Goal: Transaction & Acquisition: Purchase product/service

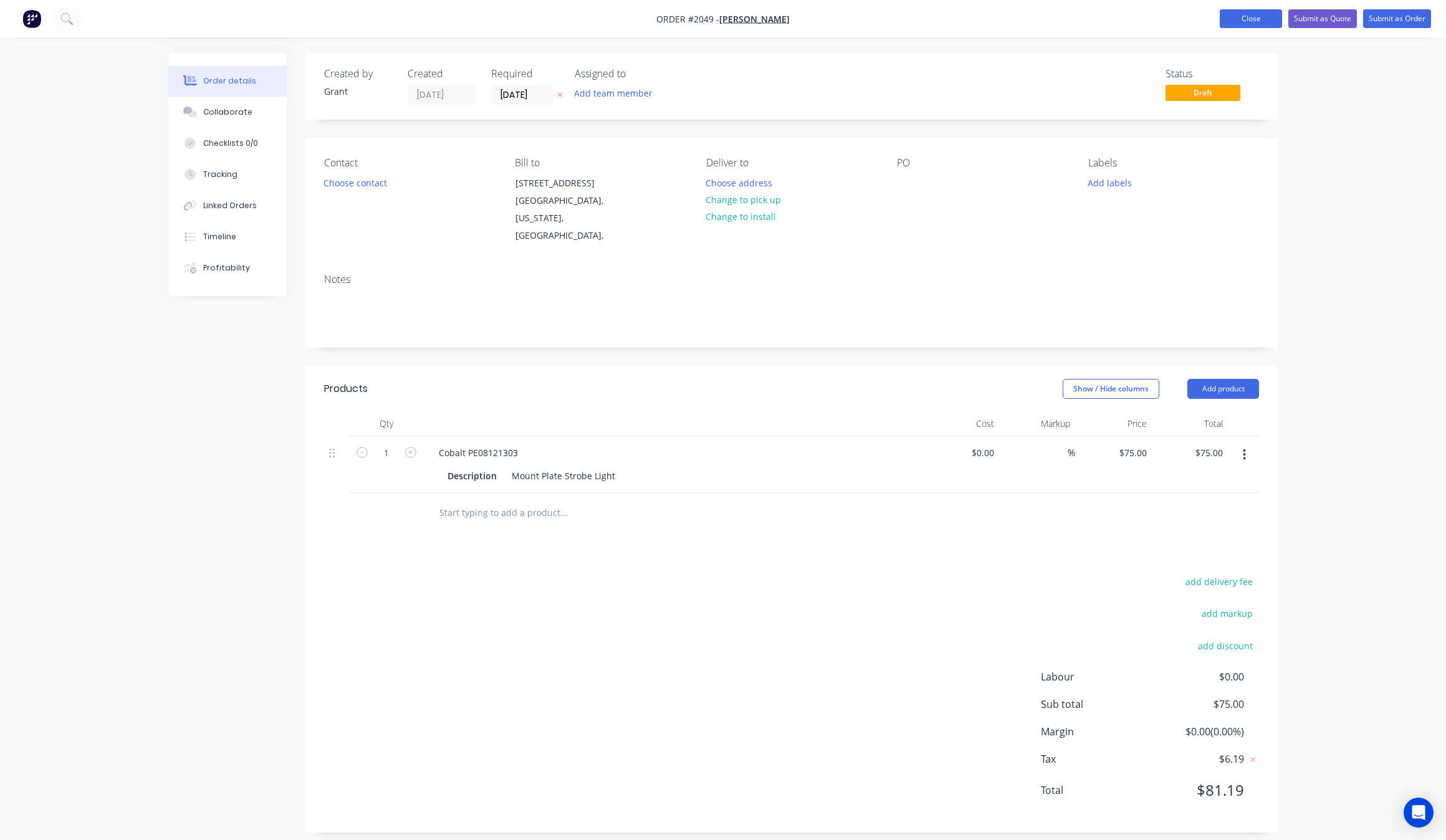
click at [1246, 14] on button "Close" at bounding box center [1250, 18] width 62 height 19
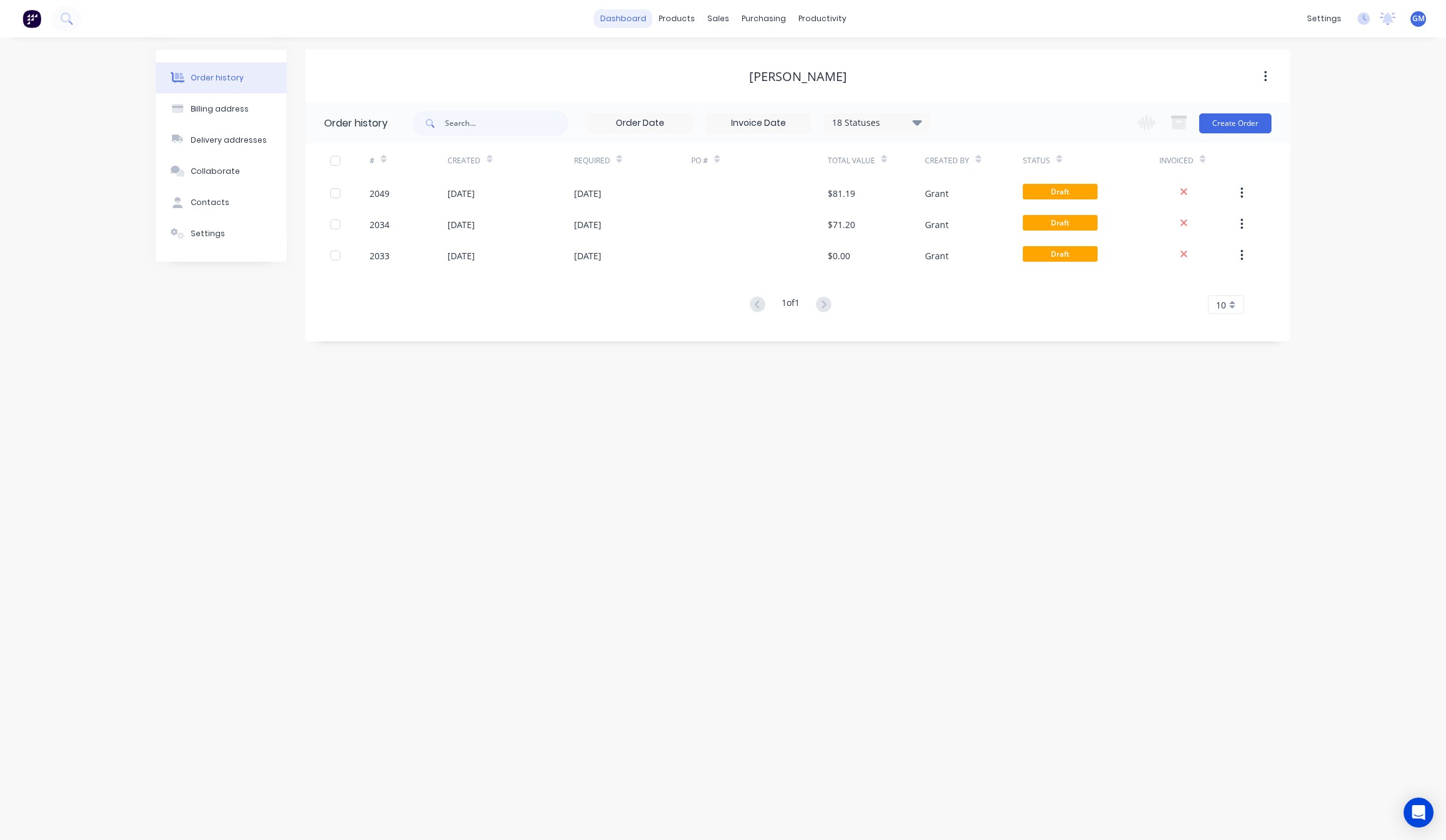
click at [650, 13] on link "dashboard" at bounding box center [622, 18] width 58 height 19
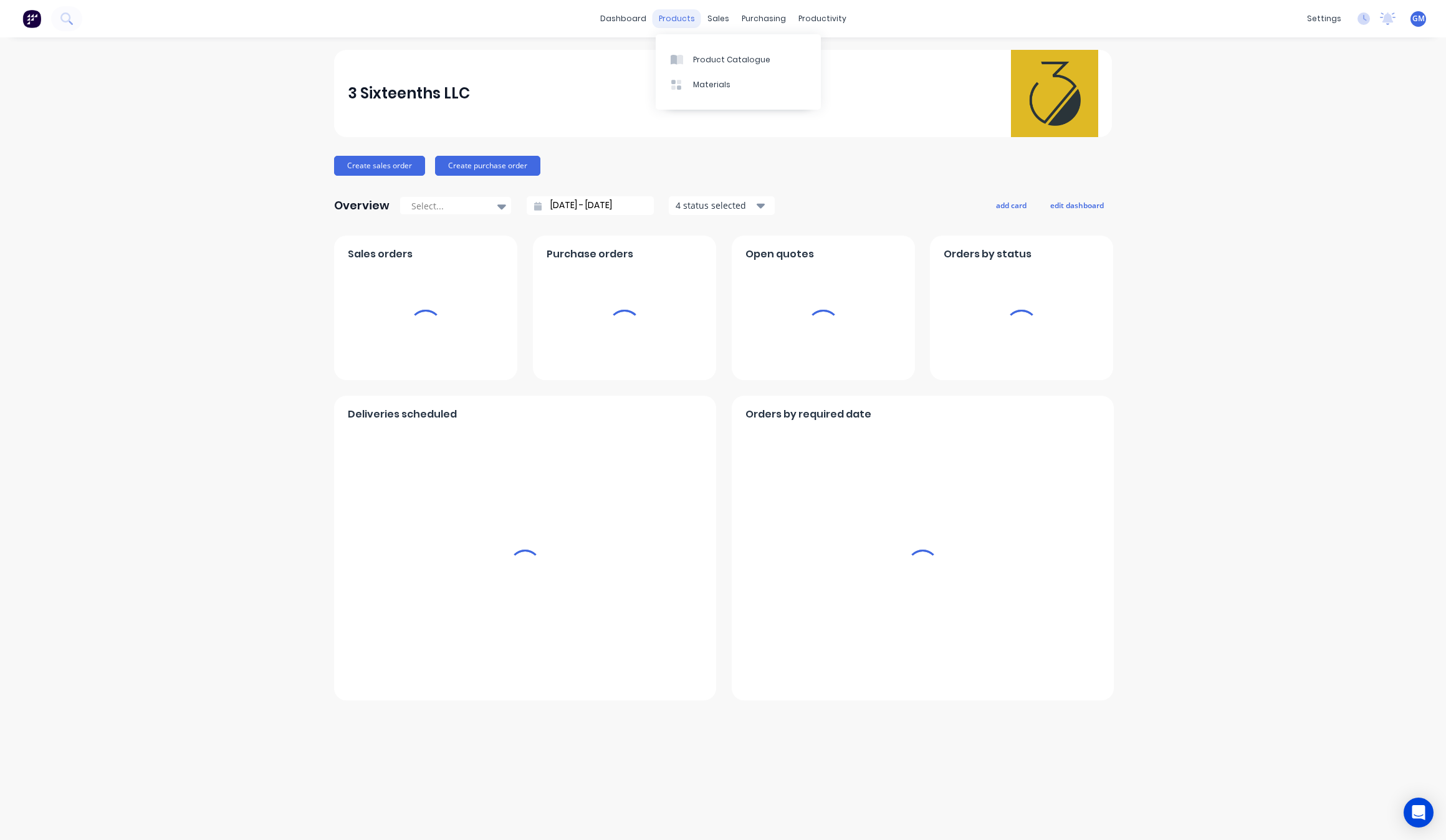
click at [671, 22] on div "products" at bounding box center [677, 18] width 48 height 19
click at [725, 60] on div "Product Catalogue" at bounding box center [731, 60] width 77 height 11
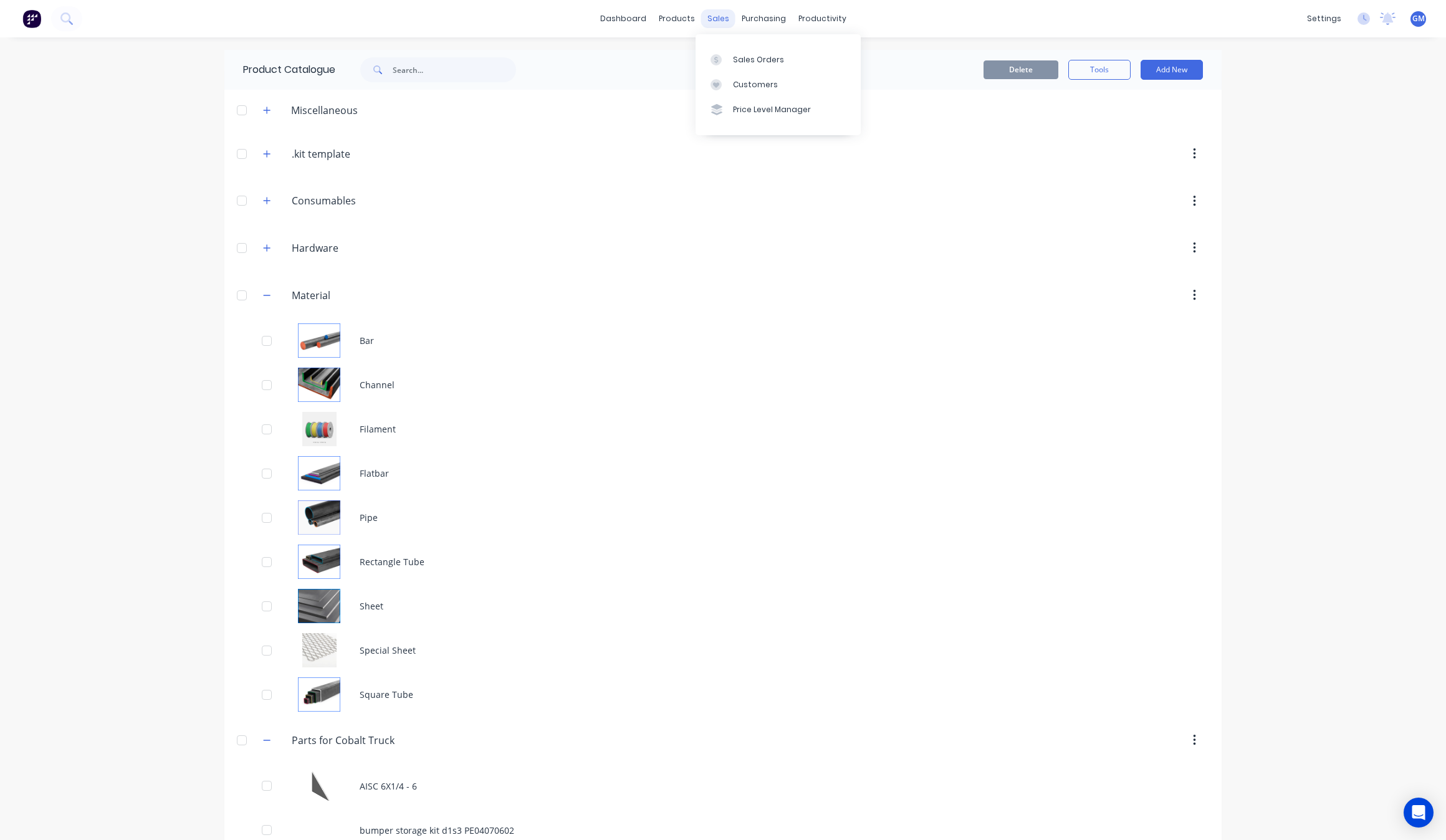
click at [715, 23] on div "sales" at bounding box center [718, 18] width 34 height 19
click at [739, 51] on link "Sales Orders" at bounding box center [778, 59] width 165 height 25
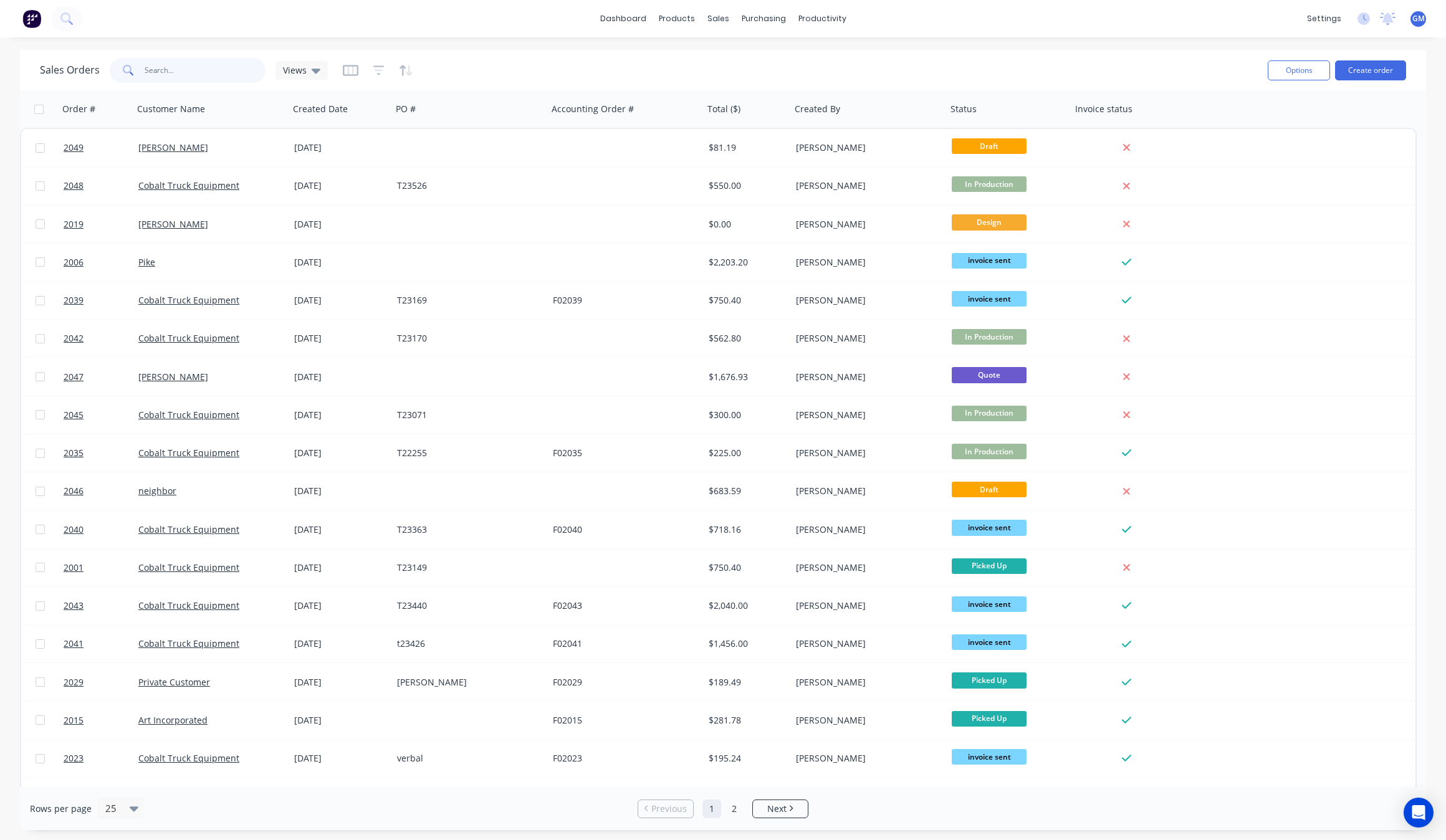
click at [210, 69] on input "text" at bounding box center [205, 70] width 122 height 25
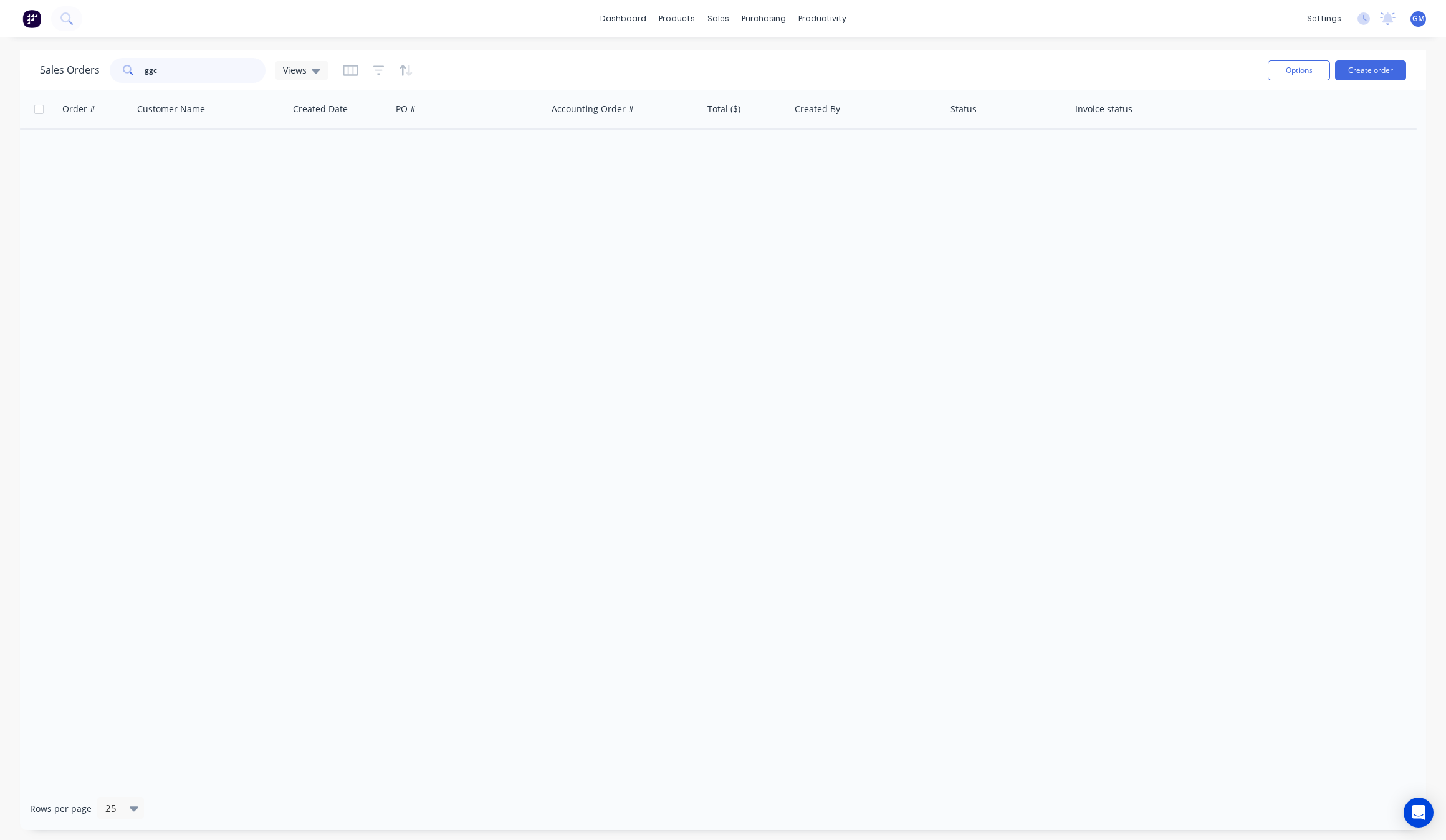
type input "ggc"
click at [721, 14] on div "sales" at bounding box center [718, 18] width 34 height 19
click at [721, 33] on div "Sales Orders Customers Price Level Manager" at bounding box center [784, 84] width 165 height 108
click at [724, 42] on div "dashboard products sales purchasing productivity dashboard products Product Cat…" at bounding box center [723, 420] width 1446 height 840
click at [714, 19] on div "sales" at bounding box center [718, 18] width 34 height 19
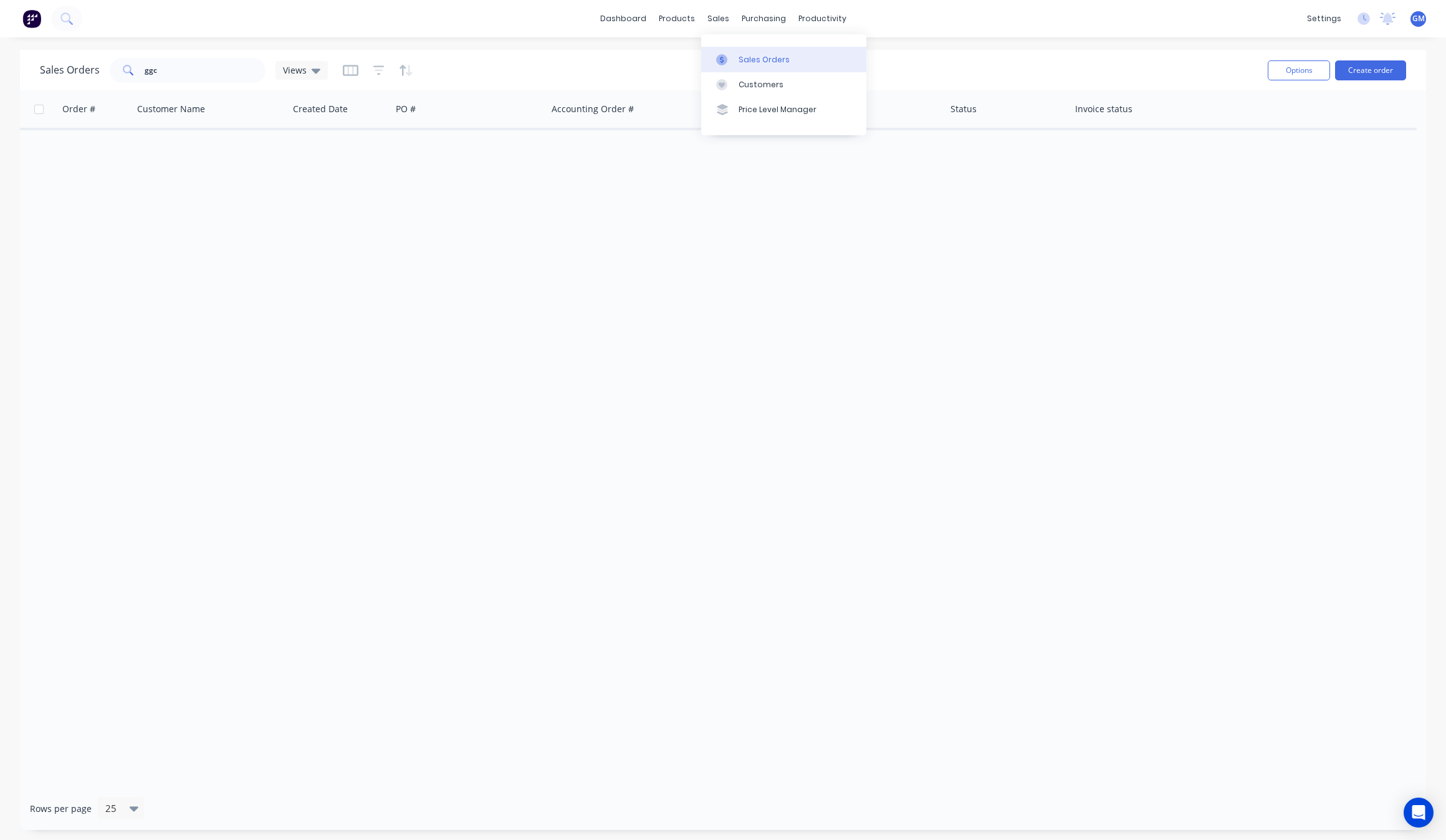
click at [749, 48] on link "Sales Orders" at bounding box center [784, 59] width 165 height 25
click at [743, 50] on link "Sales Orders" at bounding box center [784, 59] width 165 height 25
click at [243, 75] on input "ggc" at bounding box center [205, 70] width 122 height 25
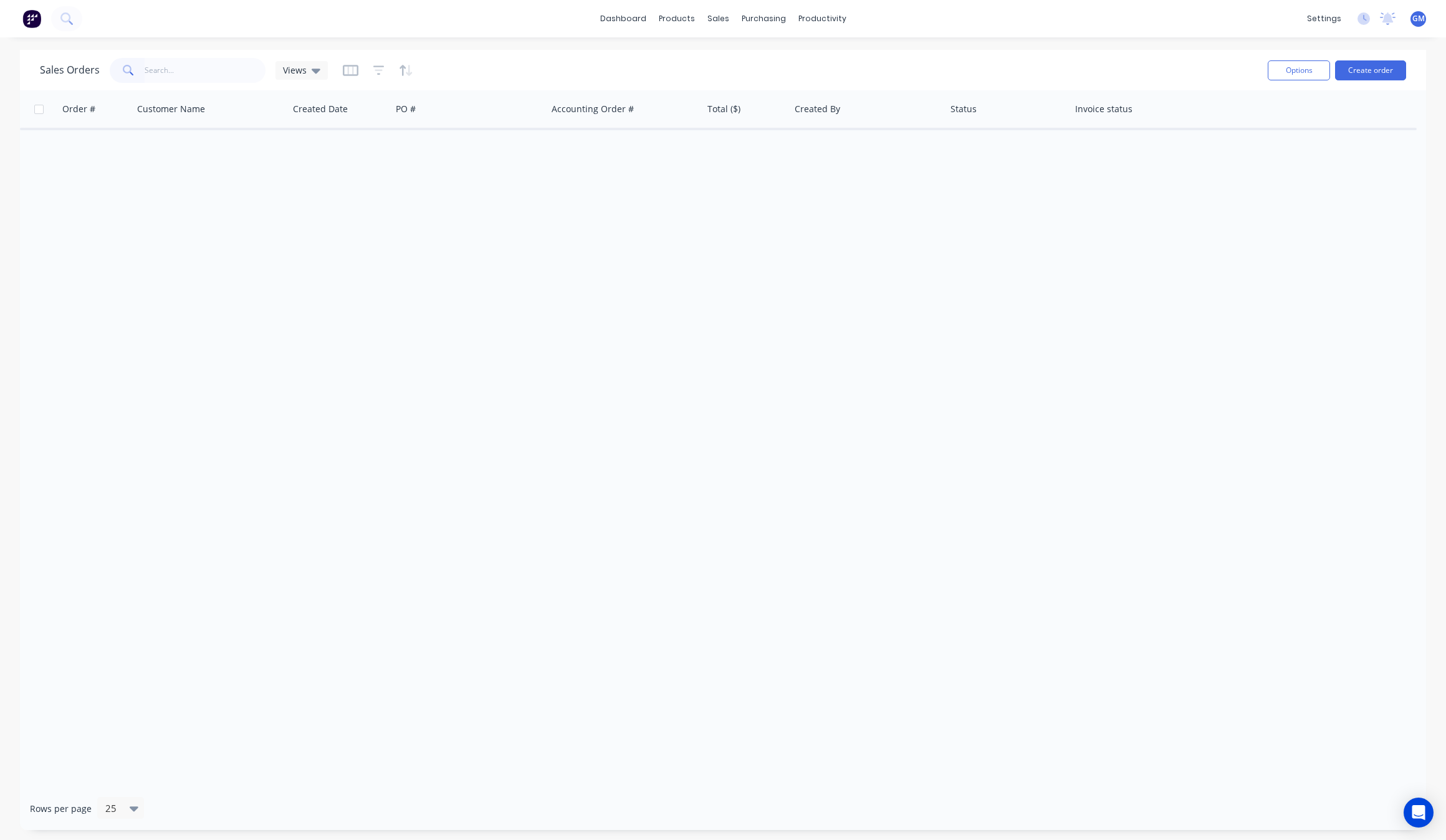
click at [852, 353] on div "Order # Customer Name Created Date PO # Accounting Order # Total ($) Created By…" at bounding box center [722, 438] width 1406 height 696
click at [1369, 82] on div "Options Create order" at bounding box center [1334, 70] width 144 height 30
click at [1385, 70] on button "Create order" at bounding box center [1370, 70] width 71 height 20
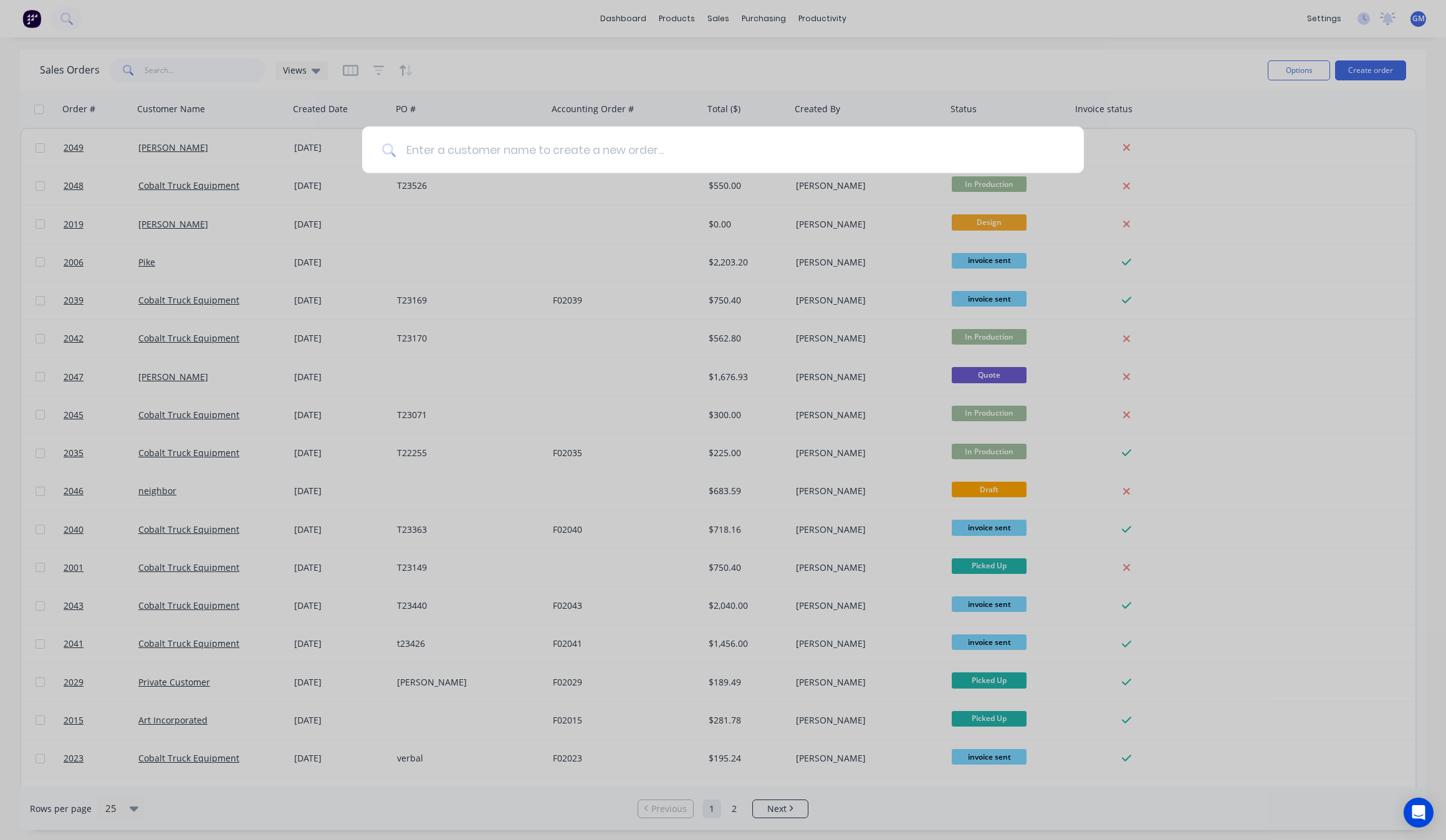
click at [589, 151] on input at bounding box center [729, 150] width 668 height 47
type input "GGC"
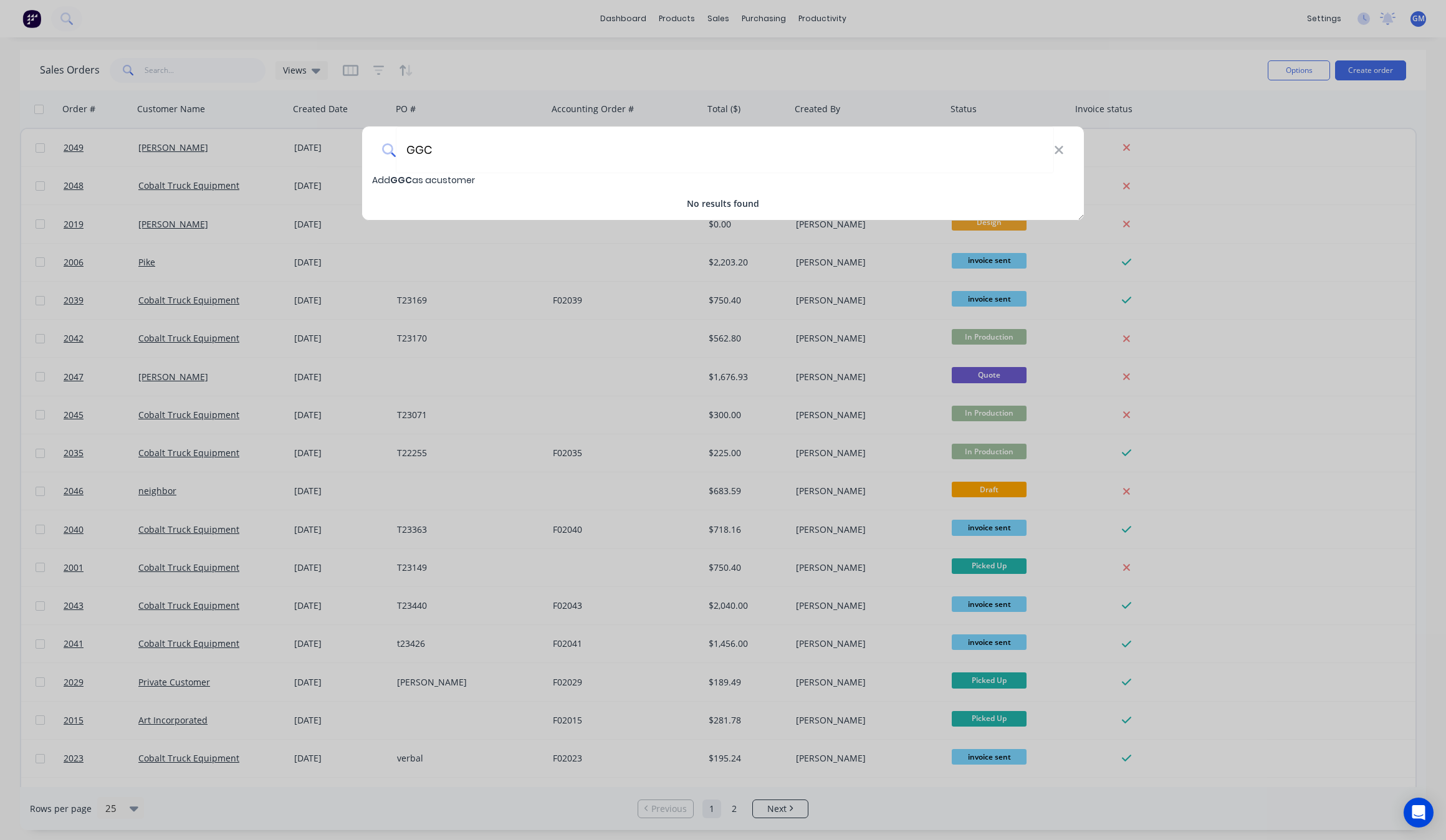
click at [471, 182] on span "Add GGC as a customer" at bounding box center [424, 180] width 103 height 12
select select "AU"
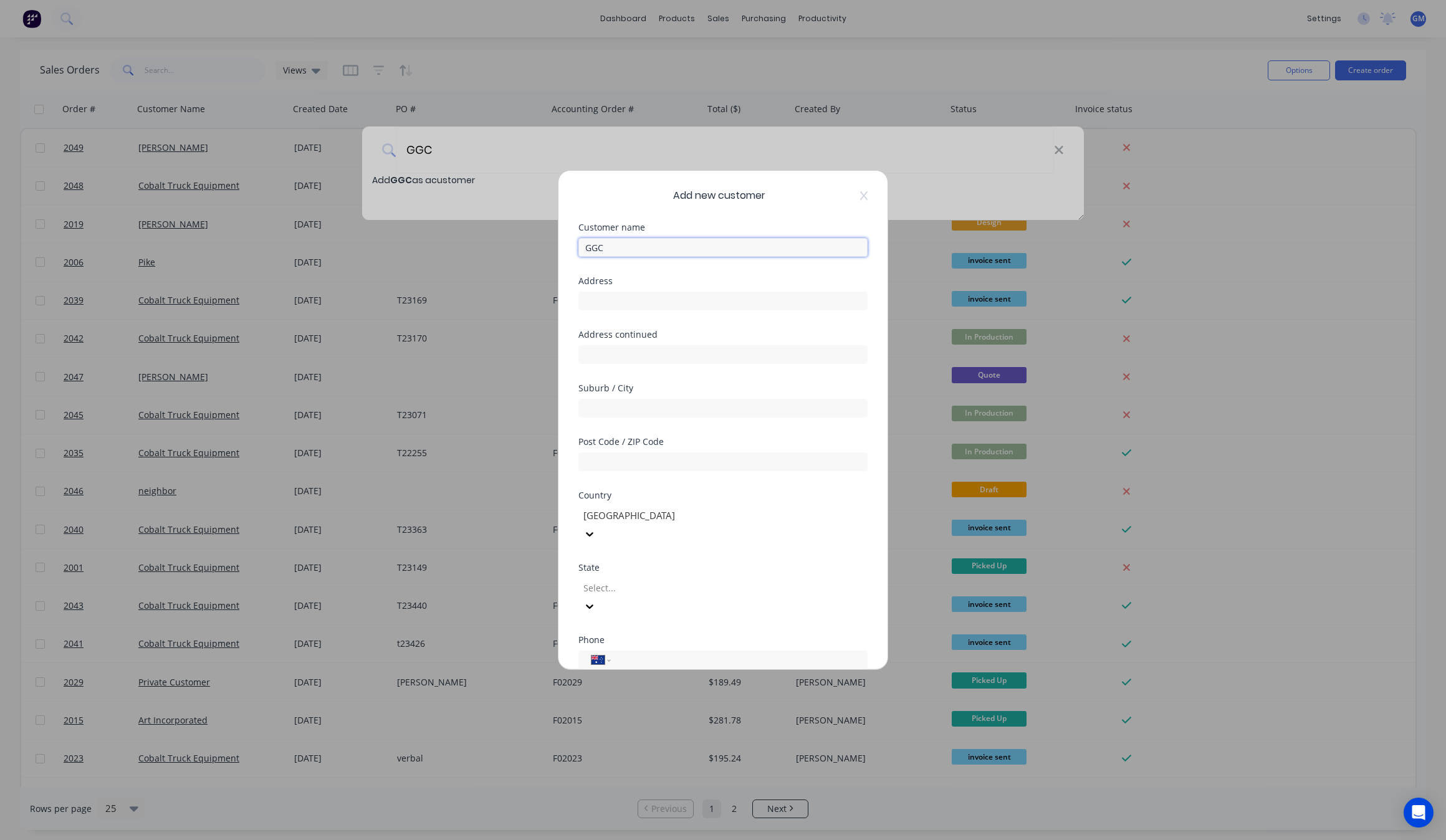
click at [661, 246] on input "GGC" at bounding box center [723, 247] width 289 height 19
drag, startPoint x: 636, startPoint y: 244, endPoint x: 601, endPoint y: 257, distance: 37.3
click at [601, 257] on div "Customer name GGC tx" at bounding box center [723, 250] width 289 height 54
type input "GGC [GEOGRAPHIC_DATA]"
click at [718, 302] on input "text" at bounding box center [723, 301] width 289 height 19
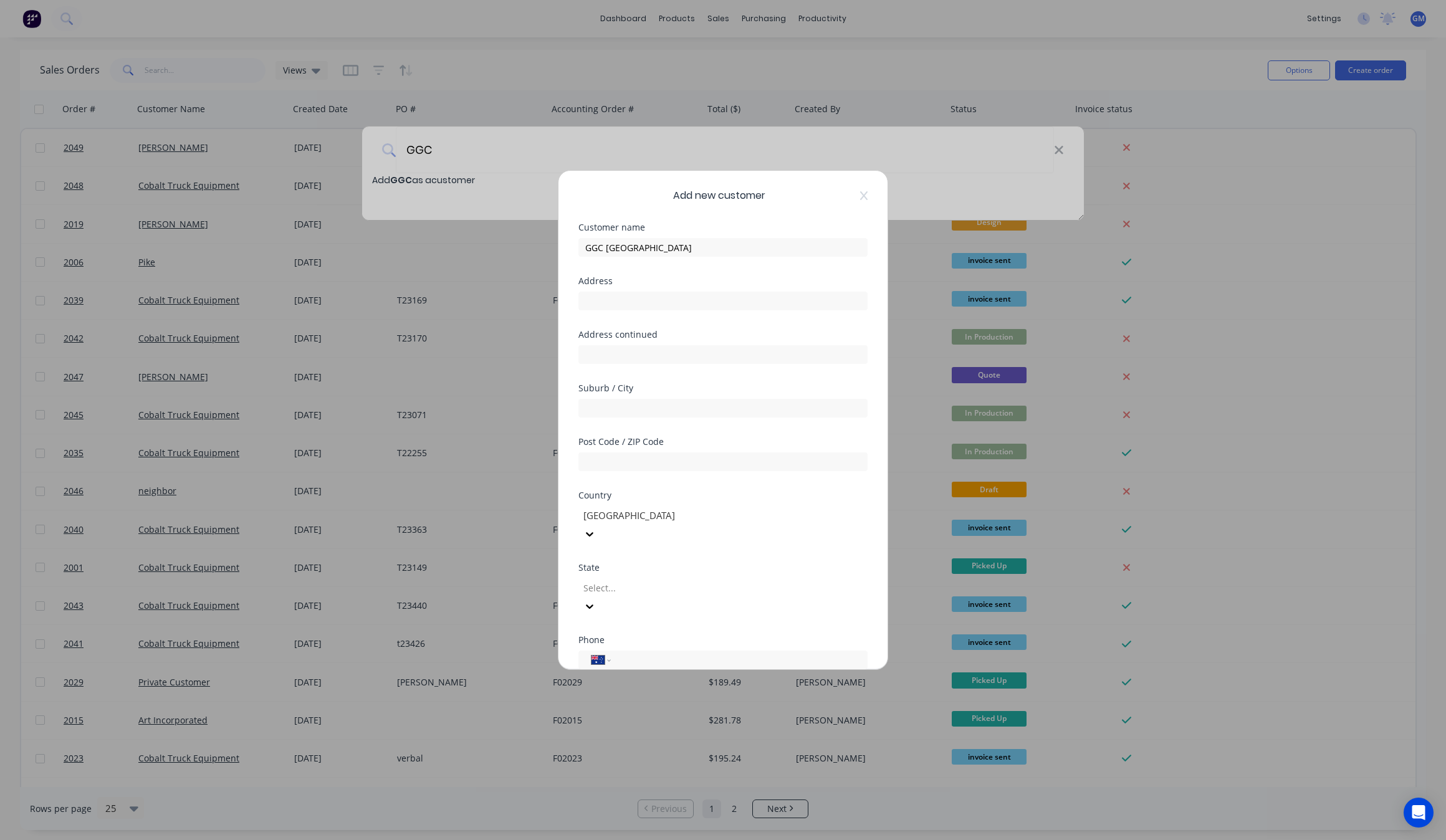
click at [572, 378] on div "Add new customer Customer name GGC TX Address Address continued Suburb / City P…" at bounding box center [722, 420] width 329 height 498
click at [639, 543] on input "tel" at bounding box center [737, 550] width 235 height 14
click at [607, 541] on select "International [GEOGRAPHIC_DATA] [GEOGRAPHIC_DATA] [GEOGRAPHIC_DATA] [GEOGRAPHIC…" at bounding box center [600, 550] width 19 height 17
select select "US"
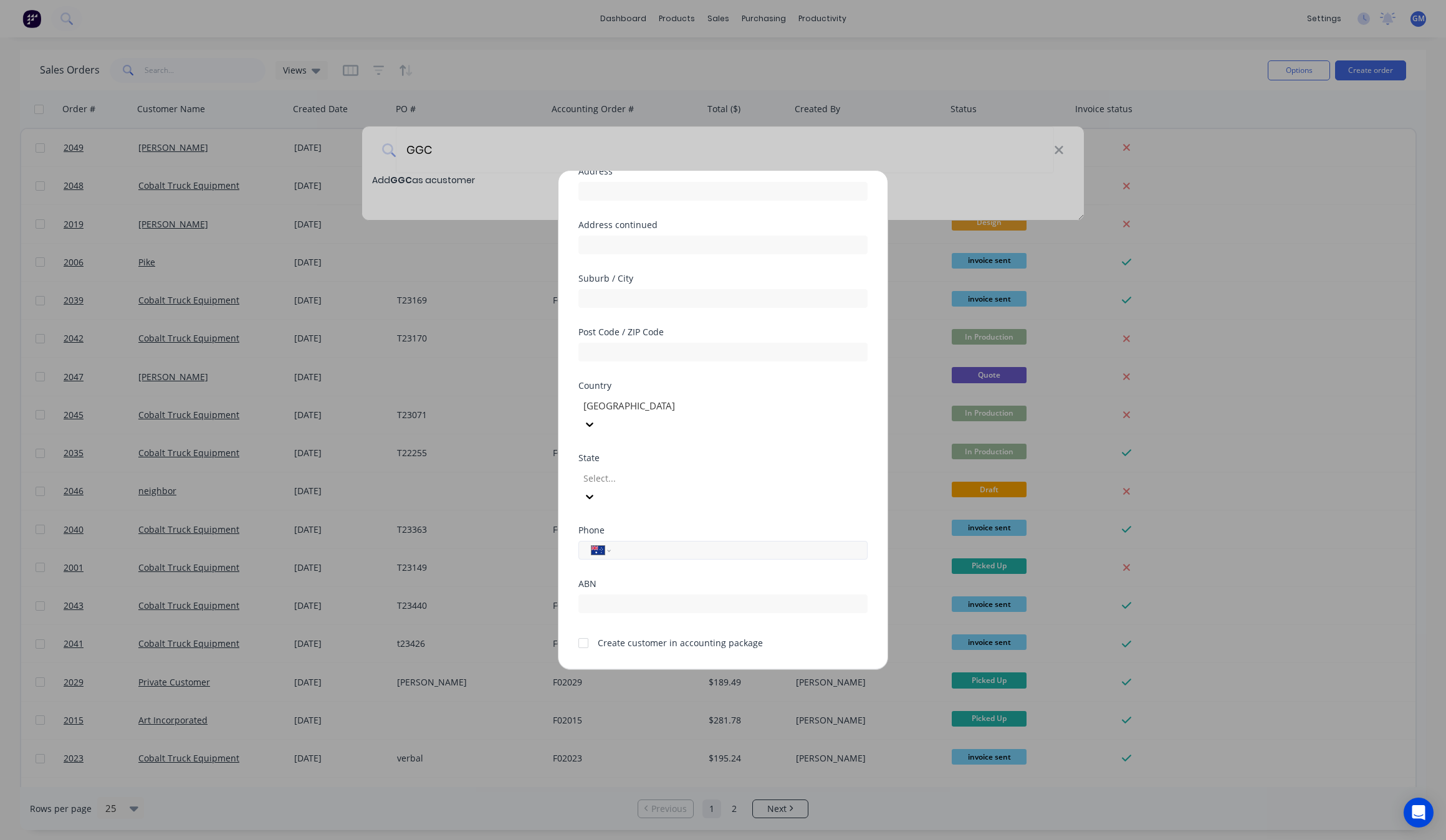
click at [591, 541] on select "International [GEOGRAPHIC_DATA] [GEOGRAPHIC_DATA] [GEOGRAPHIC_DATA] [GEOGRAPHIC…" at bounding box center [600, 550] width 19 height 17
type input "[PHONE_NUMBER]"
click at [688, 669] on button "Save" at bounding box center [684, 679] width 69 height 20
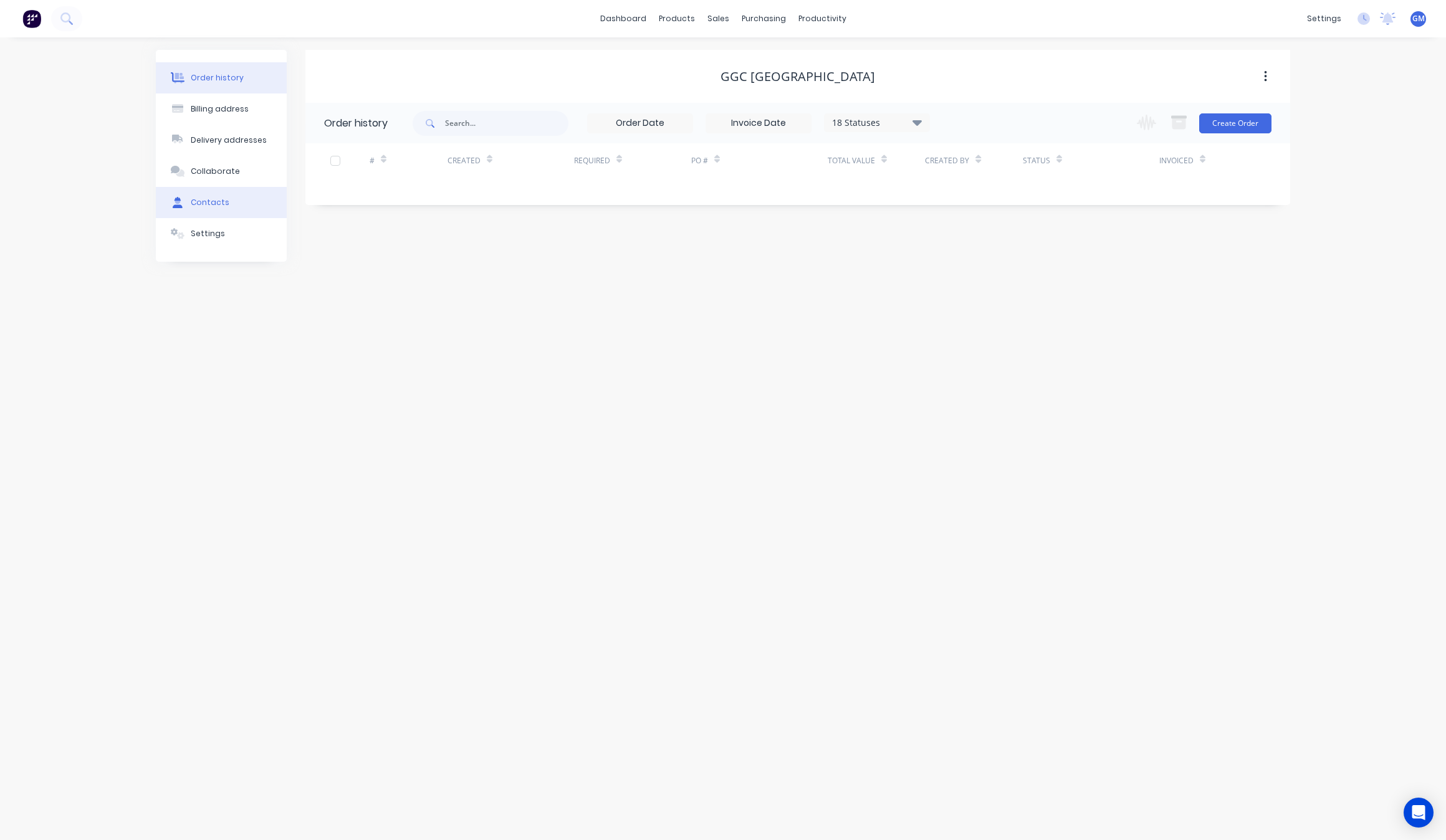
click at [232, 197] on button "Contacts" at bounding box center [221, 202] width 131 height 31
click at [487, 122] on input "text" at bounding box center [489, 122] width 123 height 25
click at [1233, 112] on div "Add contact" at bounding box center [830, 122] width 920 height 40
click at [1258, 119] on button "Add contact" at bounding box center [1252, 122] width 57 height 19
select select "AU"
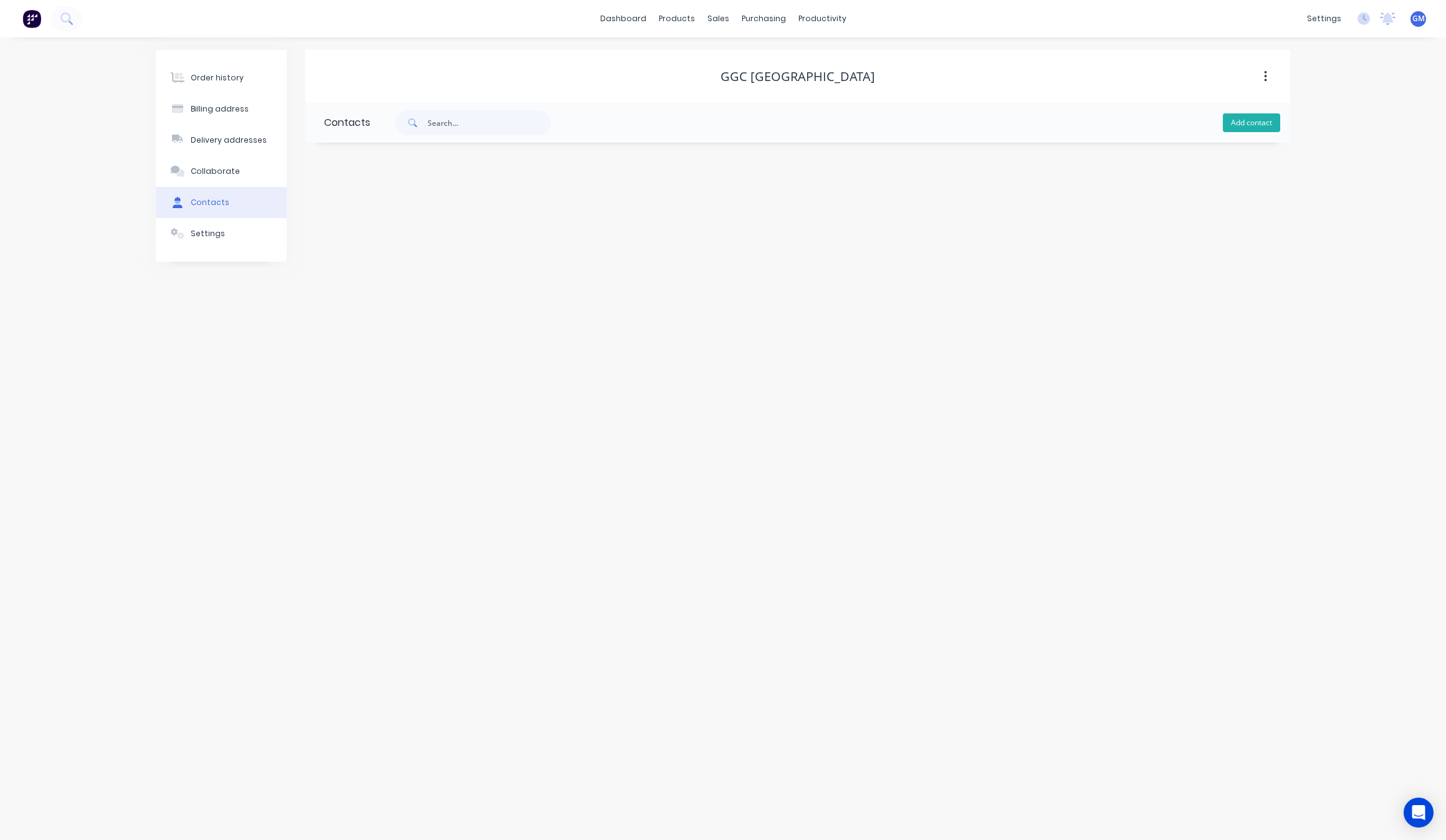
select select "AU"
click at [383, 219] on input "text" at bounding box center [425, 214] width 203 height 19
type input "[PERSON_NAME]"
click at [441, 253] on input "text" at bounding box center [425, 262] width 203 height 19
select select "AU"
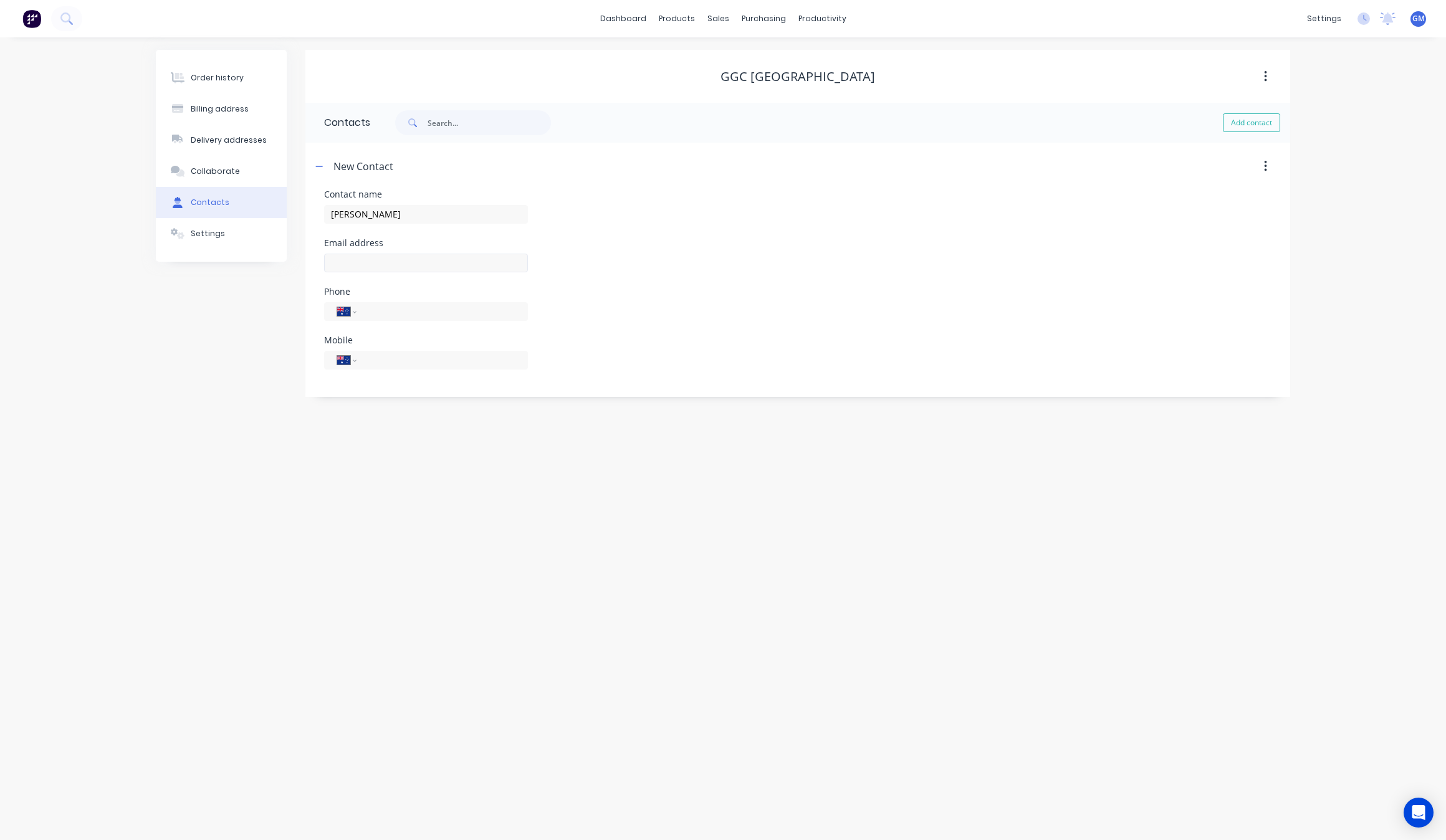
select select "AU"
click at [441, 253] on input "text" at bounding box center [425, 262] width 203 height 19
type input "d"
type input "[PERSON_NAME][EMAIL_ADDRESS][DOMAIN_NAME]"
click at [619, 275] on div "Email address Deric@ggctx.com" at bounding box center [797, 263] width 947 height 48
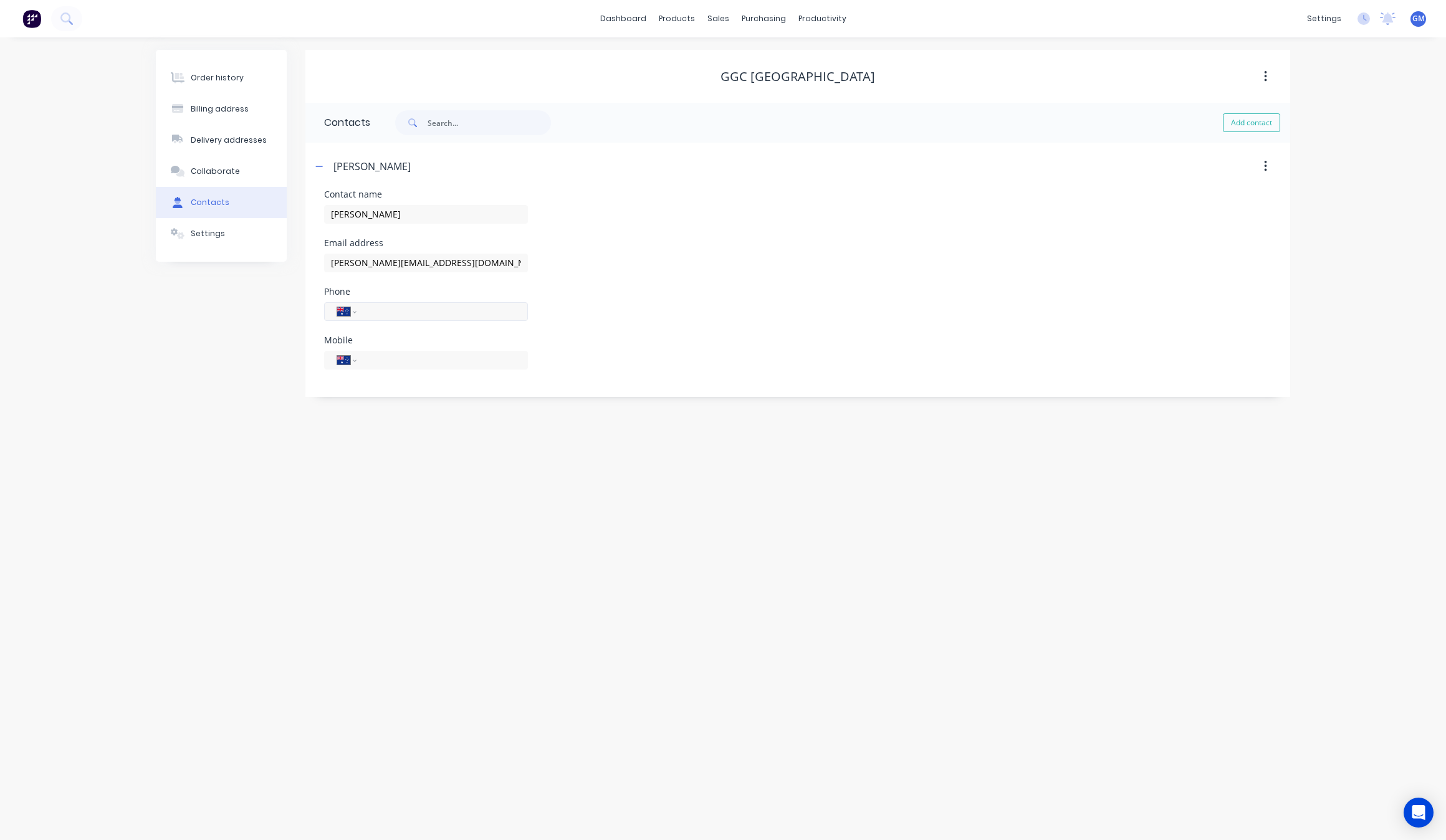
click at [476, 319] on div "International [GEOGRAPHIC_DATA] [GEOGRAPHIC_DATA] [GEOGRAPHIC_DATA] [GEOGRAPHIC…" at bounding box center [425, 312] width 203 height 19
click at [478, 319] on div "International [GEOGRAPHIC_DATA] [GEOGRAPHIC_DATA] [GEOGRAPHIC_DATA] [GEOGRAPHIC…" at bounding box center [425, 312] width 203 height 19
click at [480, 319] on div "International [GEOGRAPHIC_DATA] [GEOGRAPHIC_DATA] [GEOGRAPHIC_DATA] [GEOGRAPHIC…" at bounding box center [425, 312] width 203 height 19
click at [518, 240] on div "Email address" at bounding box center [425, 243] width 203 height 9
drag, startPoint x: 499, startPoint y: 290, endPoint x: 488, endPoint y: 318, distance: 30.1
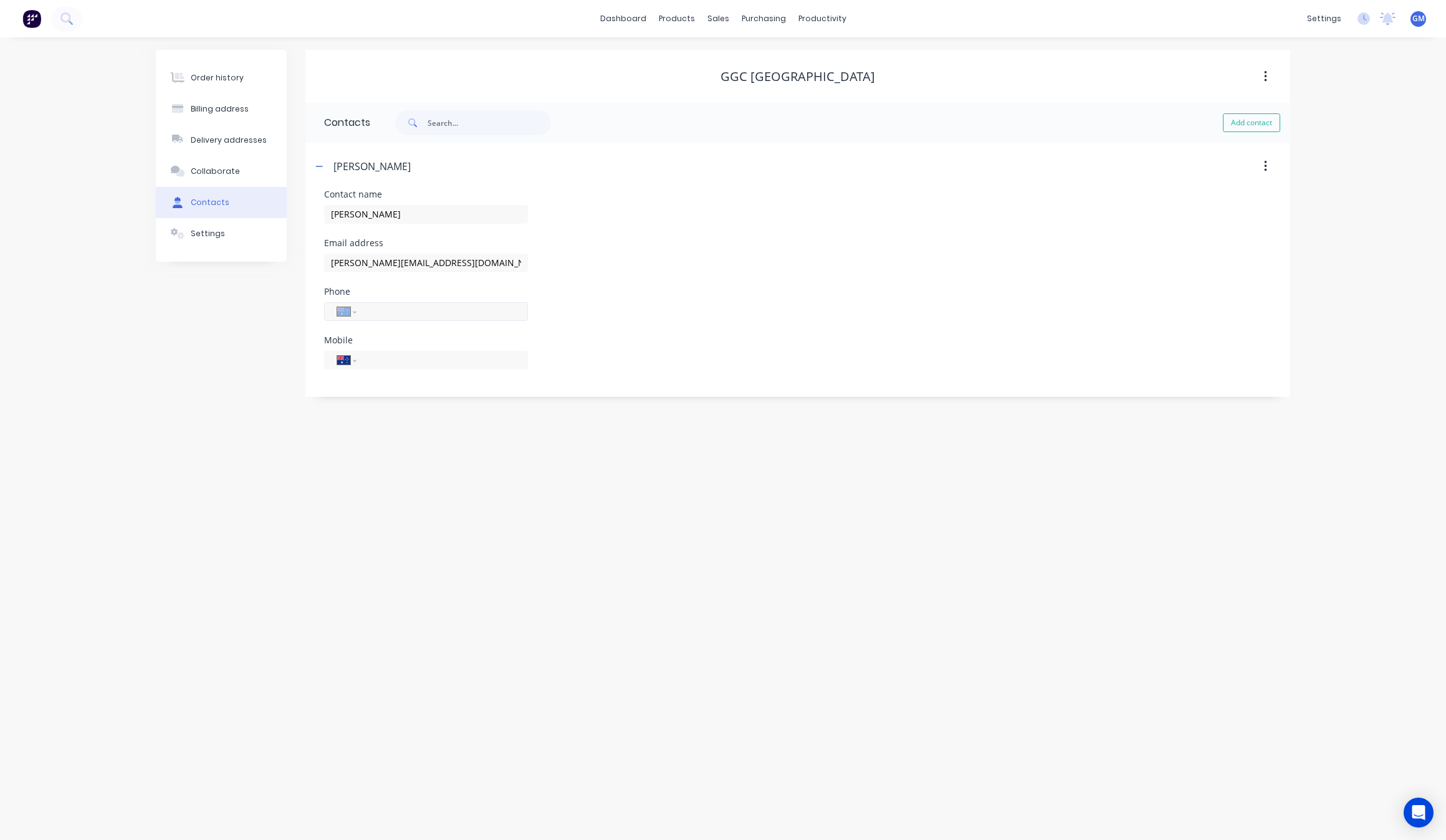
click at [492, 302] on div "Phone International Afghanistan Åland Islands Albania Algeria American Samoa An…" at bounding box center [425, 312] width 203 height 48
click at [488, 320] on div "International [GEOGRAPHIC_DATA] [GEOGRAPHIC_DATA] [GEOGRAPHIC_DATA] [GEOGRAPHIC…" at bounding box center [425, 312] width 203 height 19
drag, startPoint x: 488, startPoint y: 320, endPoint x: 440, endPoint y: 315, distance: 48.3
click at [477, 320] on div "International [GEOGRAPHIC_DATA] [GEOGRAPHIC_DATA] [GEOGRAPHIC_DATA] [GEOGRAPHIC…" at bounding box center [425, 312] width 203 height 19
click at [438, 315] on input "tel" at bounding box center [440, 311] width 150 height 14
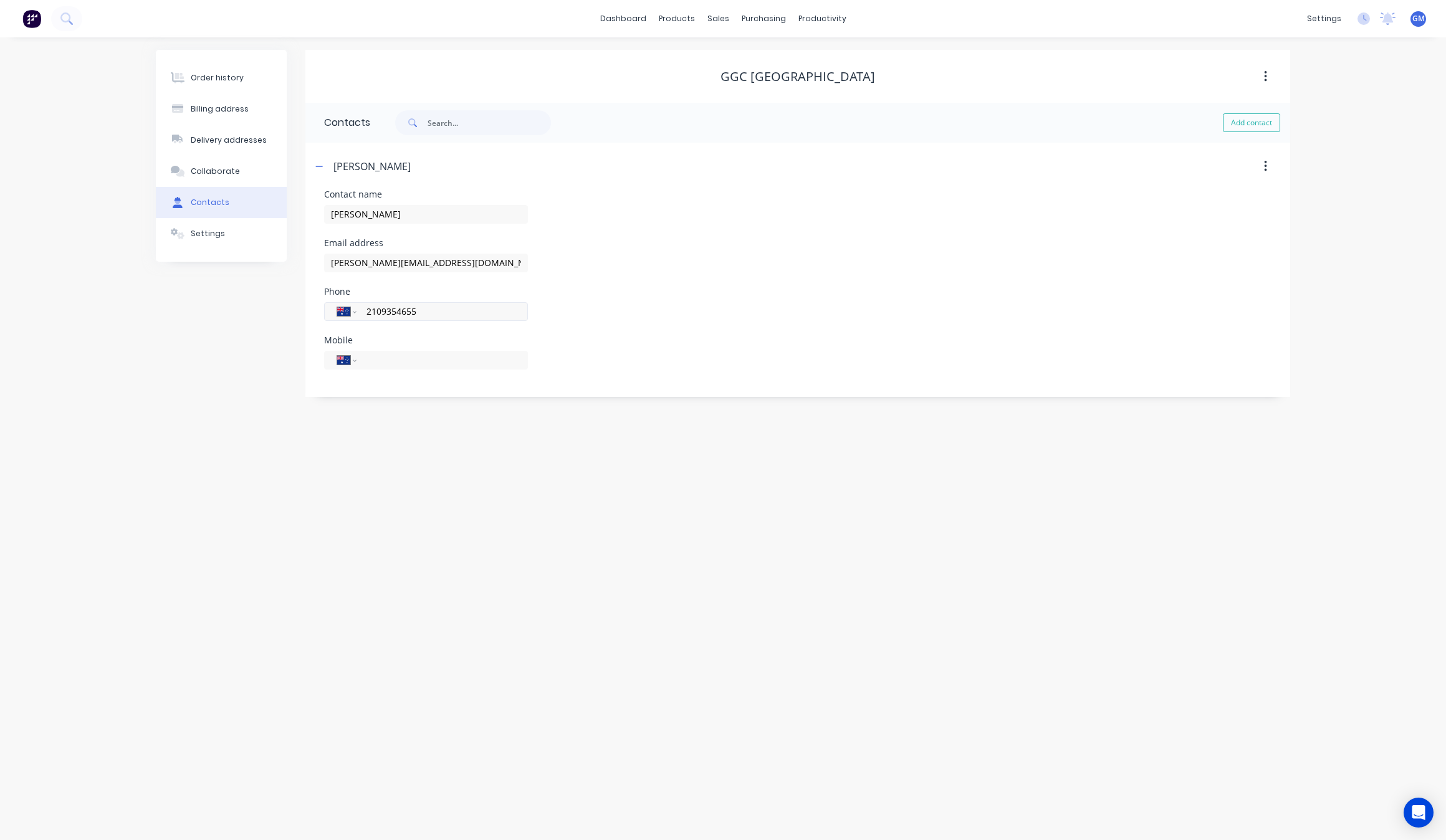
type input "2109354655"
click at [354, 308] on select "International [GEOGRAPHIC_DATA] [GEOGRAPHIC_DATA] [GEOGRAPHIC_DATA] [GEOGRAPHIC…" at bounding box center [346, 311] width 19 height 17
select select "US"
click at [337, 302] on select "International [GEOGRAPHIC_DATA] [GEOGRAPHIC_DATA] [GEOGRAPHIC_DATA] [GEOGRAPHIC…" at bounding box center [346, 311] width 19 height 17
type input "[PHONE_NUMBER]"
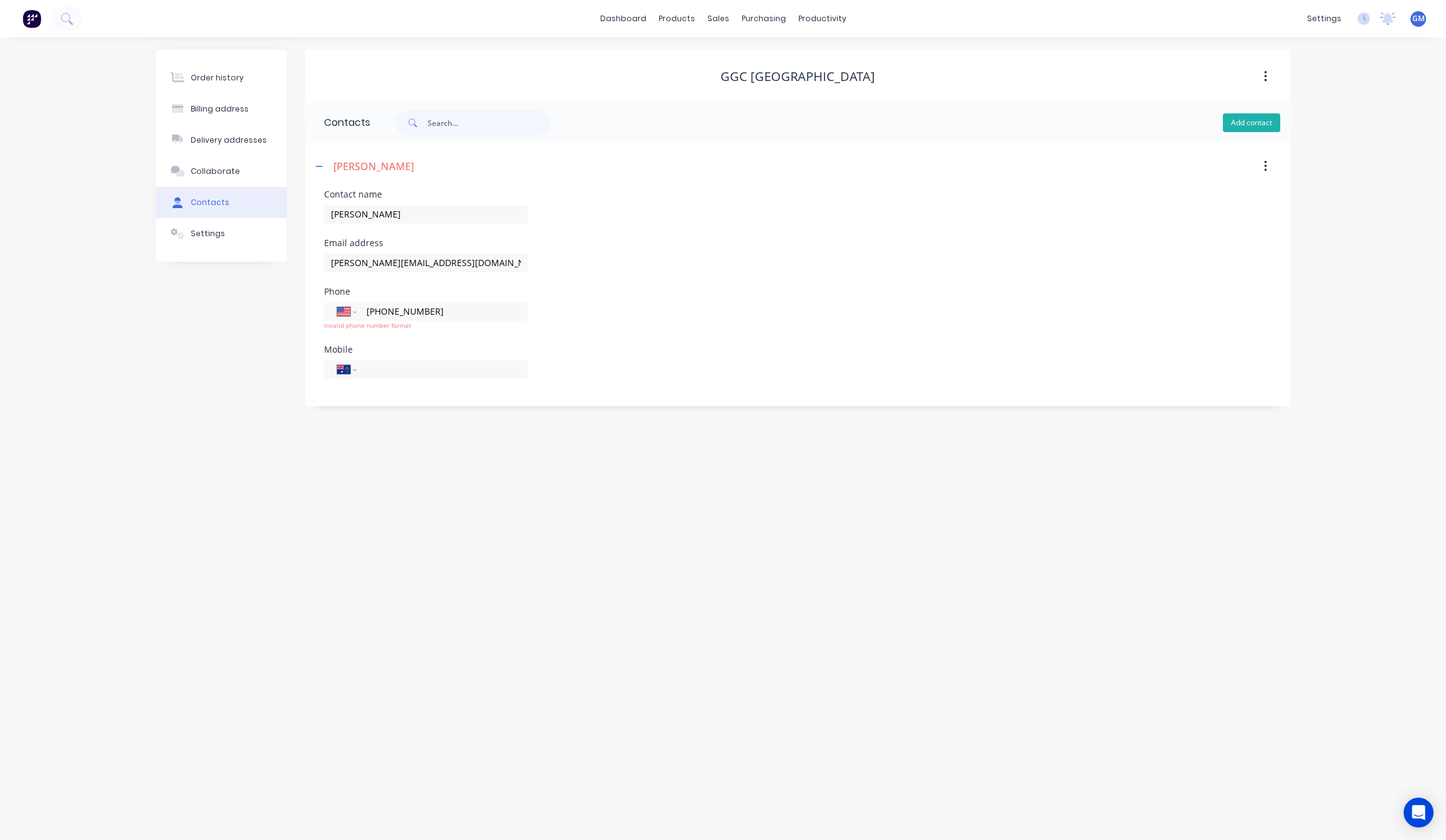
click at [1248, 114] on button "Add contact" at bounding box center [1252, 122] width 57 height 19
select select "US"
select select "AU"
click at [845, 256] on div "Email address Deric@ggctx.com" at bounding box center [797, 263] width 947 height 48
click at [328, 161] on div "[PERSON_NAME]" at bounding box center [678, 166] width 734 height 23
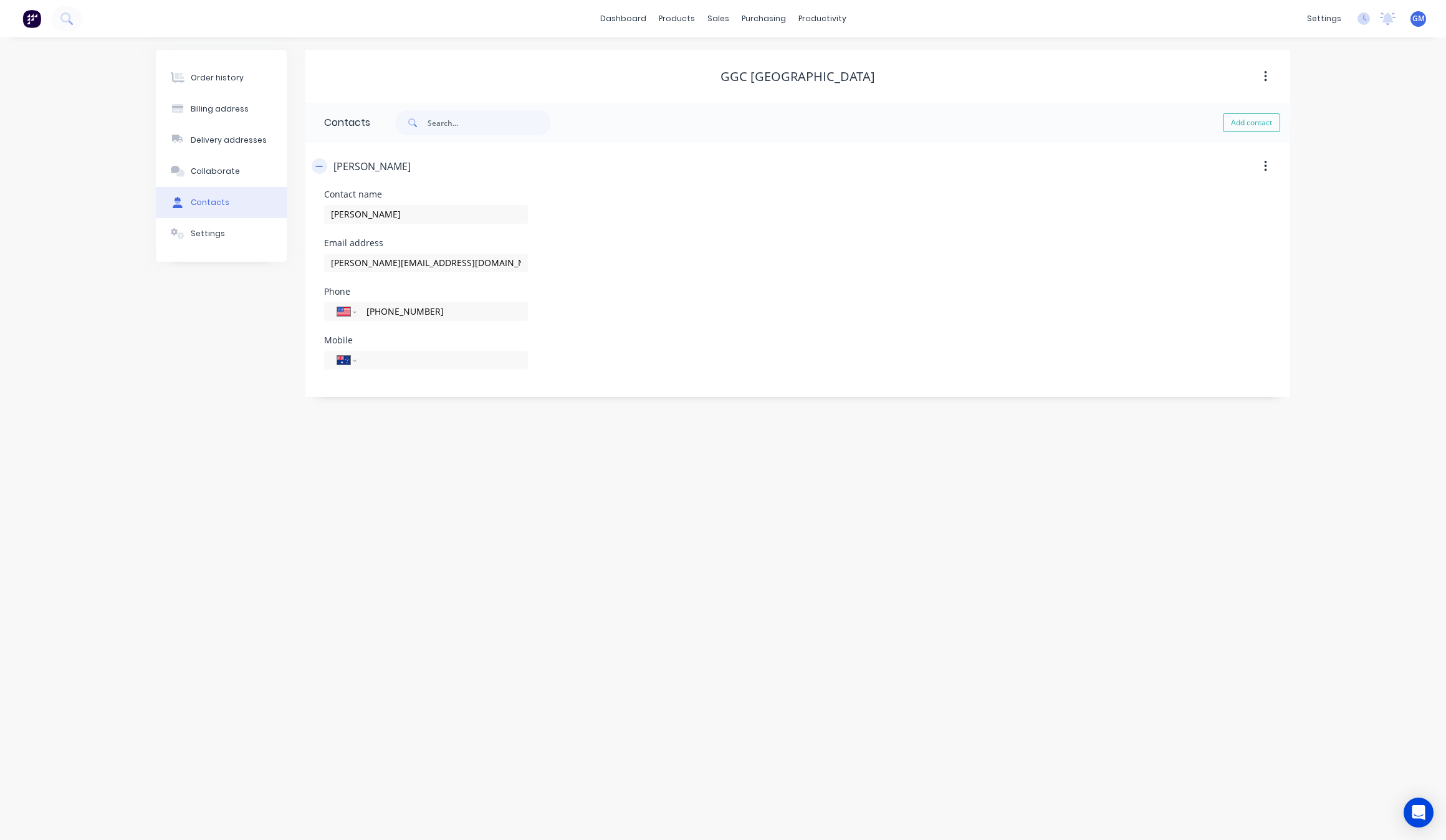
click at [324, 163] on button "button" at bounding box center [319, 166] width 16 height 16
click at [242, 83] on button "Order history" at bounding box center [221, 77] width 131 height 31
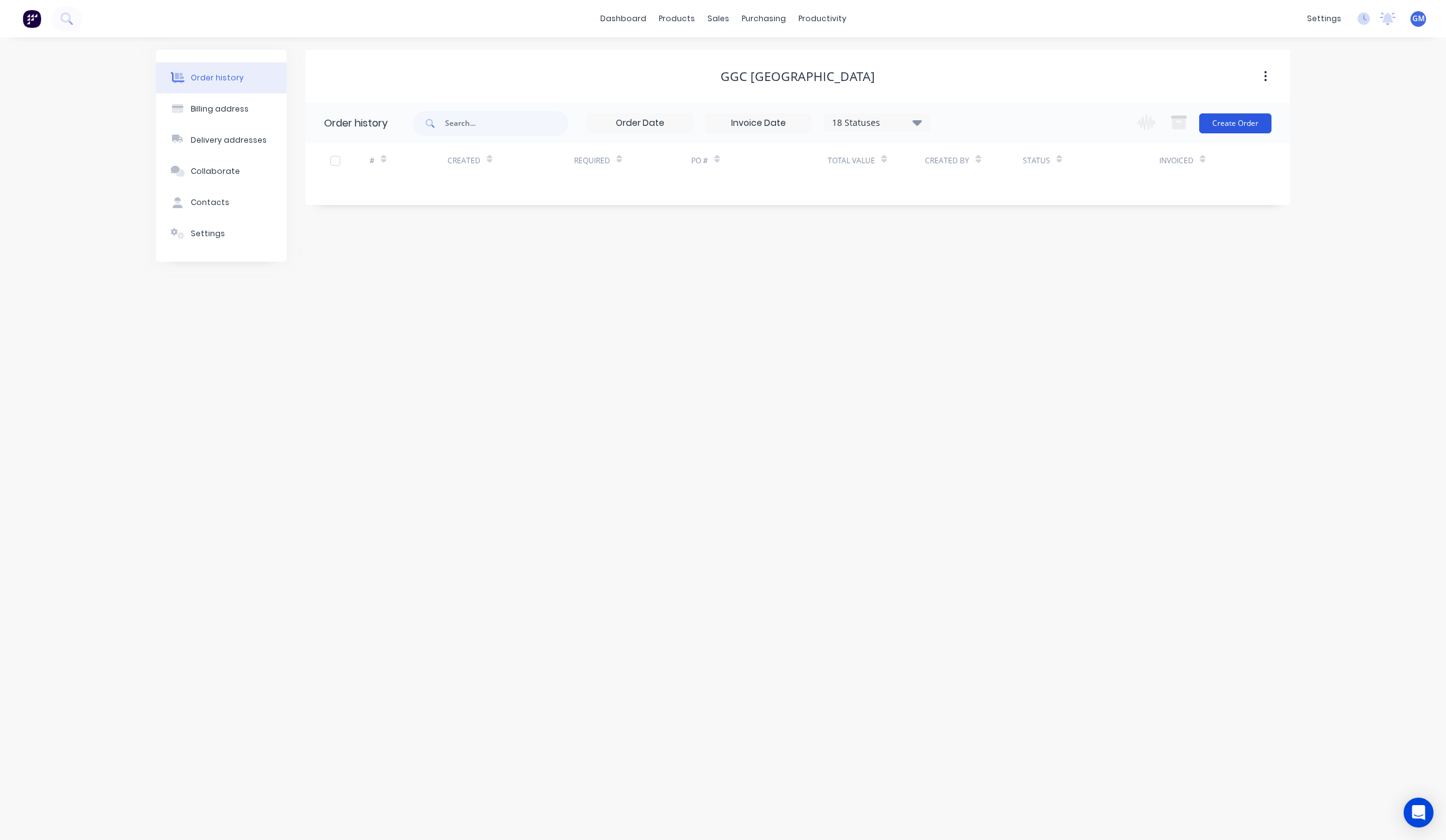
click at [1269, 119] on button "Create Order" at bounding box center [1235, 123] width 73 height 20
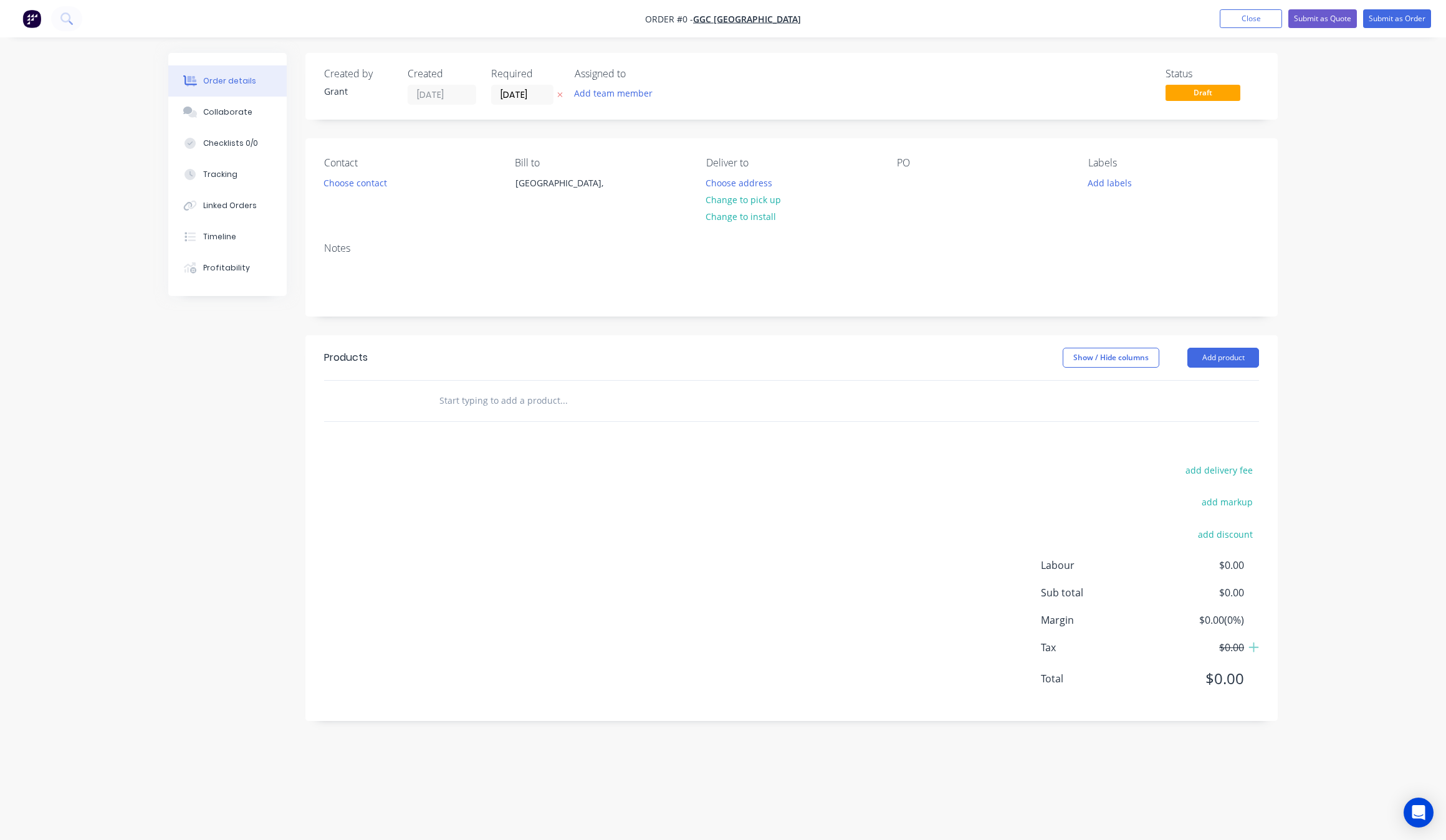
click at [549, 401] on input "text" at bounding box center [563, 400] width 250 height 25
type input "s"
click at [455, 401] on input "12"Diameter stainless circle" at bounding box center [563, 400] width 250 height 25
type input "12" Diameter stainless circle"
drag, startPoint x: 571, startPoint y: 401, endPoint x: 318, endPoint y: 385, distance: 253.5
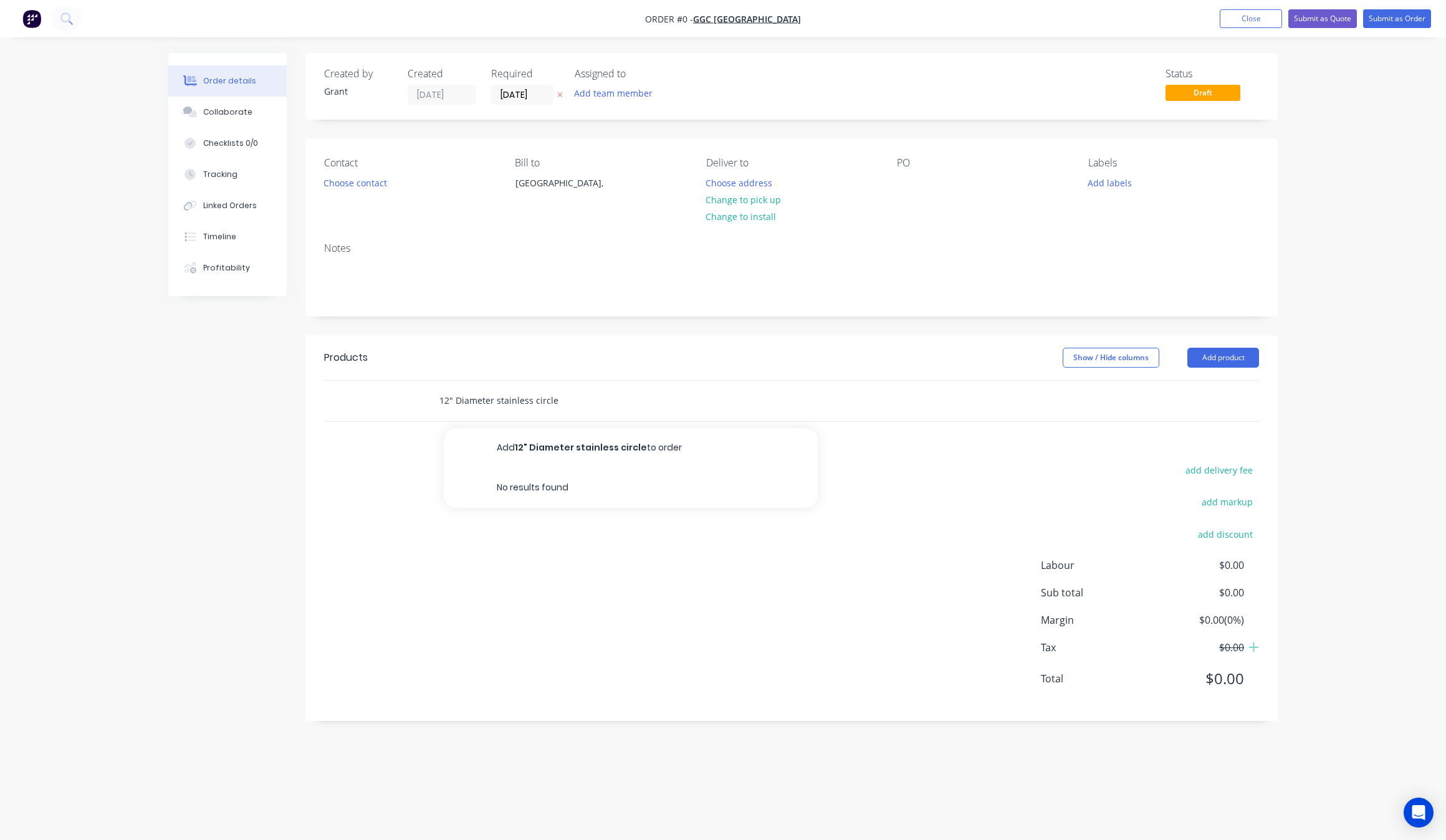
click at [231, 398] on div "Created by Grant Created 03/09/25 Required 03/09/25 Assigned to Add team member…" at bounding box center [722, 396] width 1109 height 687
click at [1251, 360] on button "Add product" at bounding box center [1223, 358] width 72 height 20
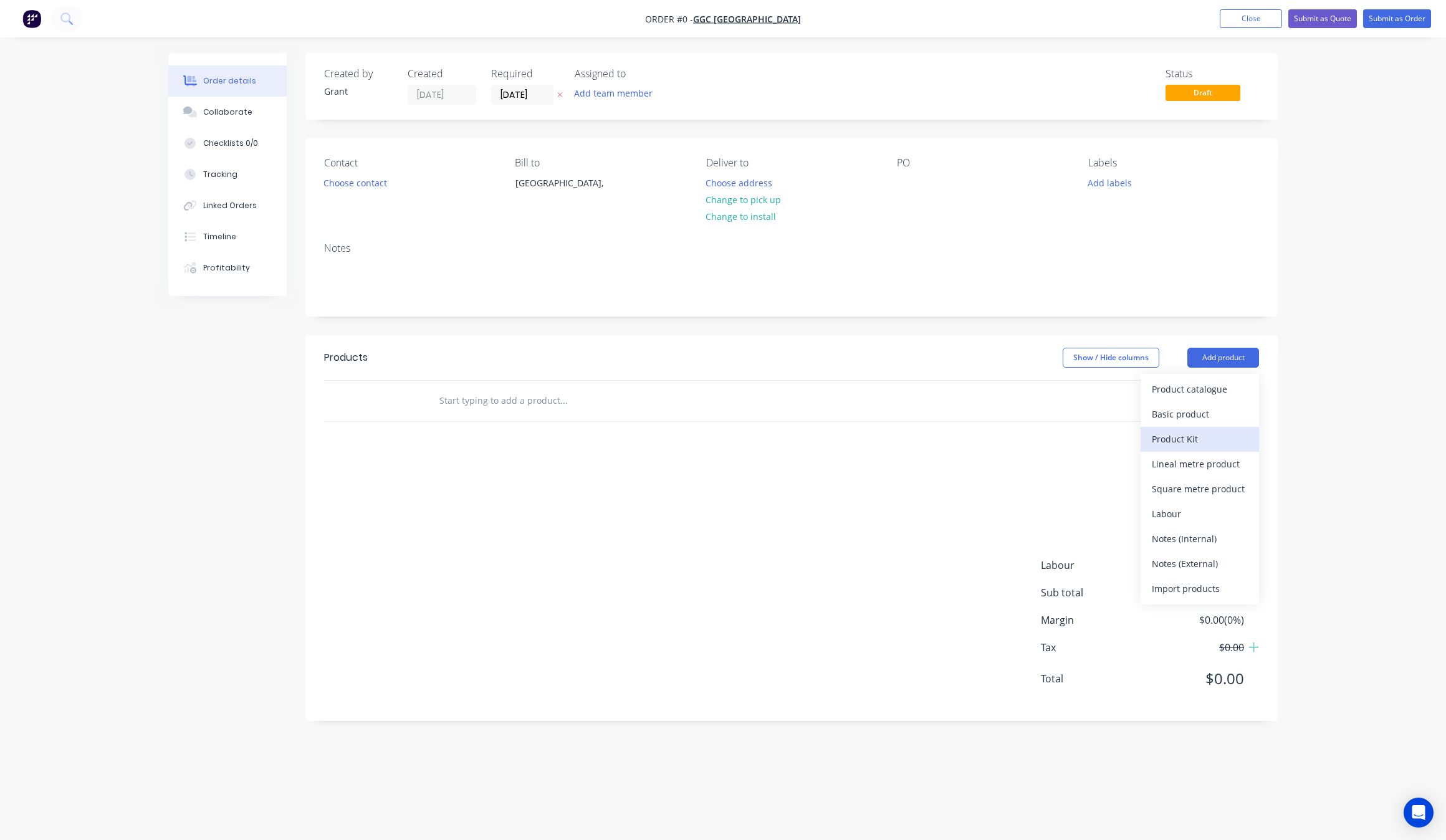
click at [1202, 432] on div "Product Kit" at bounding box center [1199, 439] width 96 height 18
click at [1195, 420] on div "Standard pricing" at bounding box center [1199, 414] width 96 height 18
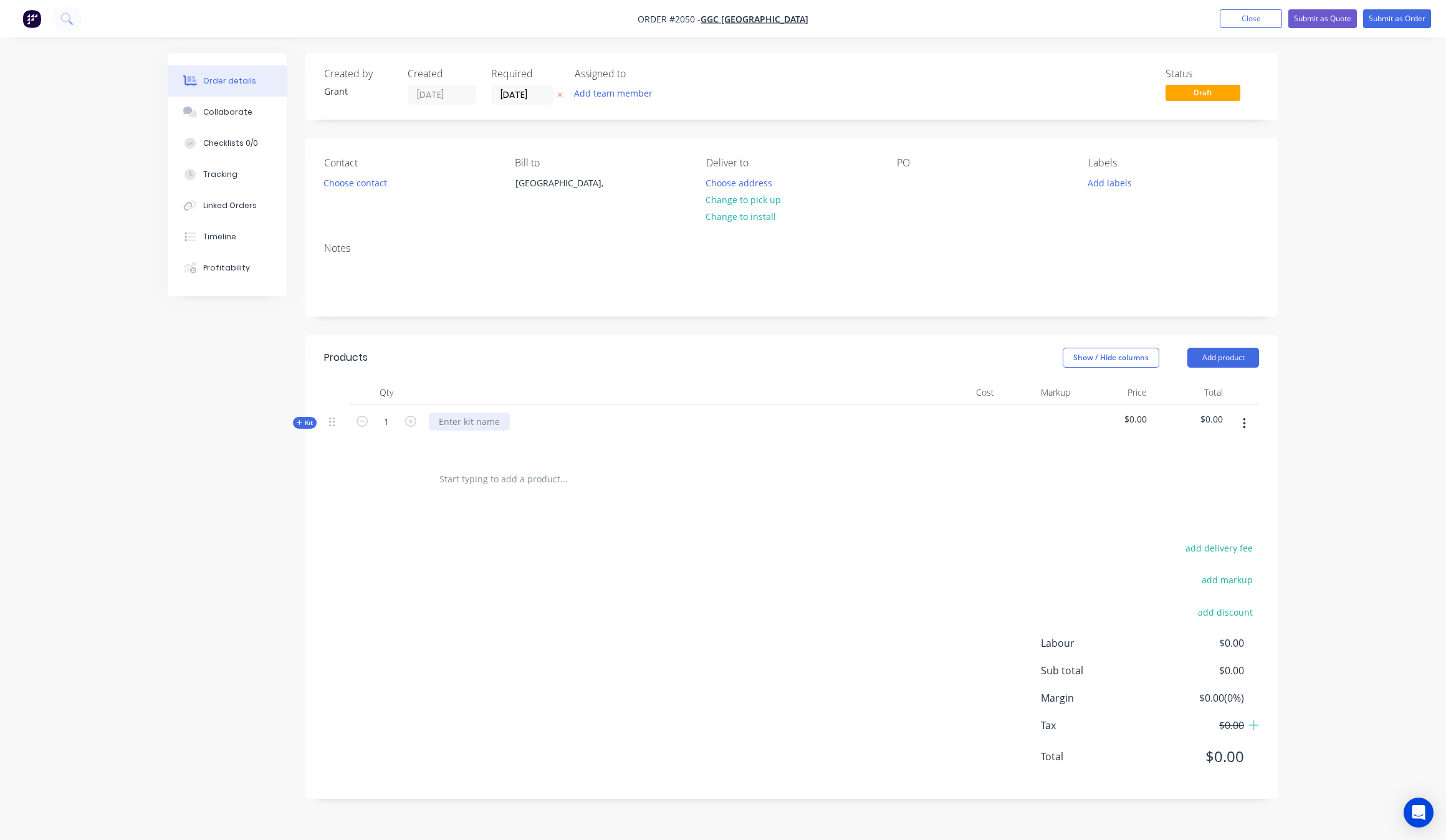
click at [482, 418] on div at bounding box center [469, 421] width 81 height 18
paste div
click at [340, 561] on div "add delivery fee add markup add discount Labour $0.00 Sub total $0.00 Margin $0…" at bounding box center [791, 660] width 935 height 240
click at [532, 423] on div "12" Diameter stainless circle" at bounding box center [498, 421] width 139 height 18
click at [306, 429] on div "Qty Cost Markup Price Total Kit 1 12" Diameter stainless circle $0.00 $0.00" at bounding box center [791, 440] width 972 height 119
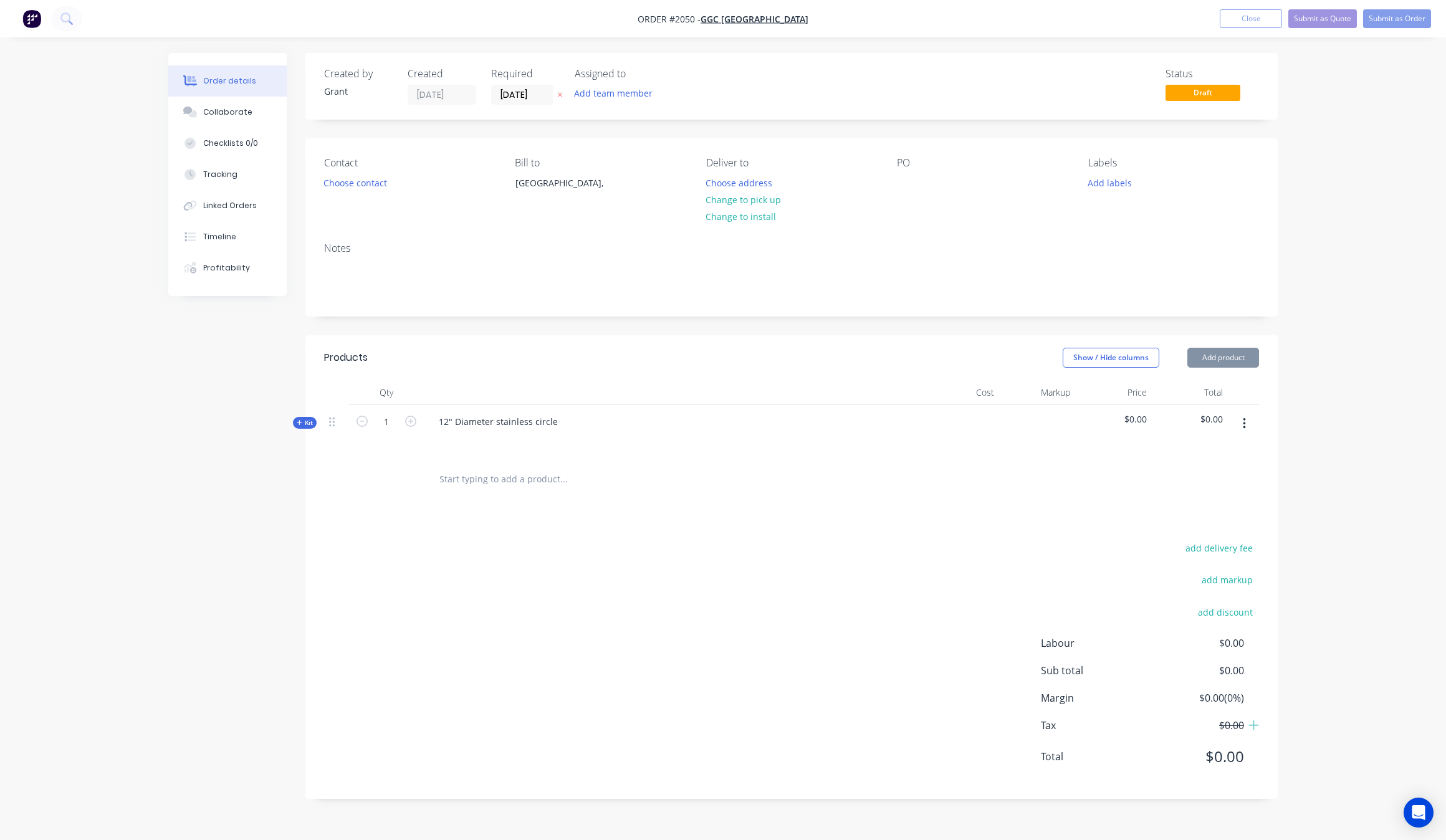
click at [306, 422] on span "Kit" at bounding box center [304, 423] width 16 height 9
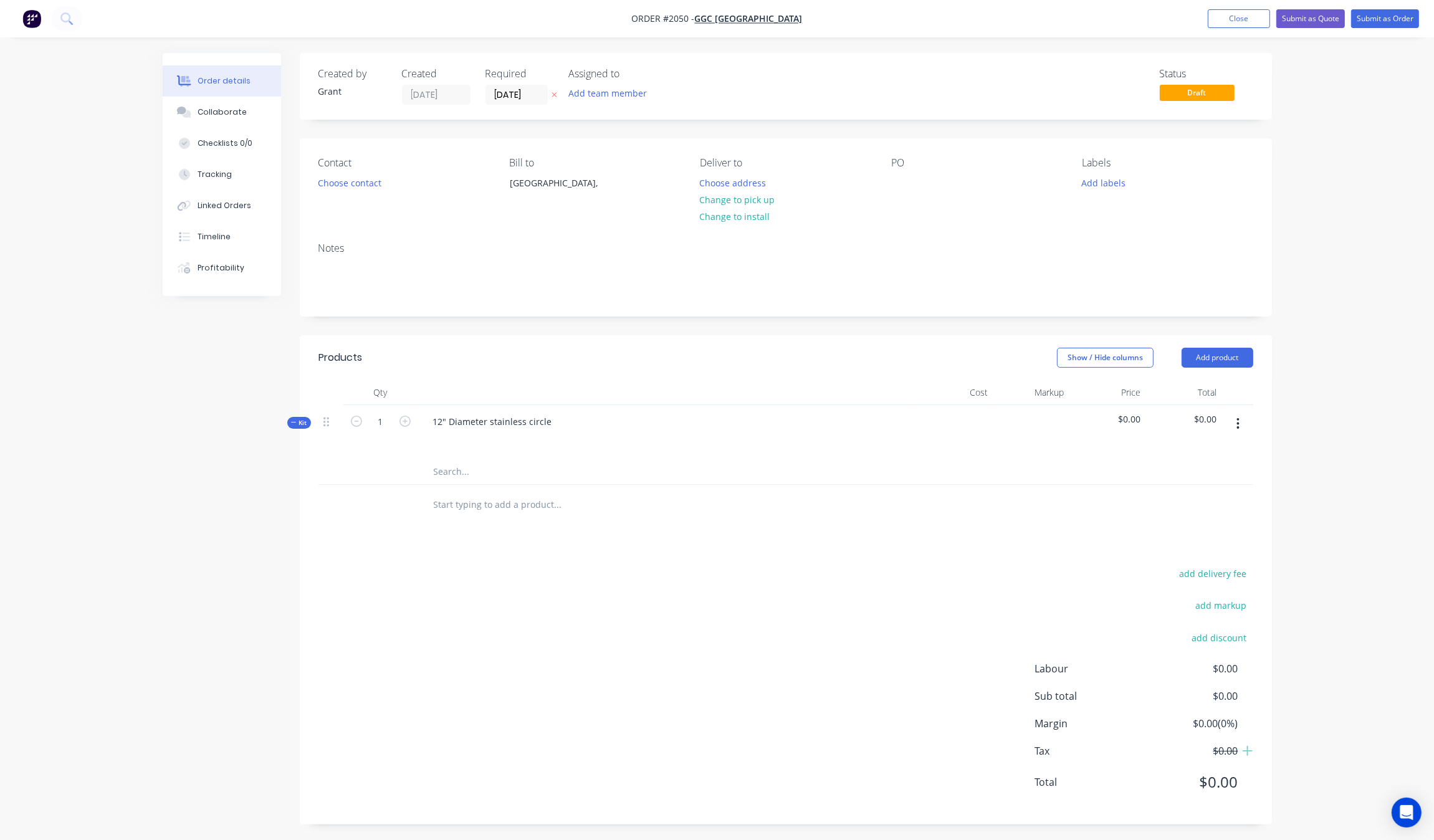
click at [450, 467] on input "text" at bounding box center [558, 471] width 250 height 25
type input "plasma"
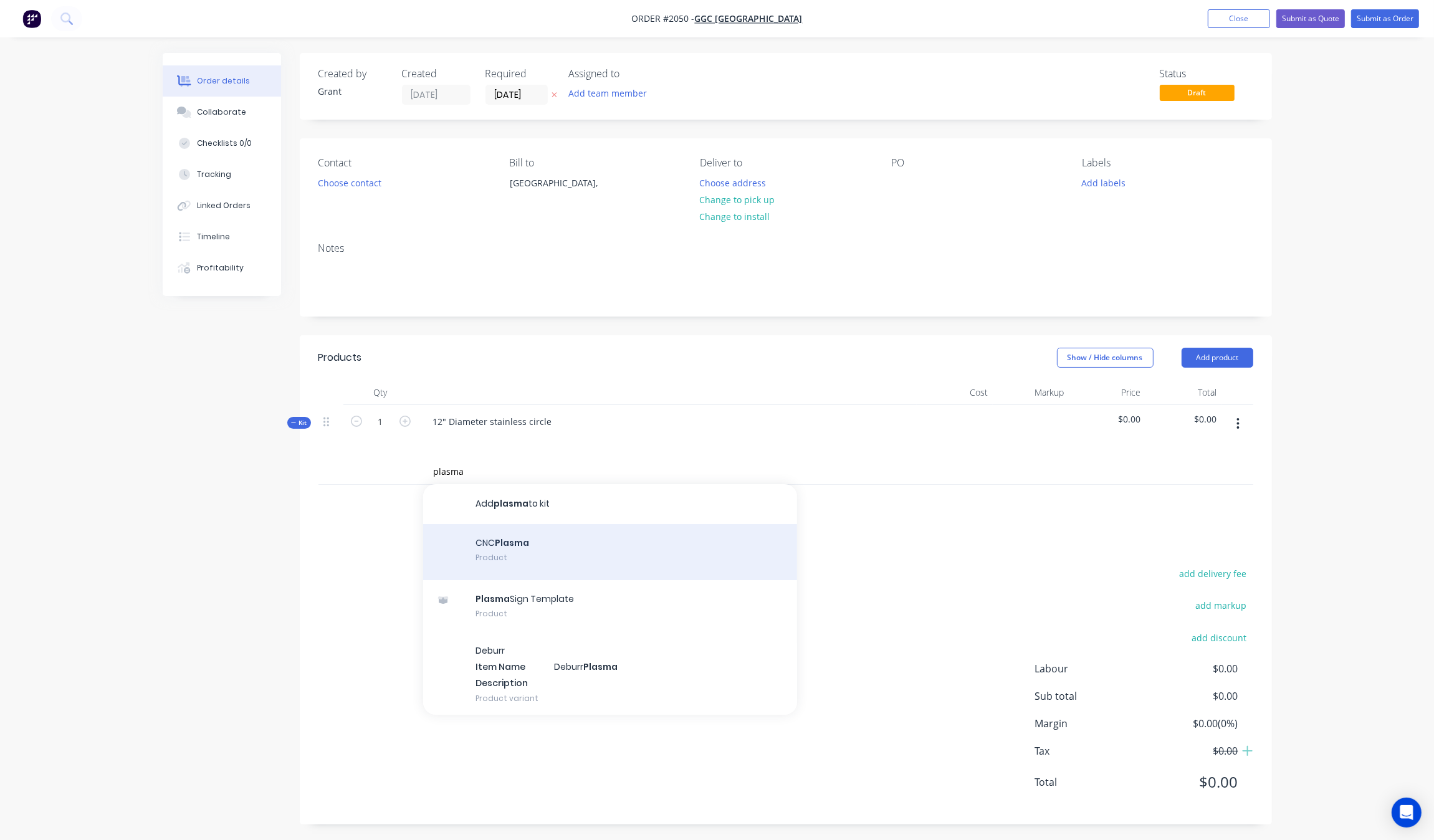
click at [579, 563] on div "CNC Plasma Product" at bounding box center [610, 552] width 374 height 56
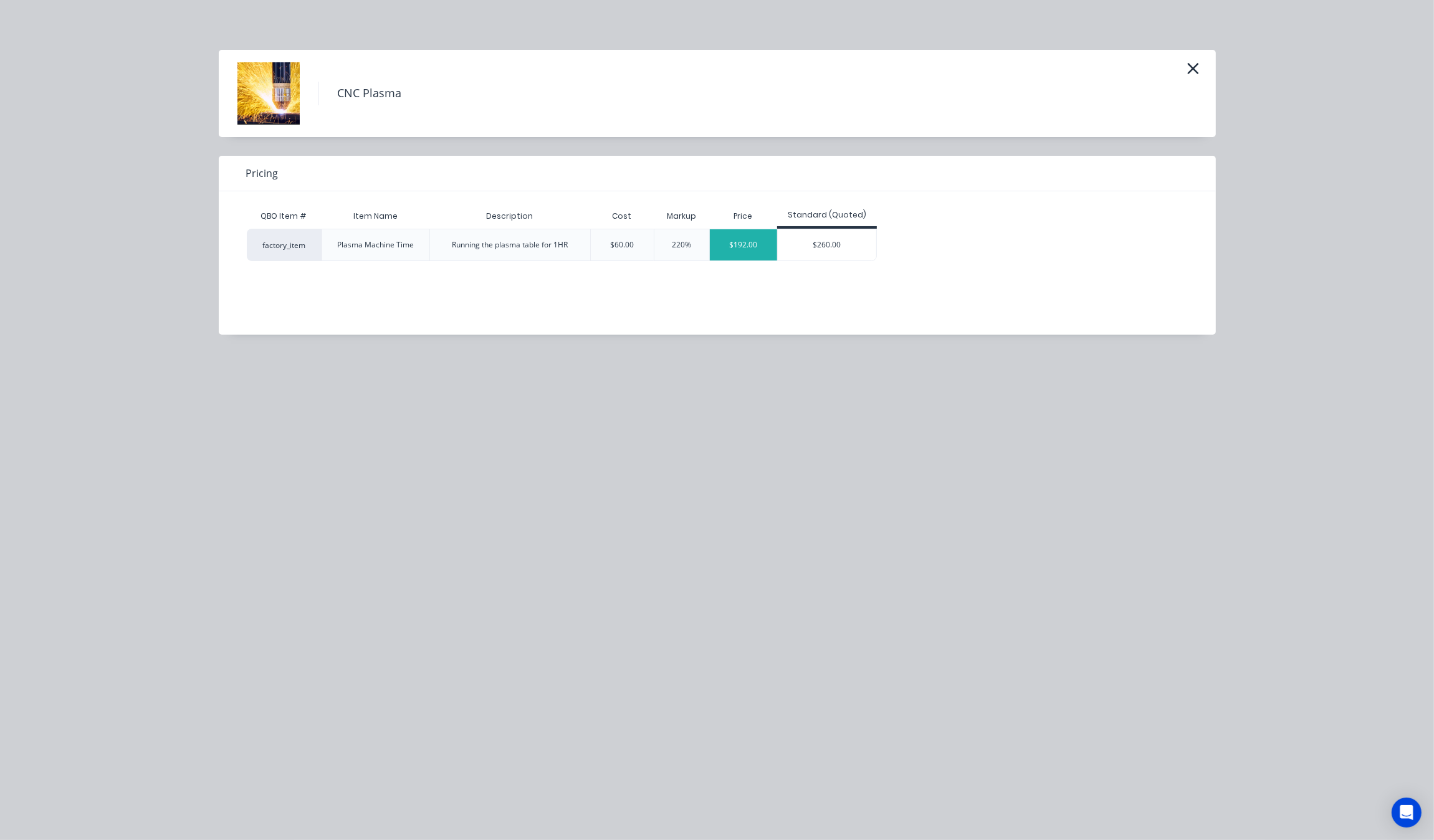
click at [748, 244] on div "$192.00" at bounding box center [743, 244] width 67 height 31
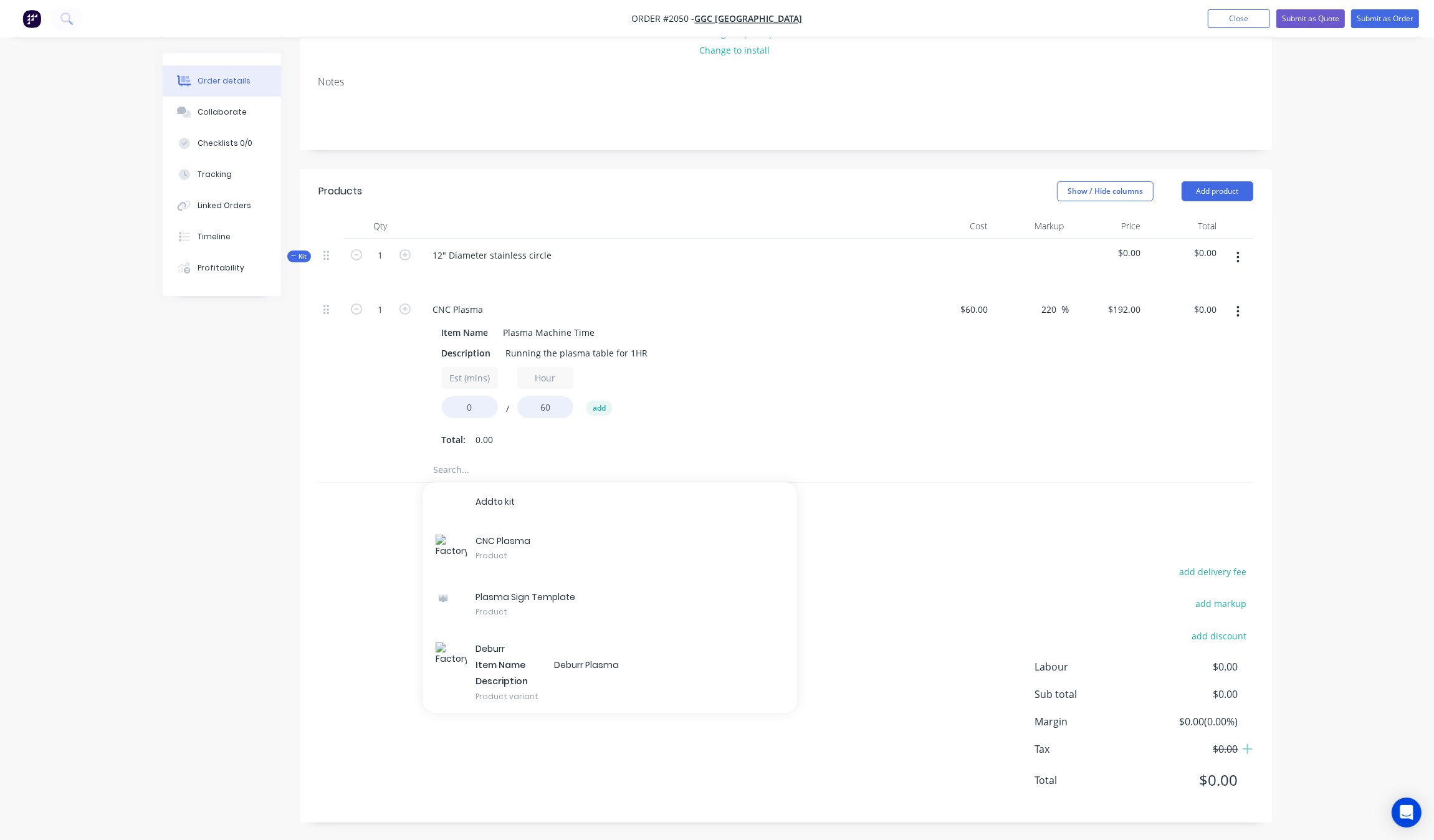
scroll to position [167, 0]
click at [473, 476] on input "text" at bounding box center [558, 469] width 250 height 25
type input "sheet"
click at [517, 543] on div "Sheet Product" at bounding box center [610, 550] width 374 height 56
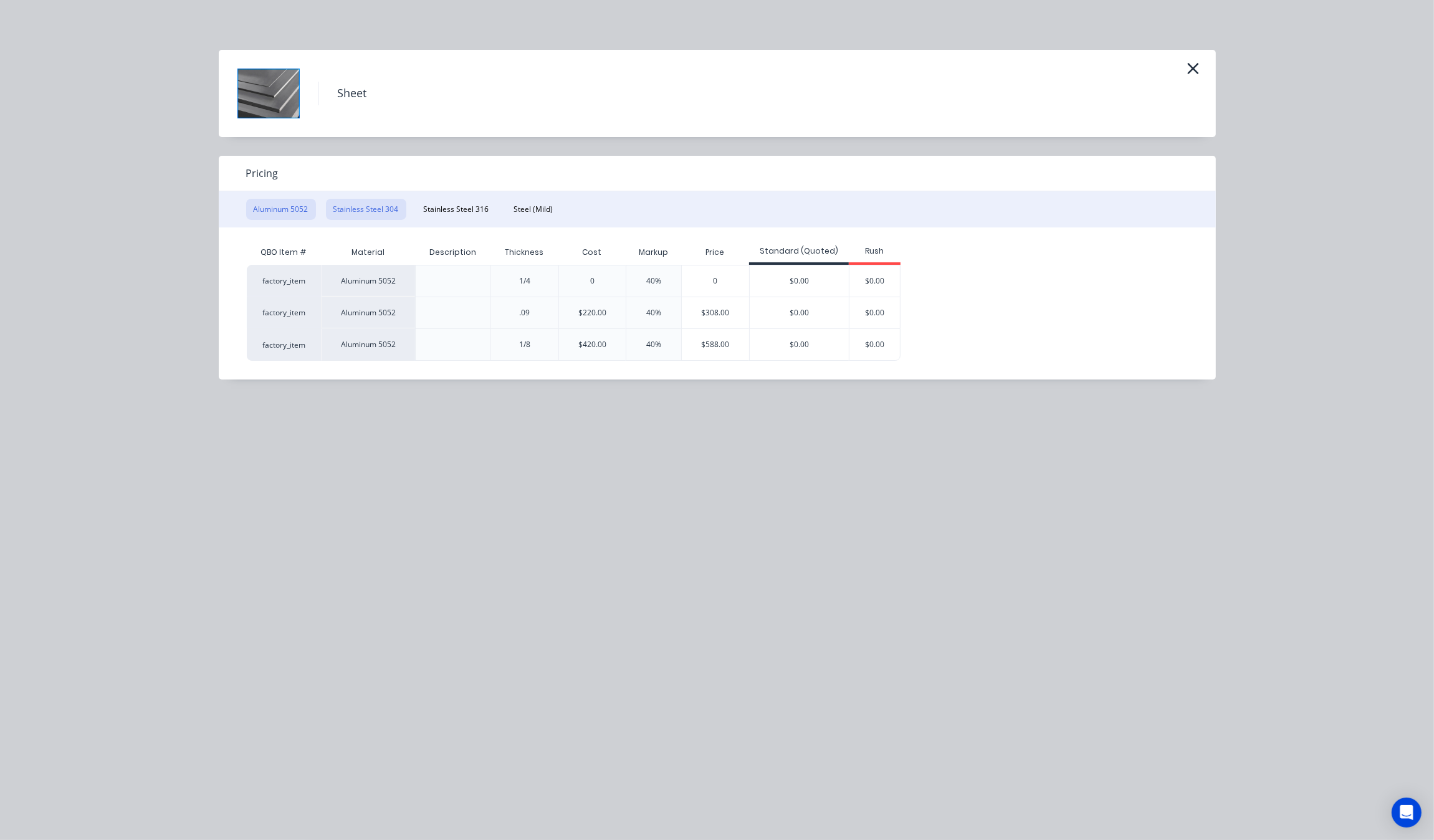
click at [385, 214] on button "Stainless Steel 304" at bounding box center [366, 209] width 80 height 21
click at [731, 277] on div "$240.80" at bounding box center [728, 281] width 76 height 31
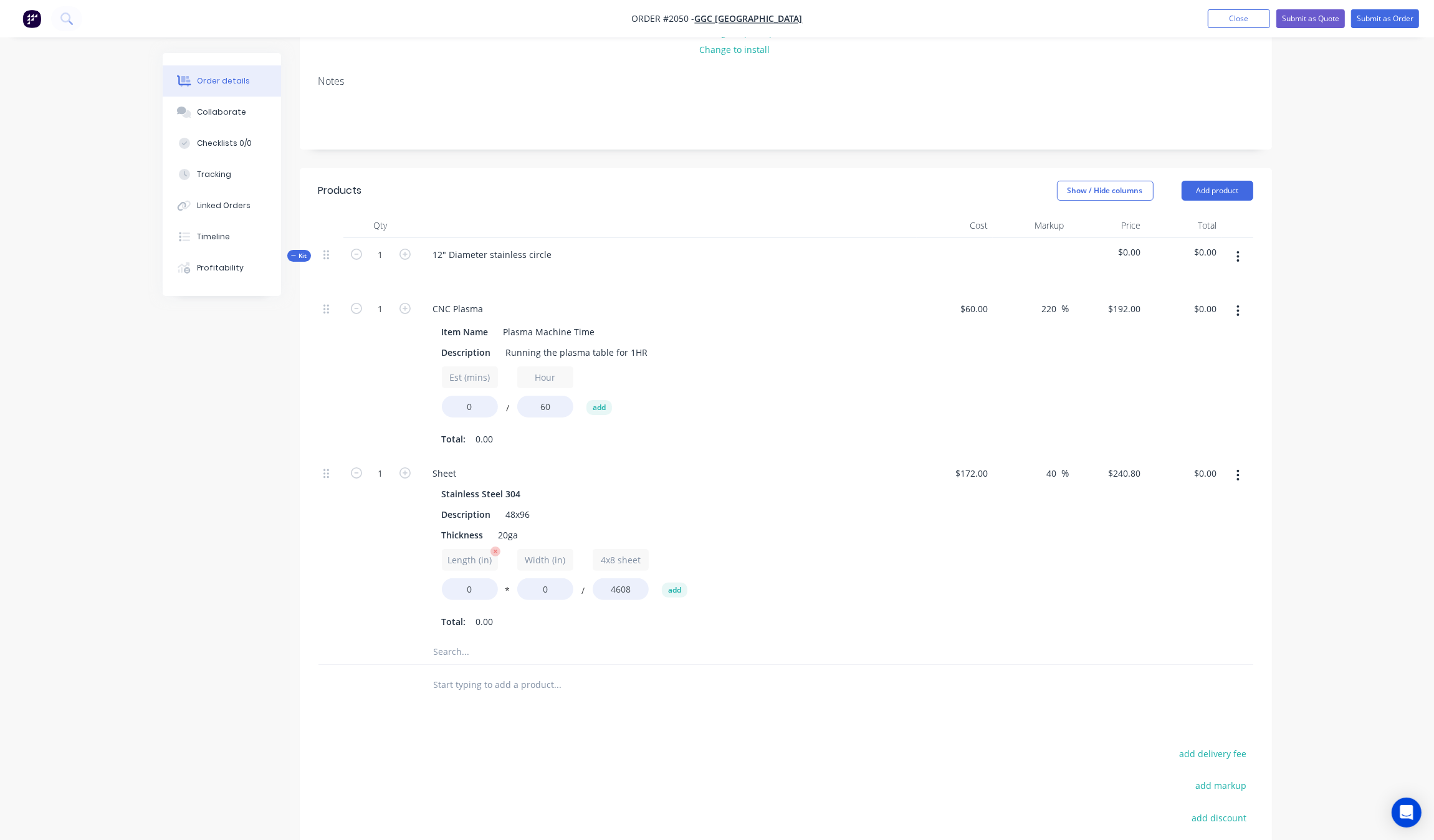
click at [472, 559] on input "Length (in)" at bounding box center [470, 559] width 56 height 22
drag, startPoint x: 469, startPoint y: 589, endPoint x: 435, endPoint y: 589, distance: 34.0
click at [435, 589] on div "Stainless Steel 304 Description 48x96 Thickness 20ga Length (in) 0 * Width (in)…" at bounding box center [667, 558] width 489 height 147
type input "40"
click at [534, 595] on input "0" at bounding box center [545, 589] width 56 height 22
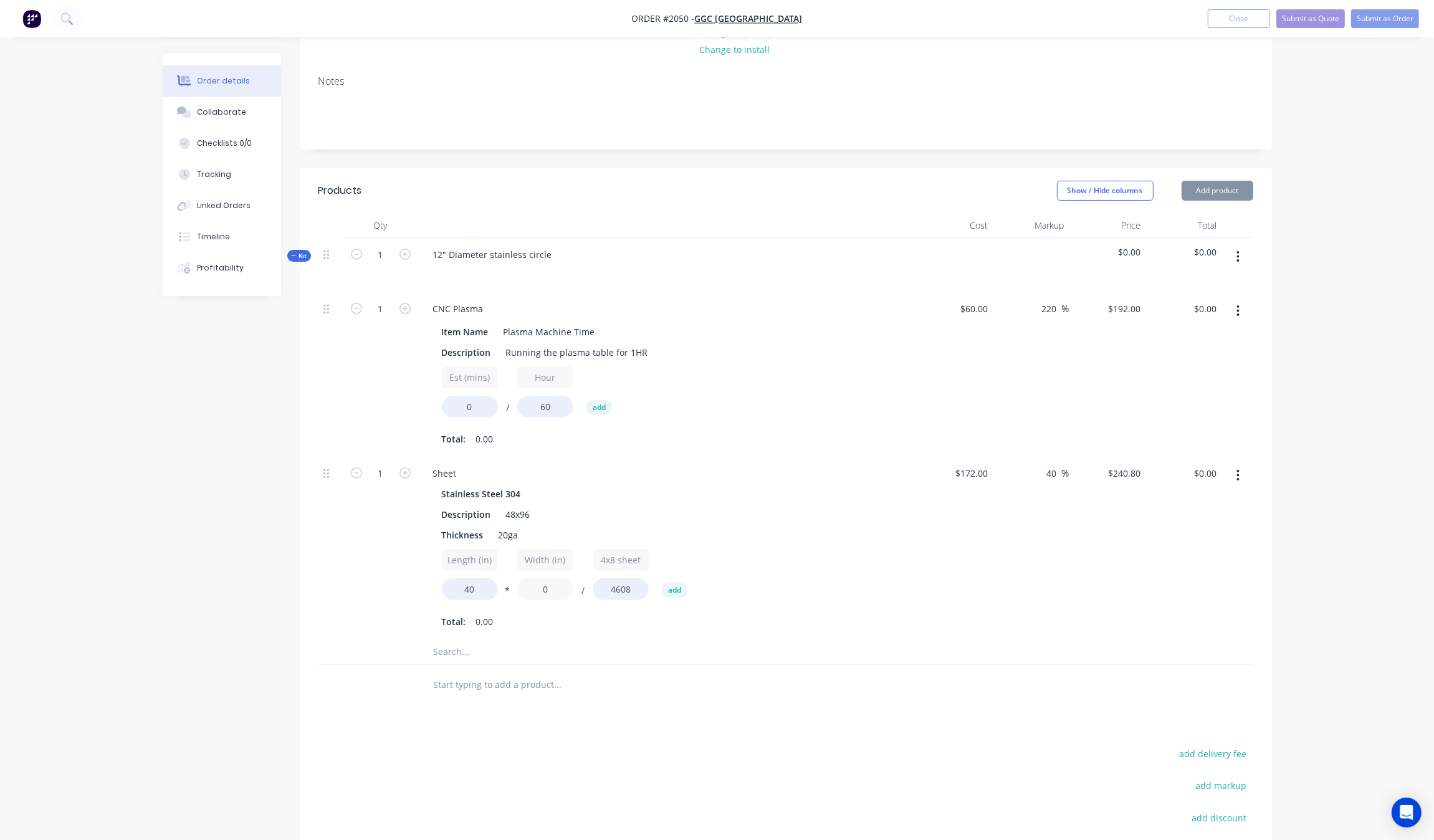
drag, startPoint x: 551, startPoint y: 587, endPoint x: 515, endPoint y: 597, distance: 37.4
click at [515, 597] on div "Length (in) 40 * Width (in) 0 / 4x8 sheet 4608 add" at bounding box center [667, 577] width 452 height 56
type input "4"
type input "$8.36"
click at [654, 723] on div "Products Show / Hide columns Add product Qty Cost Markup Price Total Kit 1 12" …" at bounding box center [785, 586] width 972 height 836
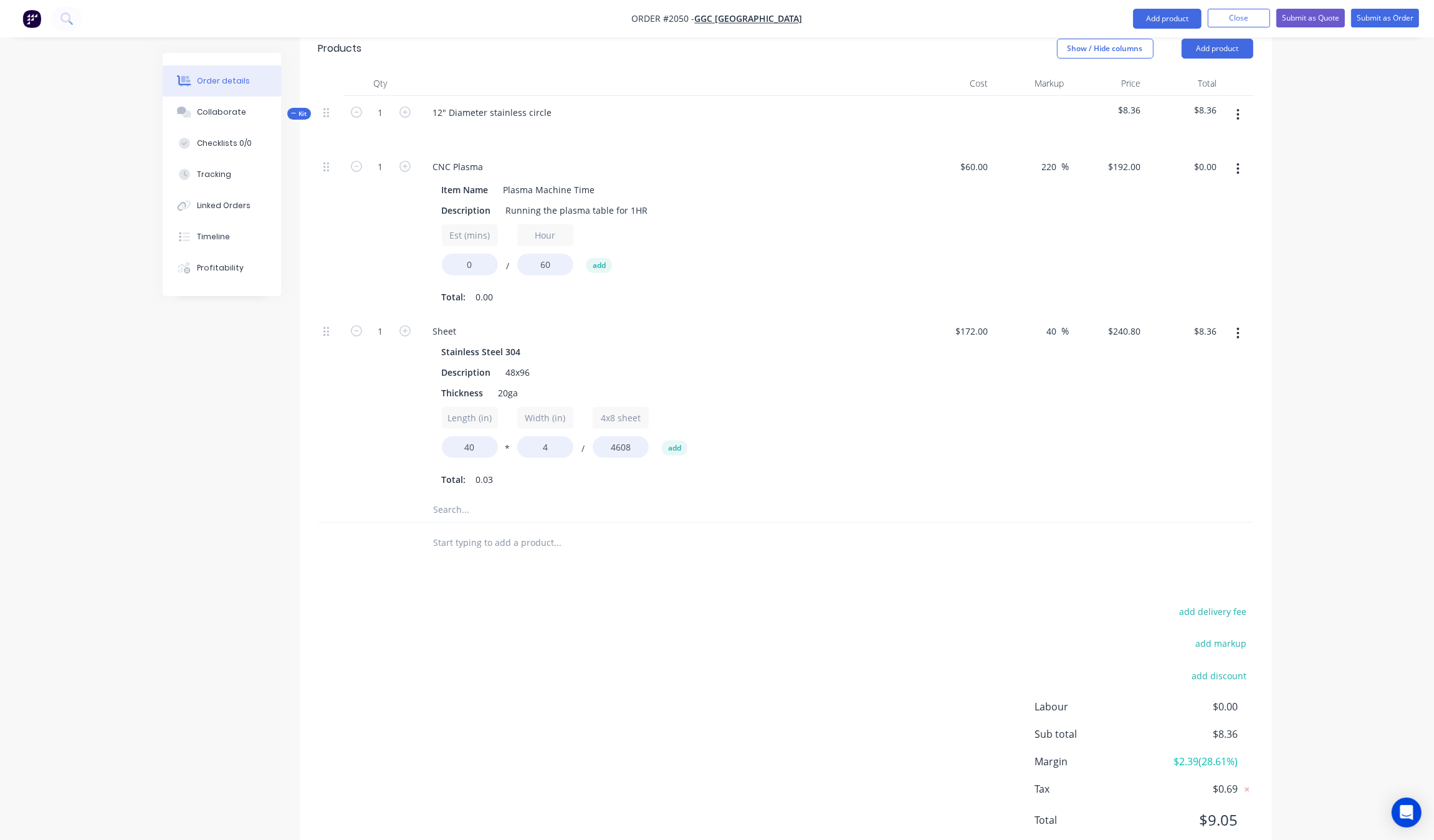
scroll to position [272, 0]
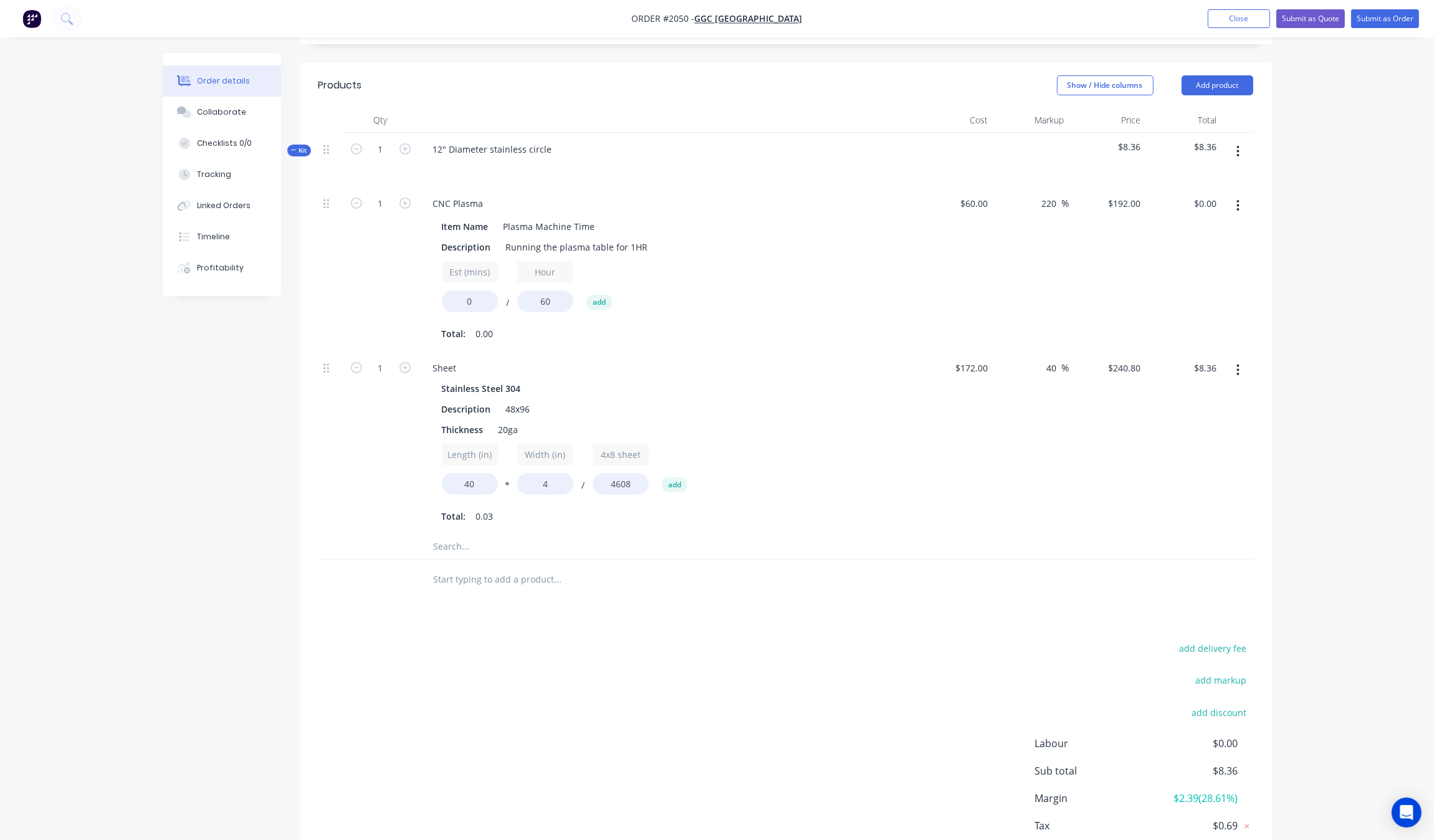
click at [368, 561] on div at bounding box center [380, 580] width 75 height 41
click at [465, 548] on input "text" at bounding box center [558, 546] width 250 height 25
click at [472, 633] on div "Products Show / Hide columns Add product Qty Cost Markup Price Total Kit 1 12" …" at bounding box center [785, 481] width 972 height 836
click at [485, 302] on input "0" at bounding box center [470, 301] width 56 height 22
drag, startPoint x: 483, startPoint y: 302, endPoint x: 417, endPoint y: 306, distance: 66.1
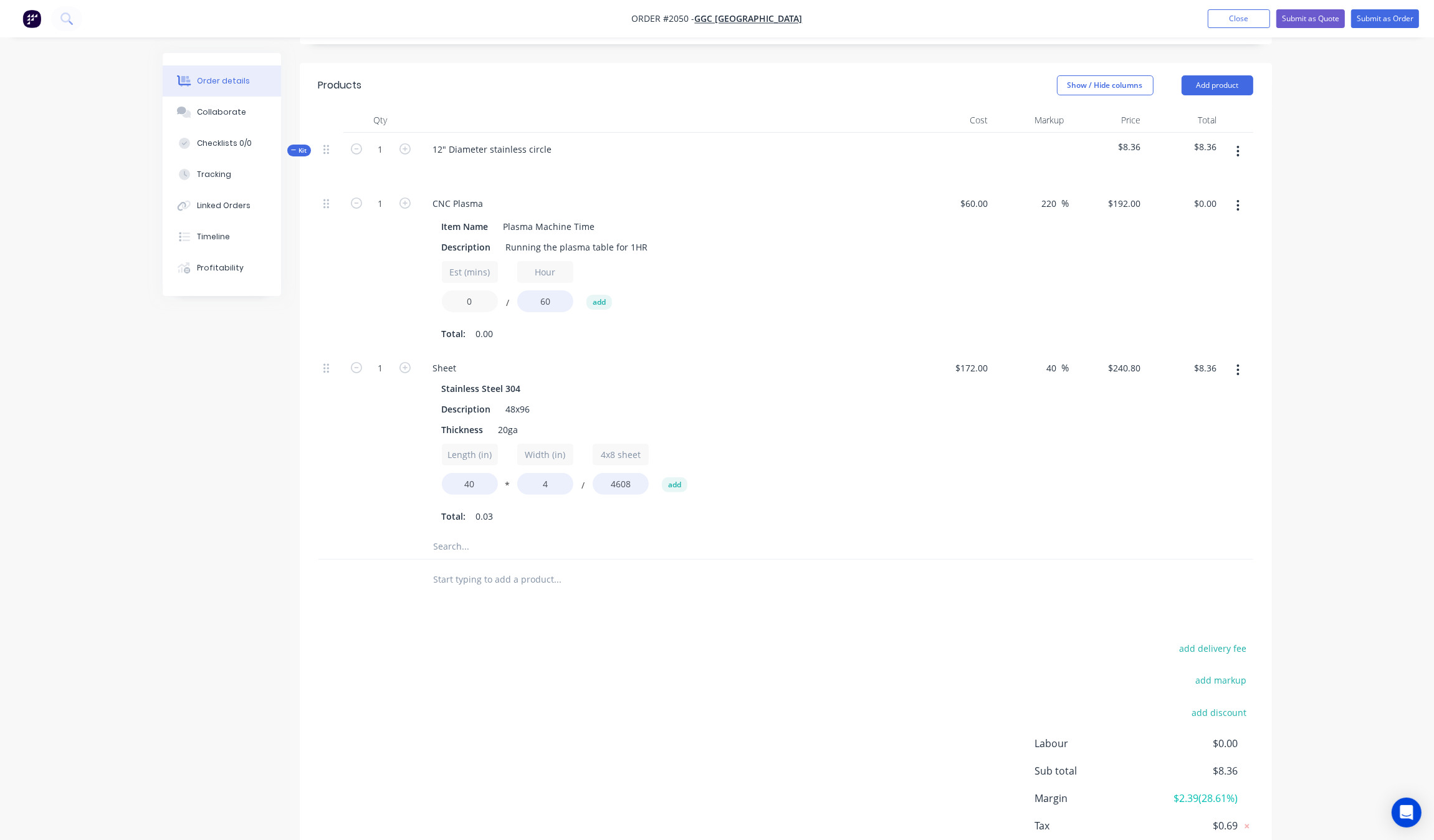
click at [418, 304] on div "CNC Plasma Item Name Plasma Machine Time Description Running the plasma table f…" at bounding box center [667, 269] width 498 height 165
type input "12"
type input "$38.40"
click at [471, 643] on div "add delivery fee add markup add discount Labour $0.00 Sub total $8.36 Margin $2…" at bounding box center [786, 760] width 935 height 240
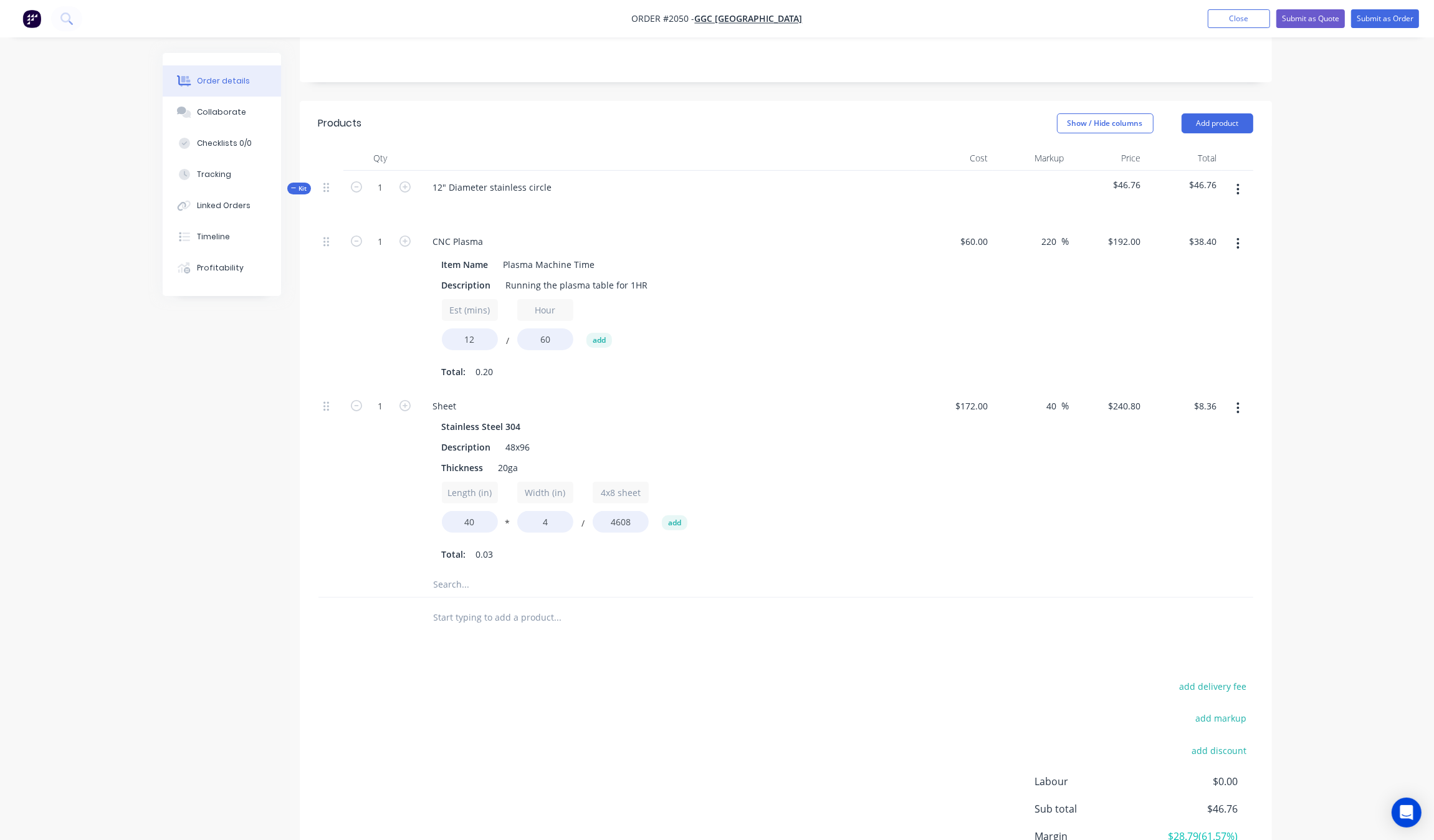
scroll to position [194, 0]
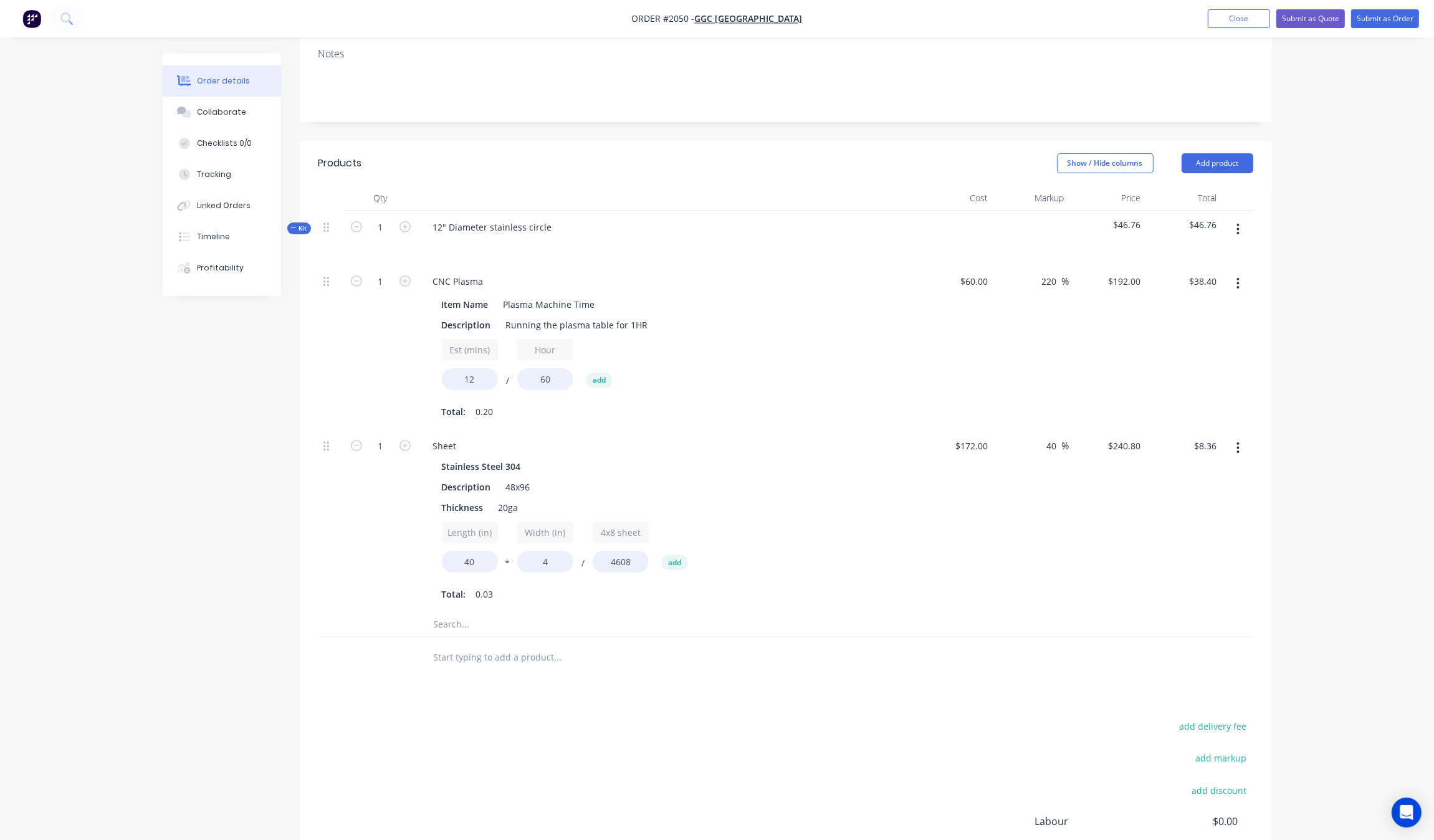
click at [480, 633] on input "text" at bounding box center [558, 624] width 250 height 25
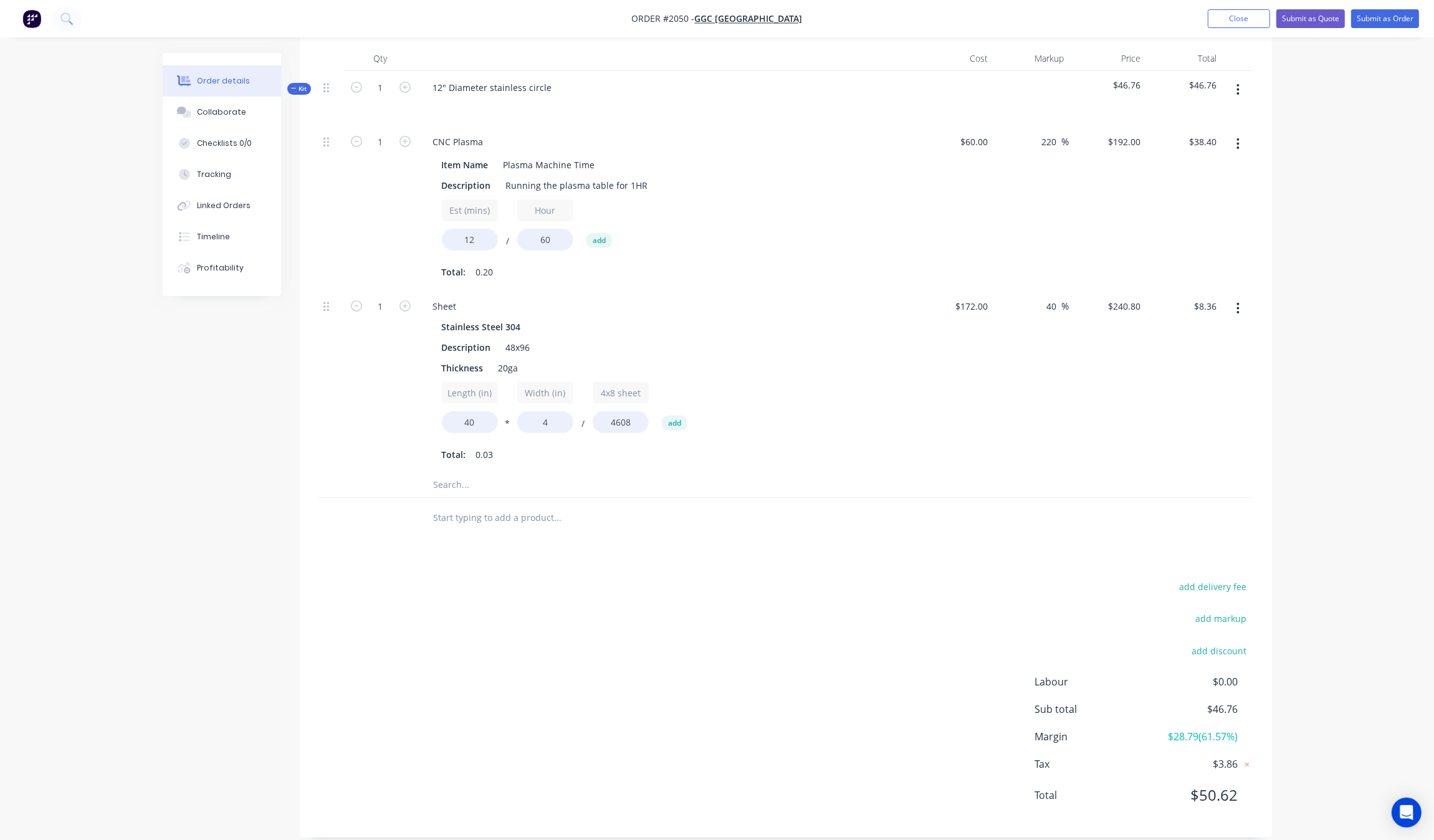
scroll to position [350, 0]
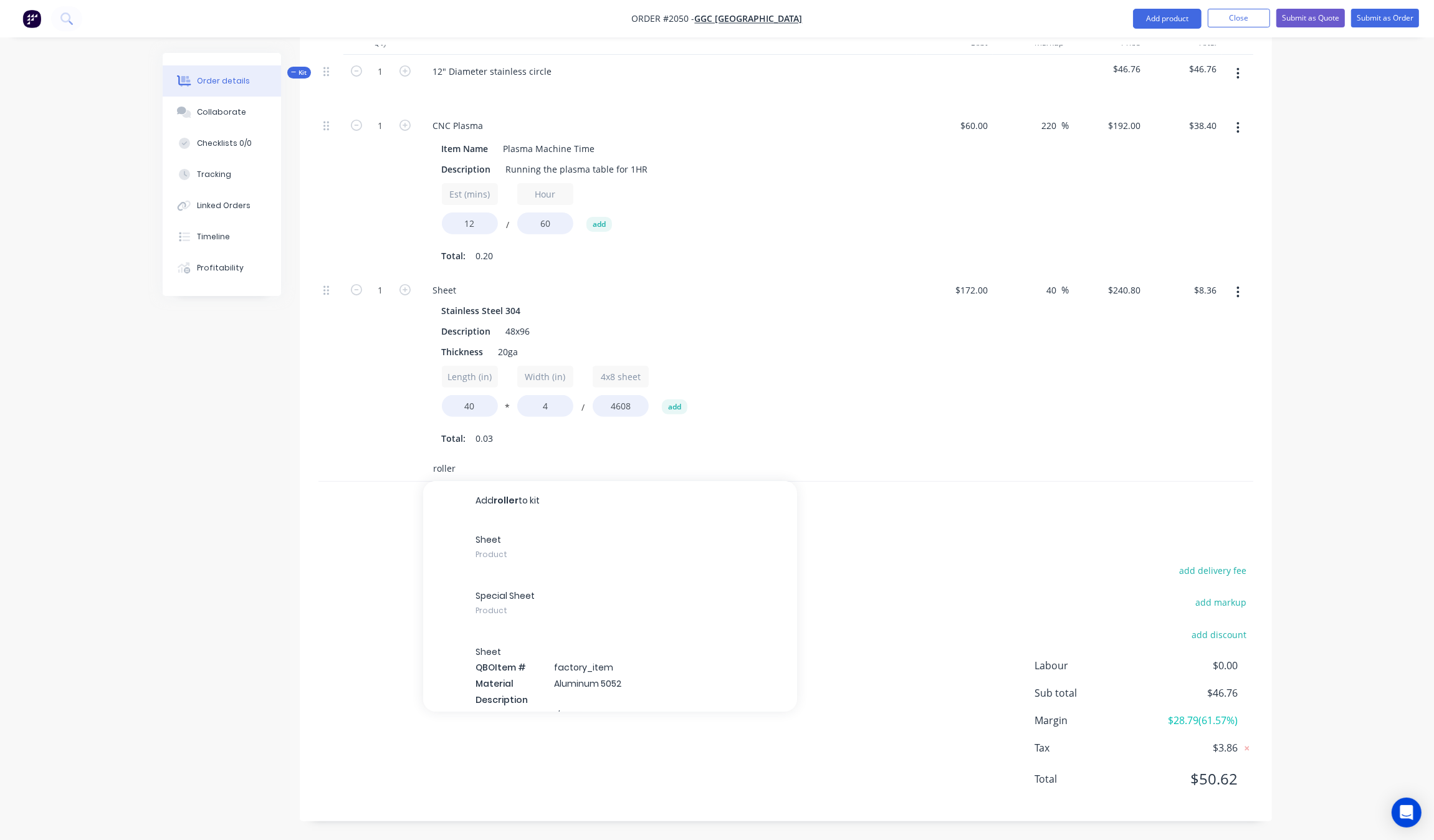
type input "roller"
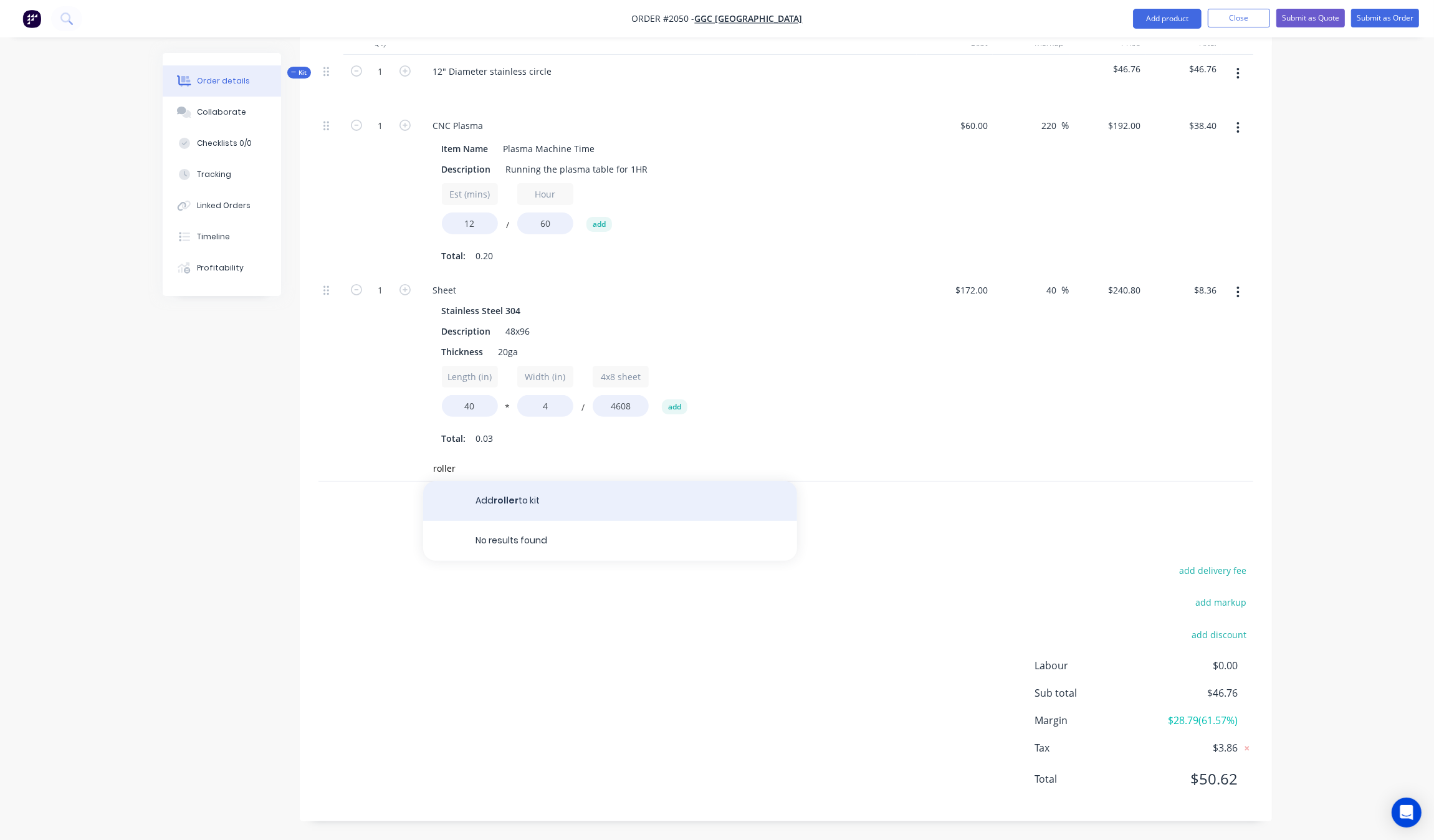
click at [511, 500] on button "Add roller to kit" at bounding box center [610, 501] width 374 height 40
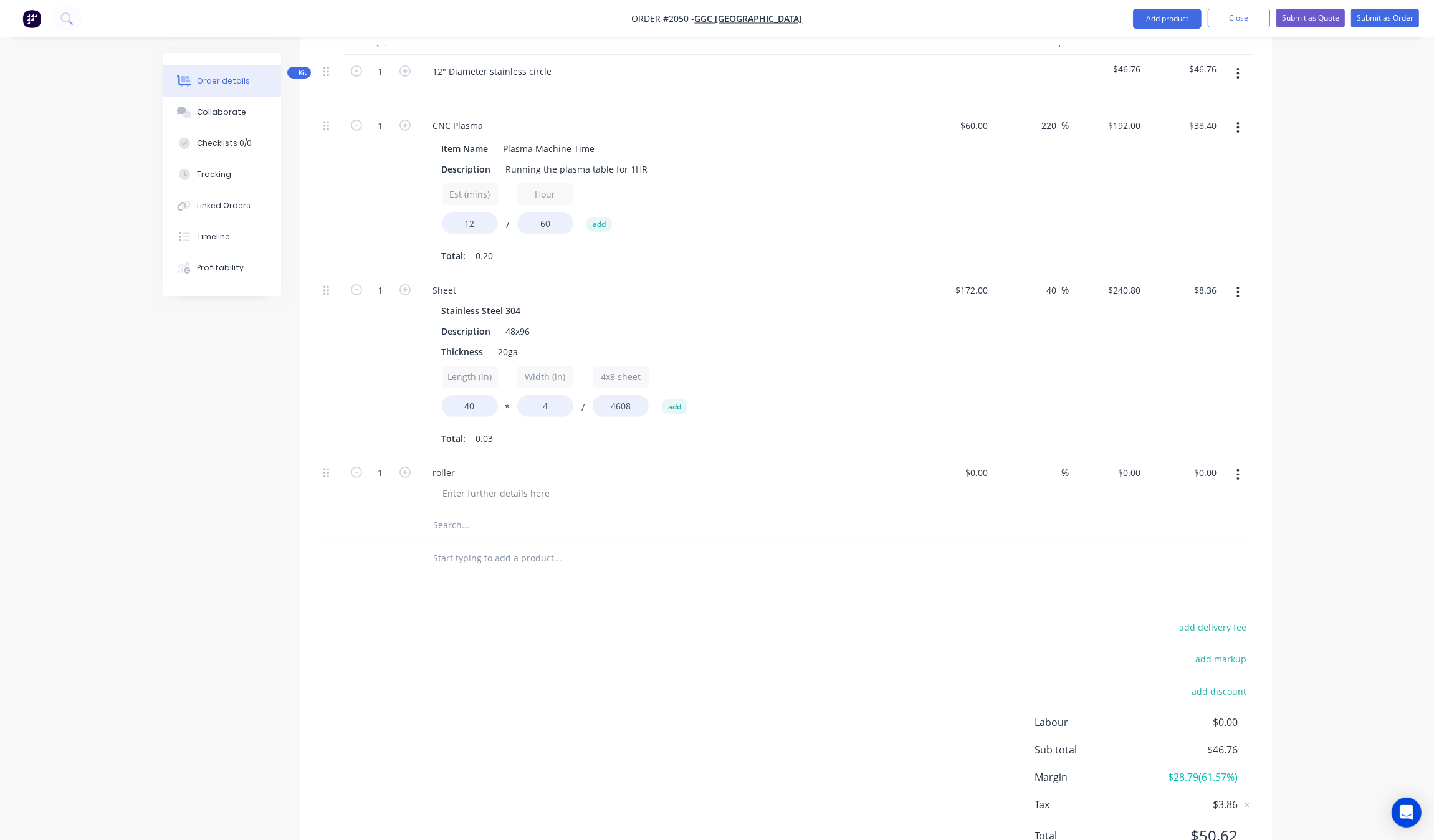
click at [993, 466] on div "%" at bounding box center [1031, 484] width 76 height 57
click at [982, 466] on input at bounding box center [979, 473] width 29 height 18
type input "$450.00"
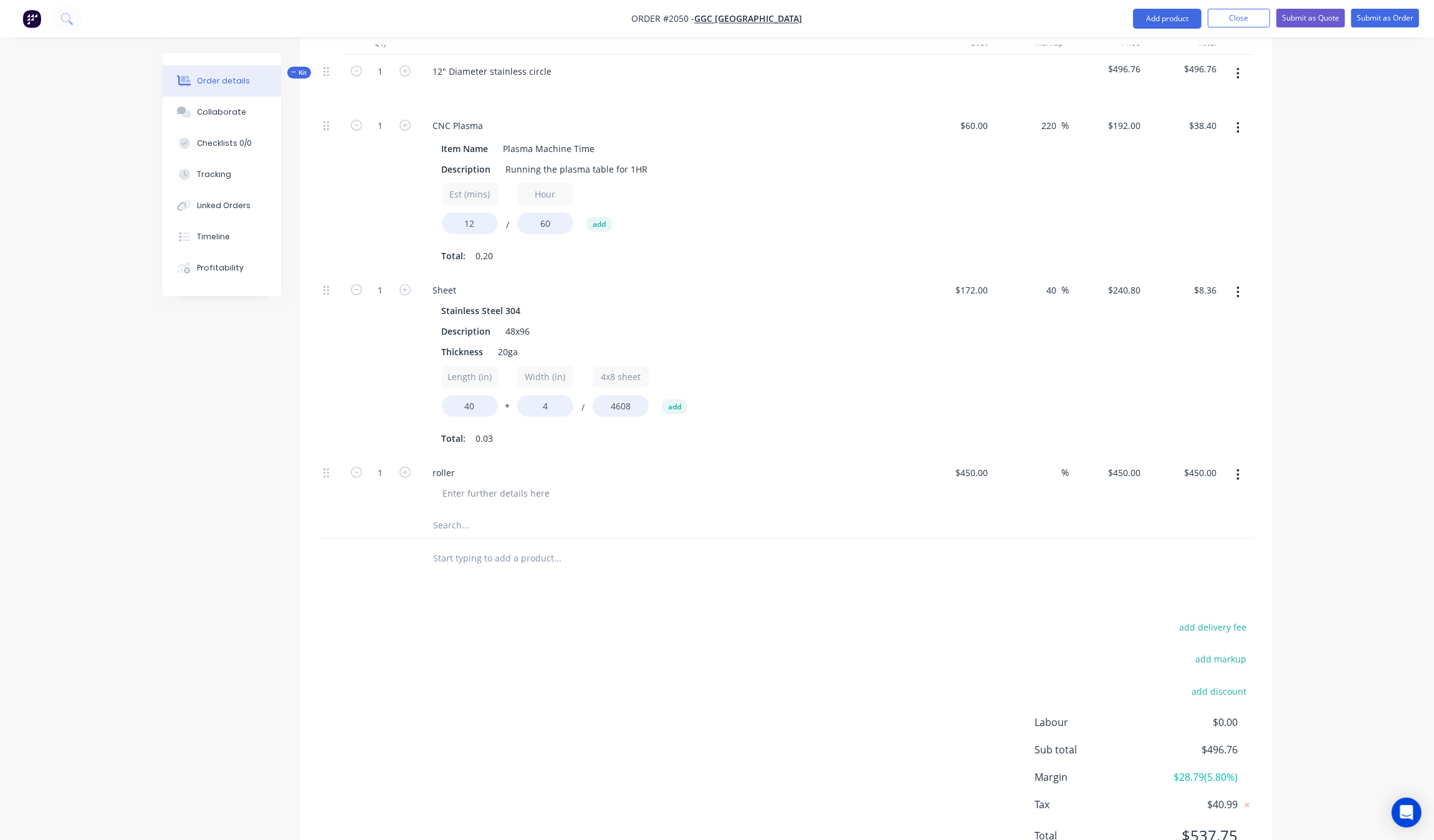
click at [849, 736] on div "add delivery fee add markup add discount Labour $0.00 Sub total $496.76 Margin …" at bounding box center [786, 739] width 935 height 240
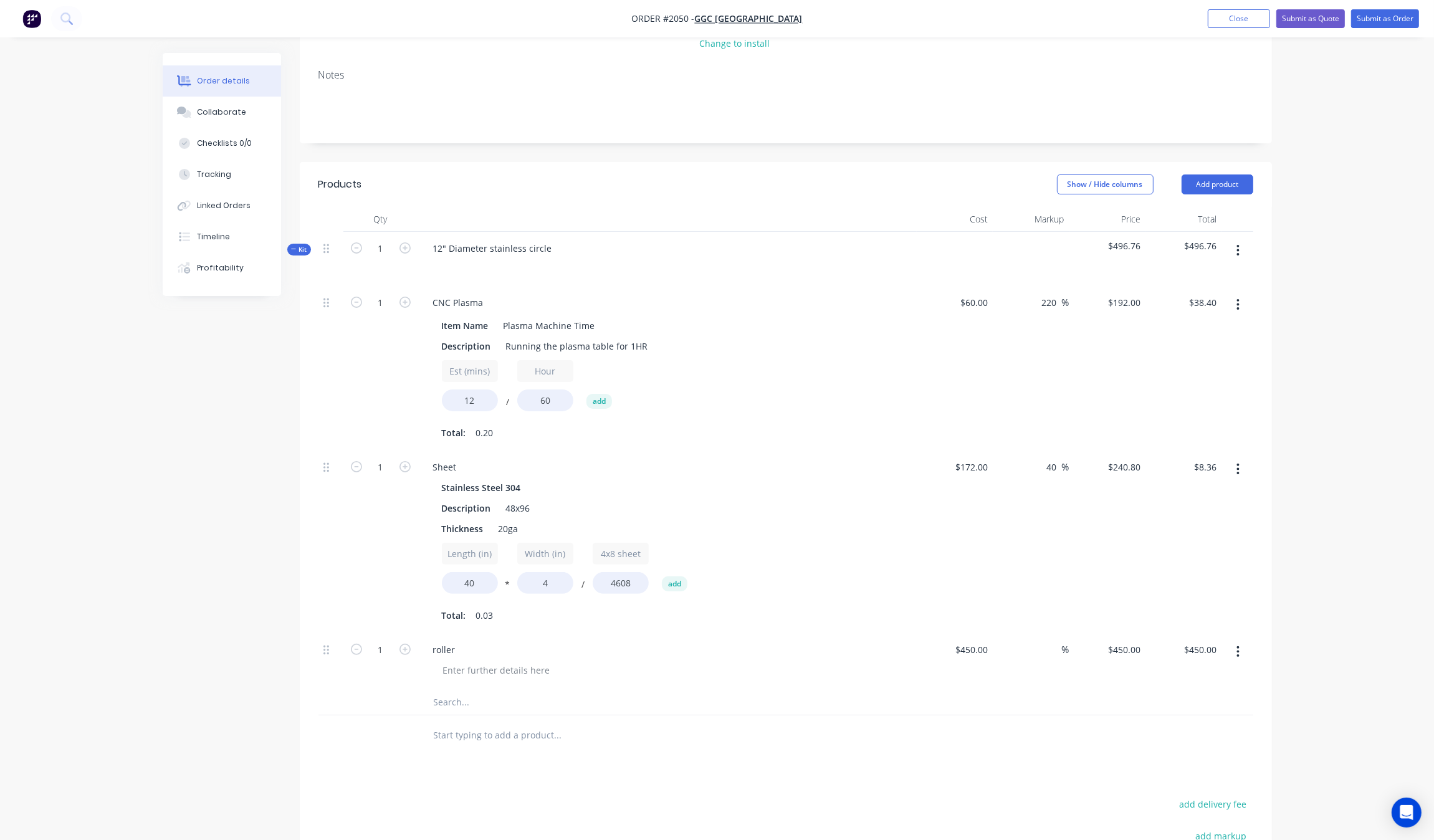
scroll to position [329, 0]
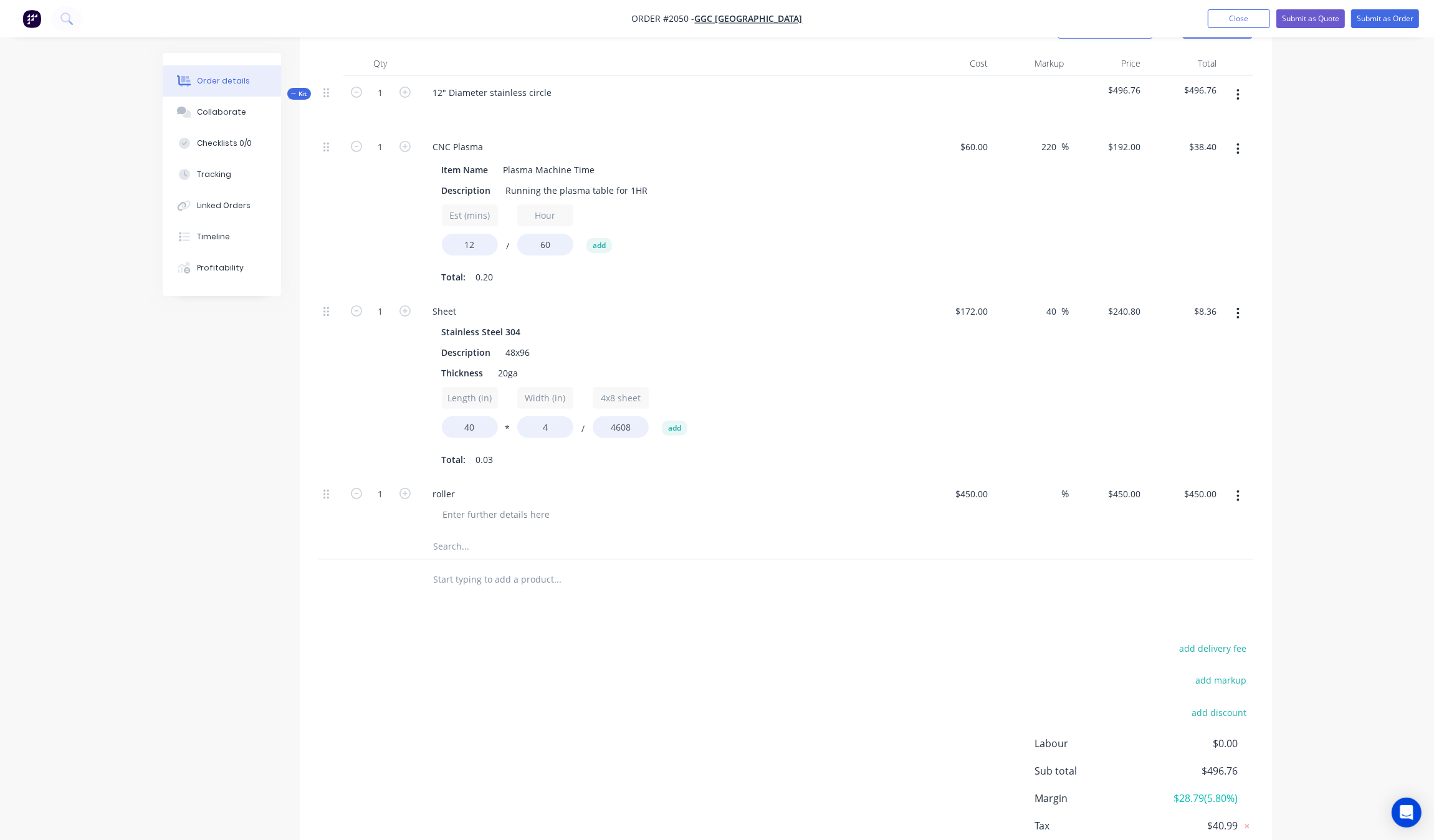
click at [1380, 306] on div "Order details Collaborate Checklists 0/0 Tracking Linked Orders Timeline Profit…" at bounding box center [717, 294] width 1434 height 1247
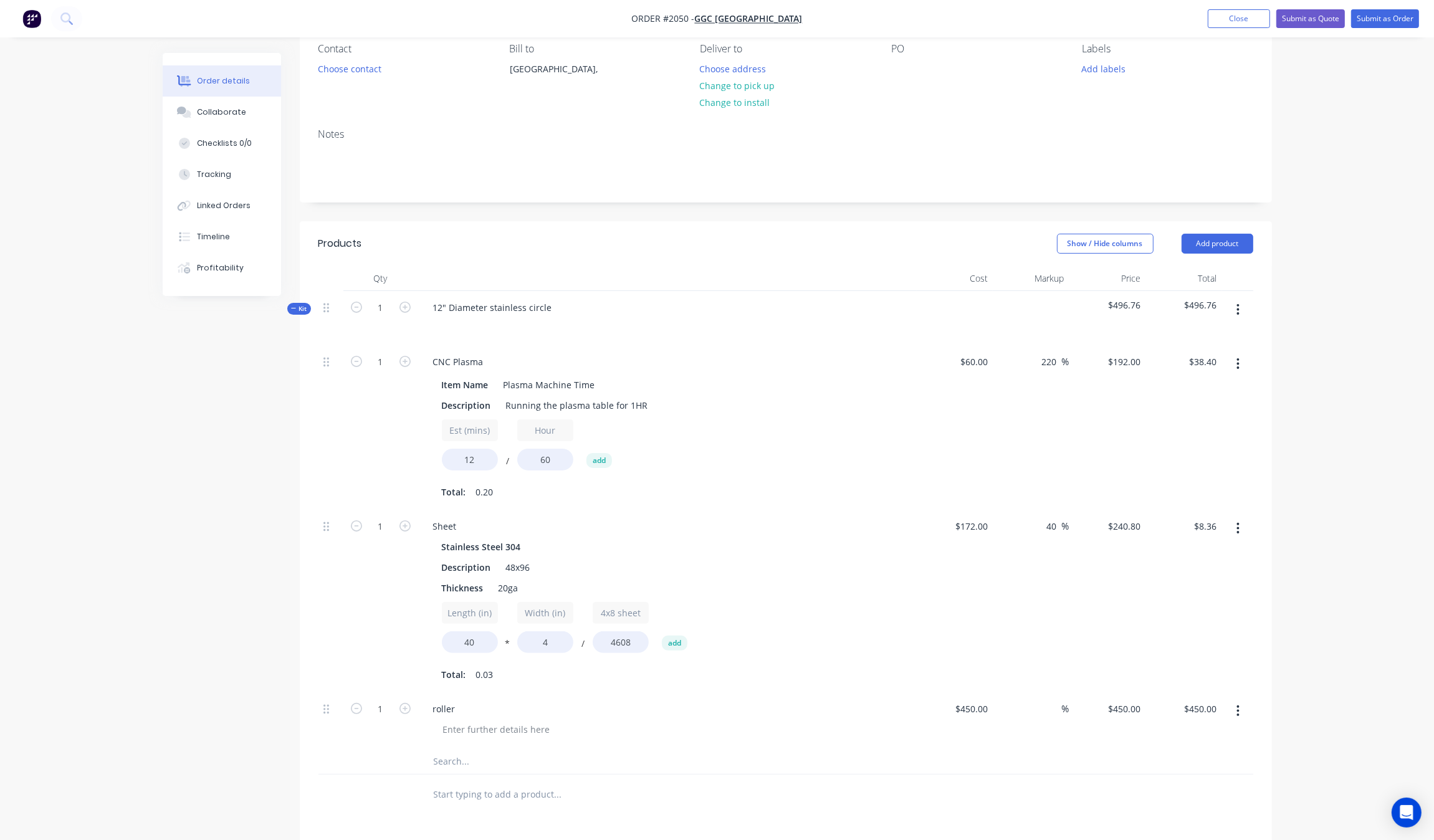
scroll to position [234, 0]
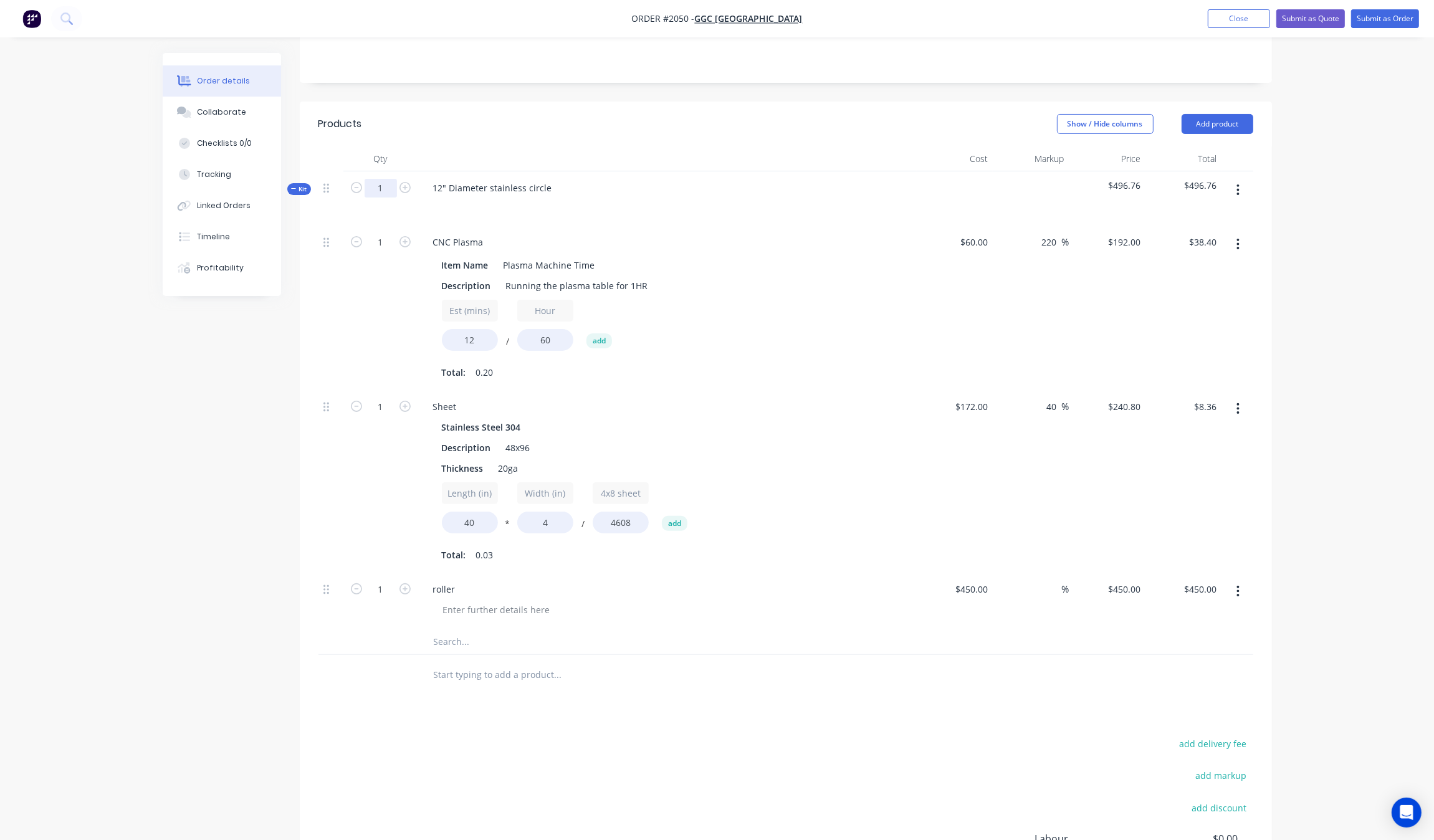
click at [385, 195] on input "1" at bounding box center [380, 188] width 33 height 19
type input "4"
type input "$153.60"
type input "4"
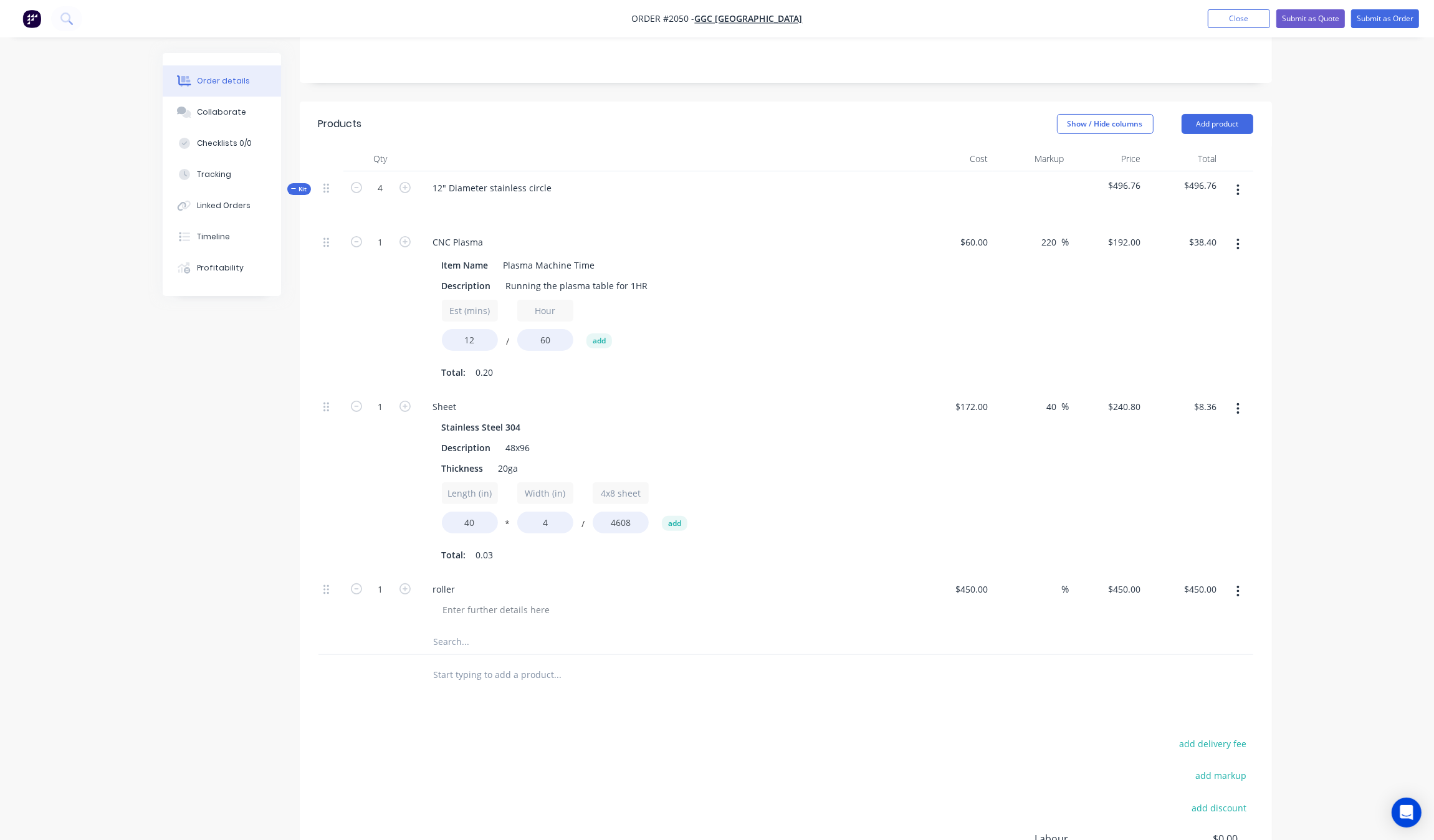
type input "$33.42"
type input "4"
type input "$1,800.00"
click at [353, 668] on div at bounding box center [380, 675] width 75 height 41
click at [352, 590] on icon "button" at bounding box center [356, 588] width 11 height 11
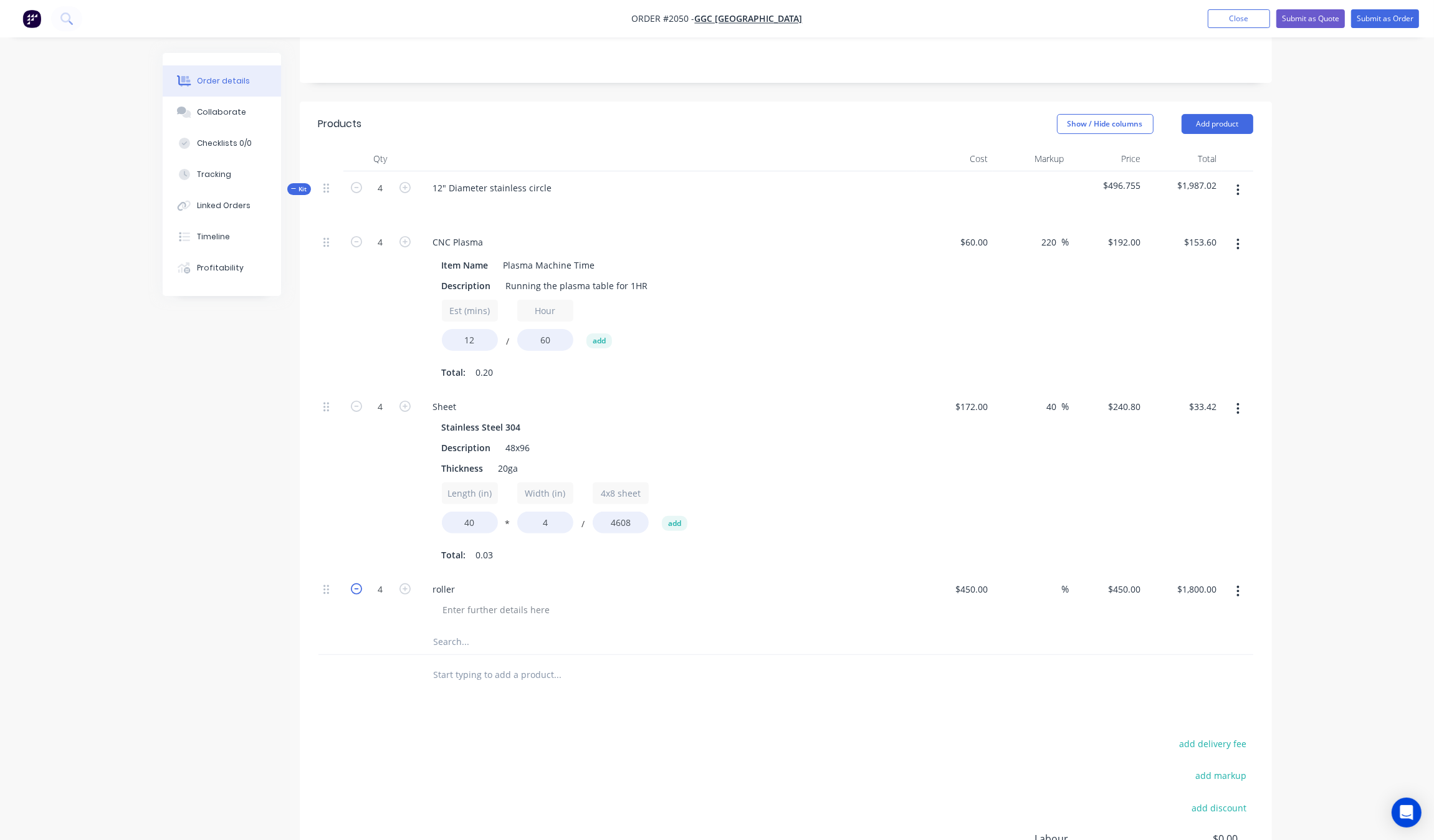
type input "3"
type input "$1,350.00"
click at [354, 590] on icon "button" at bounding box center [356, 588] width 11 height 11
type input "2"
type input "$900.00"
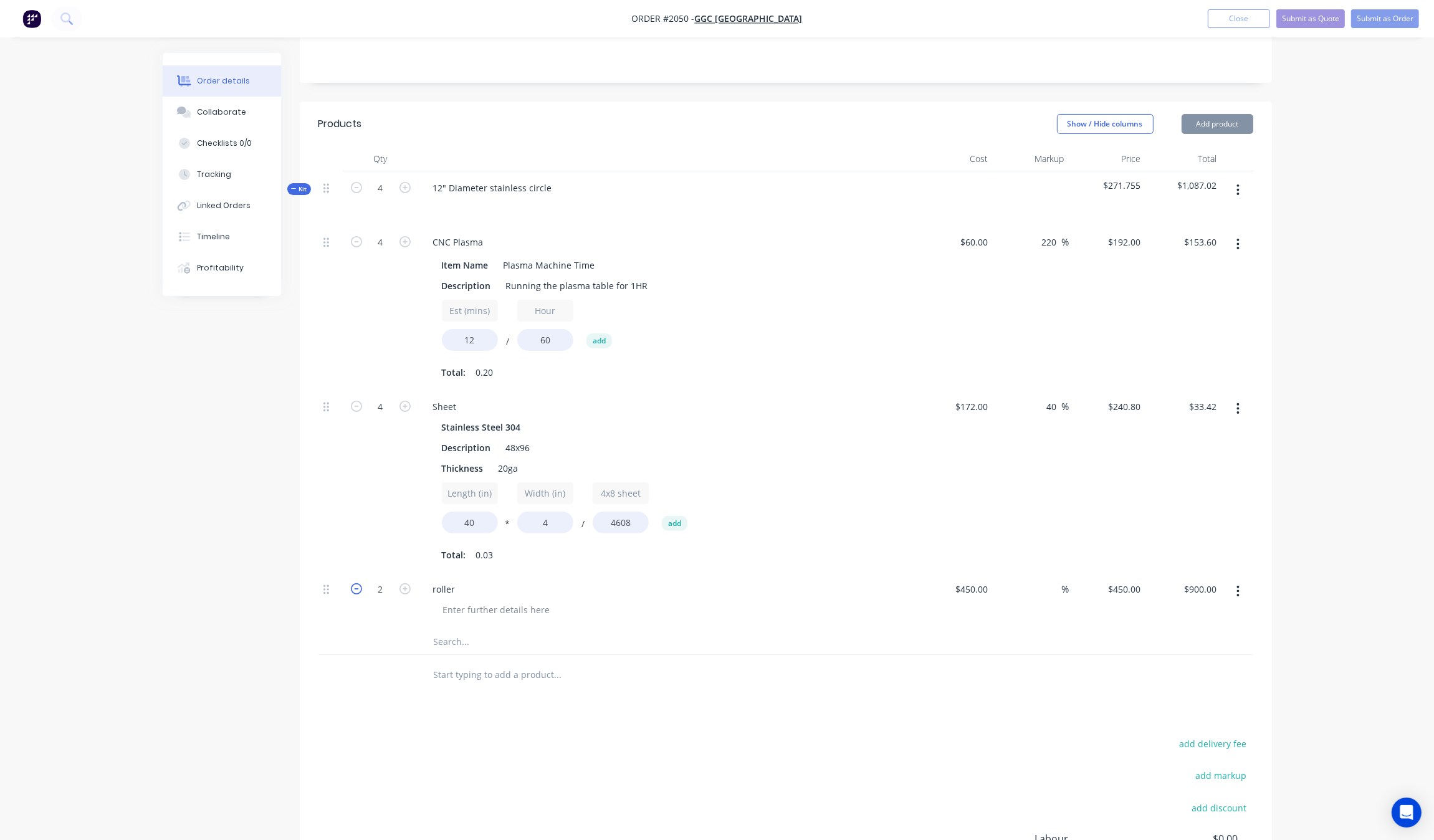
click at [354, 590] on icon "button" at bounding box center [356, 588] width 11 height 11
type input "1"
type input "$450.00"
click at [375, 665] on div at bounding box center [380, 675] width 75 height 41
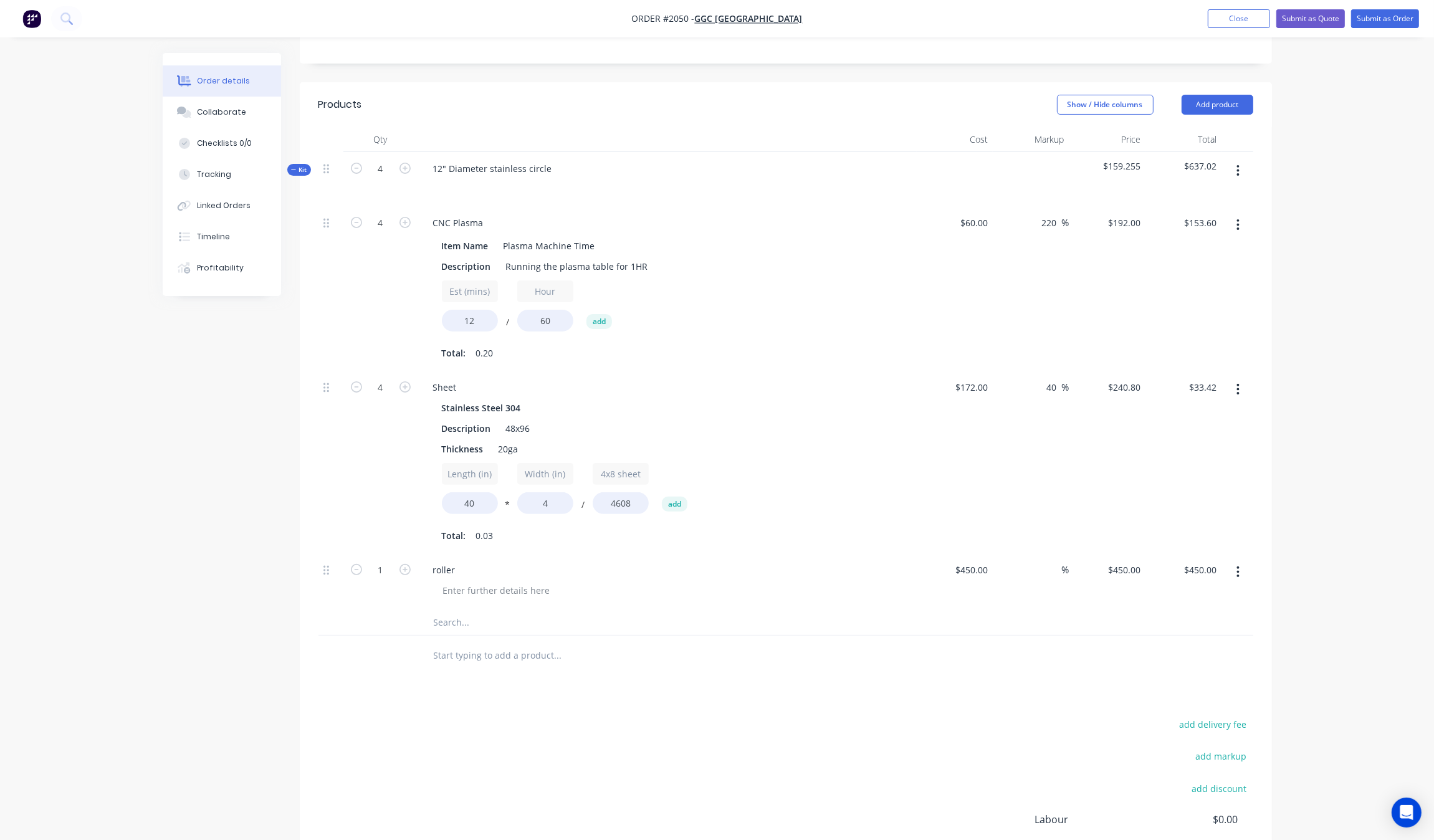
scroll to position [251, 0]
click at [291, 172] on icon at bounding box center [293, 171] width 5 height 6
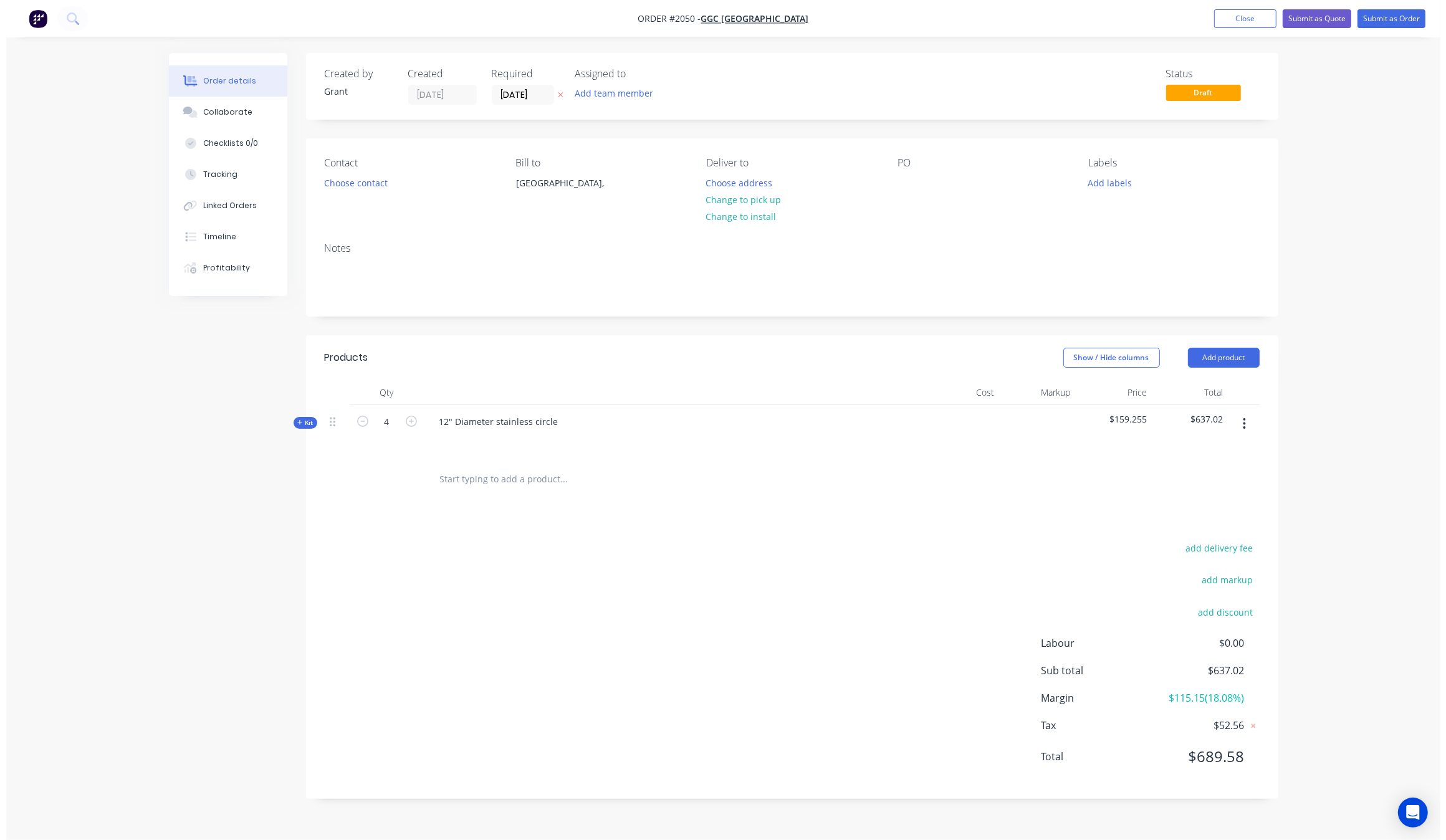
scroll to position [0, 0]
drag, startPoint x: 1315, startPoint y: 20, endPoint x: 1088, endPoint y: 257, distance: 328.2
click at [1125, 250] on div "Order #2050 - GGC TX Add product Close Submit as Quote Submit as Order Order de…" at bounding box center [723, 420] width 1446 height 840
click at [352, 184] on button "Choose contact" at bounding box center [355, 182] width 76 height 17
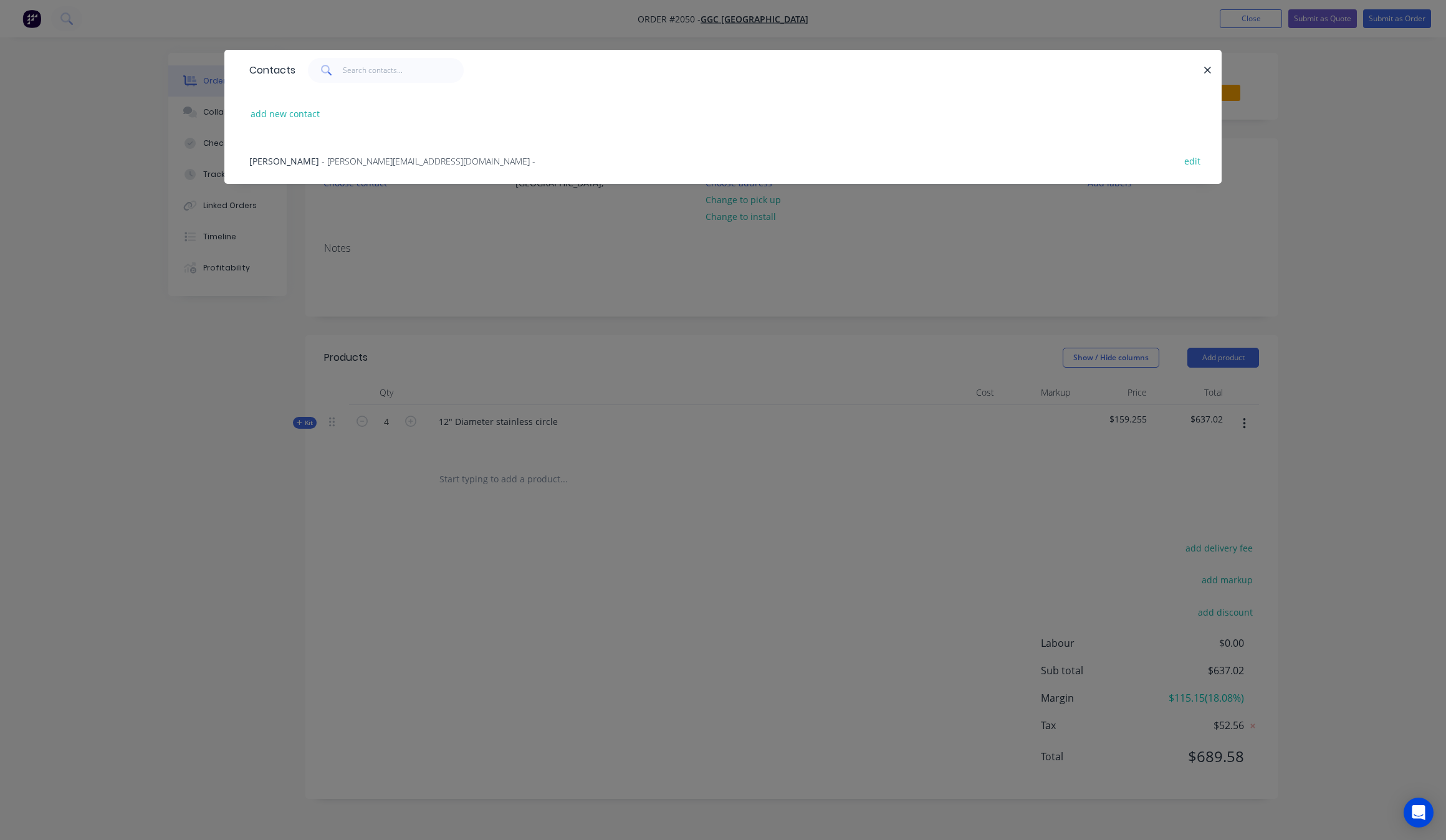
drag, startPoint x: 326, startPoint y: 170, endPoint x: 354, endPoint y: 170, distance: 28.0
click at [326, 170] on div "Deric - [EMAIL_ADDRESS][DOMAIN_NAME] - edit" at bounding box center [722, 160] width 960 height 47
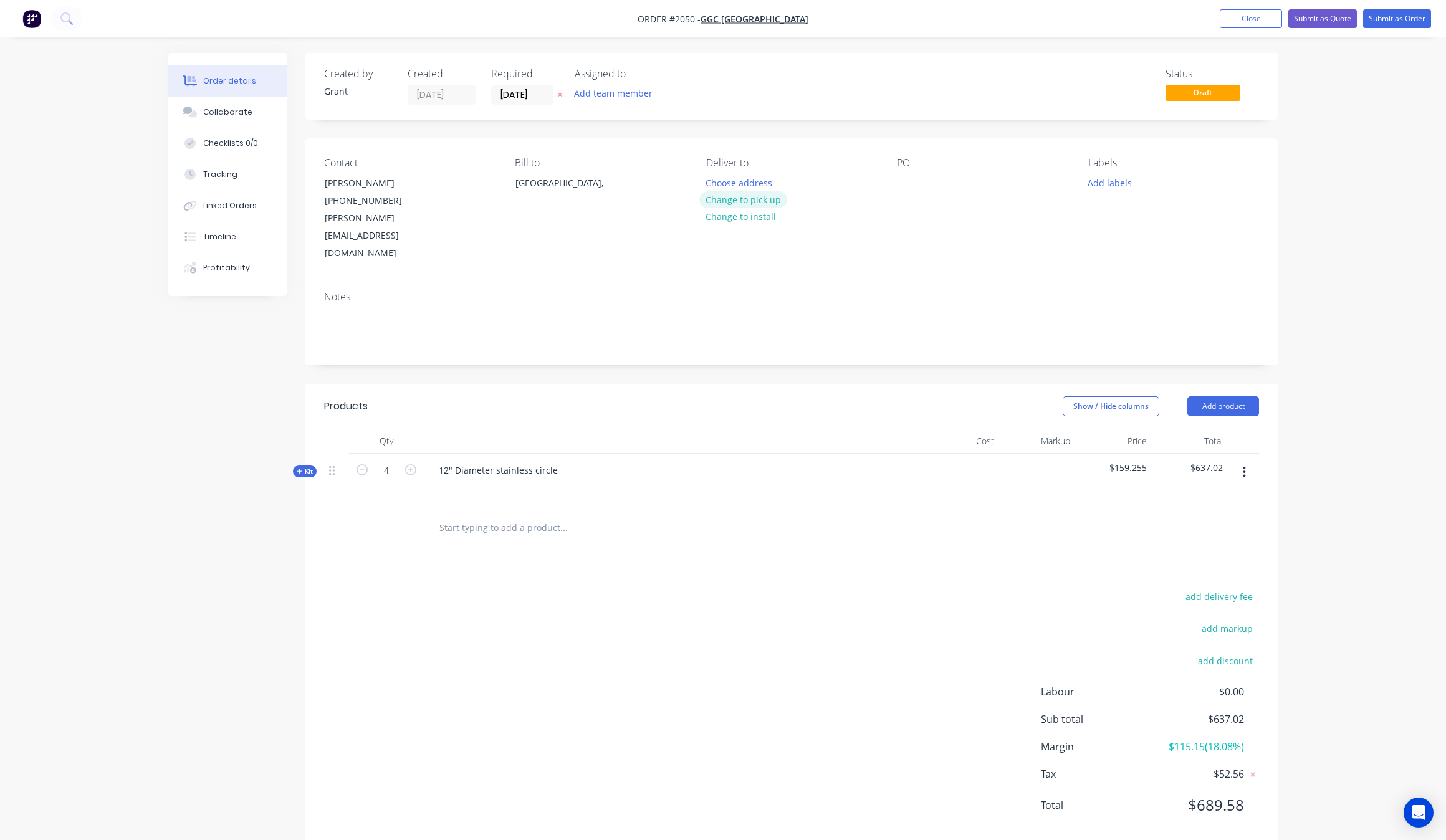
click at [761, 203] on button "Change to pick up" at bounding box center [743, 200] width 88 height 17
click at [920, 170] on div "PO" at bounding box center [982, 209] width 171 height 105
click at [525, 172] on div "Bill to Australia," at bounding box center [600, 209] width 171 height 105
click at [581, 184] on div "Australia," at bounding box center [566, 183] width 104 height 17
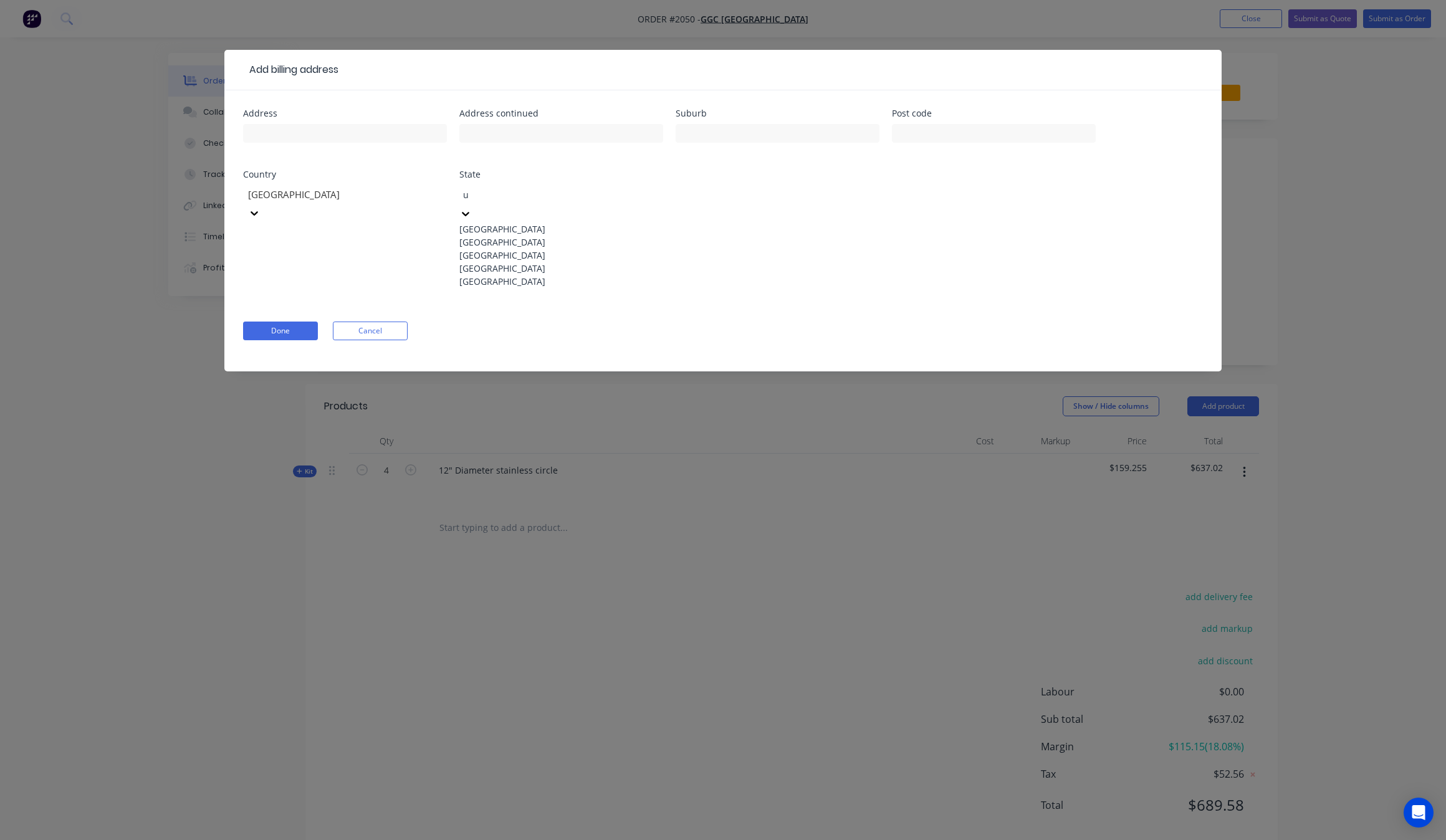
type input "un"
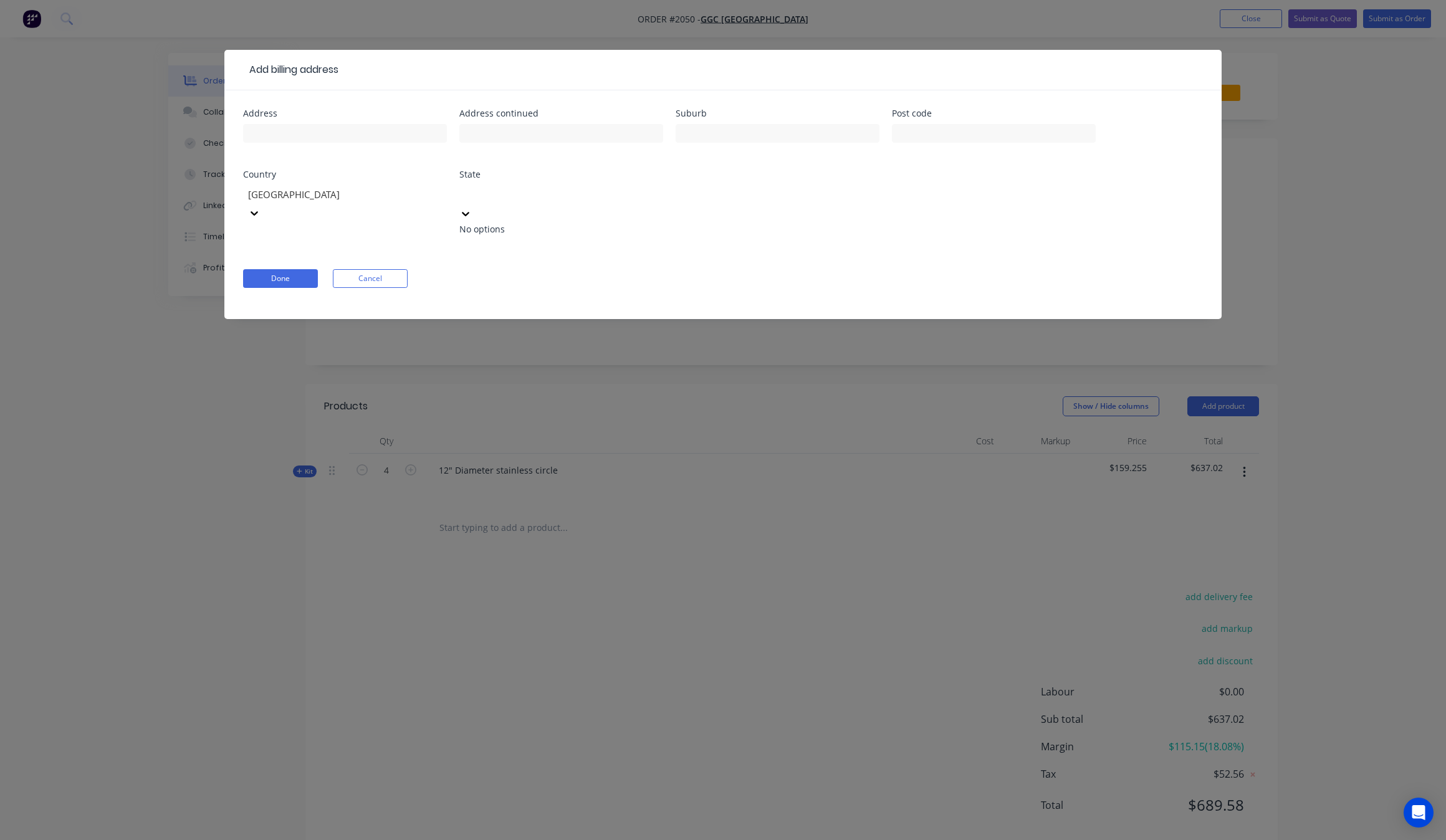
click at [514, 200] on div at bounding box center [552, 194] width 179 height 13
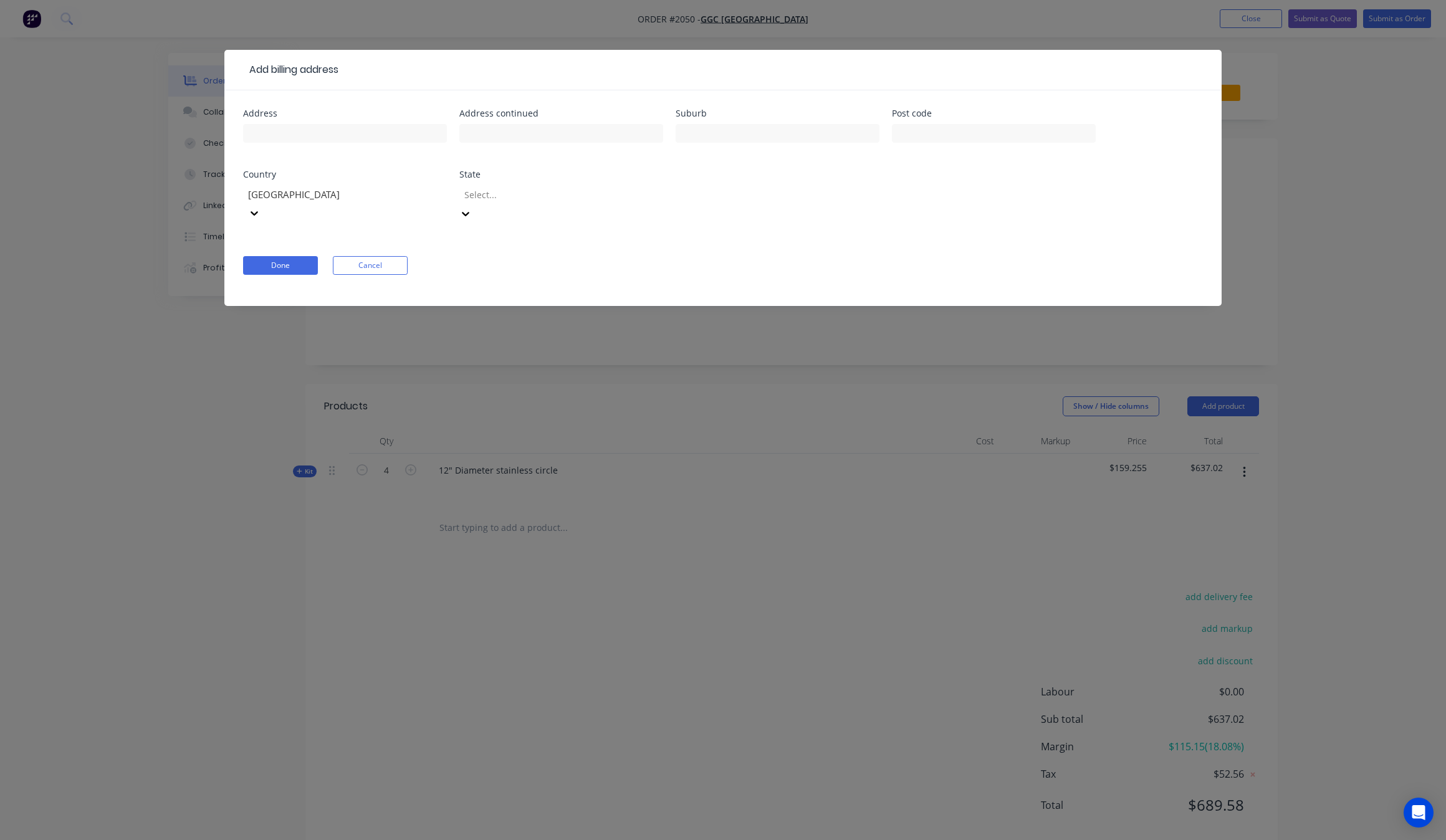
click at [399, 194] on div at bounding box center [336, 194] width 179 height 16
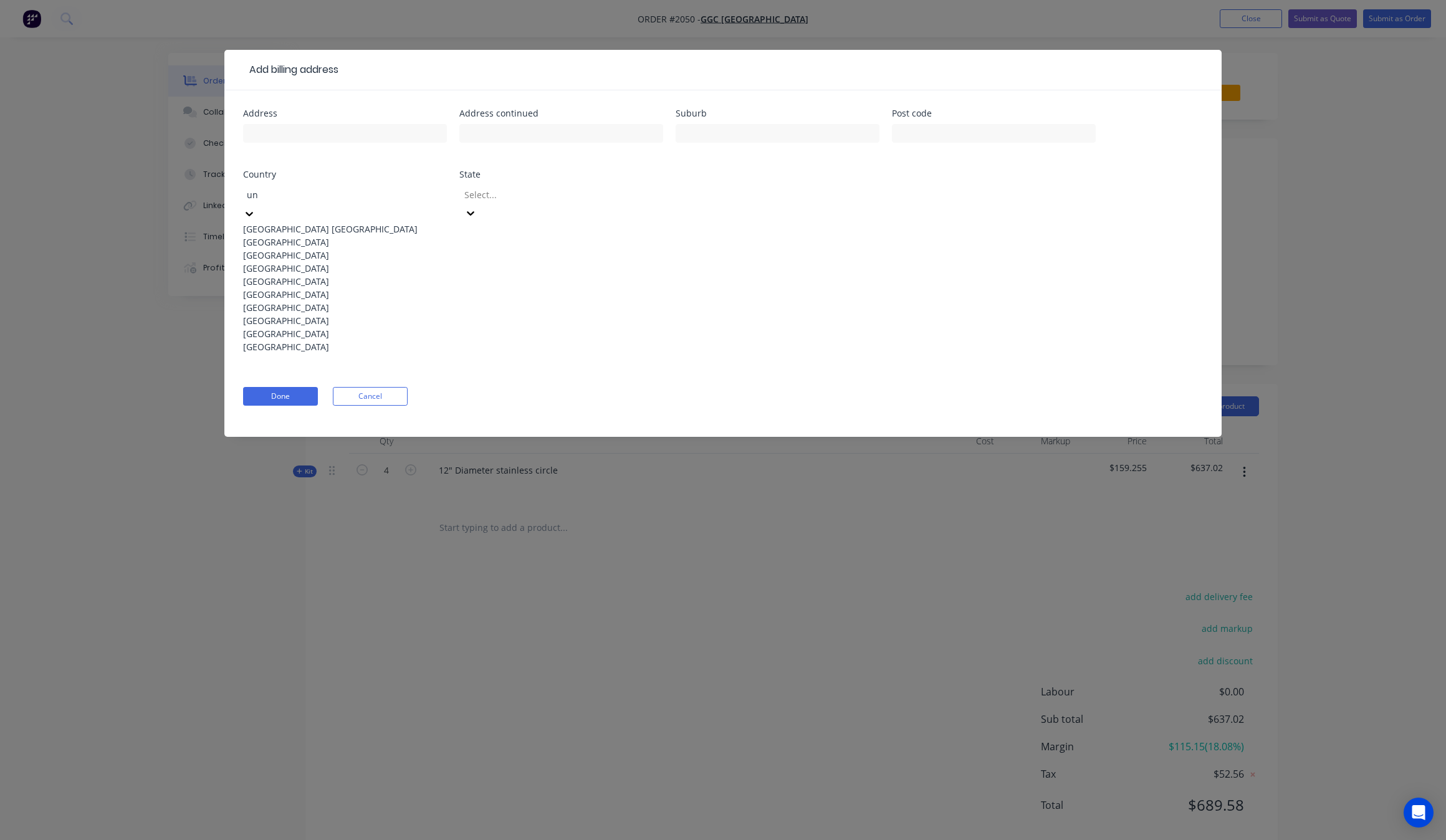
type input "un"
click at [225, 225] on div "Address Address continued Suburb Post code Country 10 results available for sea…" at bounding box center [723, 263] width 997 height 346
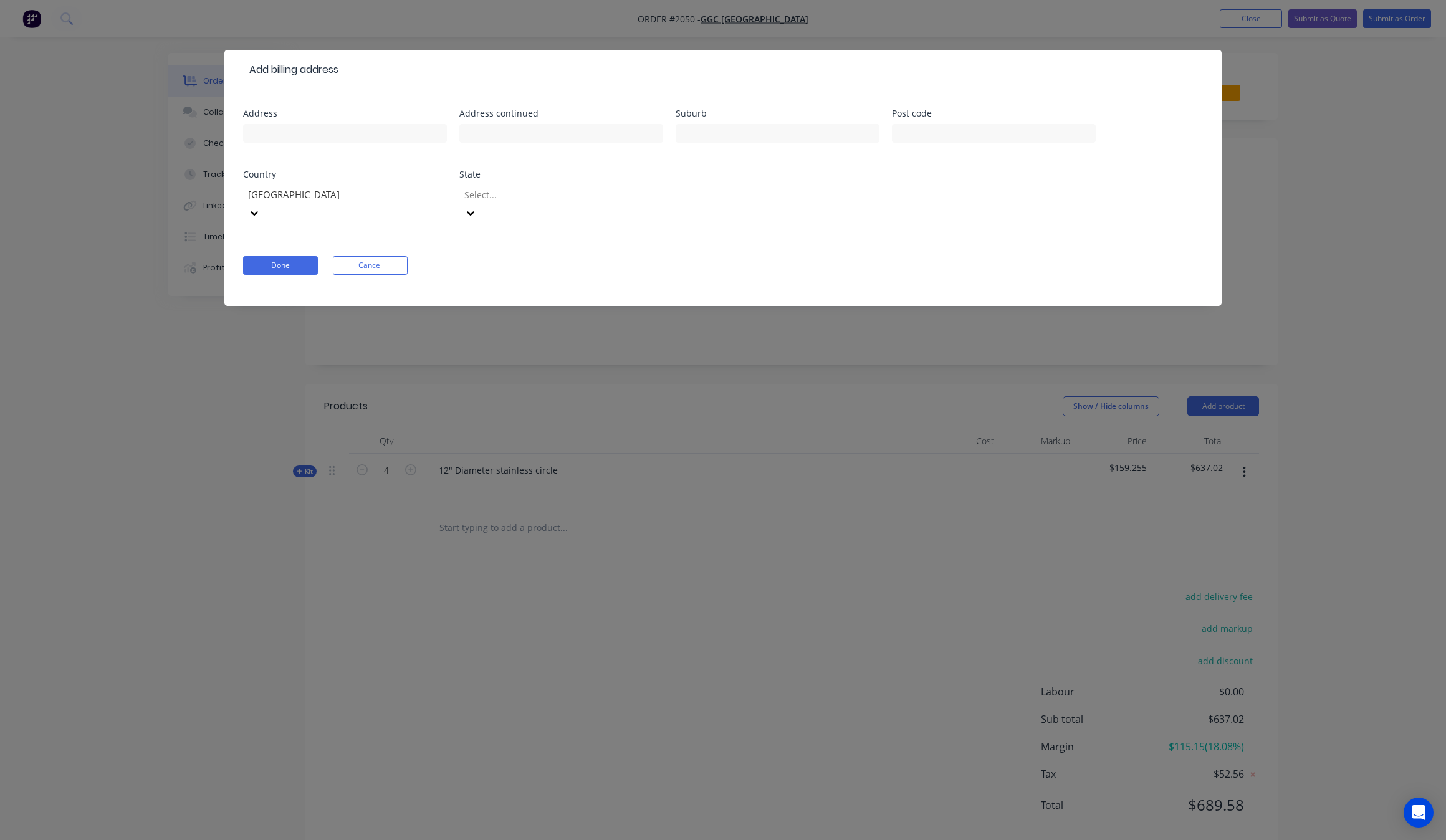
click at [338, 191] on div at bounding box center [336, 194] width 179 height 16
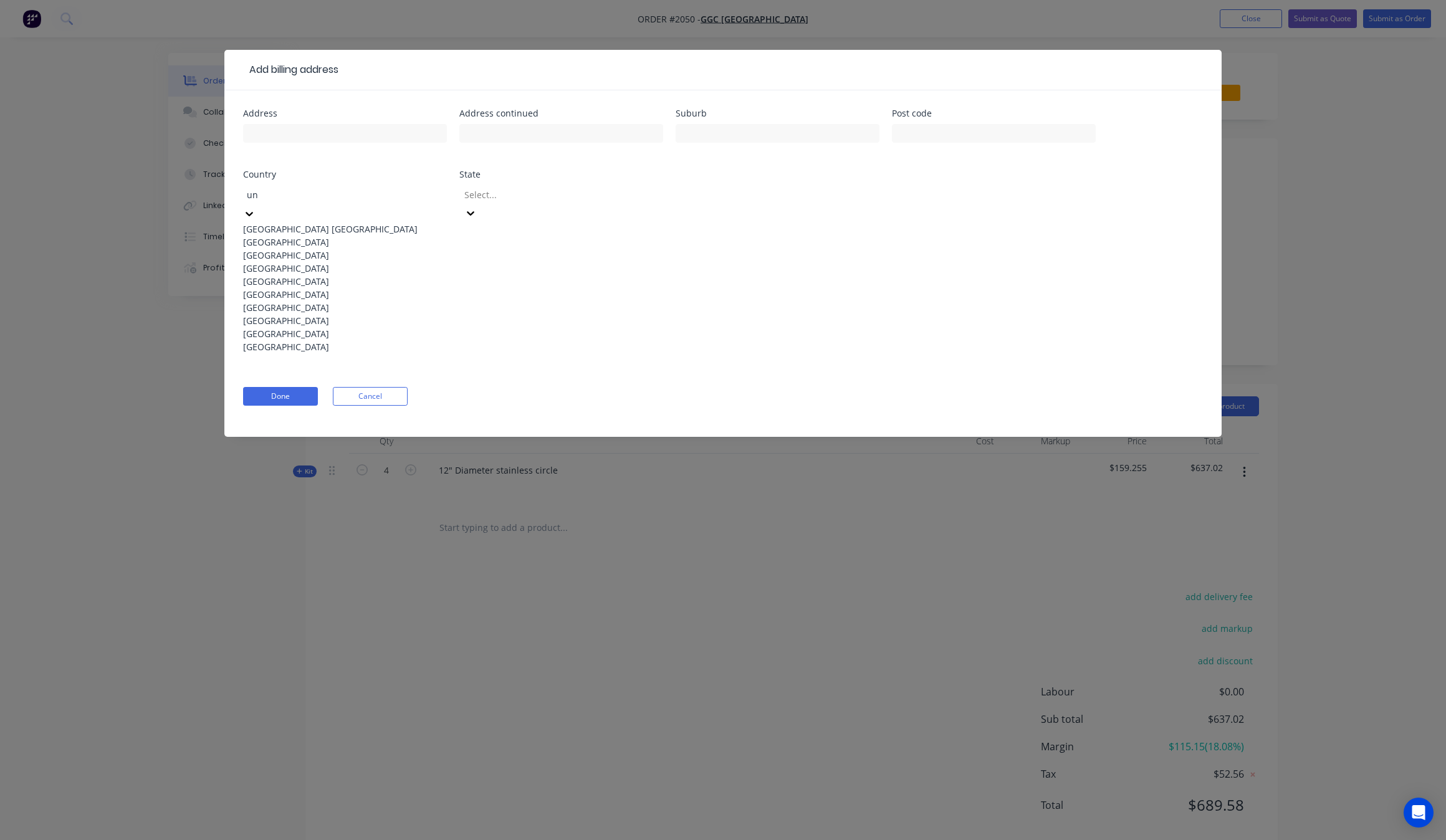
scroll to position [48, 0]
type input "un"
drag, startPoint x: 586, startPoint y: 259, endPoint x: 574, endPoint y: 259, distance: 12.0
click at [586, 259] on form "Address Address continued Suburb Post code Country 10 results available for sea…" at bounding box center [722, 272] width 960 height 327
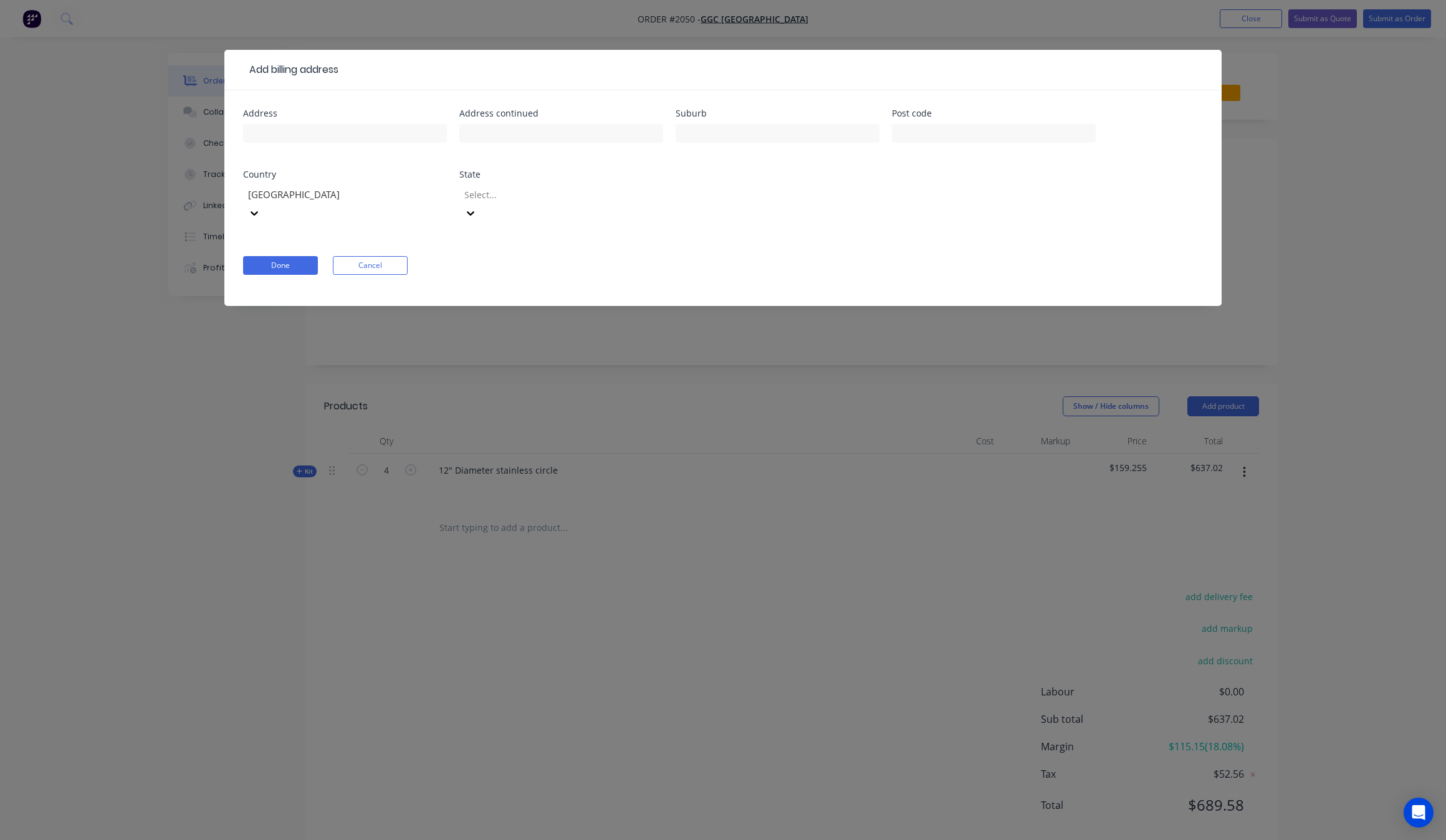
click at [403, 194] on div at bounding box center [336, 194] width 179 height 16
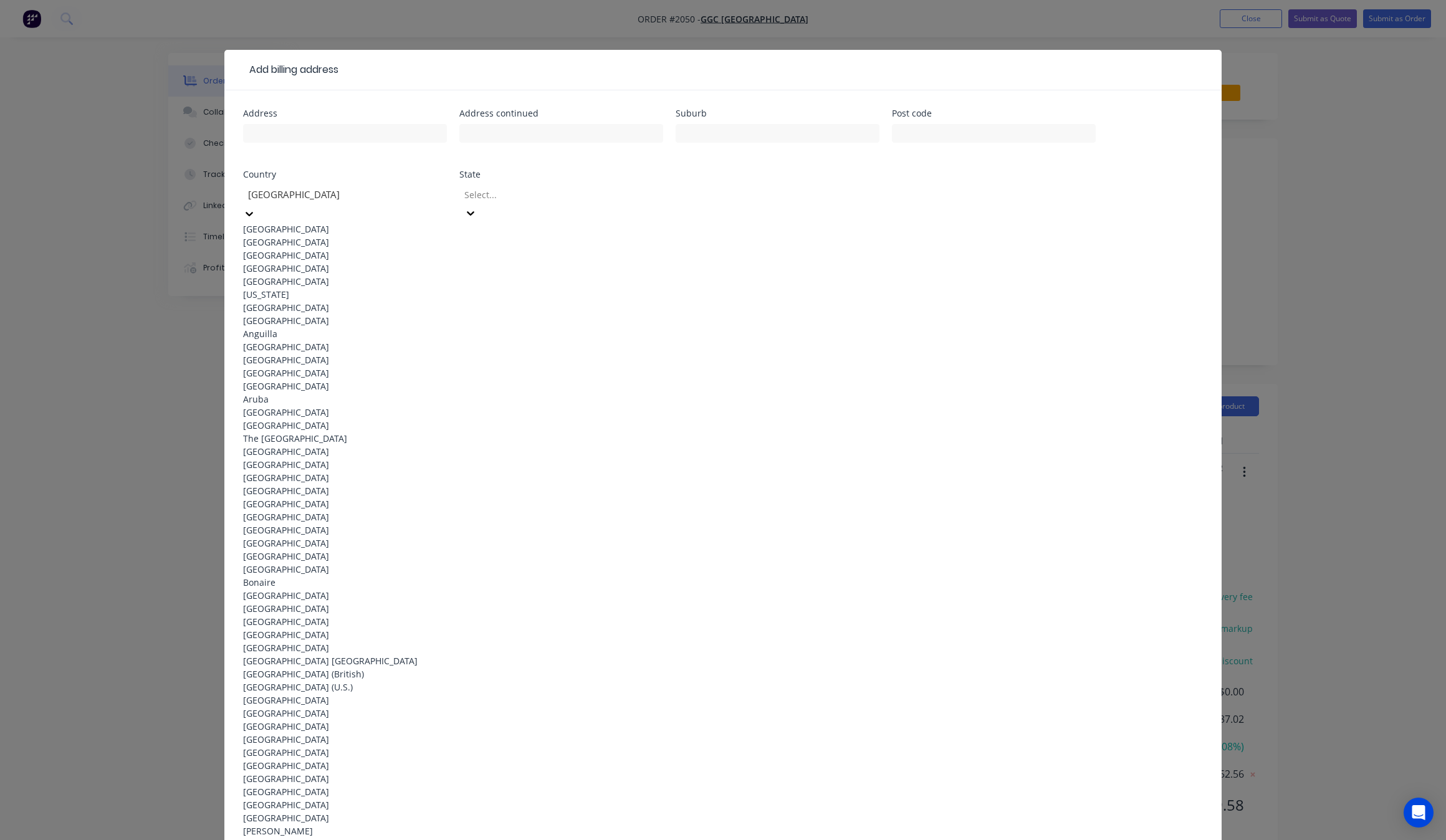
scroll to position [5342, 0]
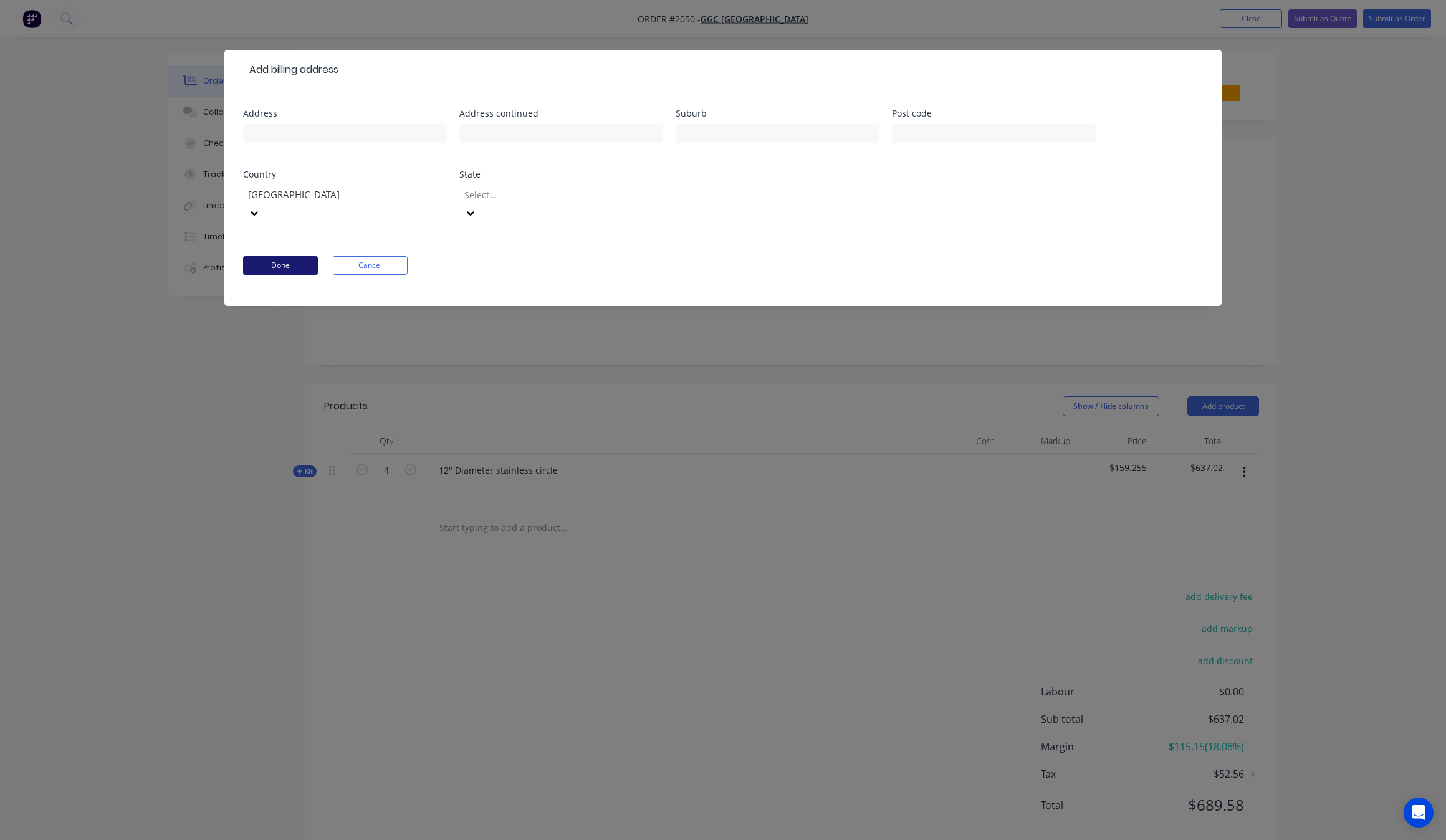
click at [279, 256] on button "Done" at bounding box center [280, 265] width 75 height 19
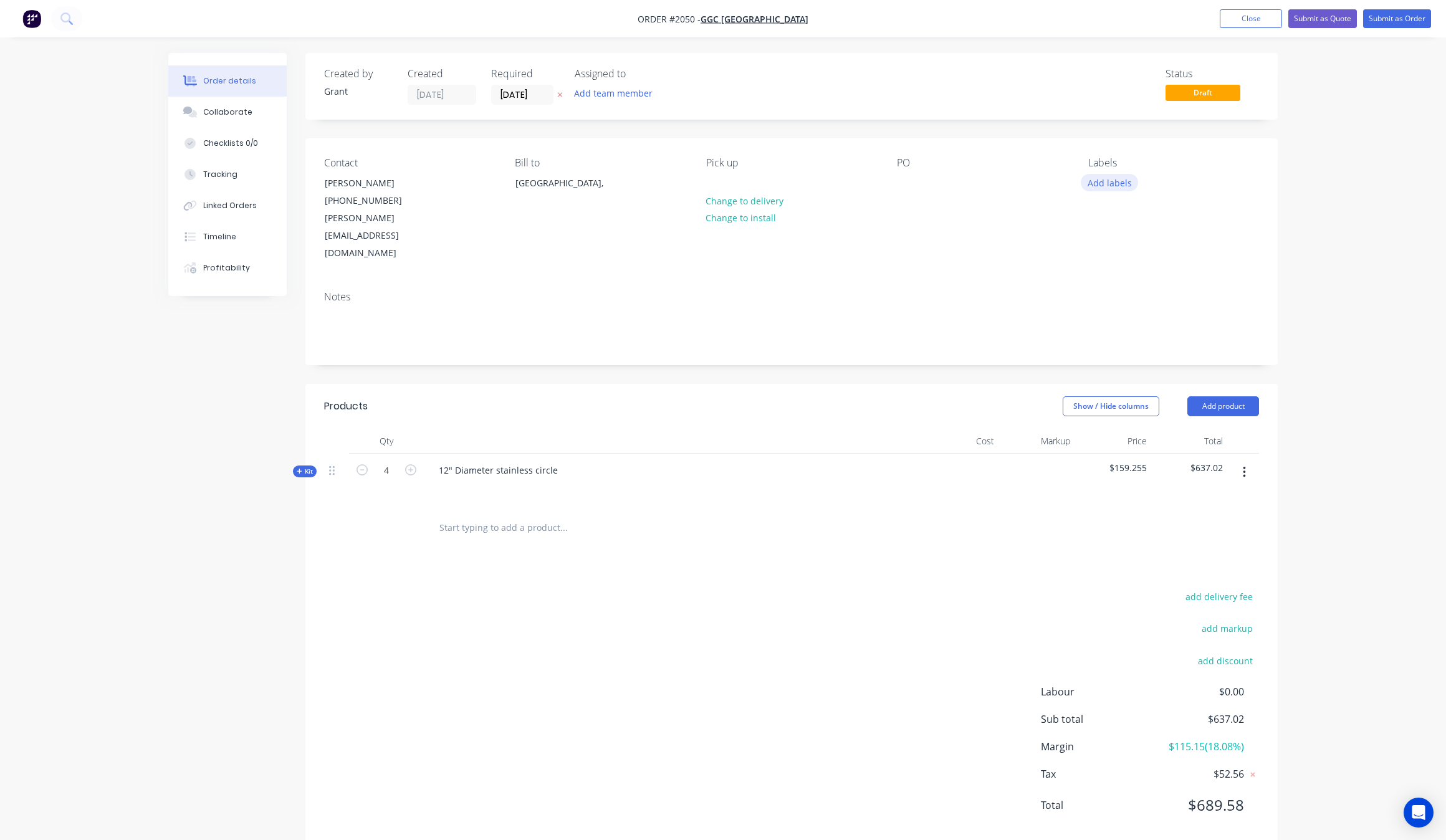
click at [1088, 184] on button "Add labels" at bounding box center [1109, 182] width 57 height 17
drag, startPoint x: 1144, startPoint y: 293, endPoint x: 1134, endPoint y: 297, distance: 10.8
click at [1144, 293] on div "Plasma" at bounding box center [1138, 295] width 36 height 14
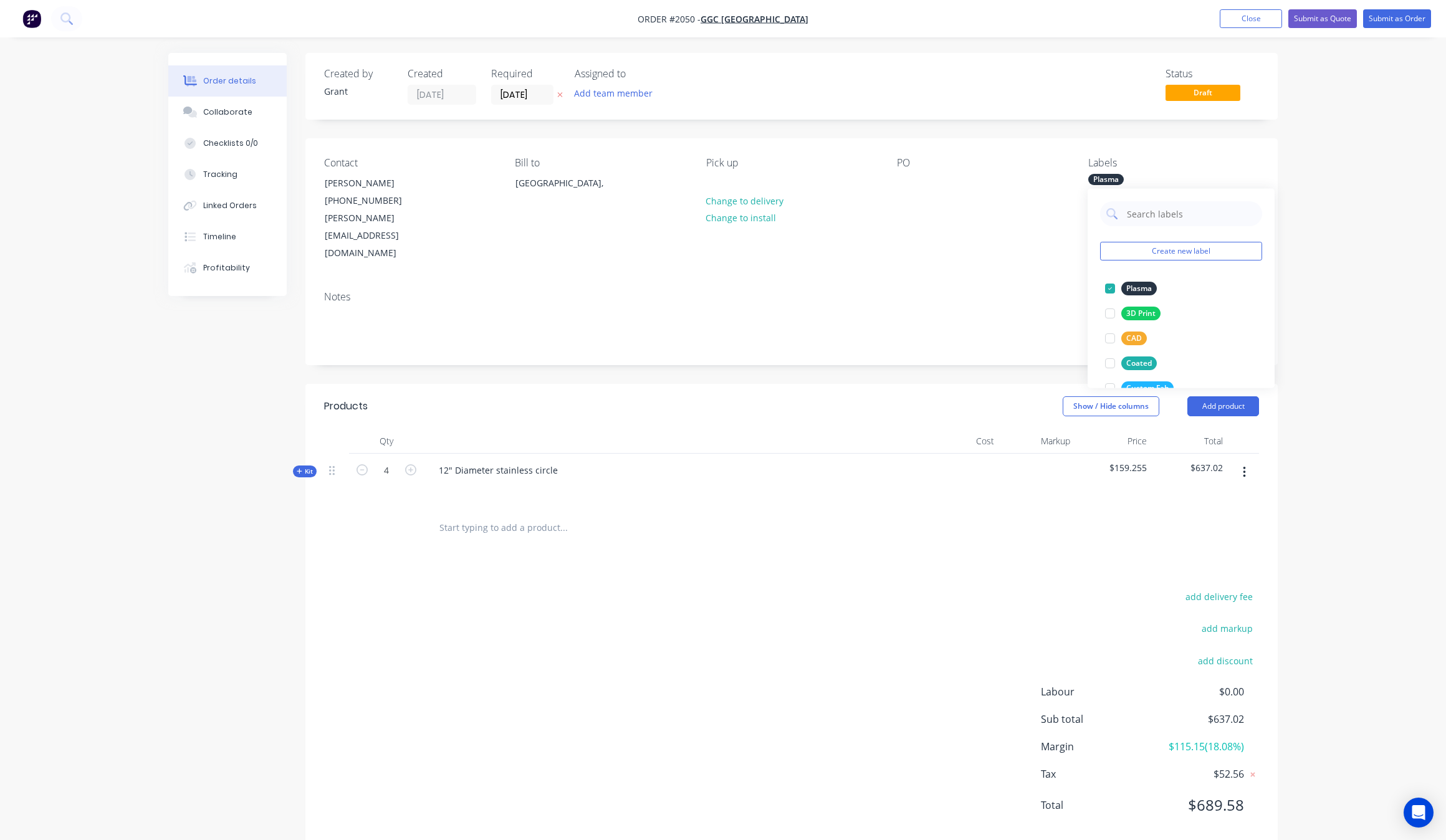
click at [1350, 191] on div "Order details Collaborate Checklists 0/0 Tracking Linked Orders Timeline Profit…" at bounding box center [723, 432] width 1446 height 866
click at [1302, 22] on button "Submit as Quote" at bounding box center [1322, 18] width 69 height 19
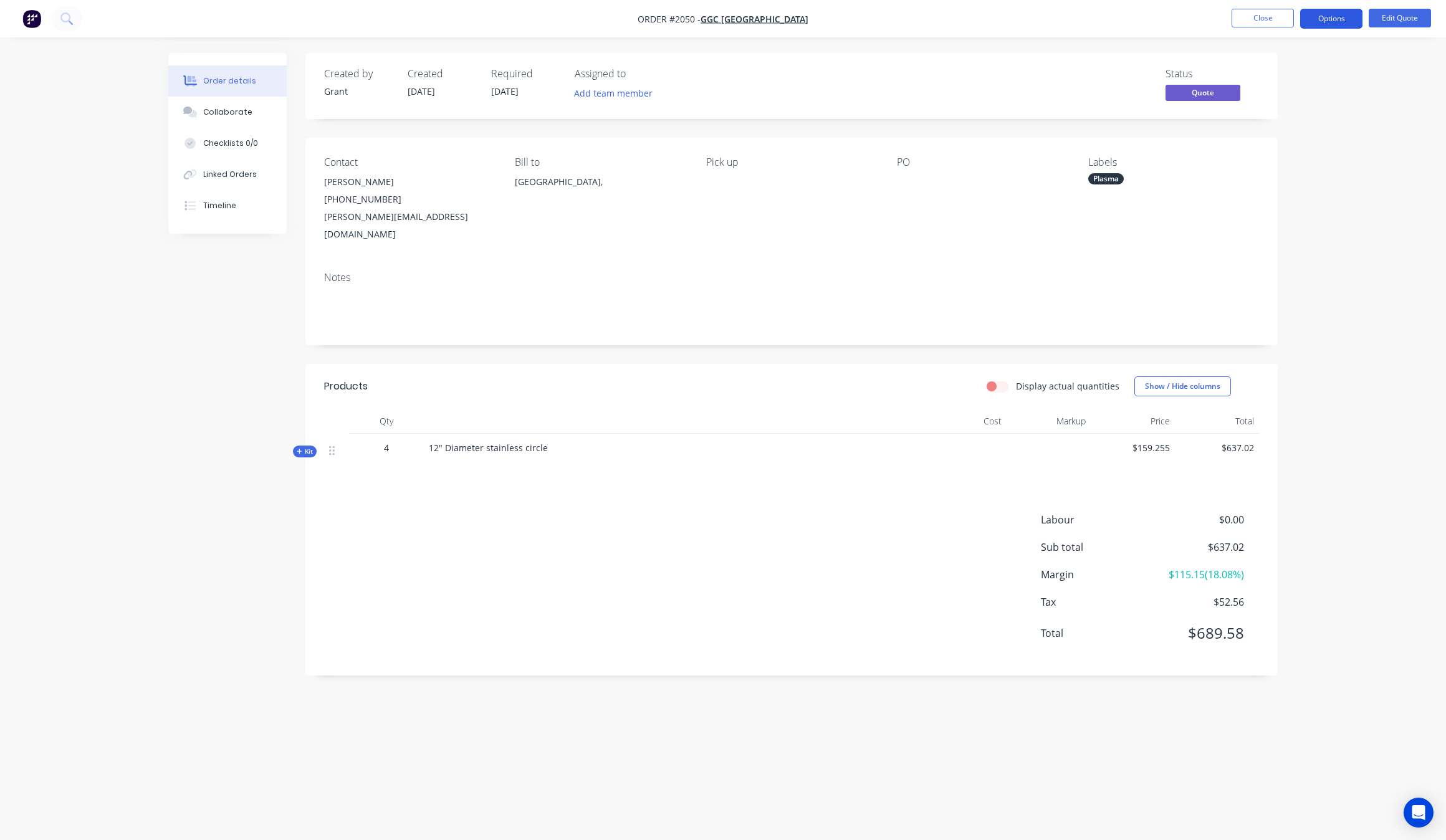
click at [1338, 26] on button "Options" at bounding box center [1331, 19] width 62 height 20
click at [1271, 79] on div "Quote" at bounding box center [1294, 76] width 115 height 18
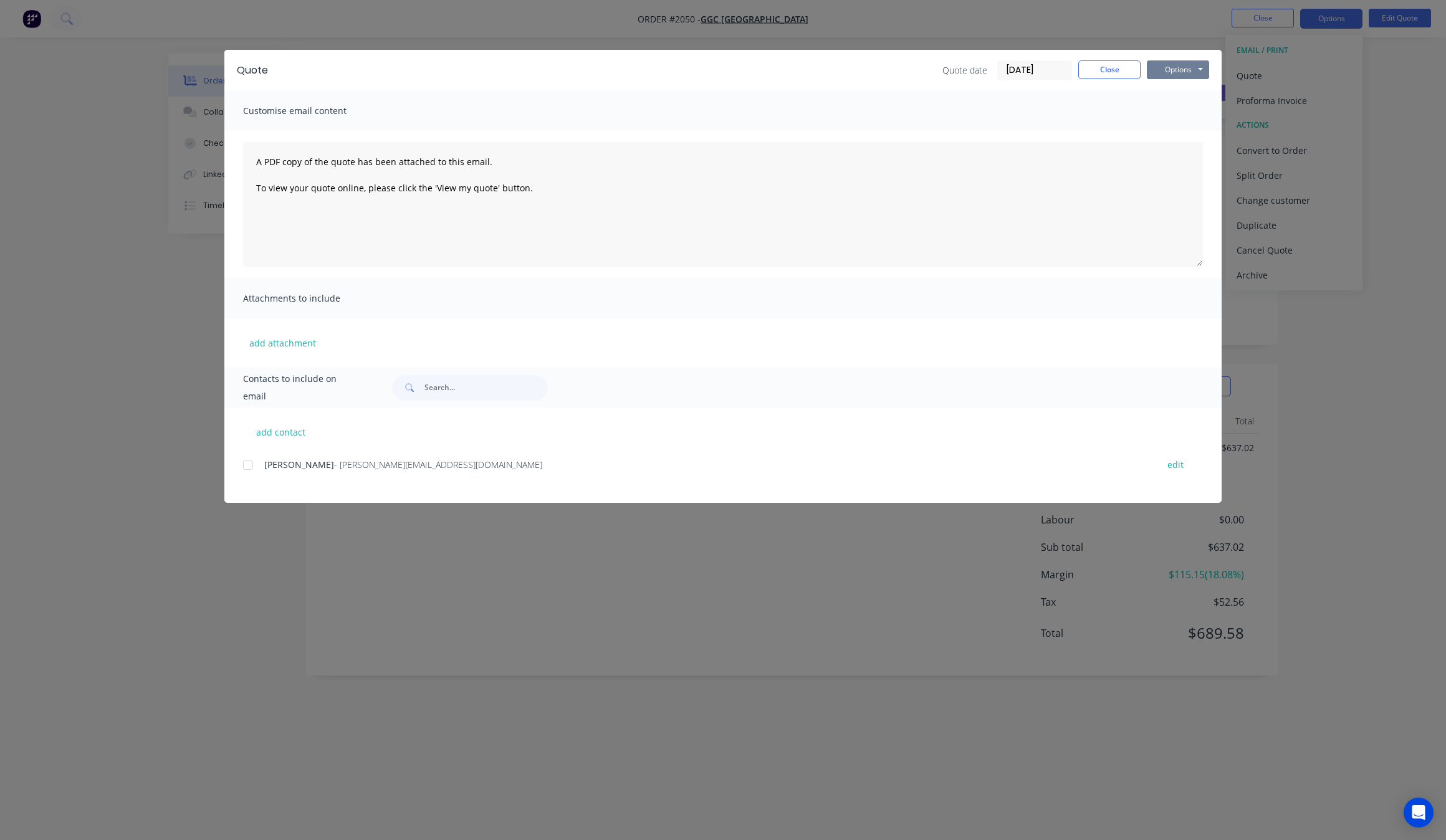
click at [1175, 73] on button "Options" at bounding box center [1178, 70] width 62 height 19
click at [1188, 98] on button "Preview" at bounding box center [1186, 92] width 79 height 20
drag, startPoint x: 1177, startPoint y: 59, endPoint x: 1184, endPoint y: 66, distance: 9.9
click at [1184, 66] on div "Quote Quote date 03/09/25 Close Options Preview Print Email" at bounding box center [723, 70] width 997 height 41
click at [1195, 70] on button "Options" at bounding box center [1178, 70] width 62 height 19
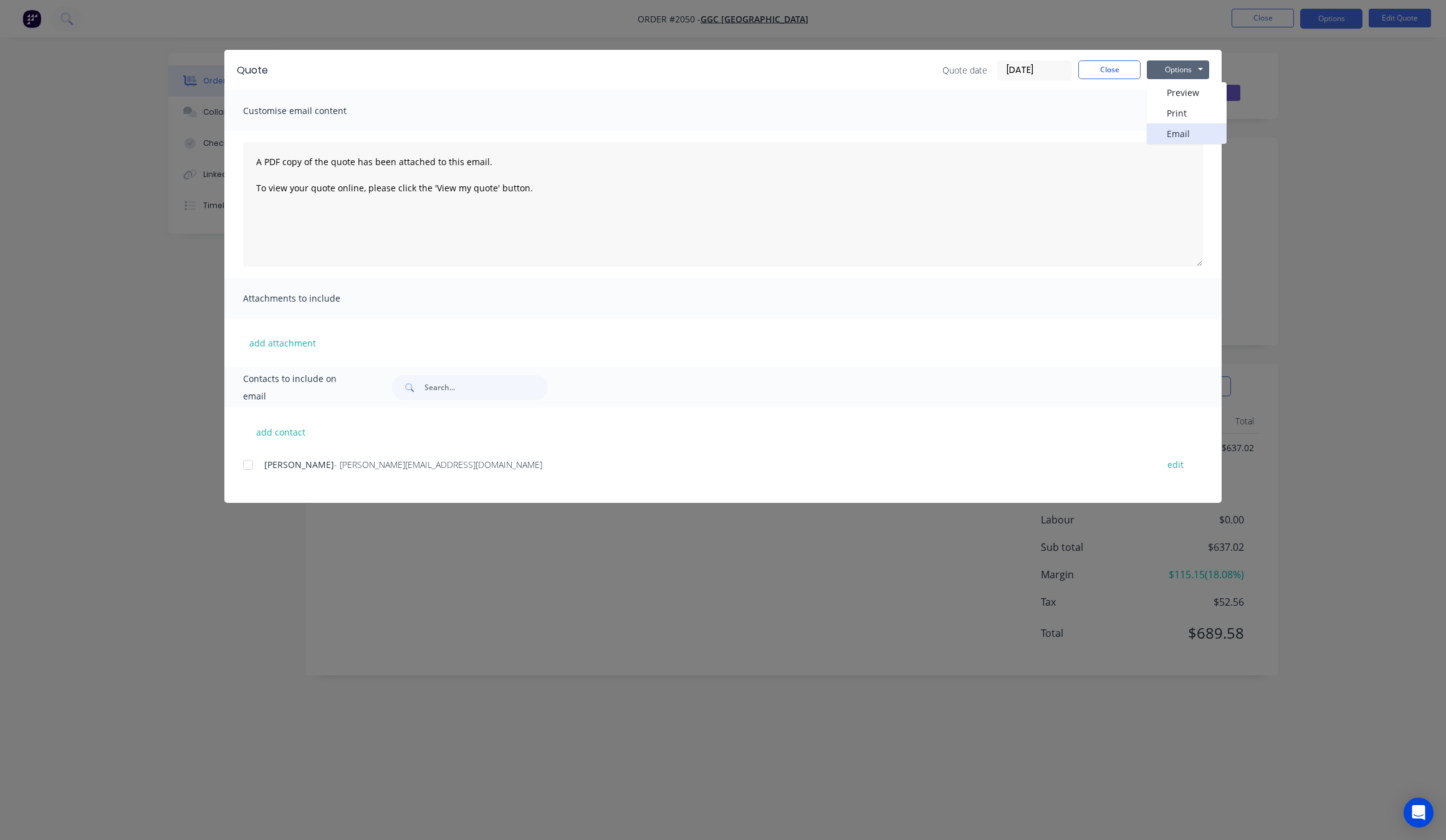
click at [1193, 126] on button "Email" at bounding box center [1186, 133] width 79 height 20
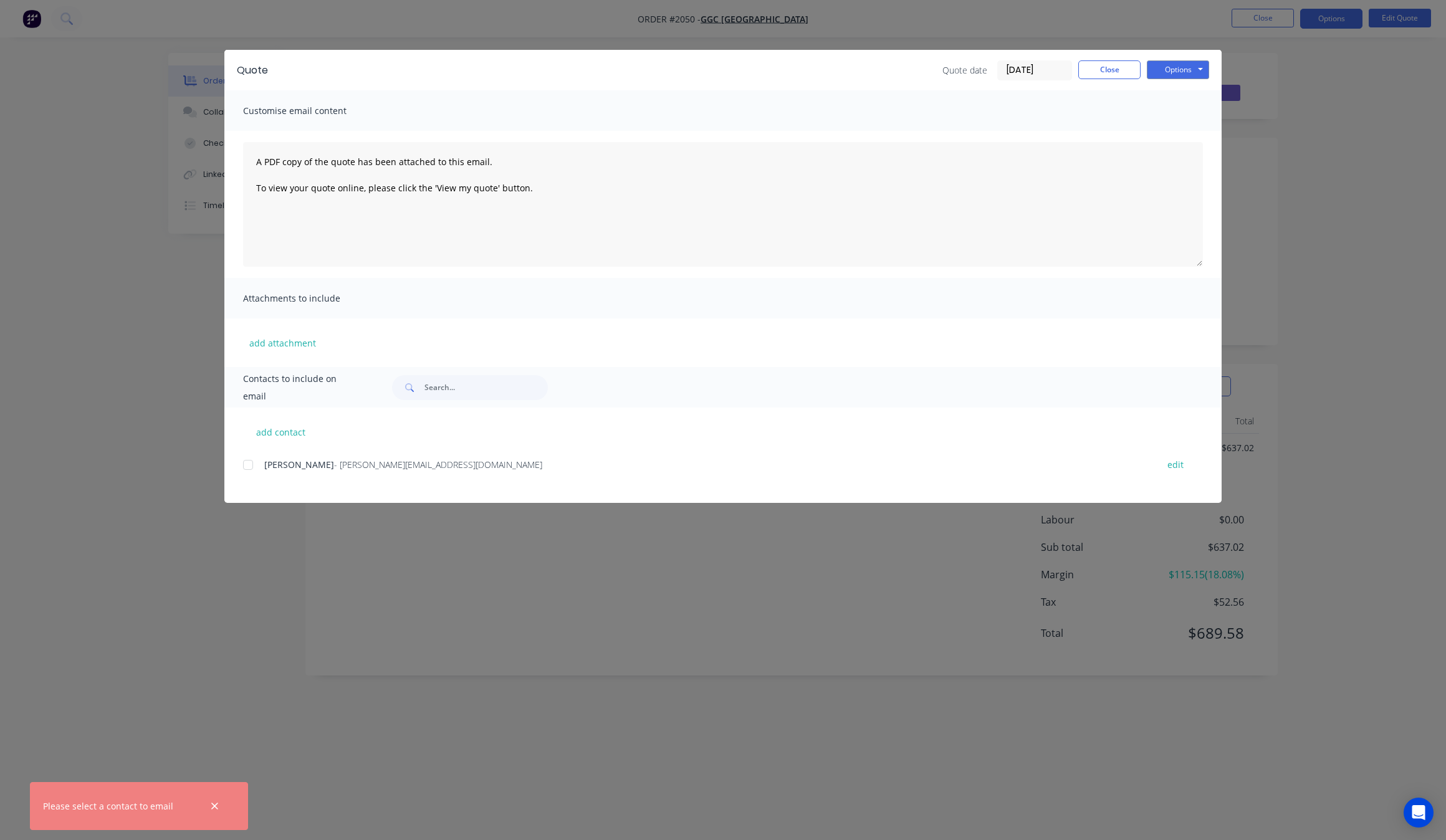
click at [251, 462] on div at bounding box center [247, 464] width 25 height 25
click at [1182, 72] on button "Options" at bounding box center [1178, 70] width 62 height 19
click at [1189, 140] on button "Email" at bounding box center [1186, 133] width 79 height 20
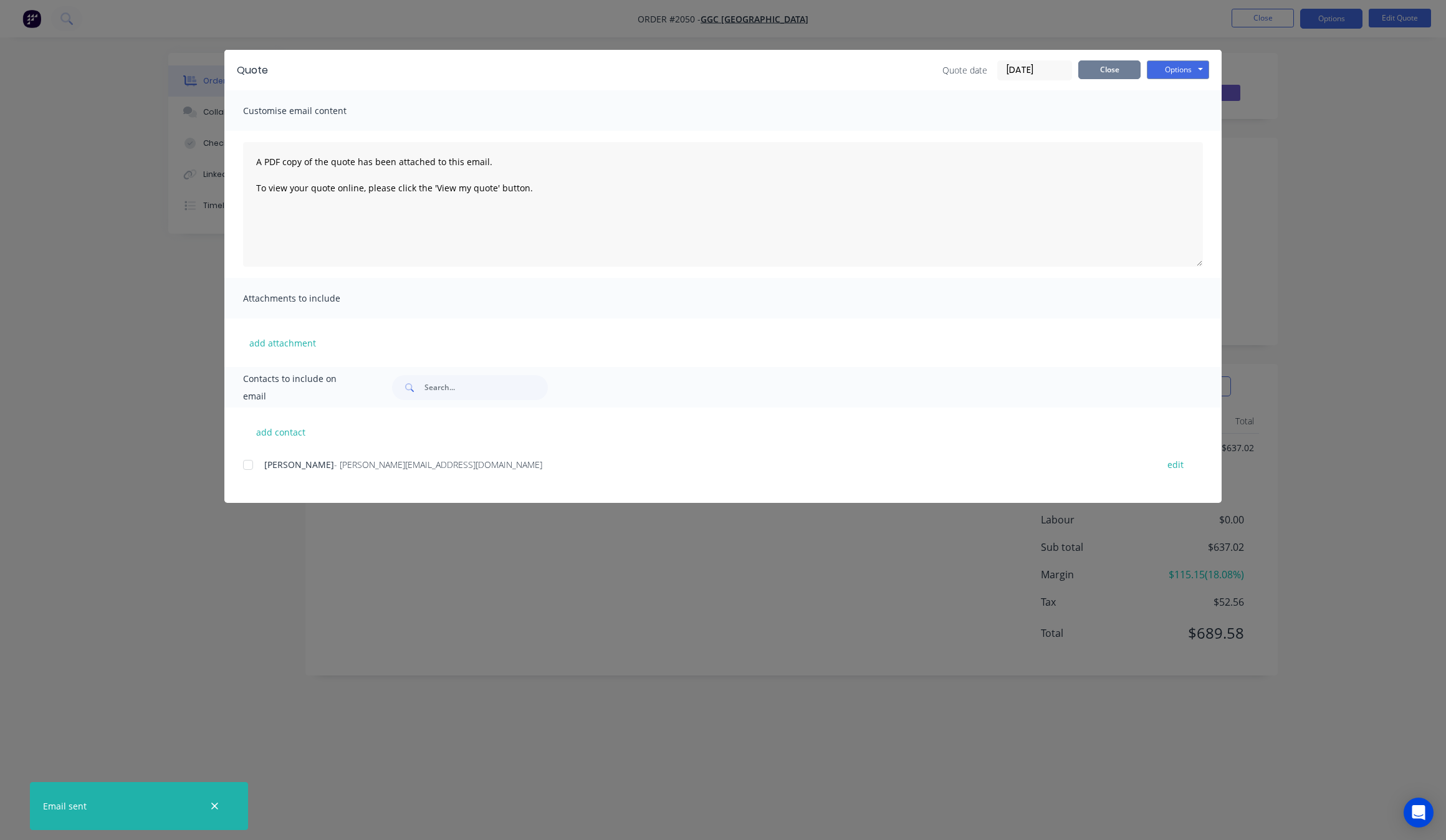
click at [1125, 67] on button "Close" at bounding box center [1109, 70] width 62 height 19
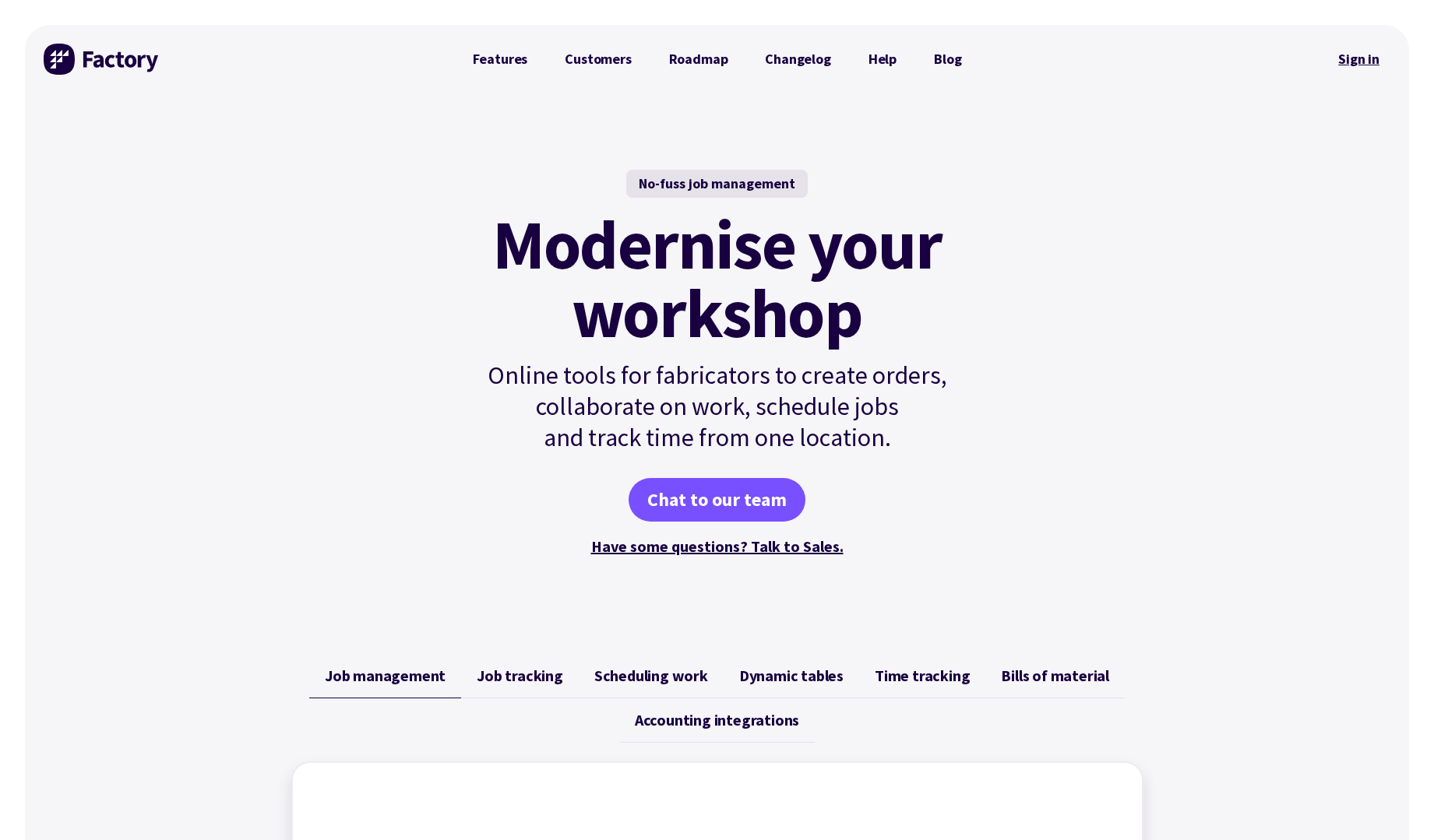
click at [1371, 66] on link "Sign in" at bounding box center [1358, 60] width 63 height 36
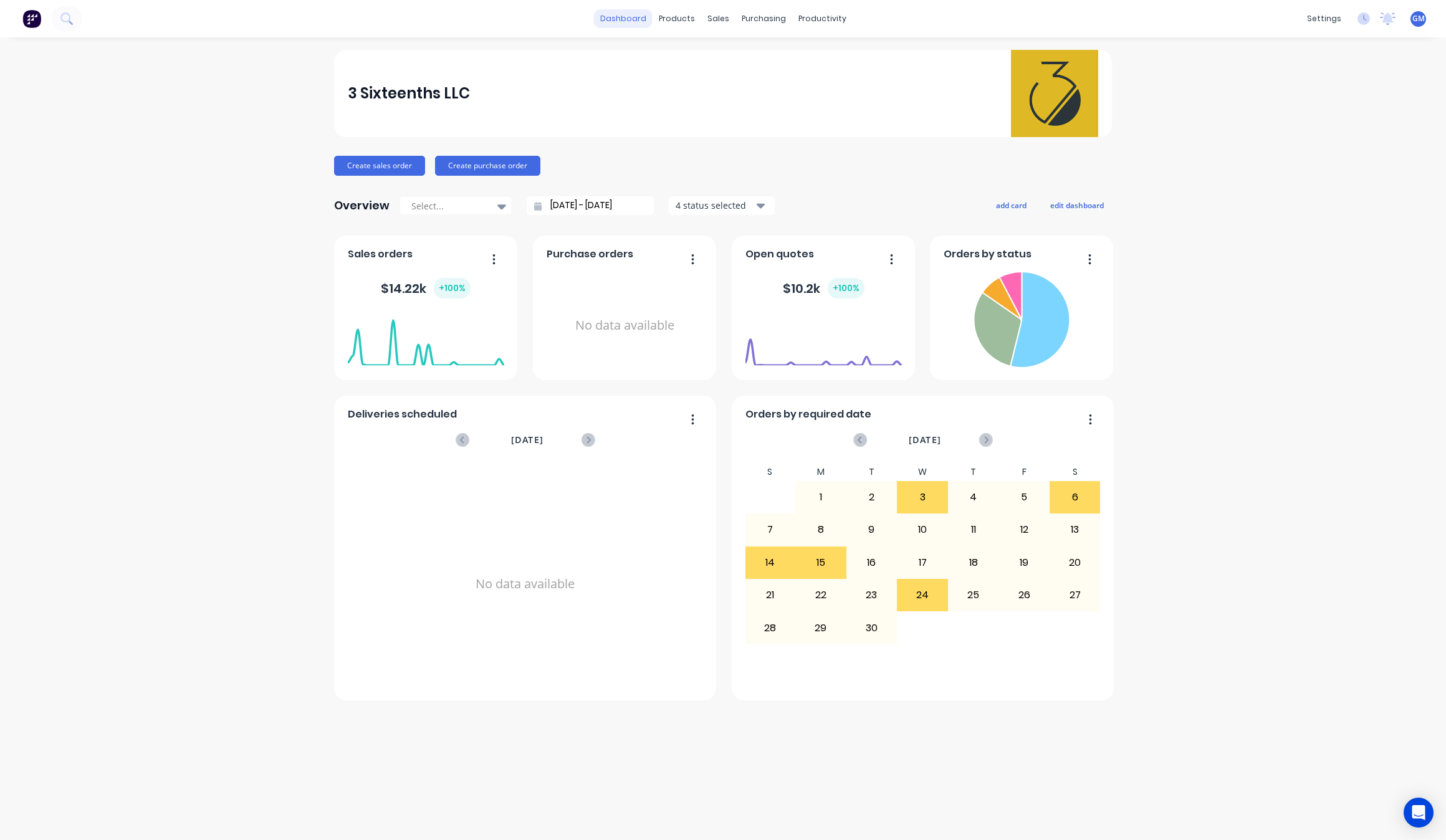
click at [636, 13] on link "dashboard" at bounding box center [622, 18] width 58 height 19
click at [743, 59] on div "Sales Orders" at bounding box center [764, 60] width 51 height 11
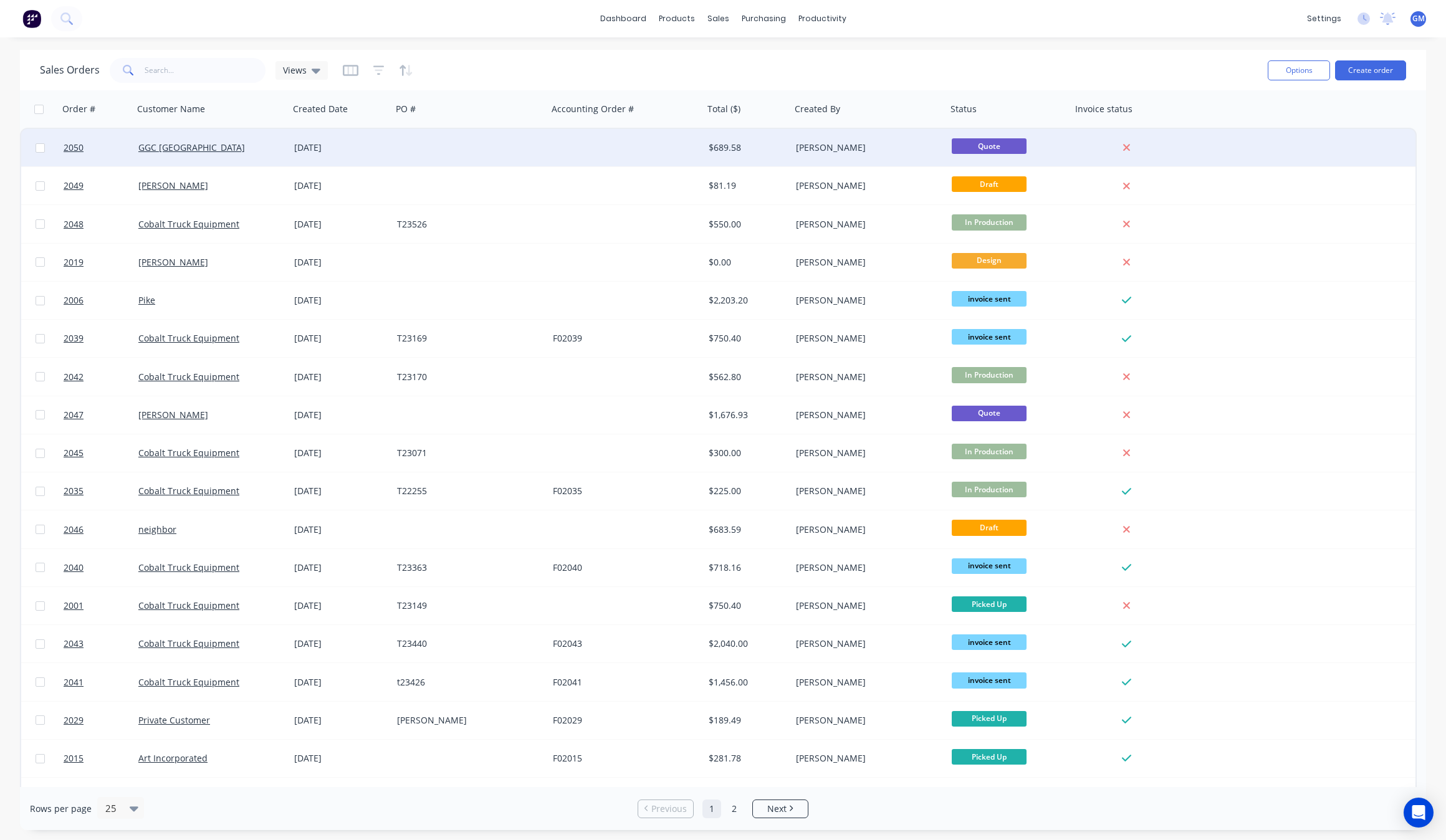
click at [454, 141] on div at bounding box center [470, 147] width 156 height 37
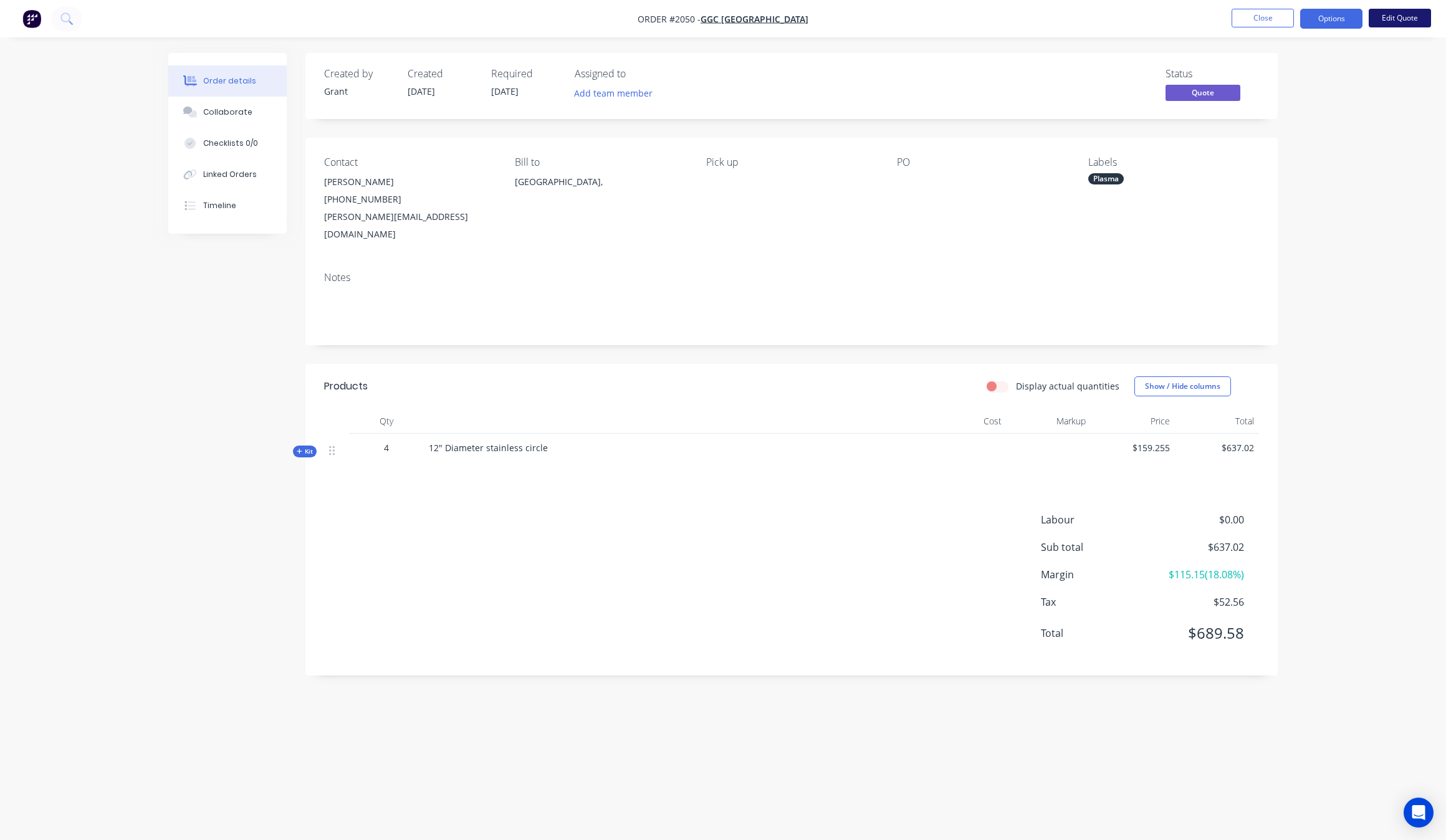
click at [1402, 19] on button "Edit Quote" at bounding box center [1399, 18] width 62 height 19
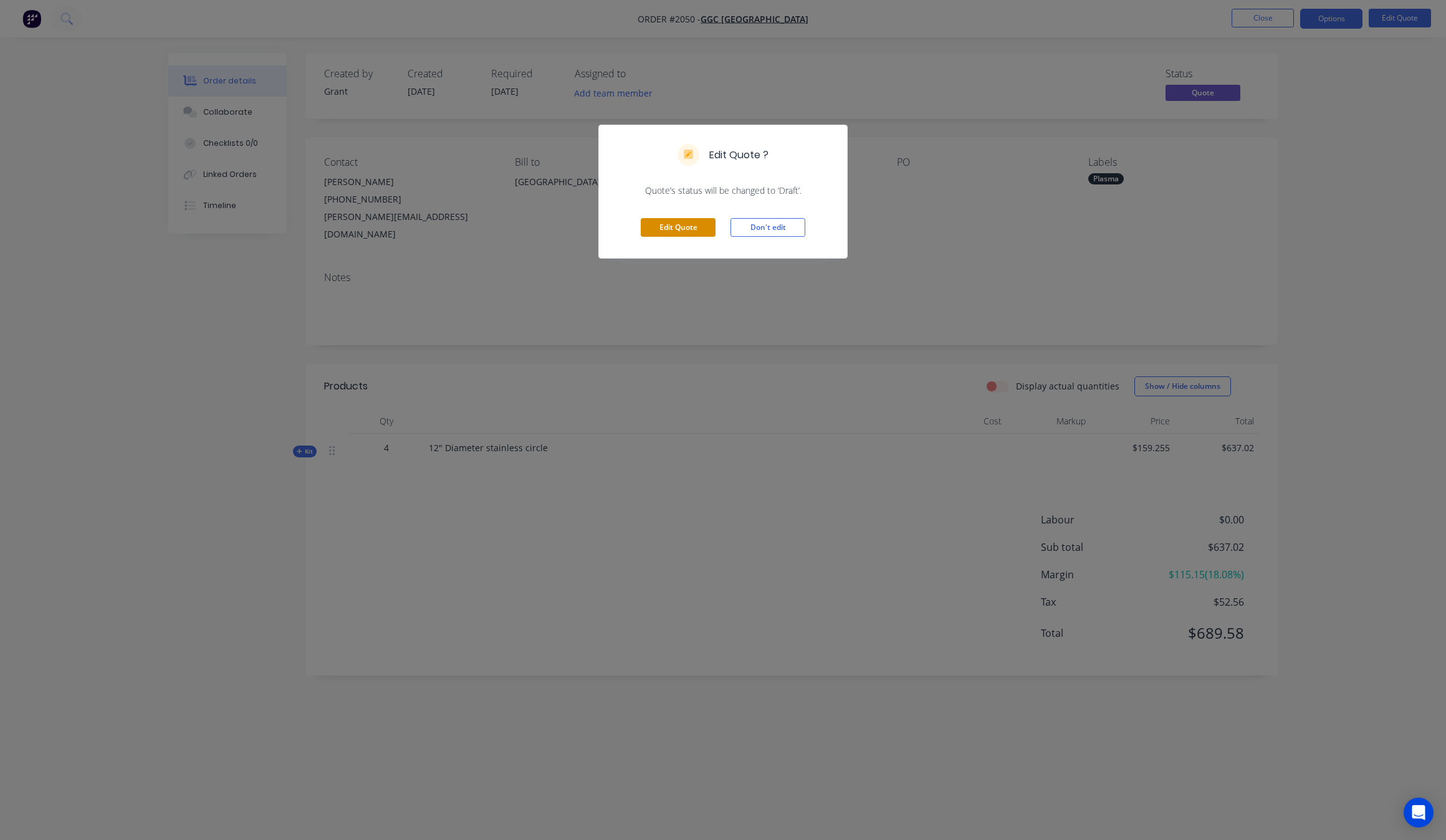
click at [667, 226] on button "Edit Quote" at bounding box center [678, 227] width 75 height 19
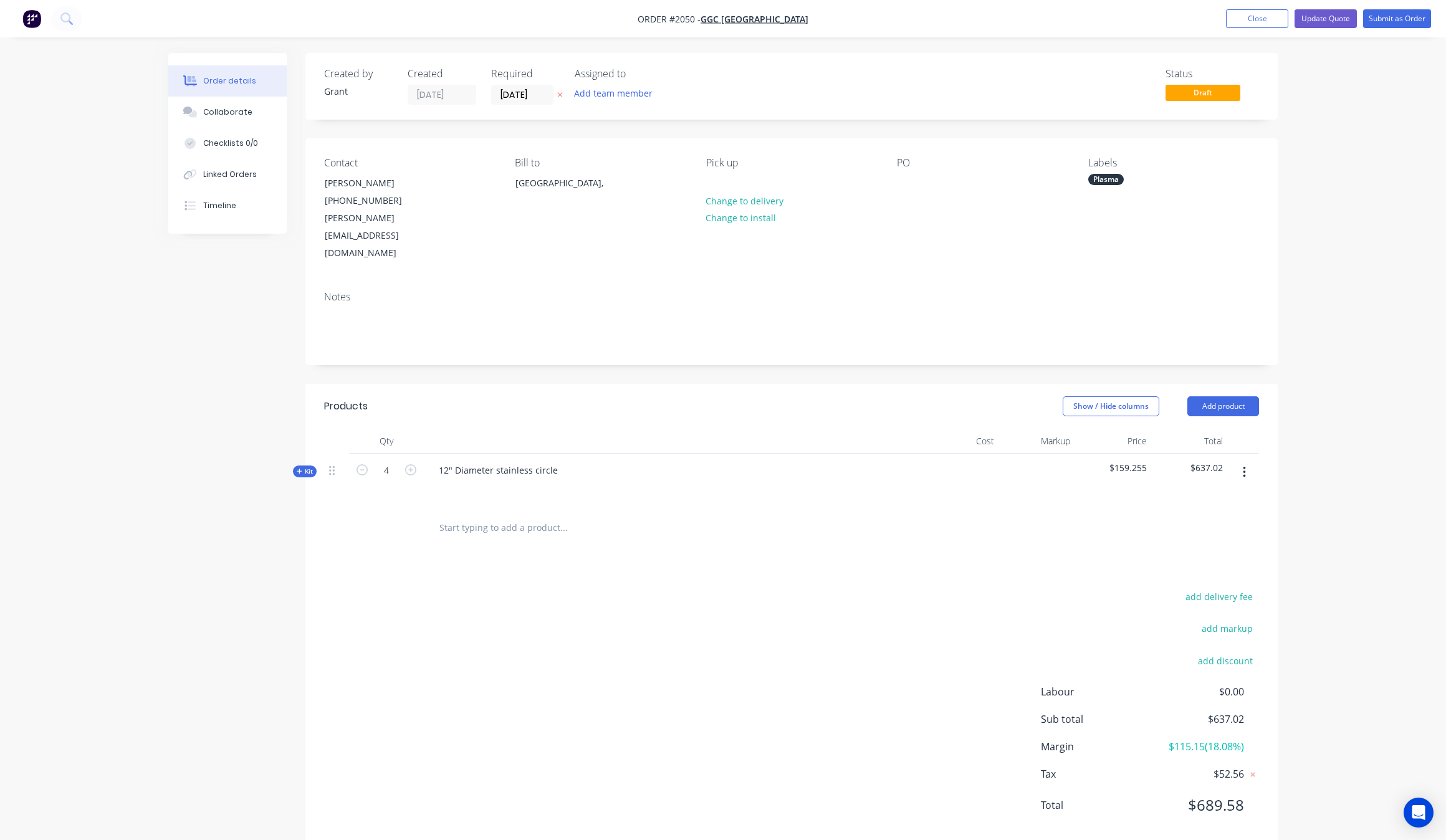
drag, startPoint x: 490, startPoint y: 483, endPoint x: 501, endPoint y: 495, distance: 16.3
click at [491, 515] on input "text" at bounding box center [563, 527] width 250 height 25
type input "3"
type input "rush fee"
drag, startPoint x: 617, startPoint y: 829, endPoint x: 602, endPoint y: 805, distance: 28.3
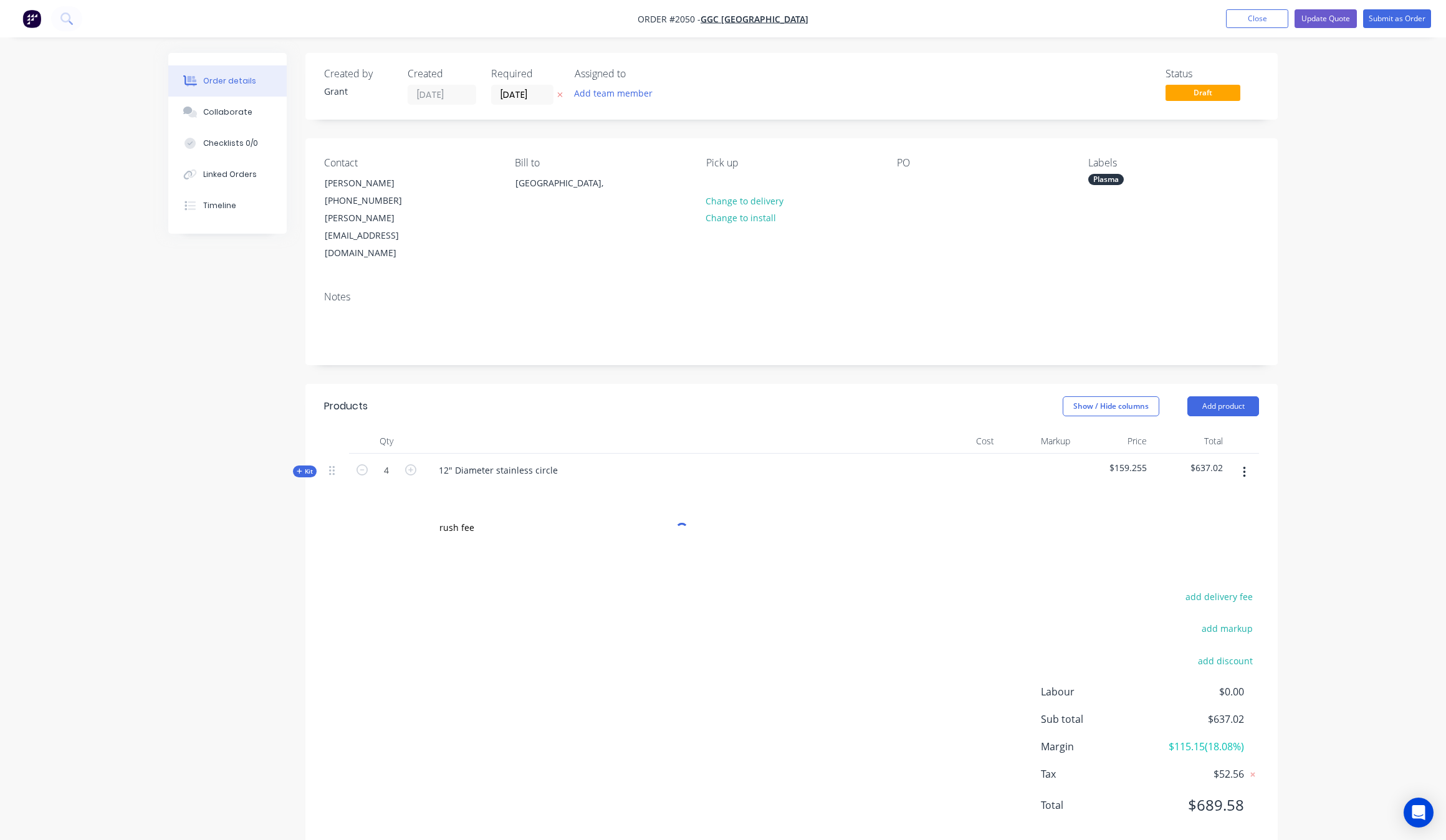
click at [617, 819] on div "Created by Grant Created 03/09/25 Required 02/09/25 Assigned to Add team member…" at bounding box center [722, 459] width 1109 height 813
click at [472, 517] on div "Products Show / Hide columns Add product Qty Cost Markup Price Total Kit 4 12" …" at bounding box center [791, 615] width 972 height 463
click at [493, 515] on input "rush fee" at bounding box center [563, 527] width 250 height 25
click at [528, 555] on button "Add rush fee to order" at bounding box center [631, 575] width 374 height 40
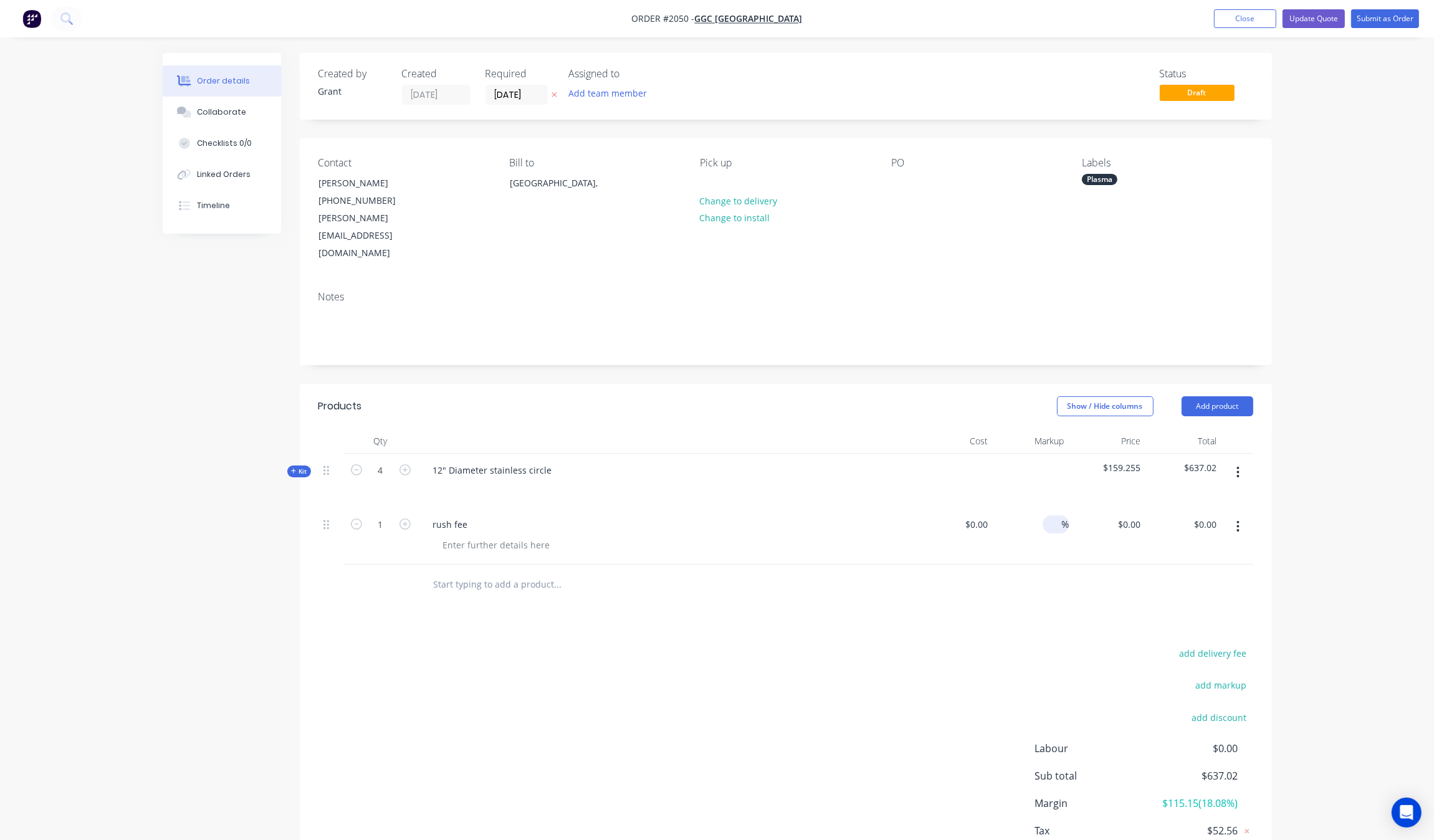
click at [1055, 515] on input at bounding box center [1054, 524] width 14 height 18
click at [979, 515] on input at bounding box center [985, 524] width 14 height 18
type input "$367.00"
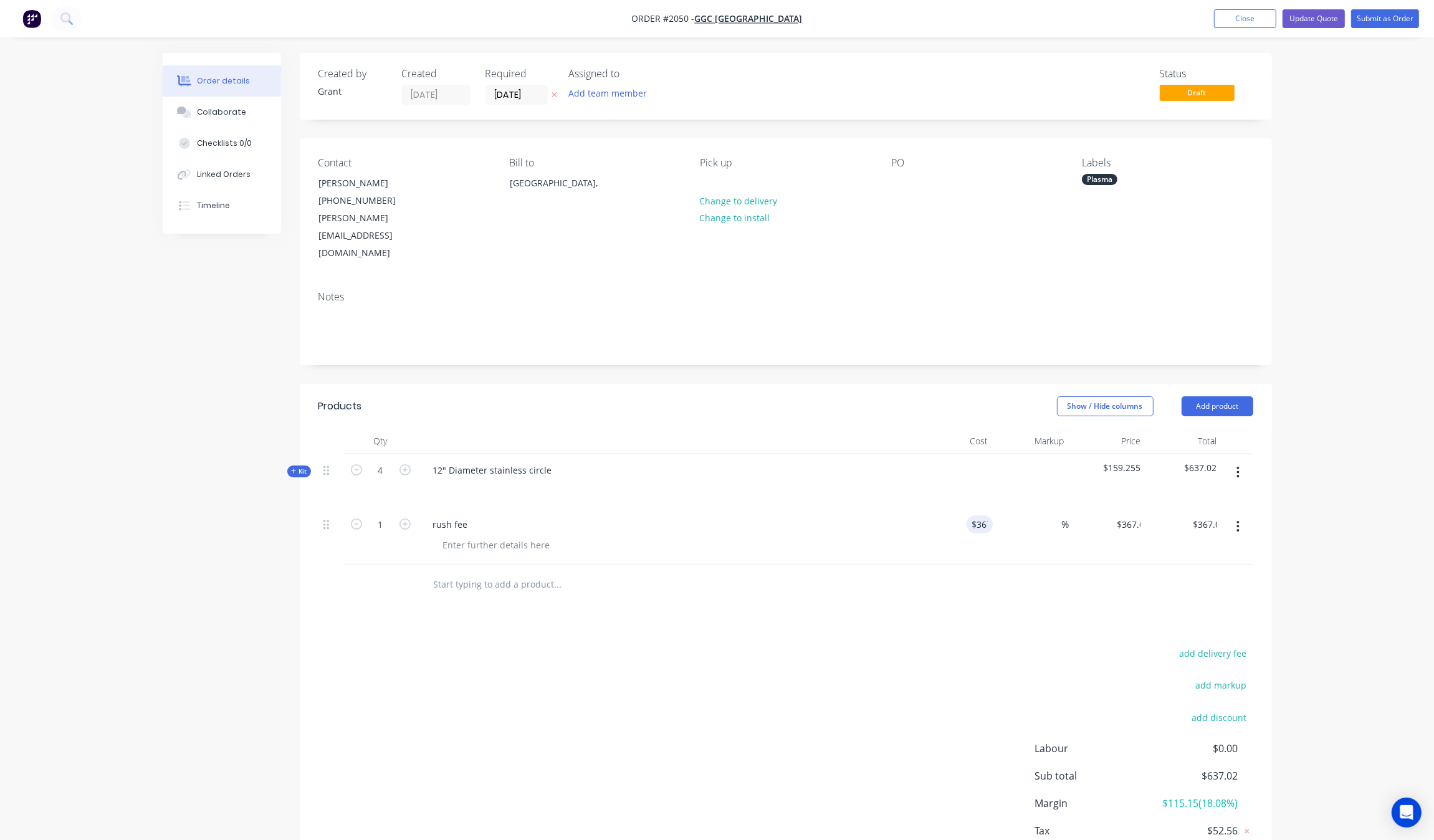
click at [994, 508] on div "%" at bounding box center [1031, 536] width 76 height 57
click at [995, 508] on div "%" at bounding box center [1031, 536] width 76 height 57
click at [971, 515] on input "367" at bounding box center [973, 524] width 39 height 18
click at [972, 515] on input "367" at bounding box center [982, 524] width 21 height 18
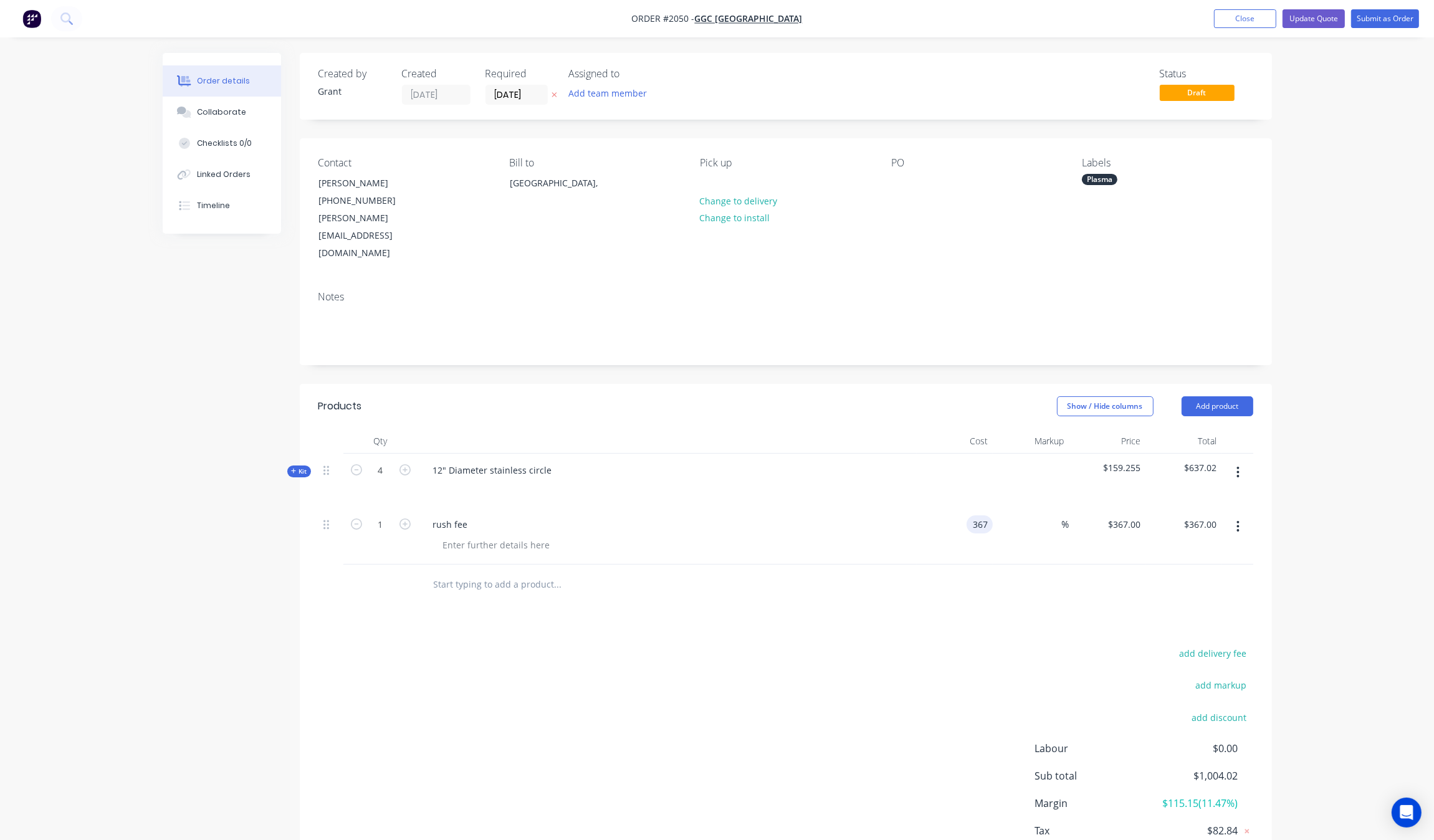
click at [972, 515] on input "367" at bounding box center [982, 524] width 21 height 18
type input "$637.00"
click at [1022, 592] on div "Products Show / Hide columns Add product Qty Cost Markup Price Total Kit 4 12" …" at bounding box center [785, 644] width 972 height 520
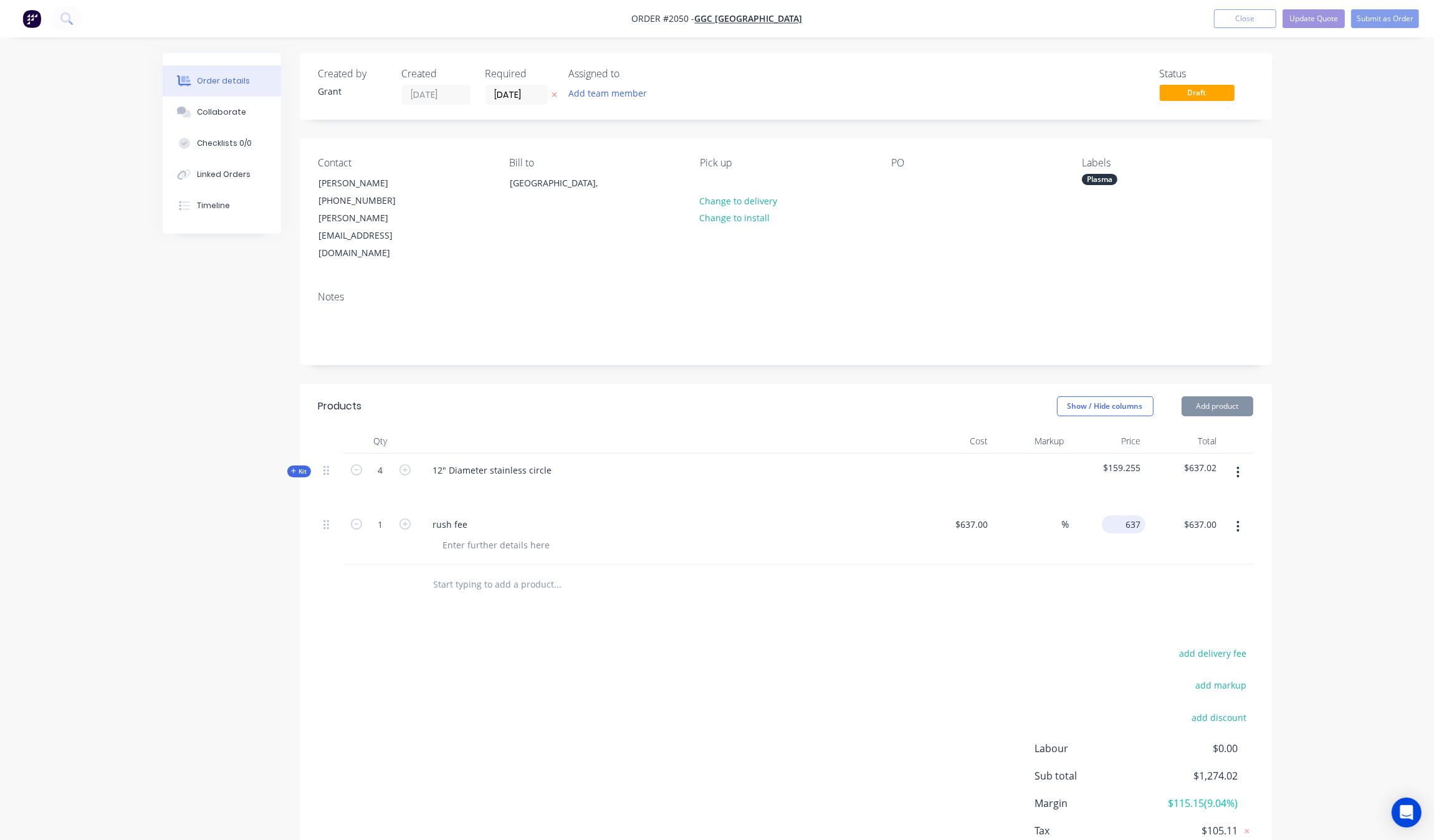
click at [1136, 515] on input "637" at bounding box center [1125, 524] width 39 height 18
type input ".03"
type input "-100"
type input "$0.03"
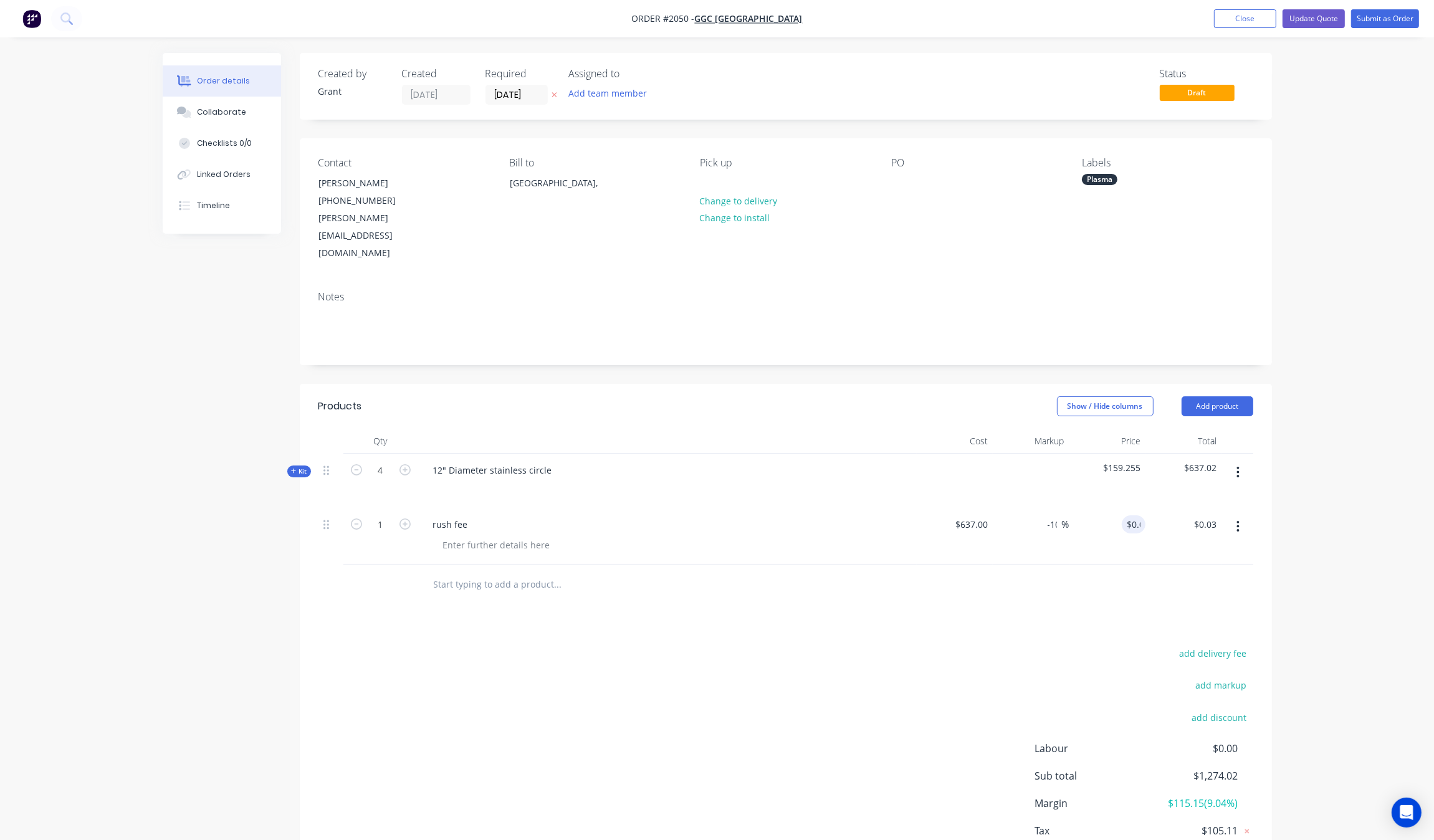
click at [1088, 605] on div "Products Show / Hide columns Add product Qty Cost Markup Price Total Kit 4 12" …" at bounding box center [785, 644] width 972 height 520
click at [1135, 515] on input "0.03" at bounding box center [1131, 524] width 29 height 18
click at [1135, 515] on input "0.03" at bounding box center [1133, 524] width 23 height 18
type input "$0.03"
click at [1045, 515] on input "-100" at bounding box center [1050, 524] width 24 height 18
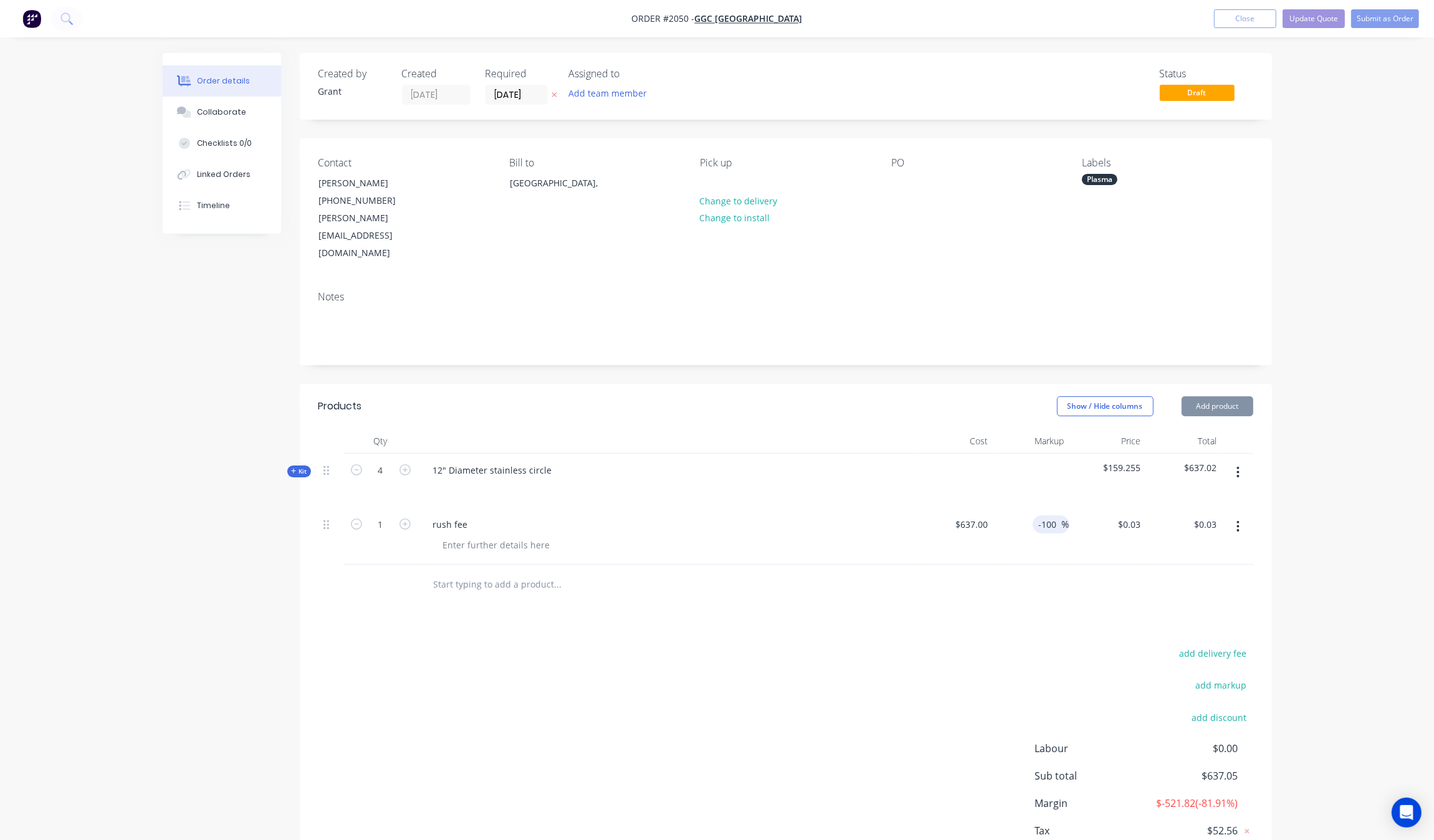
click at [1054, 515] on input "-100" at bounding box center [1050, 524] width 24 height 18
type input "30"
type input "$828.10"
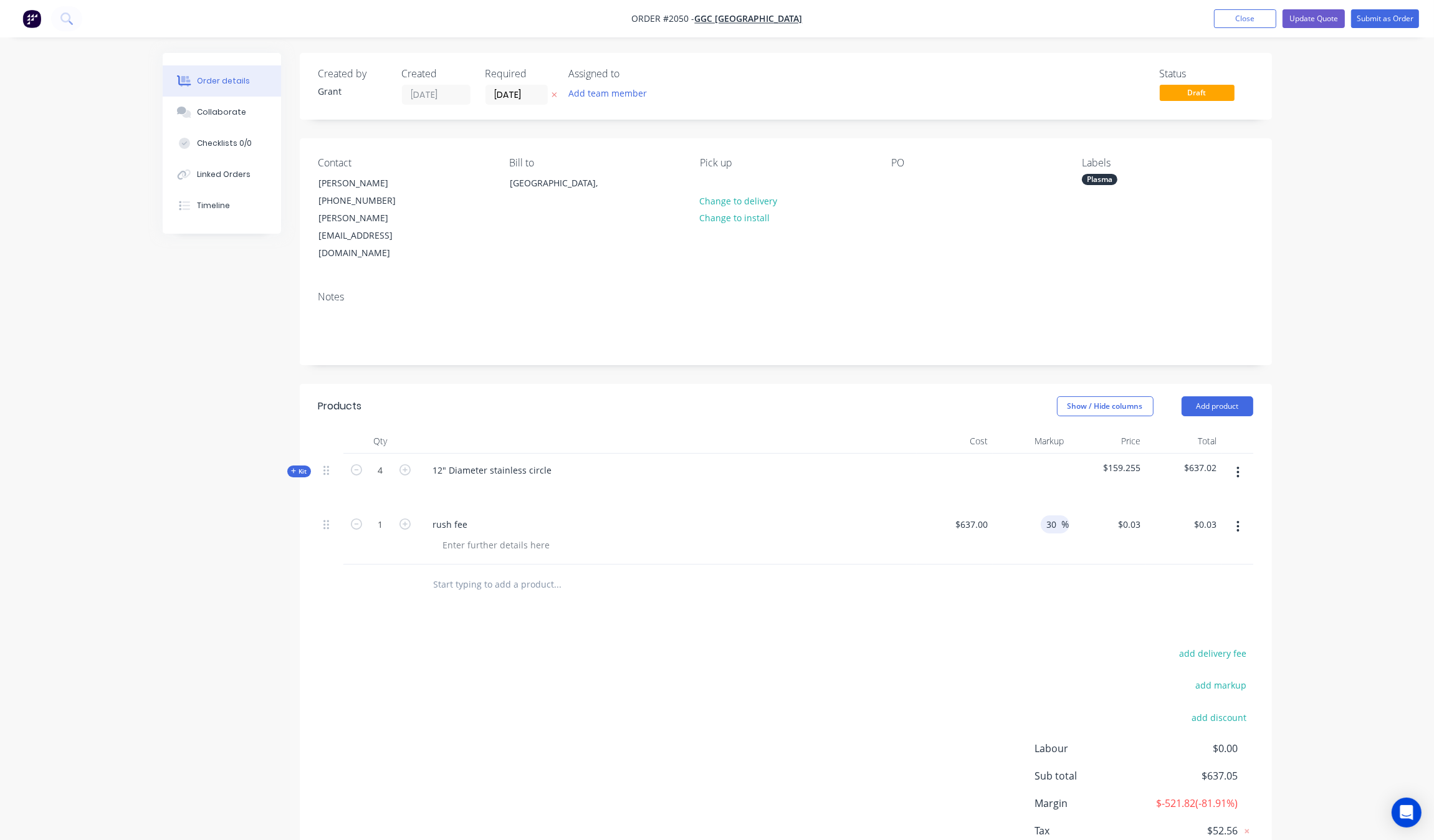
type input "$828.10"
click at [1032, 645] on div "add delivery fee add markup add discount Labour $0.00 Sub total $637.05 Margin …" at bounding box center [786, 765] width 935 height 240
click at [961, 508] on div "637 637" at bounding box center [954, 536] width 76 height 57
click at [961, 508] on div "$637.00 637" at bounding box center [954, 536] width 76 height 57
click at [961, 508] on div "637 $637.00" at bounding box center [954, 536] width 76 height 57
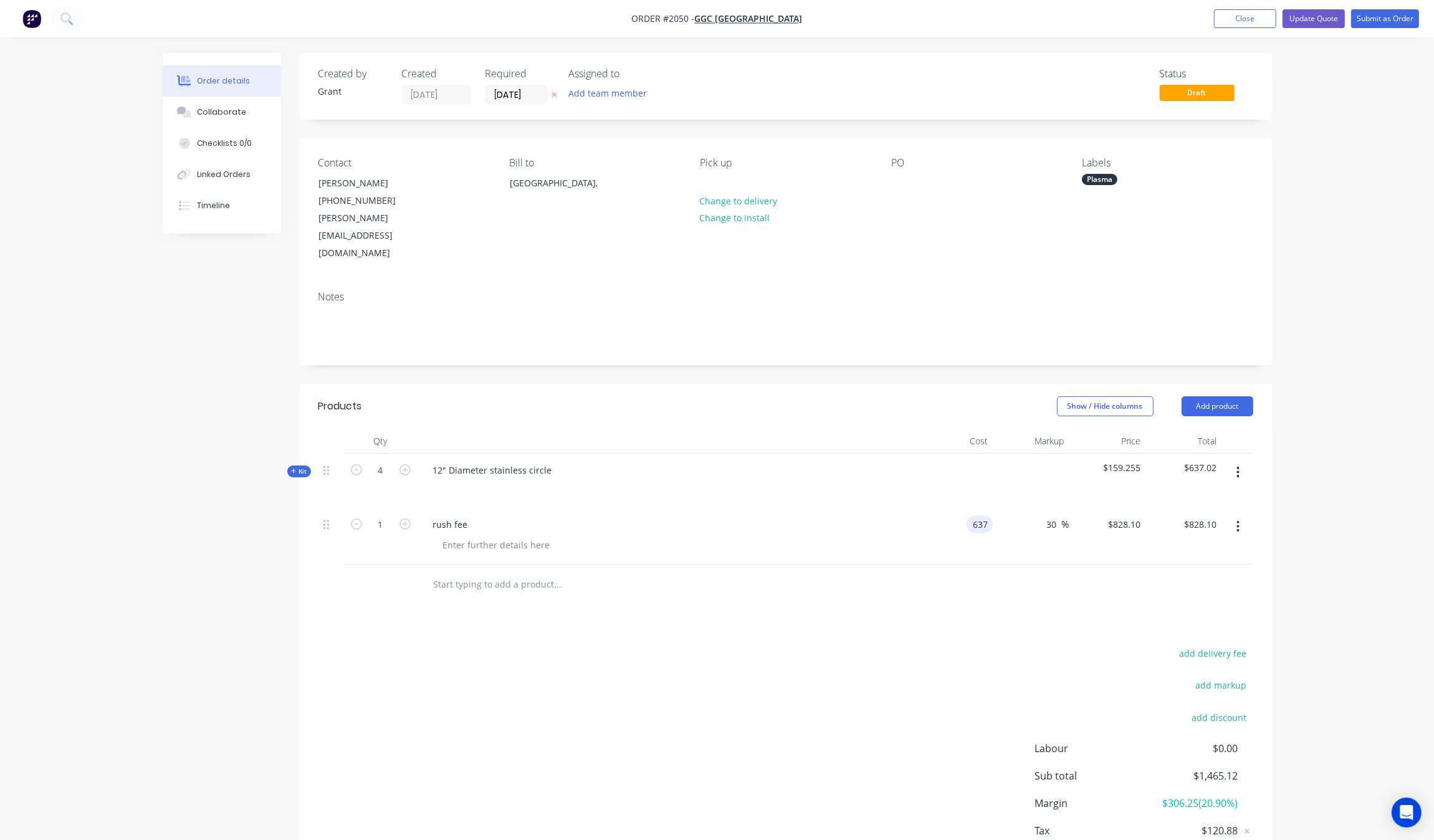
type input "$637.00"
click at [1308, 424] on div "Order details Collaborate Checklists 0/0 Linked Orders Timeline Order details C…" at bounding box center [717, 461] width 1434 height 922
click at [1131, 515] on input "828.1" at bounding box center [1125, 524] width 39 height 18
type input "191"
type input "-70.02"
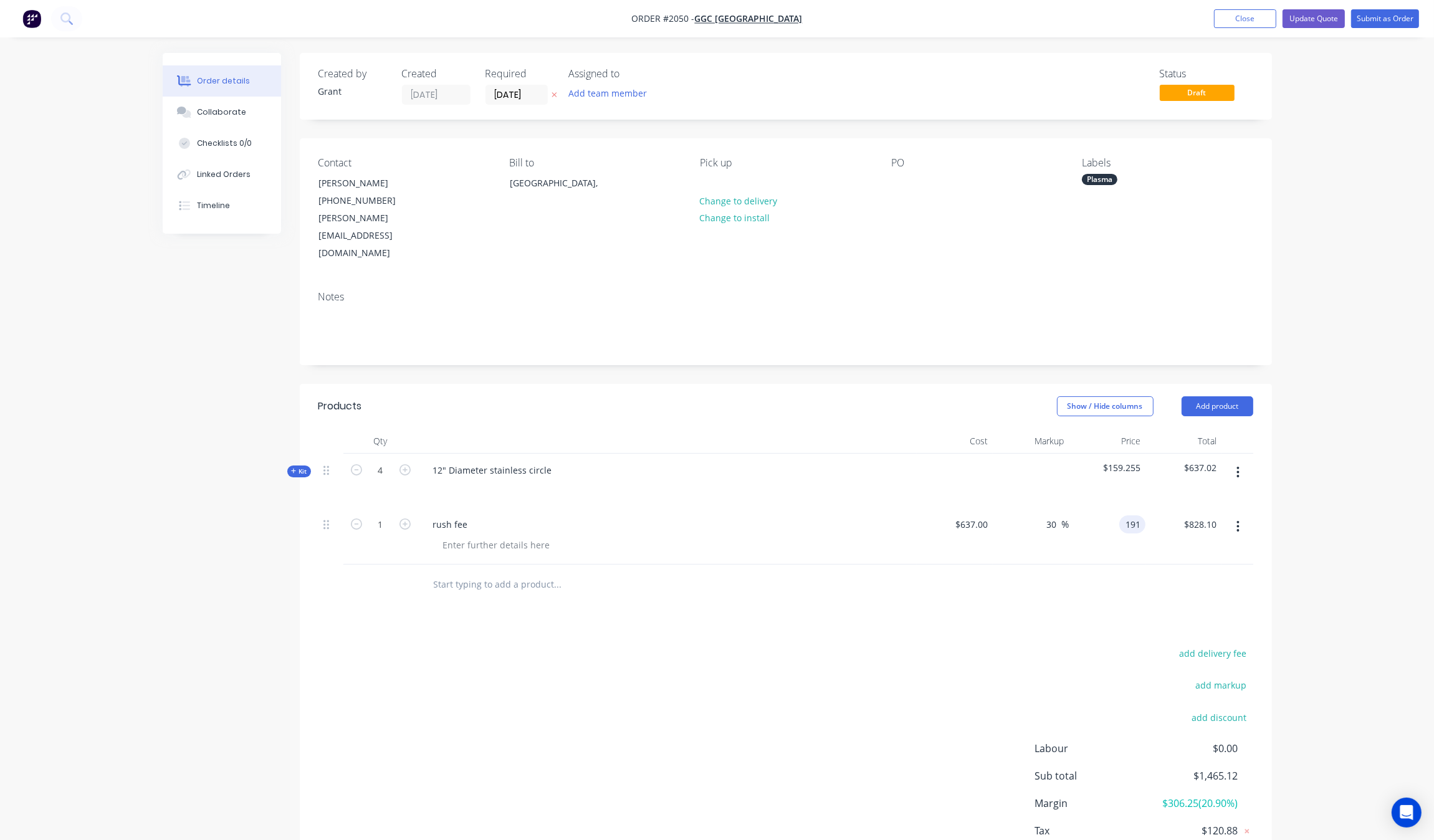
type input "$191.00"
click at [1311, 486] on div "Order details Collaborate Checklists 0/0 Linked Orders Timeline Order details C…" at bounding box center [717, 461] width 1434 height 922
click at [989, 515] on input "637" at bounding box center [973, 524] width 39 height 18
type input "$30.00"
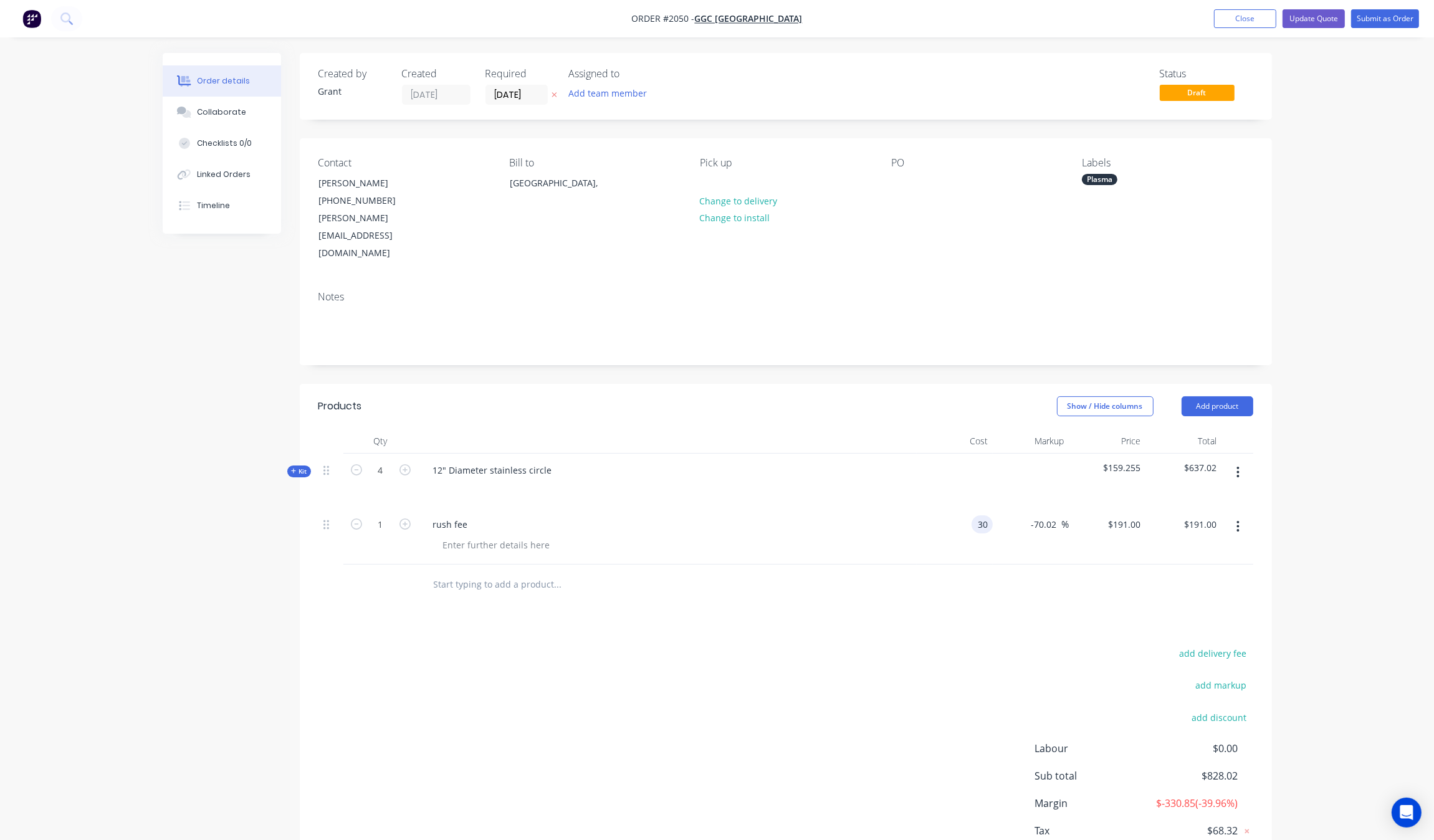
type input "$8.9953"
type input "$9.00"
click at [976, 645] on div "add delivery fee add markup add discount Labour $0.00 Sub total $828.02 Margin …" at bounding box center [786, 765] width 935 height 240
click at [1122, 515] on input "8.9953" at bounding box center [1128, 524] width 33 height 18
type input "191"
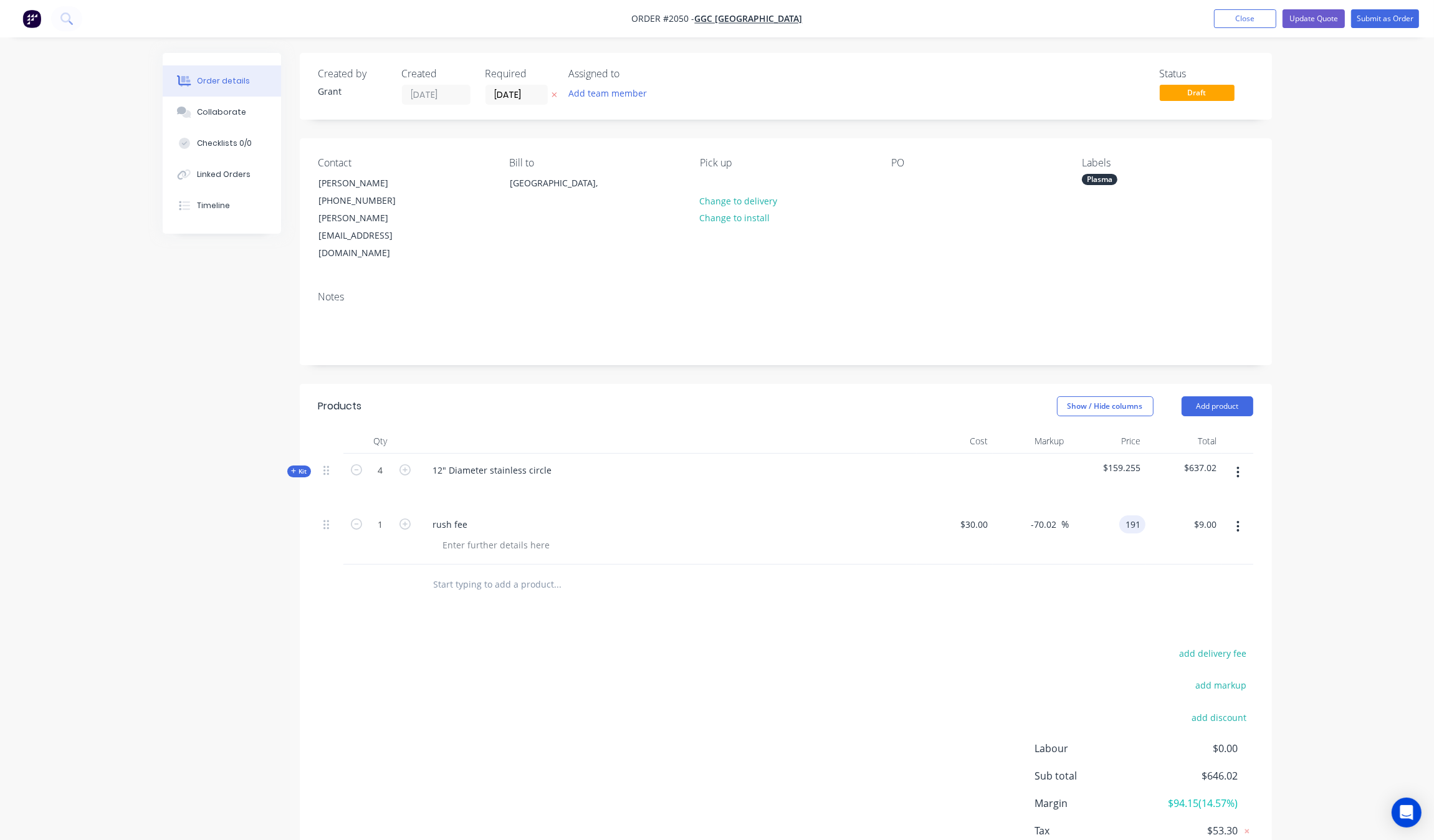
type input "536.67"
type input "$191.00"
click at [1269, 429] on div "Qty Cost Markup Price Total Kit 4 12" Diameter stainless circle $159.255 $637.0…" at bounding box center [785, 516] width 972 height 176
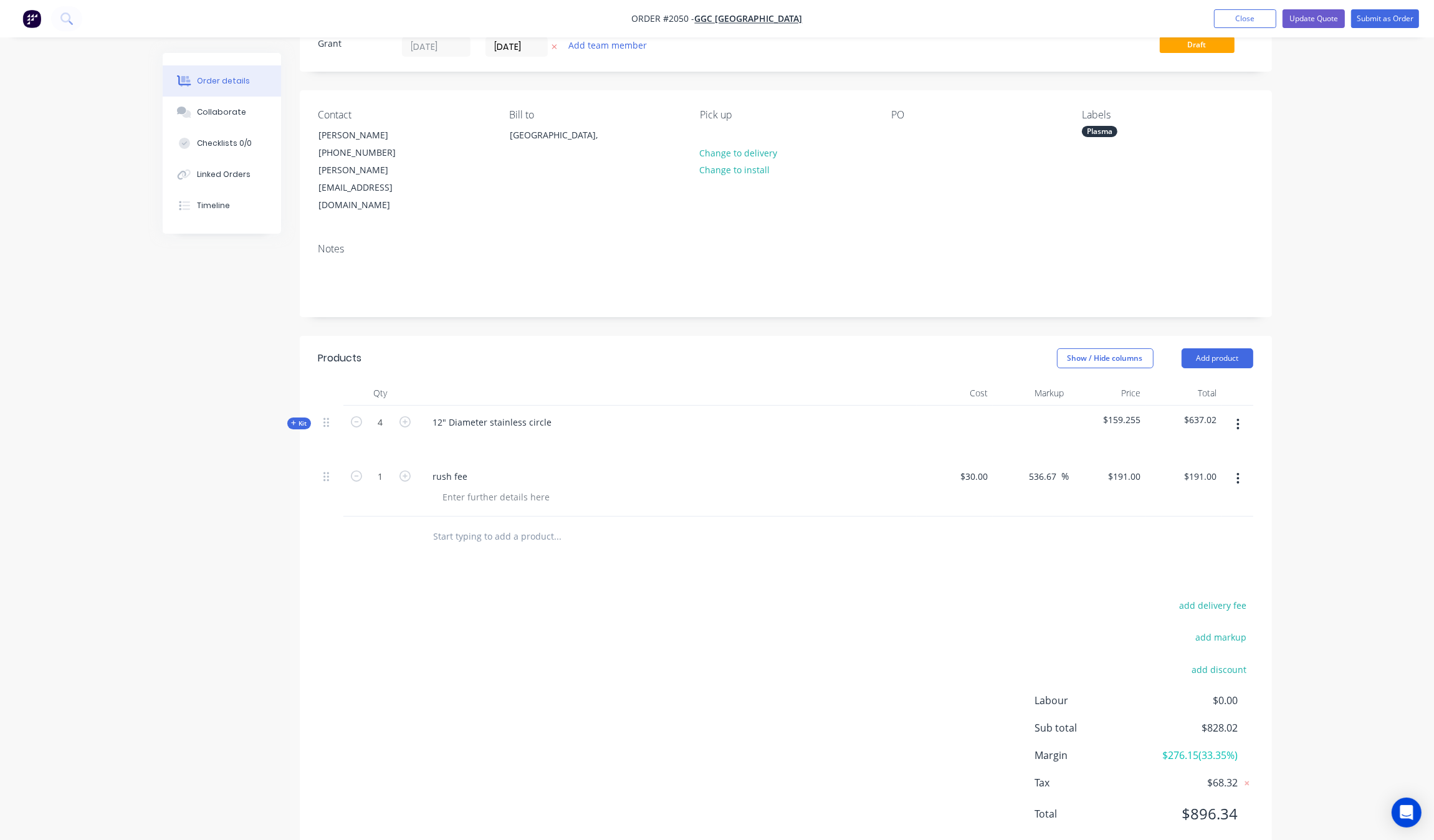
click at [982, 537] on div "Products Show / Hide columns Add product Qty Cost Markup Price Total Kit 4 12" …" at bounding box center [785, 596] width 972 height 520
click at [969, 608] on div "add delivery fee add markup add discount Labour $0.00 Sub total $828.02 Margin …" at bounding box center [786, 717] width 935 height 240
click at [1305, 20] on button "Update Quote" at bounding box center [1314, 18] width 62 height 19
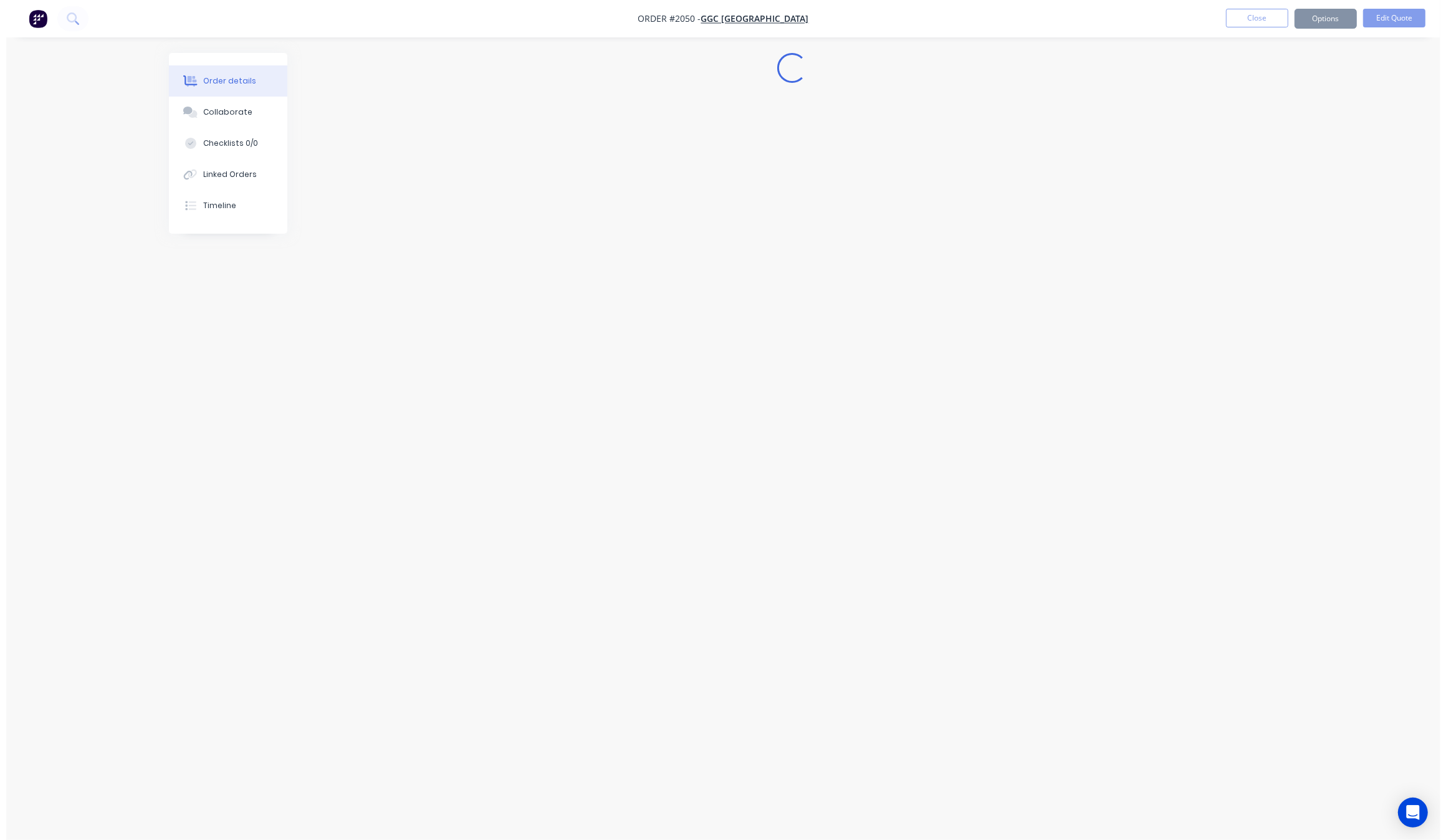
scroll to position [0, 0]
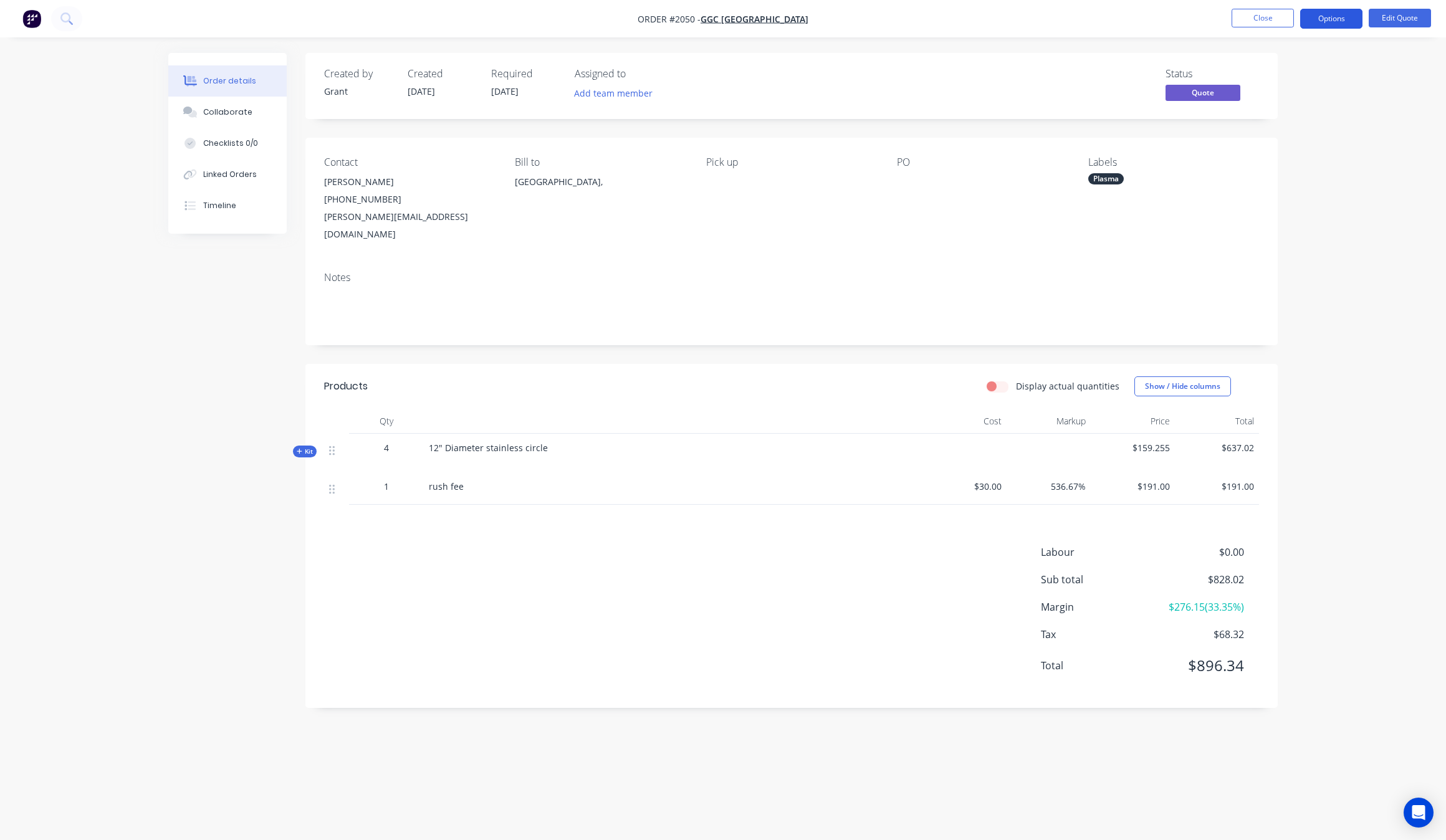
click at [1341, 17] on button "Options" at bounding box center [1331, 19] width 62 height 20
click at [1266, 75] on div "Quote" at bounding box center [1294, 76] width 115 height 18
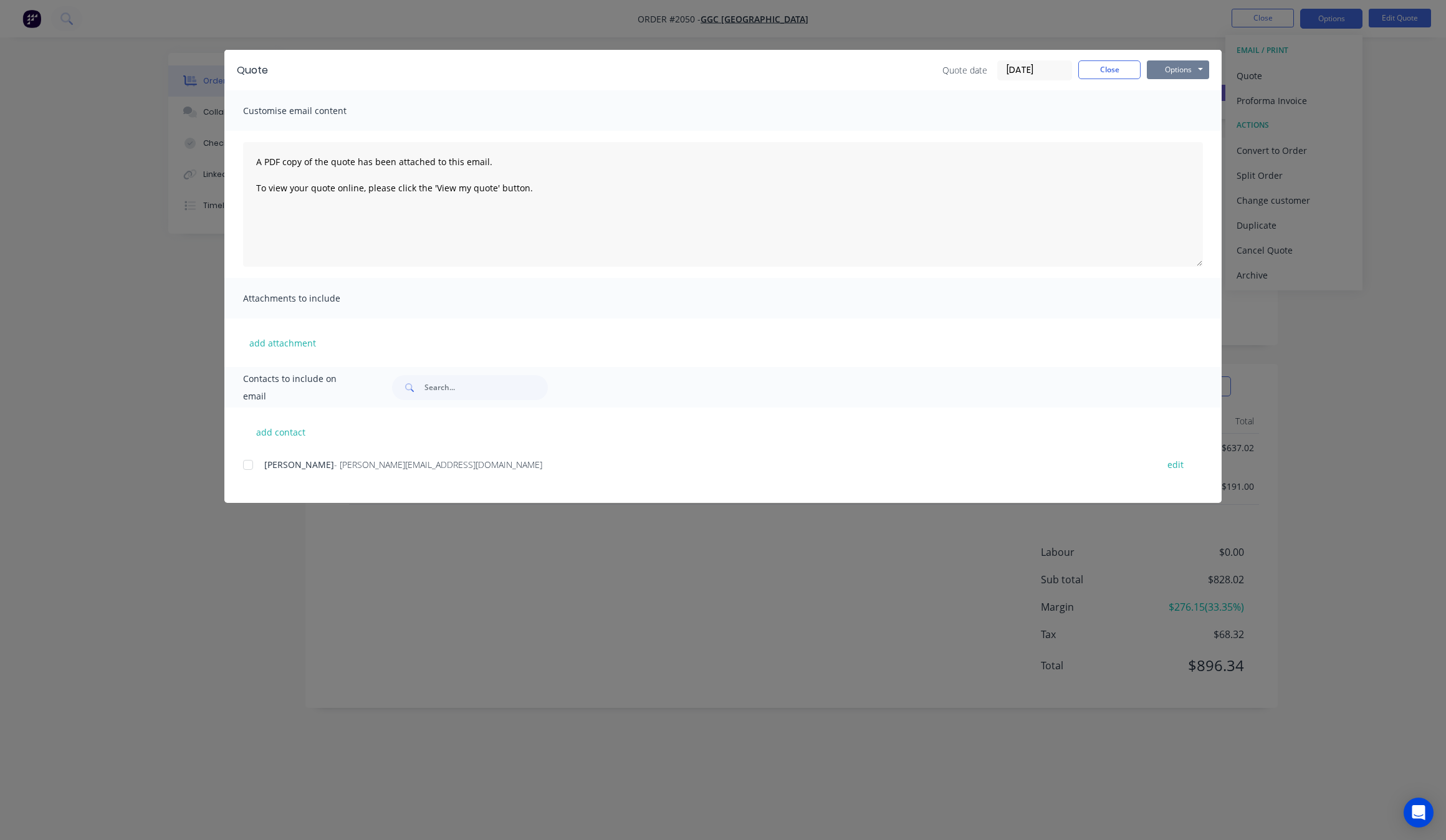
click at [1183, 76] on button "Options" at bounding box center [1178, 70] width 62 height 19
click at [1194, 90] on button "Preview" at bounding box center [1186, 92] width 79 height 20
click at [247, 463] on div at bounding box center [247, 464] width 25 height 25
click at [1126, 64] on button "Close" at bounding box center [1109, 70] width 62 height 19
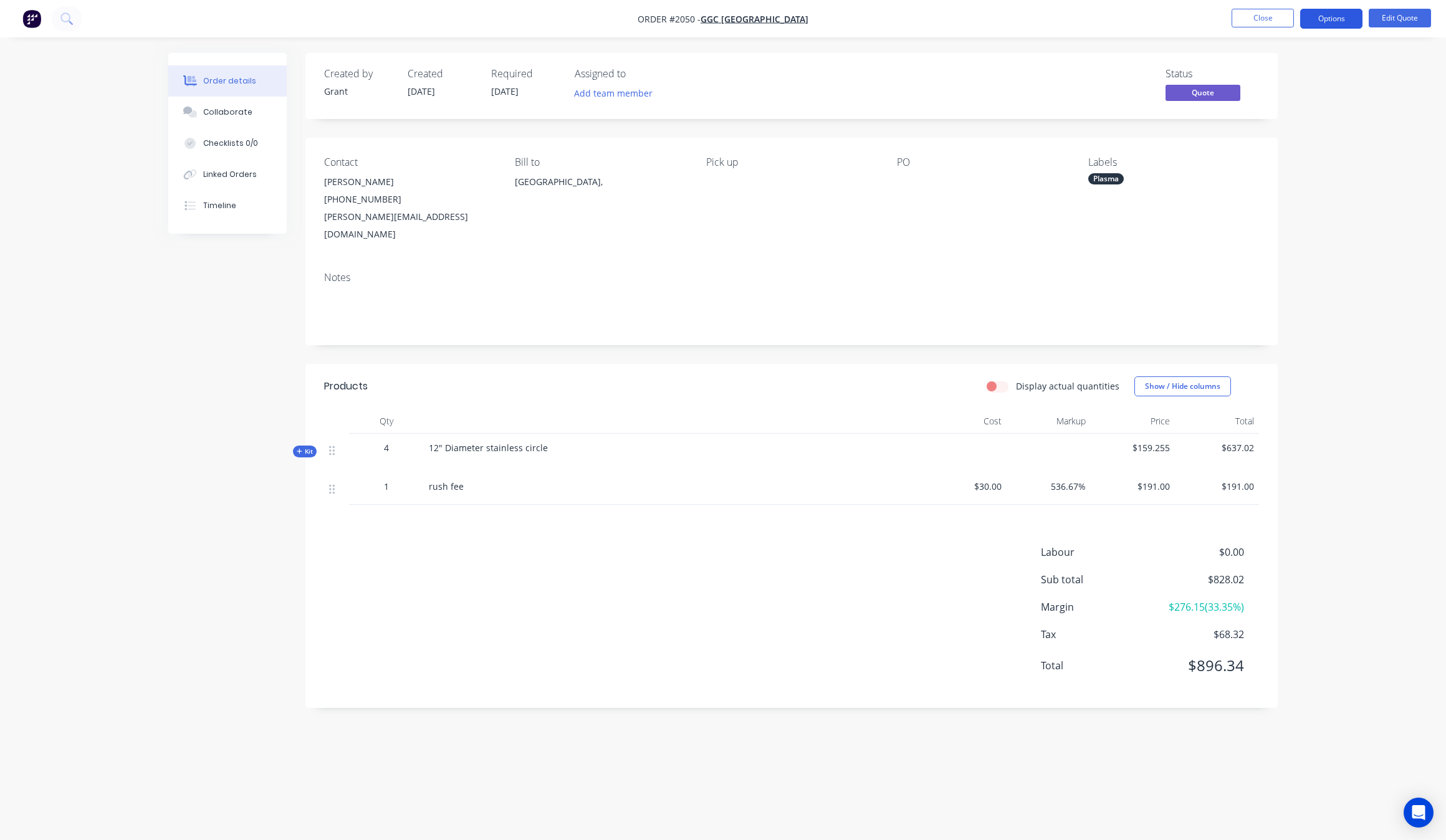
click at [1355, 14] on button "Options" at bounding box center [1331, 19] width 62 height 20
click at [1381, 23] on button "Edit Quote" at bounding box center [1399, 18] width 62 height 19
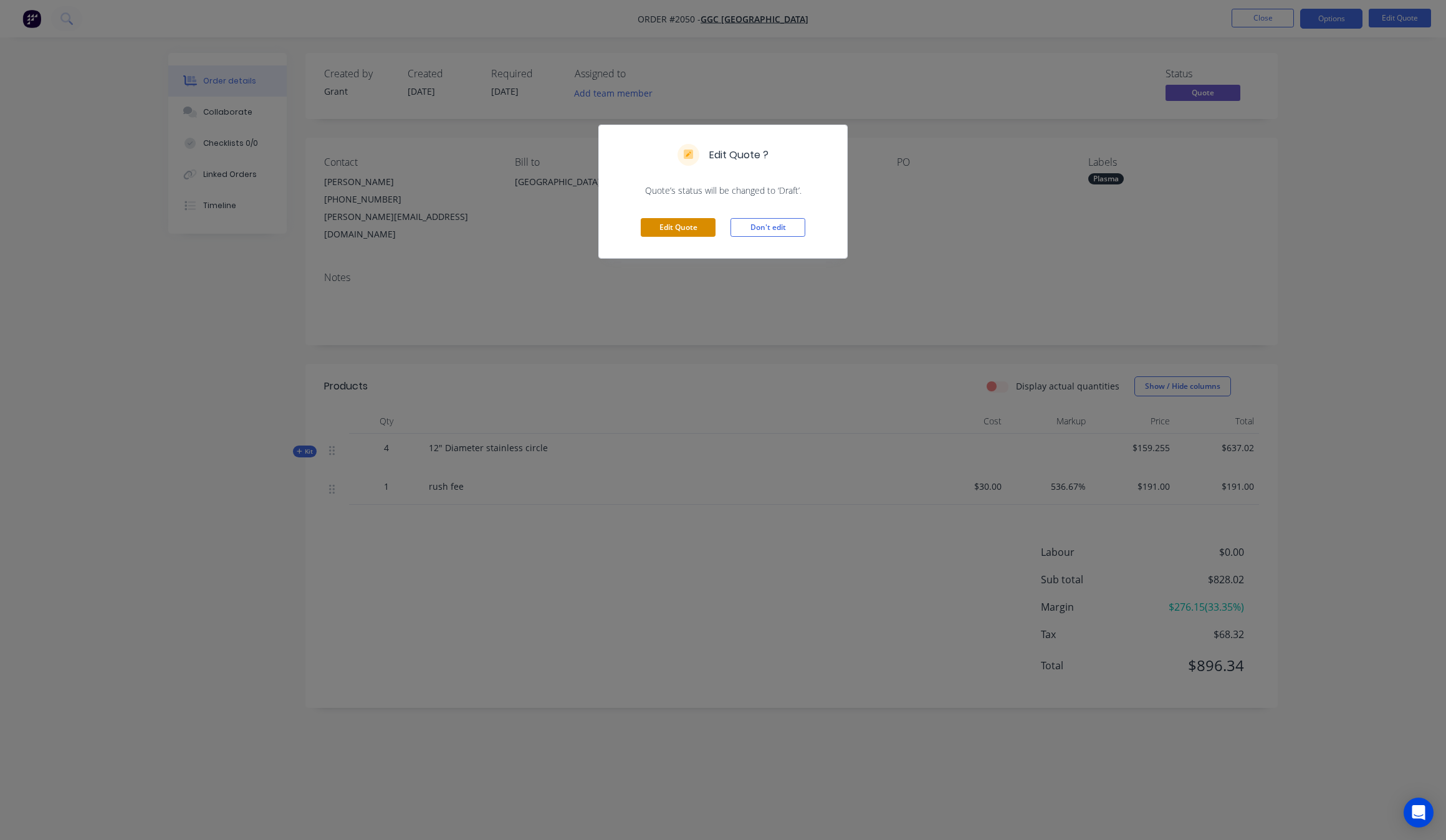
click at [661, 229] on button "Edit Quote" at bounding box center [678, 227] width 75 height 19
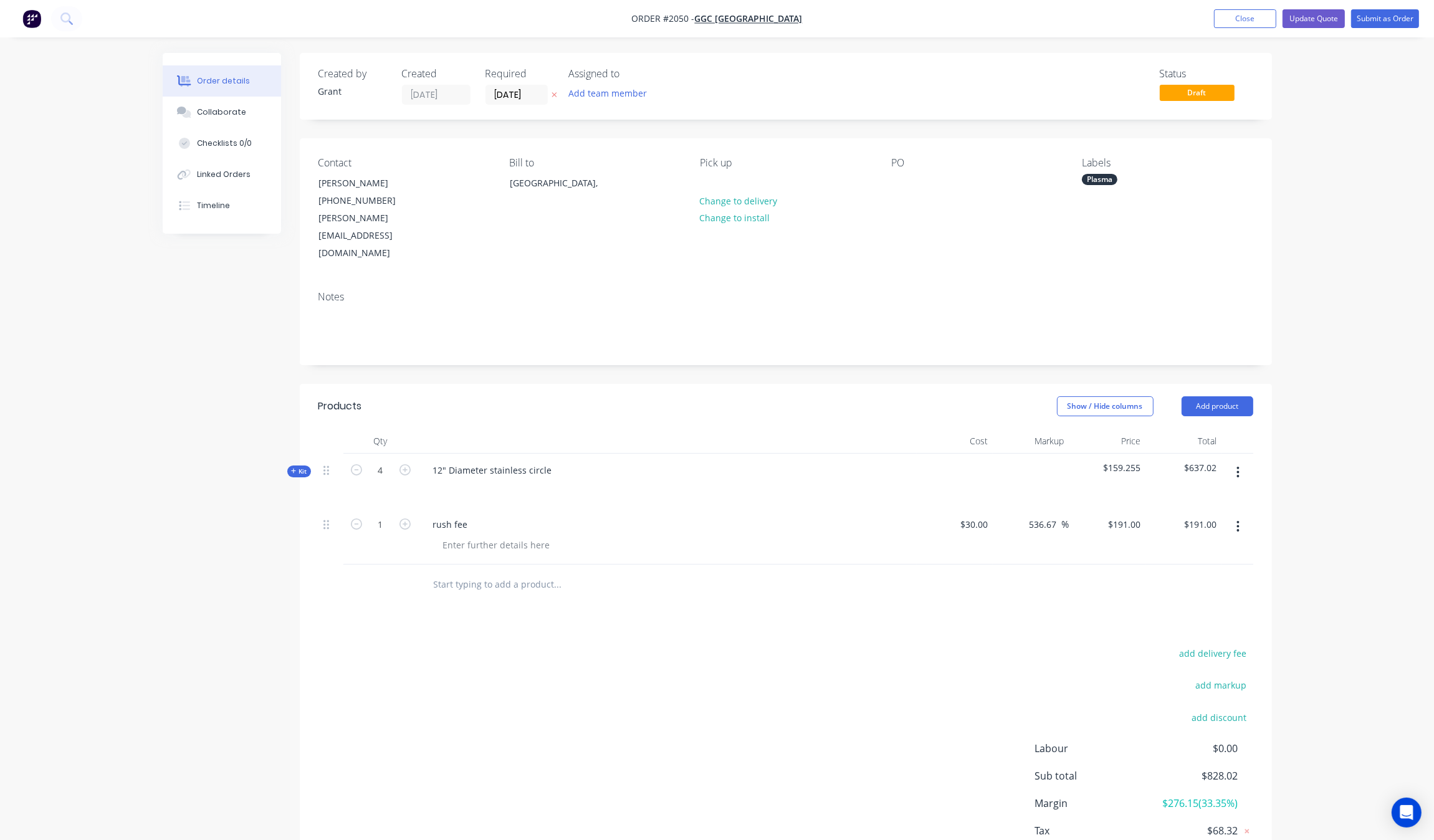
click at [1311, 34] on nav "Order #2050 - GGC TX Add product Close Update Quote Submit as Order" at bounding box center [717, 18] width 1434 height 37
click at [1377, 25] on button "Submit as Order" at bounding box center [1385, 18] width 68 height 19
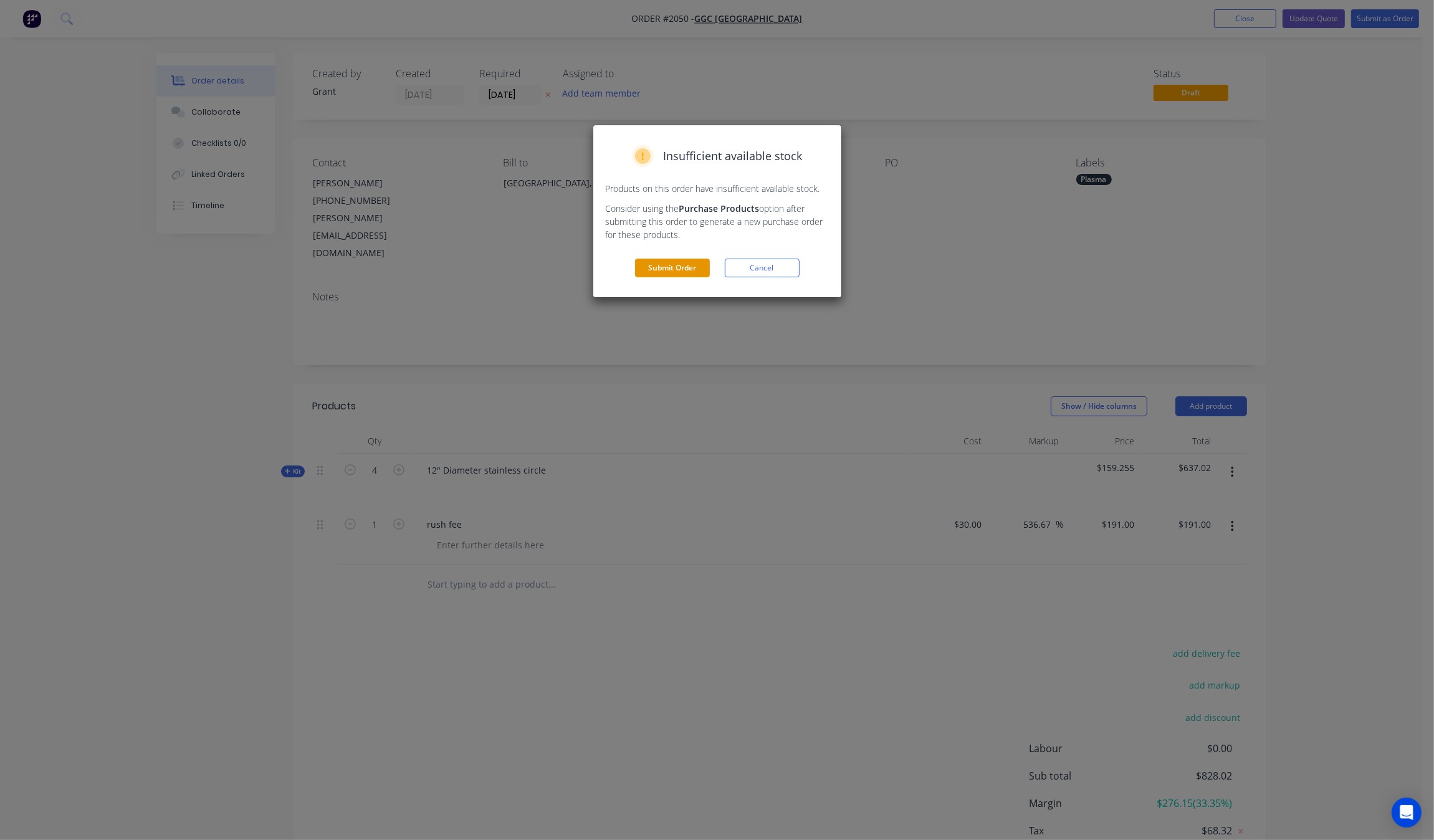
click at [675, 270] on button "Submit Order" at bounding box center [672, 268] width 75 height 19
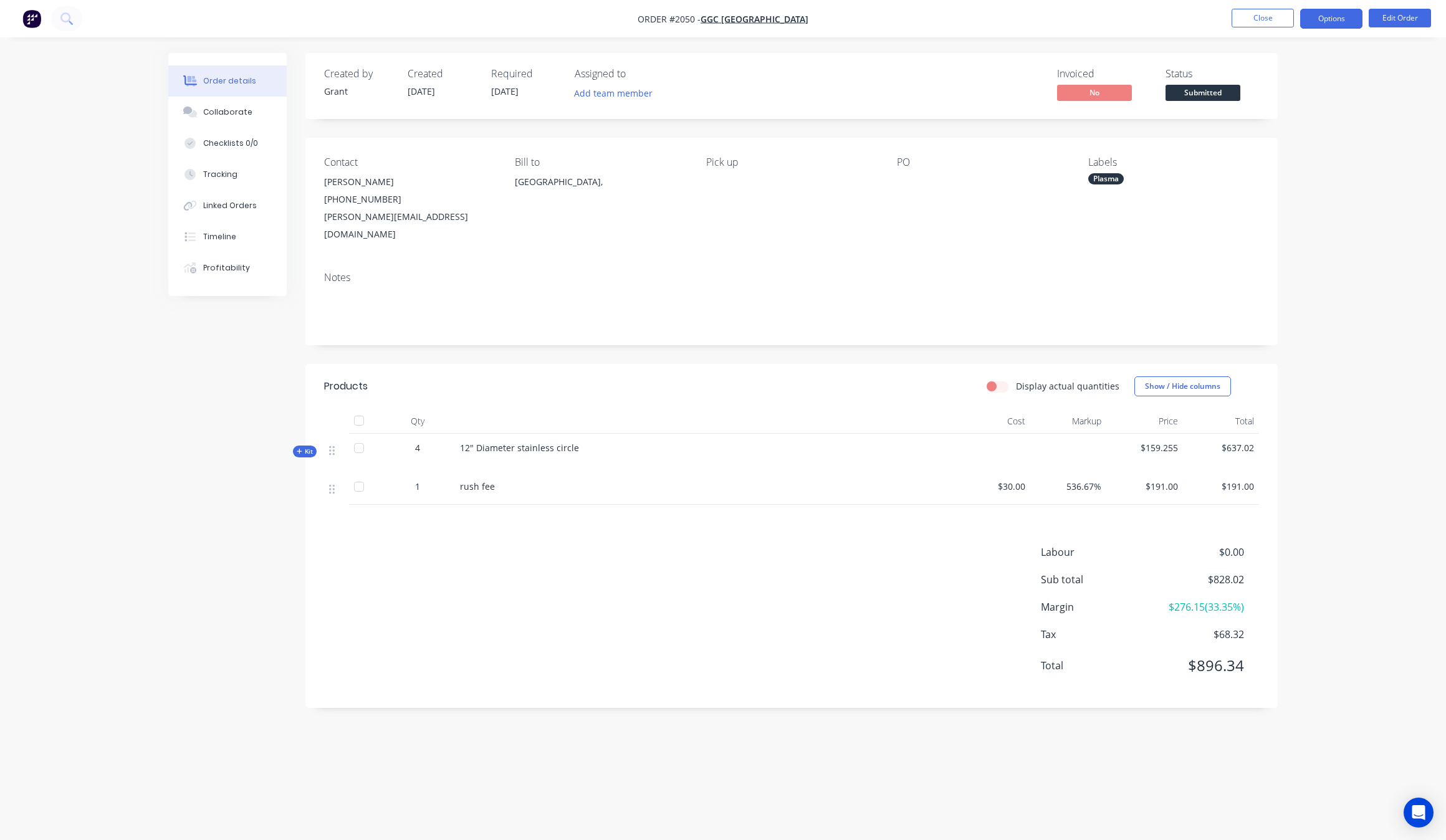
click at [1333, 23] on button "Options" at bounding box center [1331, 19] width 62 height 20
click at [1298, 72] on div "Invoice" at bounding box center [1294, 76] width 115 height 18
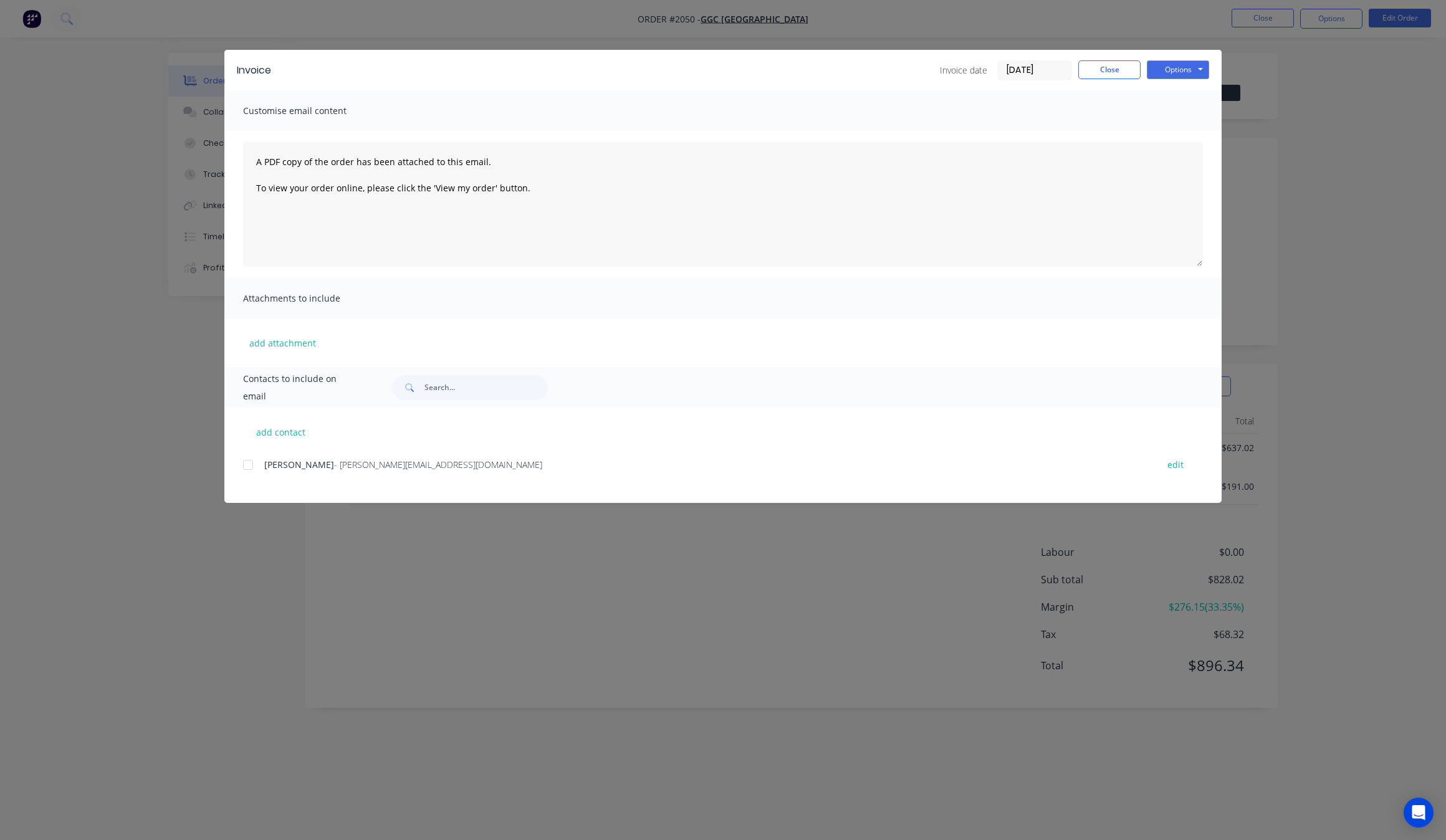
click at [1161, 81] on div "Invoice Invoice date 03/09/25 Close Options Preview Print Email" at bounding box center [723, 70] width 997 height 41
click at [1178, 64] on button "Options" at bounding box center [1178, 70] width 62 height 19
click at [1198, 109] on button "Print" at bounding box center [1186, 113] width 79 height 20
click at [1128, 60] on button "Close" at bounding box center [1109, 70] width 62 height 19
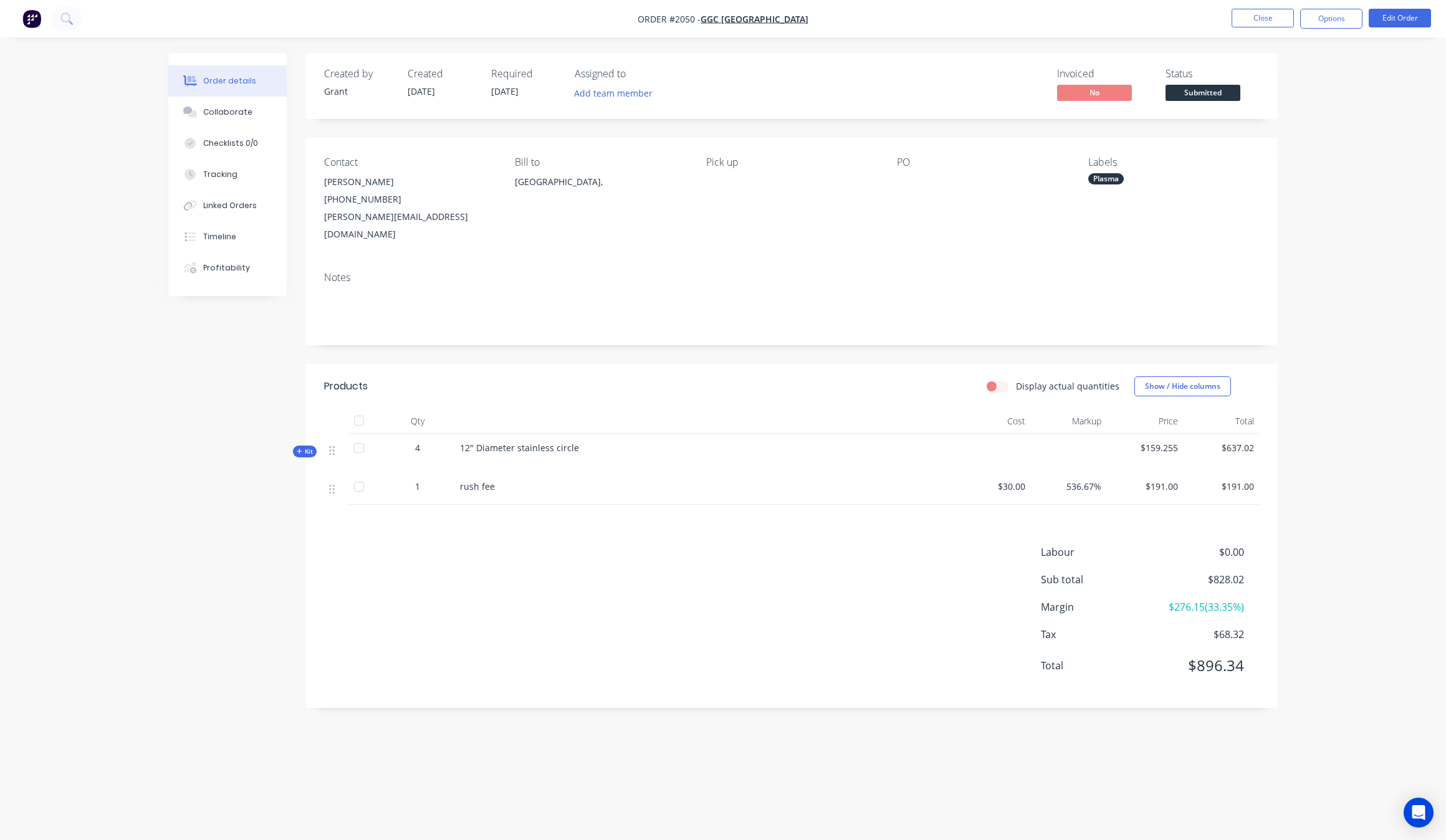
click at [1339, 287] on div "Order details Collaborate Checklists 0/0 Tracking Linked Orders Timeline Profit…" at bounding box center [723, 420] width 1446 height 840
click at [1319, 243] on div "Order details Collaborate Checklists 0/0 Tracking Linked Orders Timeline Profit…" at bounding box center [723, 420] width 1446 height 840
click at [1340, 13] on button "Options" at bounding box center [1331, 19] width 62 height 20
click at [1290, 100] on div "Partial Invoice" at bounding box center [1294, 101] width 115 height 18
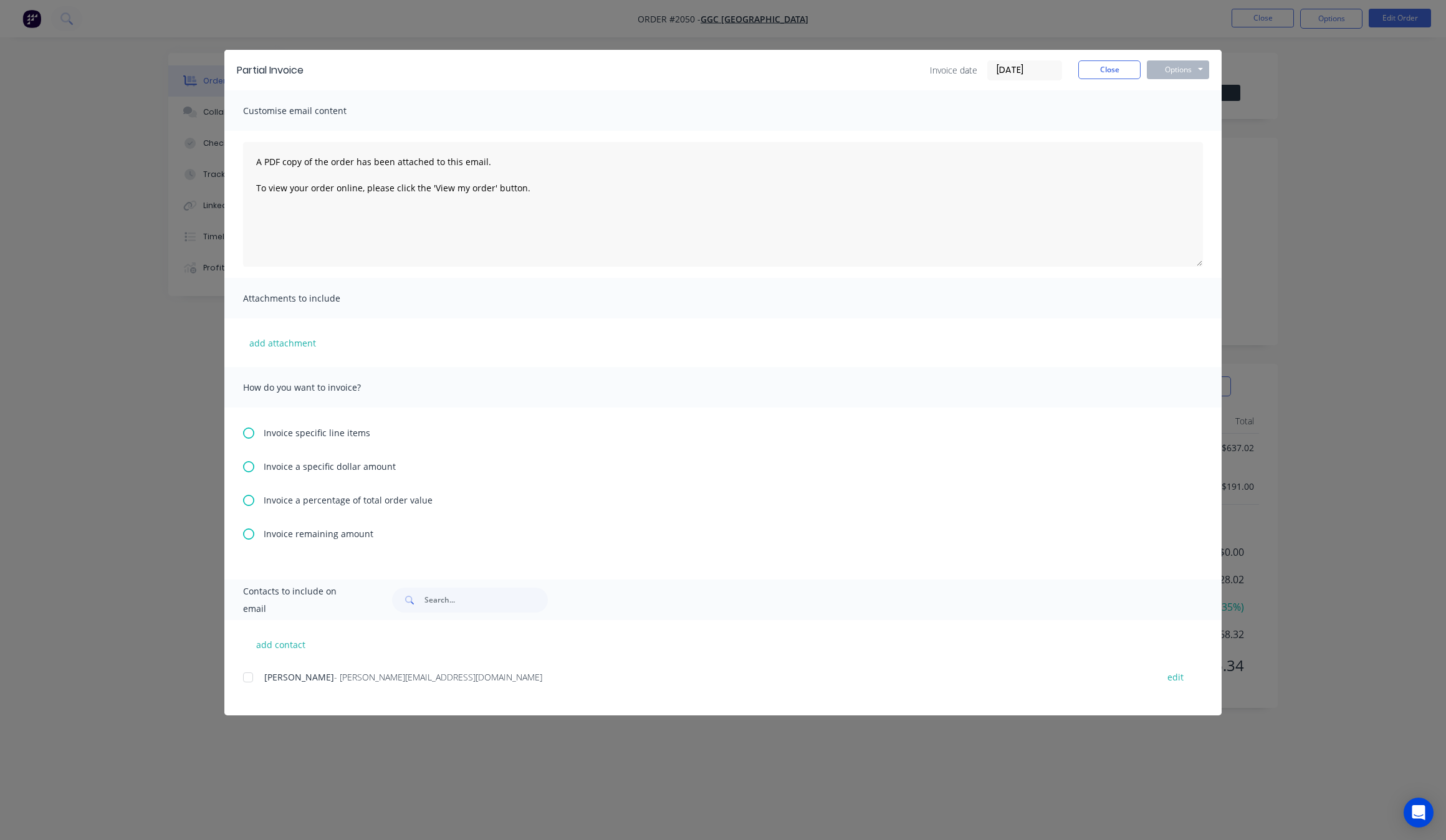
click at [250, 677] on div at bounding box center [247, 677] width 25 height 25
click at [397, 504] on span "Invoice a percentage of total order value" at bounding box center [348, 500] width 169 height 13
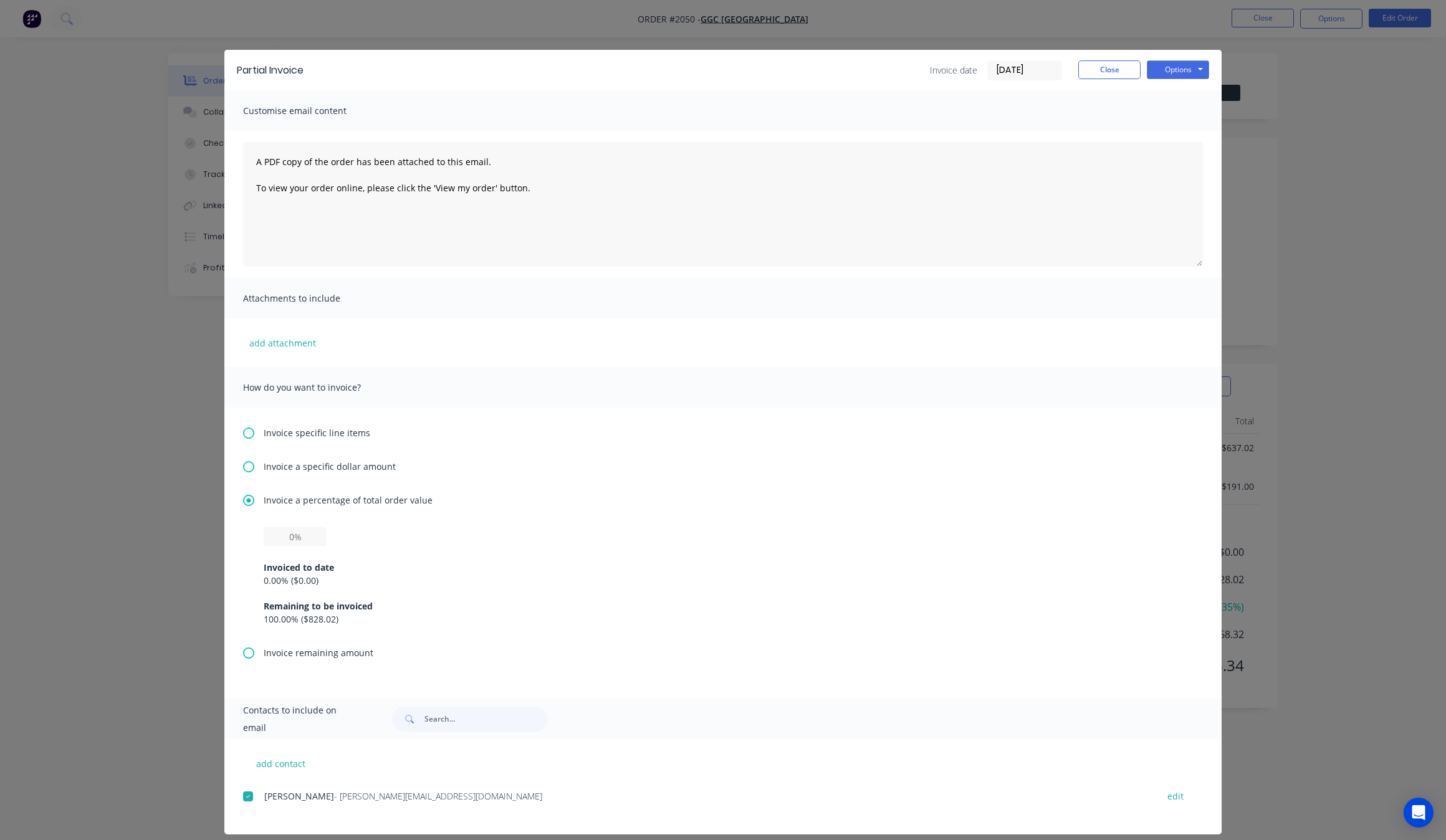
click at [293, 546] on div "Invoiced to date 0.00 % ( $0.00 ) Remaining to be invoiced 100.00 % ( $828.02 )" at bounding box center [723, 585] width 918 height 79
click at [303, 533] on input "text" at bounding box center [295, 536] width 63 height 19
type input "25%"
click at [596, 520] on div "Invoice a percentage of total order value 25% Invoiced to date 0.00 % ( $0.00 )…" at bounding box center [722, 570] width 960 height 153
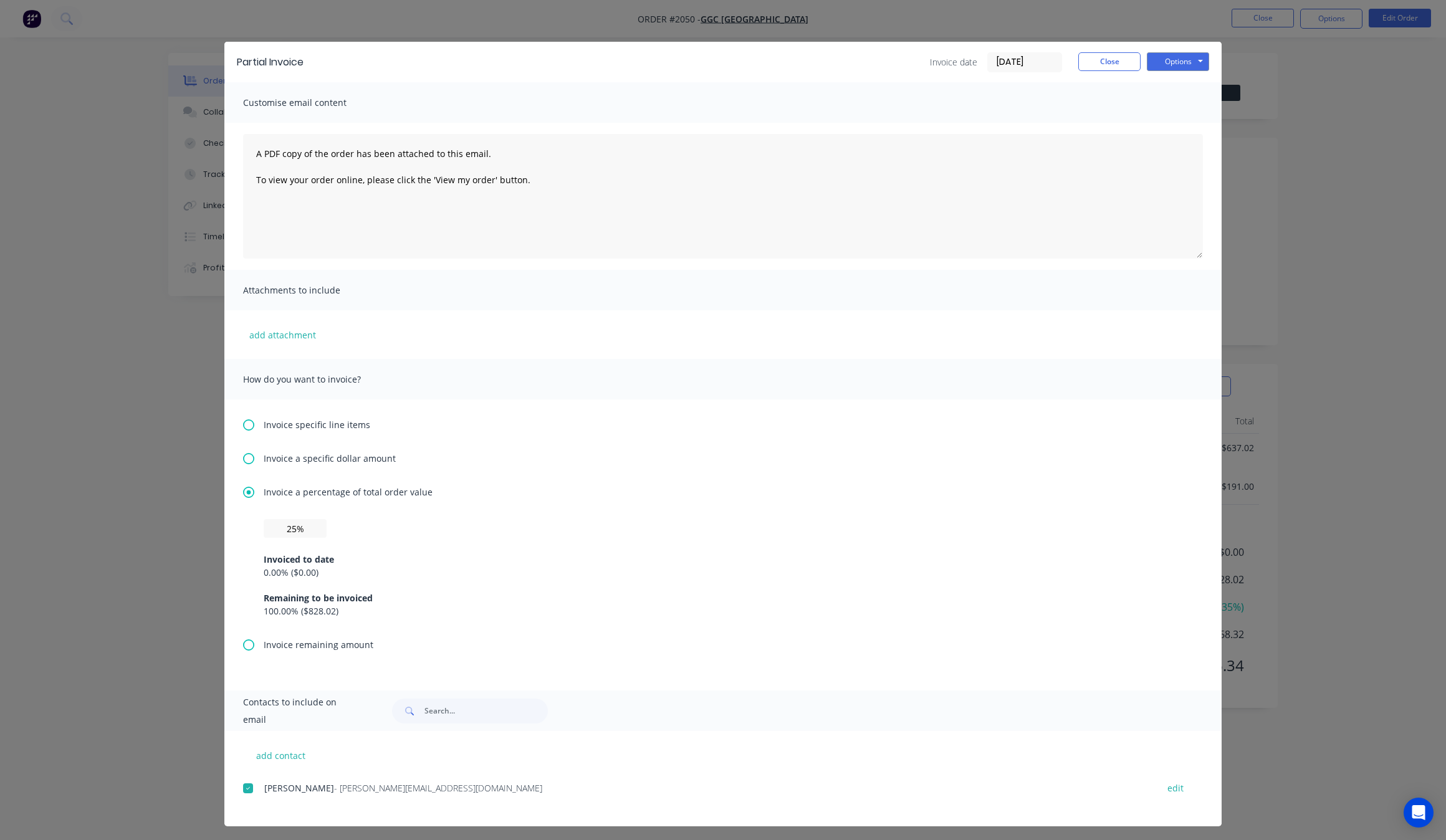
scroll to position [11, 0]
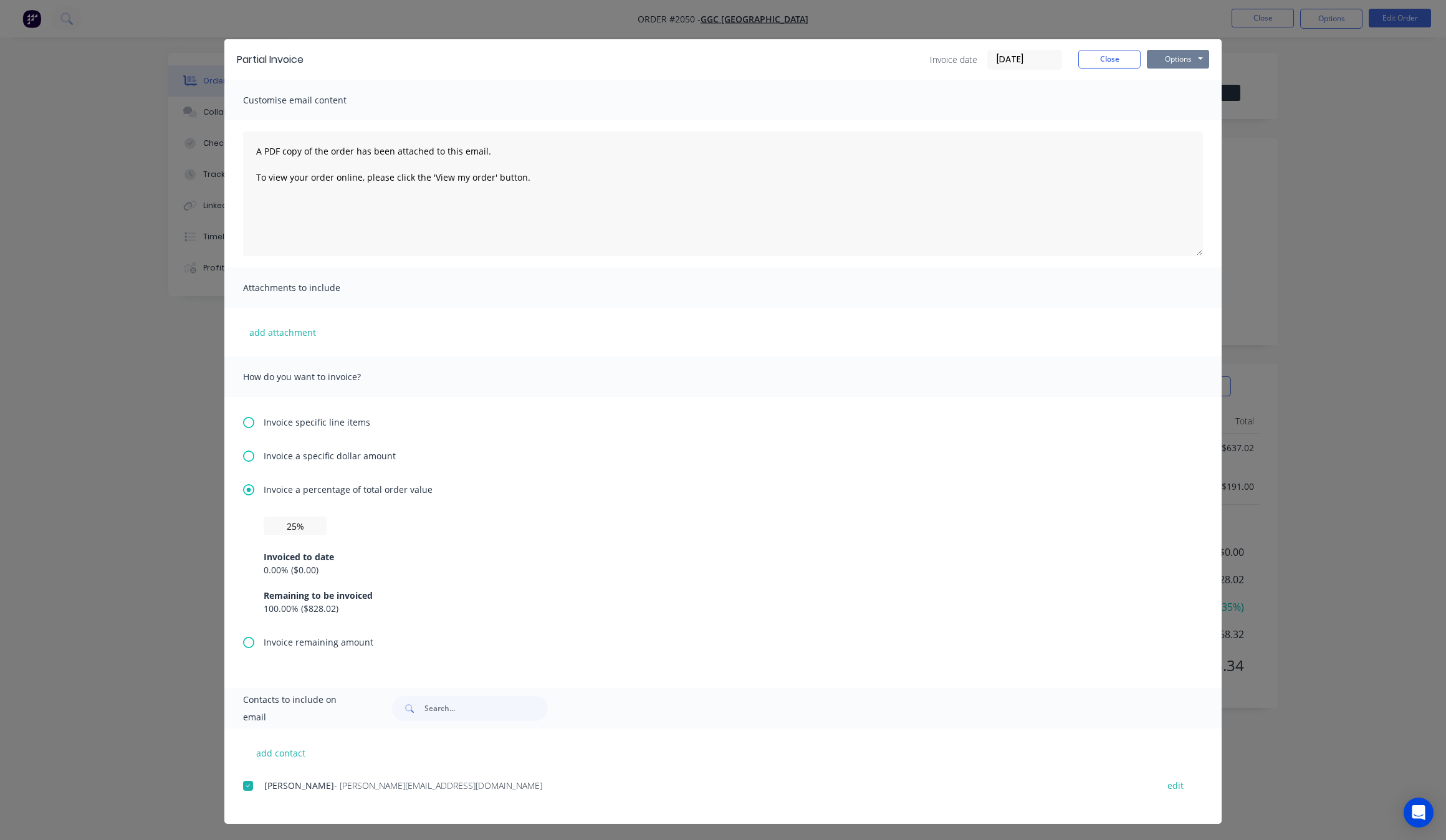
click at [1160, 57] on button "Options" at bounding box center [1178, 59] width 62 height 19
click at [1190, 104] on button "Print" at bounding box center [1186, 102] width 79 height 20
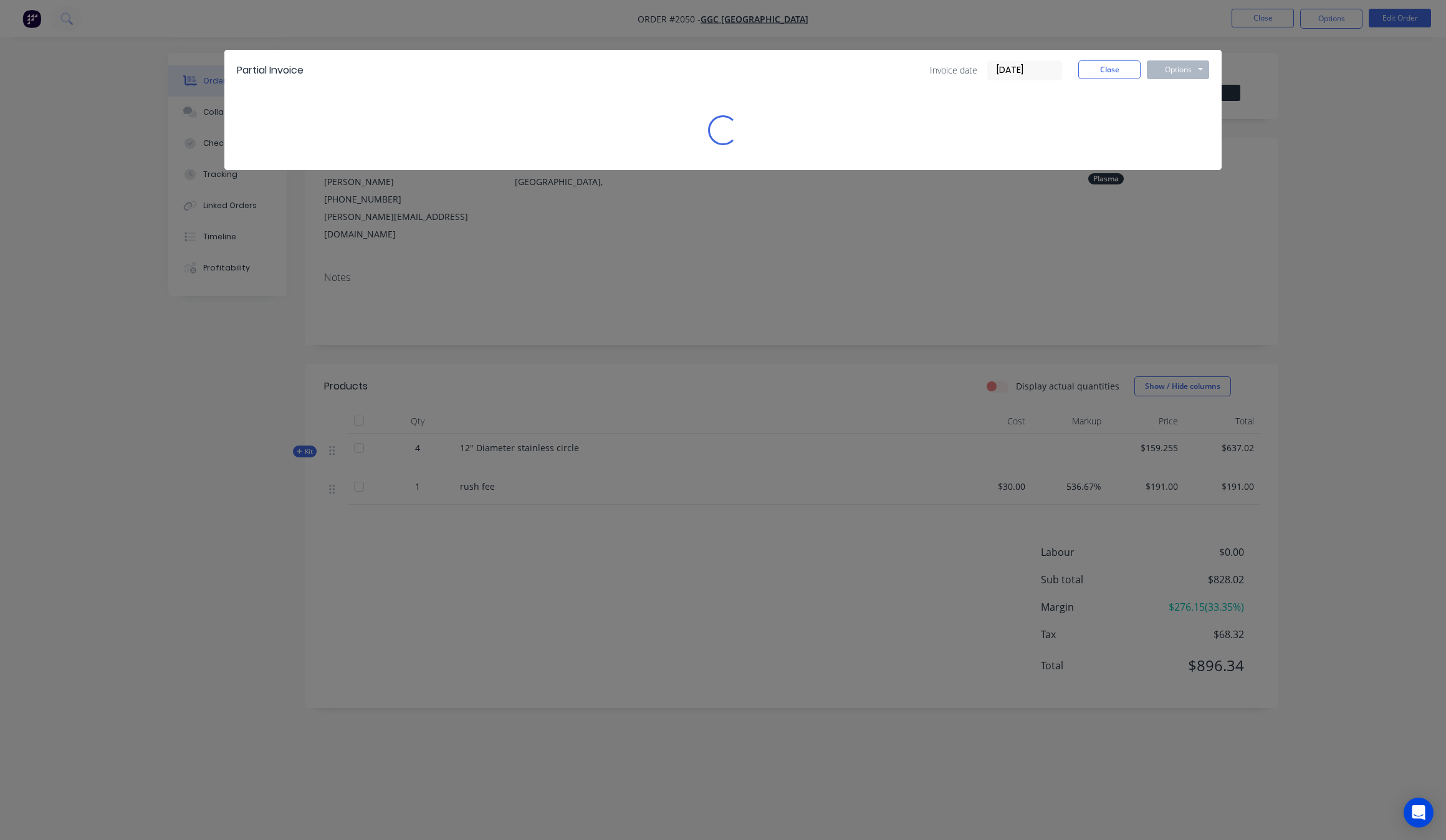
scroll to position [0, 0]
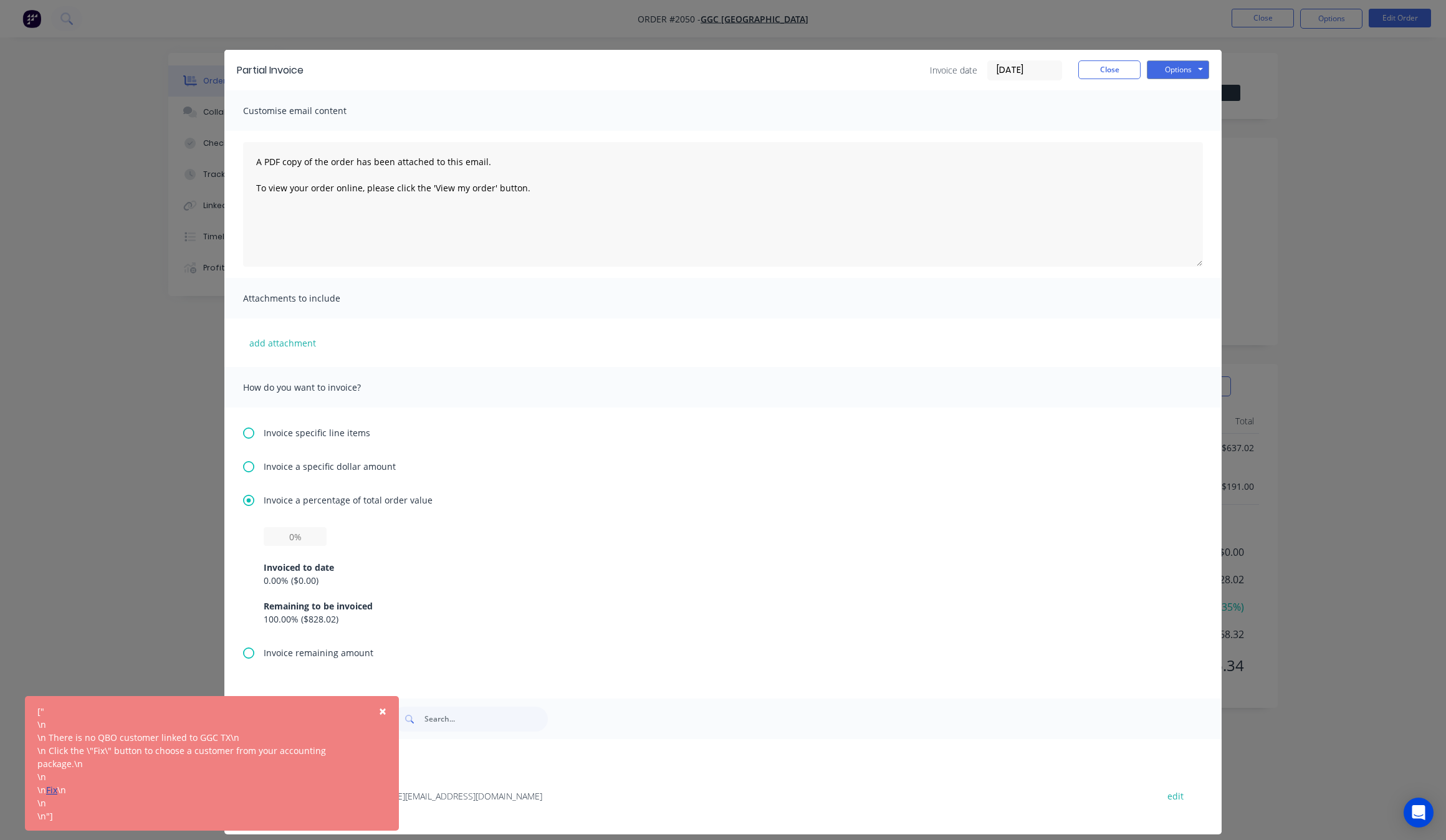
click at [50, 791] on link "Fix" at bounding box center [51, 790] width 11 height 12
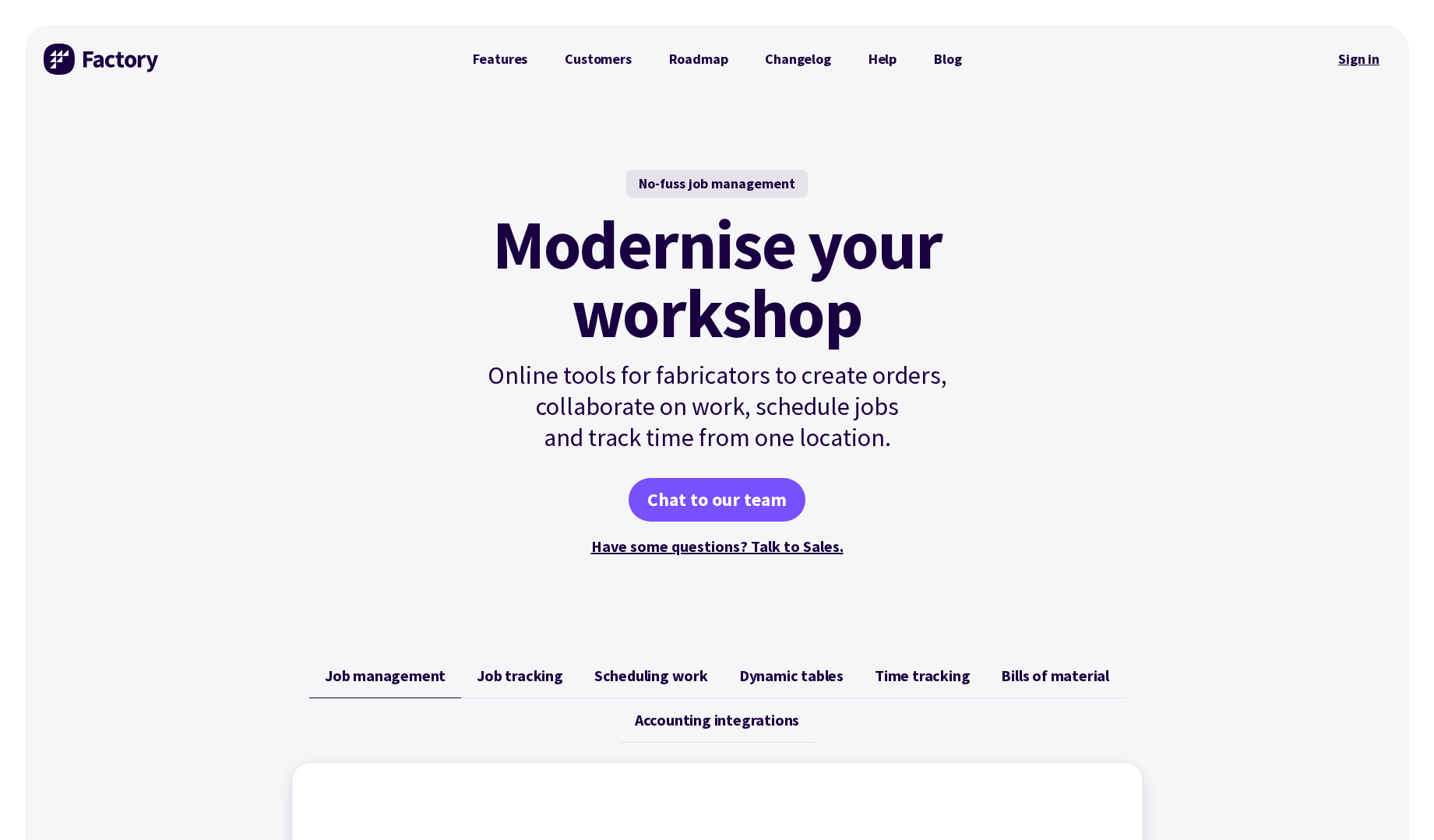
click at [1343, 64] on link "Sign in" at bounding box center [1358, 60] width 63 height 36
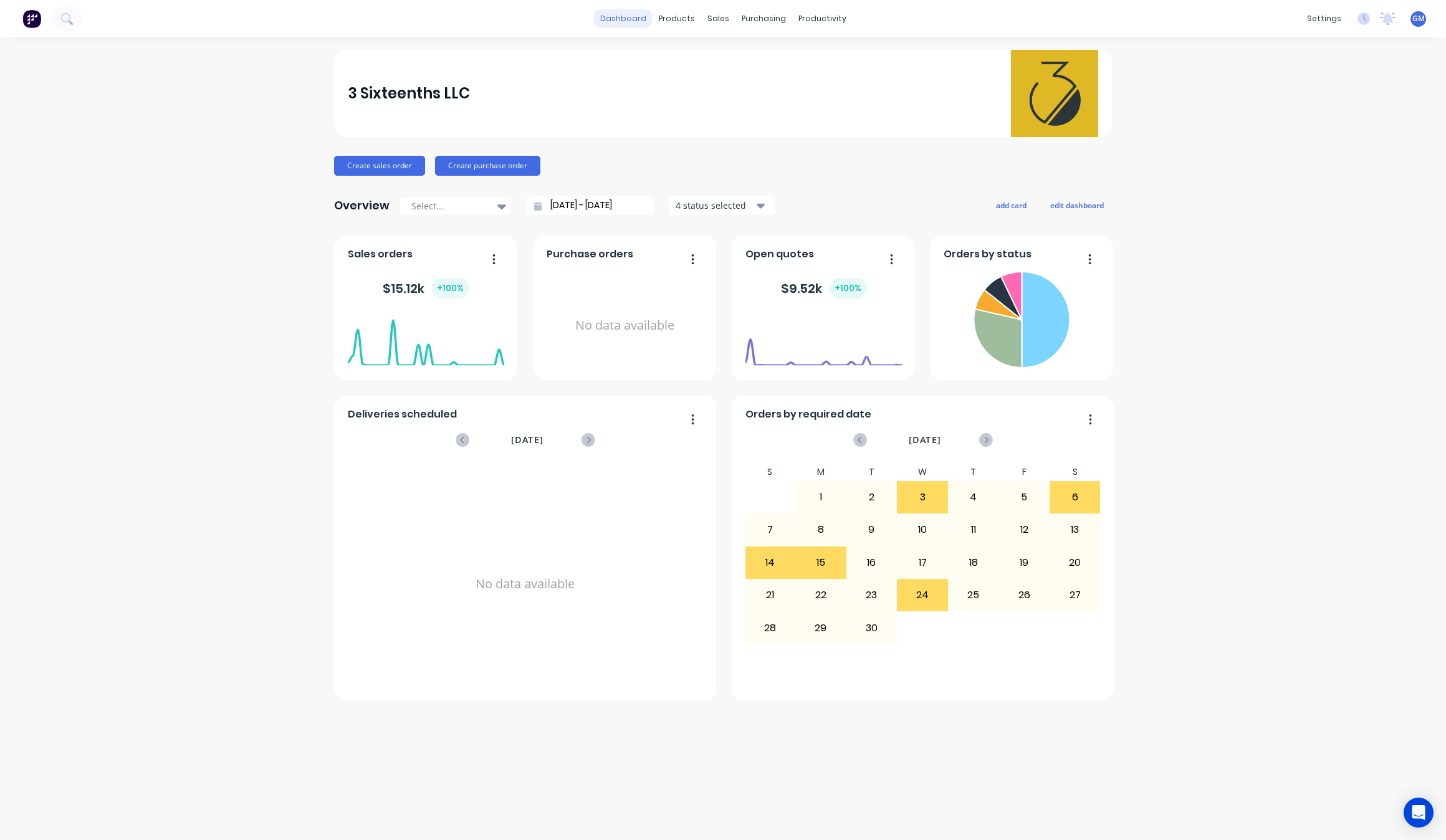
click at [626, 25] on link "dashboard" at bounding box center [622, 18] width 58 height 19
click at [739, 92] on link "Customers" at bounding box center [784, 85] width 165 height 25
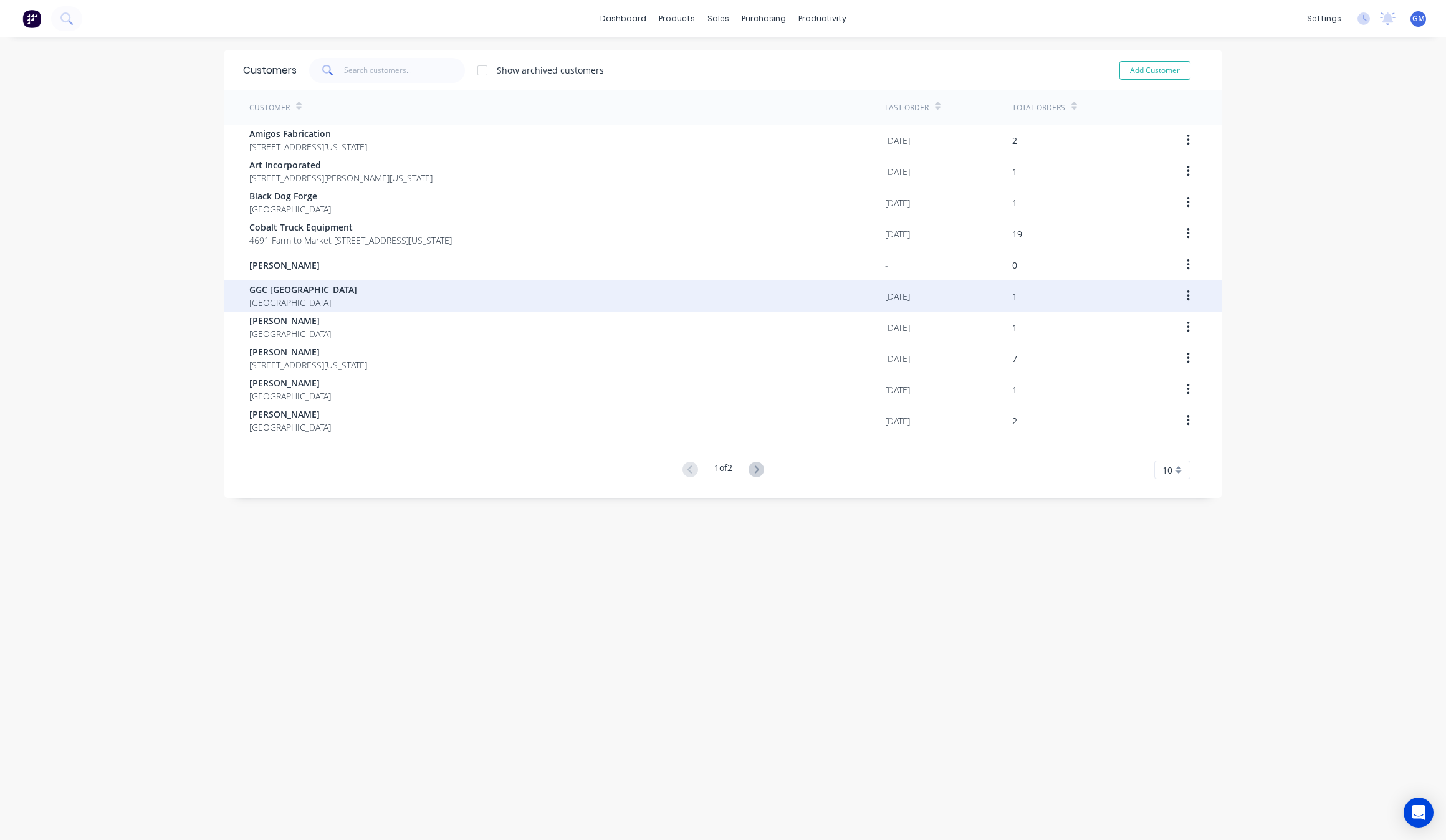
click at [358, 291] on div "GGC [GEOGRAPHIC_DATA] [GEOGRAPHIC_DATA]" at bounding box center [567, 296] width 635 height 31
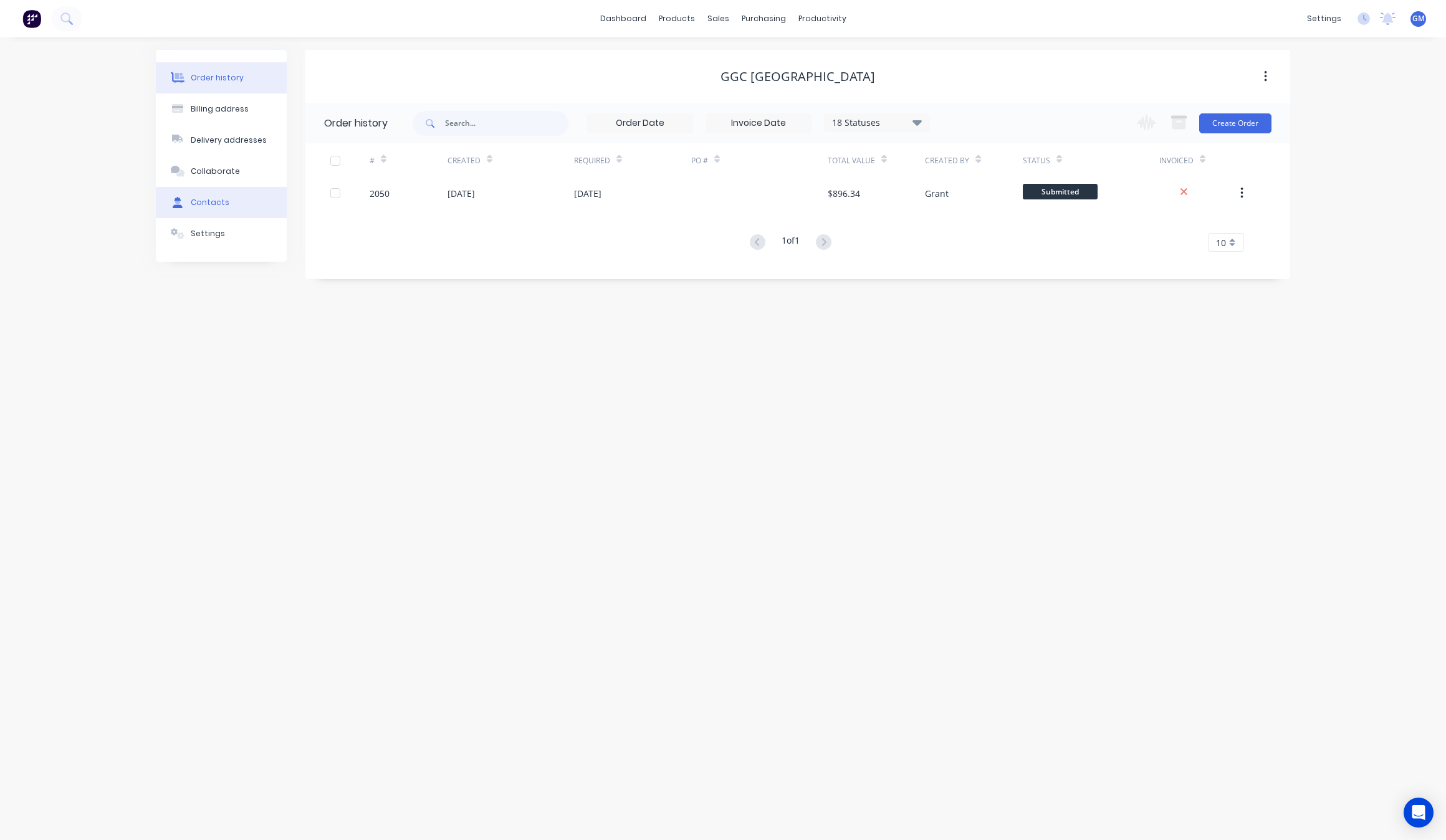
click at [238, 197] on button "Contacts" at bounding box center [221, 202] width 131 height 31
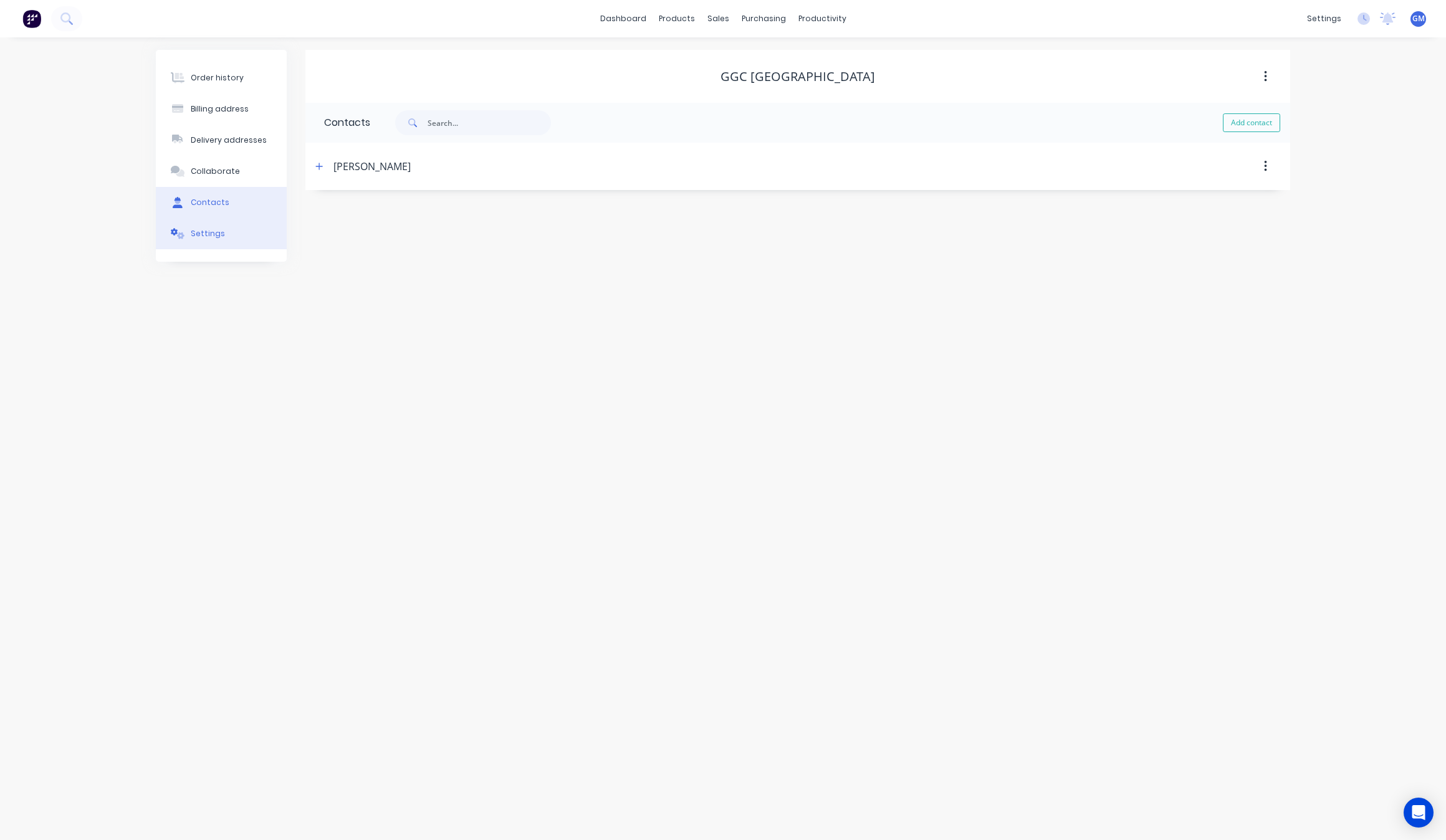
click at [240, 240] on button "Settings" at bounding box center [221, 233] width 131 height 31
click at [231, 201] on button "Contacts" at bounding box center [221, 202] width 131 height 31
click at [294, 169] on div "Order history Billing address Delivery addresses Collaborate Contacts Settings …" at bounding box center [723, 156] width 1134 height 212
click at [313, 169] on button "button" at bounding box center [319, 166] width 16 height 16
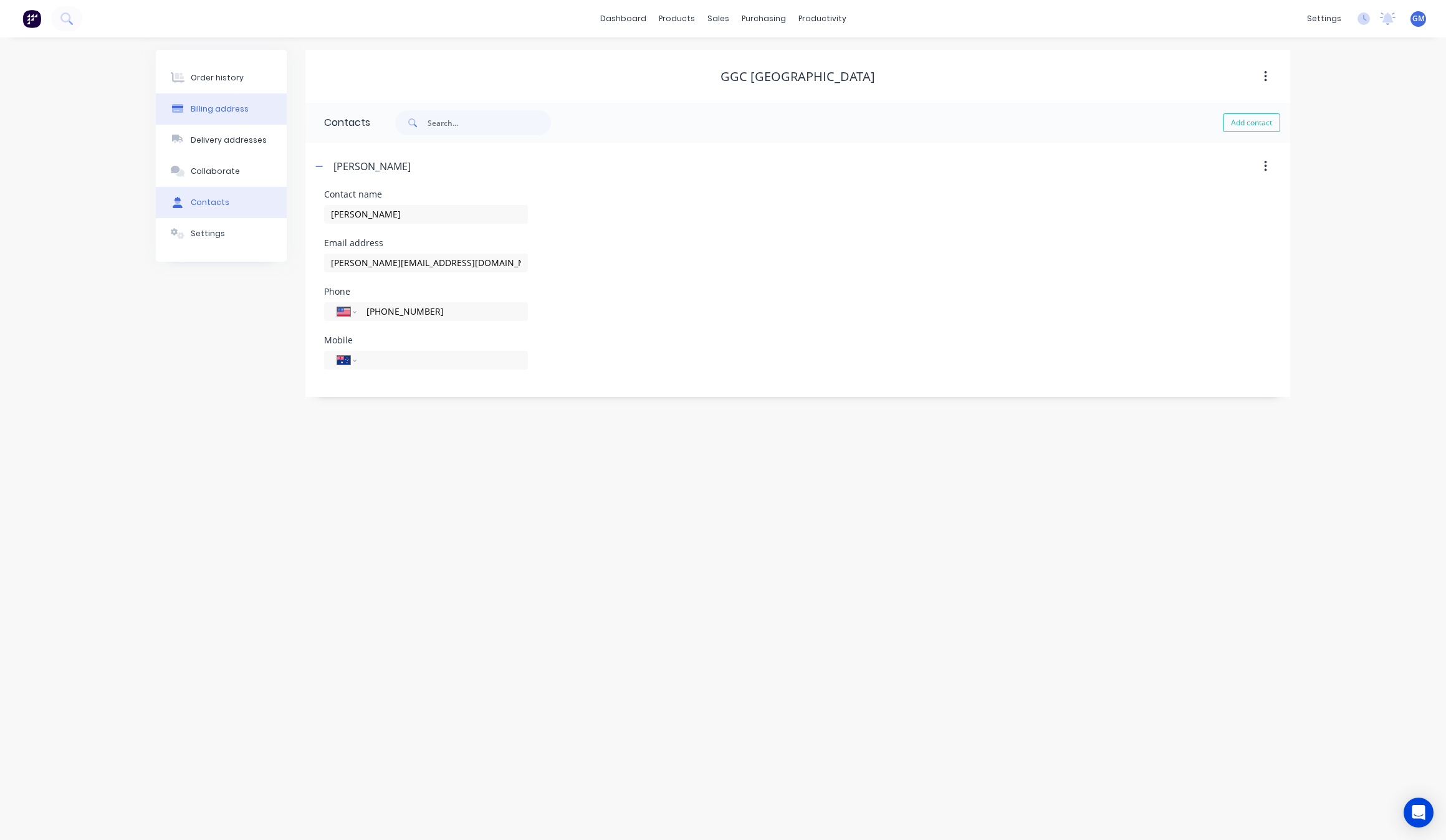
click at [228, 113] on div "Billing address" at bounding box center [219, 109] width 58 height 11
select select "US"
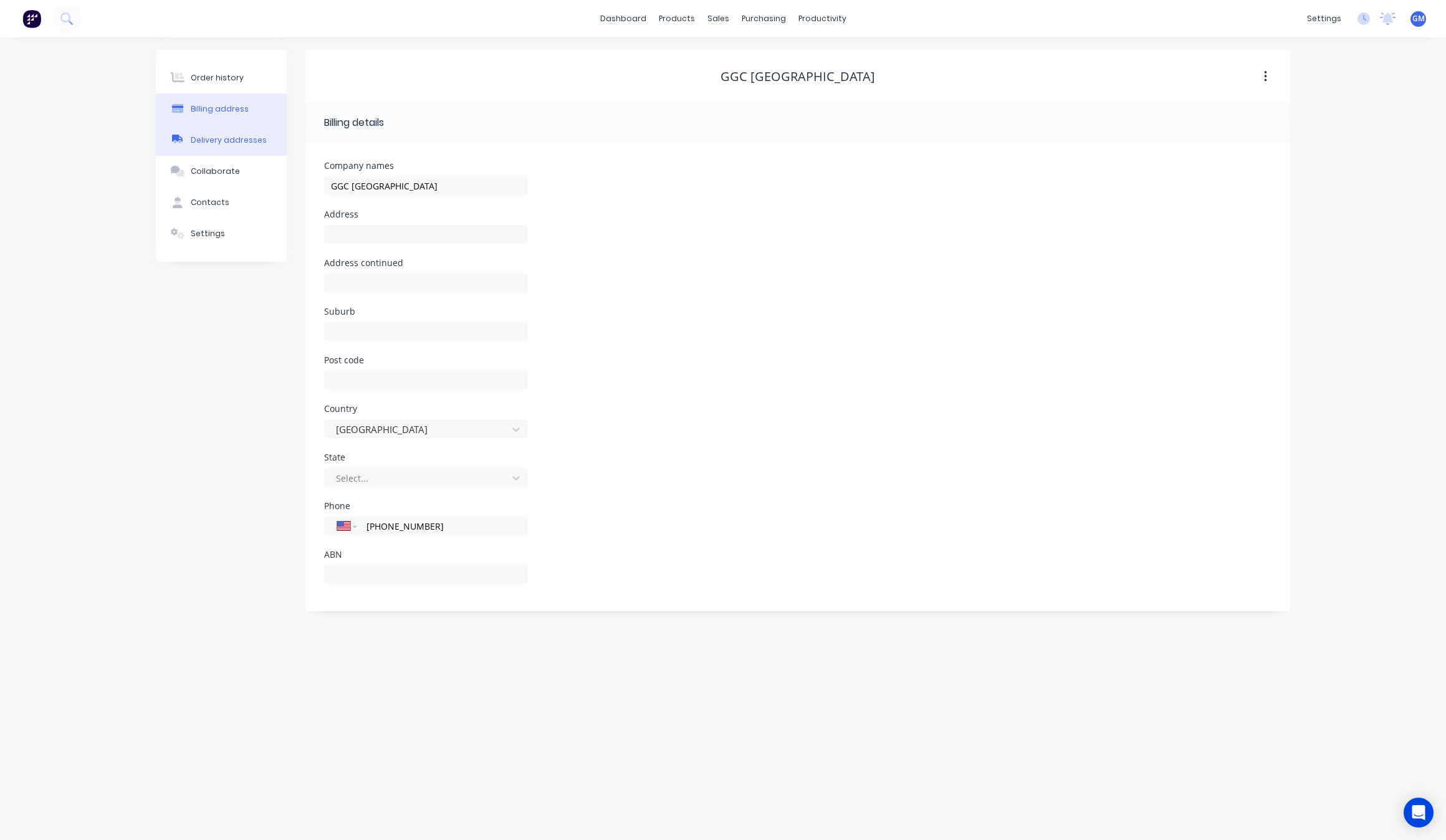
click at [229, 128] on button "Delivery addresses" at bounding box center [221, 140] width 131 height 31
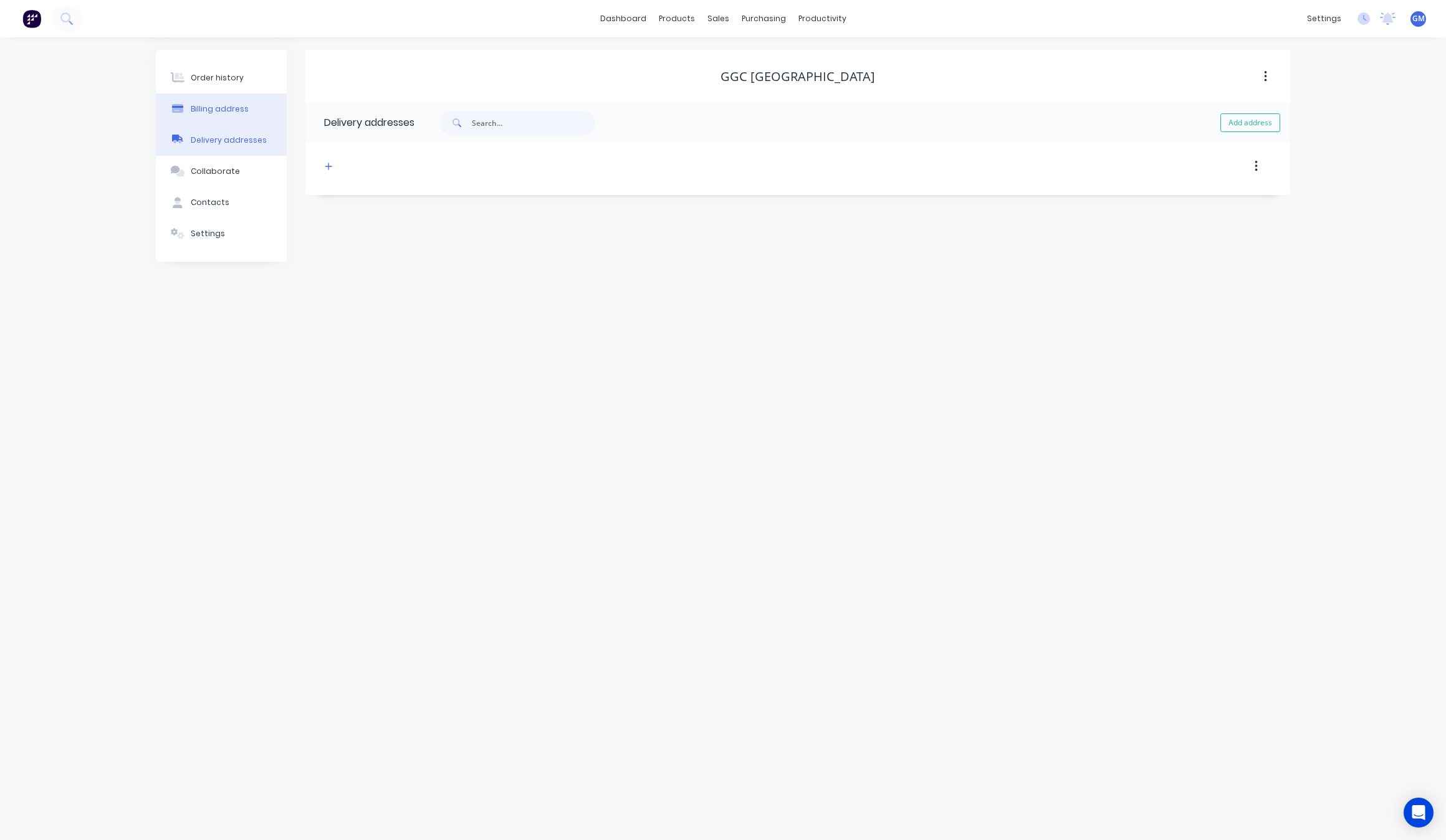
click at [228, 110] on div "Billing address" at bounding box center [219, 109] width 58 height 11
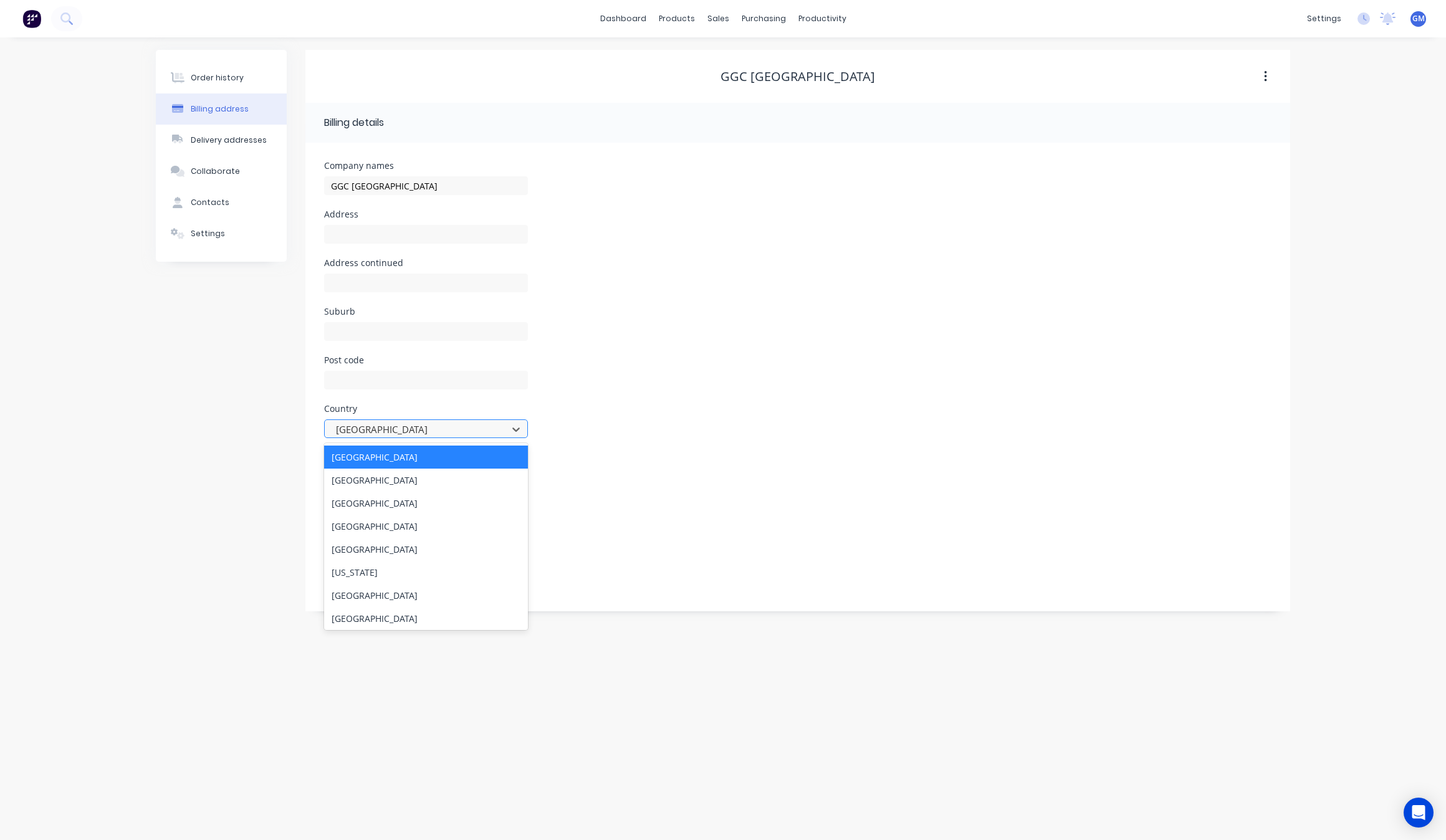
click at [394, 432] on div at bounding box center [417, 429] width 166 height 16
type input "un"
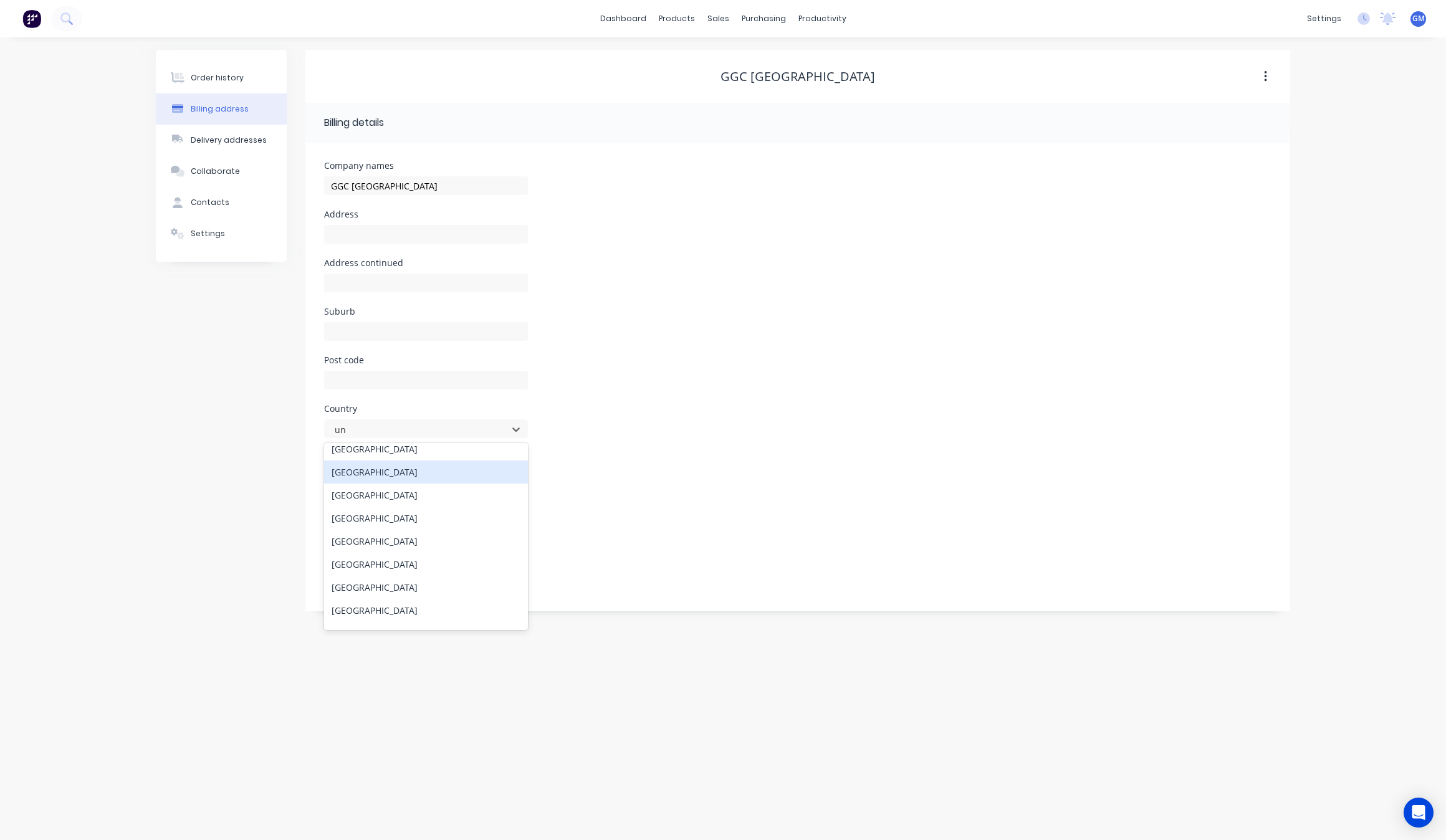
scroll to position [48, 0]
click at [393, 595] on div "[GEOGRAPHIC_DATA]" at bounding box center [425, 594] width 203 height 23
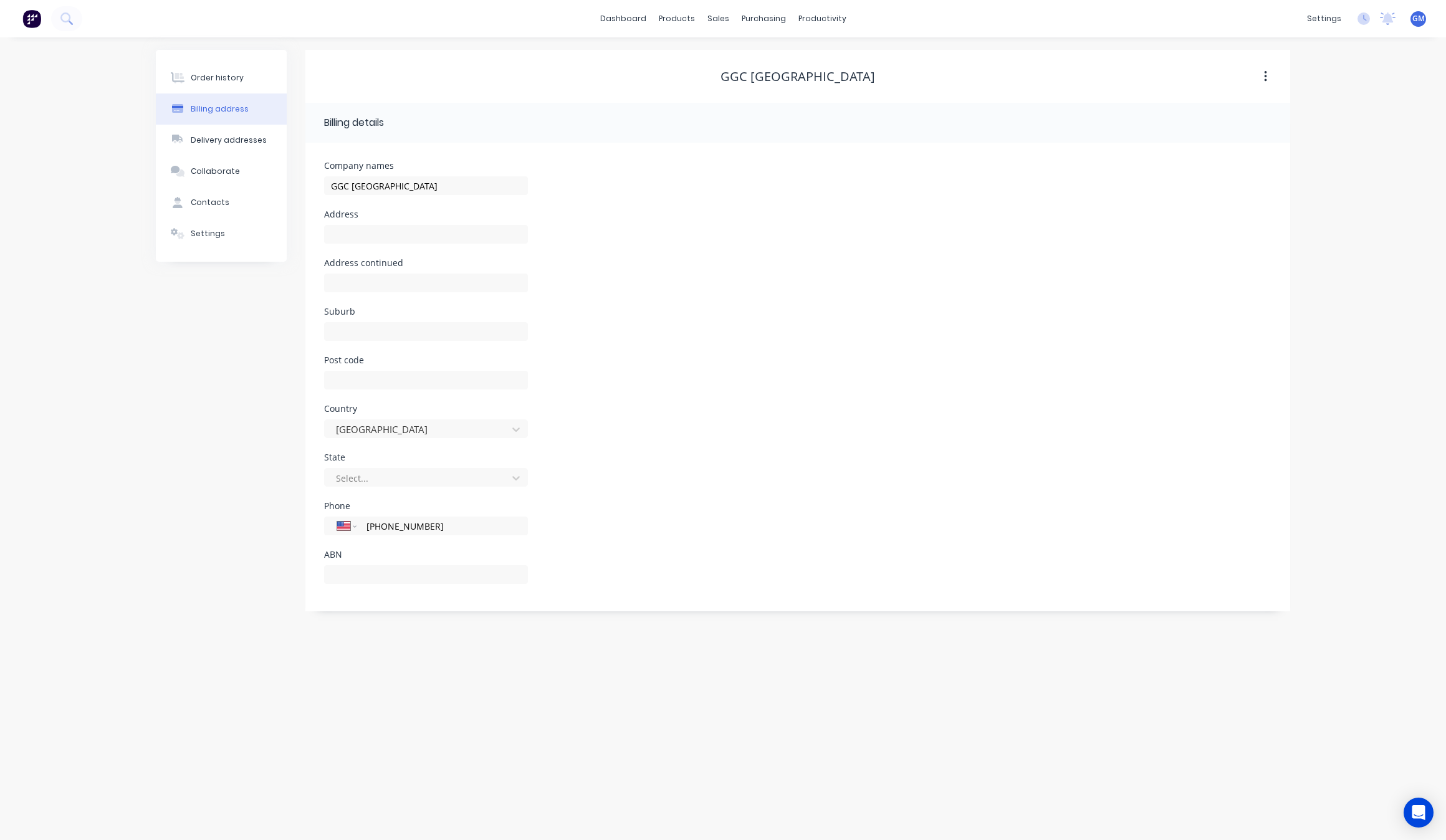
click at [157, 517] on div "Order history Billing address Delivery addresses Collaborate Contacts Settings" at bounding box center [221, 330] width 131 height 561
click at [223, 197] on div "Contacts" at bounding box center [209, 202] width 39 height 11
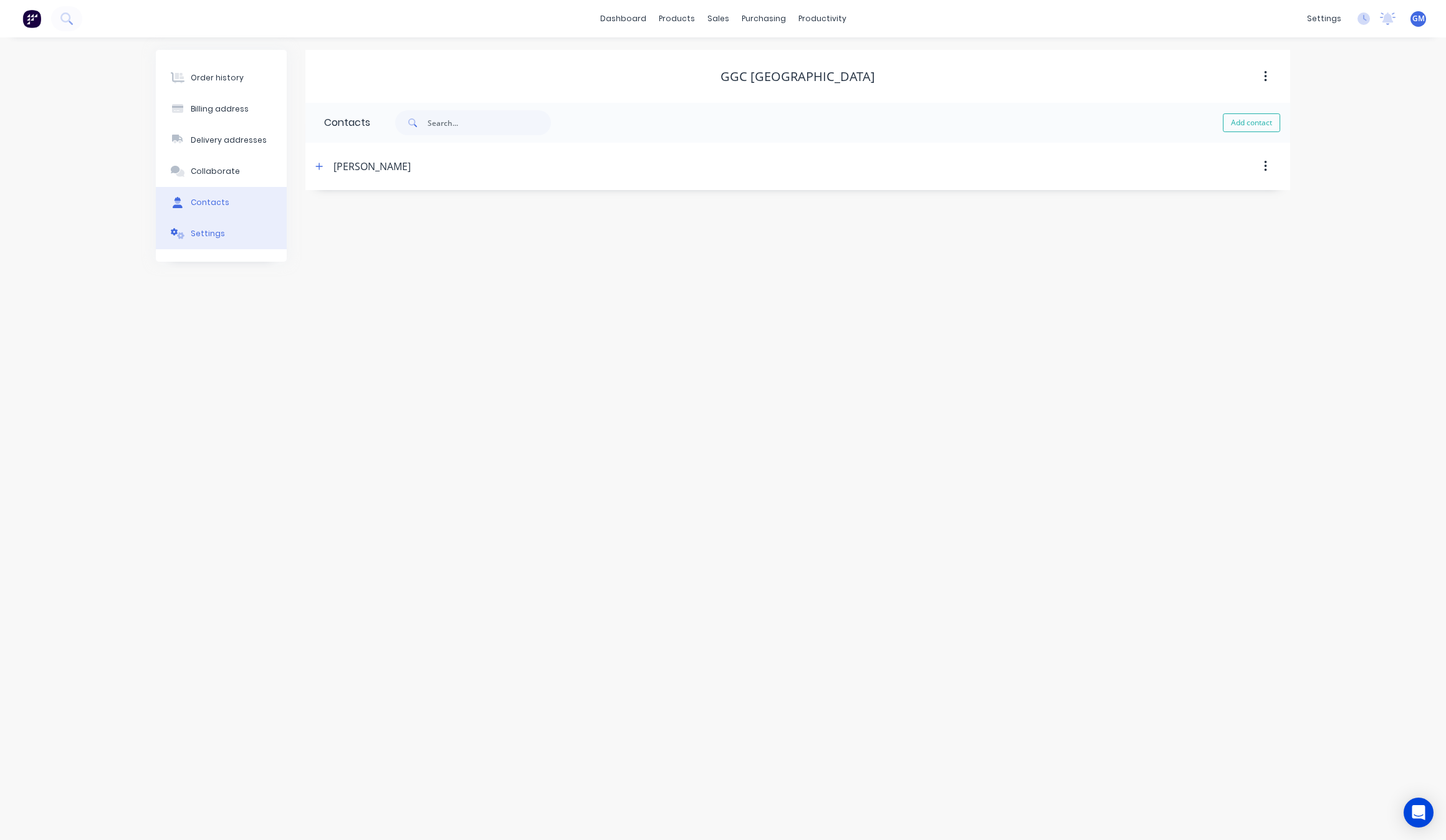
click at [217, 240] on button "Settings" at bounding box center [221, 233] width 131 height 31
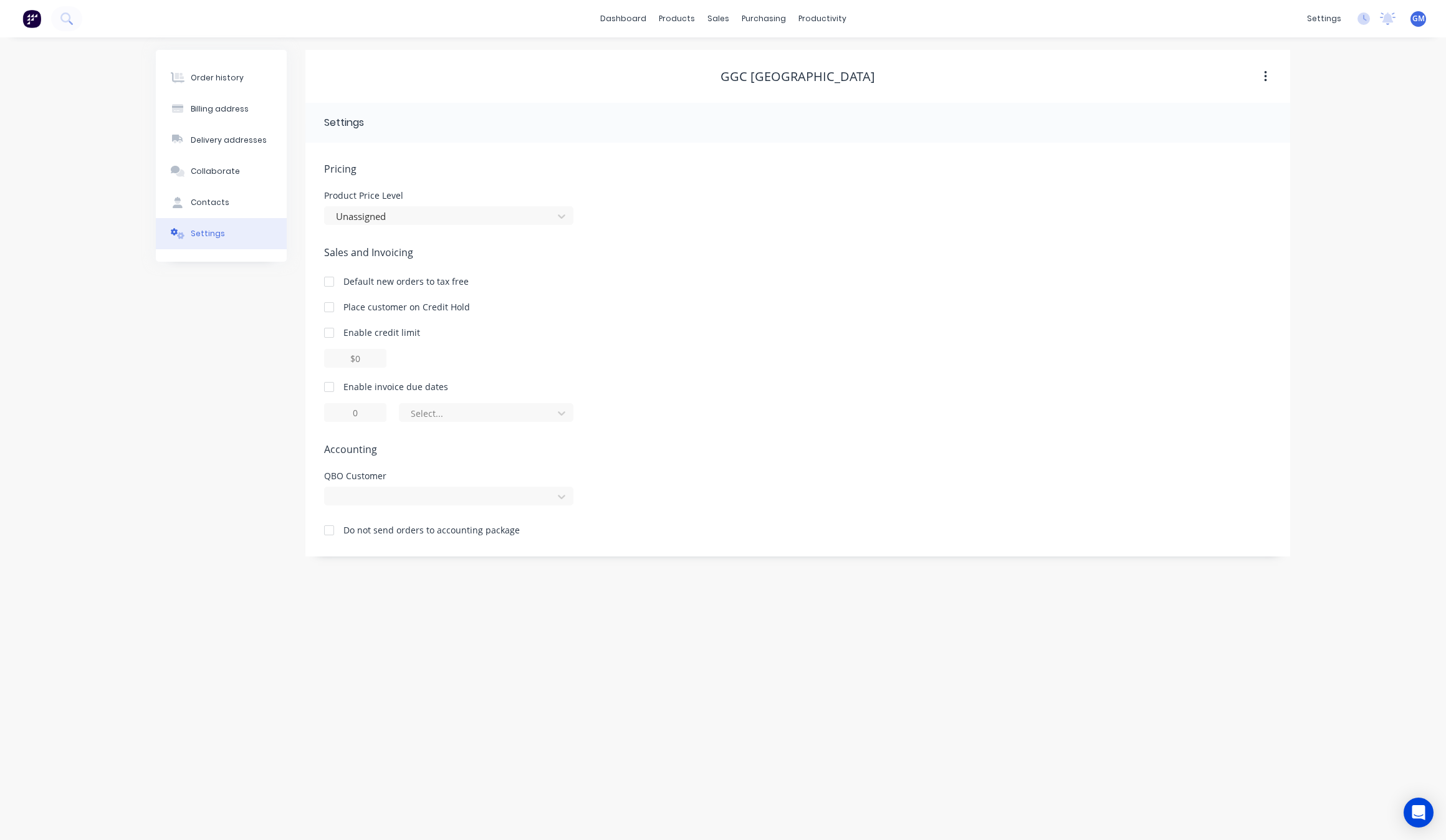
click at [362, 485] on div at bounding box center [448, 494] width 250 height 22
click at [395, 499] on div at bounding box center [440, 497] width 212 height 16
drag, startPoint x: 234, startPoint y: 522, endPoint x: 262, endPoint y: 522, distance: 28.0
click at [234, 522] on div "Order history Billing address Delivery addresses Collaborate Contacts Settings" at bounding box center [221, 303] width 131 height 507
click at [365, 498] on div at bounding box center [440, 497] width 212 height 16
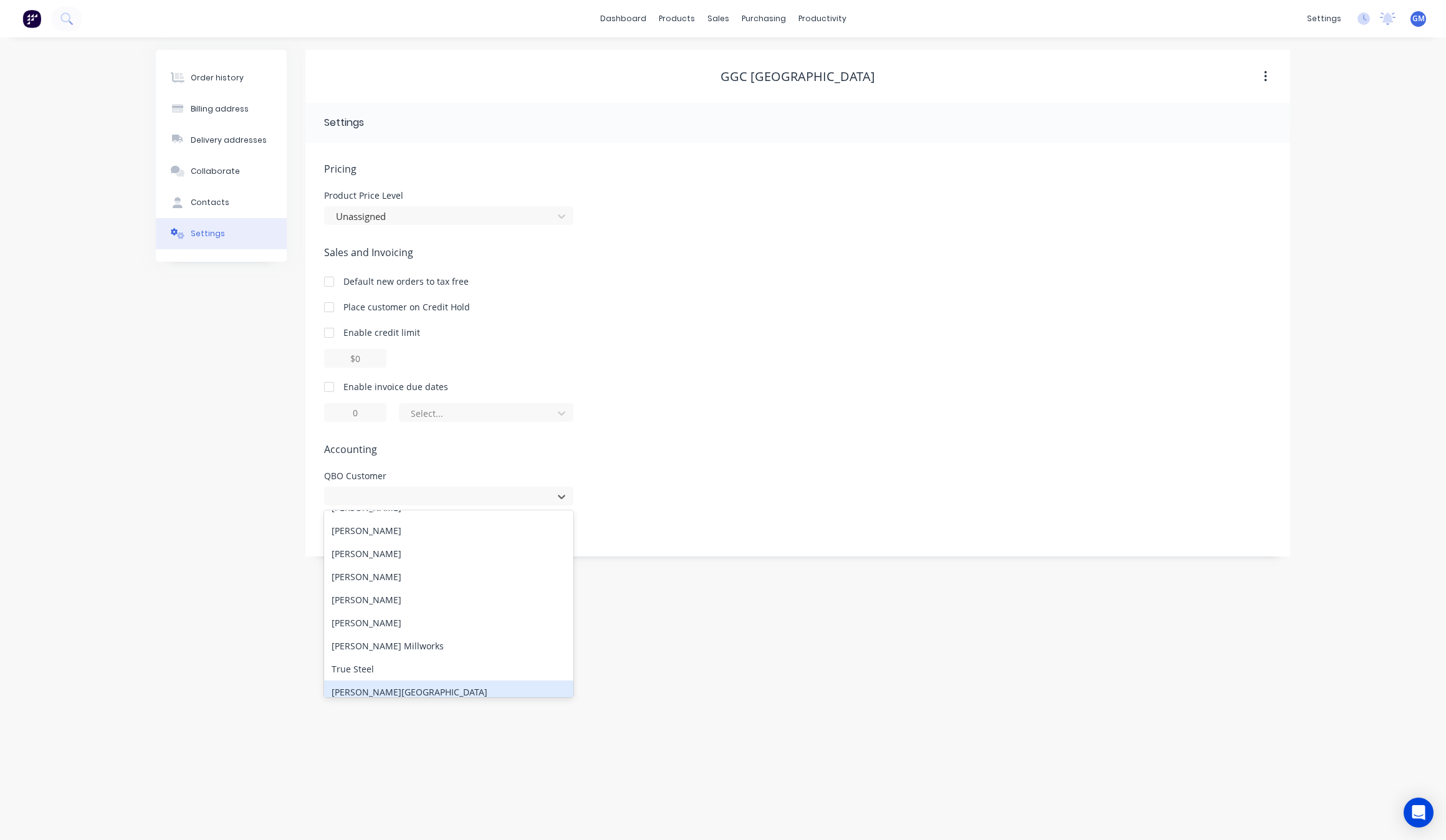
scroll to position [2467, 0]
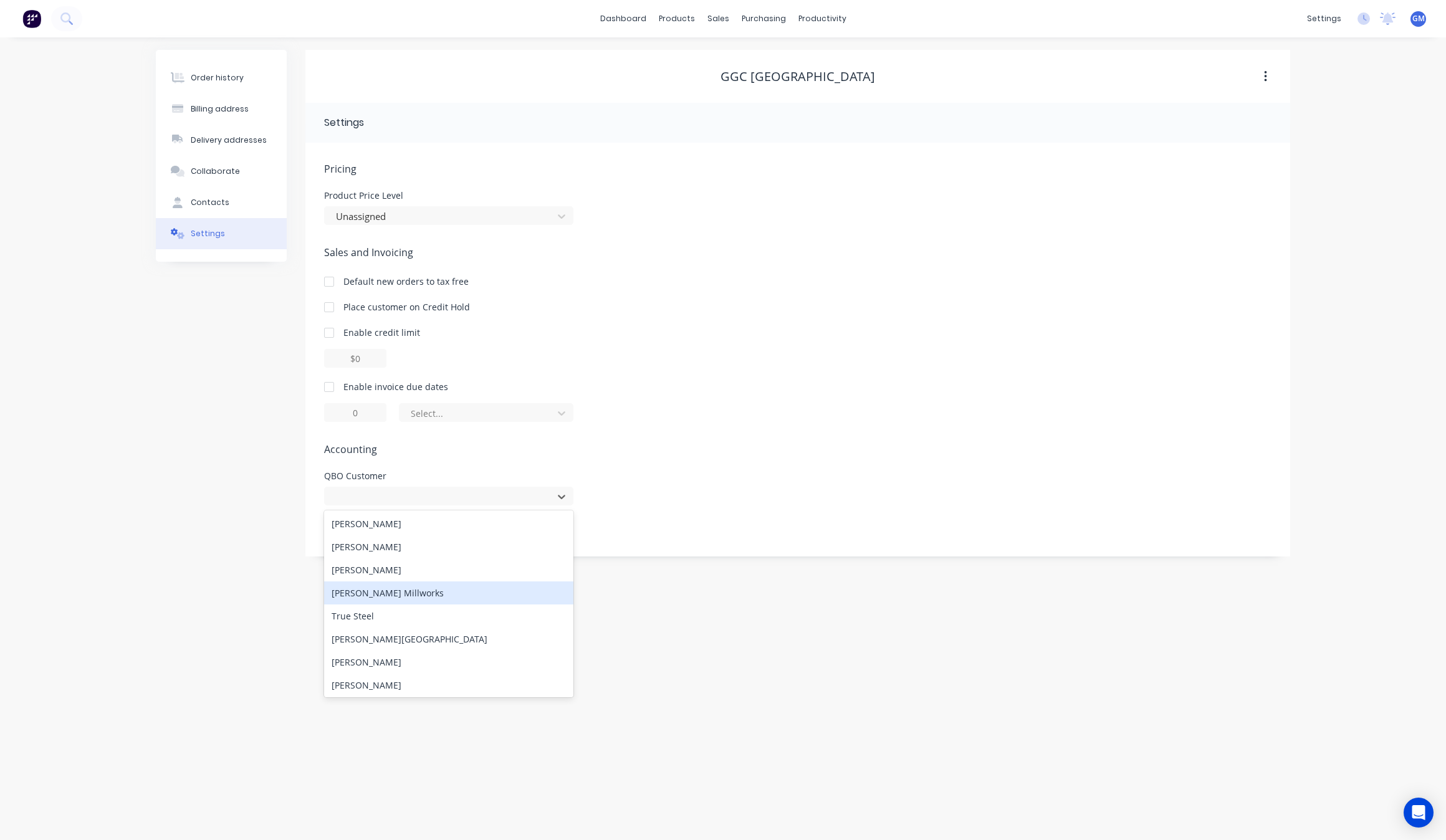
click at [765, 522] on div "Do not send orders to accounting package" at bounding box center [797, 528] width 947 height 16
click at [259, 341] on div "Order history Billing address Delivery addresses Collaborate Contacts Settings" at bounding box center [221, 303] width 131 height 507
click at [402, 204] on div "Unassigned" at bounding box center [448, 214] width 250 height 22
click at [402, 209] on div "Unassigned" at bounding box center [448, 214] width 250 height 22
click at [448, 214] on div at bounding box center [440, 216] width 212 height 16
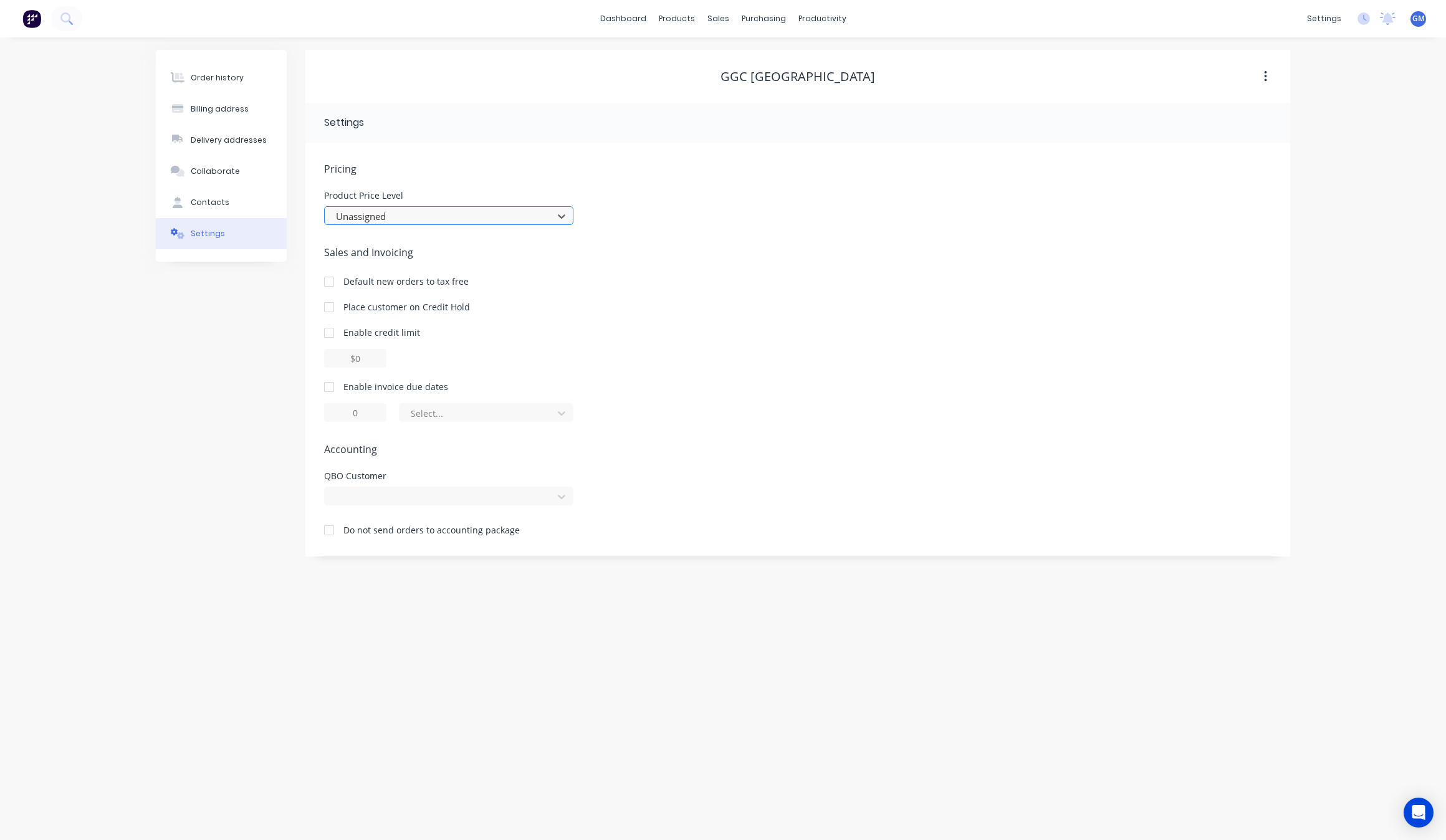
click at [448, 214] on div at bounding box center [440, 216] width 212 height 16
click at [349, 634] on div "Order history Billing address Delivery addresses Collaborate Contacts Settings …" at bounding box center [723, 438] width 1446 height 802
click at [226, 206] on button "Contacts" at bounding box center [221, 202] width 131 height 31
select select "US"
select select "AU"
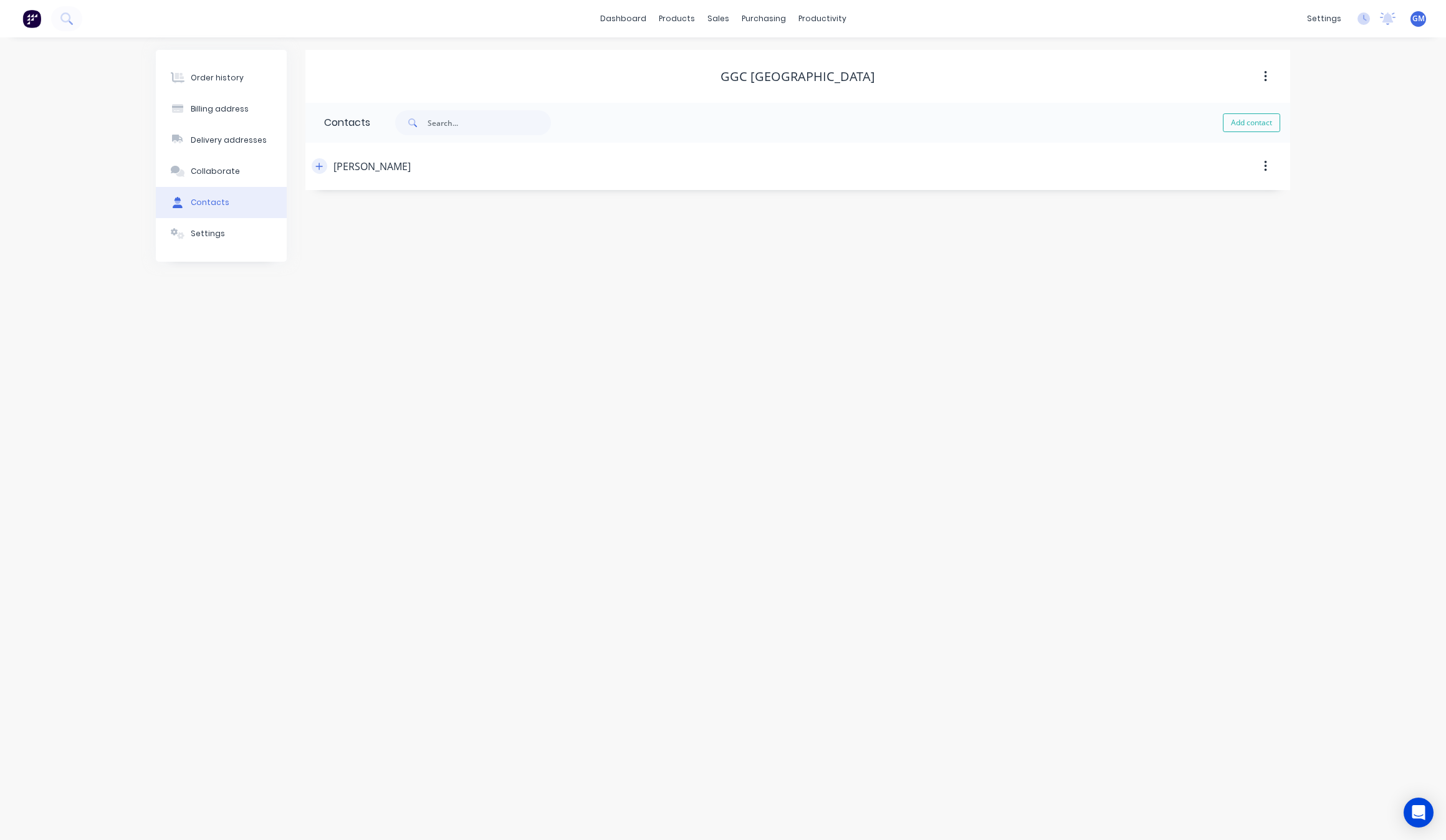
click at [313, 169] on button "button" at bounding box center [319, 166] width 16 height 16
click at [405, 262] on input "[PERSON_NAME][EMAIL_ADDRESS][DOMAIN_NAME]" at bounding box center [425, 262] width 203 height 19
click at [23, 20] on img at bounding box center [32, 18] width 19 height 19
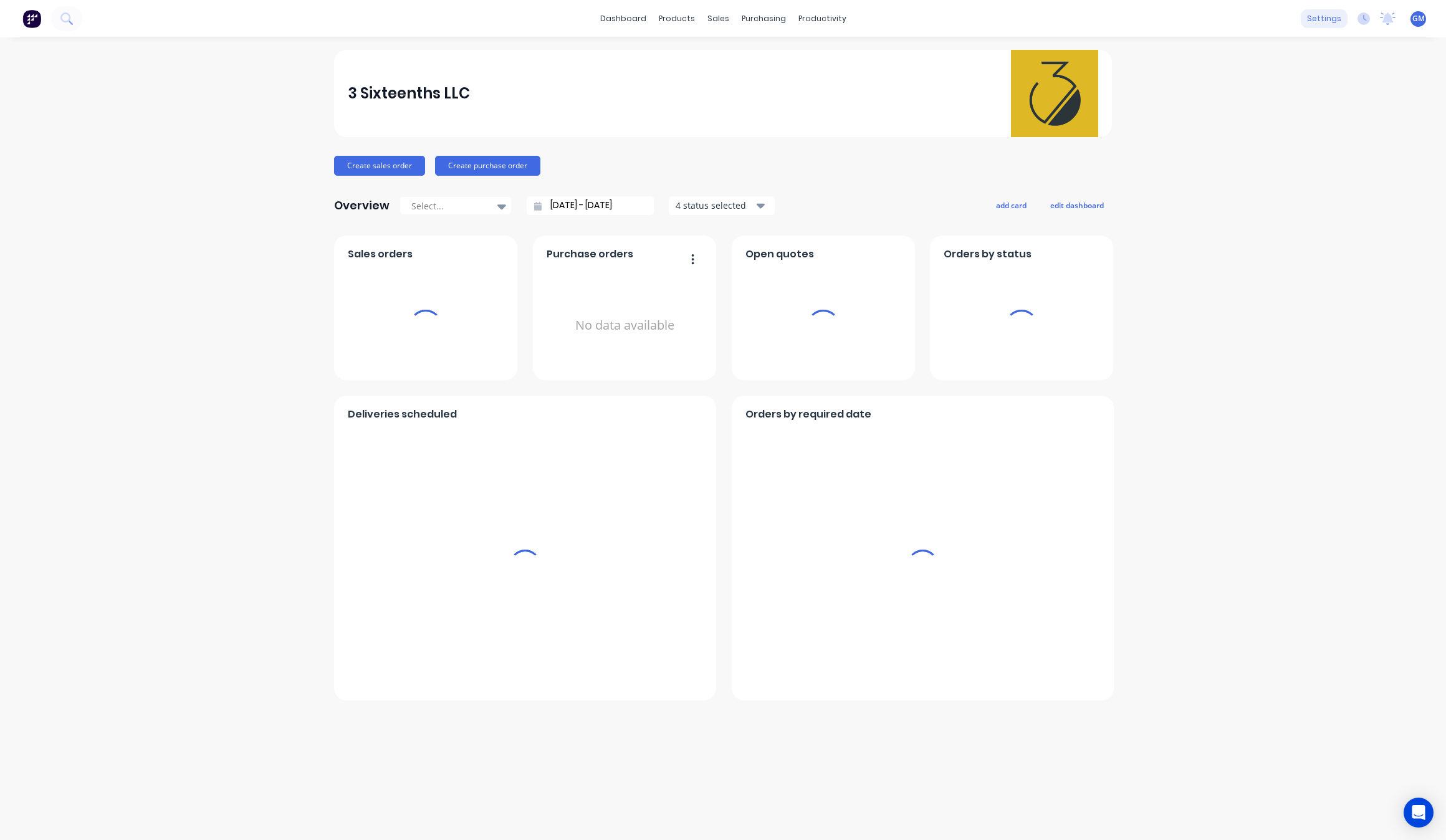
click at [1323, 23] on div "settings" at bounding box center [1324, 18] width 47 height 19
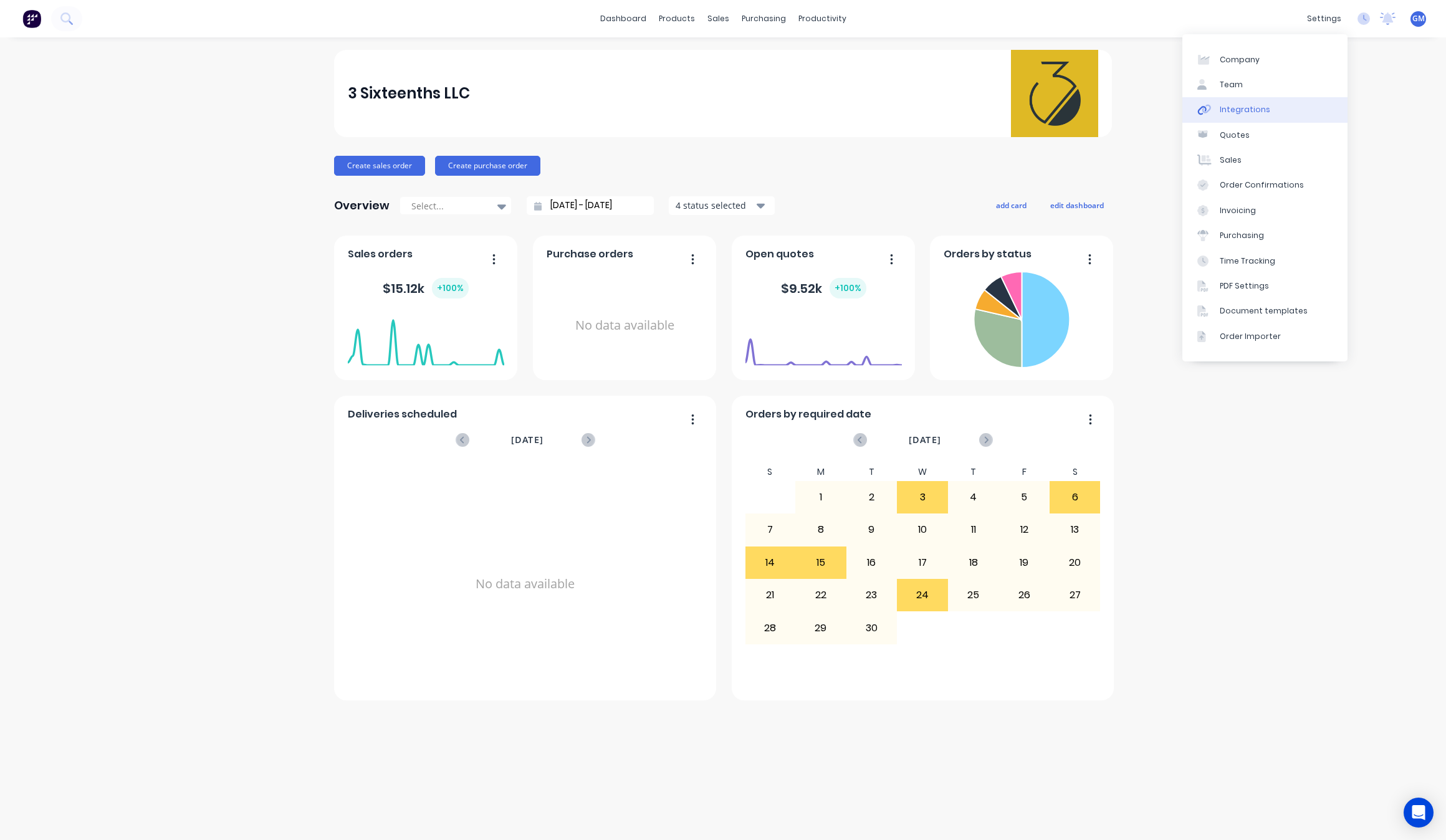
click at [1276, 106] on link "Integrations" at bounding box center [1264, 110] width 165 height 25
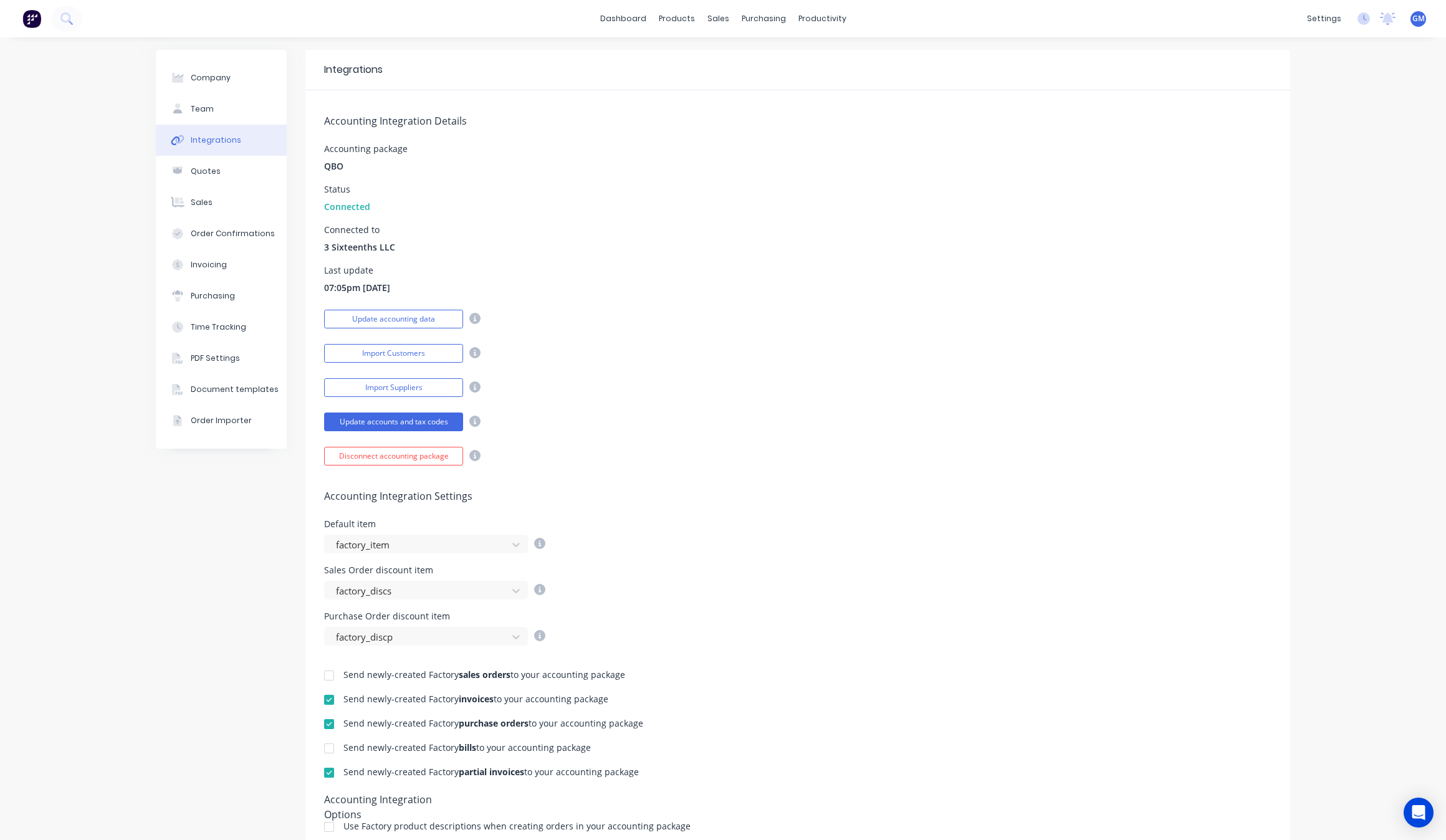
click at [182, 519] on div "Company Team Integrations Quotes Sales Order Confirmations Invoicing Purchasing…" at bounding box center [221, 509] width 131 height 918
click at [225, 231] on div "Order Confirmations" at bounding box center [232, 234] width 84 height 11
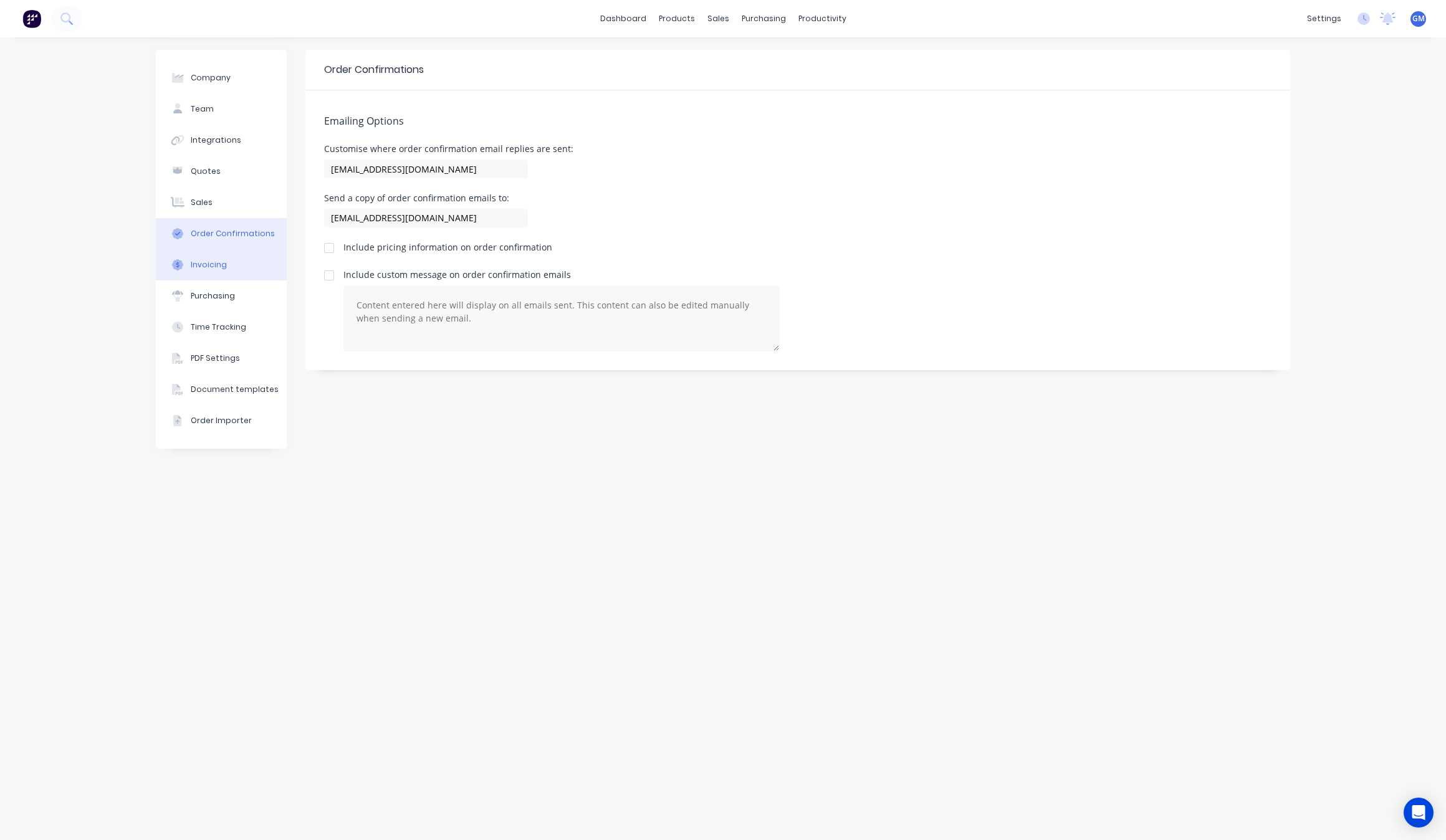
click at [232, 259] on button "Invoicing" at bounding box center [221, 265] width 131 height 31
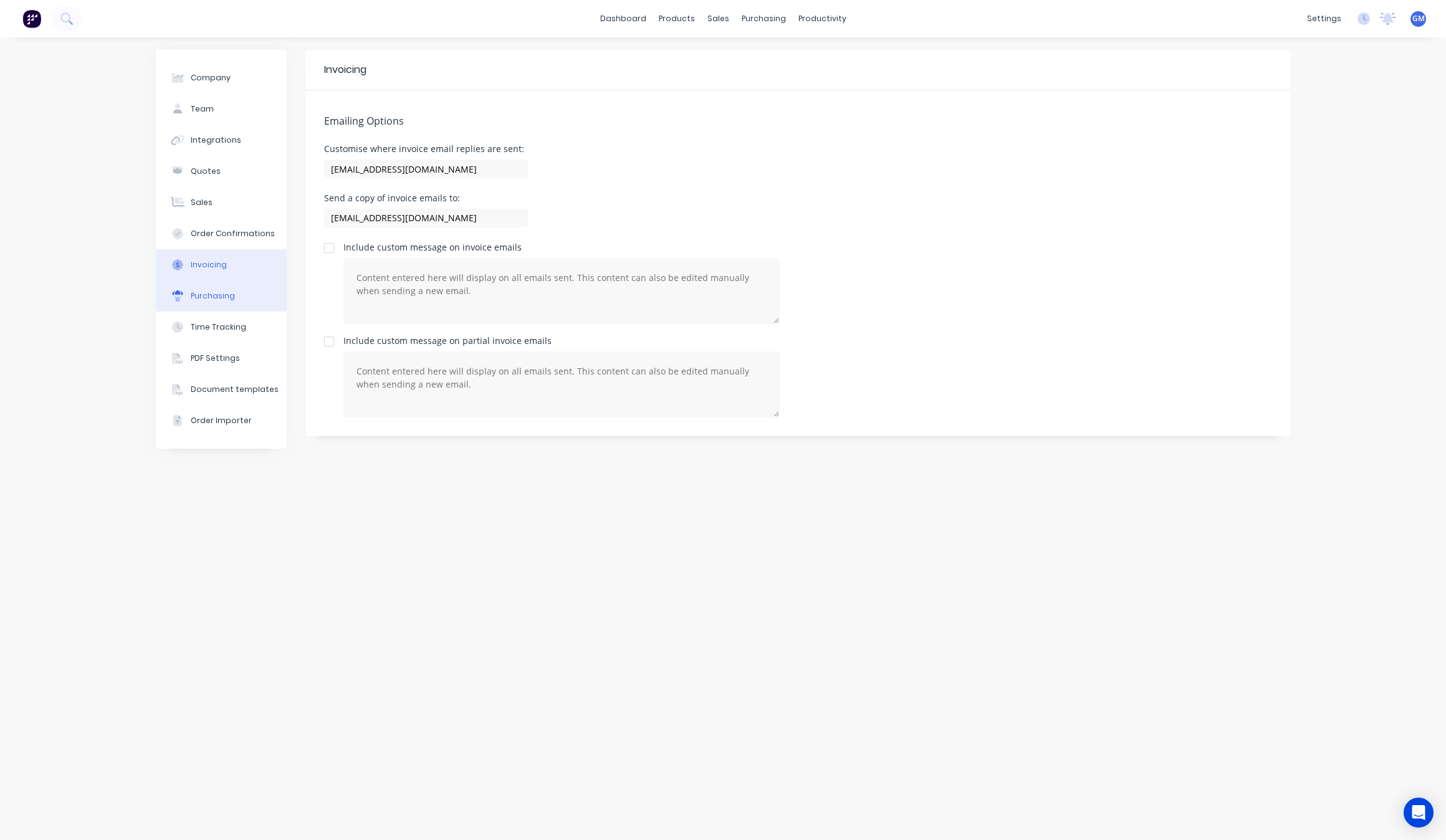
click at [229, 287] on button "Purchasing" at bounding box center [221, 296] width 131 height 31
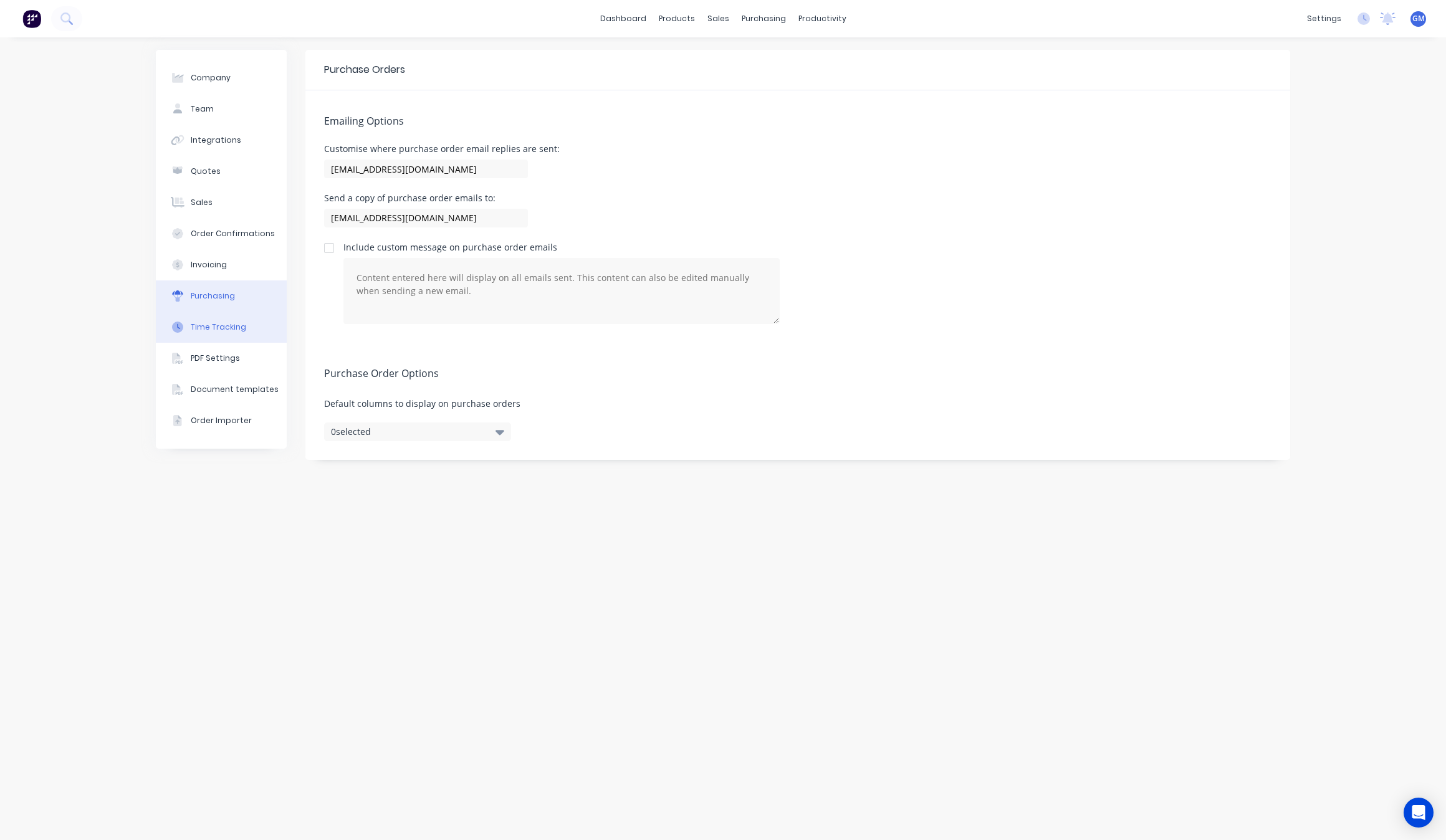
click at [222, 320] on button "Time Tracking" at bounding box center [221, 327] width 131 height 31
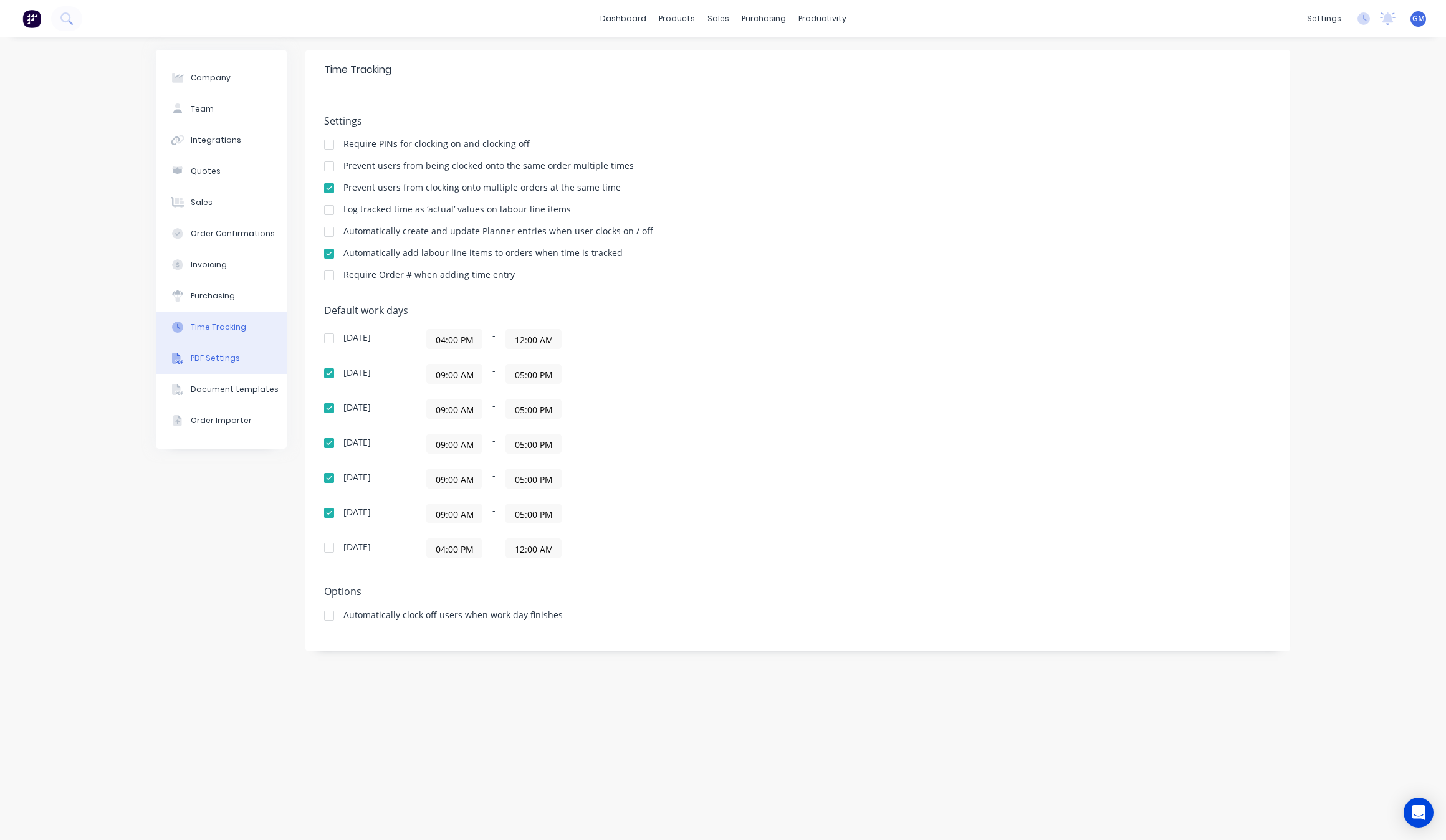
click at [223, 354] on div "PDF Settings" at bounding box center [215, 358] width 49 height 11
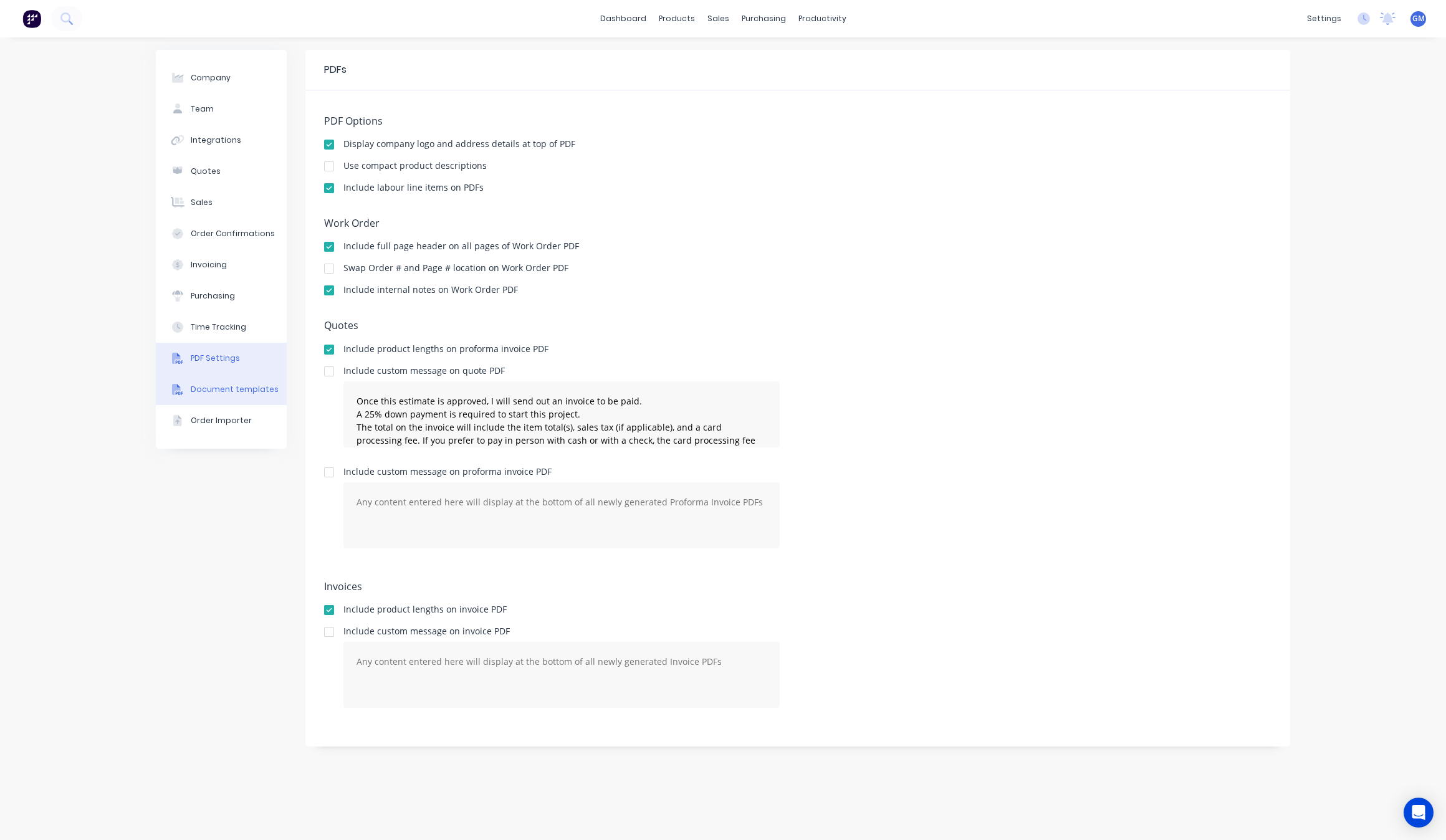
click at [223, 384] on div "Document templates" at bounding box center [234, 389] width 88 height 11
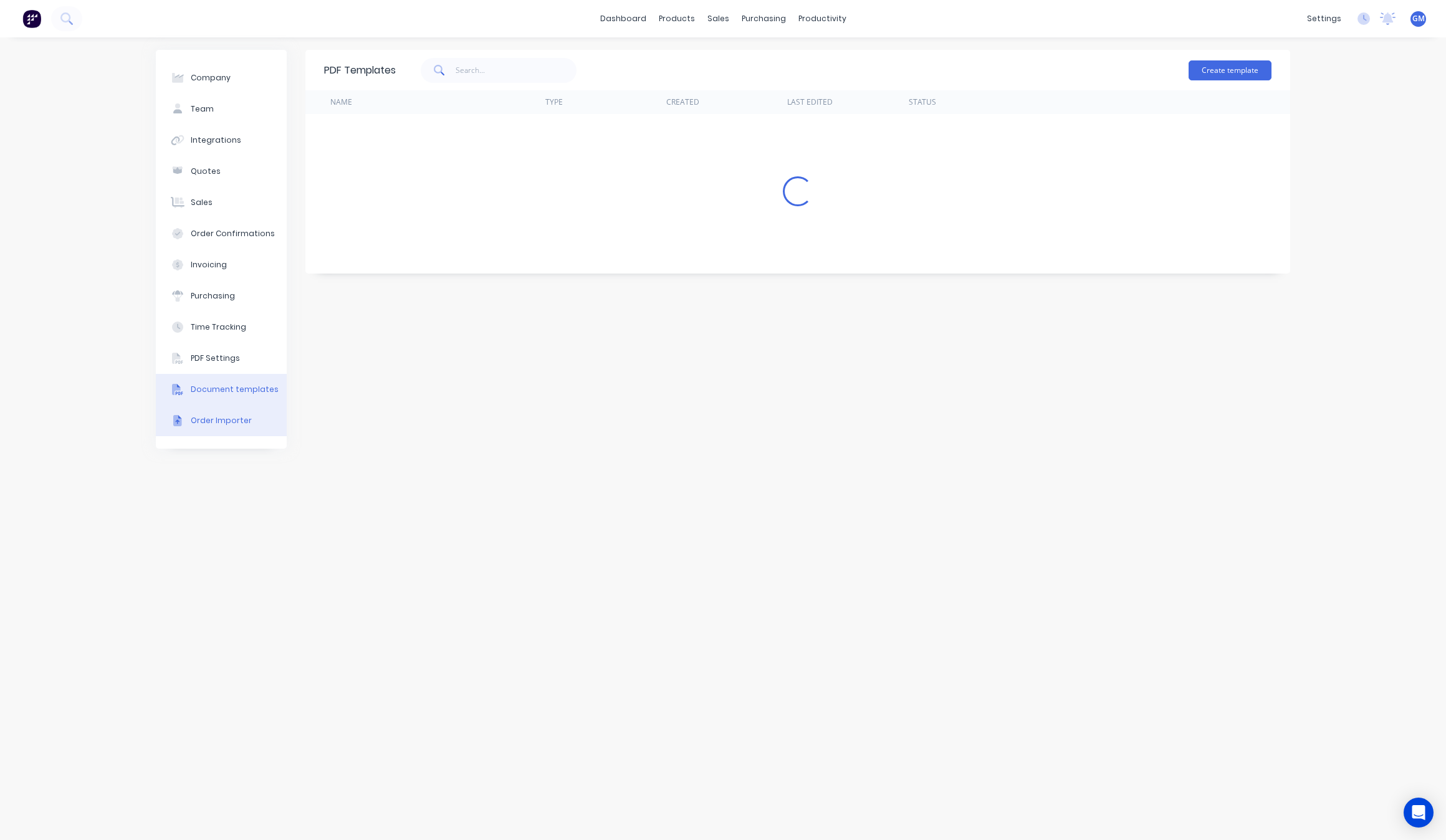
click at [223, 409] on button "Order Importer" at bounding box center [221, 420] width 131 height 31
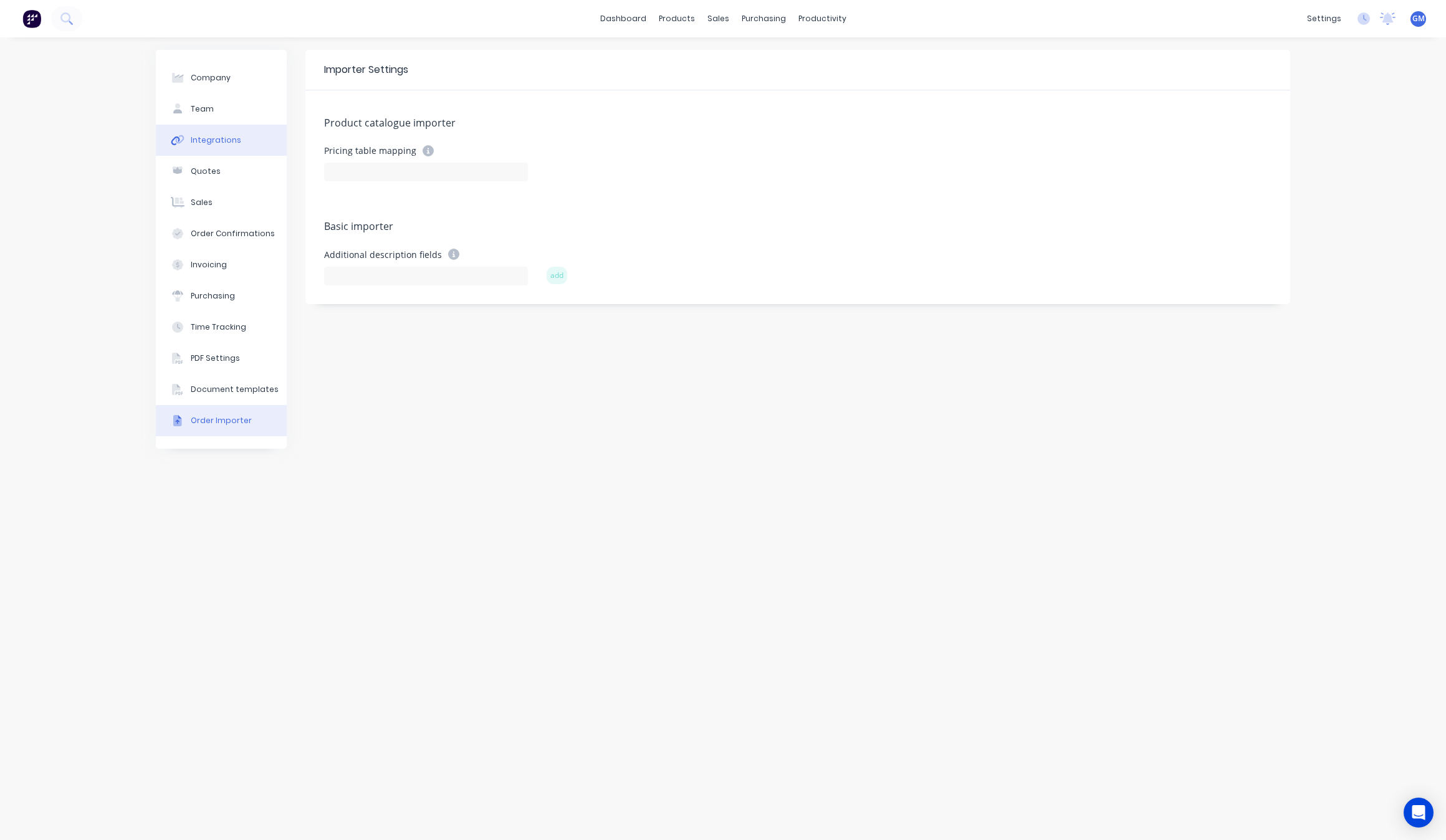
click at [218, 150] on button "Integrations" at bounding box center [221, 140] width 131 height 31
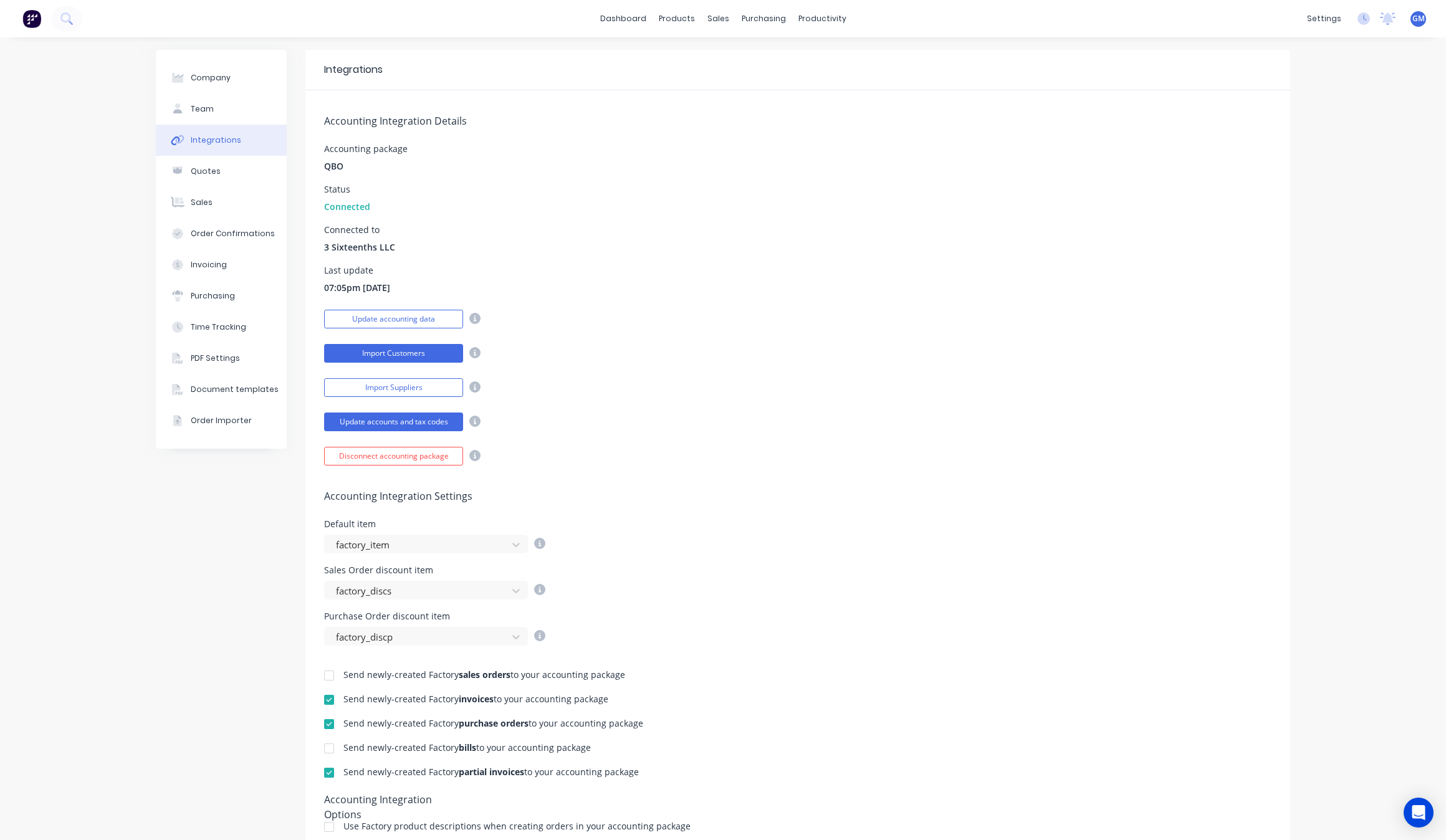
click at [394, 354] on button "Import Customers" at bounding box center [393, 353] width 139 height 19
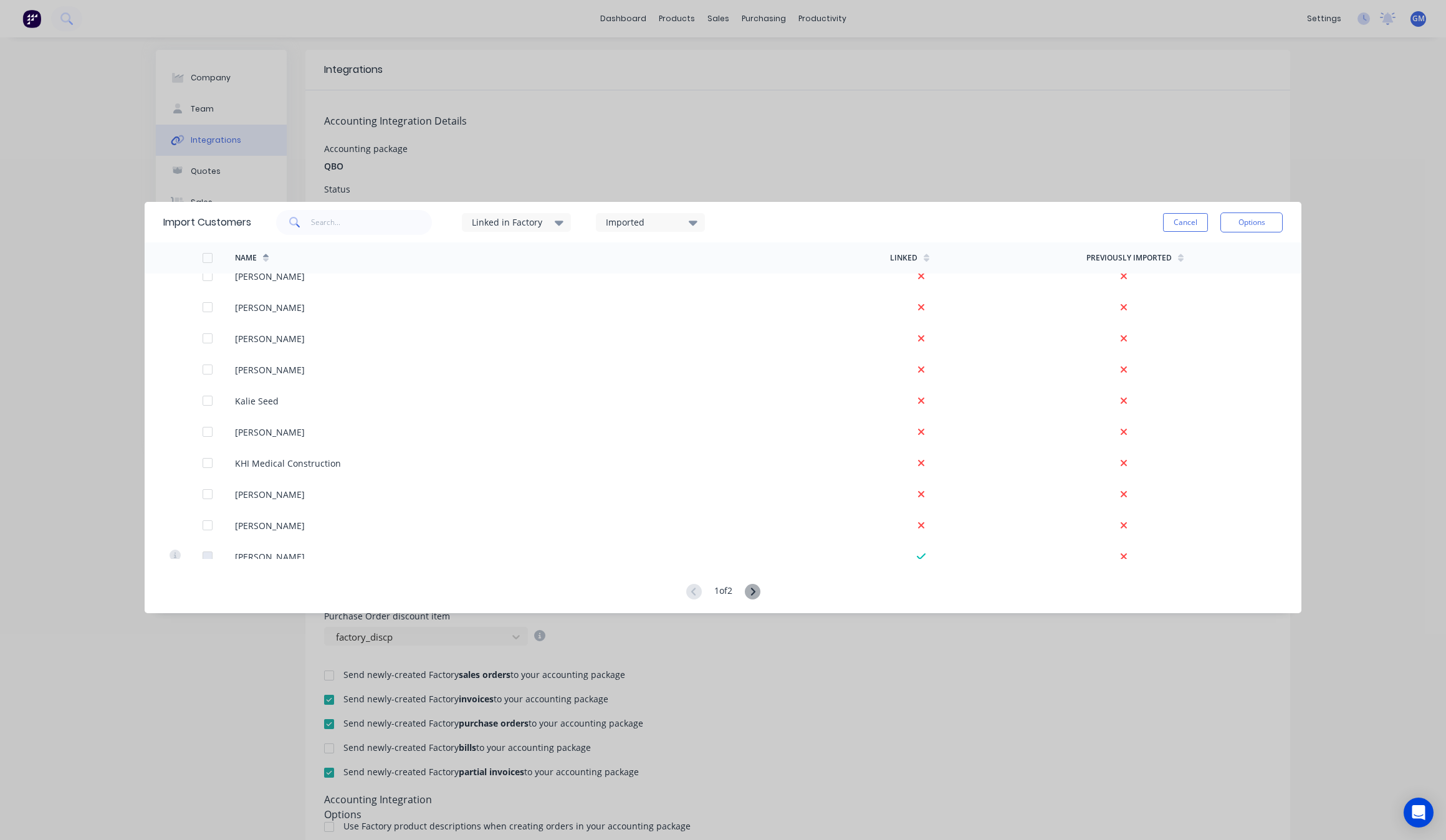
scroll to position [2181, 0]
click at [377, 231] on input "text" at bounding box center [371, 222] width 122 height 25
type input "ggc"
click at [622, 220] on div "Imported" at bounding box center [645, 222] width 79 height 13
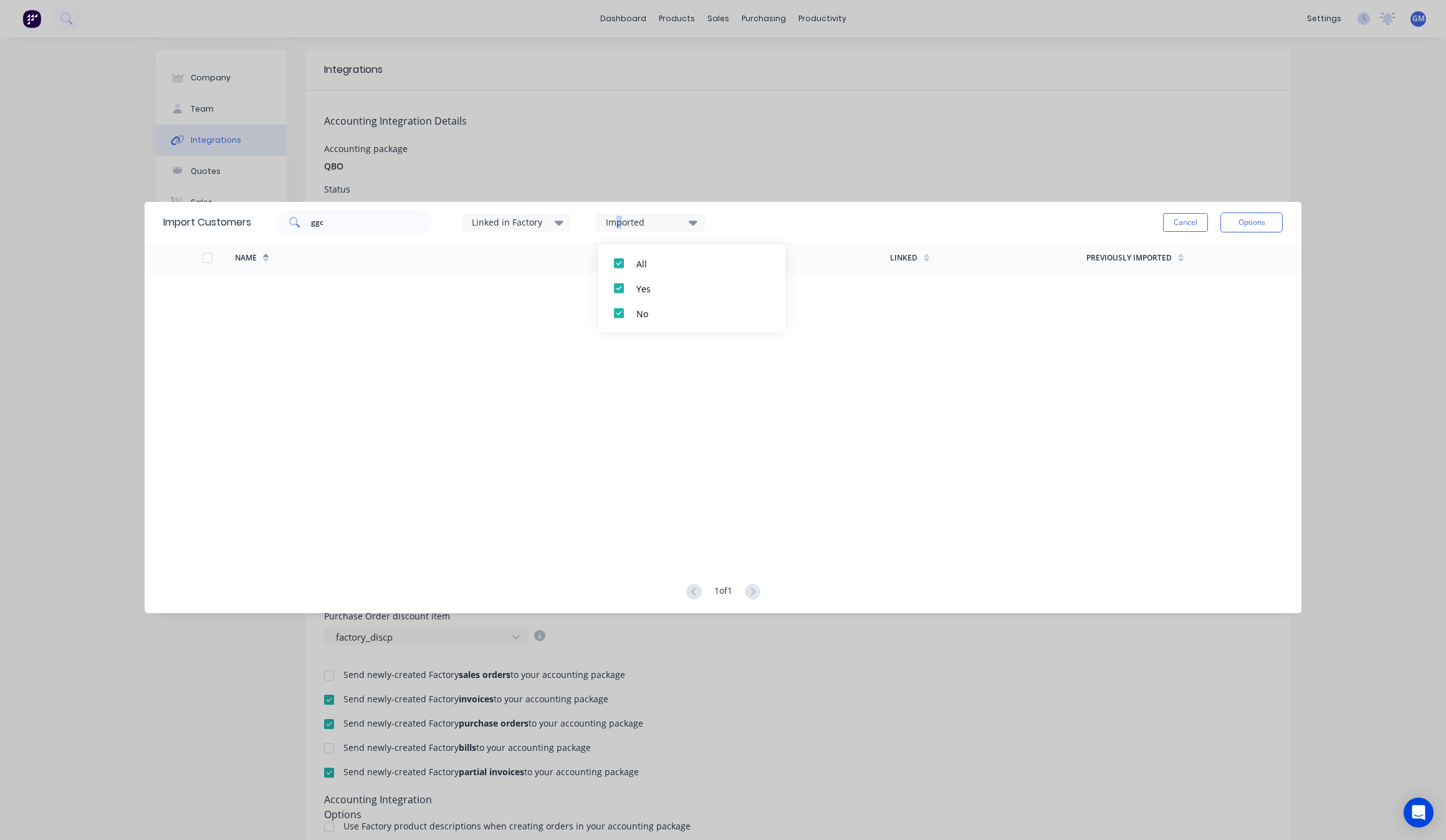
click at [622, 220] on div "Imported" at bounding box center [645, 222] width 79 height 13
drag, startPoint x: 570, startPoint y: 218, endPoint x: 554, endPoint y: 219, distance: 16.0
click at [570, 218] on div "Linked in Factory" at bounding box center [517, 222] width 109 height 19
click at [554, 219] on div "Linked in Factory" at bounding box center [517, 222] width 109 height 19
click at [342, 223] on input "ggc" at bounding box center [371, 222] width 122 height 25
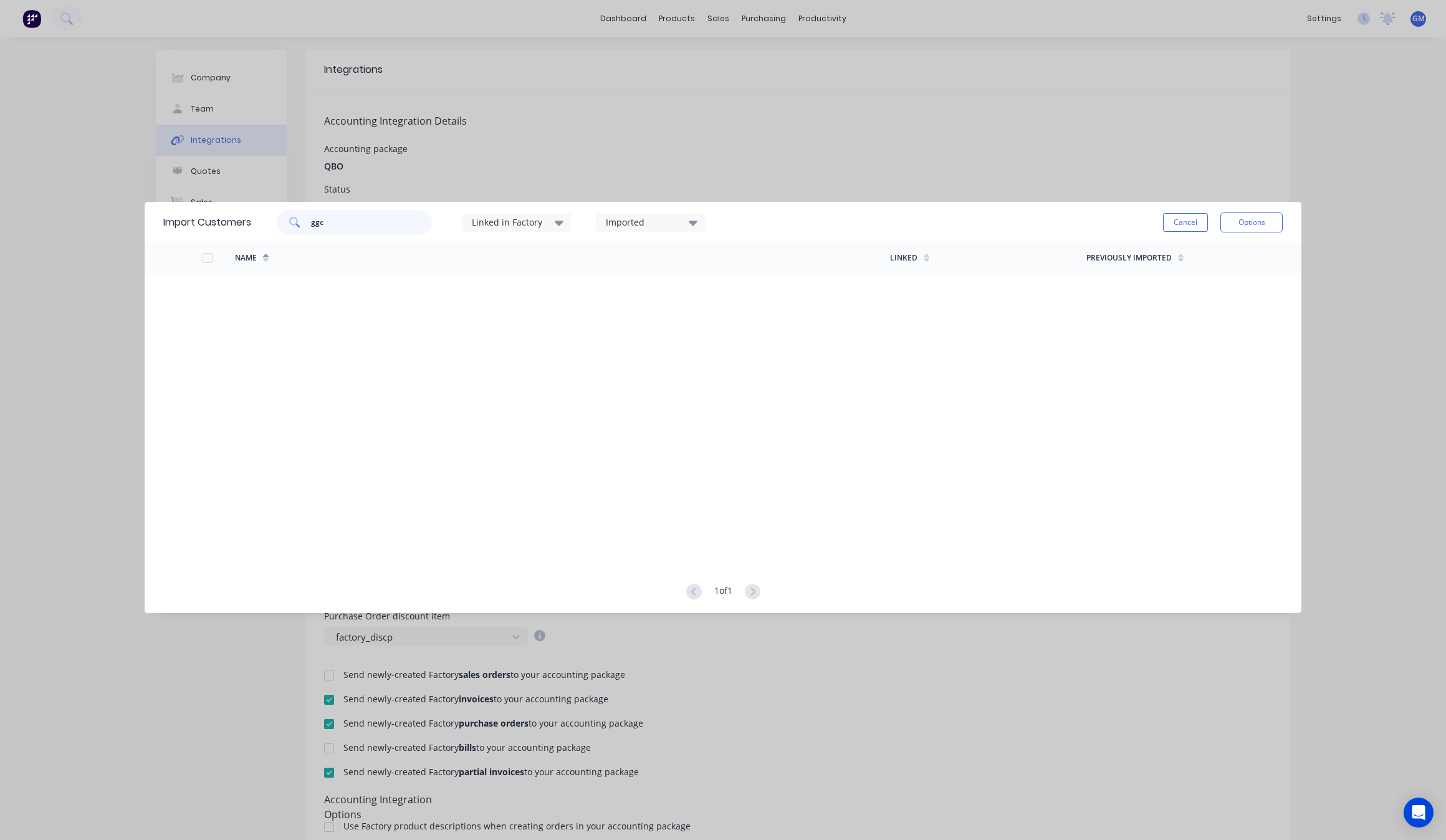
click at [342, 223] on input "ggc" at bounding box center [371, 222] width 122 height 25
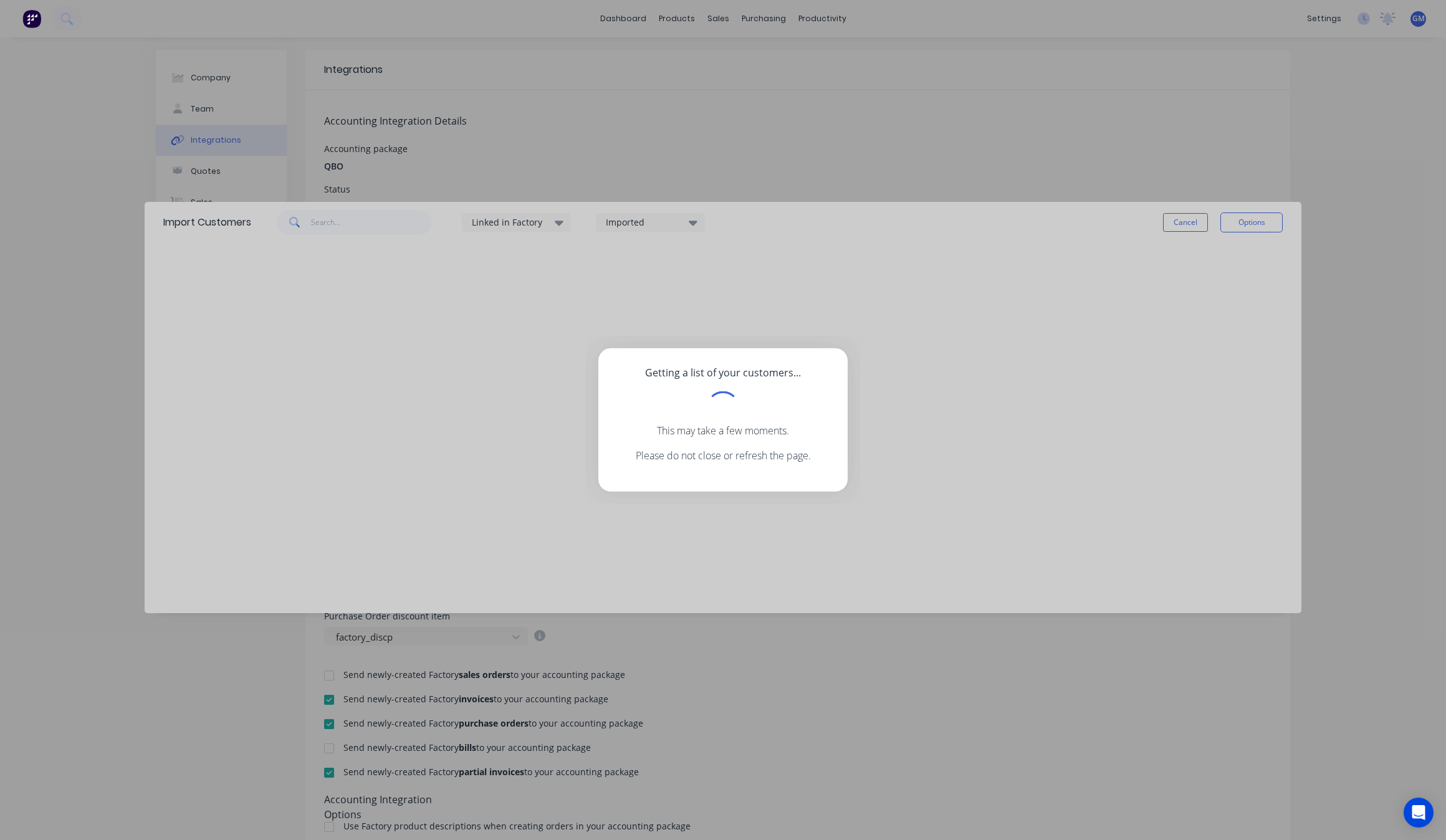
click at [501, 231] on div "Getting a list of your customers... This may take a few moments. Please do not …" at bounding box center [723, 420] width 1446 height 840
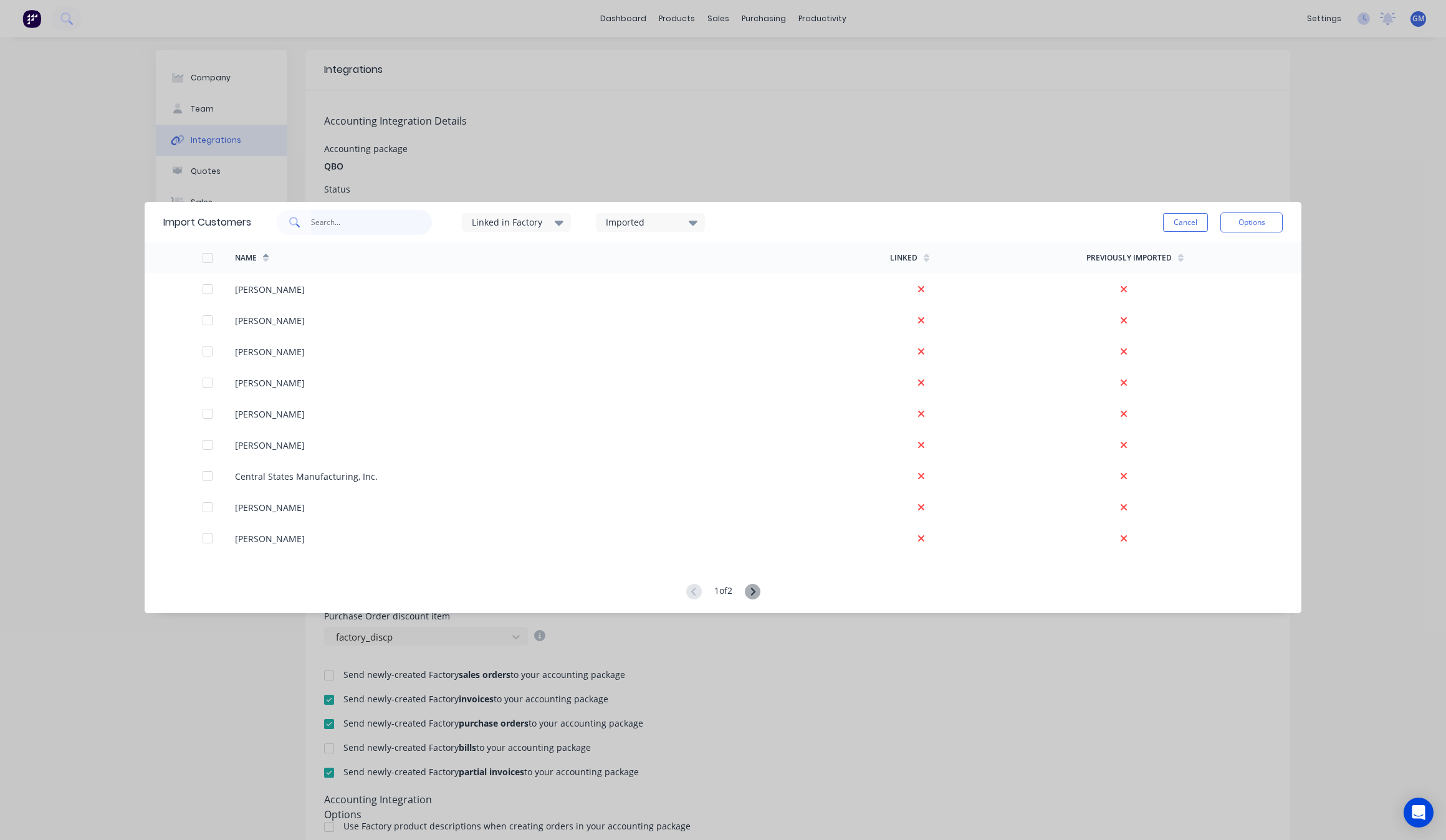
scroll to position [857, 0]
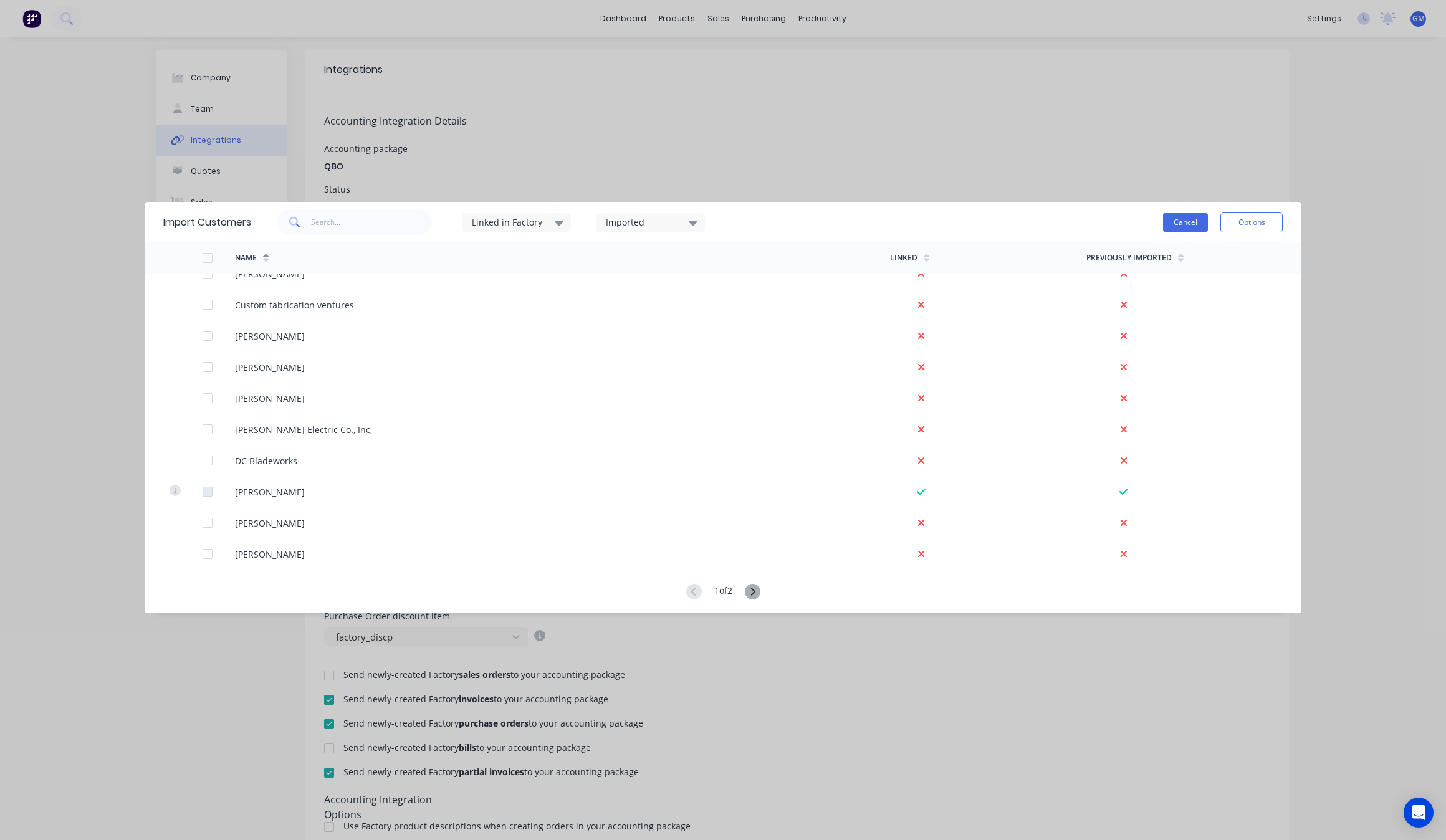
click at [1193, 225] on button "Cancel" at bounding box center [1184, 222] width 45 height 19
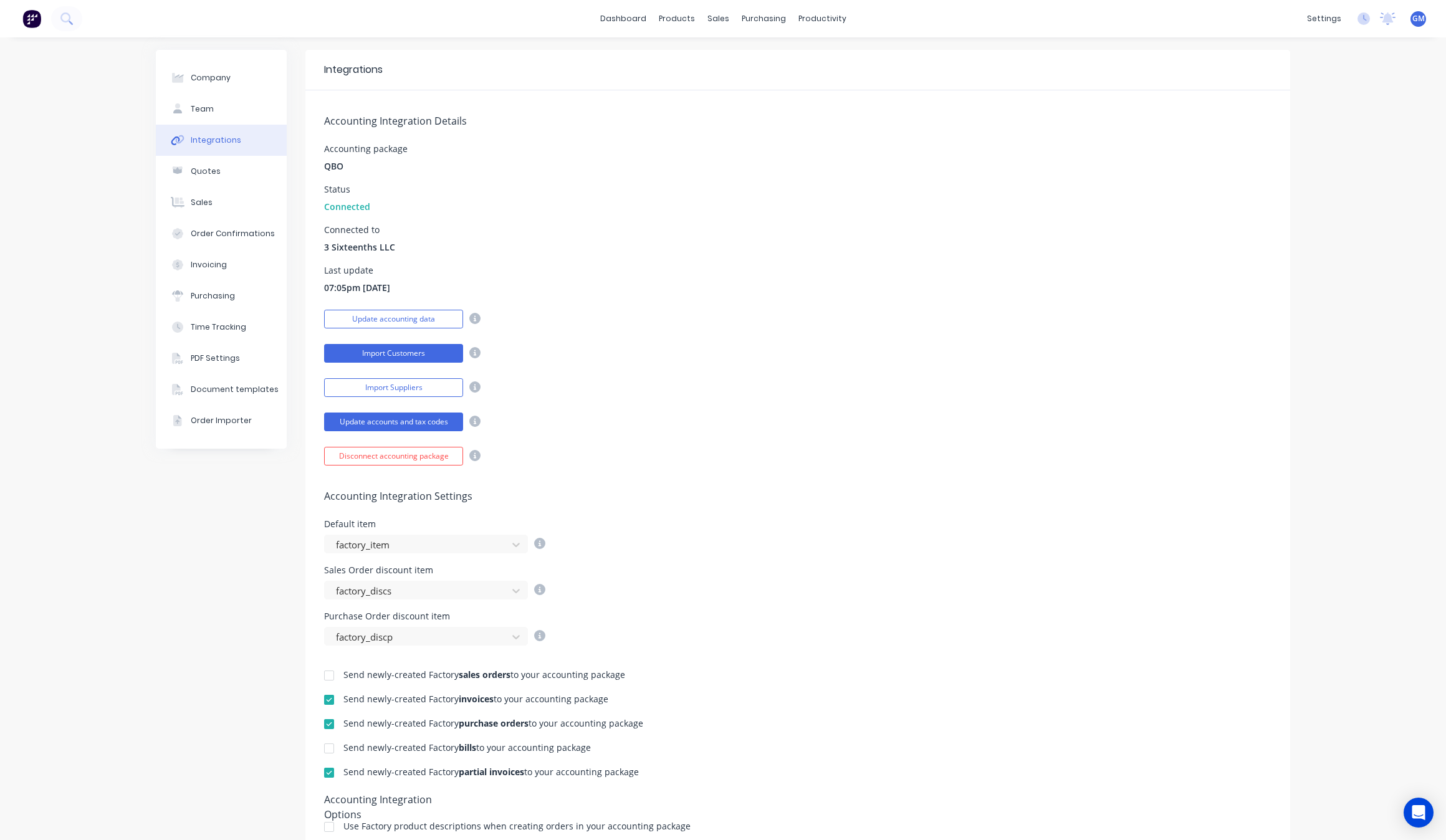
click at [423, 355] on button "Import Customers" at bounding box center [393, 353] width 139 height 19
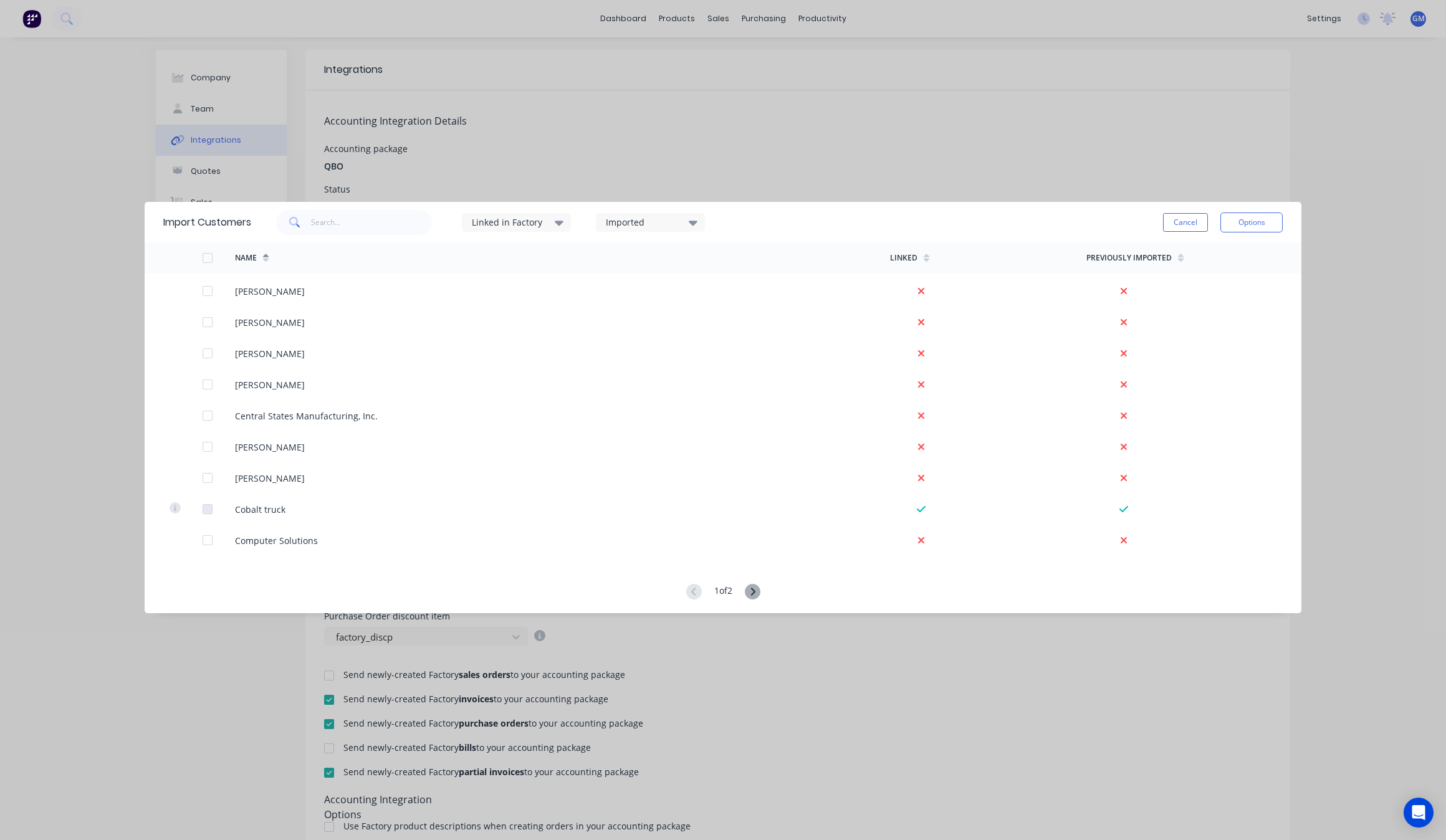
scroll to position [545, 0]
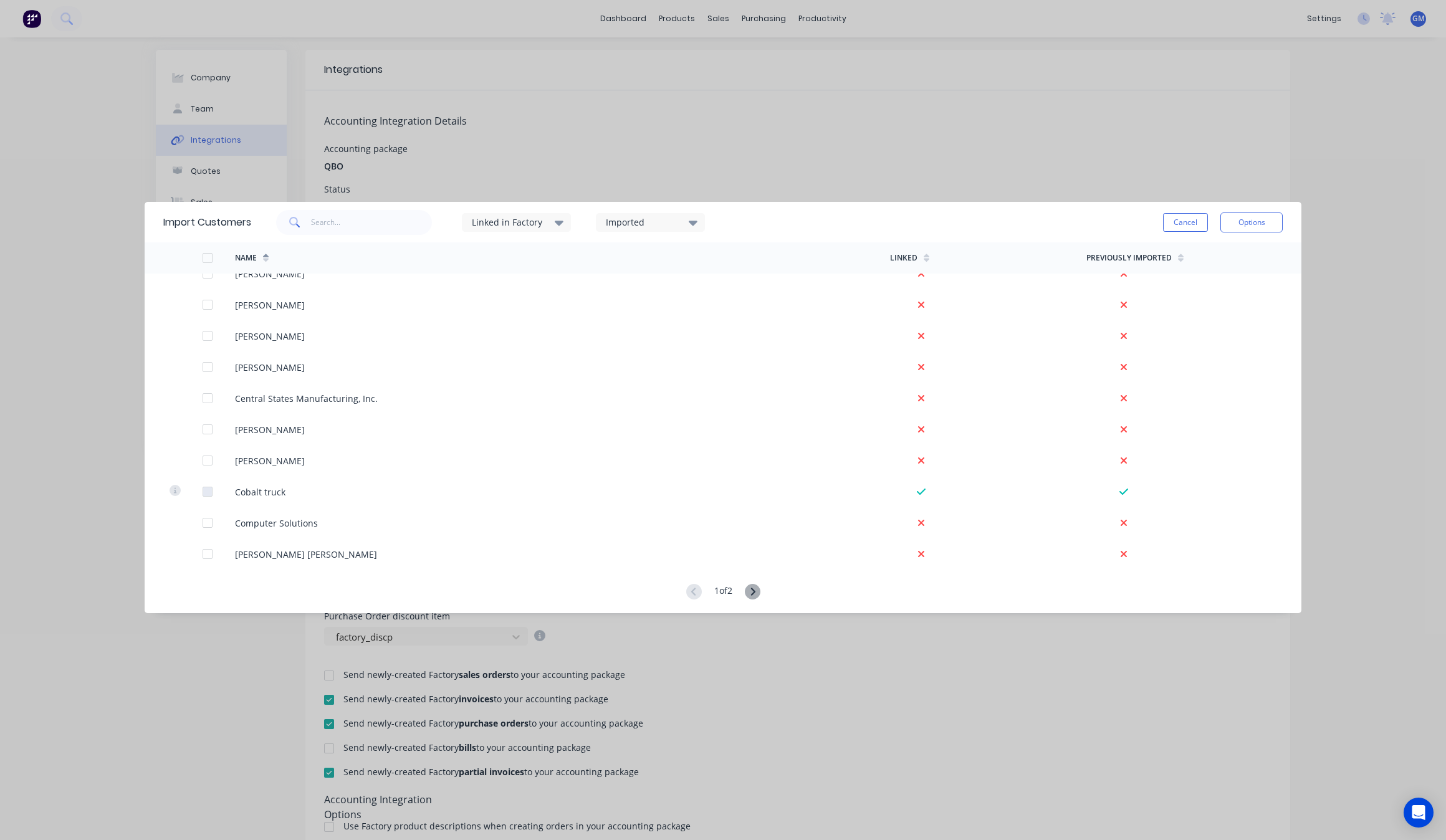
click at [519, 240] on div "Linked in Factory" at bounding box center [517, 222] width 109 height 37
click at [548, 222] on div "Linked in Factory" at bounding box center [511, 222] width 79 height 13
click at [675, 222] on div "Imported" at bounding box center [645, 222] width 79 height 13
click at [675, 220] on div "Imported" at bounding box center [645, 222] width 79 height 13
click at [765, 590] on div "1 of 2" at bounding box center [722, 592] width 1156 height 17
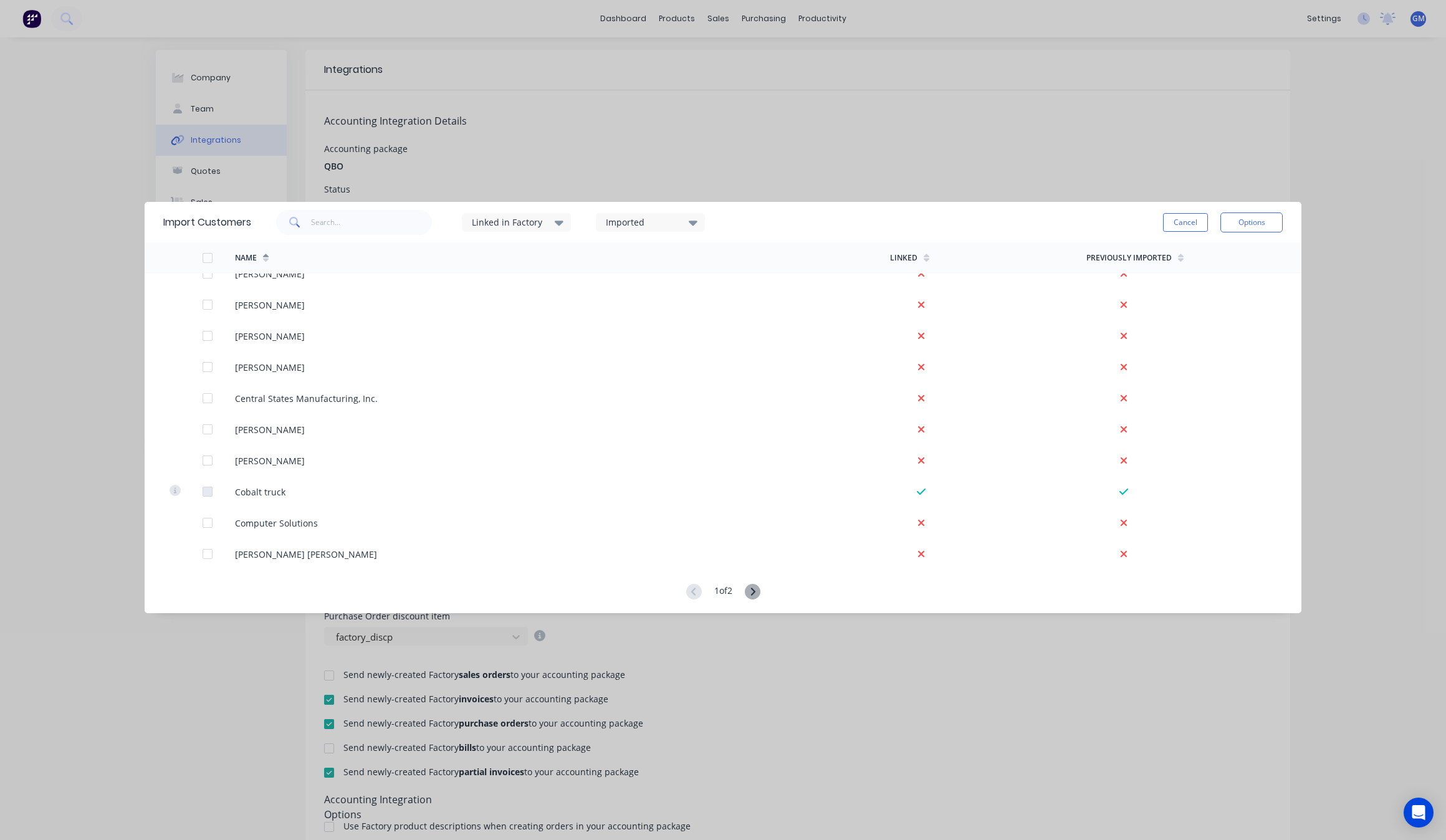
click at [745, 593] on div "1 of 2" at bounding box center [723, 592] width 74 height 17
click at [752, 595] on icon at bounding box center [752, 591] width 16 height 16
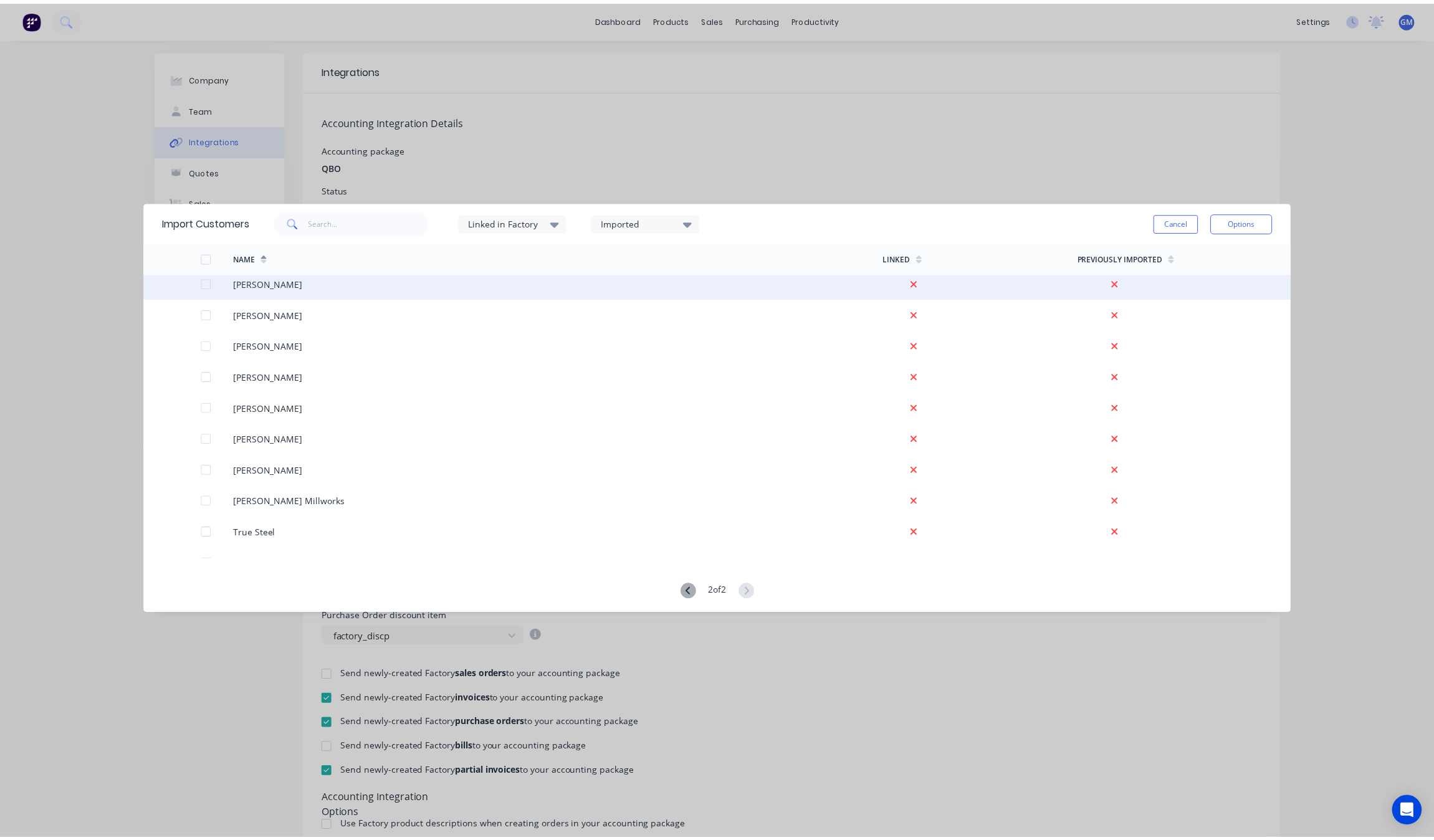
scroll to position [0, 0]
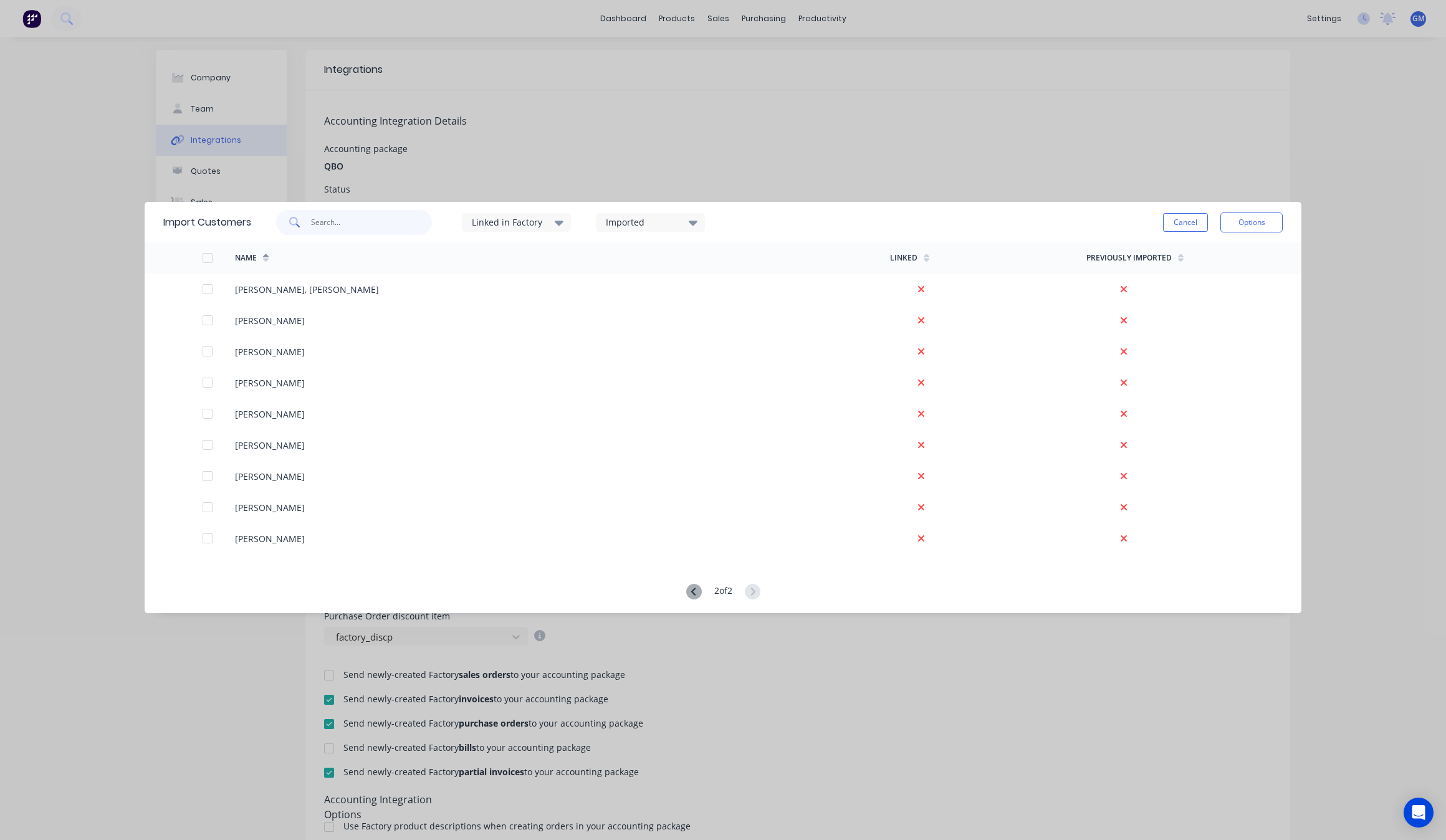
click at [332, 217] on input "text" at bounding box center [371, 222] width 122 height 25
type input "der"
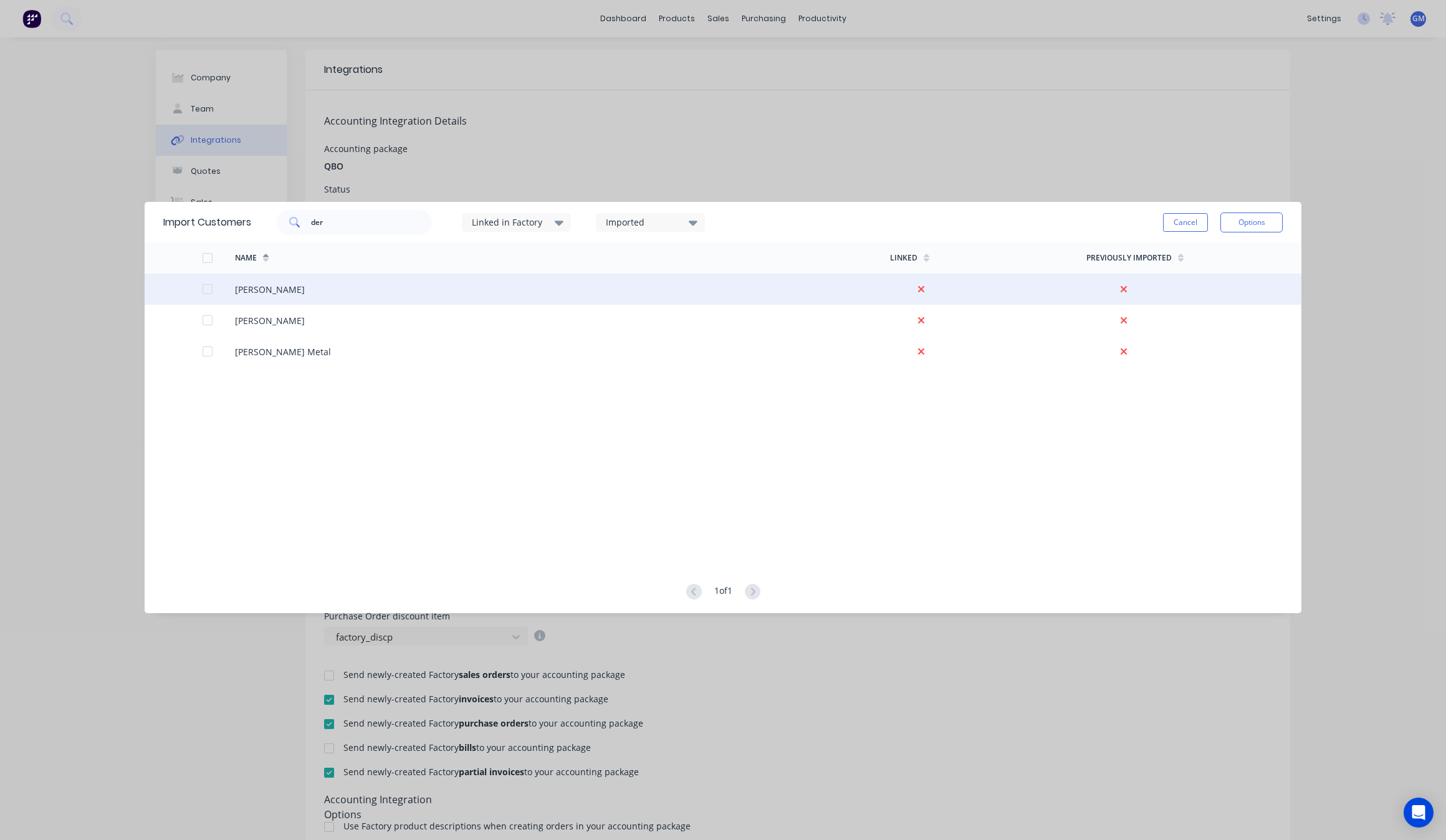
click at [292, 285] on div "[PERSON_NAME]" at bounding box center [563, 289] width 655 height 31
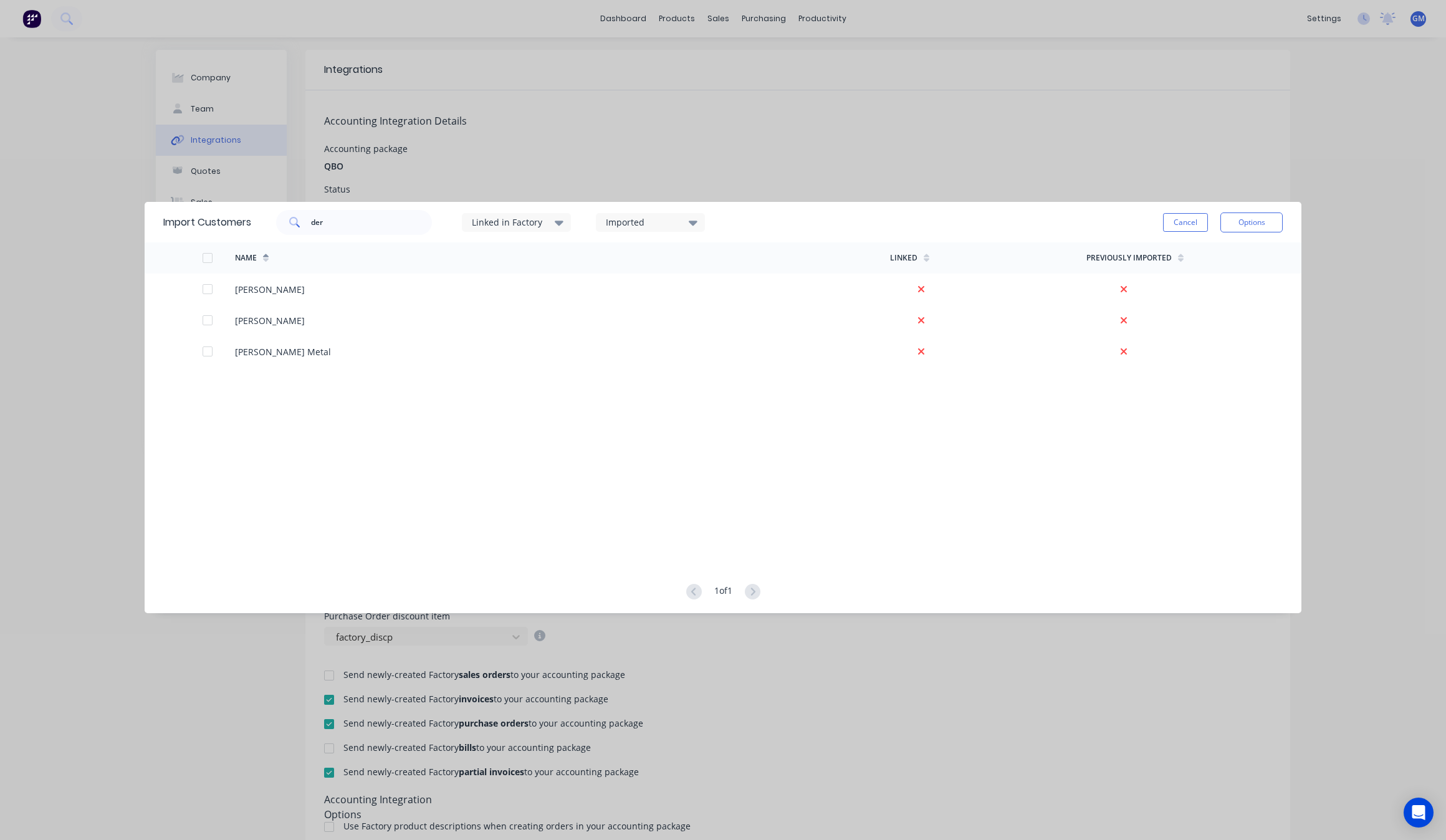
drag, startPoint x: 1185, startPoint y: 220, endPoint x: 1155, endPoint y: 220, distance: 30.0
click at [1185, 220] on button "Cancel" at bounding box center [1184, 222] width 45 height 19
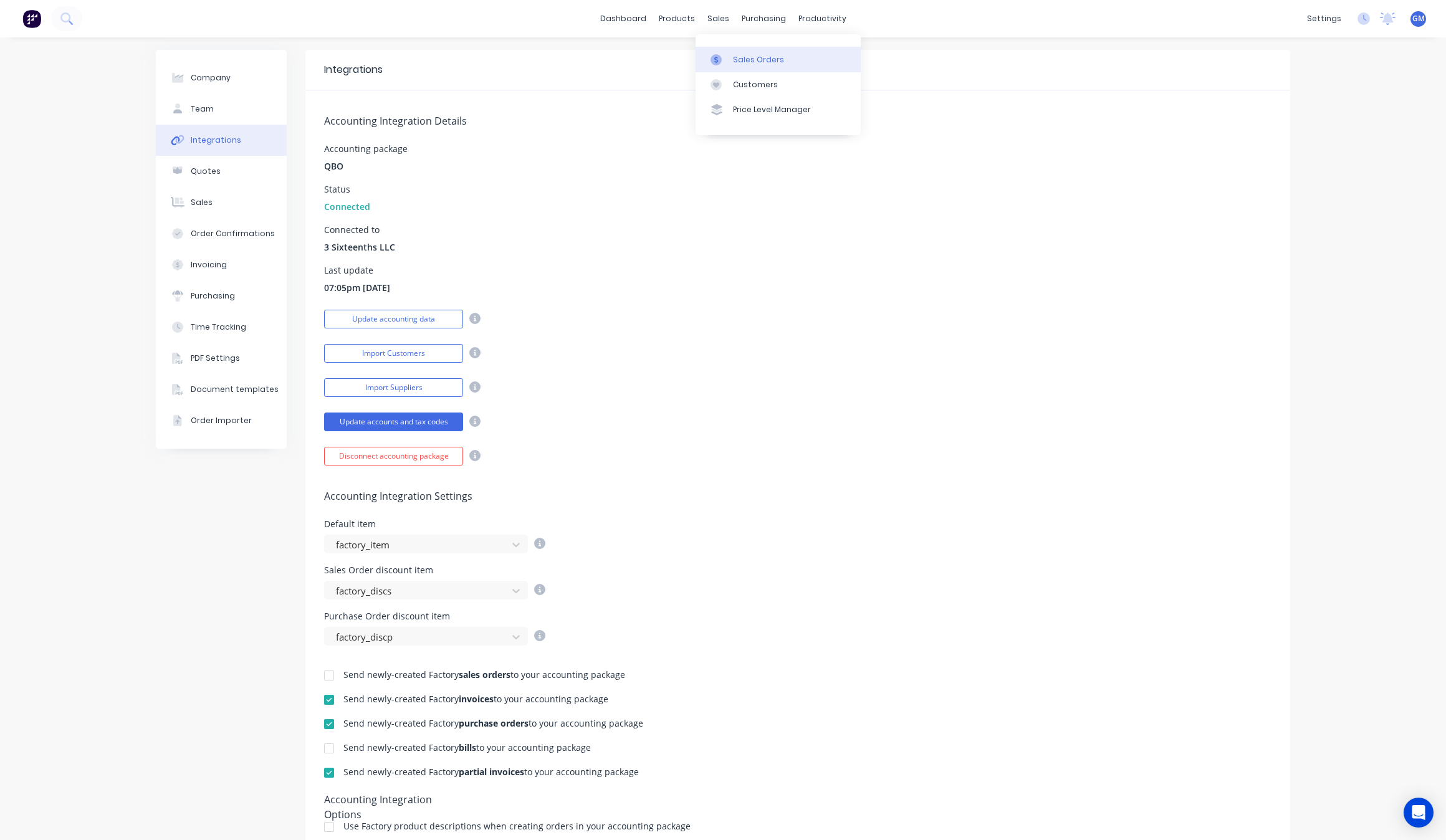
click at [743, 48] on link "Sales Orders" at bounding box center [778, 59] width 165 height 25
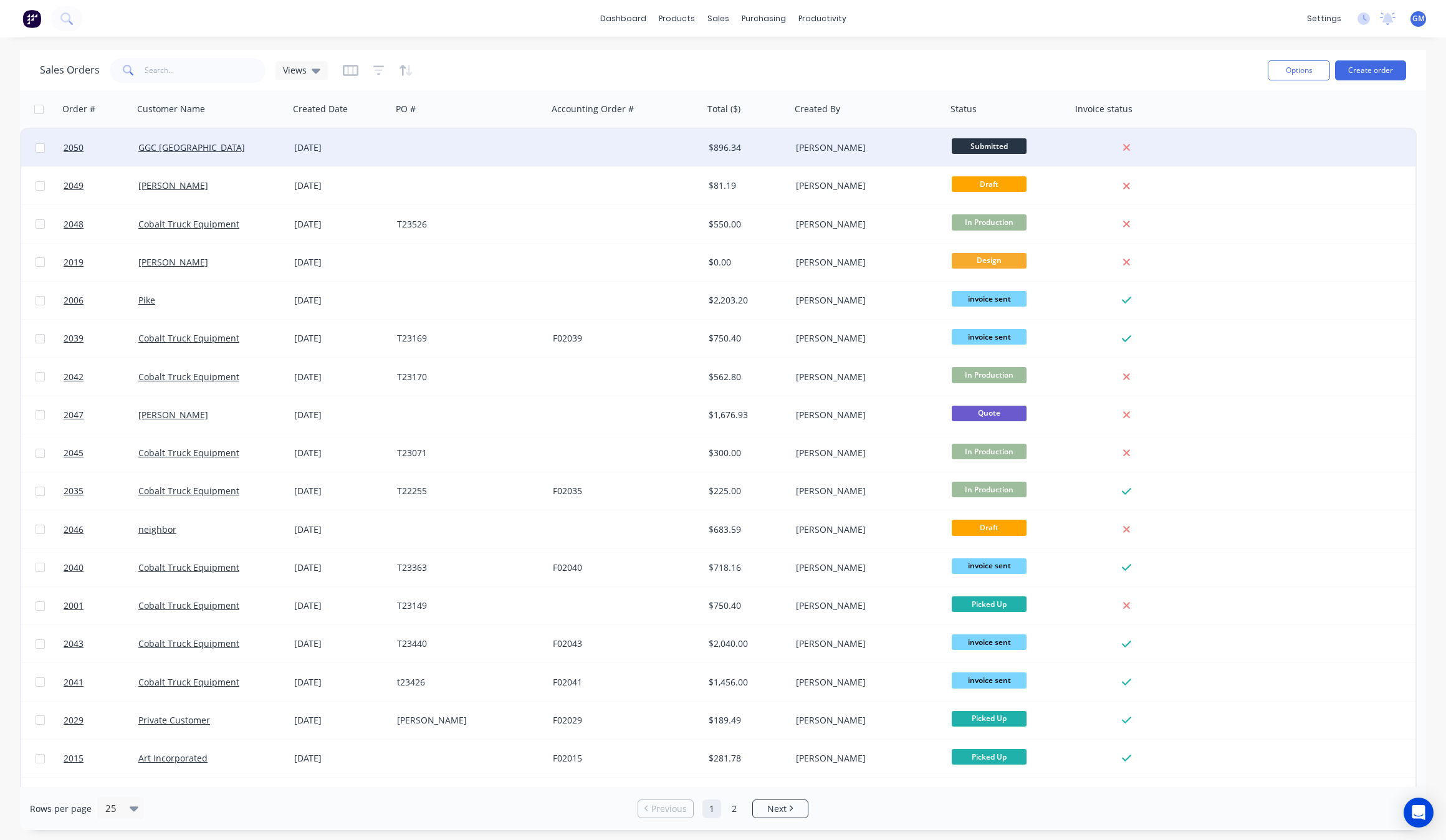
click at [1227, 153] on div "2050 GGC [GEOGRAPHIC_DATA] [DATE] $896.34 [PERSON_NAME] Submitted" at bounding box center [718, 148] width 1394 height 38
click at [157, 141] on link "GGC [GEOGRAPHIC_DATA]" at bounding box center [191, 147] width 107 height 12
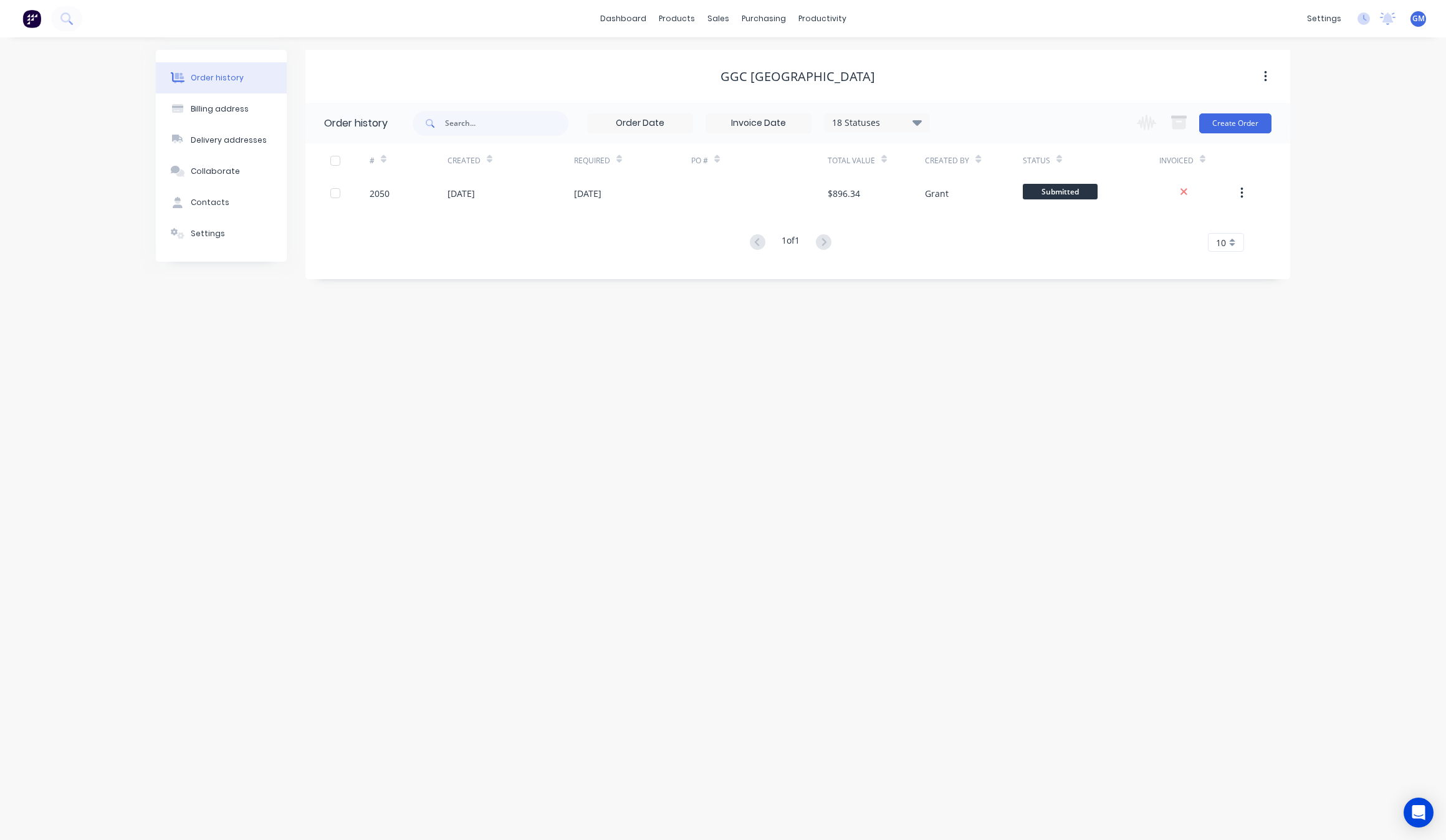
click at [676, 501] on div "Order history Billing address Delivery addresses Collaborate Contacts Settings …" at bounding box center [723, 438] width 1446 height 802
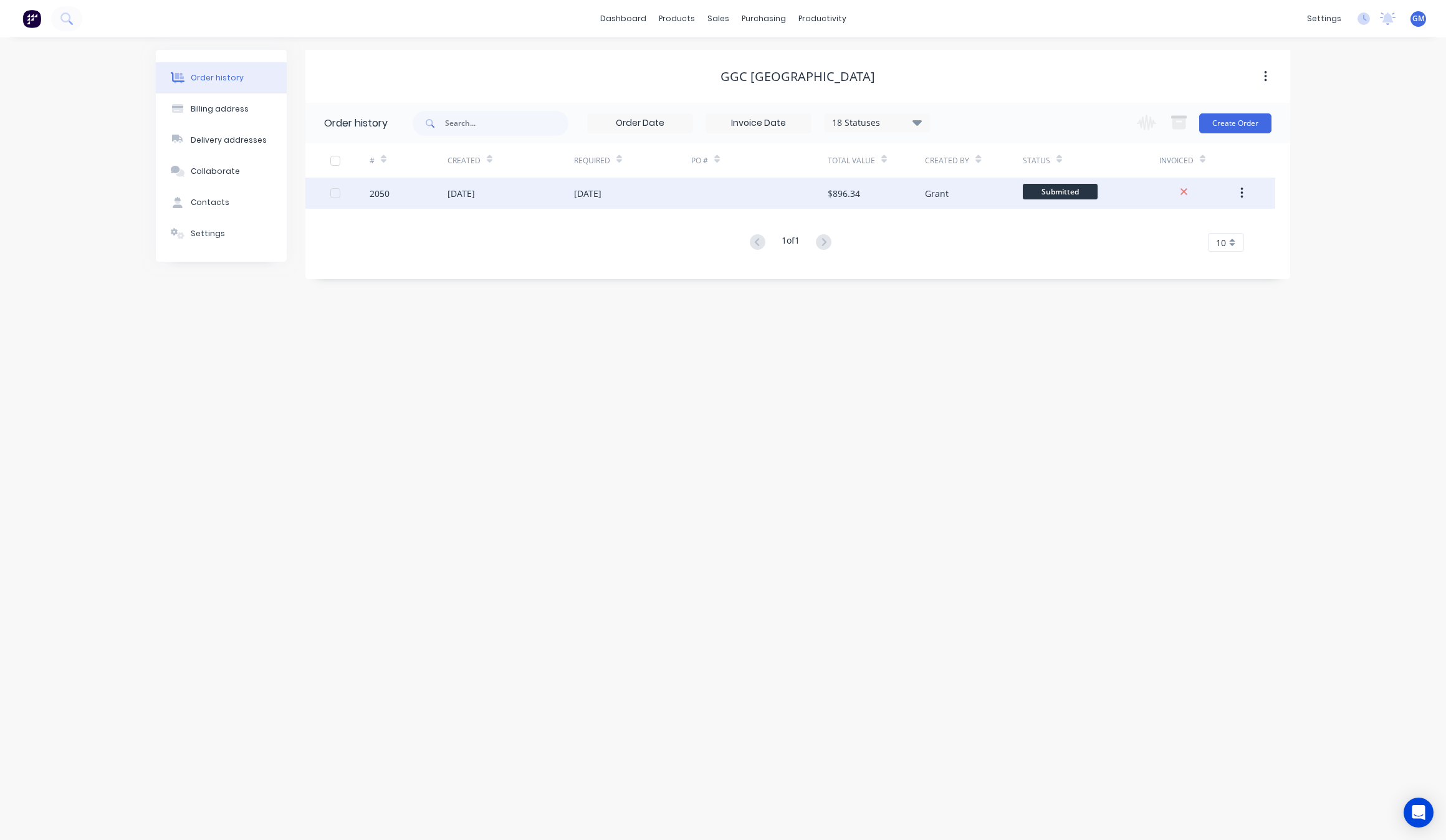
click at [883, 203] on div "$896.34" at bounding box center [876, 193] width 98 height 31
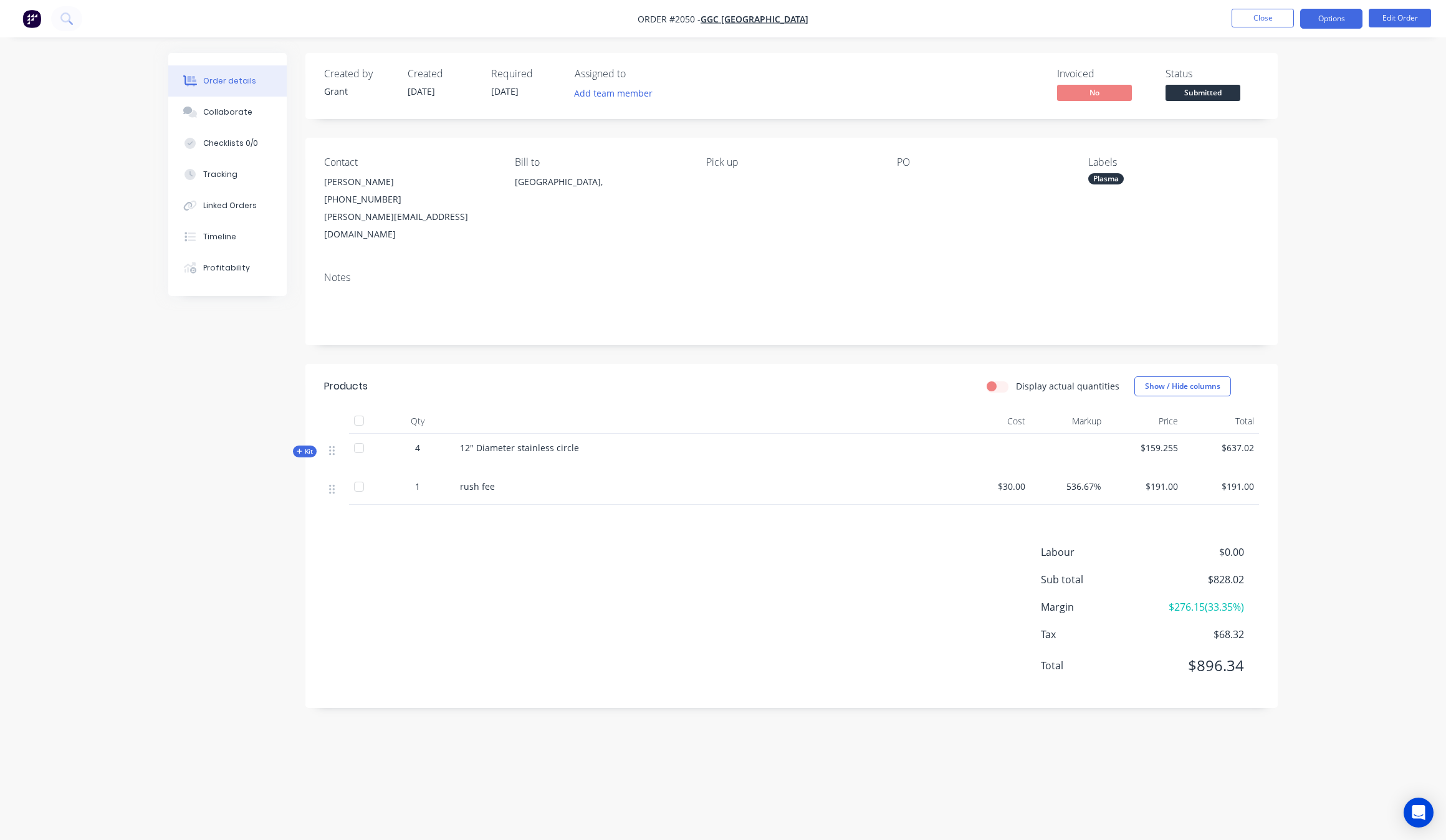
click at [1353, 13] on button "Options" at bounding box center [1331, 19] width 62 height 20
click at [197, 391] on div "Created by [PERSON_NAME] Created [DATE] Required [DATE] Assigned to Add team me…" at bounding box center [722, 396] width 1109 height 687
click at [231, 125] on button "Collaborate" at bounding box center [227, 112] width 119 height 31
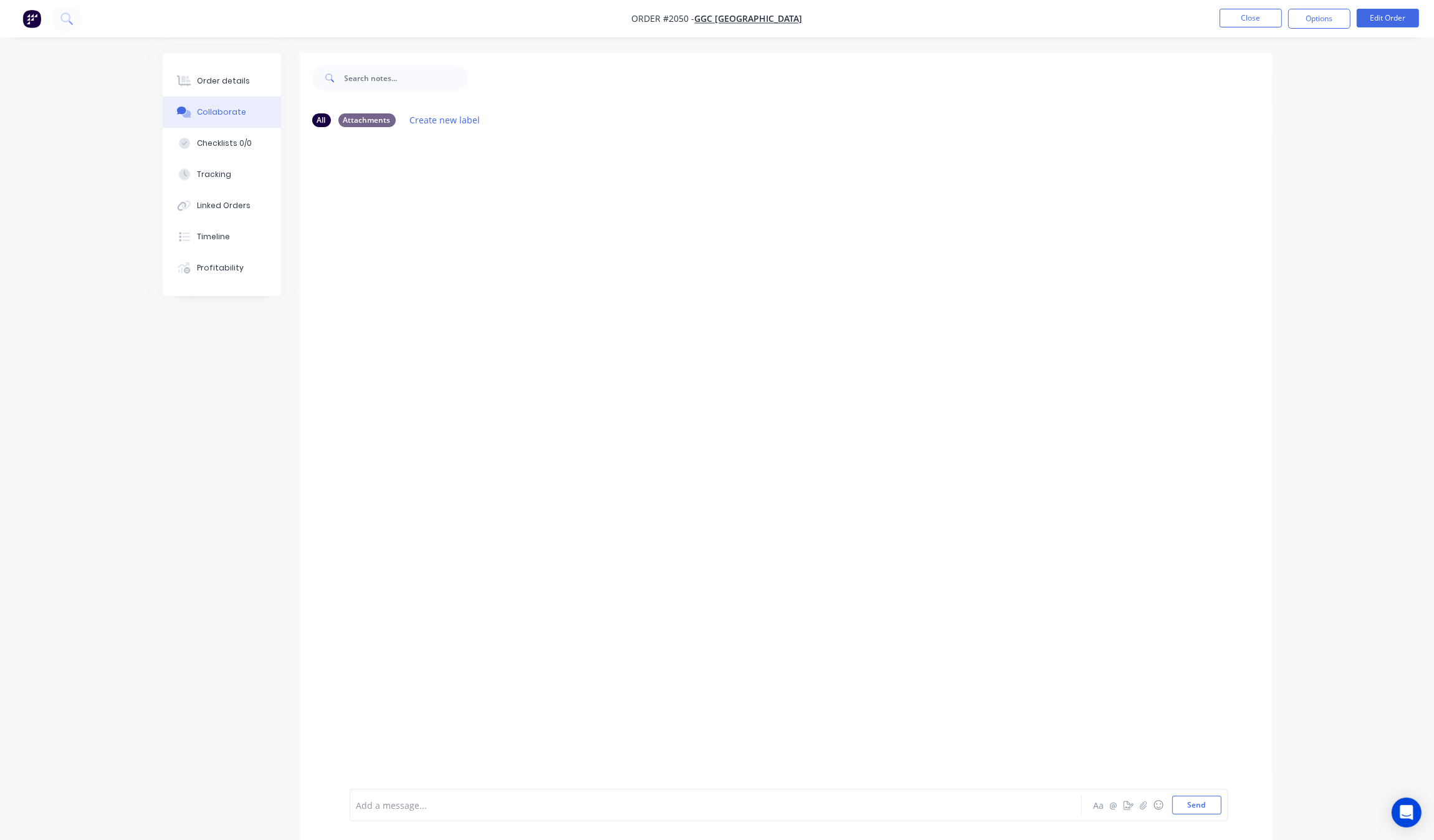
drag, startPoint x: 122, startPoint y: 216, endPoint x: 154, endPoint y: 216, distance: 32.0
click at [123, 216] on div "Order details Collaborate Checklists 0/0 Tracking Linked Orders Timeline Profit…" at bounding box center [717, 429] width 1434 height 858
click at [225, 212] on button "Linked Orders" at bounding box center [222, 205] width 119 height 31
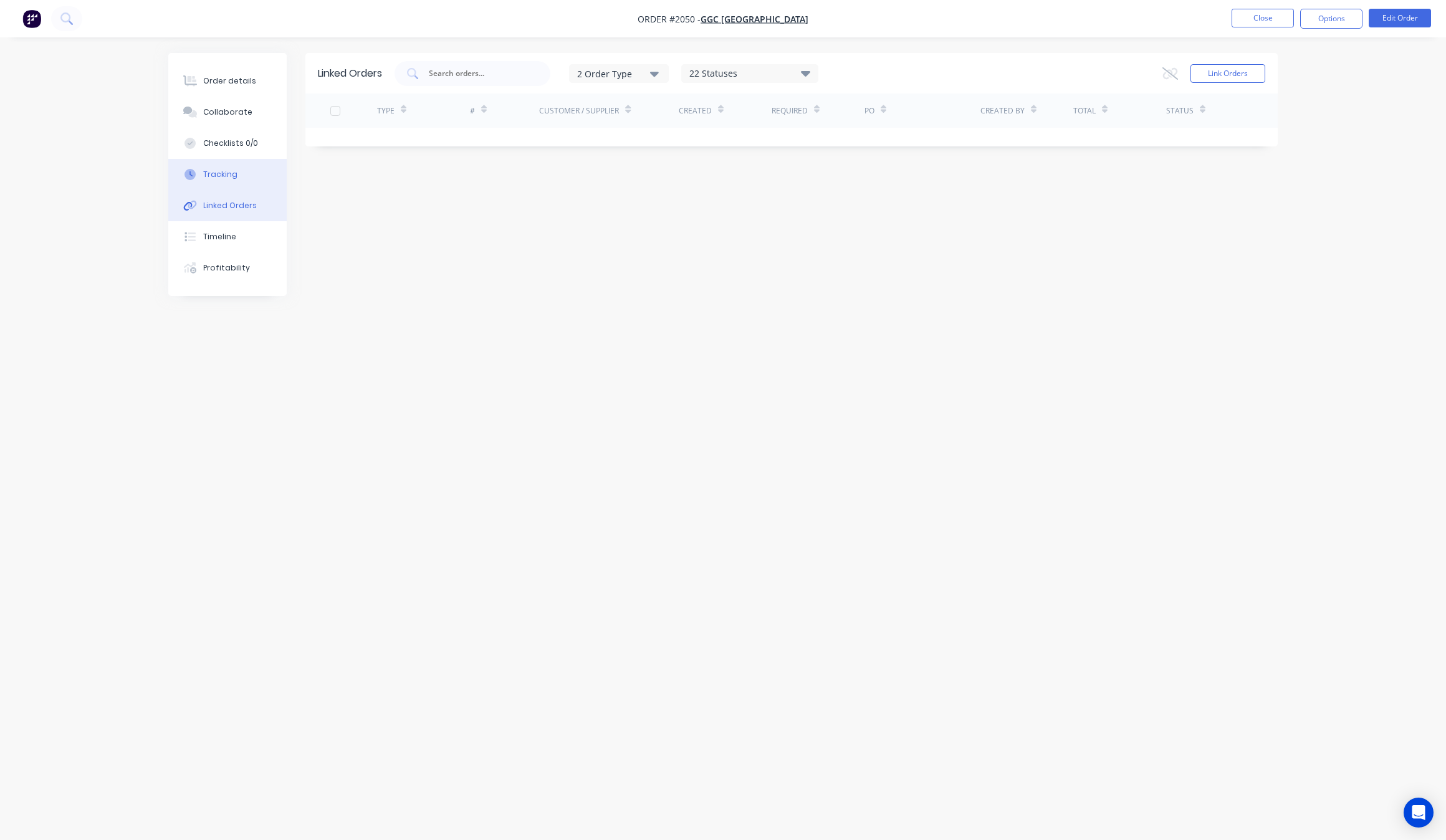
click at [246, 172] on button "Tracking" at bounding box center [227, 174] width 119 height 31
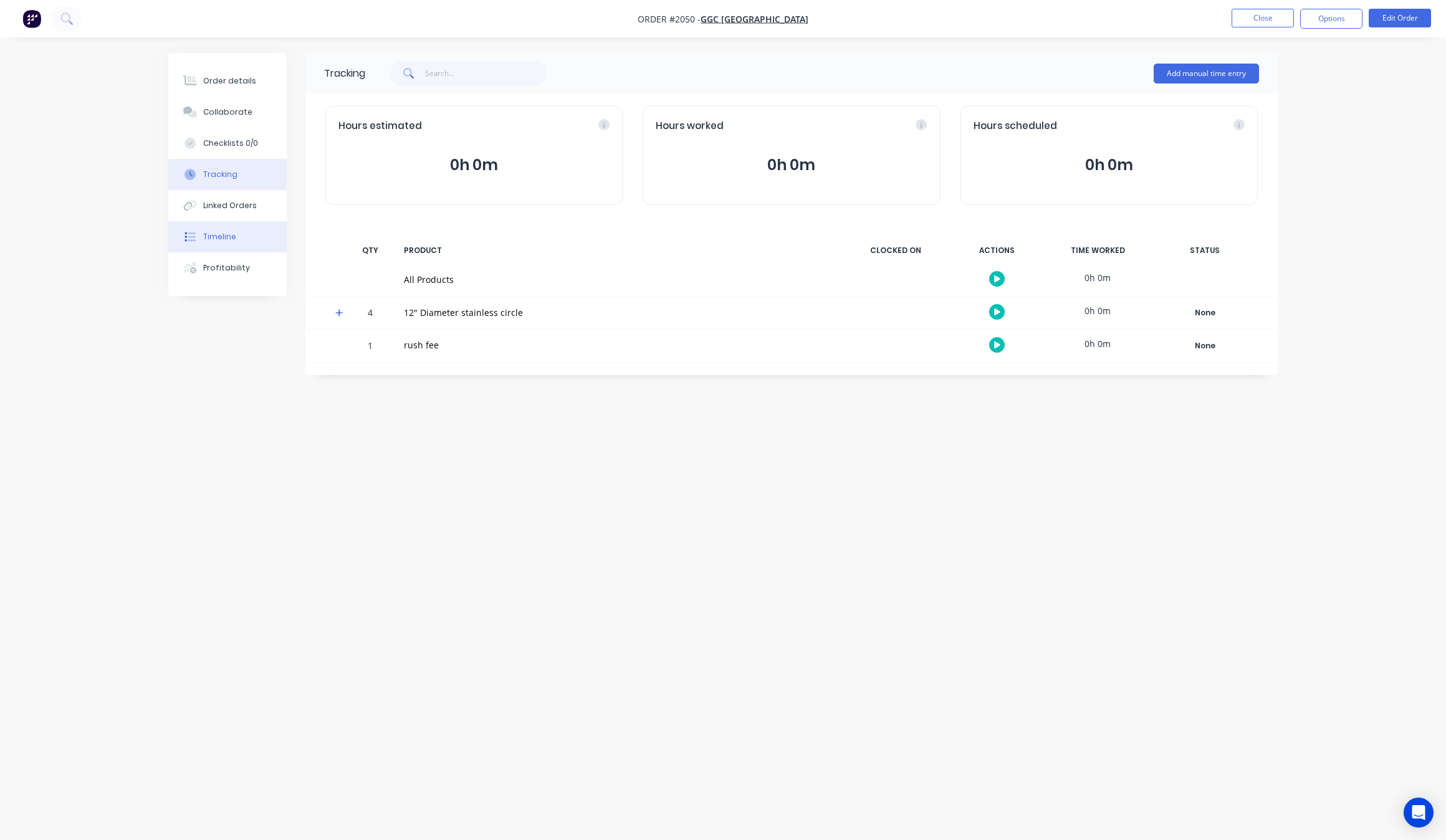
click at [244, 231] on button "Timeline" at bounding box center [227, 236] width 119 height 31
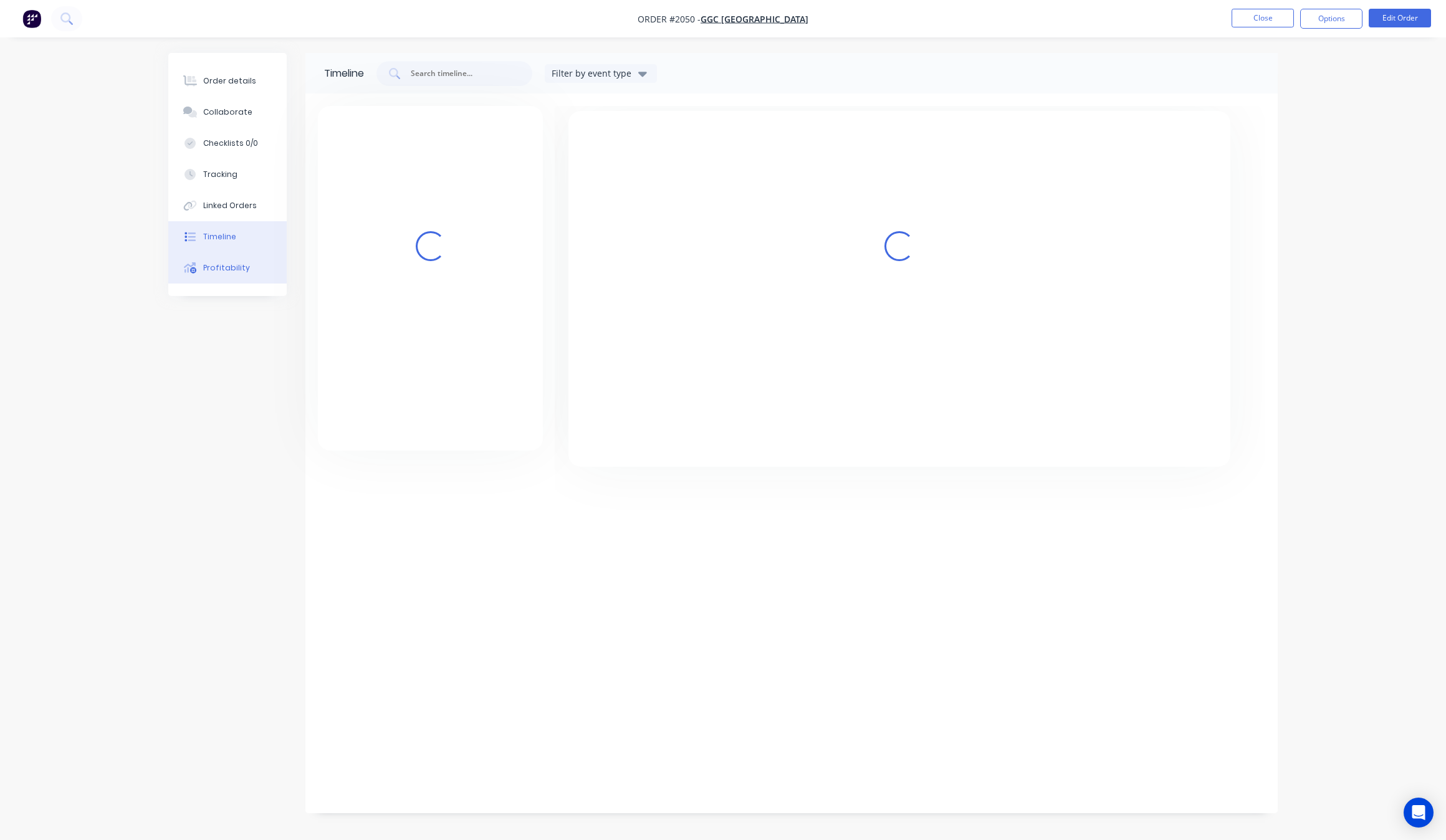
click at [246, 274] on button "Profitability" at bounding box center [227, 268] width 119 height 31
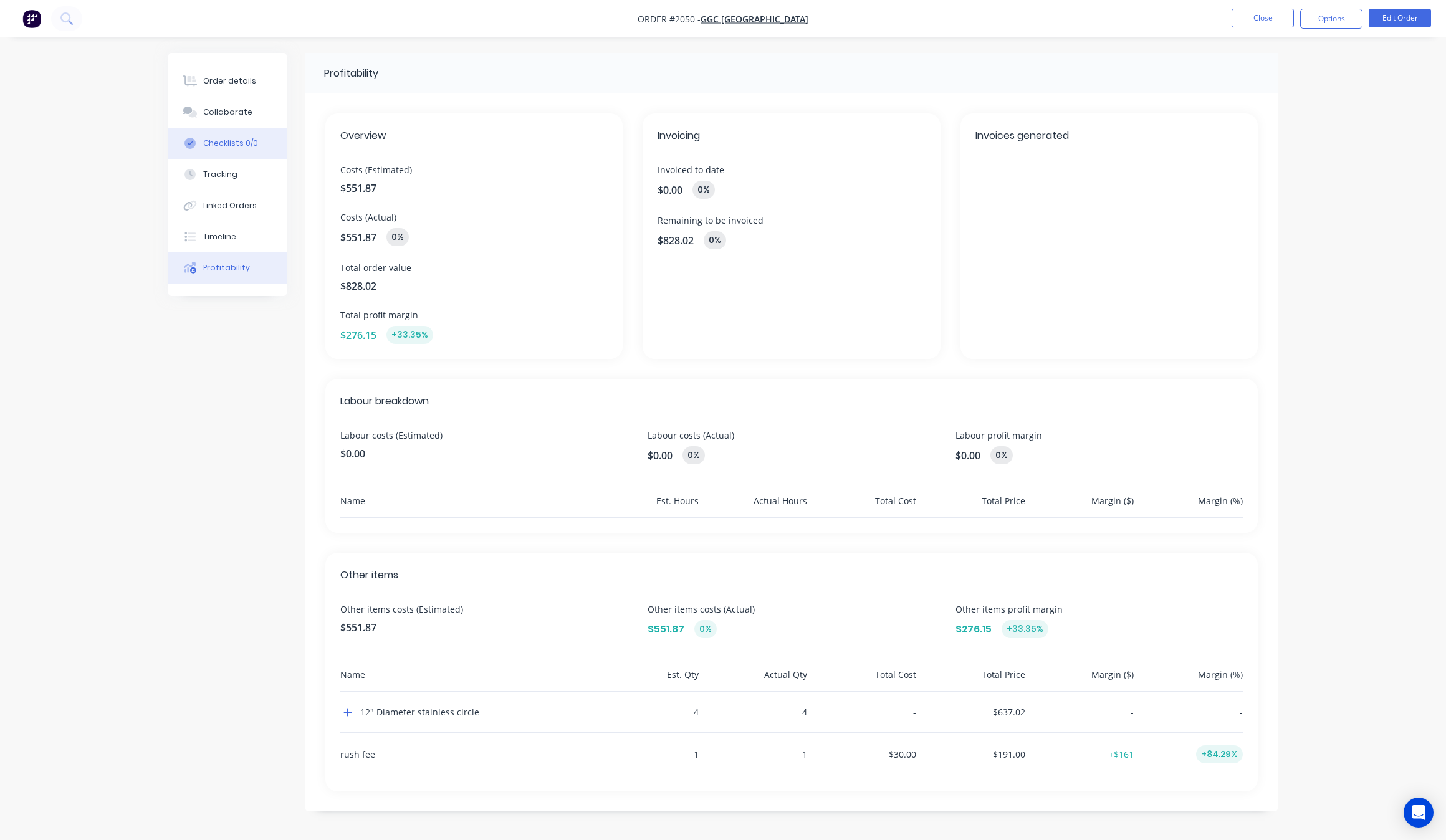
click at [225, 132] on button "Checklists 0/0" at bounding box center [227, 143] width 119 height 31
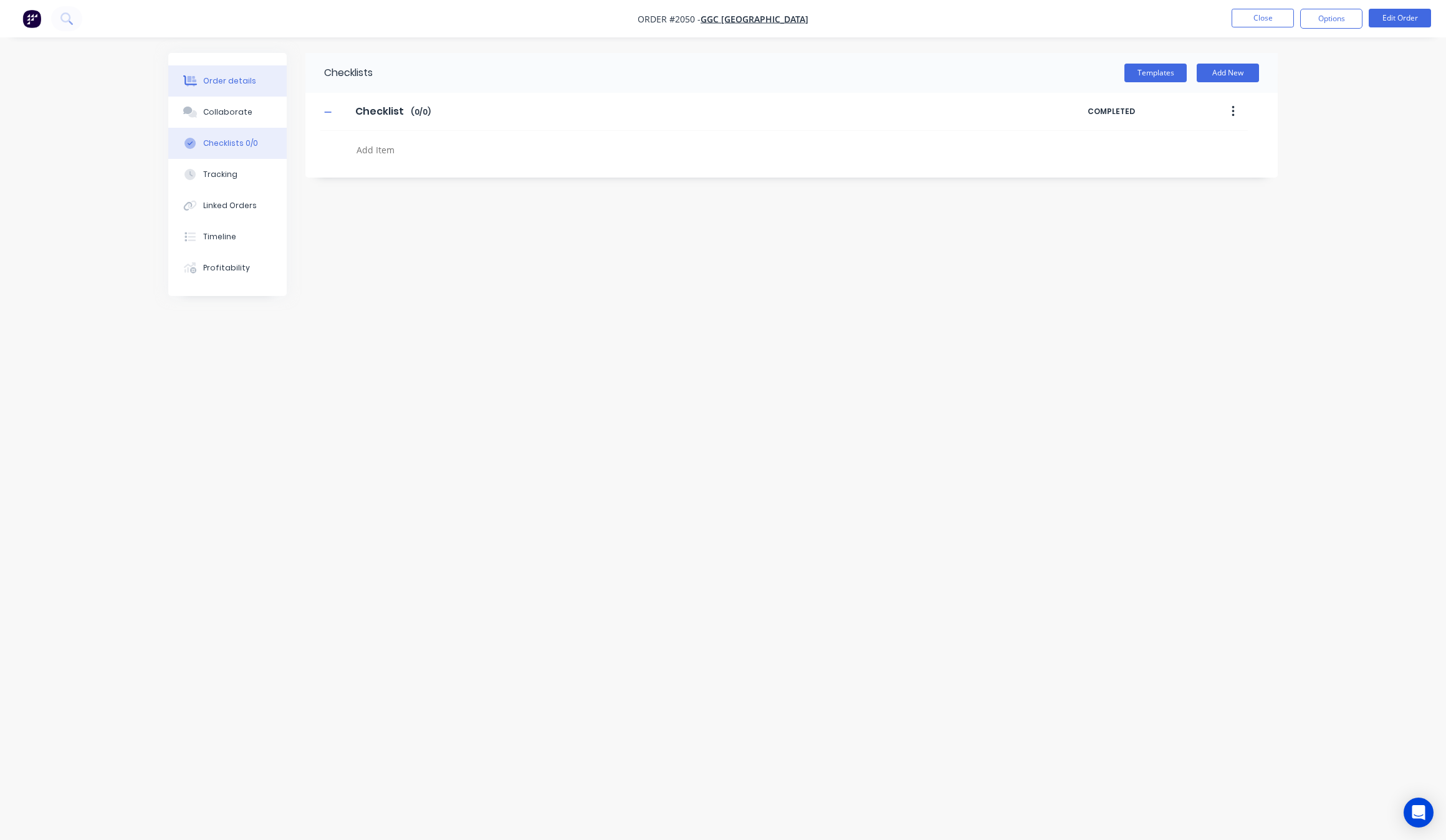
click at [228, 76] on div "Order details" at bounding box center [230, 81] width 53 height 11
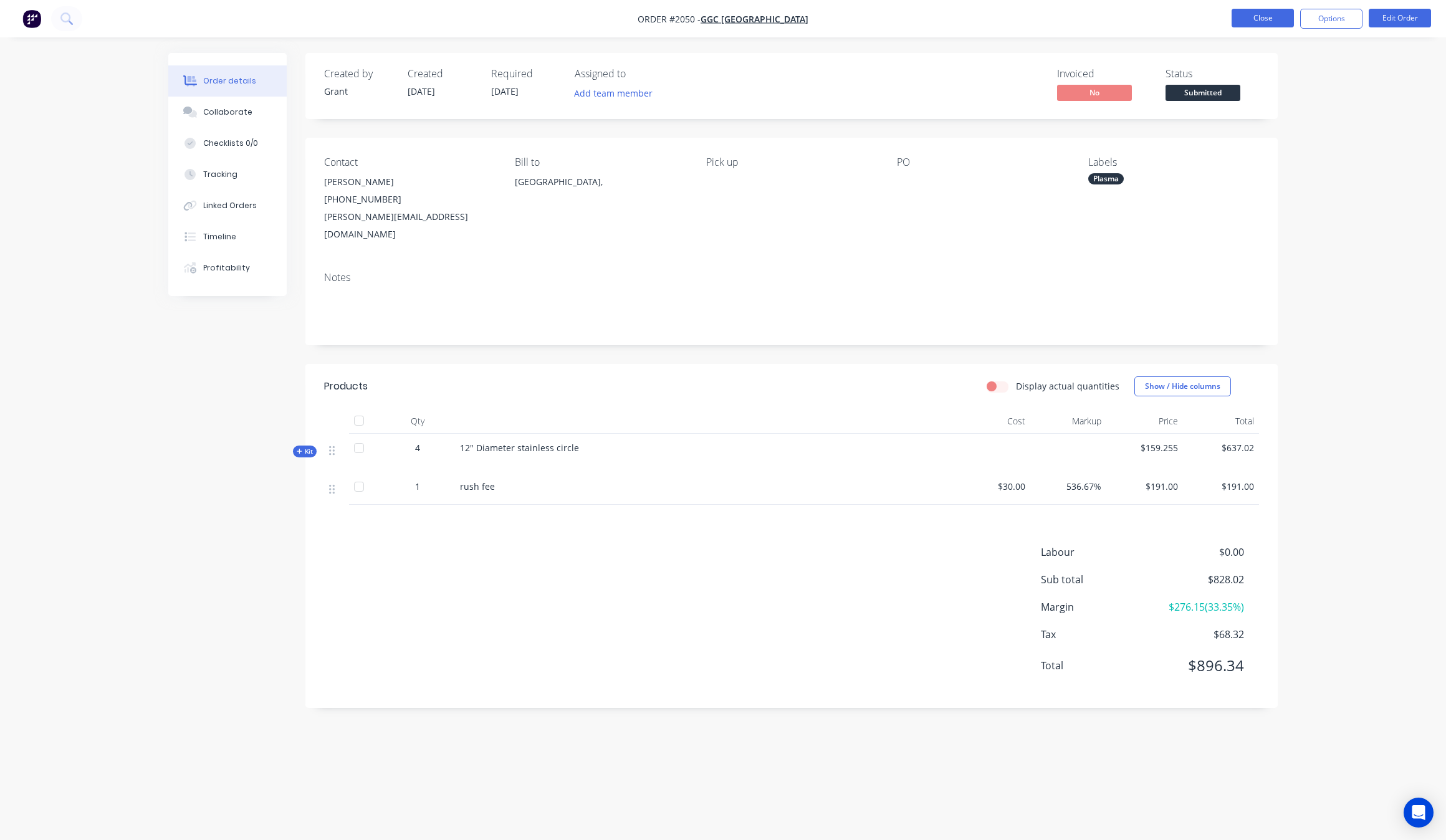
click at [1260, 20] on button "Close" at bounding box center [1262, 18] width 62 height 19
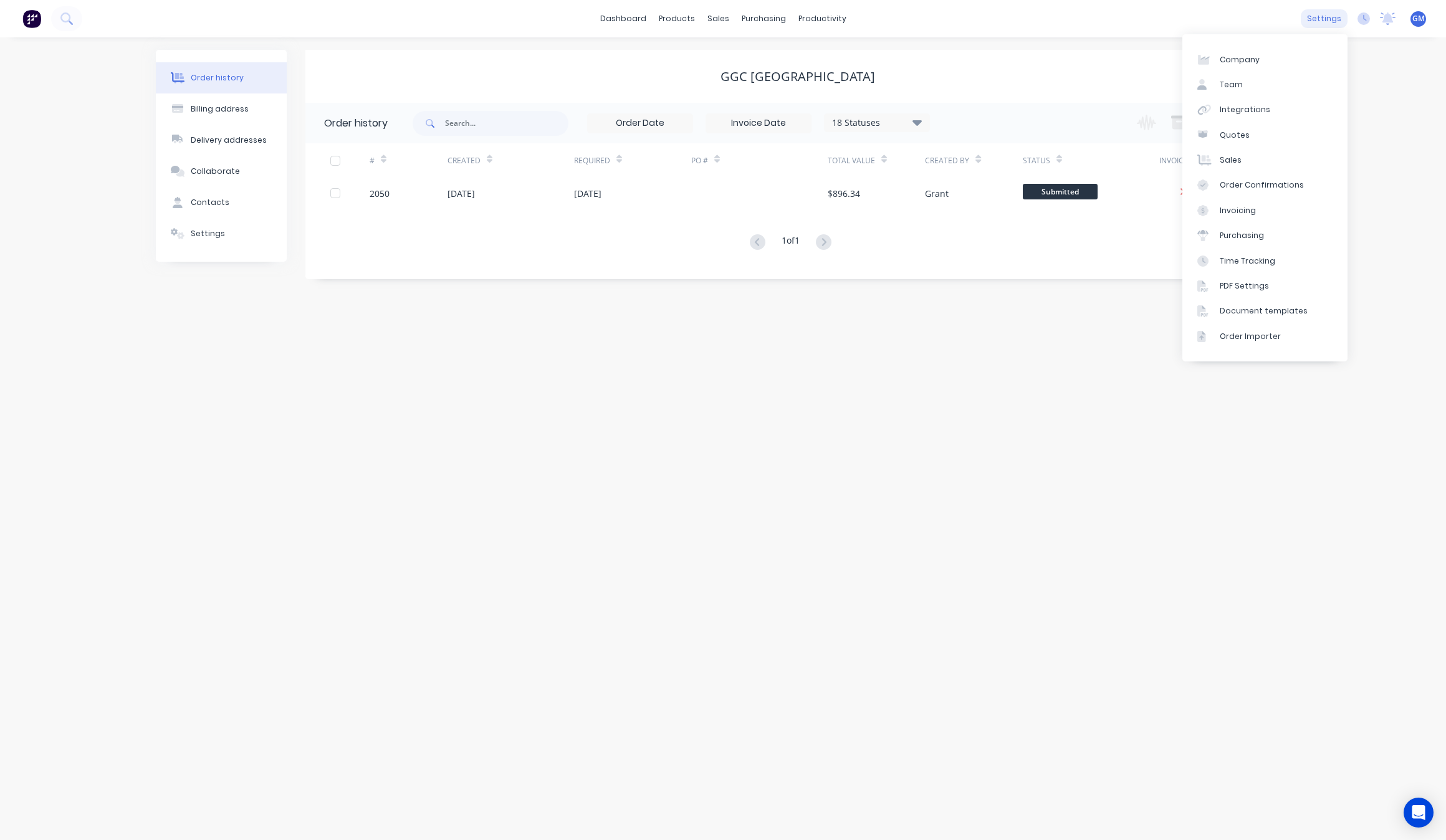
click at [1315, 23] on div "settings" at bounding box center [1324, 18] width 47 height 19
click at [1266, 64] on link "Company" at bounding box center [1264, 59] width 165 height 25
select select "US"
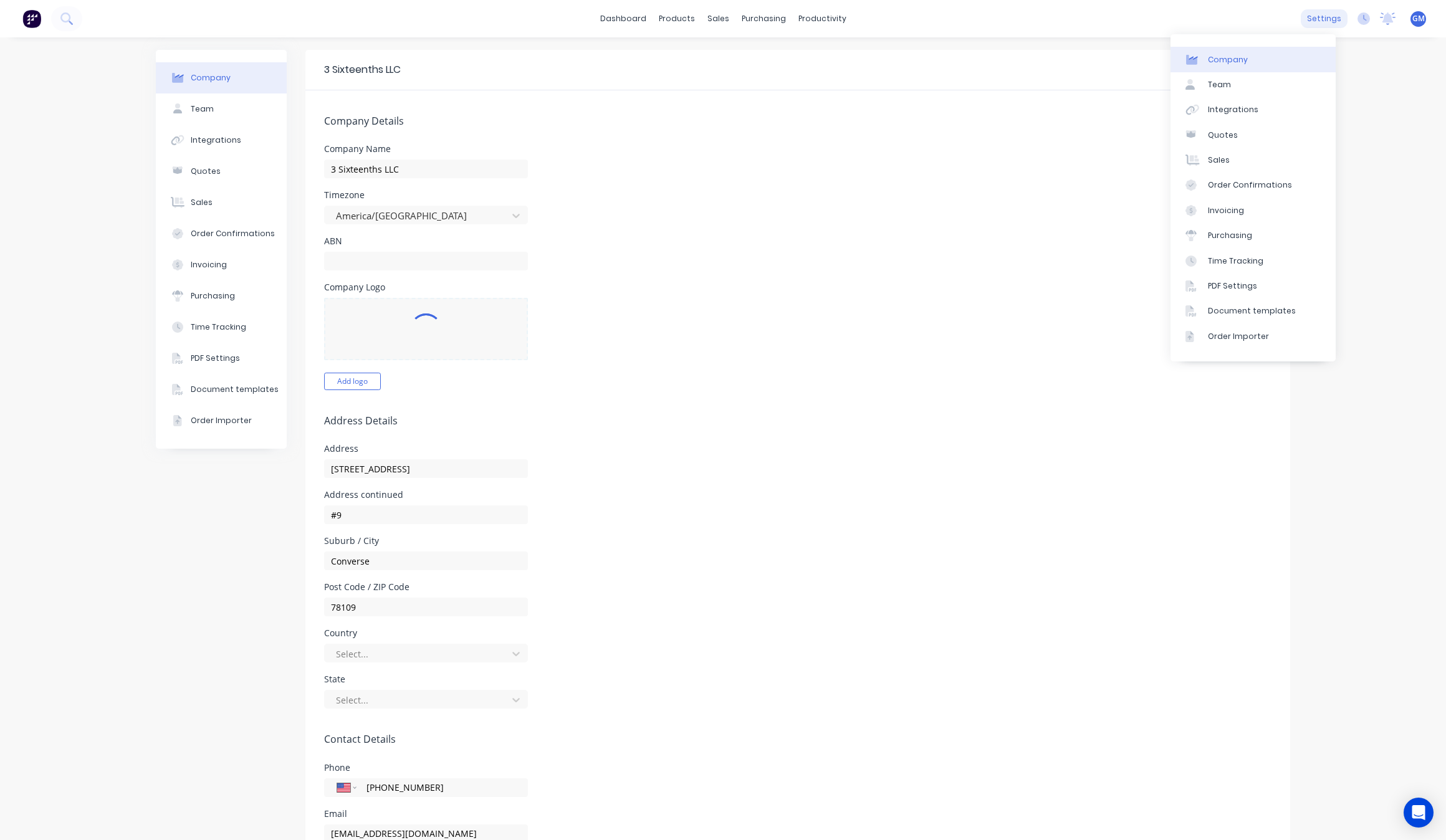
click at [1328, 17] on div "settings" at bounding box center [1324, 18] width 47 height 19
click at [1251, 111] on div "Integrations" at bounding box center [1233, 110] width 51 height 11
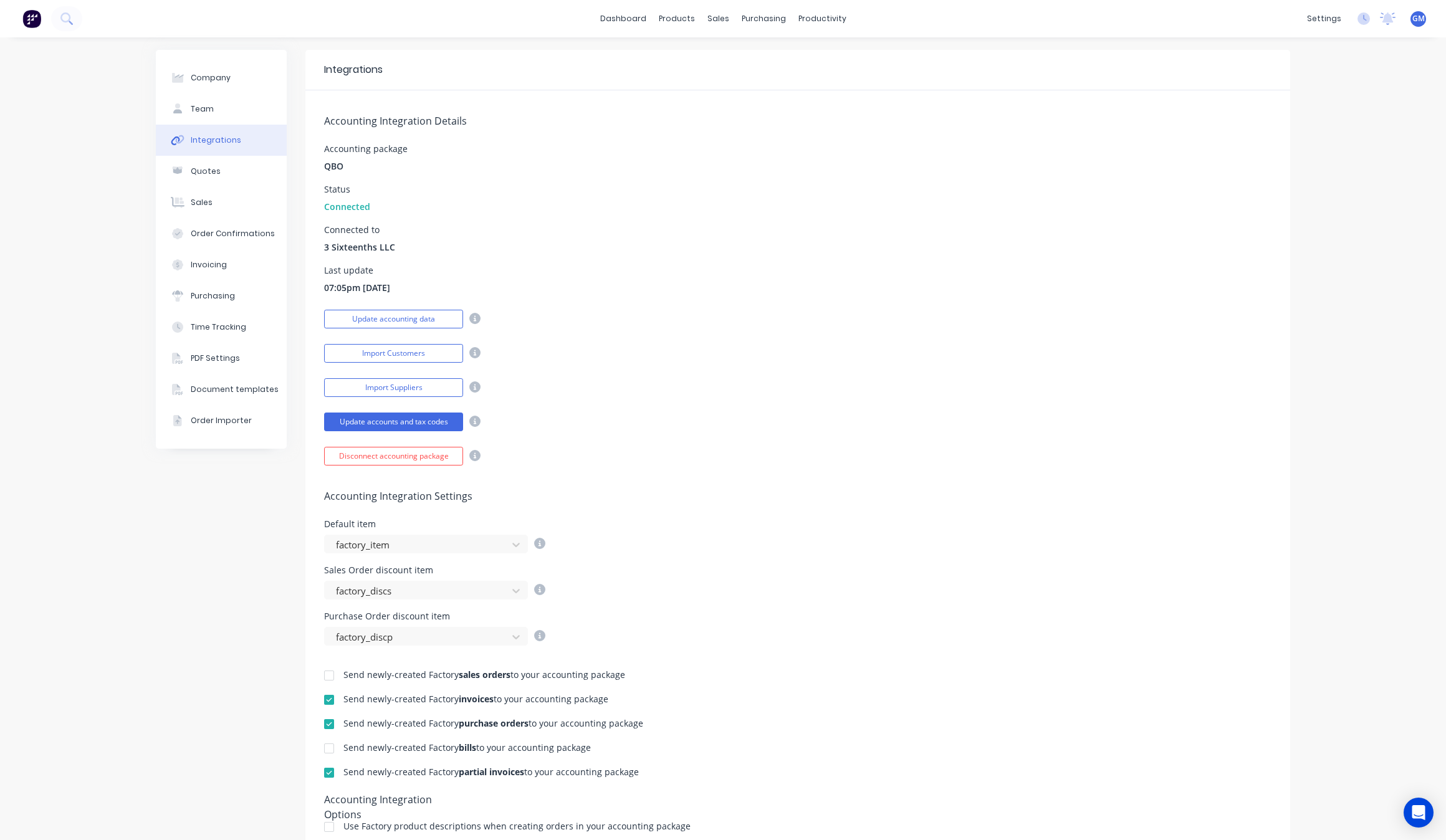
click at [606, 352] on div "Import Customers" at bounding box center [797, 352] width 947 height 22
click at [758, 73] on link "Customers" at bounding box center [778, 85] width 165 height 25
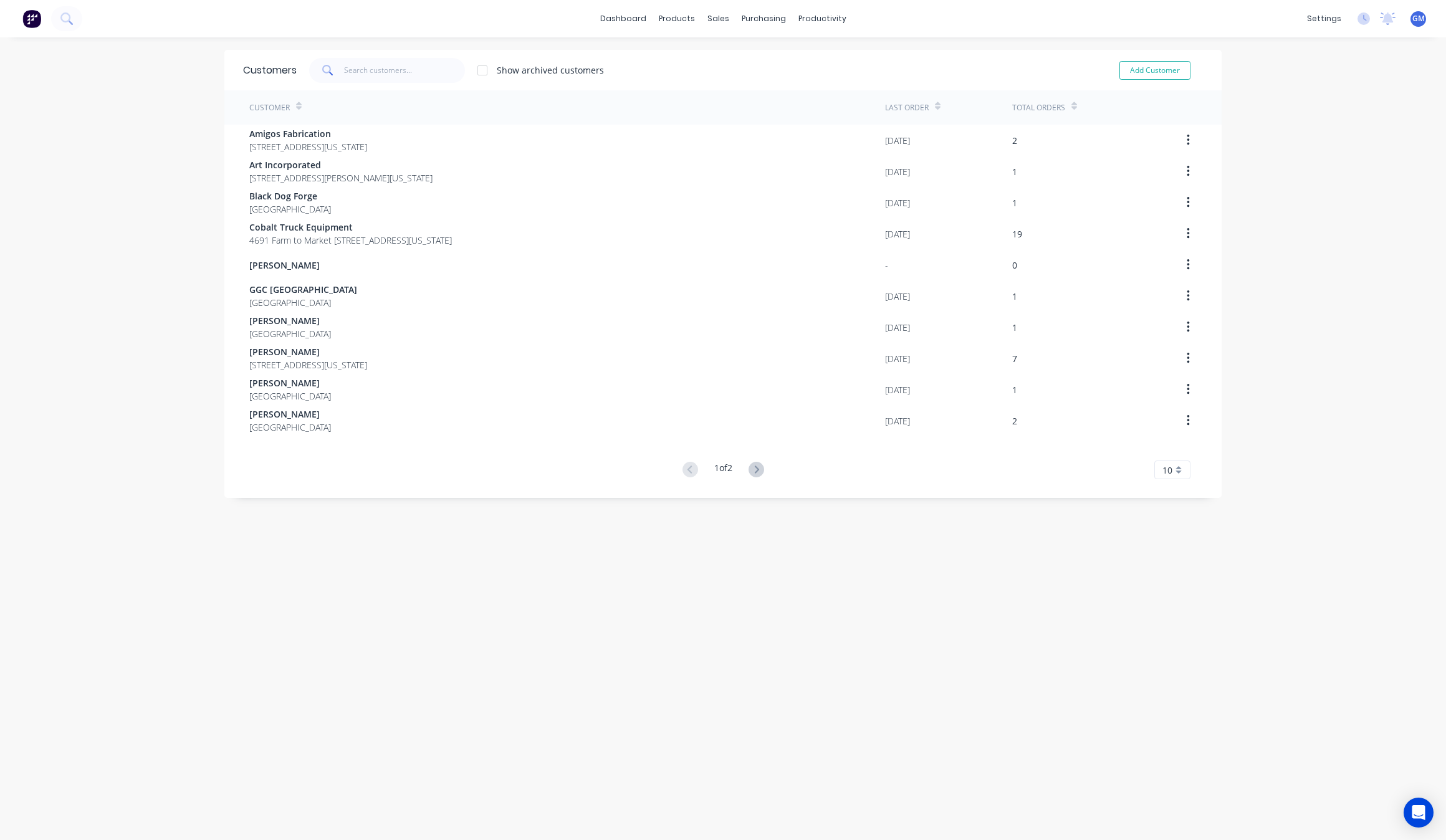
click at [720, 17] on div "sales" at bounding box center [718, 18] width 34 height 19
click at [762, 75] on link "Customers" at bounding box center [778, 85] width 165 height 25
click at [762, 54] on div "Sales Orders" at bounding box center [759, 60] width 51 height 11
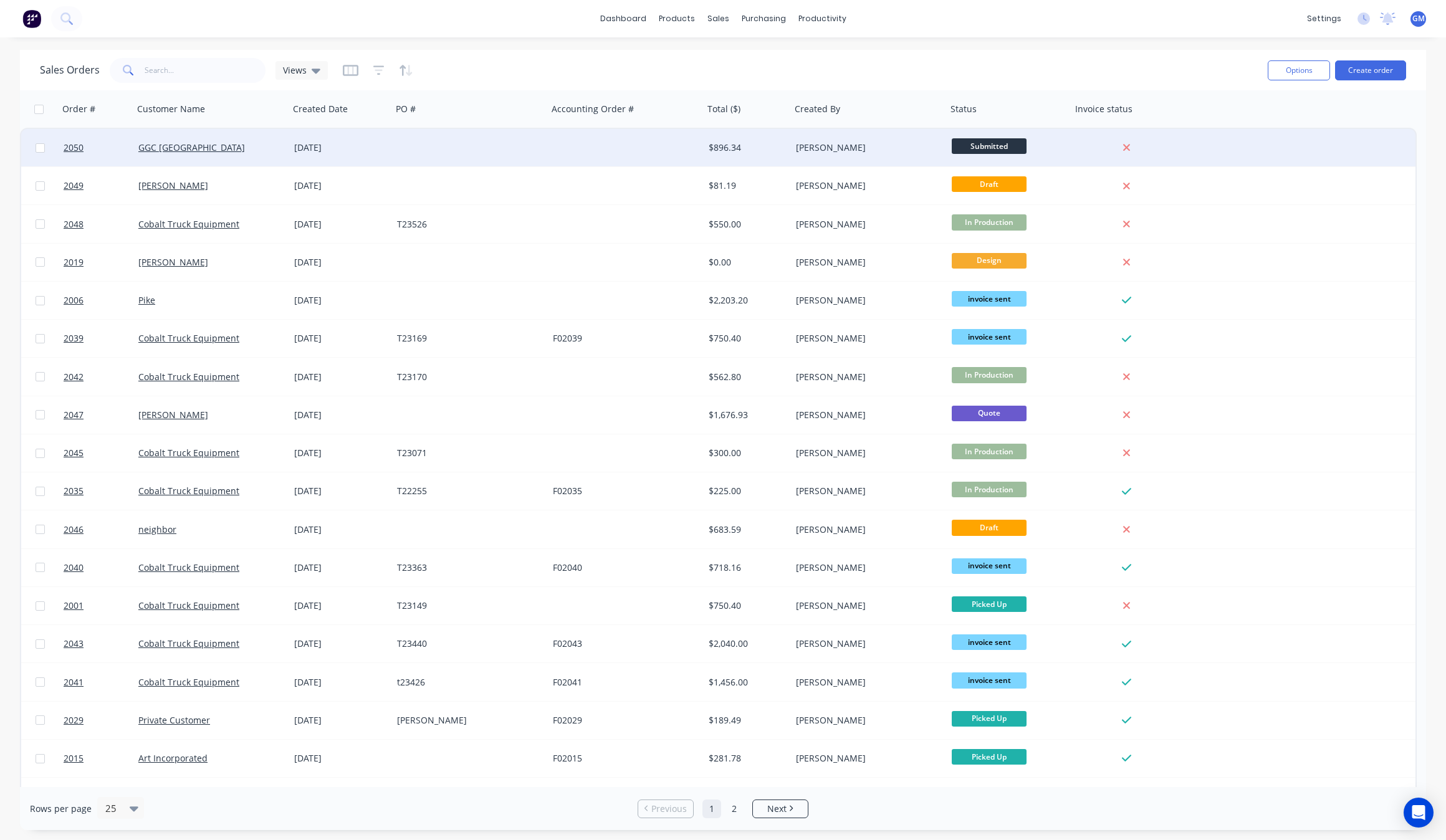
click at [221, 139] on div "GGC [GEOGRAPHIC_DATA]" at bounding box center [211, 147] width 156 height 37
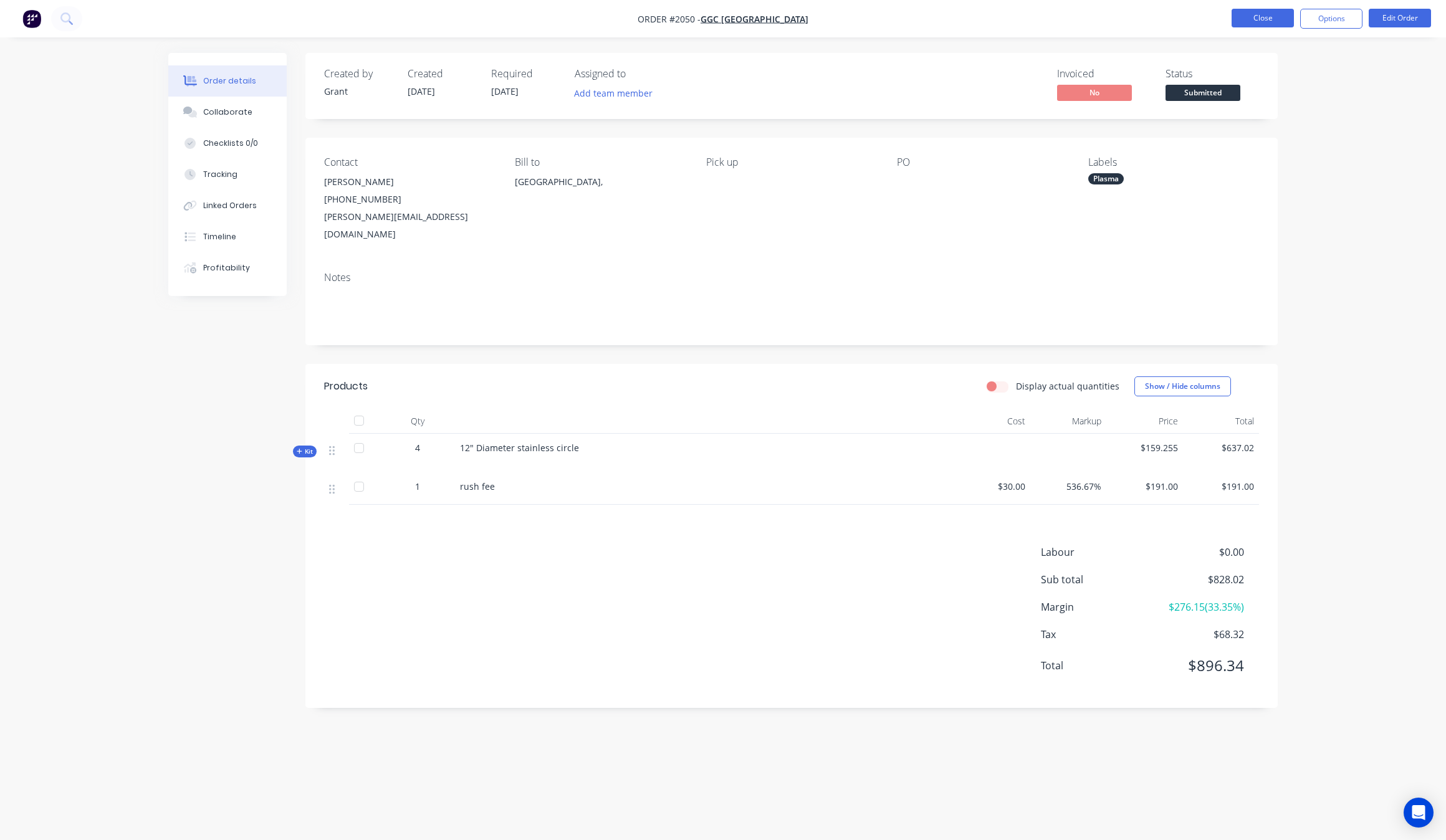
click at [1258, 19] on button "Close" at bounding box center [1262, 18] width 62 height 19
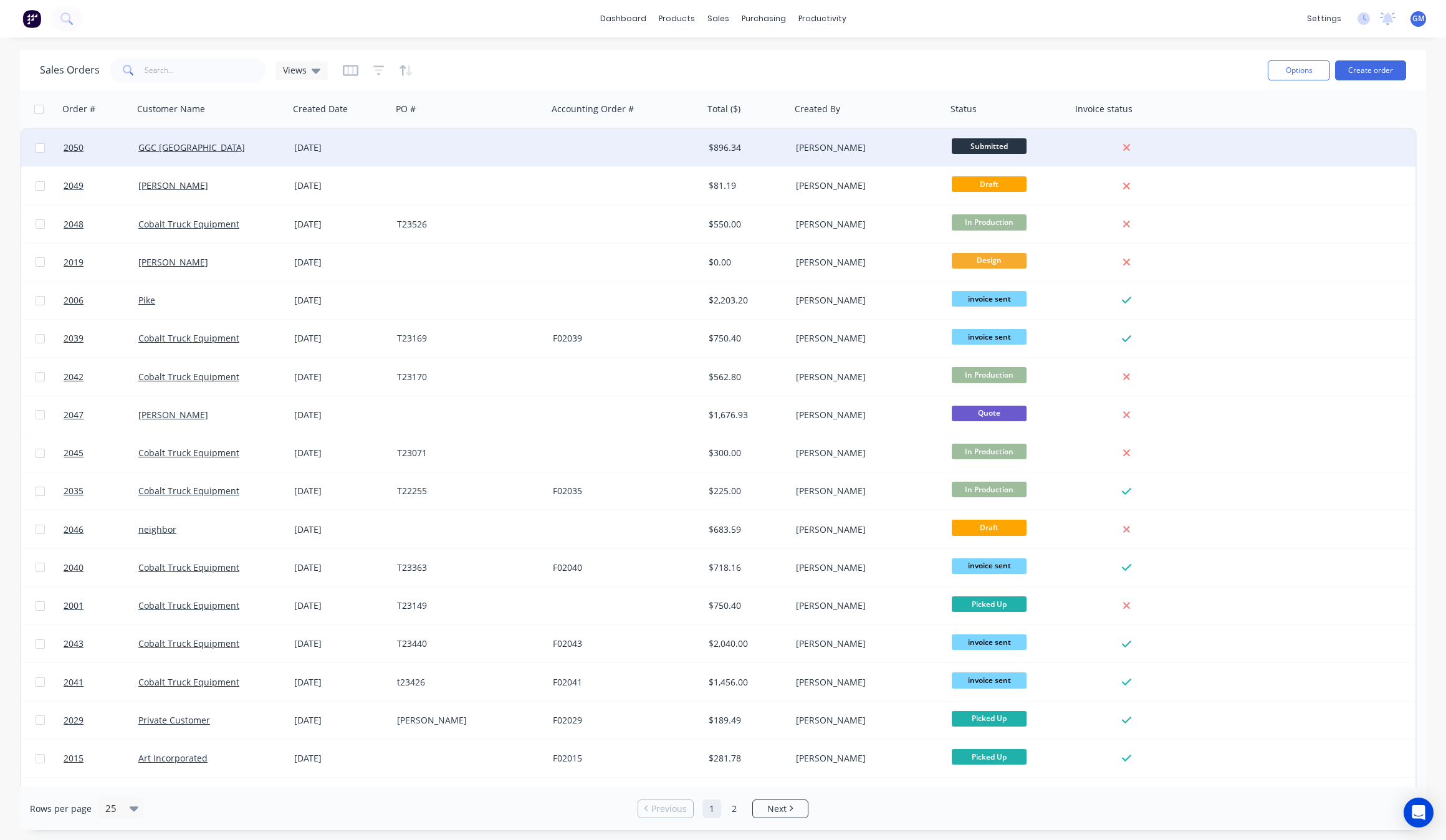
click at [245, 154] on div "GGC [GEOGRAPHIC_DATA]" at bounding box center [211, 147] width 156 height 37
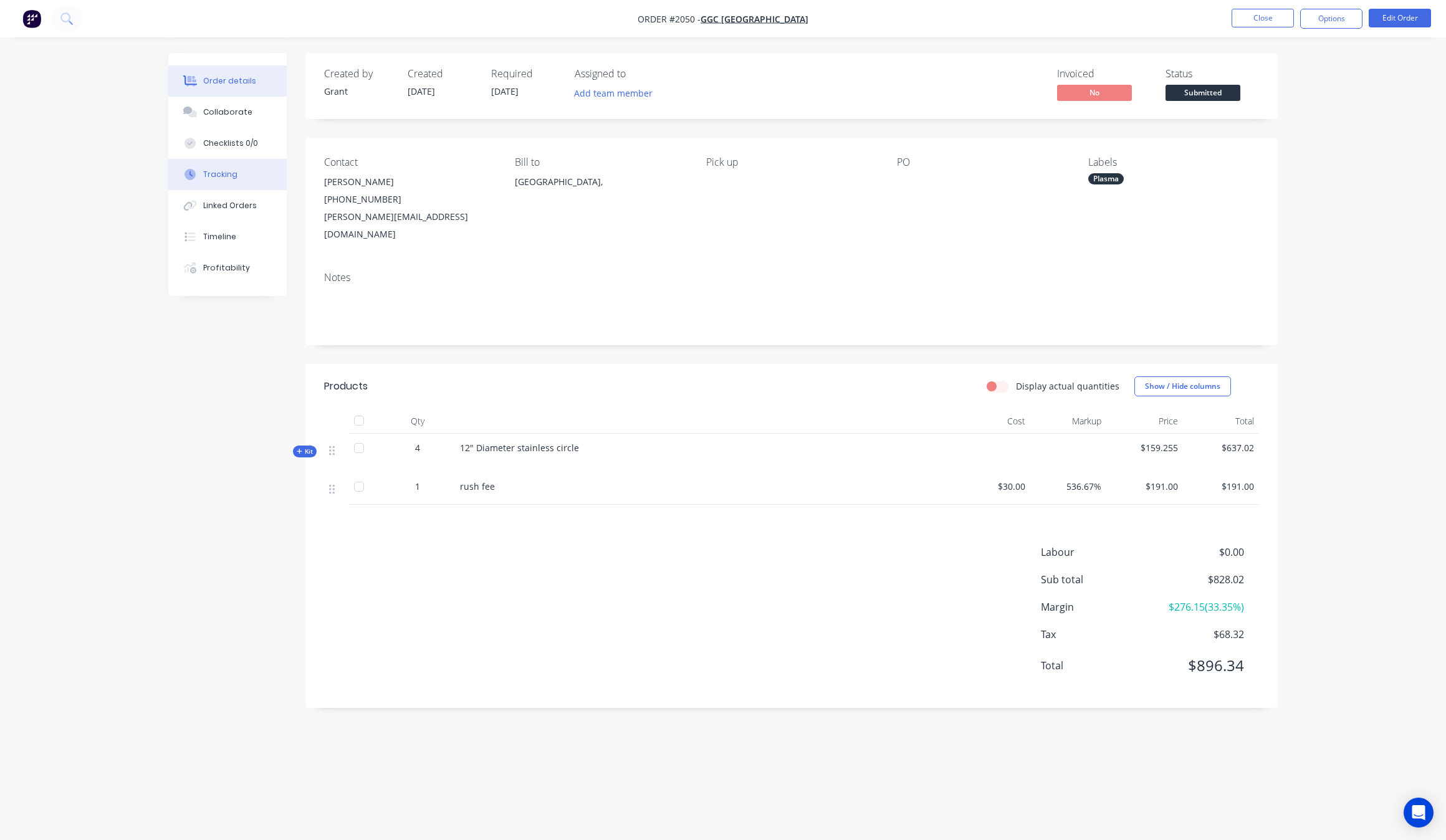
click at [218, 176] on div "Tracking" at bounding box center [220, 174] width 34 height 11
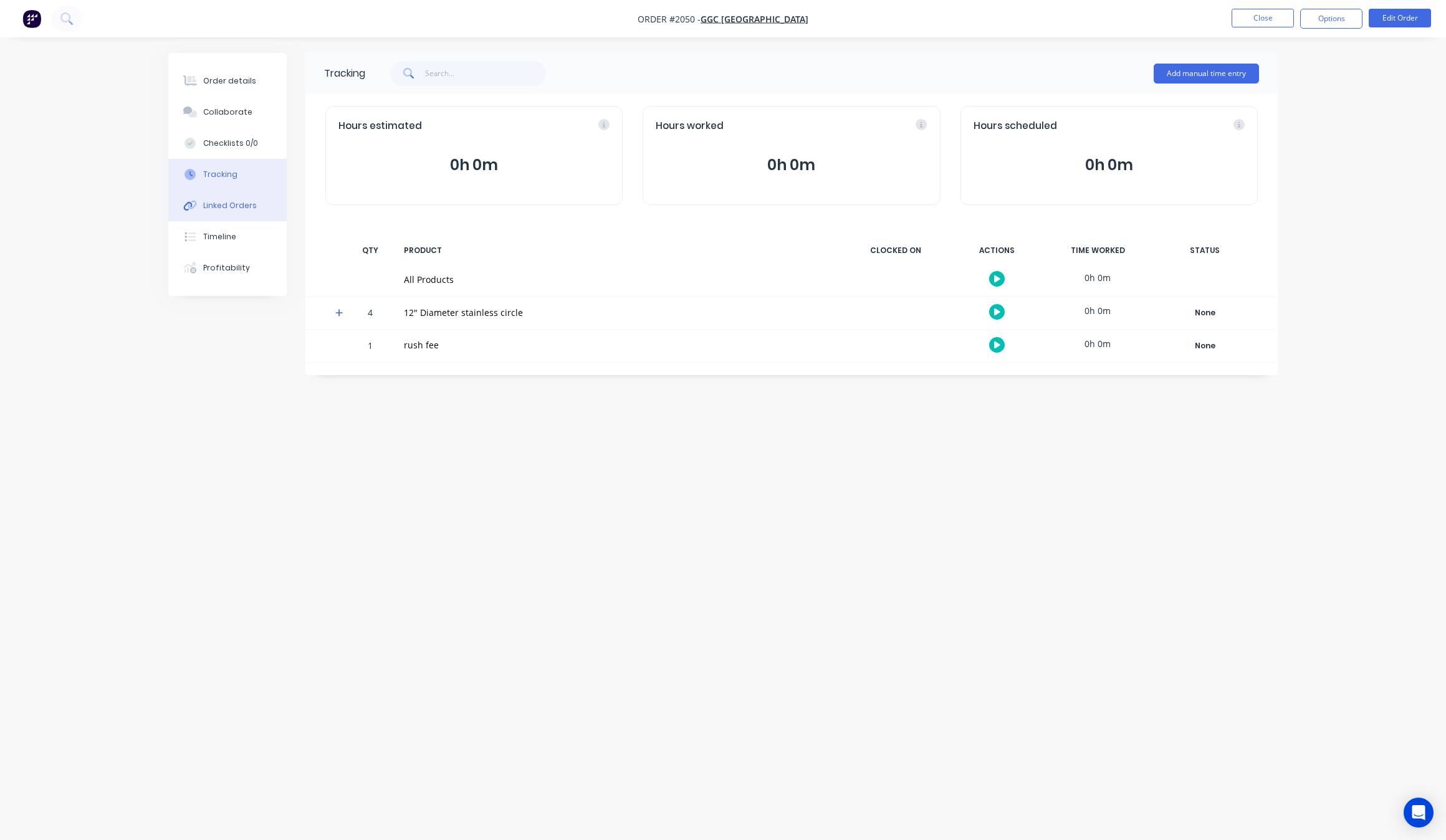
click at [225, 193] on button "Linked Orders" at bounding box center [227, 205] width 119 height 31
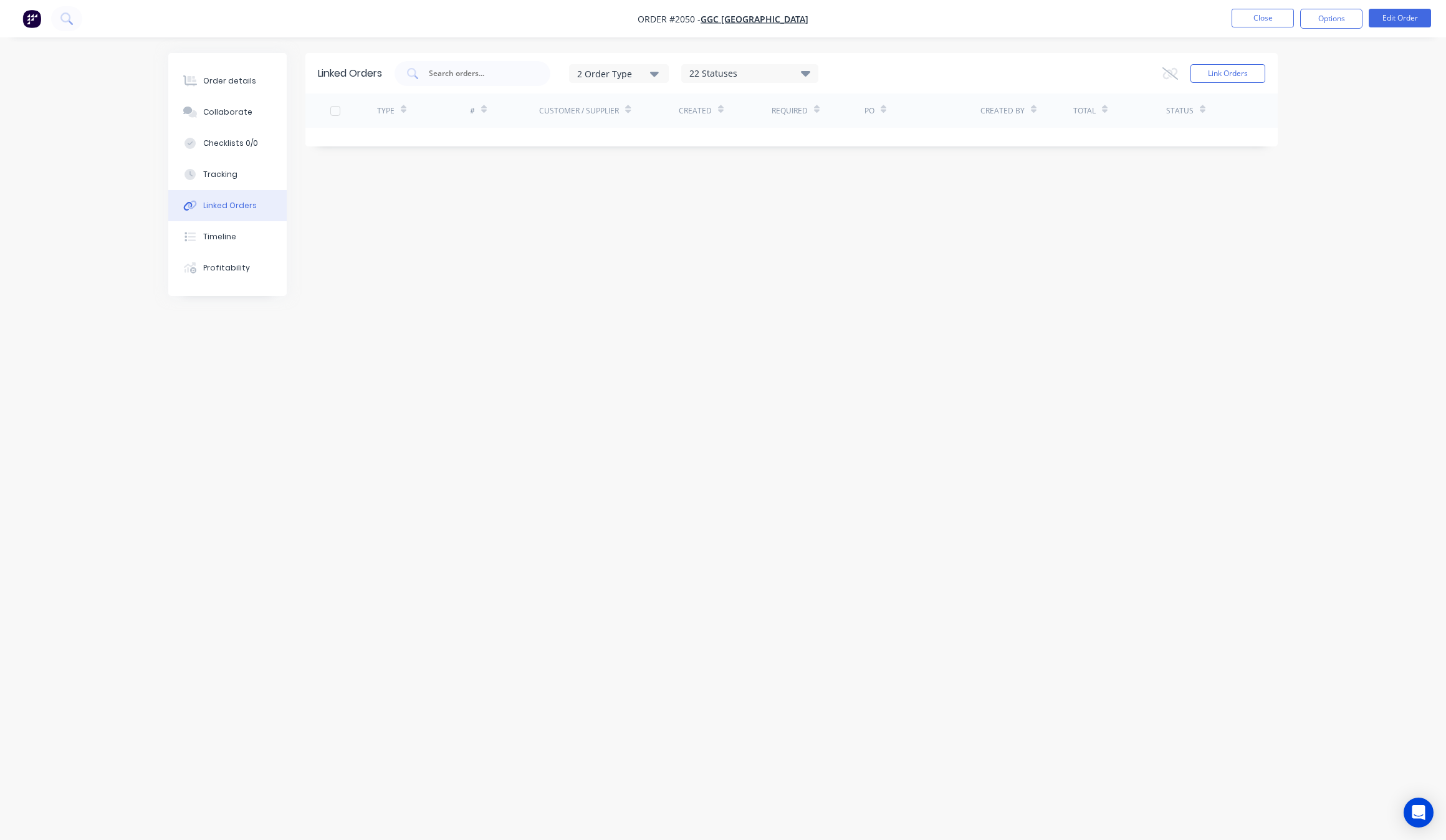
click at [1286, 5] on nav "Order #2050 - GGC [GEOGRAPHIC_DATA] Close Options Edit Order" at bounding box center [723, 18] width 1446 height 37
click at [1285, 19] on button "Close" at bounding box center [1262, 18] width 62 height 19
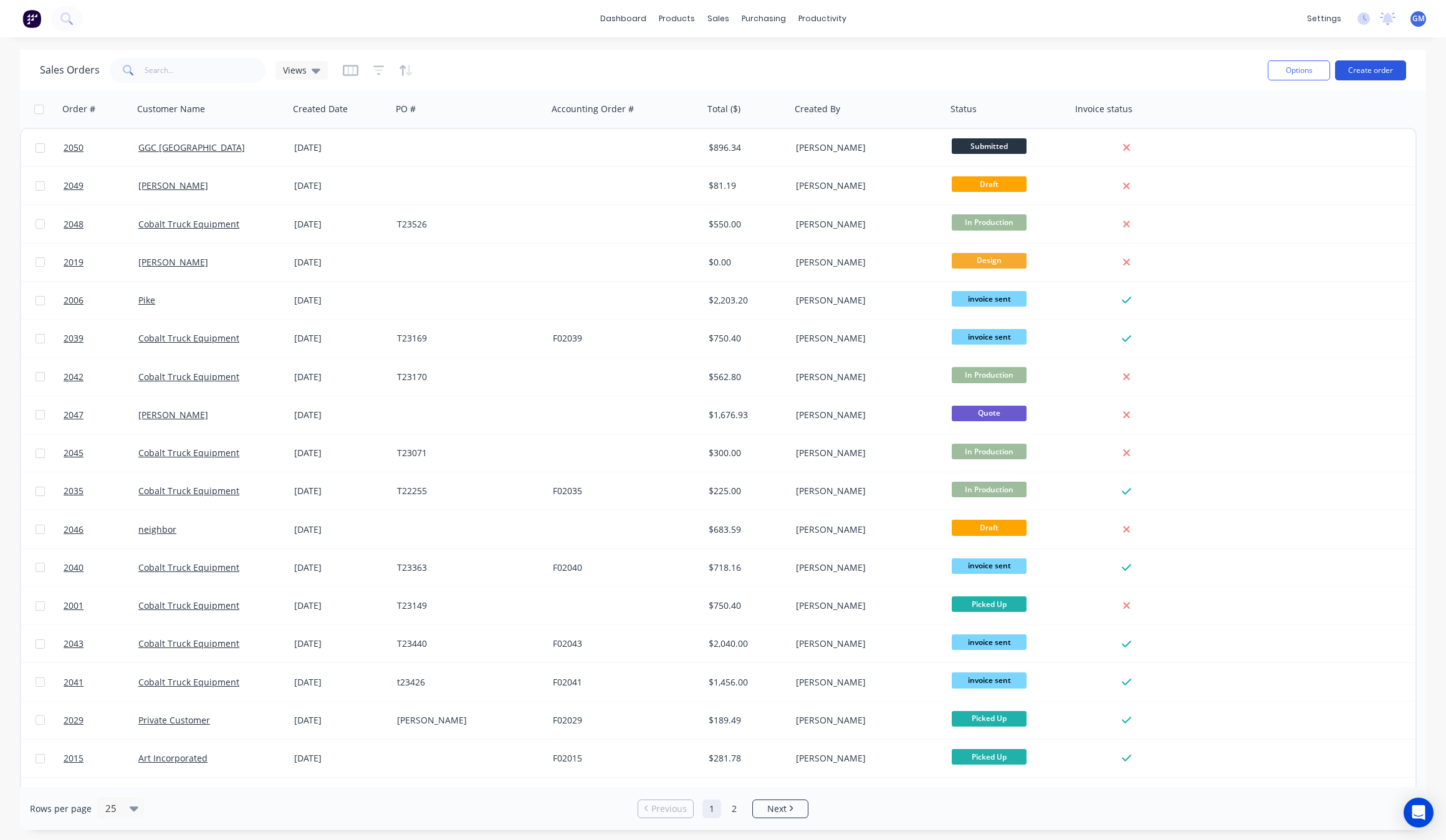
click at [1379, 67] on button "Create order" at bounding box center [1370, 70] width 71 height 20
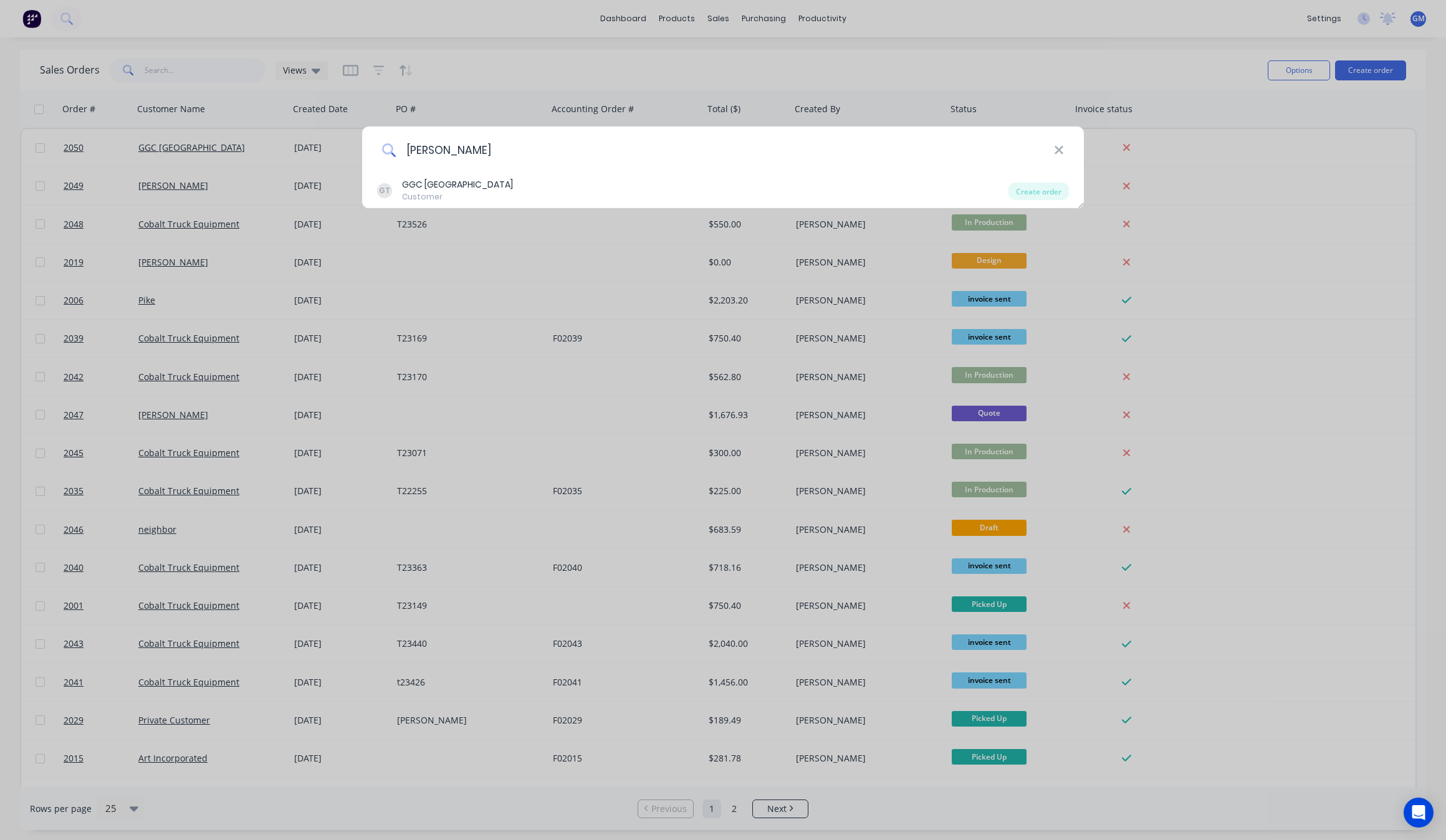
drag, startPoint x: 504, startPoint y: 147, endPoint x: 413, endPoint y: 165, distance: 92.8
click at [413, 165] on input "[PERSON_NAME]" at bounding box center [725, 150] width 658 height 47
type input "[PERSON_NAME]"
click at [1054, 150] on icon at bounding box center [1058, 150] width 10 height 14
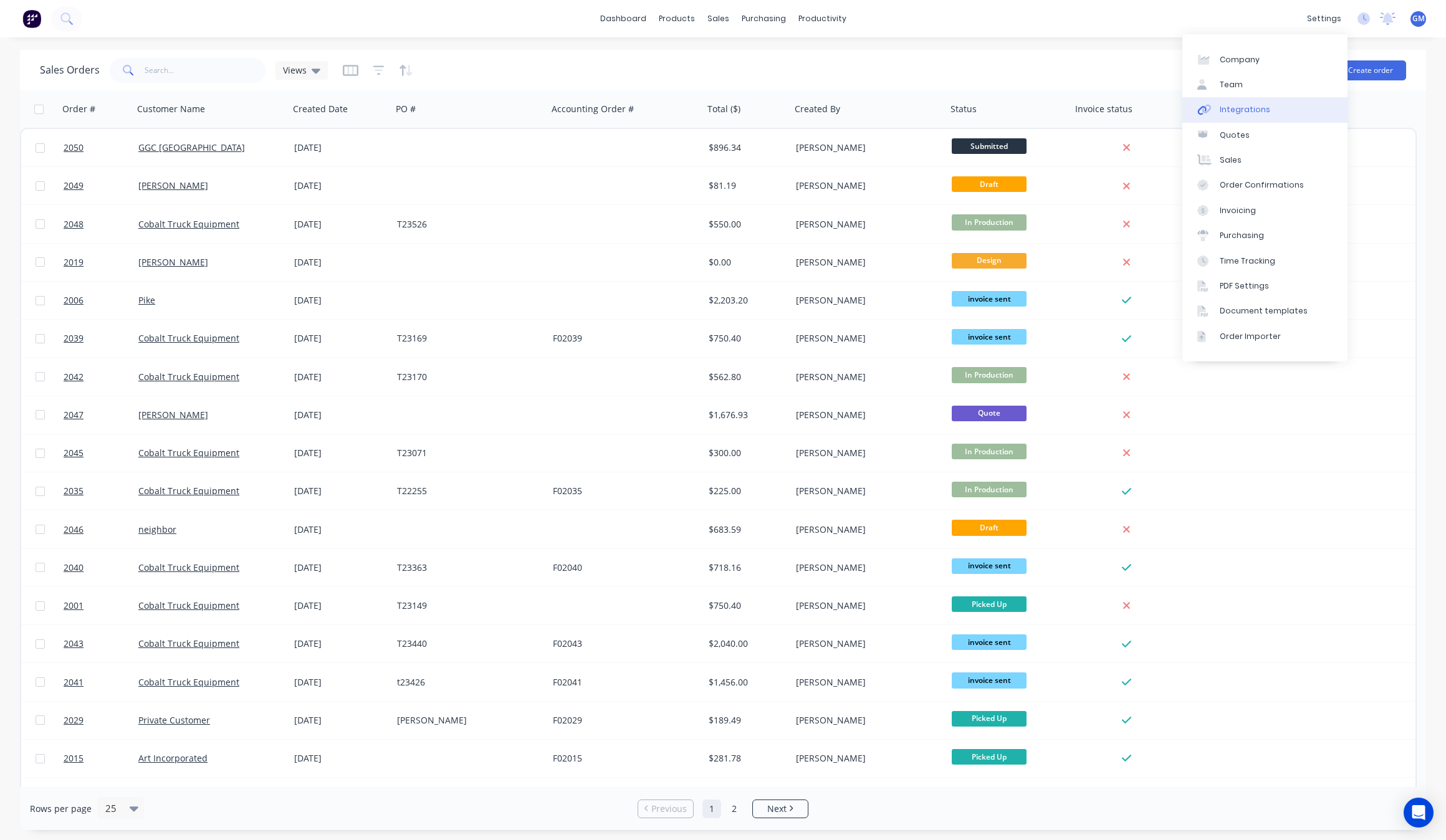
click at [1253, 111] on div "Integrations" at bounding box center [1244, 110] width 51 height 11
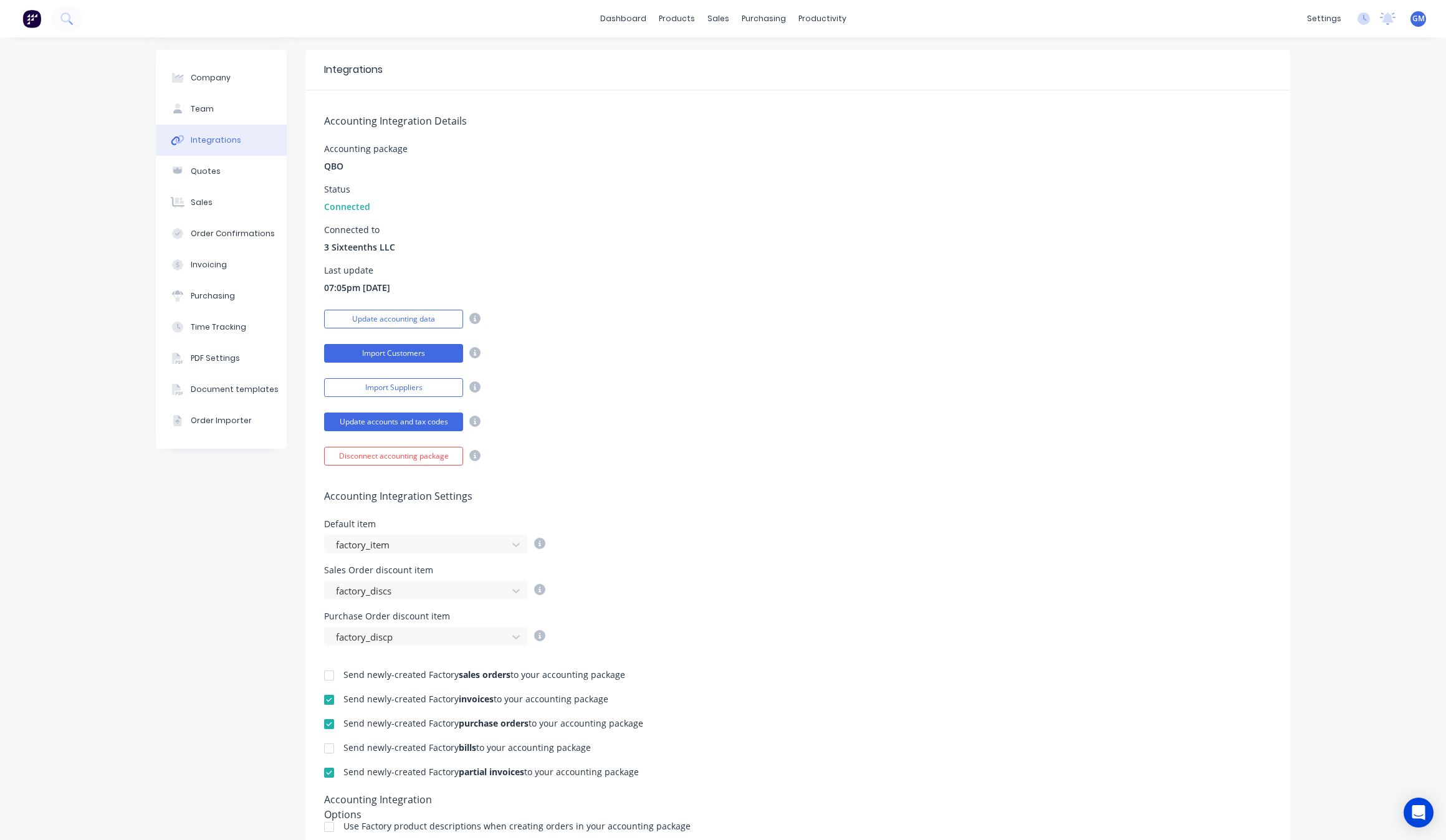
click at [430, 357] on button "Import Customers" at bounding box center [393, 353] width 139 height 19
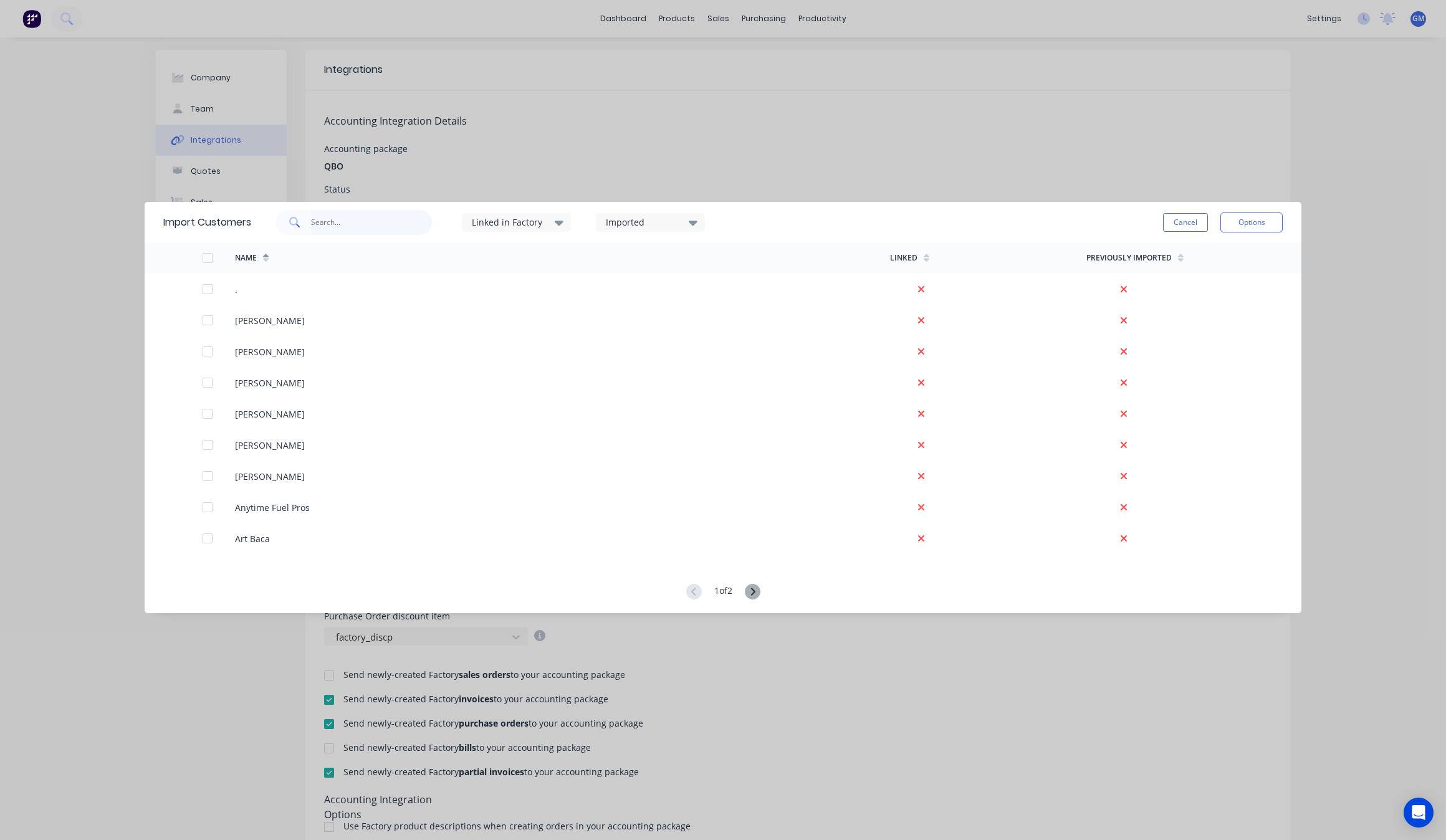
click at [359, 216] on input "text" at bounding box center [371, 222] width 122 height 25
type input "der"
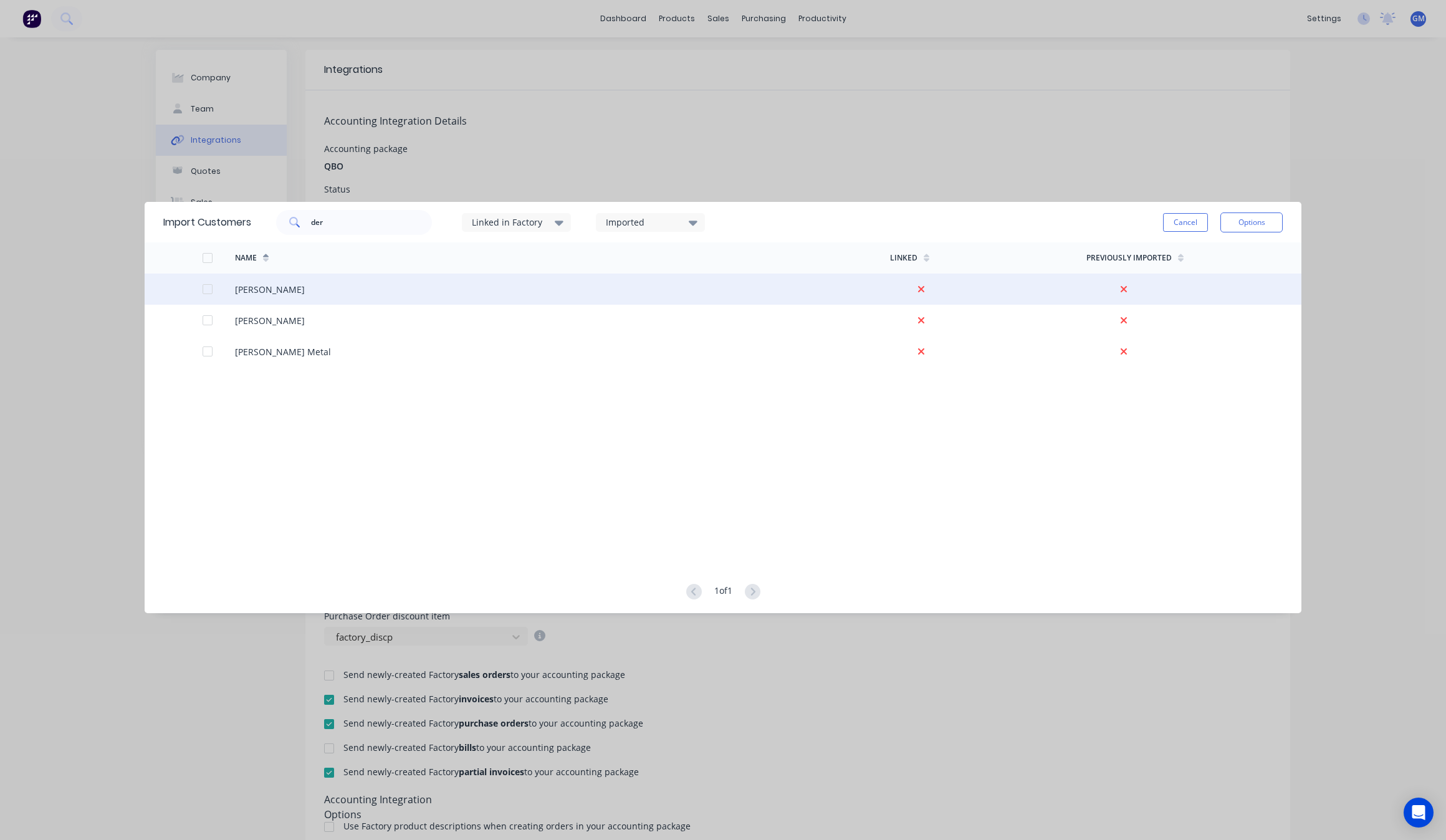
click at [350, 281] on div "[PERSON_NAME]" at bounding box center [563, 289] width 655 height 31
click at [206, 290] on div at bounding box center [207, 289] width 25 height 25
click at [1248, 222] on button "Options" at bounding box center [1251, 222] width 62 height 20
click at [1240, 254] on div "Import selected customers" at bounding box center [1223, 257] width 96 height 31
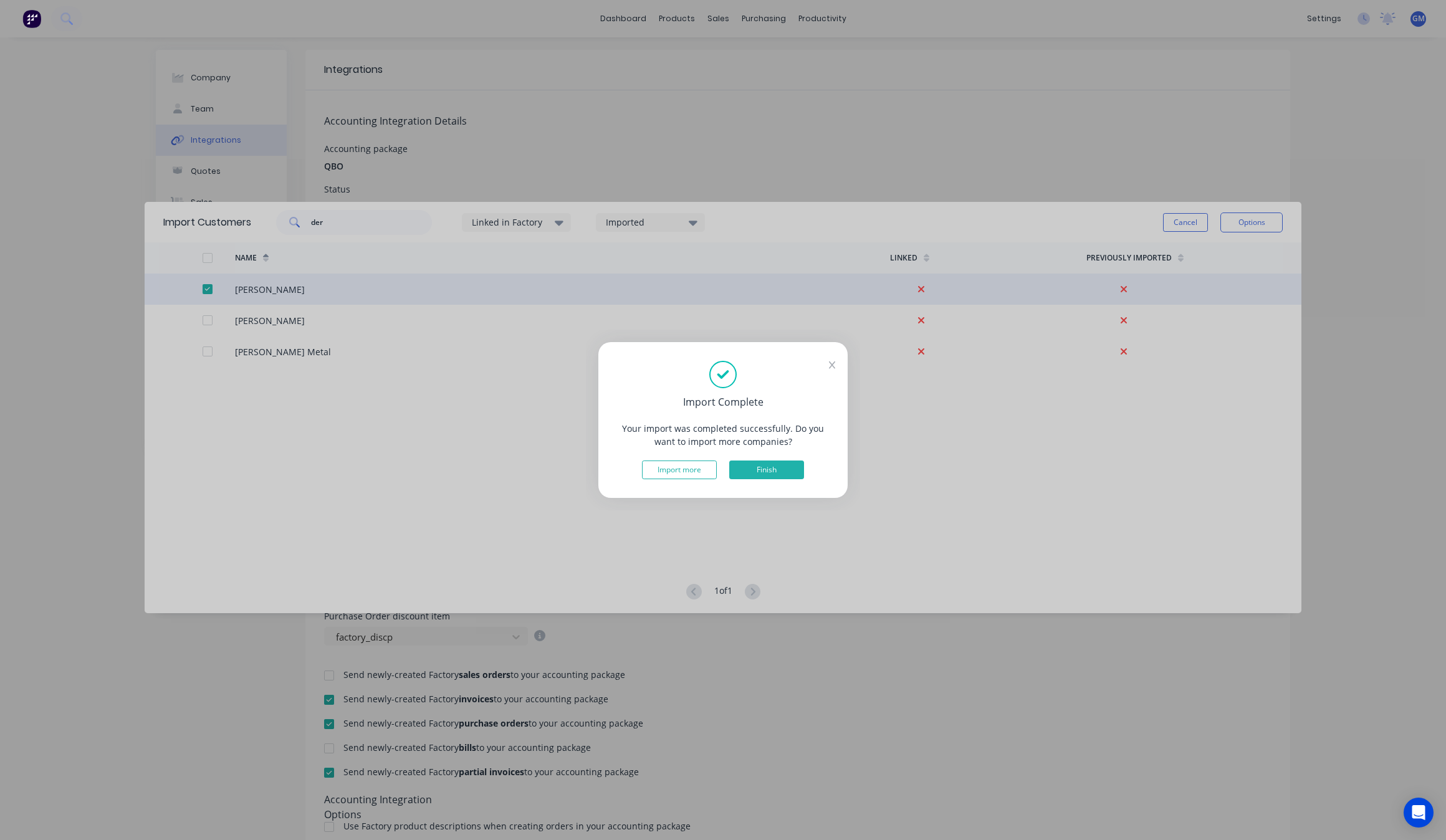
click at [762, 472] on button "Finish" at bounding box center [766, 470] width 75 height 19
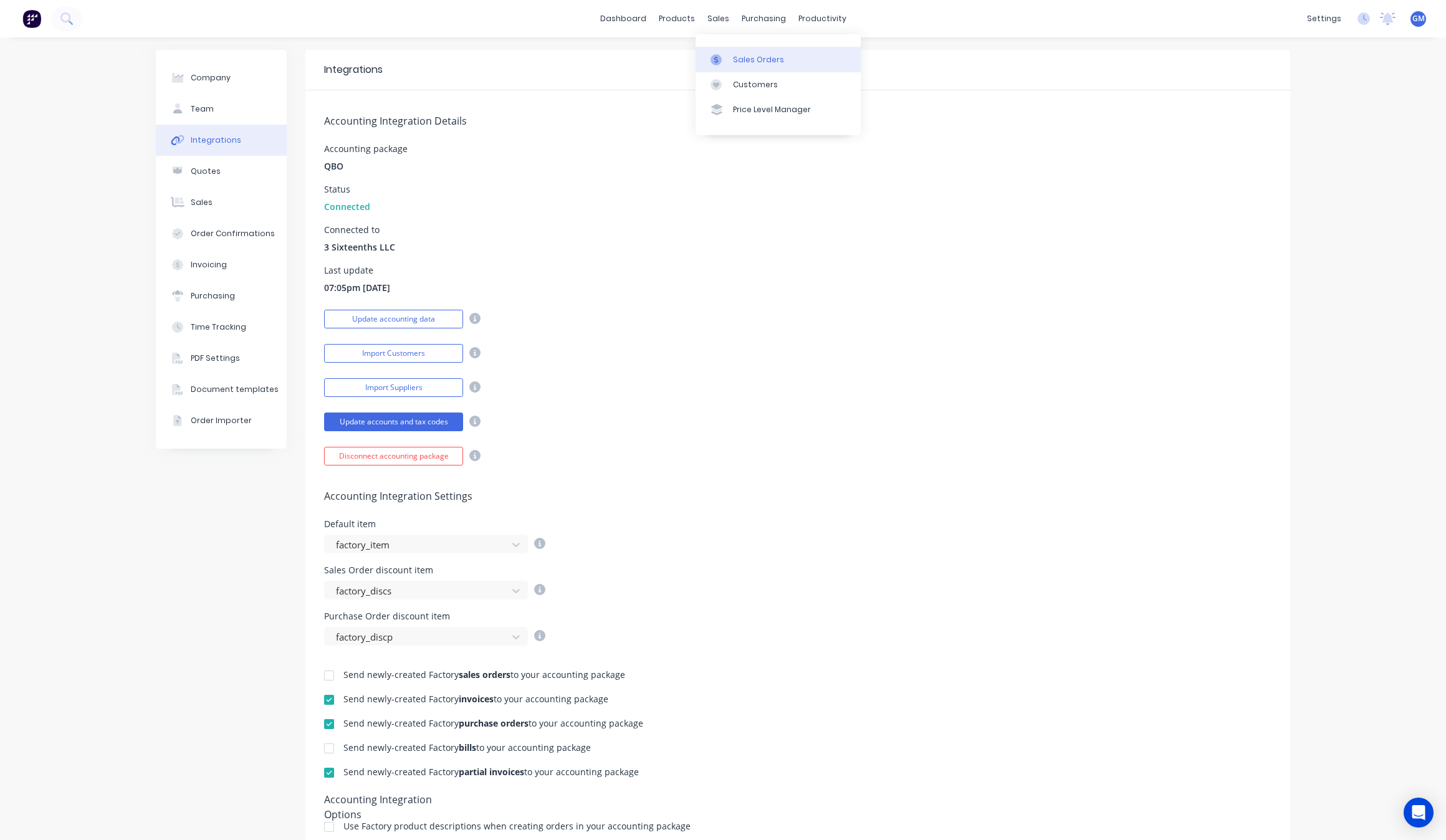
click at [737, 53] on link "Sales Orders" at bounding box center [778, 59] width 165 height 25
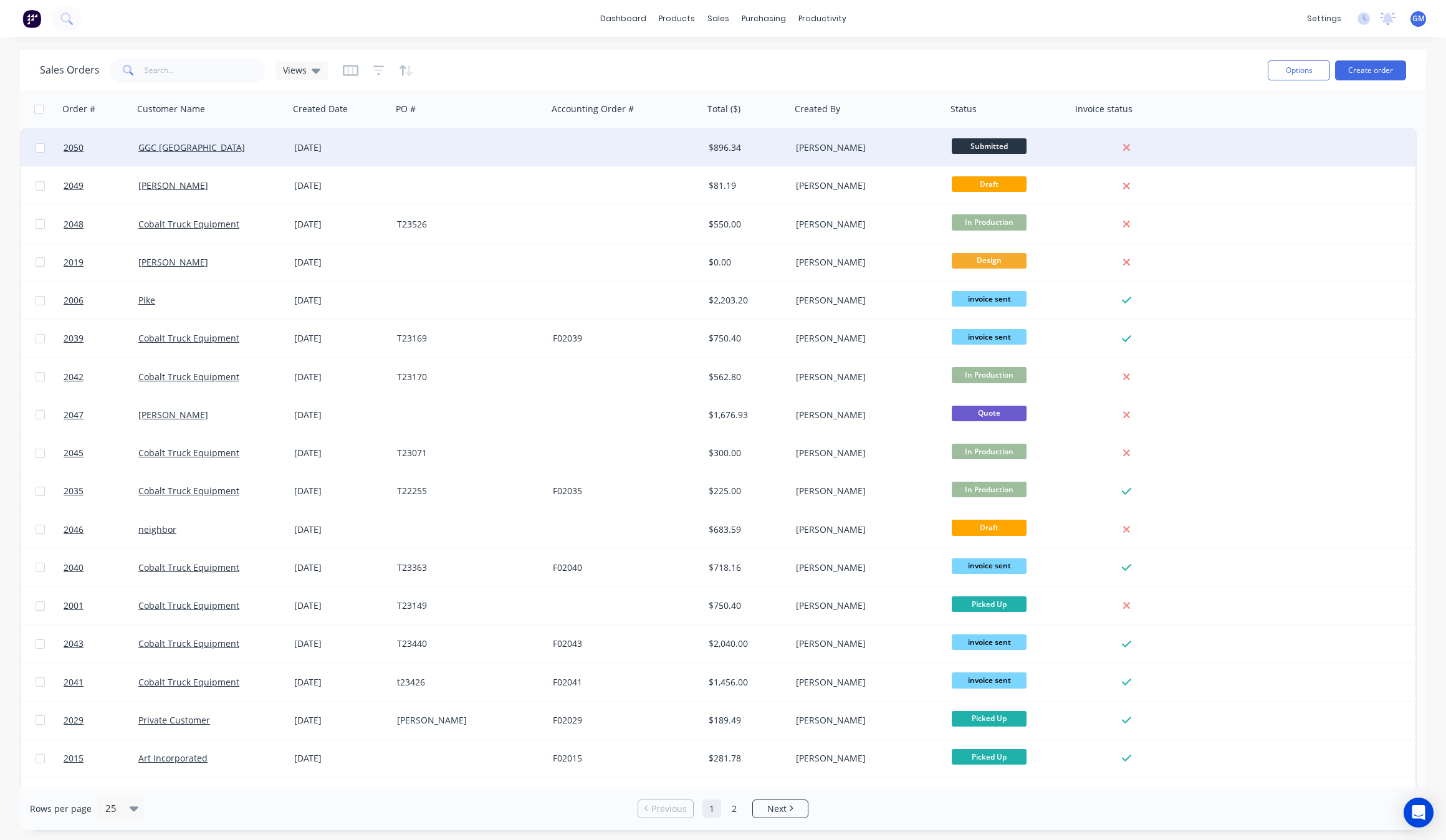
click at [415, 144] on div at bounding box center [470, 147] width 156 height 37
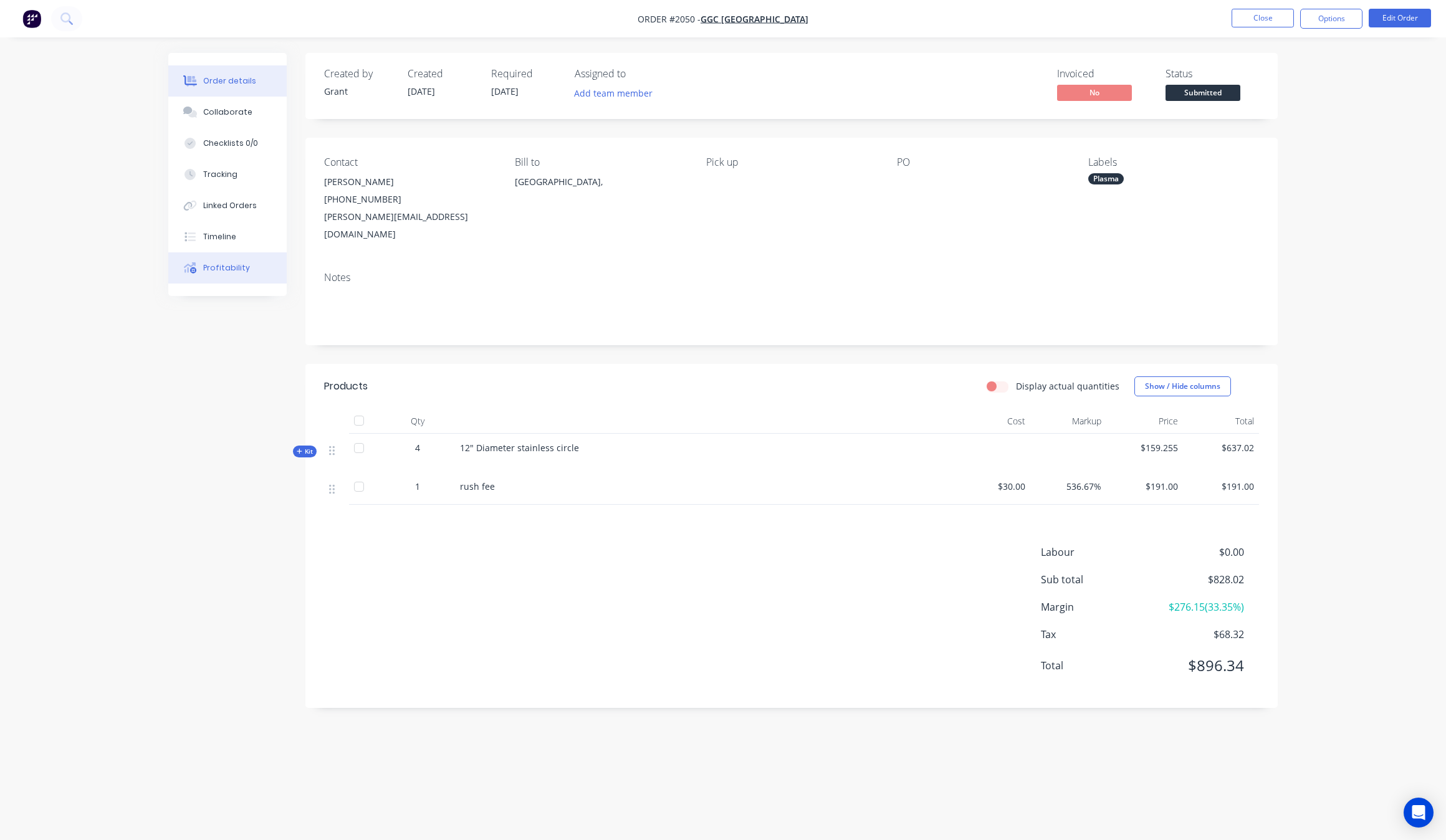
click at [260, 265] on button "Profitability" at bounding box center [227, 268] width 119 height 31
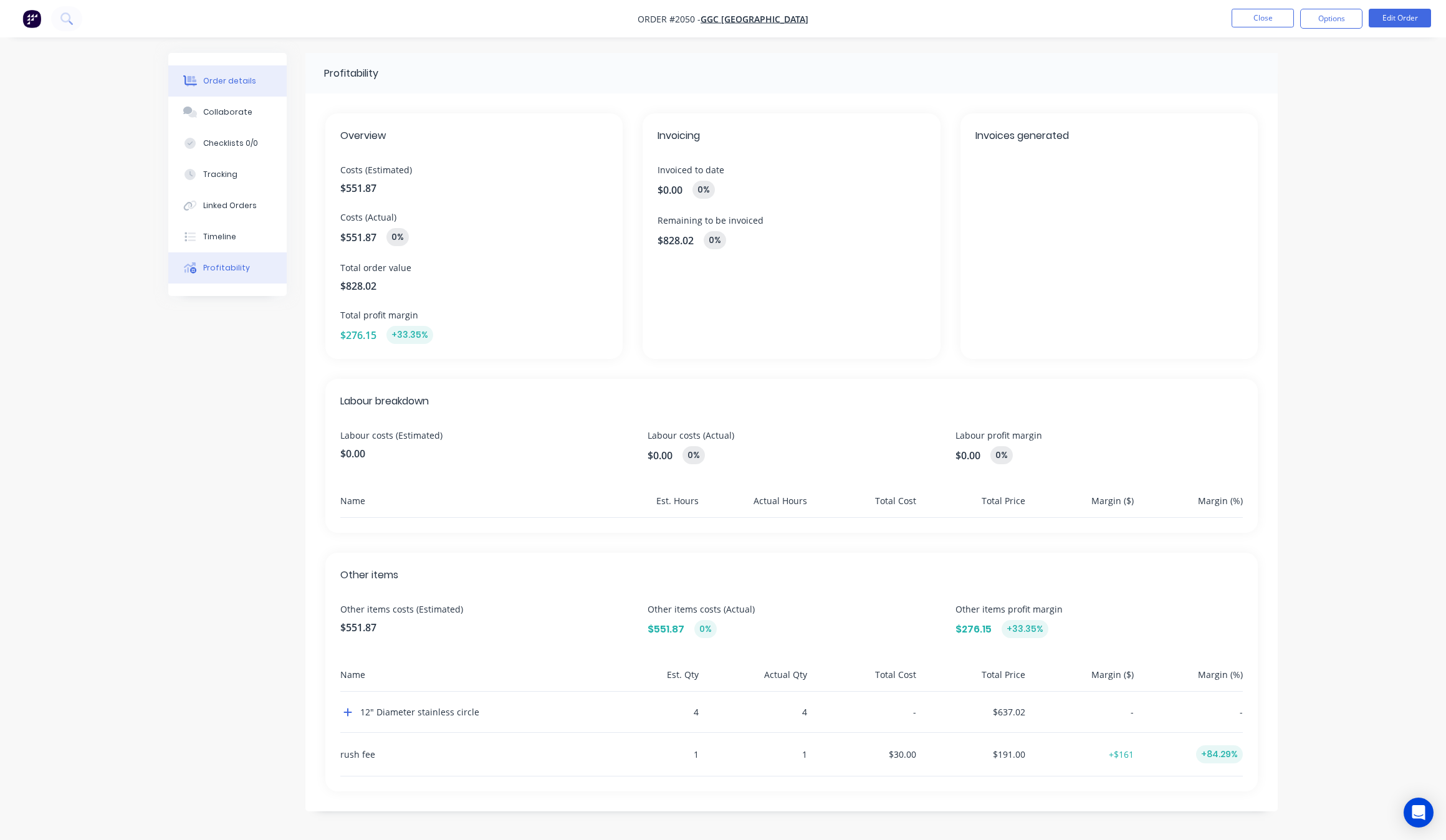
click at [241, 73] on button "Order details" at bounding box center [227, 81] width 119 height 31
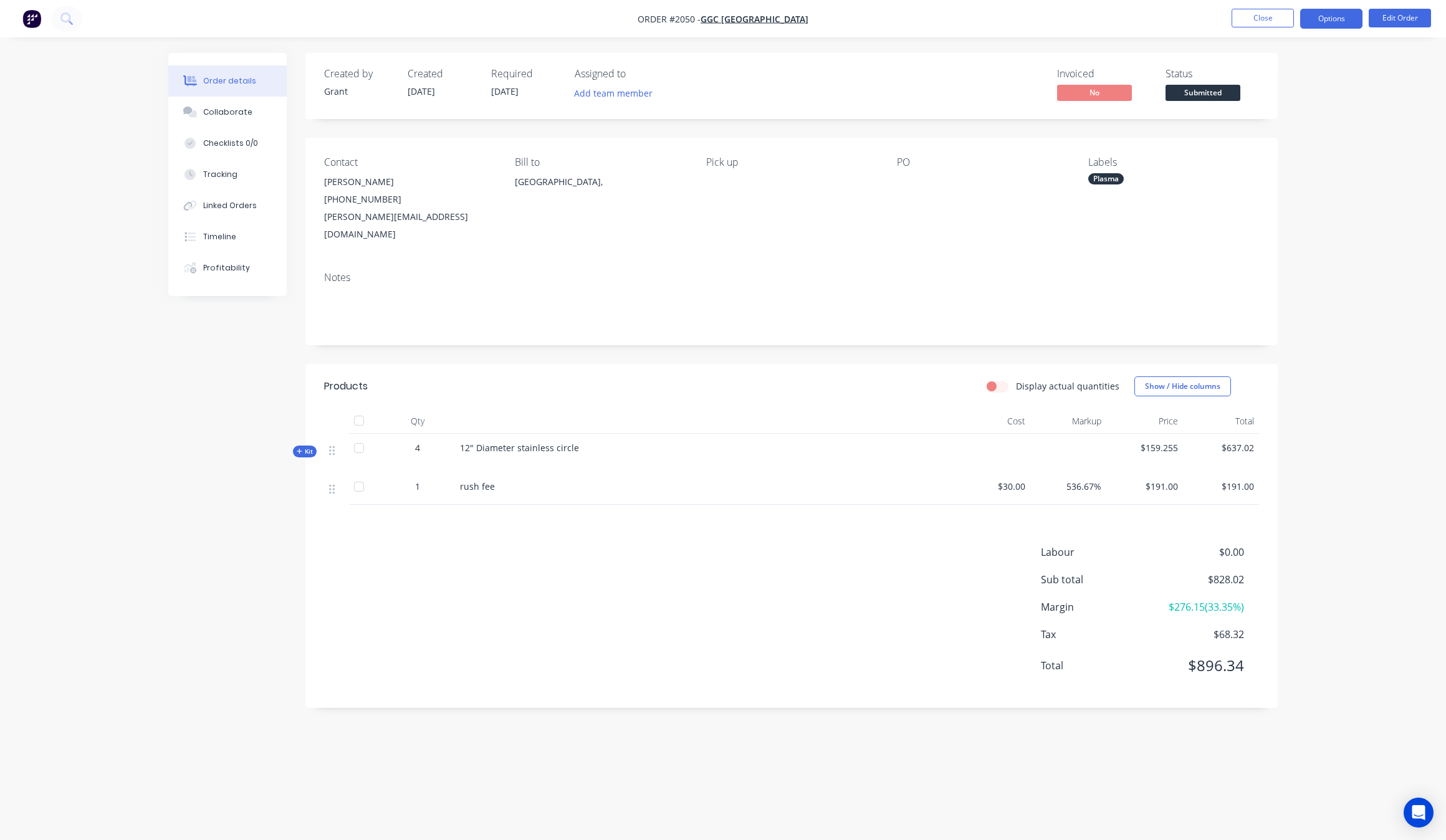
click at [1320, 16] on button "Options" at bounding box center [1331, 19] width 62 height 20
click at [1283, 60] on button "EMAIL / PRINT" at bounding box center [1293, 50] width 137 height 25
click at [1276, 84] on div "Invoice" at bounding box center [1294, 76] width 115 height 18
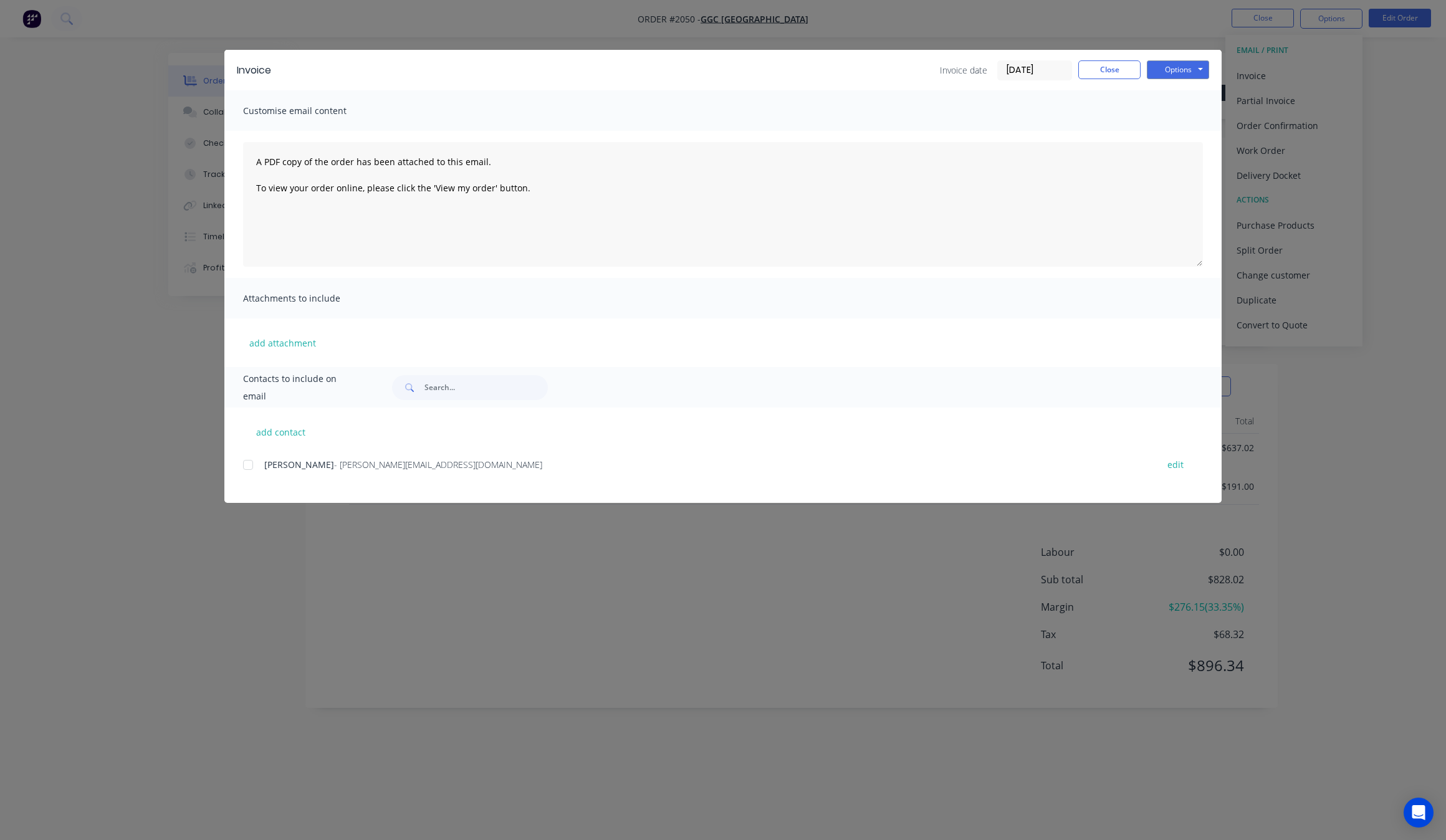
click at [246, 469] on div at bounding box center [247, 464] width 25 height 25
click at [1160, 66] on button "Options" at bounding box center [1178, 70] width 62 height 19
click at [1195, 119] on button "Print" at bounding box center [1186, 113] width 79 height 20
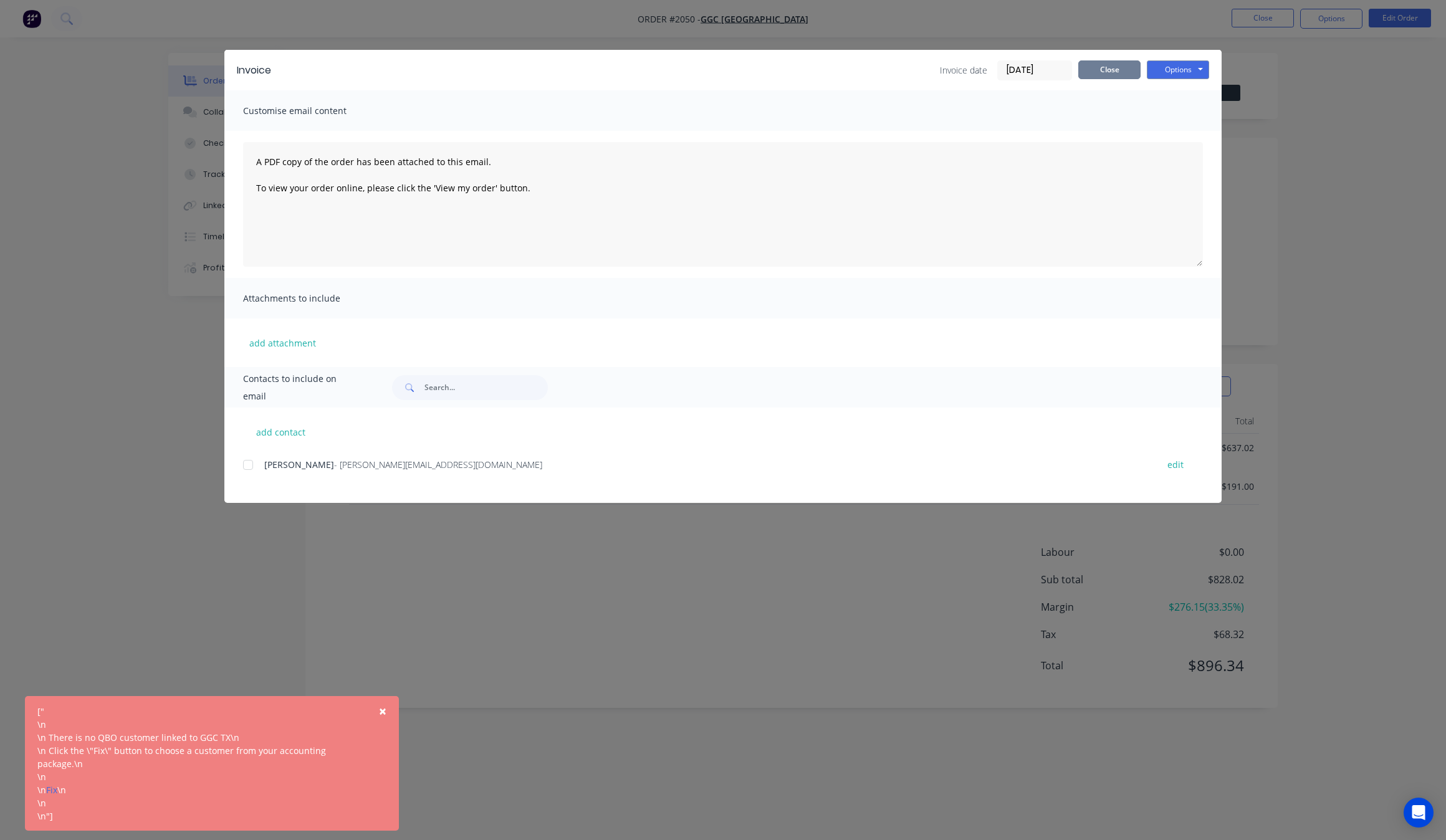
click at [1102, 69] on button "Close" at bounding box center [1109, 70] width 62 height 19
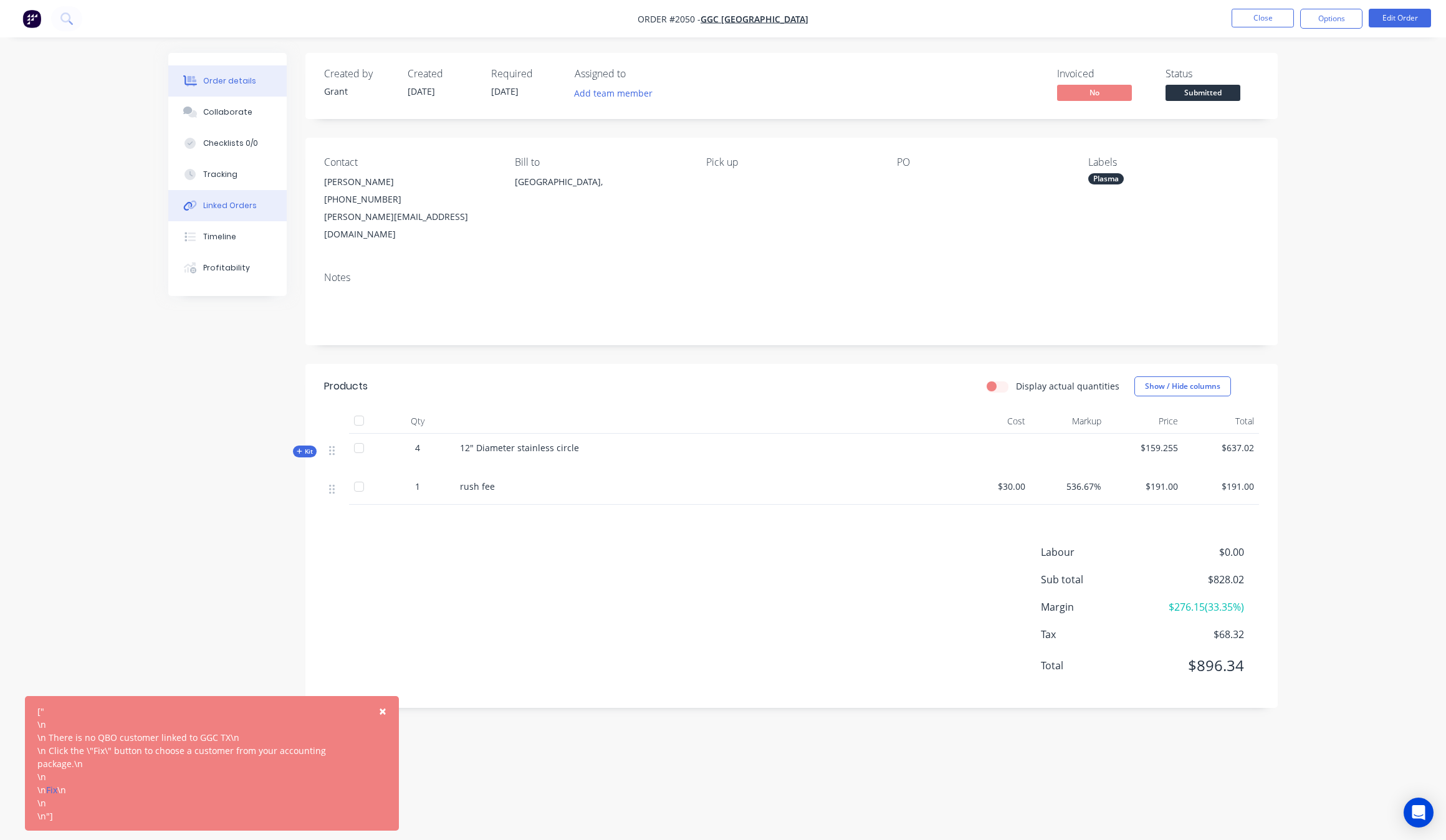
click at [231, 207] on div "Linked Orders" at bounding box center [230, 205] width 54 height 11
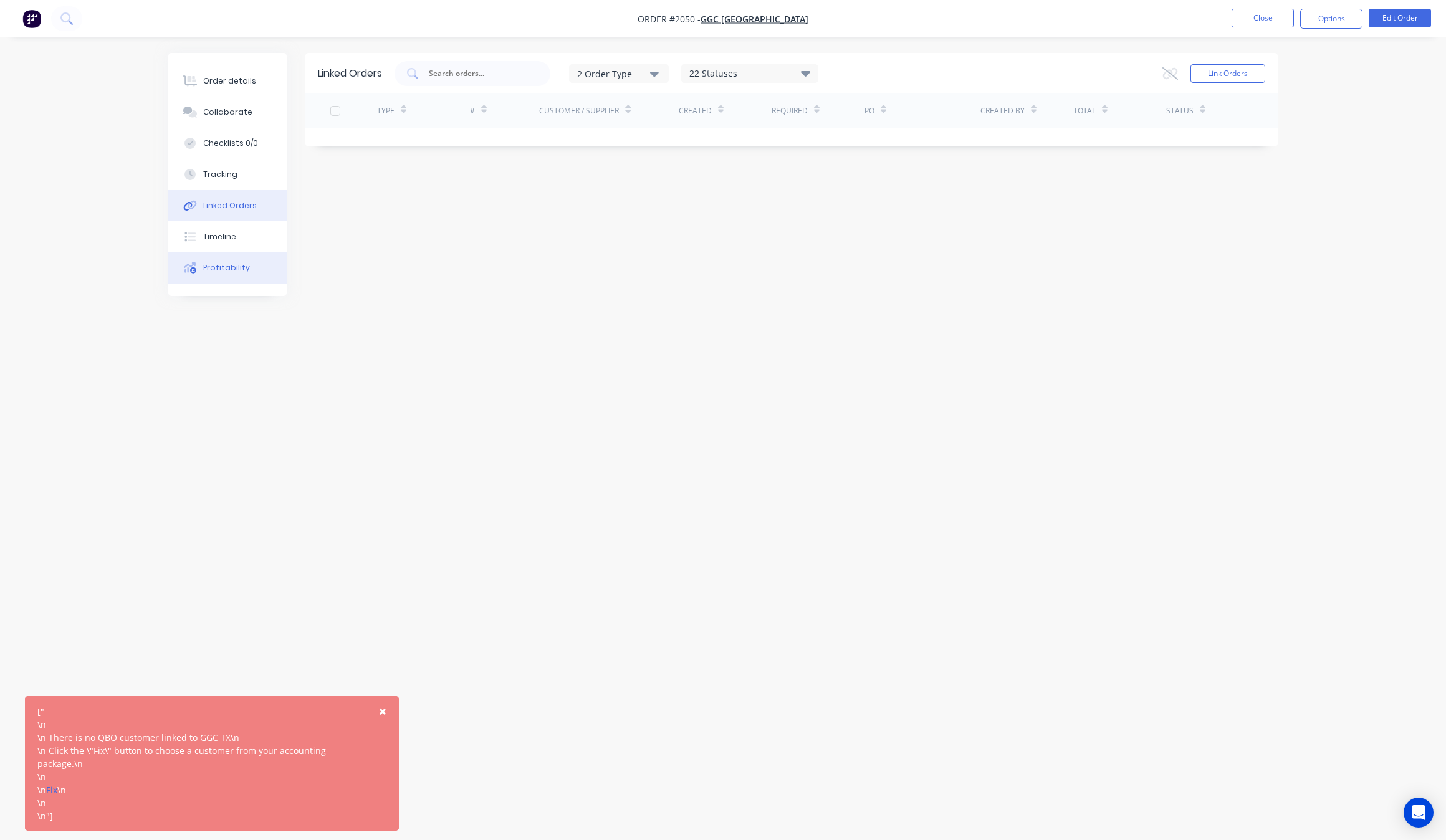
click at [220, 268] on div "Profitability" at bounding box center [227, 268] width 47 height 11
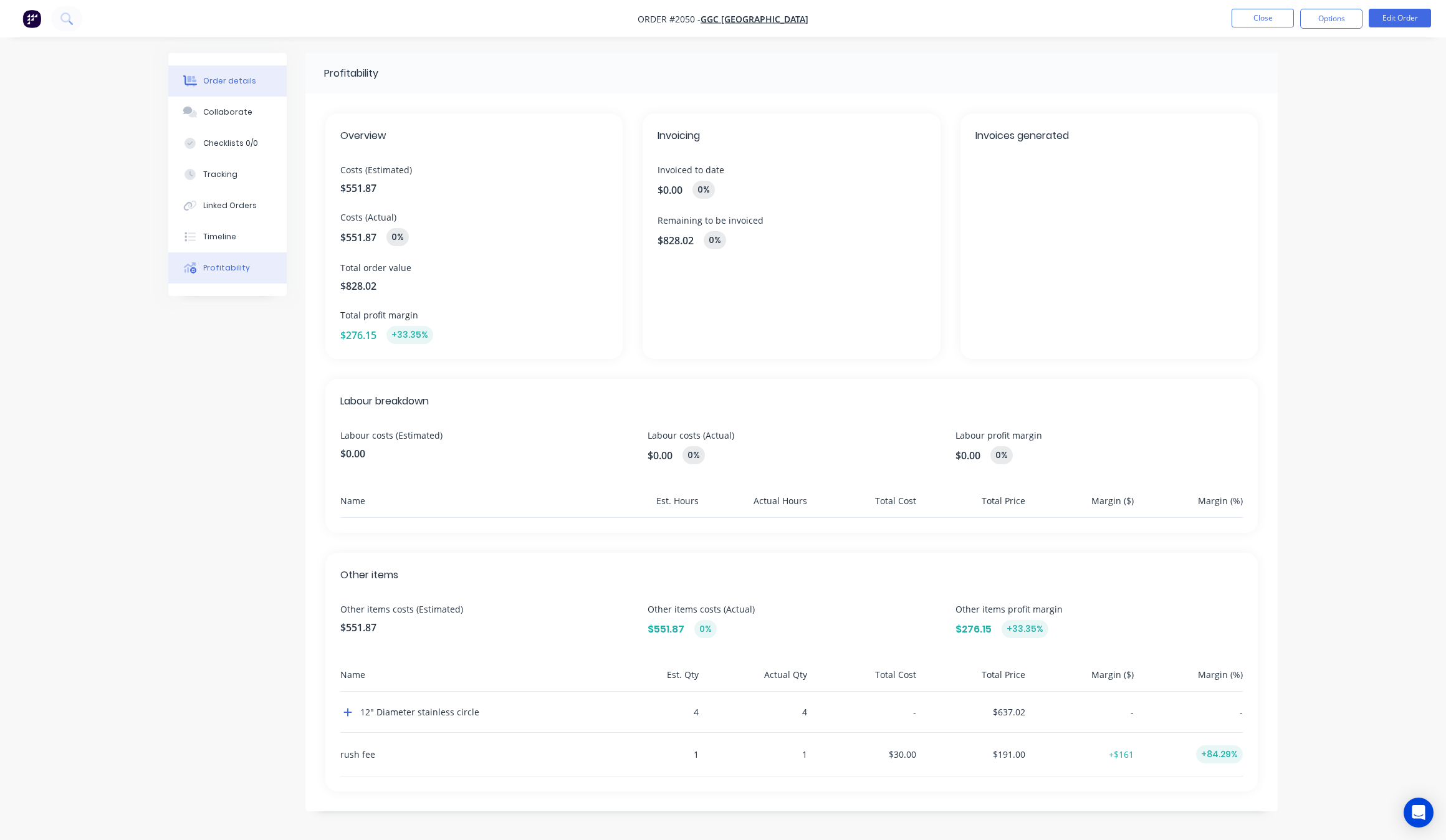
click at [238, 69] on button "Order details" at bounding box center [227, 81] width 119 height 31
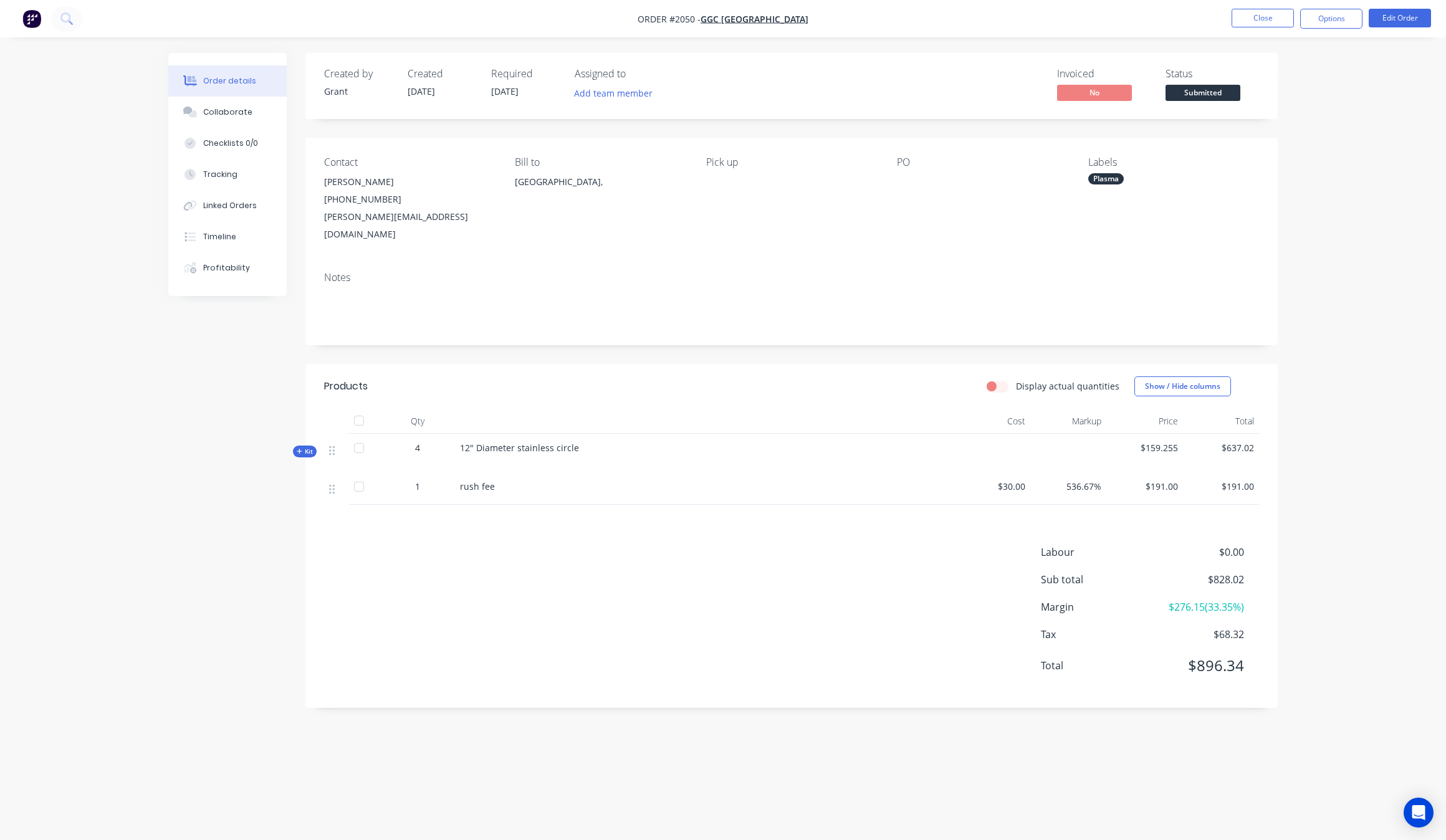
click at [345, 175] on div "[PERSON_NAME]" at bounding box center [409, 181] width 171 height 17
click at [225, 94] on button "Order details" at bounding box center [227, 81] width 119 height 31
click at [1246, 23] on button "Close" at bounding box center [1262, 18] width 62 height 19
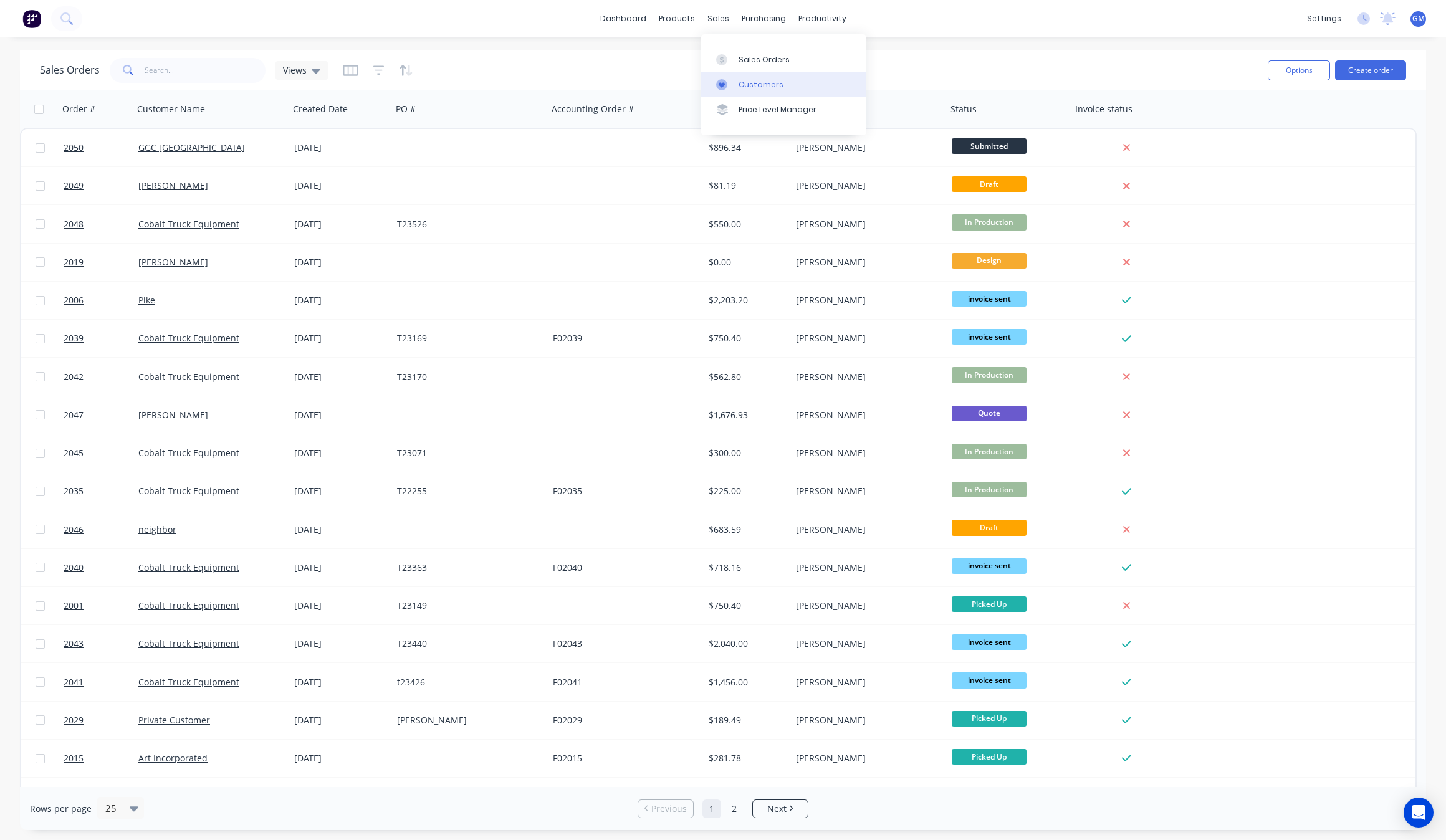
click at [746, 73] on link "Customers" at bounding box center [784, 85] width 165 height 25
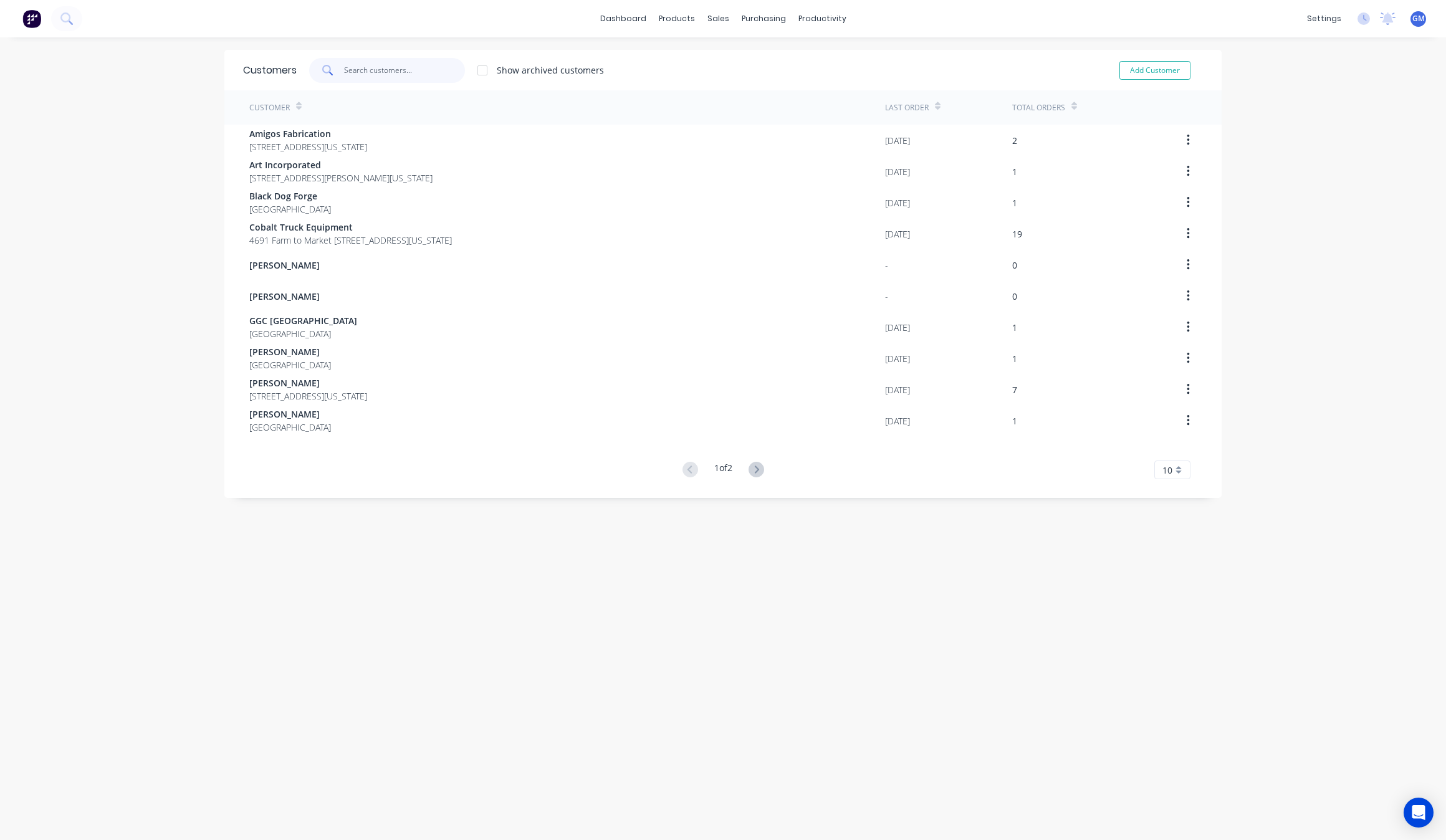
click at [389, 64] on input "text" at bounding box center [405, 70] width 122 height 25
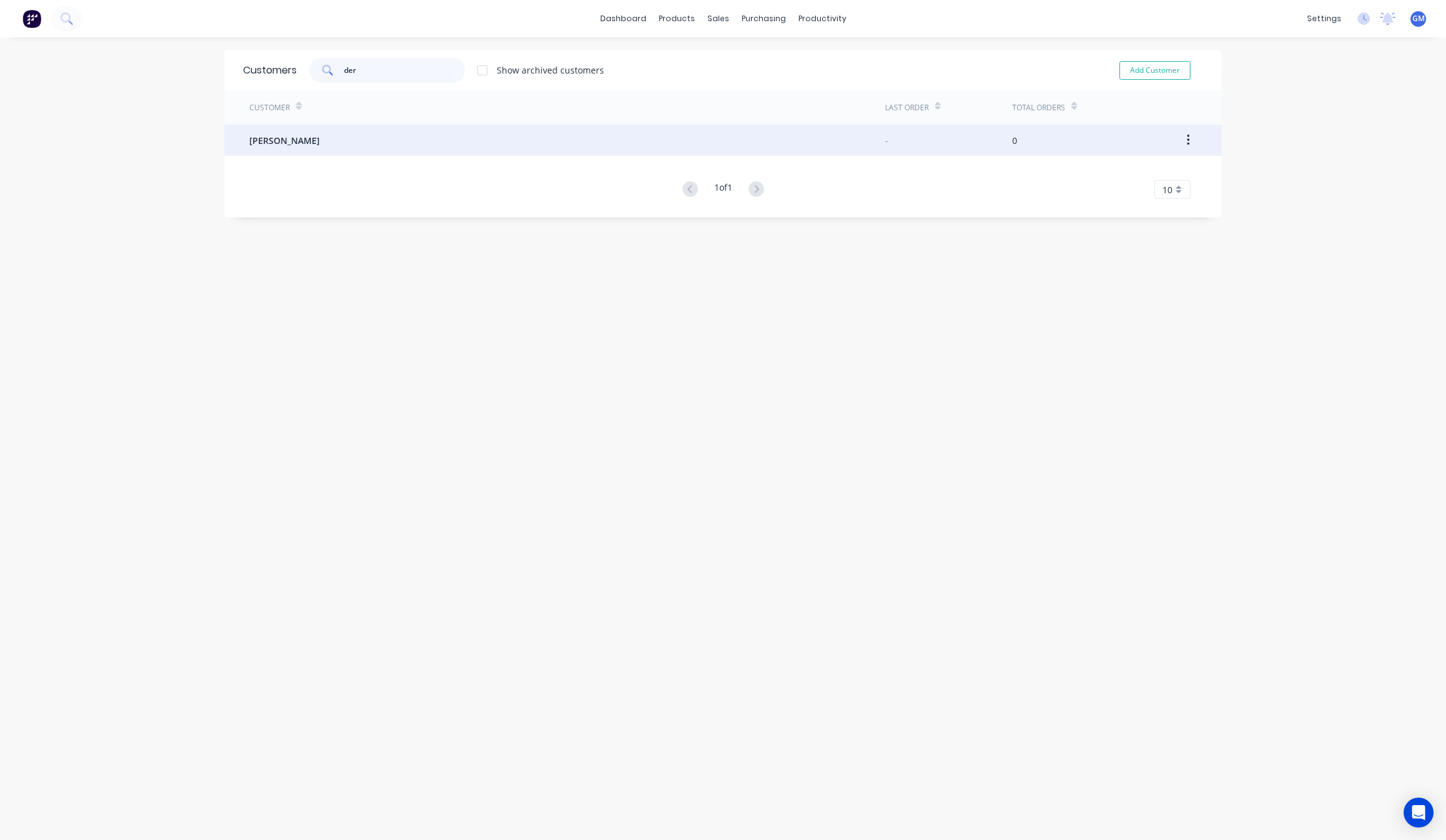
type input "der"
click at [355, 139] on div "[PERSON_NAME]" at bounding box center [567, 140] width 635 height 31
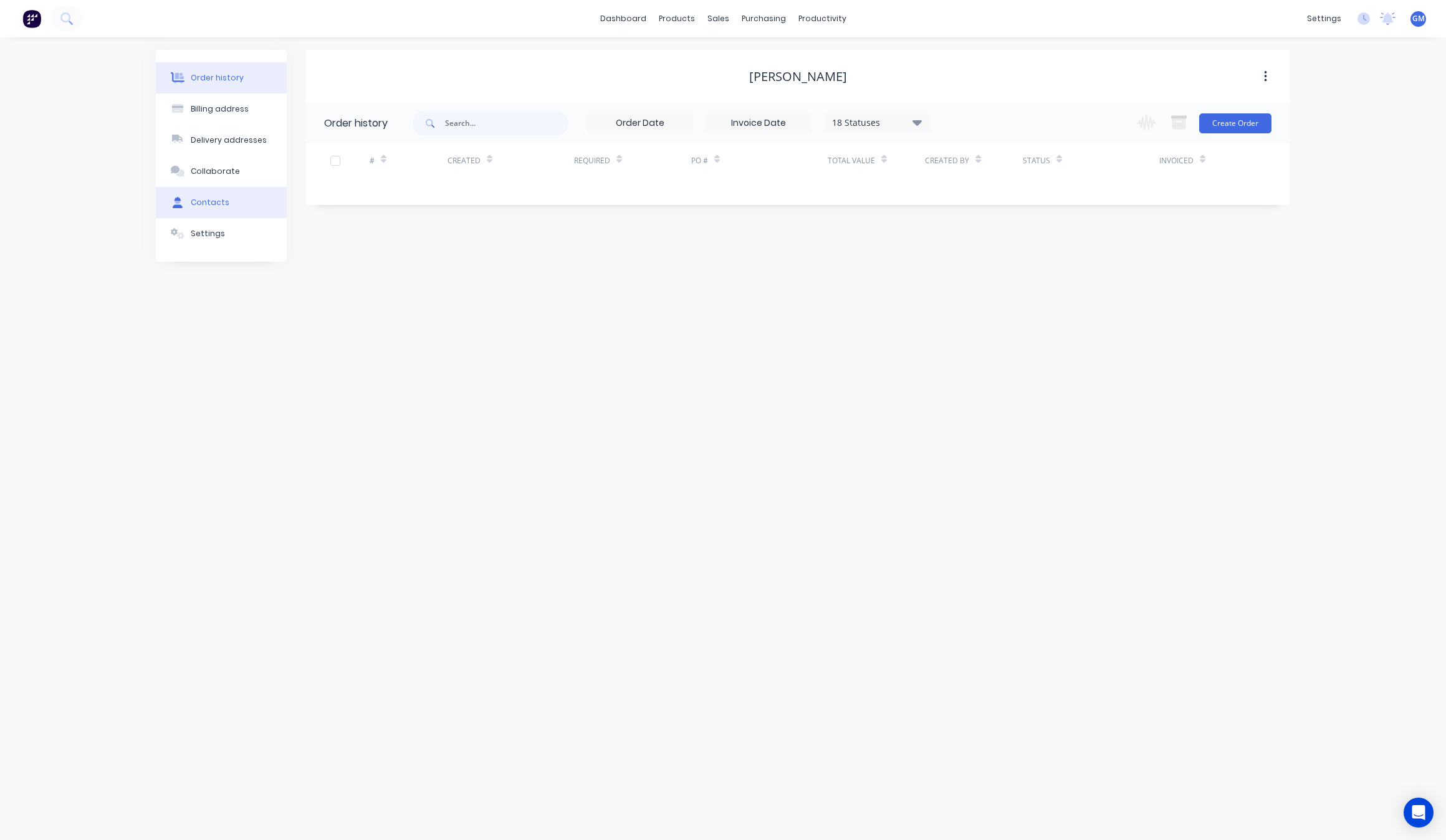
click at [228, 197] on button "Contacts" at bounding box center [221, 202] width 131 height 31
click at [1254, 122] on button "Add contact" at bounding box center [1252, 122] width 57 height 19
select select "AU"
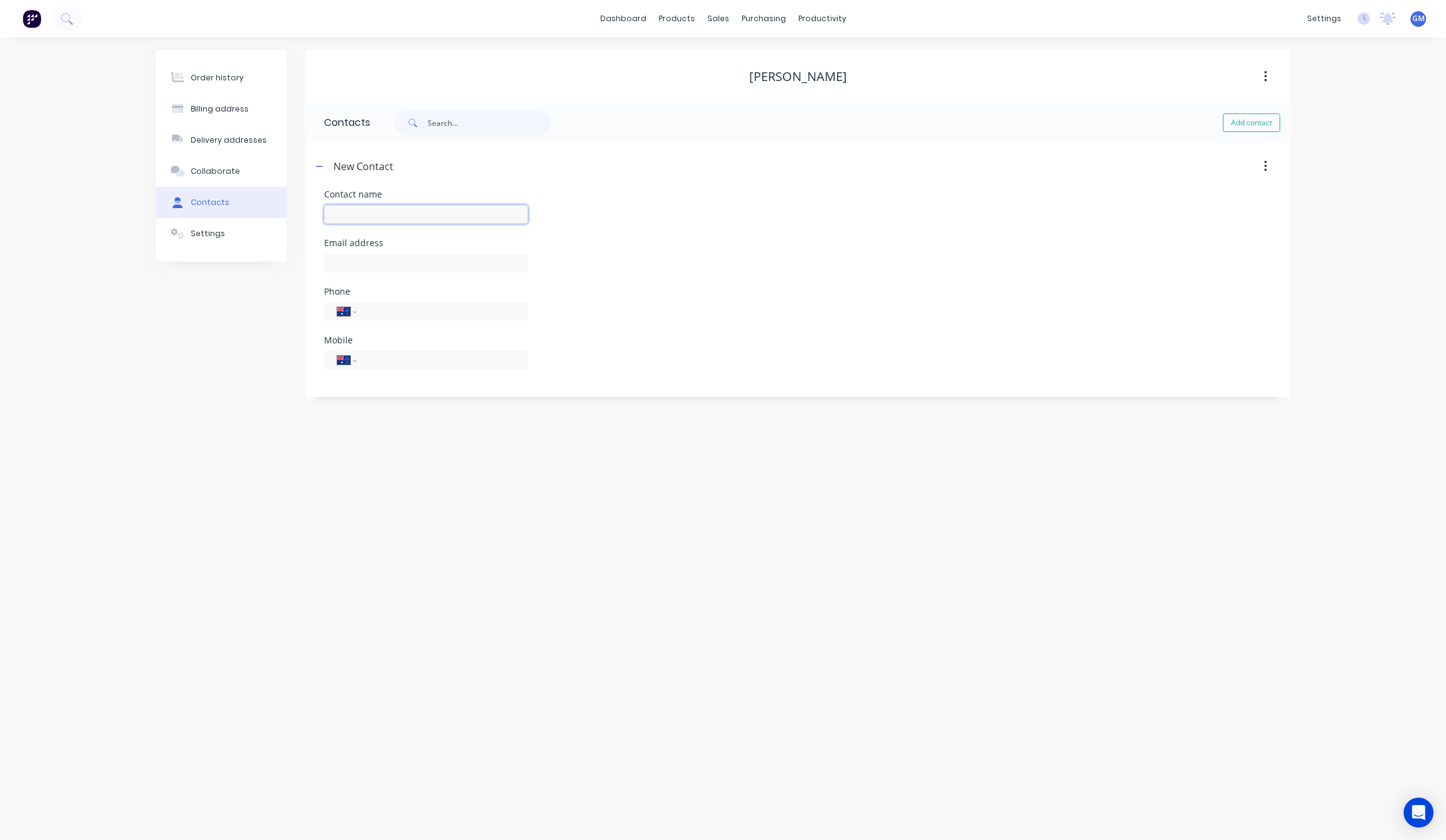
click at [397, 213] on input "text" at bounding box center [425, 214] width 203 height 19
type input "[PERSON_NAME]"
click at [406, 264] on input "text" at bounding box center [425, 262] width 203 height 19
select select "AU"
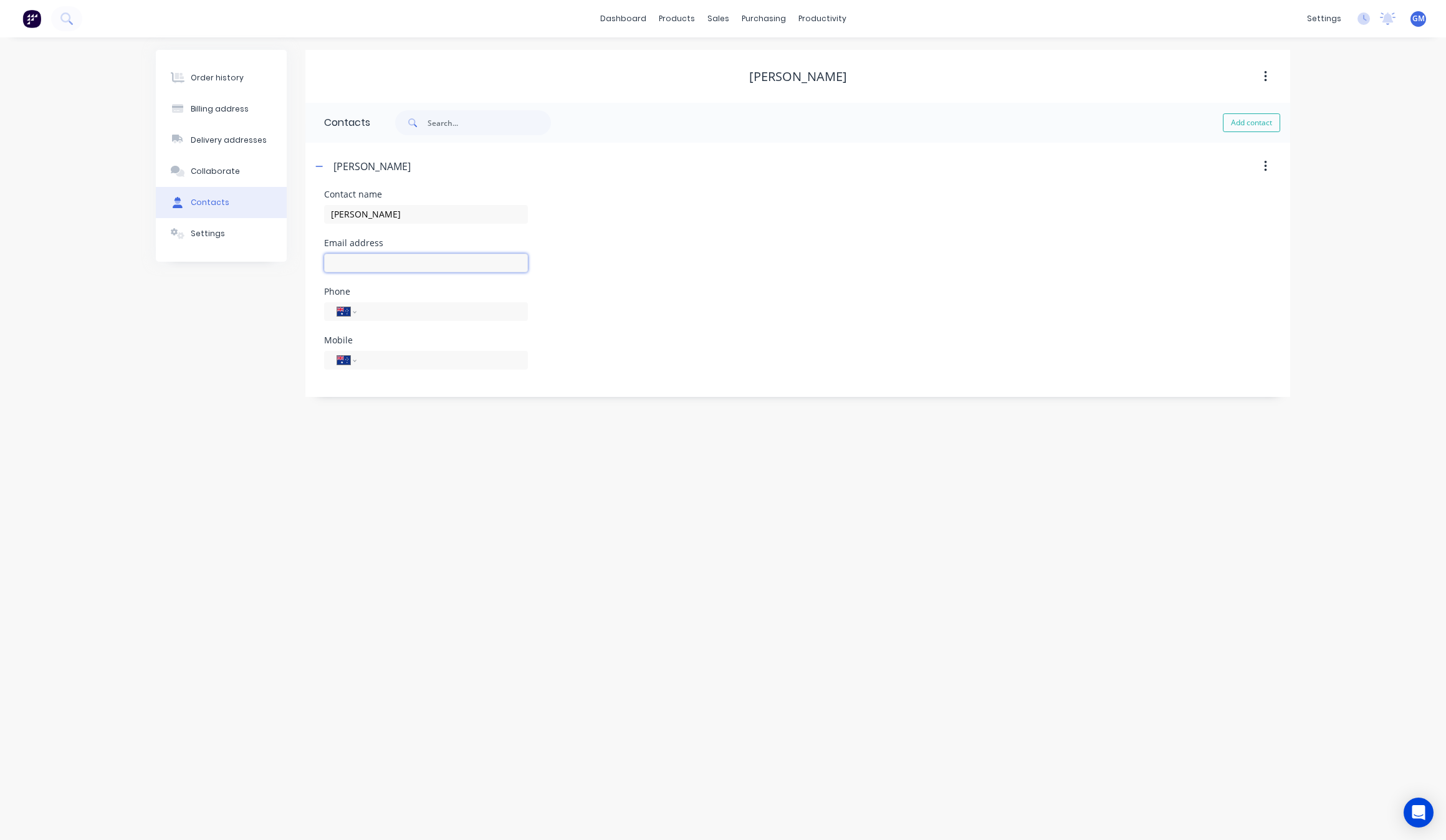
click at [406, 264] on input "text" at bounding box center [425, 262] width 203 height 19
type input "[PERSON_NAME][EMAIL_ADDRESS][DOMAIN_NAME]"
click at [432, 313] on input "tel" at bounding box center [440, 311] width 150 height 14
type input "2109354655"
click at [1150, 737] on div "Order history Billing address Delivery addresses Collaborate Contacts Settings …" at bounding box center [723, 438] width 1446 height 802
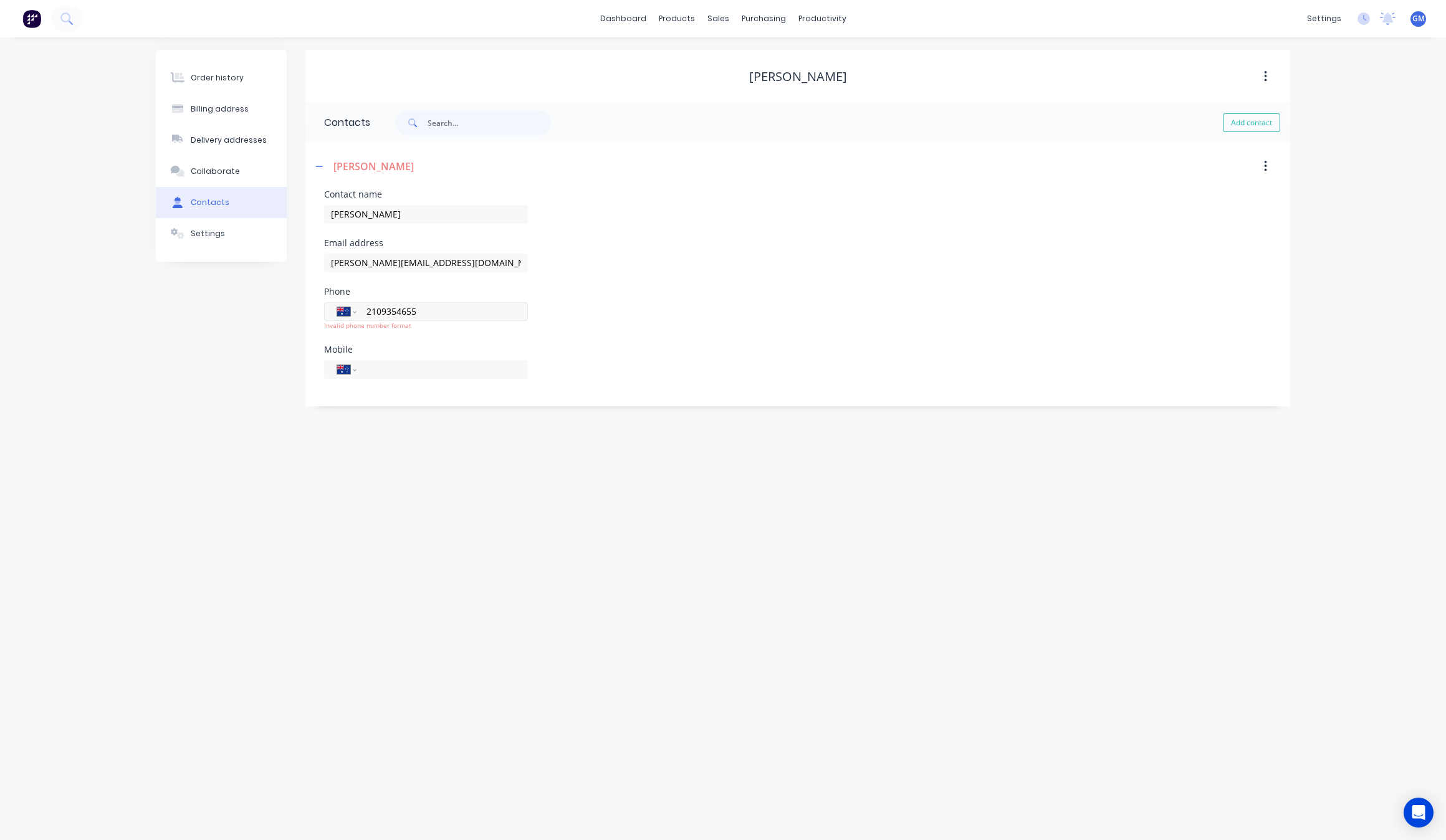
click at [469, 312] on input "2109354655" at bounding box center [440, 311] width 150 height 14
click at [360, 317] on div "International [GEOGRAPHIC_DATA] [GEOGRAPHIC_DATA] [GEOGRAPHIC_DATA] [GEOGRAPHIC…" at bounding box center [425, 312] width 203 height 19
click at [351, 309] on select "International [GEOGRAPHIC_DATA] [GEOGRAPHIC_DATA] [GEOGRAPHIC_DATA] [GEOGRAPHIC…" at bounding box center [346, 311] width 19 height 17
select select "US"
click at [337, 302] on select "International [GEOGRAPHIC_DATA] [GEOGRAPHIC_DATA] [GEOGRAPHIC_DATA] [GEOGRAPHIC…" at bounding box center [346, 311] width 19 height 17
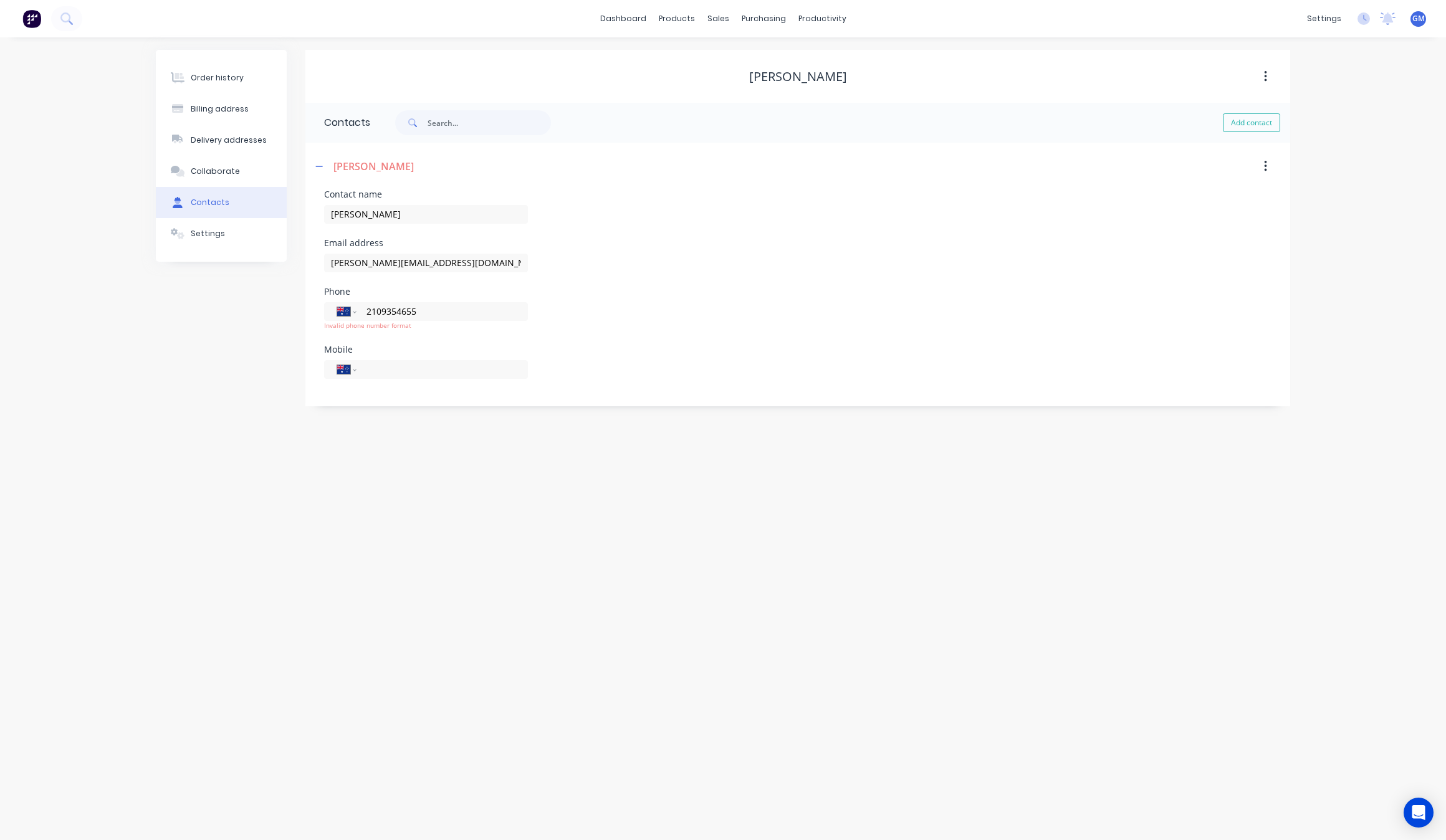
type input "[PHONE_NUMBER]"
click at [463, 553] on div "Order history Billing address Delivery addresses Collaborate Contacts Settings …" at bounding box center [723, 438] width 1446 height 802
click at [214, 73] on div "Order history" at bounding box center [217, 78] width 53 height 11
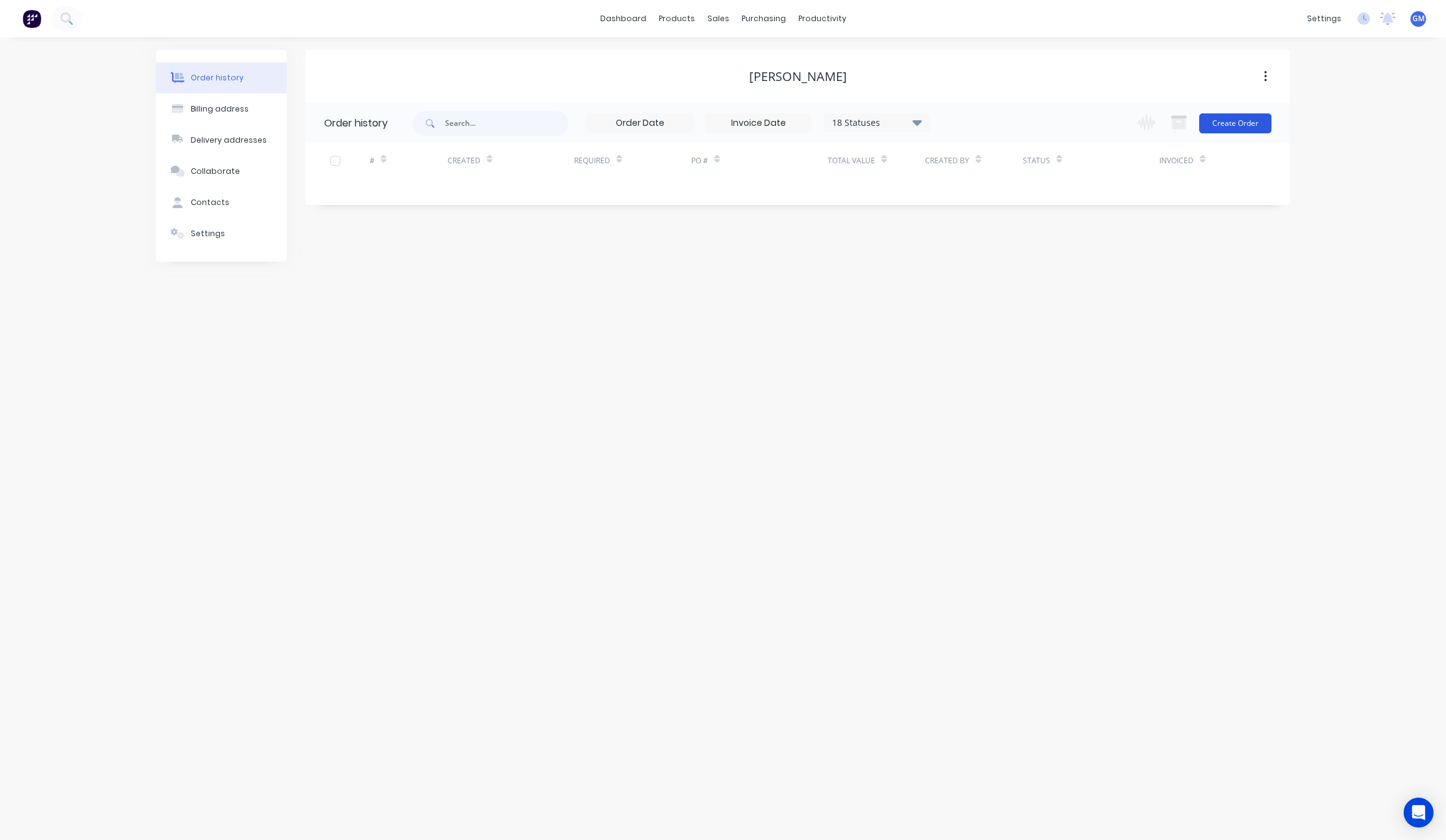
click at [1240, 132] on button "Create Order" at bounding box center [1235, 123] width 73 height 20
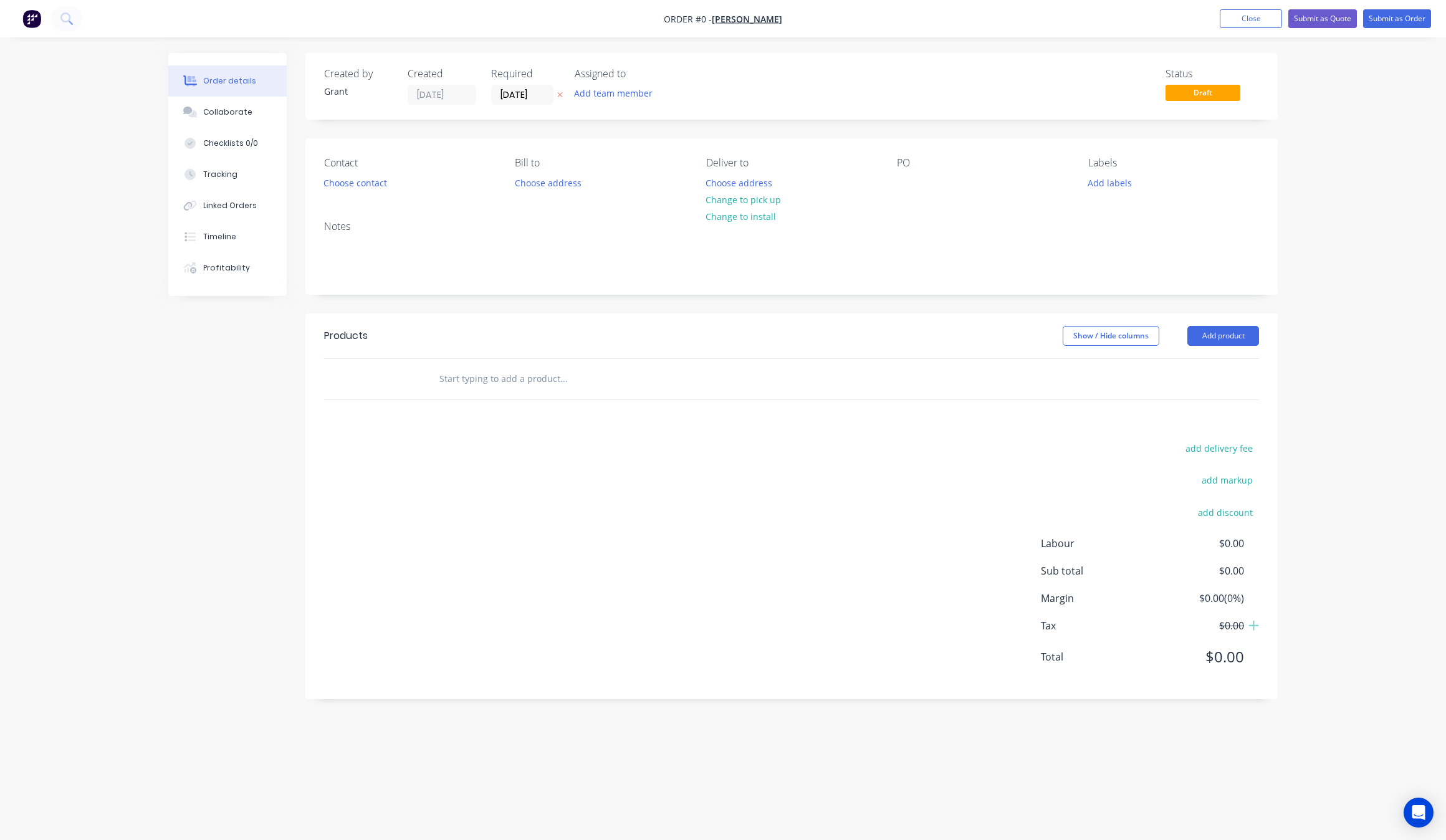
drag, startPoint x: 1215, startPoint y: 322, endPoint x: 1227, endPoint y: 324, distance: 12.2
click at [1215, 322] on header "Products Show / Hide columns Add product" at bounding box center [791, 335] width 972 height 45
click at [1251, 331] on button "Add product" at bounding box center [1223, 336] width 72 height 20
click at [1227, 387] on div "Basic product" at bounding box center [1199, 392] width 96 height 18
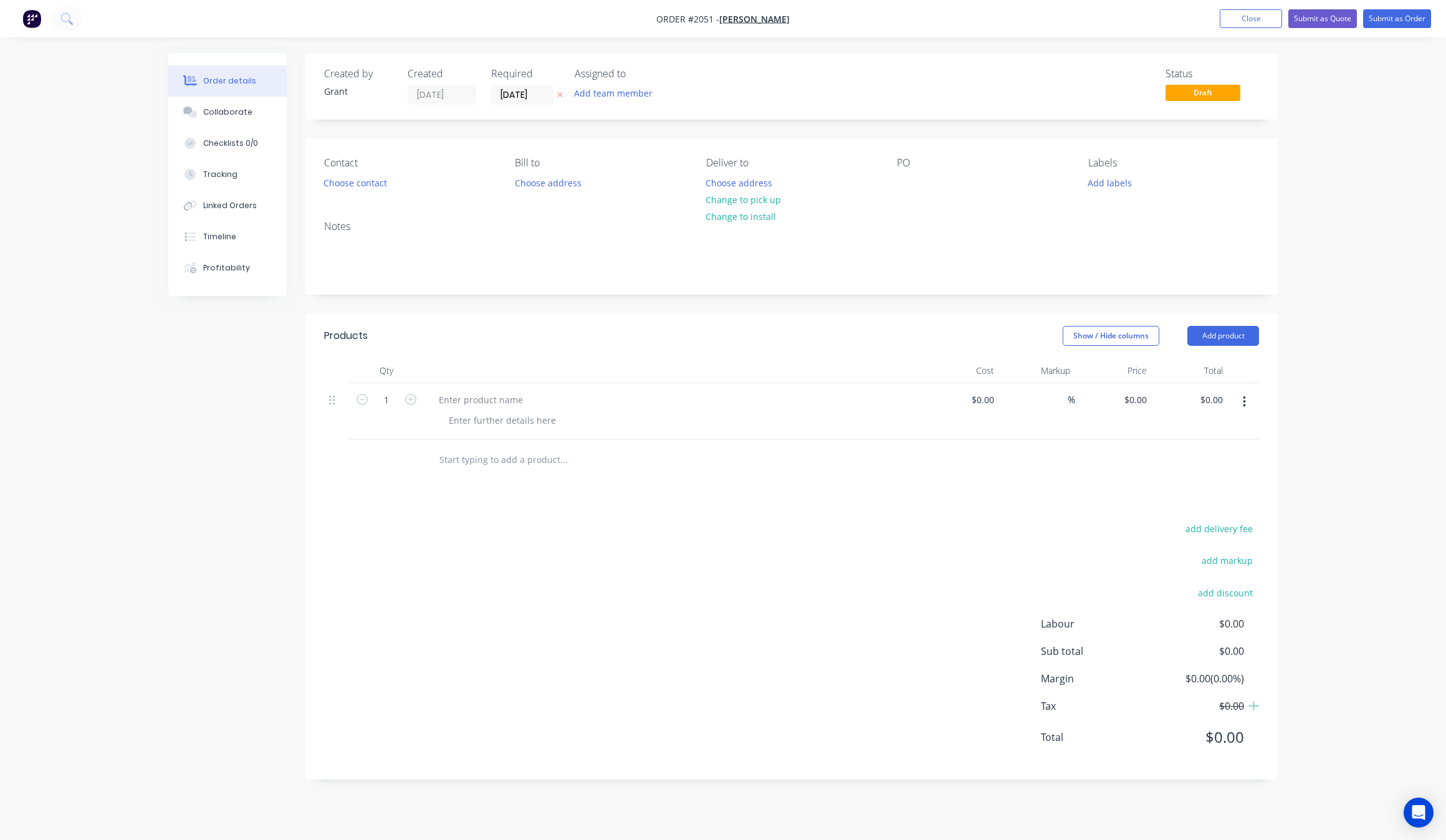
click at [1248, 403] on button "button" at bounding box center [1244, 402] width 29 height 23
click at [1189, 504] on div "Delete" at bounding box center [1199, 510] width 96 height 18
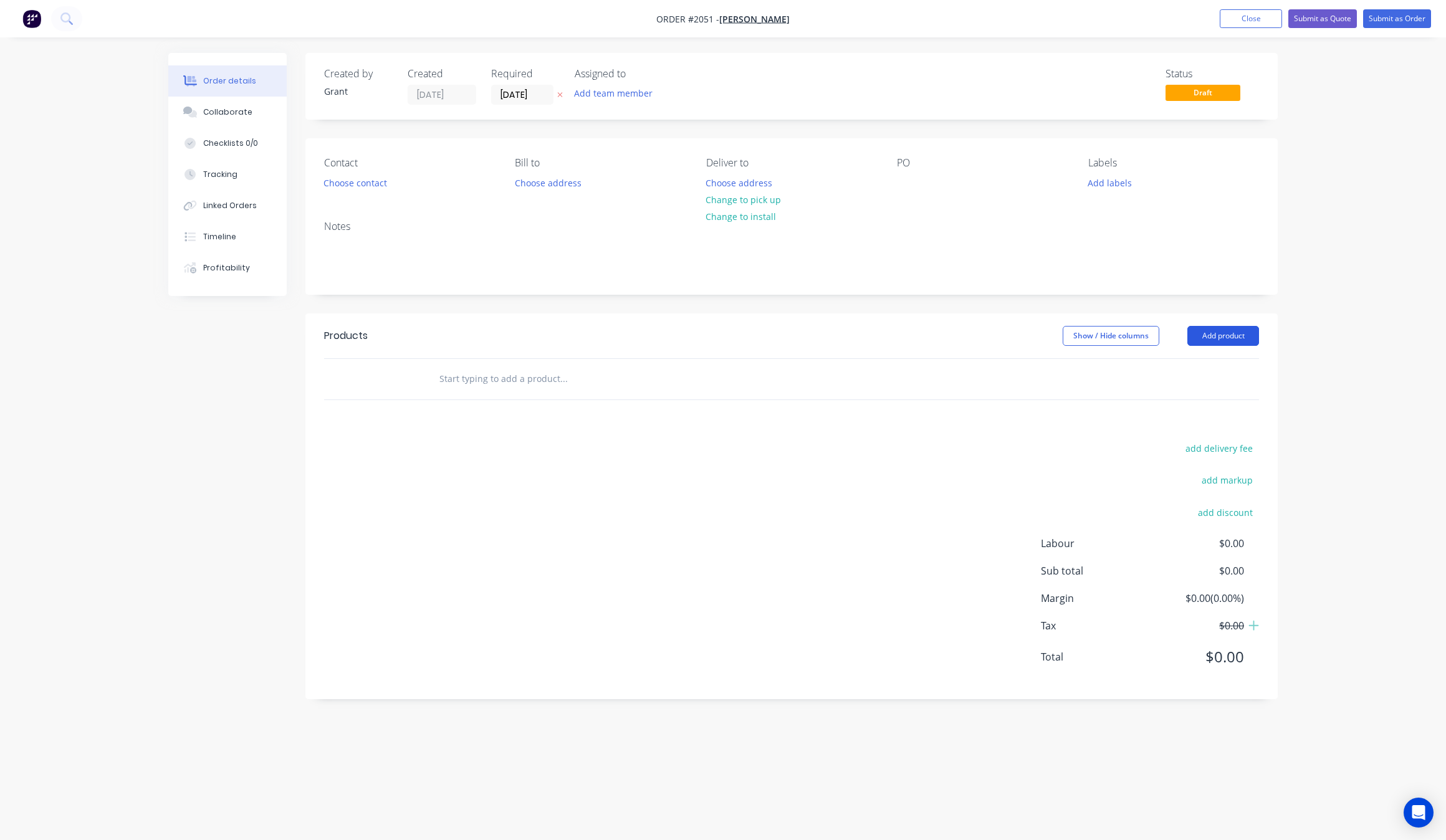
click at [1227, 343] on button "Add product" at bounding box center [1223, 336] width 72 height 20
click at [1223, 331] on button "Add product" at bounding box center [1223, 336] width 72 height 20
click at [1215, 387] on div "Basic product" at bounding box center [1199, 392] width 96 height 18
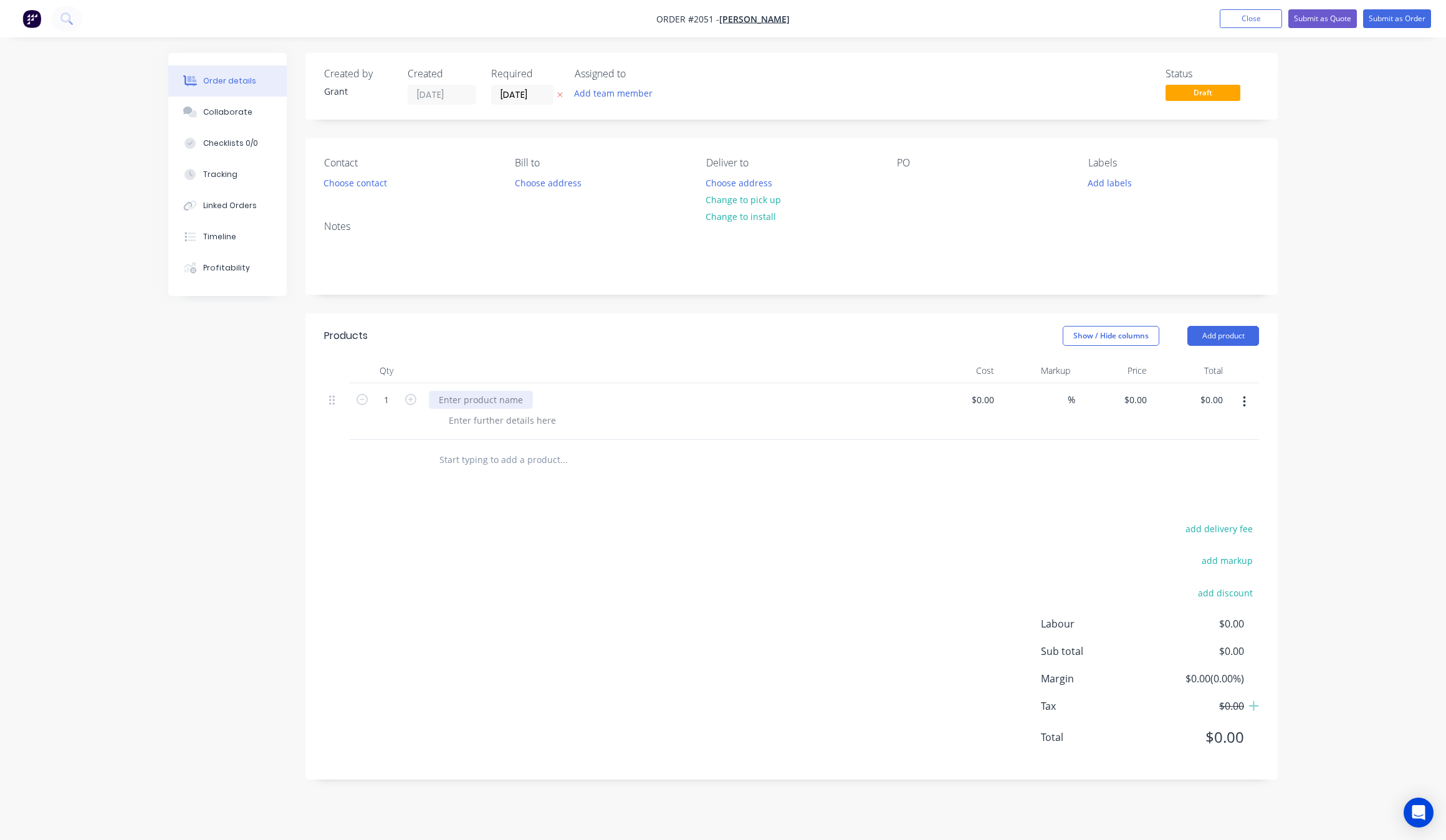
click at [502, 401] on div at bounding box center [481, 400] width 104 height 18
paste div
click at [495, 553] on div "add delivery fee add markup add discount Labour $0.00 Sub total $0.00 Margin $0…" at bounding box center [791, 640] width 935 height 240
click at [396, 403] on input "1" at bounding box center [386, 400] width 33 height 19
type input "4"
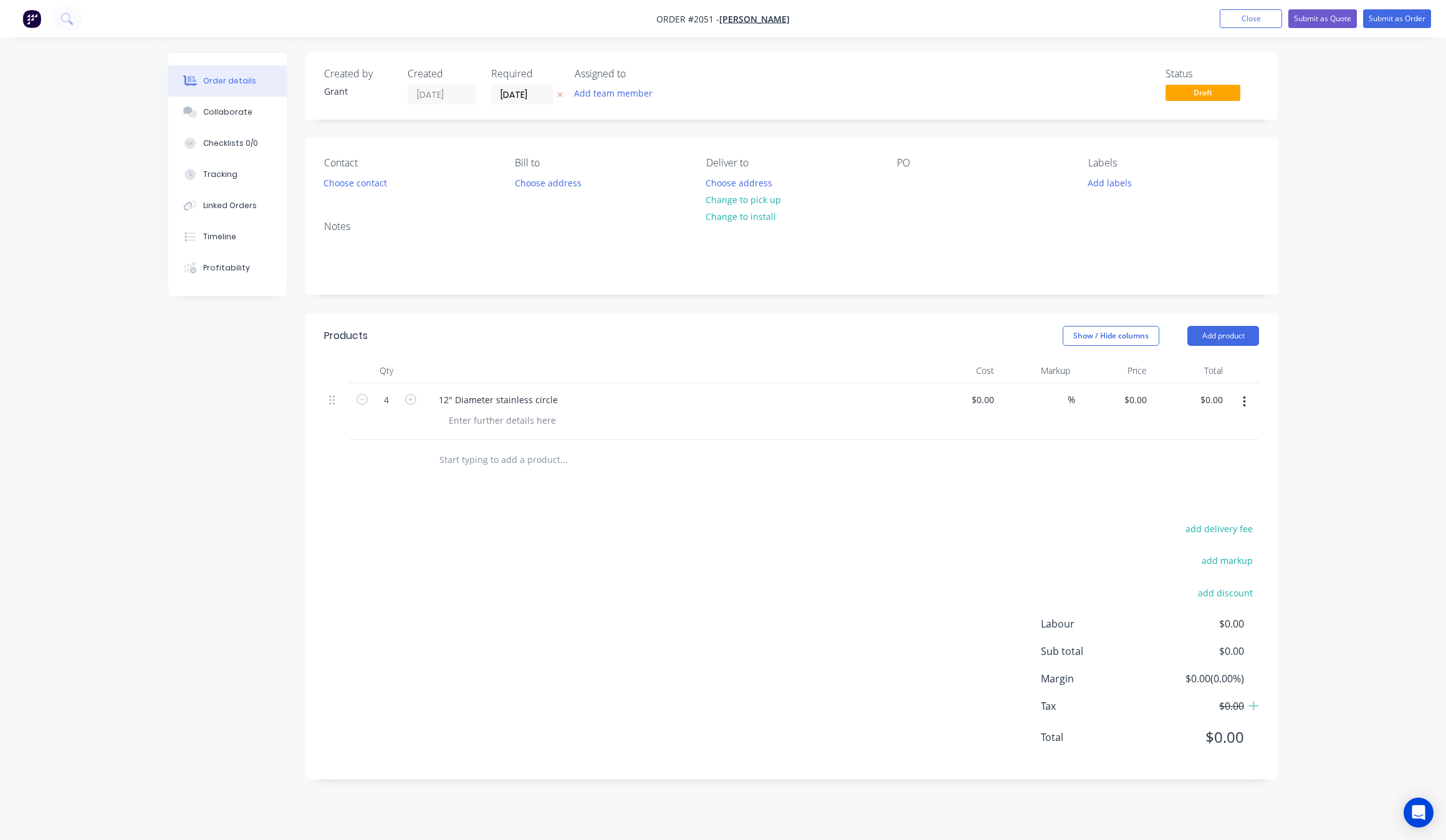
drag, startPoint x: 1066, startPoint y: 563, endPoint x: 1066, endPoint y: 550, distance: 13.0
click at [1066, 563] on div "add delivery fee add markup add discount Labour $0.00 Sub total $0.00 Margin $0…" at bounding box center [791, 640] width 935 height 240
click at [989, 405] on input at bounding box center [985, 400] width 29 height 18
type input "$0.00"
click at [1145, 400] on input "0" at bounding box center [1144, 400] width 14 height 18
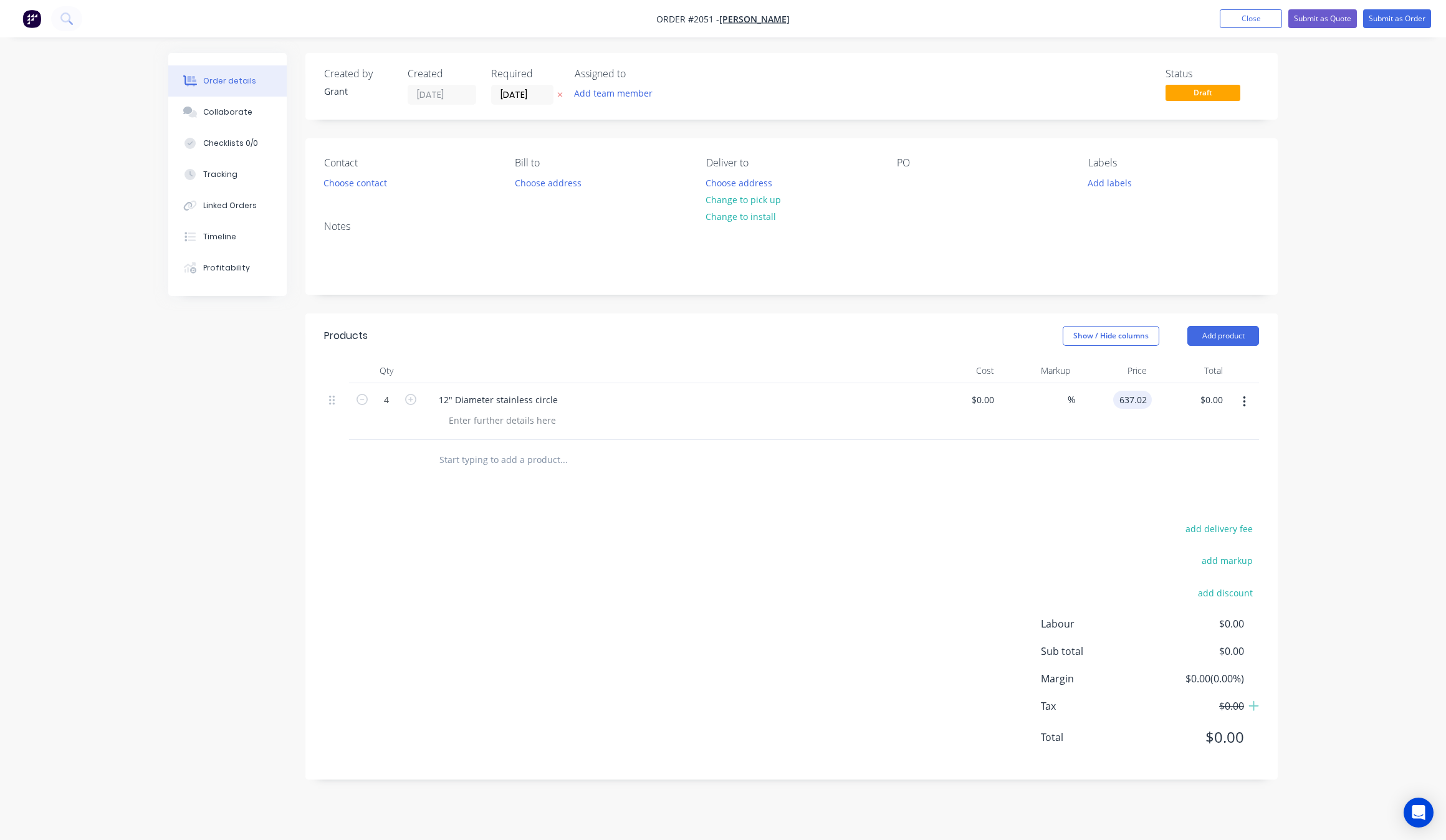
type input "$637.02"
type input "$2,548.08"
click at [526, 637] on div "add delivery fee add markup add discount Labour $0.00 Sub total $0.00 Margin $0…" at bounding box center [791, 640] width 935 height 240
click at [472, 457] on input "text" at bounding box center [563, 460] width 250 height 25
type input "rush fee"
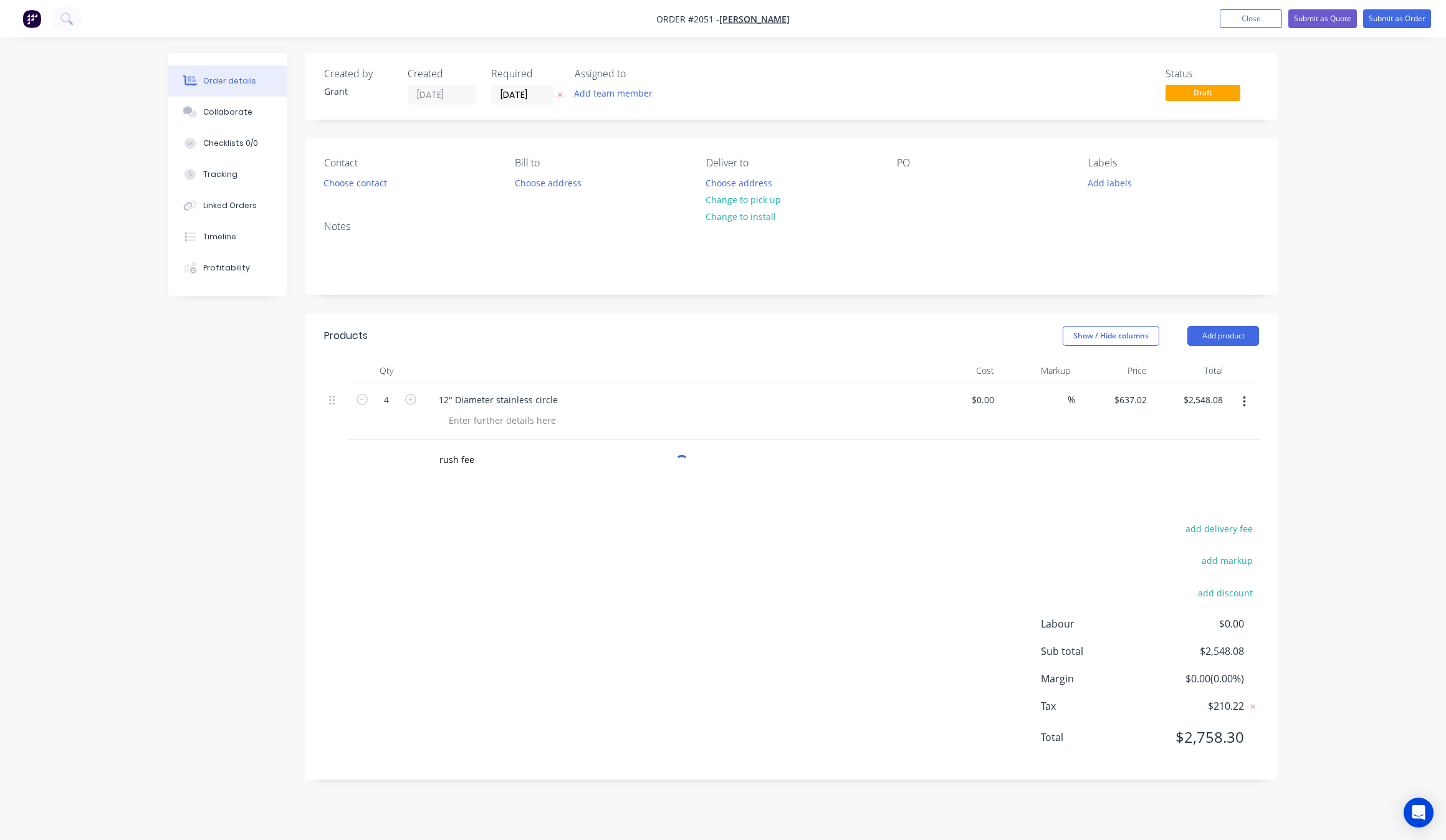
click at [519, 699] on div "add delivery fee add markup add discount Labour $0.00 Sub total $2,548.08 Margi…" at bounding box center [791, 640] width 935 height 240
click at [484, 450] on input "rush fee" at bounding box center [563, 460] width 250 height 25
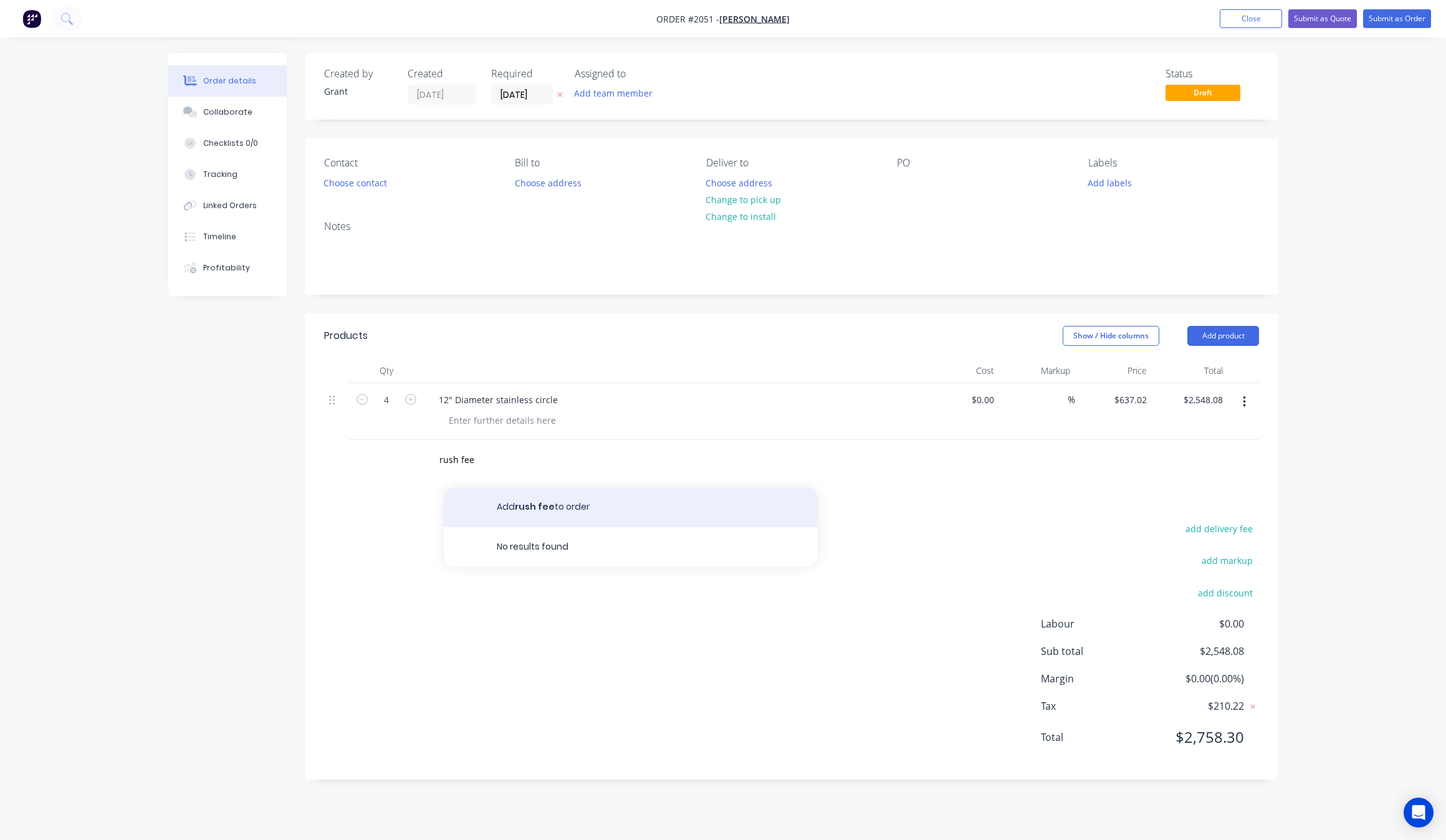
click at [554, 511] on button "Add rush fee to order" at bounding box center [631, 507] width 374 height 40
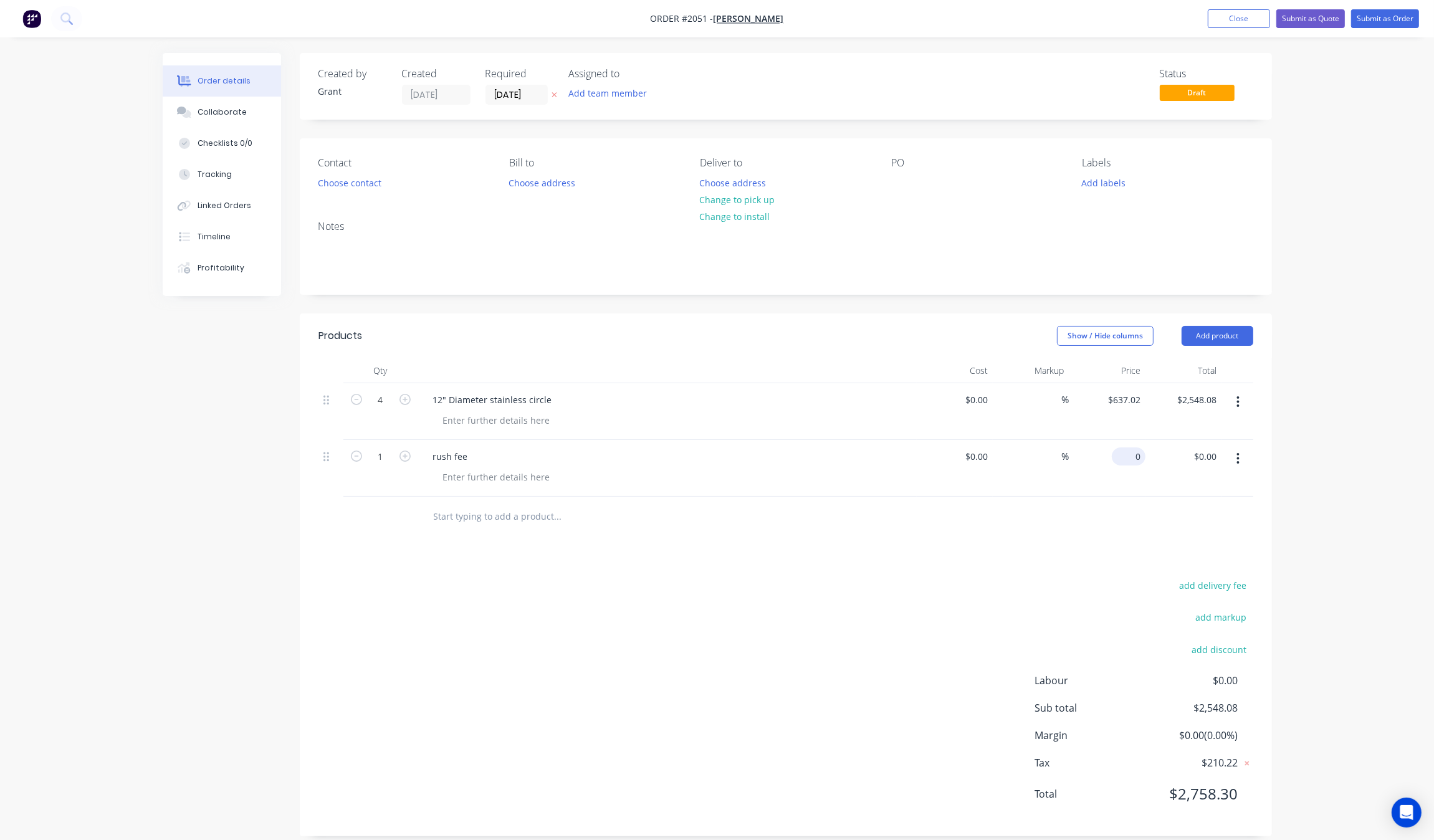
click at [1138, 461] on input "0" at bounding box center [1131, 457] width 29 height 18
type input "$191.00"
click at [1021, 604] on div "add delivery fee add markup add discount Labour $0.00 Sub total $2,739.08 Margi…" at bounding box center [786, 697] width 935 height 240
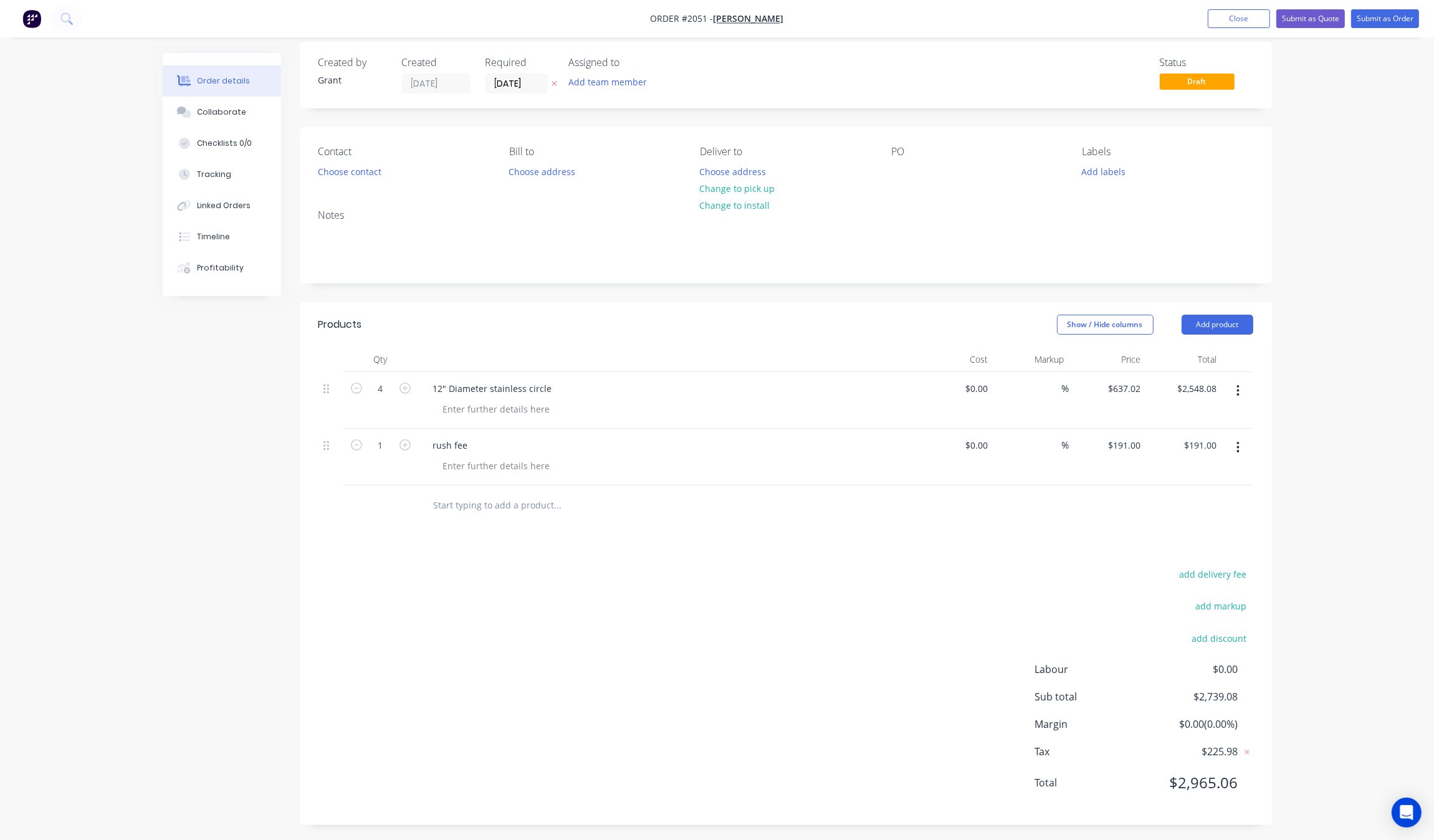
scroll to position [14, 0]
click at [386, 393] on input "4" at bounding box center [380, 386] width 33 height 19
click at [1138, 388] on input "637.02" at bounding box center [1125, 386] width 39 height 18
type input "$159.255"
type input "$637.02"
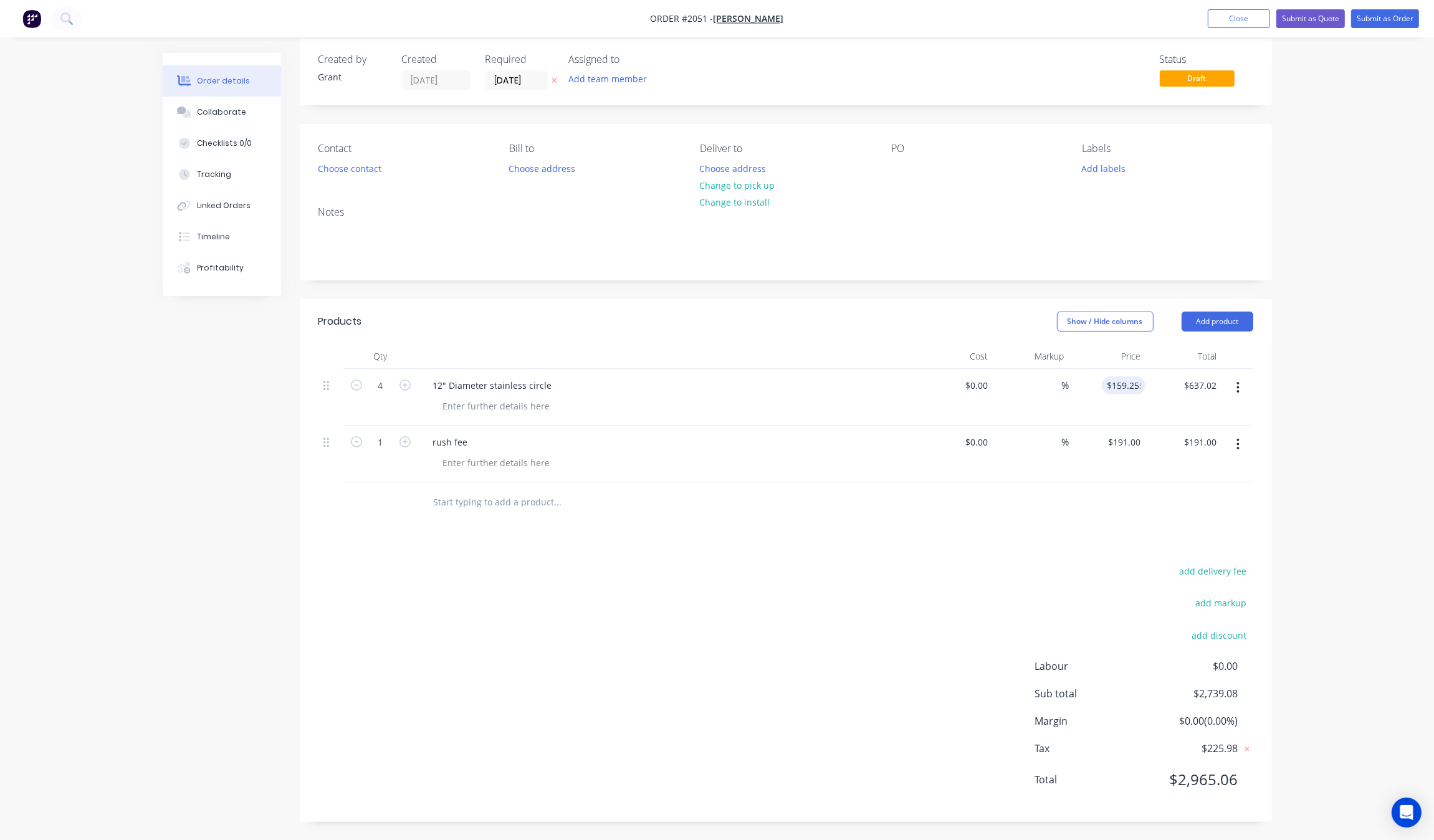
click at [899, 595] on div "add delivery fee add markup add discount Labour $0.00 Sub total $2,739.08 Margi…" at bounding box center [786, 683] width 935 height 240
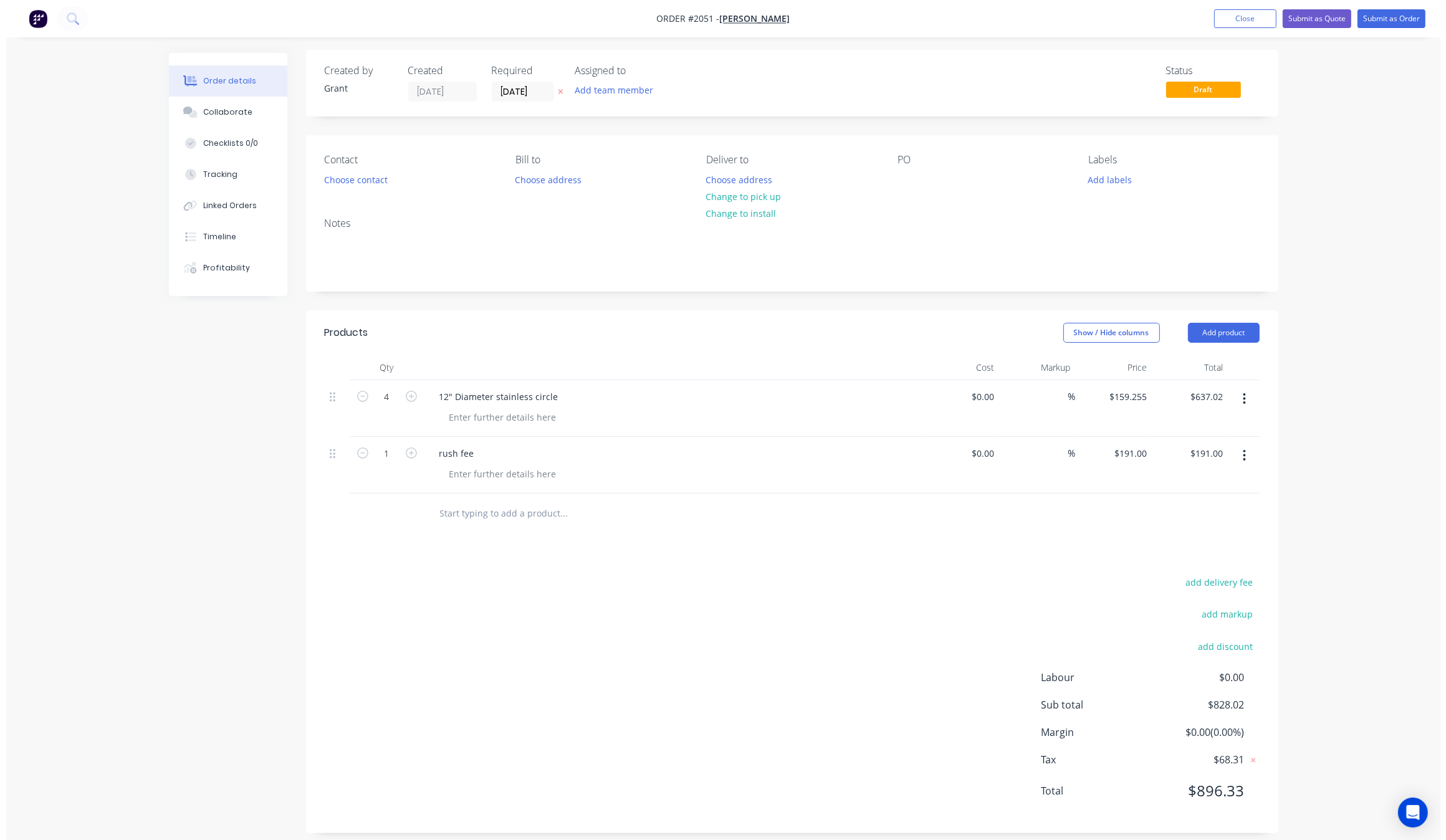
scroll to position [0, 0]
click at [380, 184] on button "Choose contact" at bounding box center [349, 182] width 76 height 17
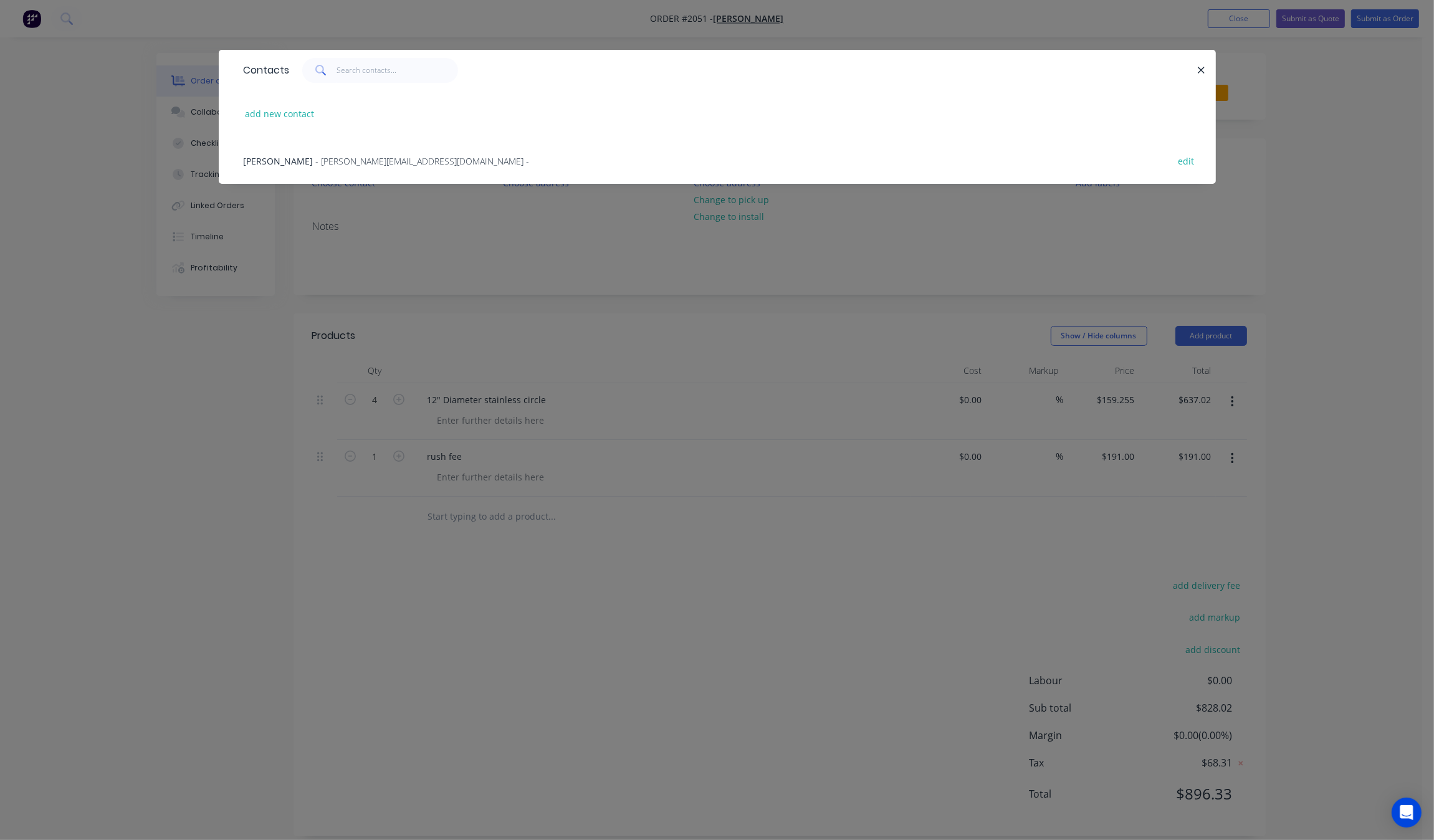
click at [294, 150] on div "Deric - [EMAIL_ADDRESS][DOMAIN_NAME] - edit" at bounding box center [717, 160] width 960 height 47
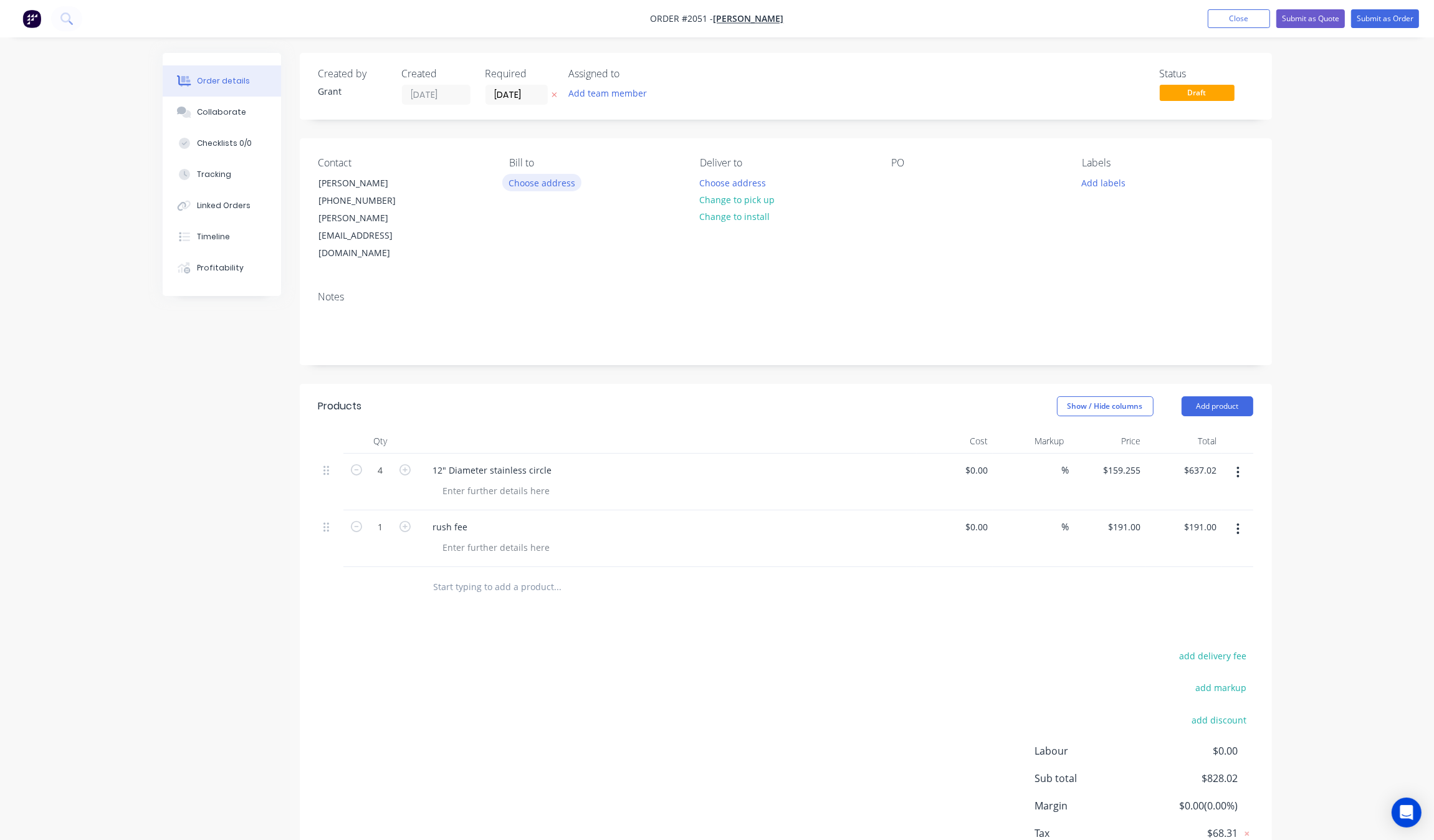
click at [537, 175] on button "Choose address" at bounding box center [542, 182] width 79 height 17
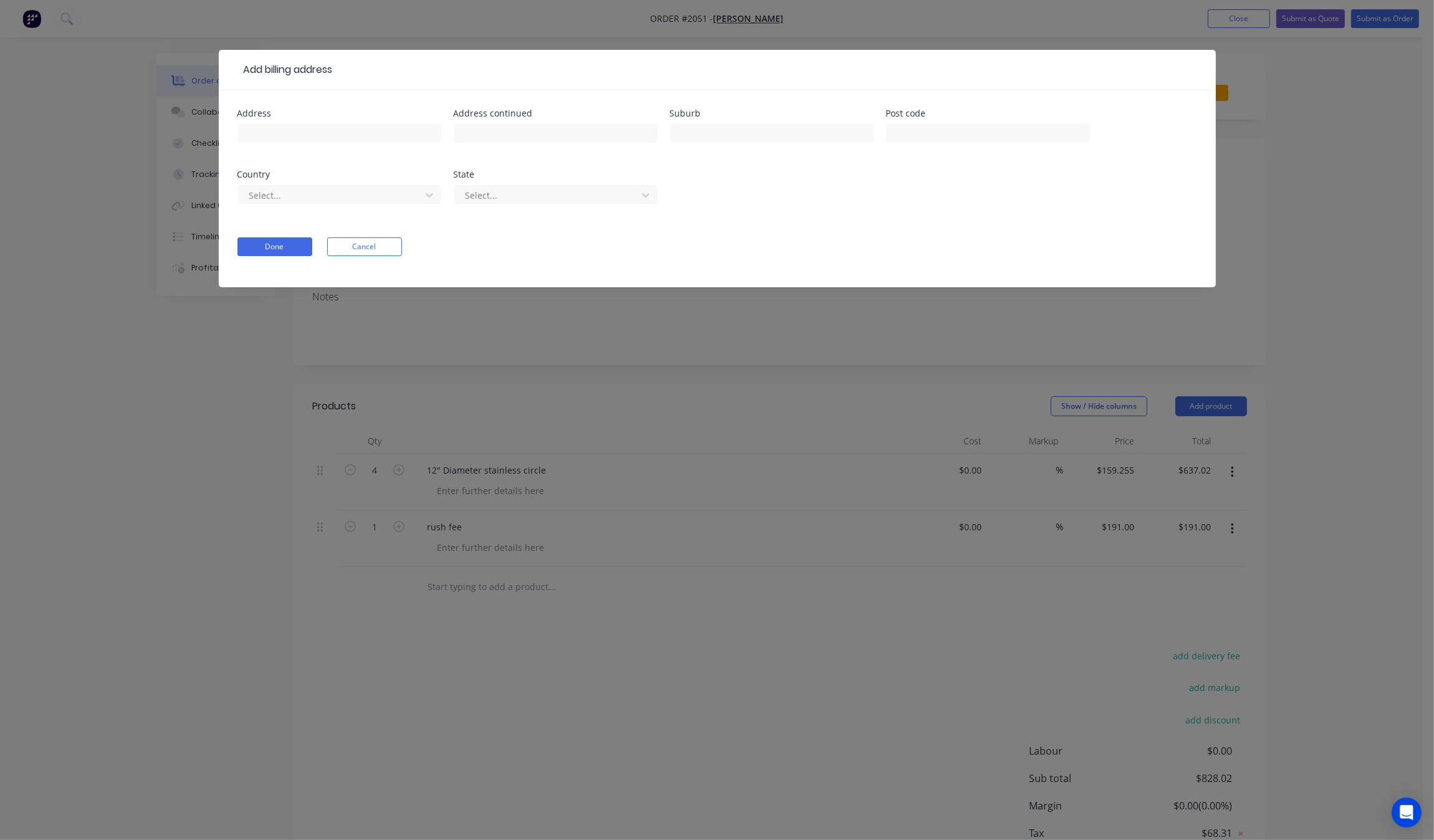
click at [377, 235] on form "Address Address continued Suburb Post code Country Select... State Select... Do…" at bounding box center [717, 198] width 960 height 178
click at [400, 253] on button "Cancel" at bounding box center [365, 246] width 75 height 19
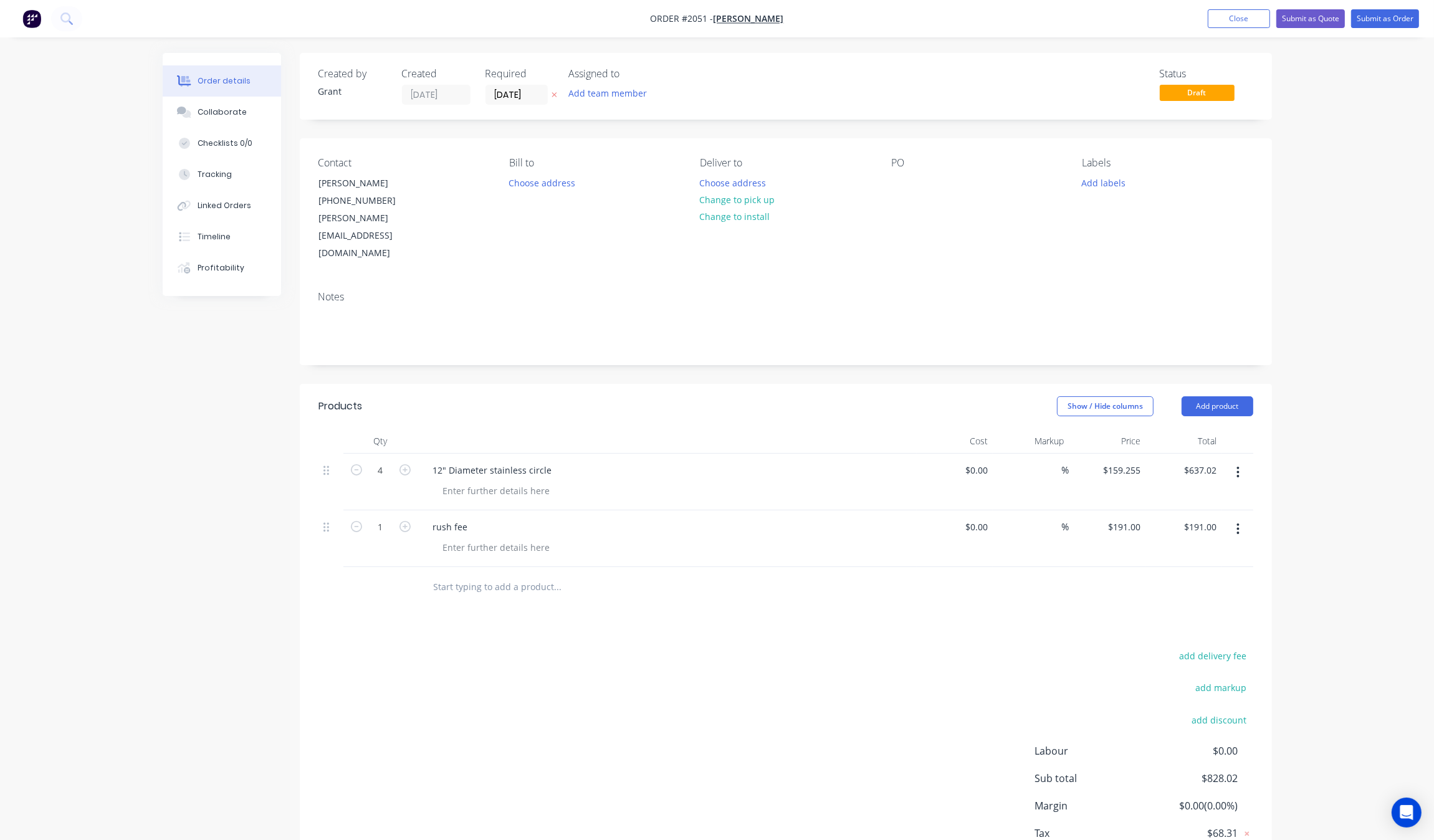
click at [823, 281] on div "Notes" at bounding box center [785, 323] width 972 height 83
click at [764, 191] on button "Change to pick up" at bounding box center [737, 200] width 88 height 17
click at [1057, 237] on div "Contact [PERSON_NAME] [PHONE_NUMBER] [PERSON_NAME][EMAIL_ADDRESS][DOMAIN_NAME] …" at bounding box center [785, 209] width 972 height 143
click at [507, 100] on input "[DATE]" at bounding box center [517, 95] width 61 height 19
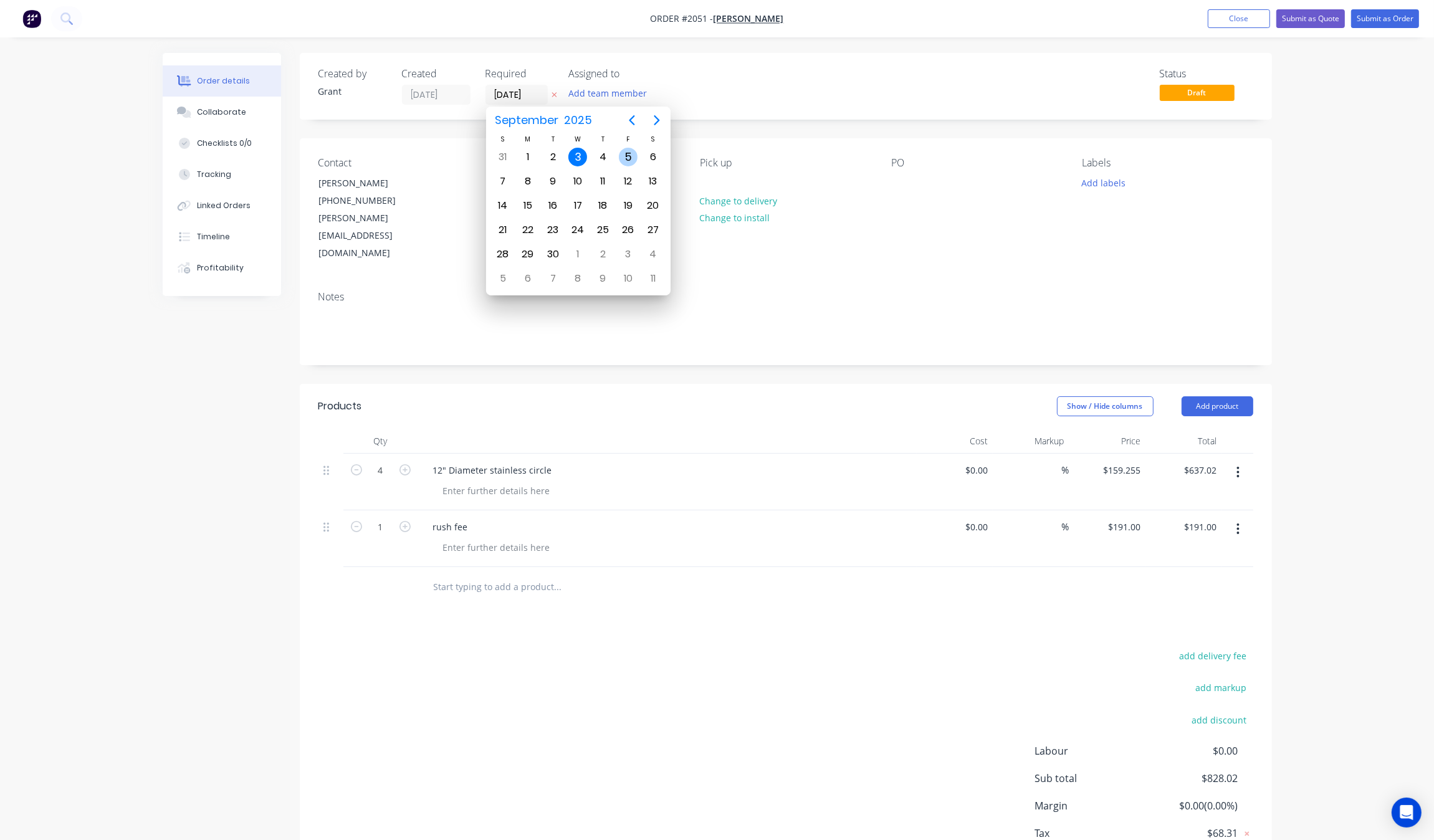
click at [624, 157] on div "5" at bounding box center [628, 157] width 19 height 19
type input "[DATE]"
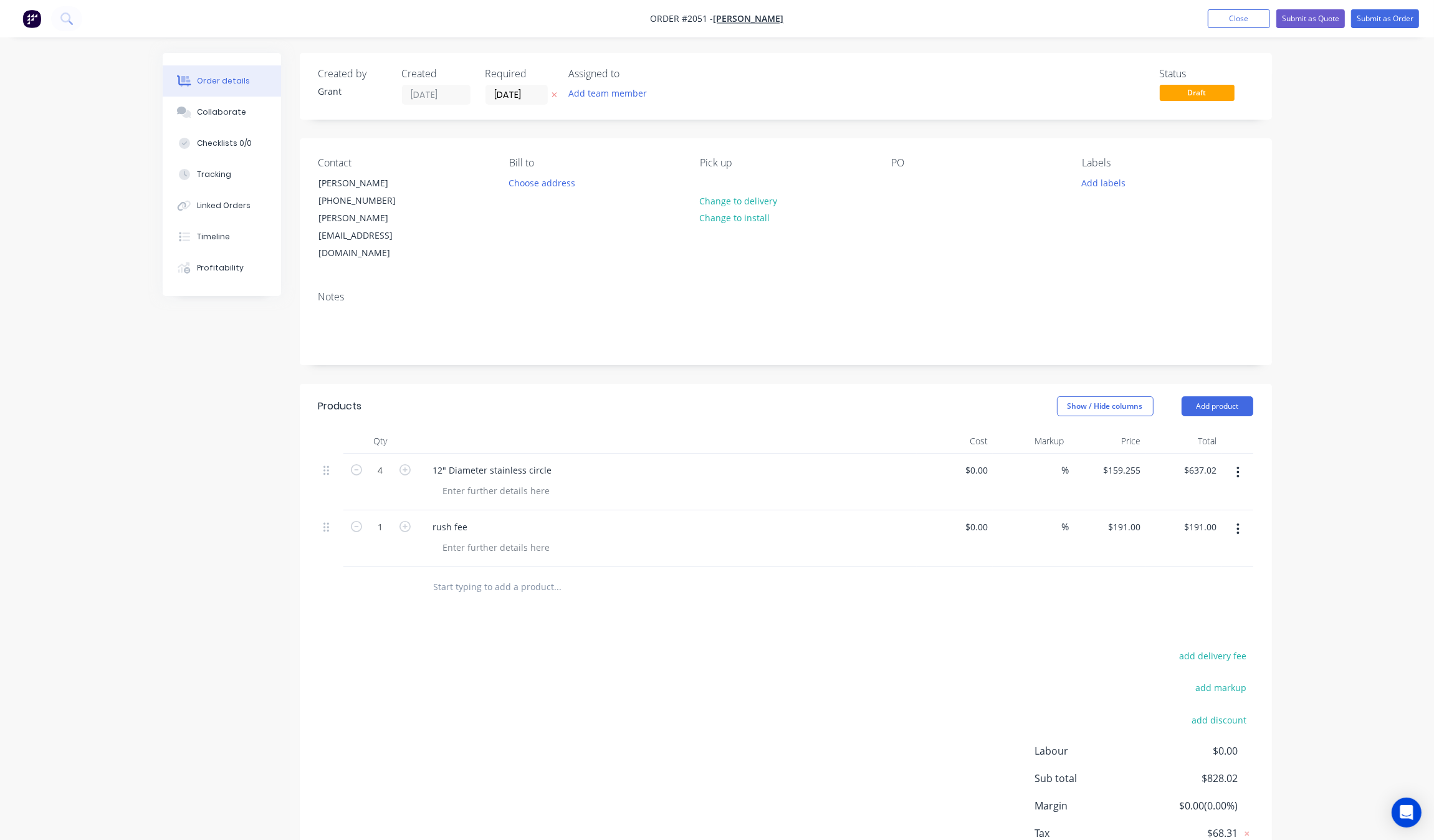
click at [547, 281] on div "Notes" at bounding box center [785, 323] width 972 height 83
click at [1390, 16] on button "Submit as Order" at bounding box center [1385, 18] width 68 height 19
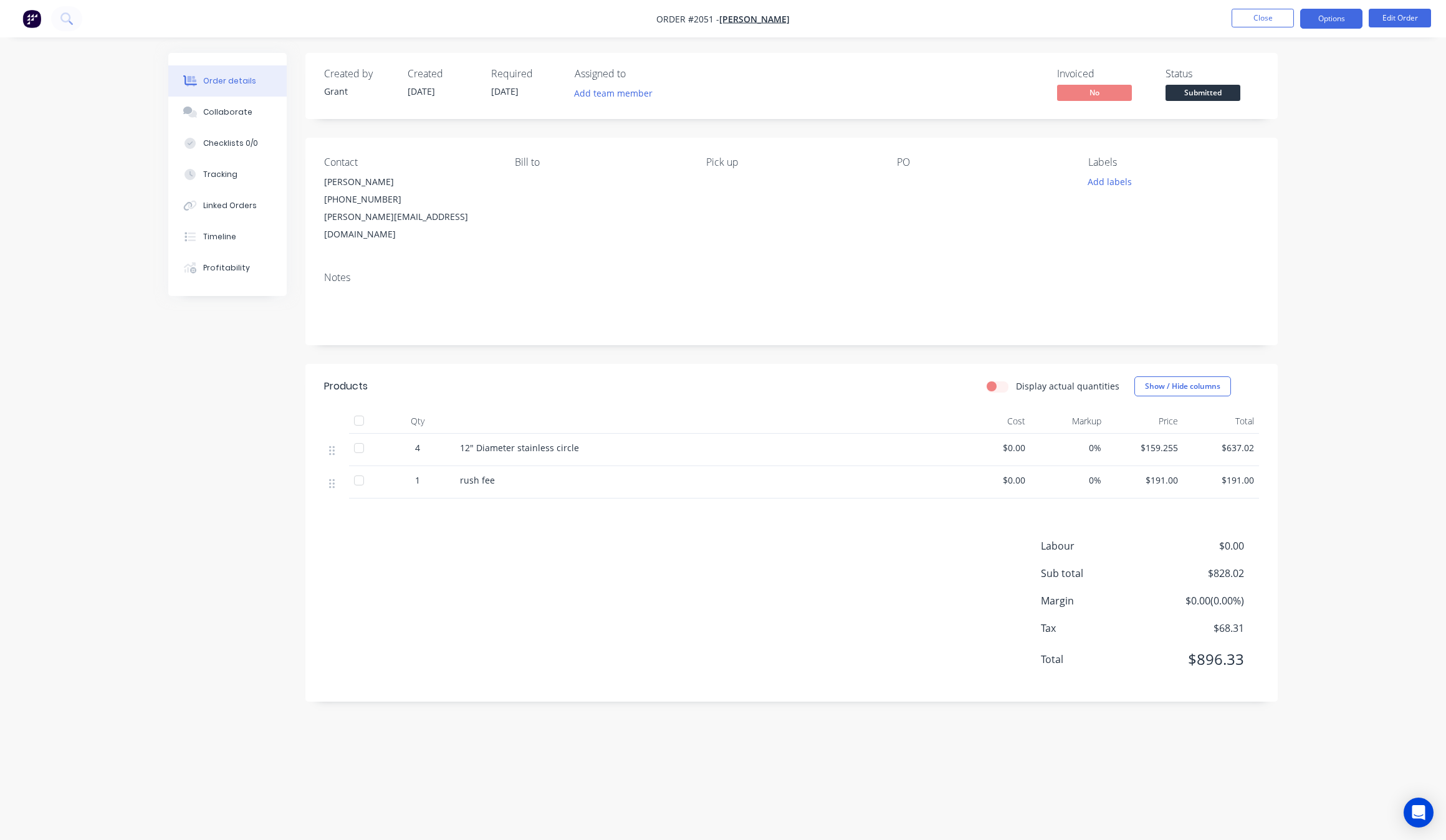
click at [1340, 23] on button "Options" at bounding box center [1331, 19] width 62 height 20
click at [1294, 70] on div "Invoice" at bounding box center [1294, 76] width 115 height 18
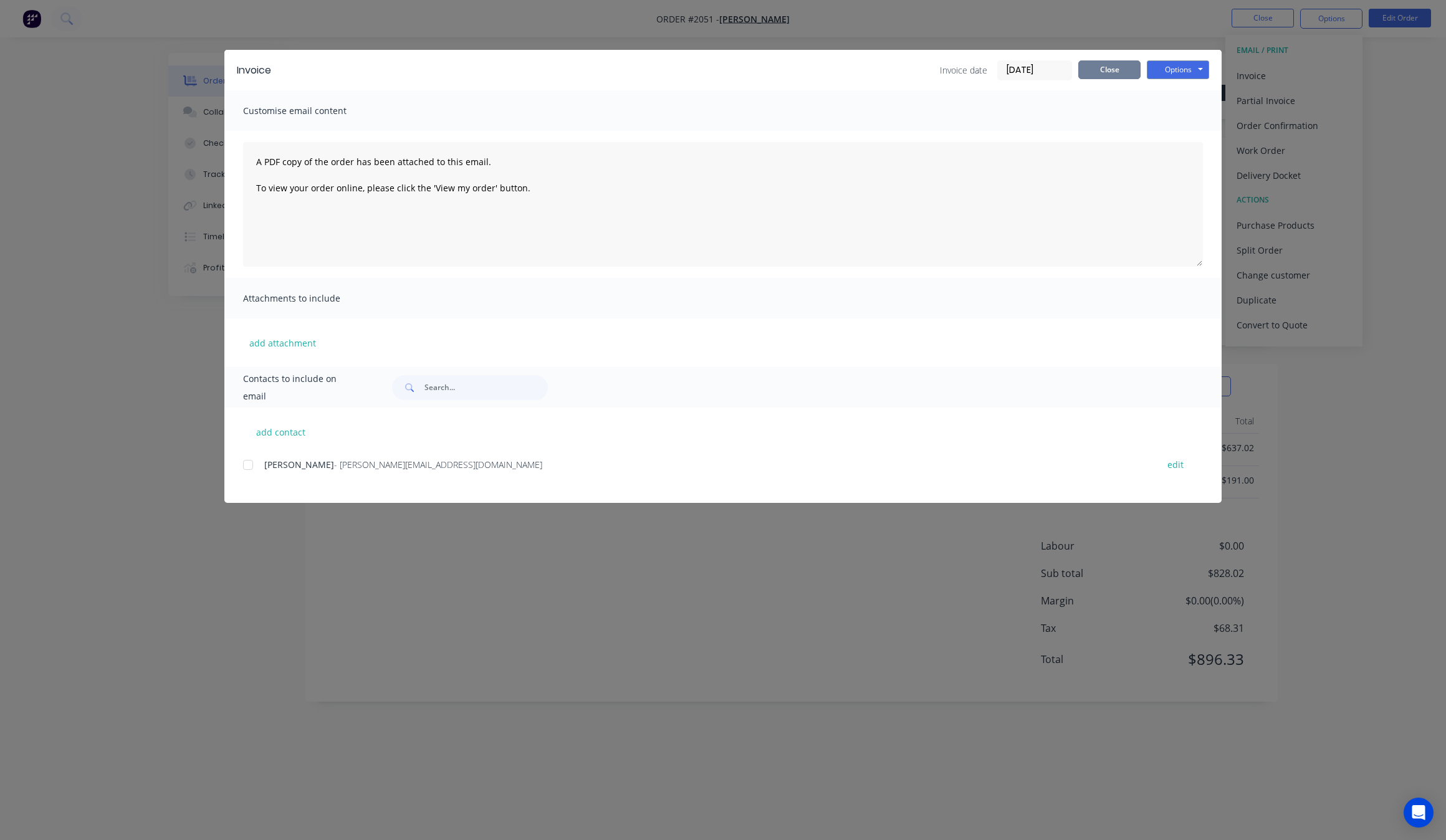
click at [1125, 62] on button "Close" at bounding box center [1109, 70] width 62 height 19
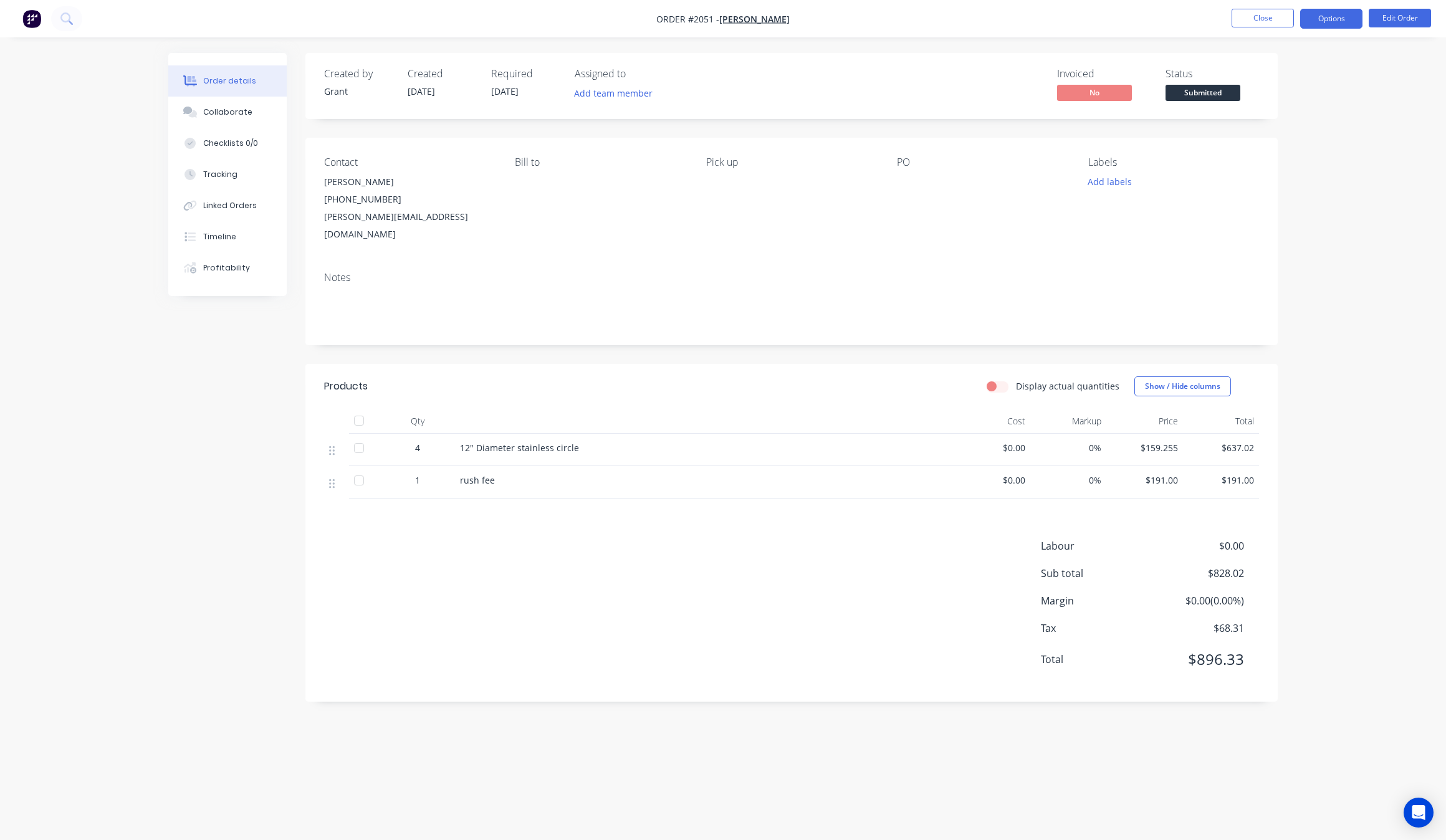
click at [1336, 16] on button "Options" at bounding box center [1331, 19] width 62 height 20
click at [1301, 91] on div "Partial Invoice" at bounding box center [1294, 101] width 115 height 18
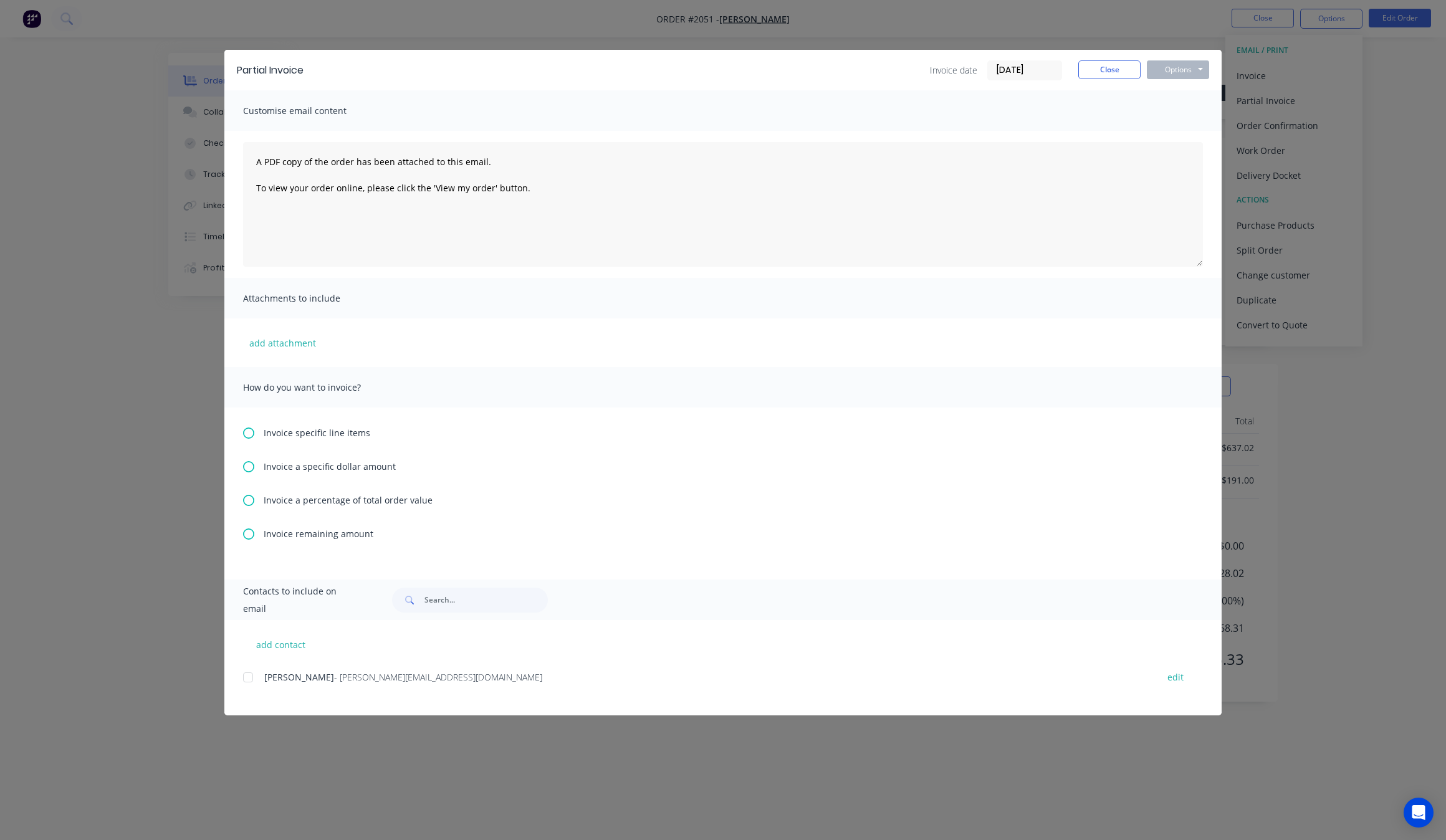
click at [260, 494] on div "Invoice a percentage of total order value" at bounding box center [722, 500] width 960 height 13
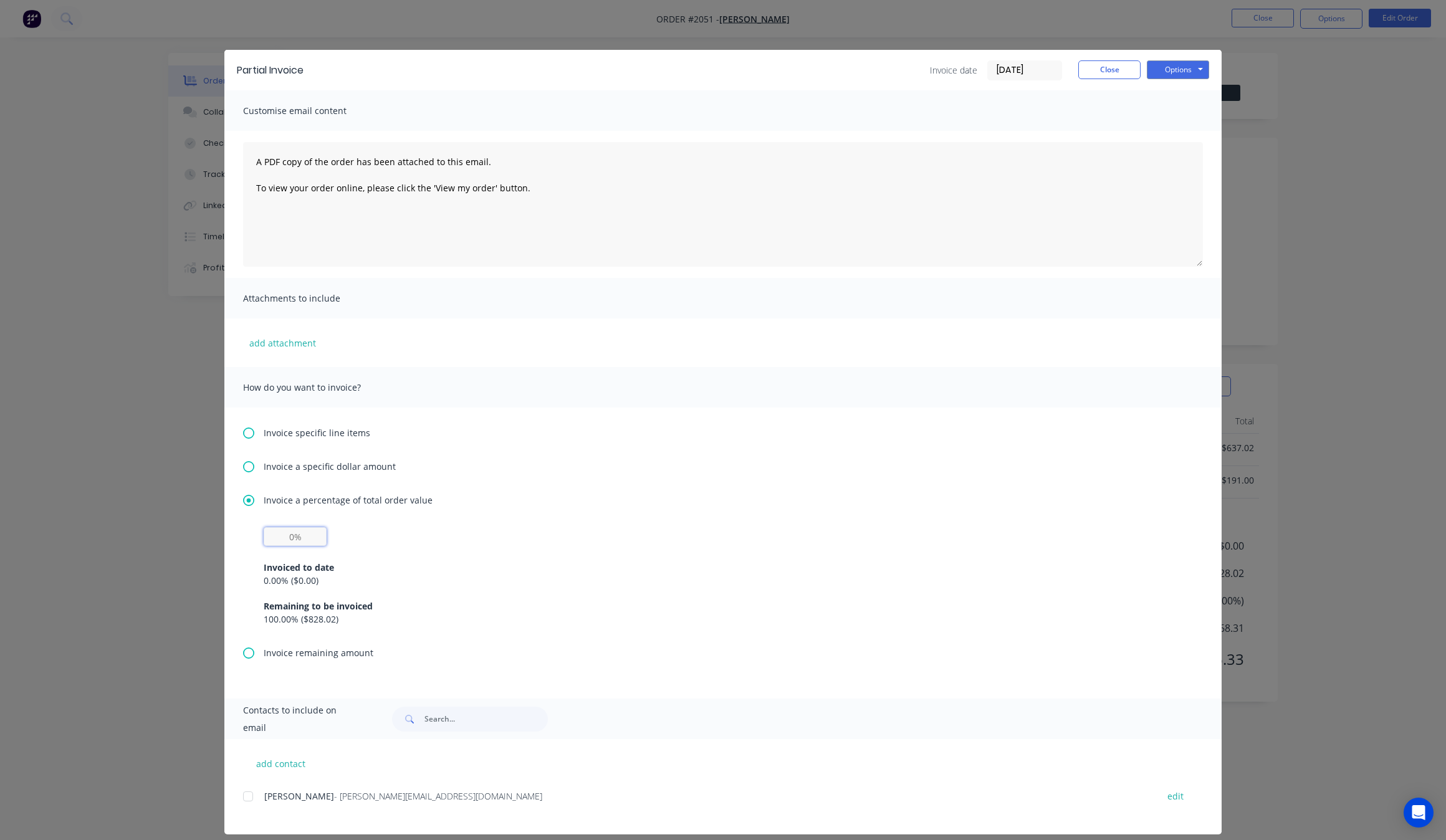
click at [315, 540] on input "text" at bounding box center [295, 536] width 63 height 19
type input "25%"
click at [645, 512] on div "Invoice a percentage of total order value 25% Invoiced to date 0.00 % ( $0.00 )…" at bounding box center [722, 570] width 960 height 153
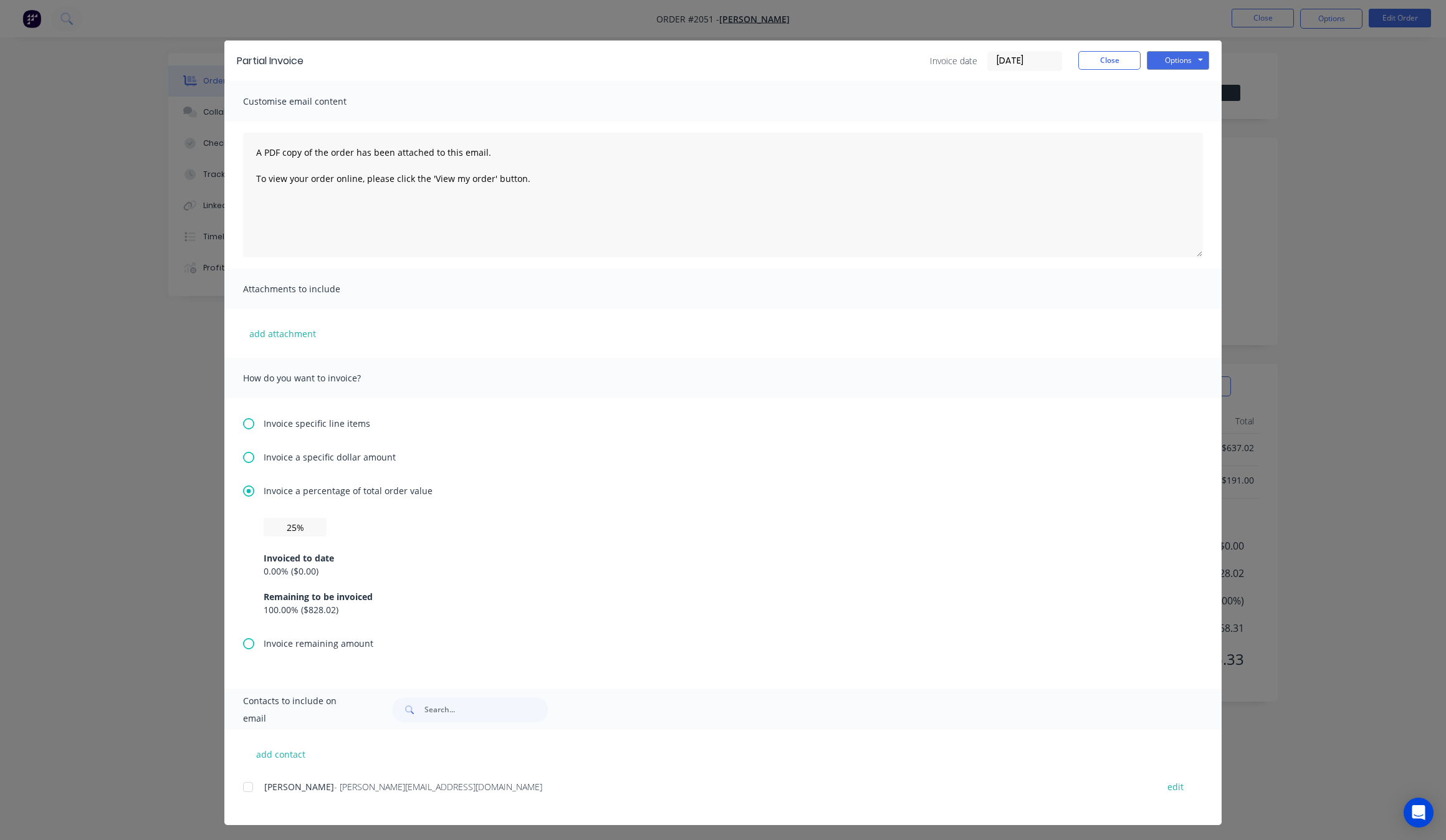
scroll to position [11, 0]
click at [250, 786] on div at bounding box center [247, 786] width 25 height 25
click at [1176, 69] on div "Options Preview Print Email" at bounding box center [1178, 60] width 62 height 20
click at [1191, 59] on button "Options" at bounding box center [1178, 59] width 62 height 19
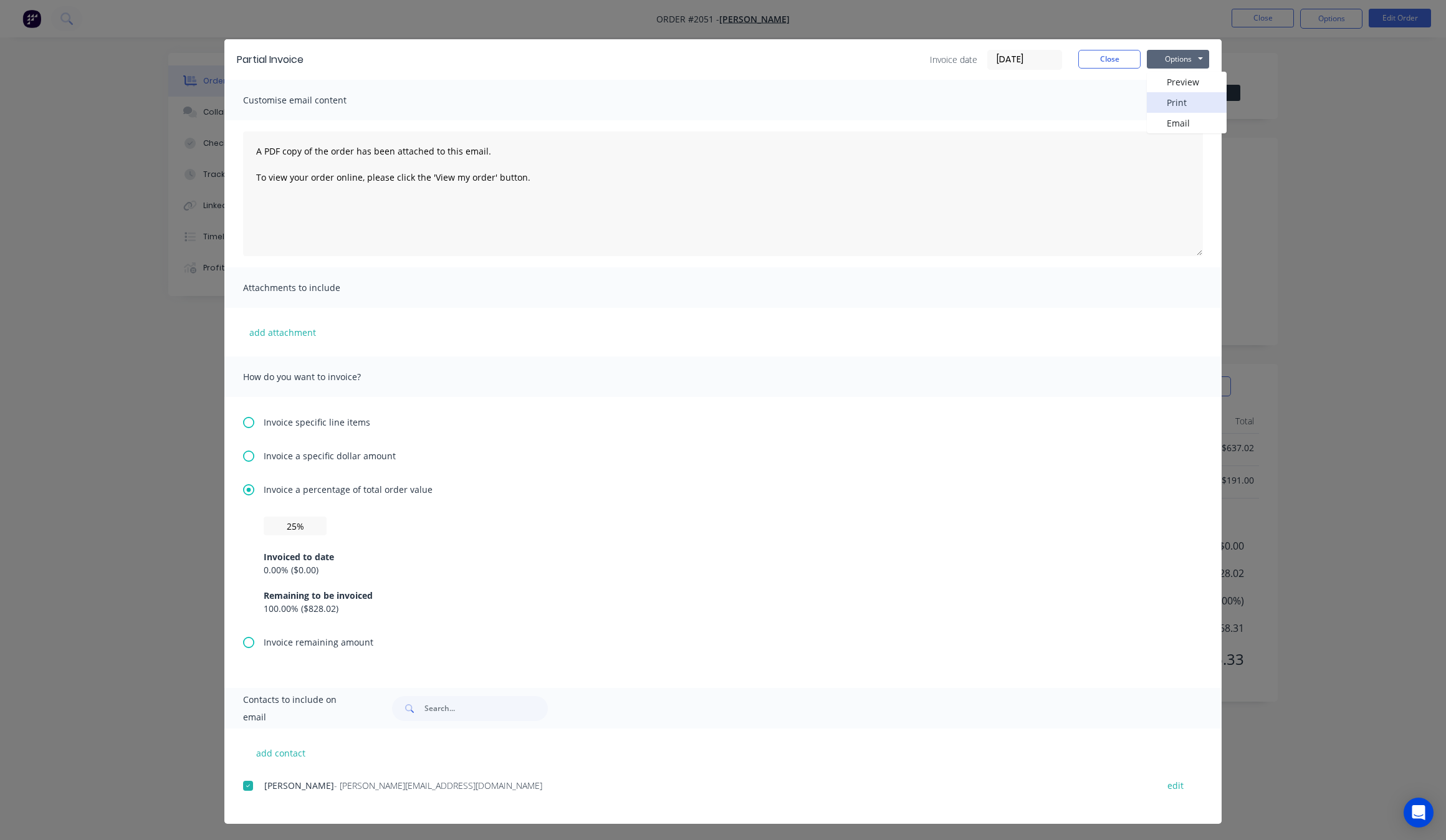
click at [1196, 106] on button "Print" at bounding box center [1186, 102] width 79 height 20
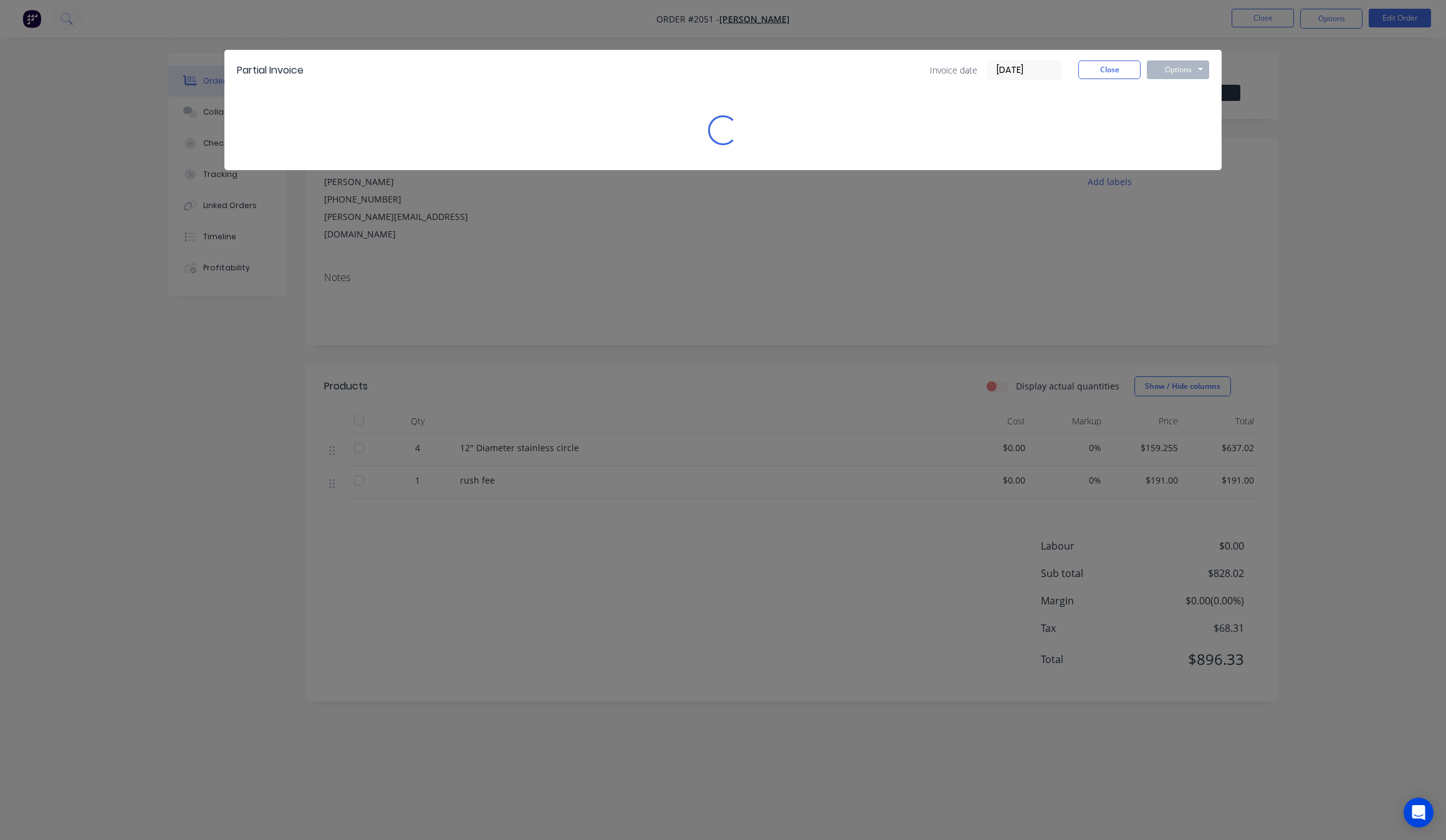
scroll to position [0, 0]
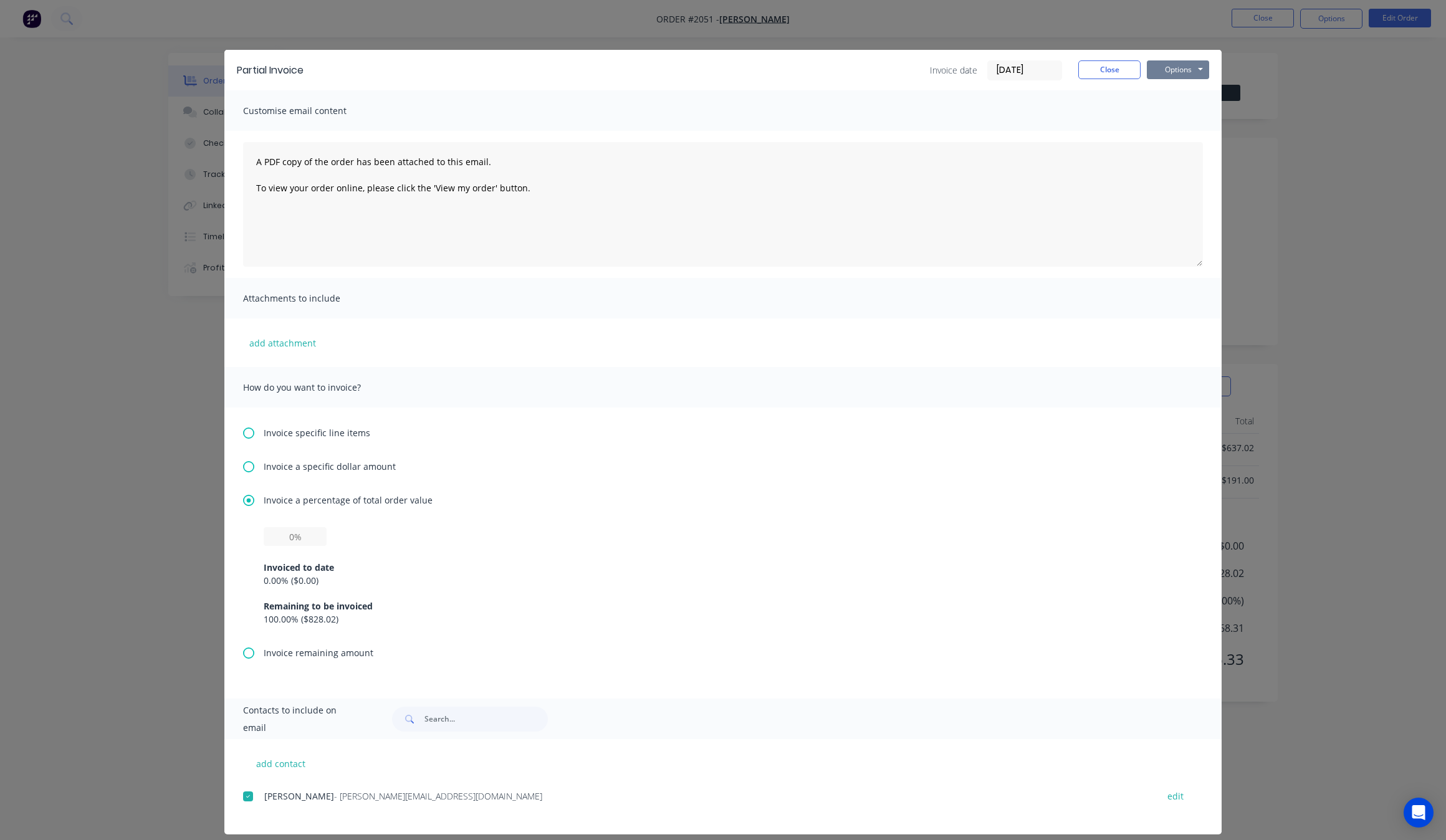
click at [1168, 66] on button "Options" at bounding box center [1178, 70] width 62 height 19
click at [1178, 111] on button "Print" at bounding box center [1186, 113] width 79 height 20
click at [306, 533] on input "text" at bounding box center [295, 536] width 63 height 19
type input "25%"
drag, startPoint x: 689, startPoint y: 541, endPoint x: 923, endPoint y: 326, distance: 317.8
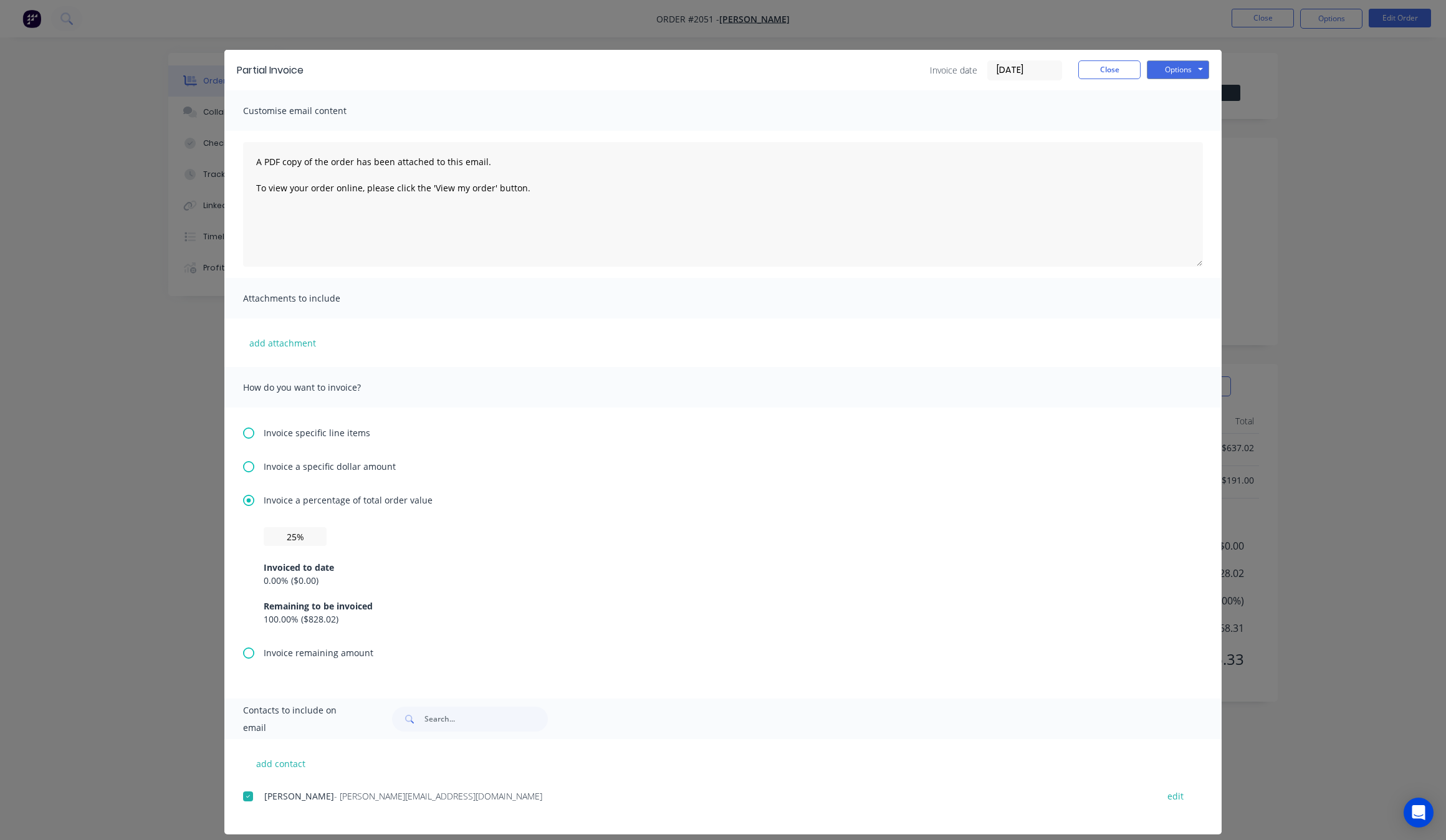
click at [701, 533] on div "25% Invoiced to date 0.00 % ( $0.00 ) Remaining to be invoiced 100.00 % ( $828.…" at bounding box center [723, 576] width 918 height 98
drag, startPoint x: 1180, startPoint y: 69, endPoint x: 1178, endPoint y: 76, distance: 7.3
click at [1180, 69] on button "Options" at bounding box center [1178, 70] width 62 height 19
click at [1191, 116] on button "Print" at bounding box center [1186, 113] width 79 height 20
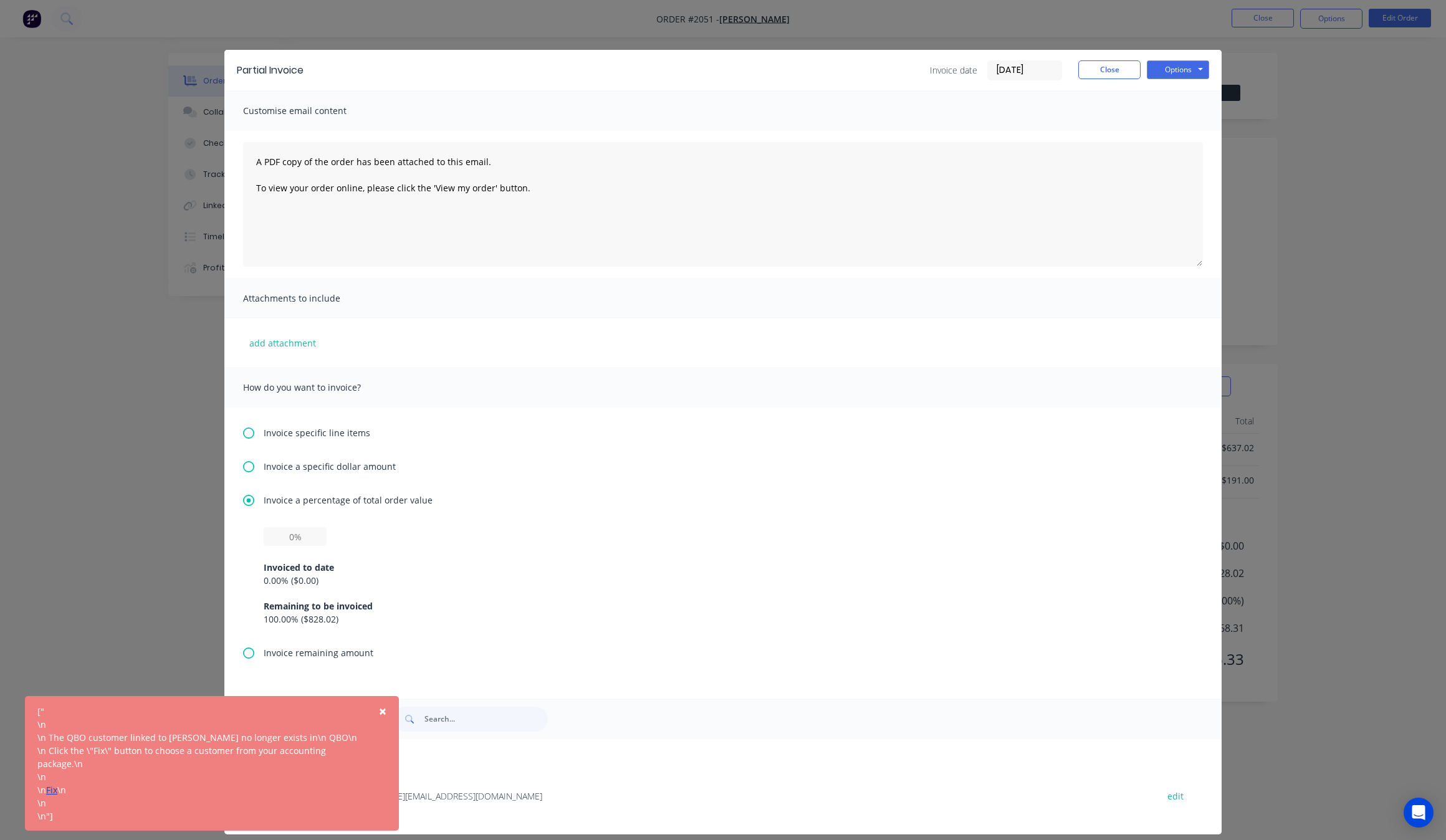
click at [57, 792] on link "Fix" at bounding box center [51, 790] width 11 height 12
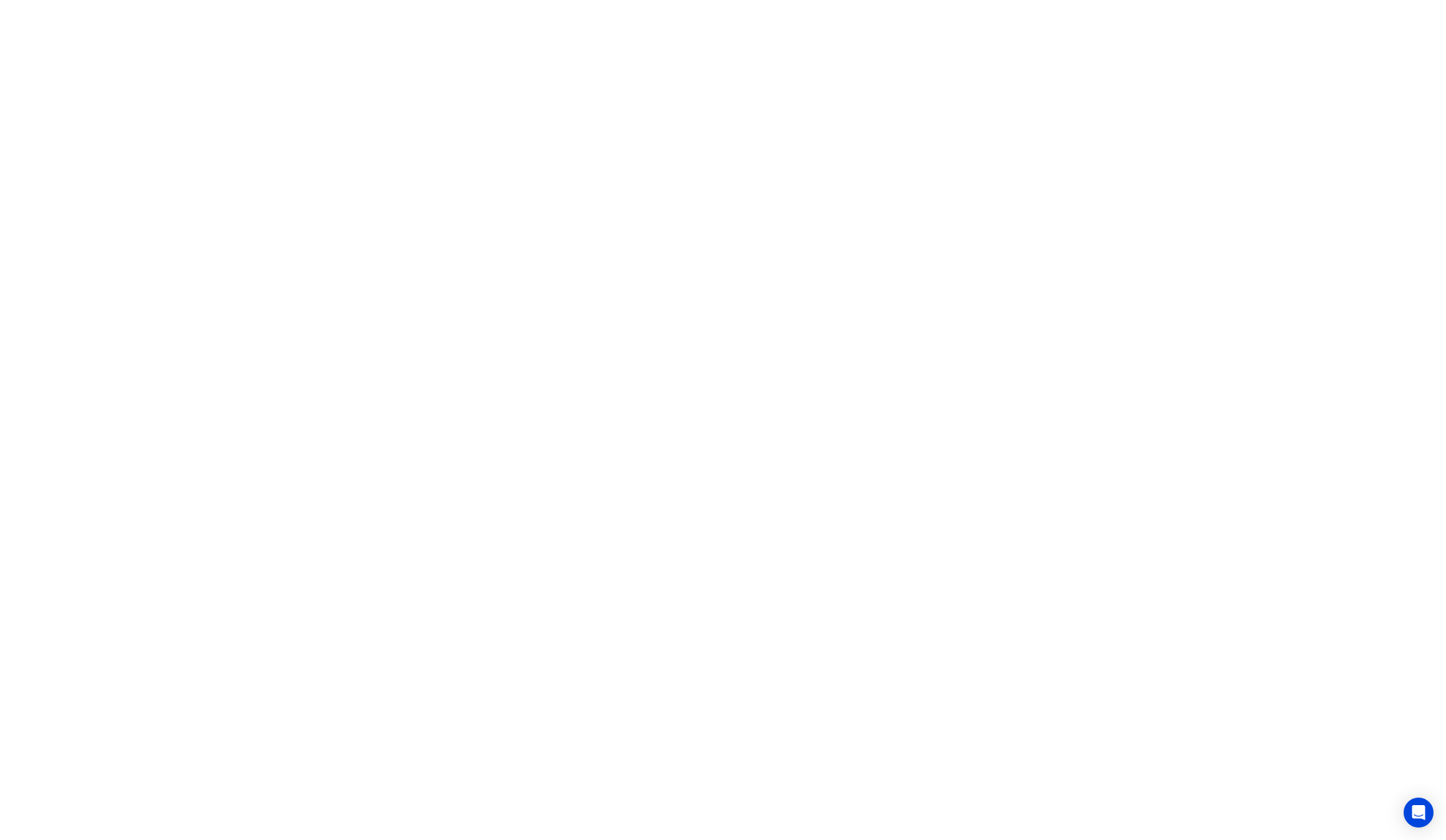
click at [502, 0] on html at bounding box center [723, 0] width 1446 height 0
click at [762, 0] on html at bounding box center [723, 0] width 1446 height 0
click at [584, 0] on html at bounding box center [723, 0] width 1446 height 0
click at [653, 0] on html at bounding box center [723, 0] width 1446 height 0
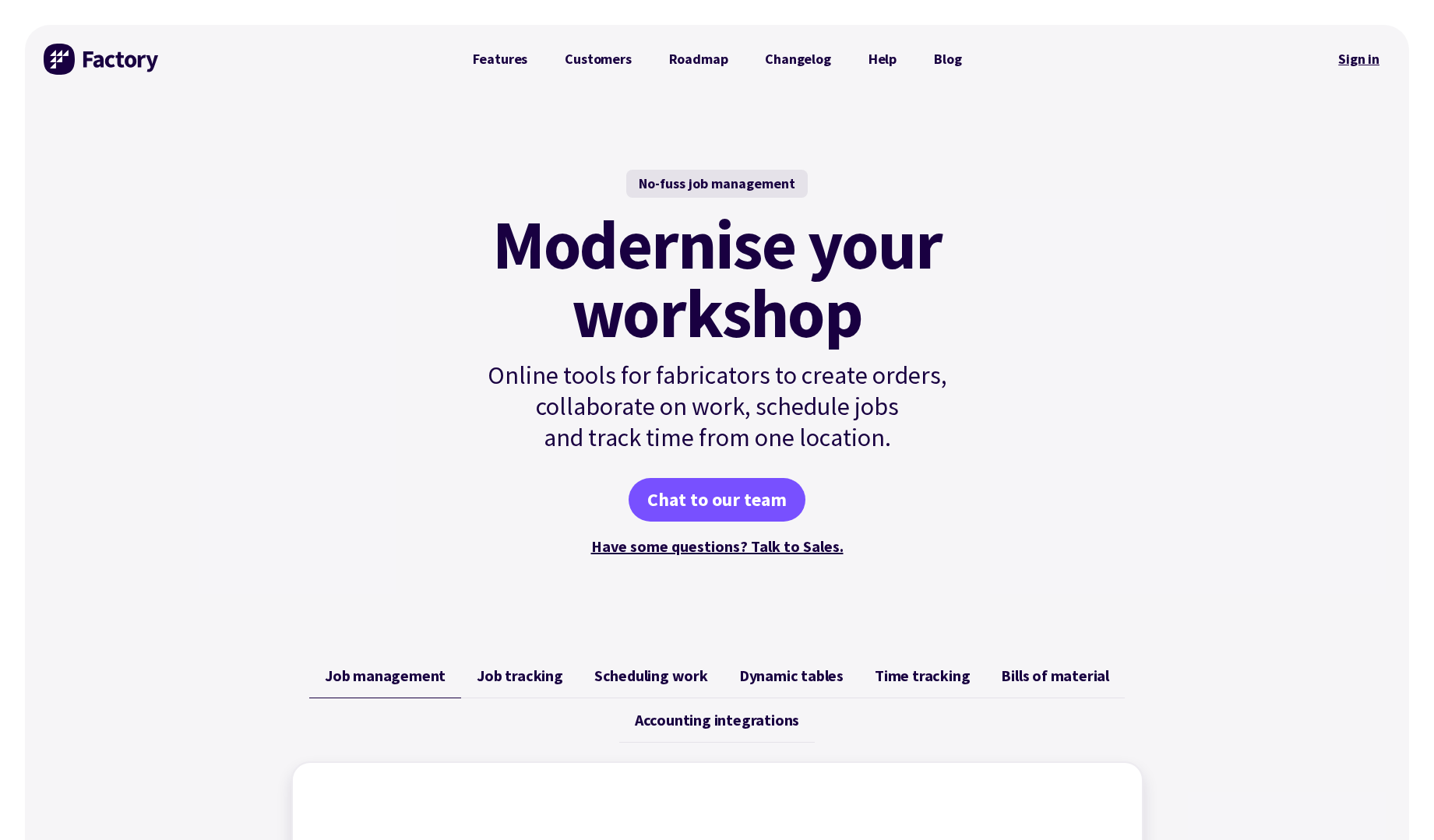
click at [1356, 44] on link "Sign in" at bounding box center [1358, 60] width 63 height 36
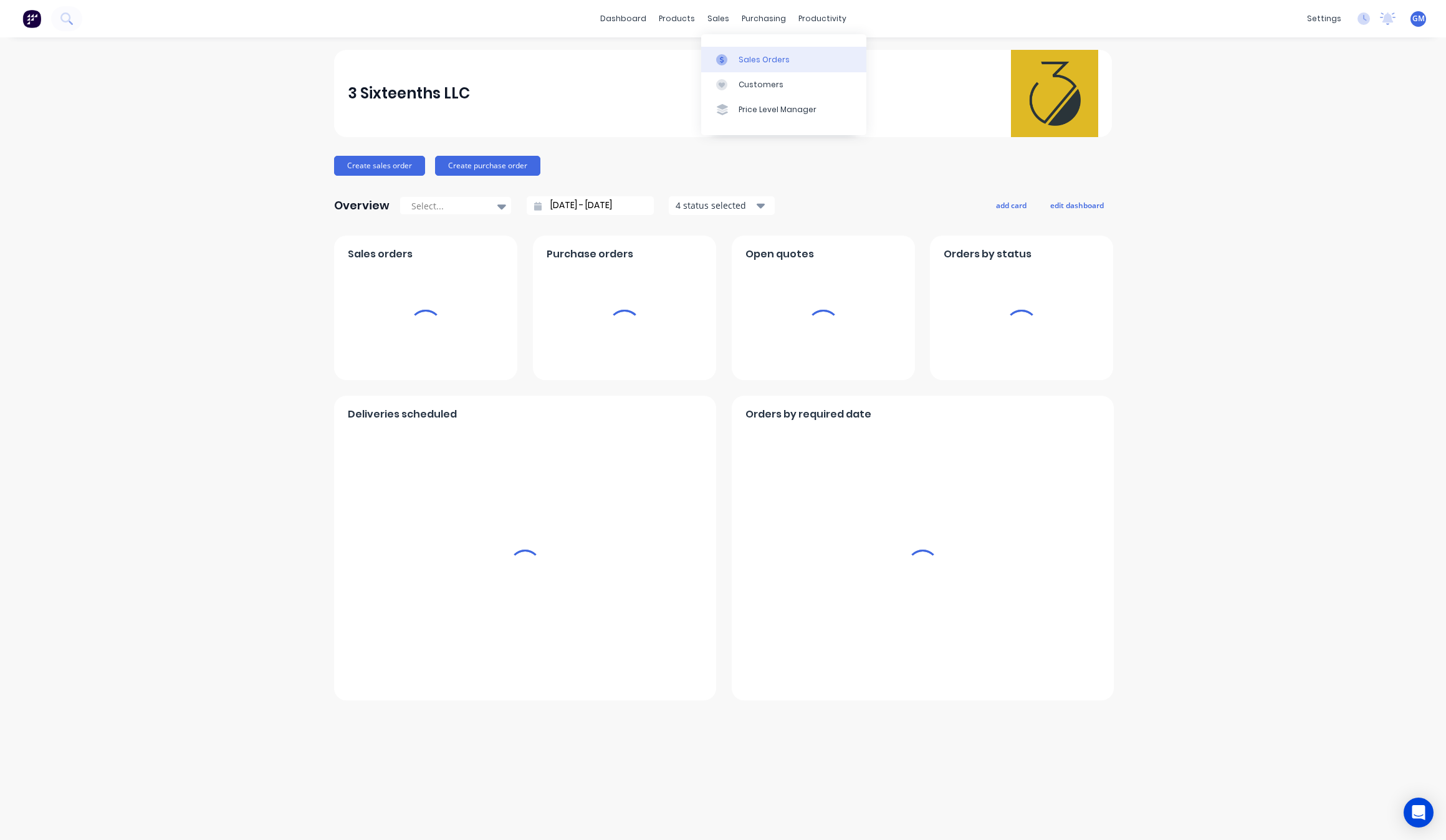
click at [749, 51] on link "Sales Orders" at bounding box center [784, 59] width 165 height 25
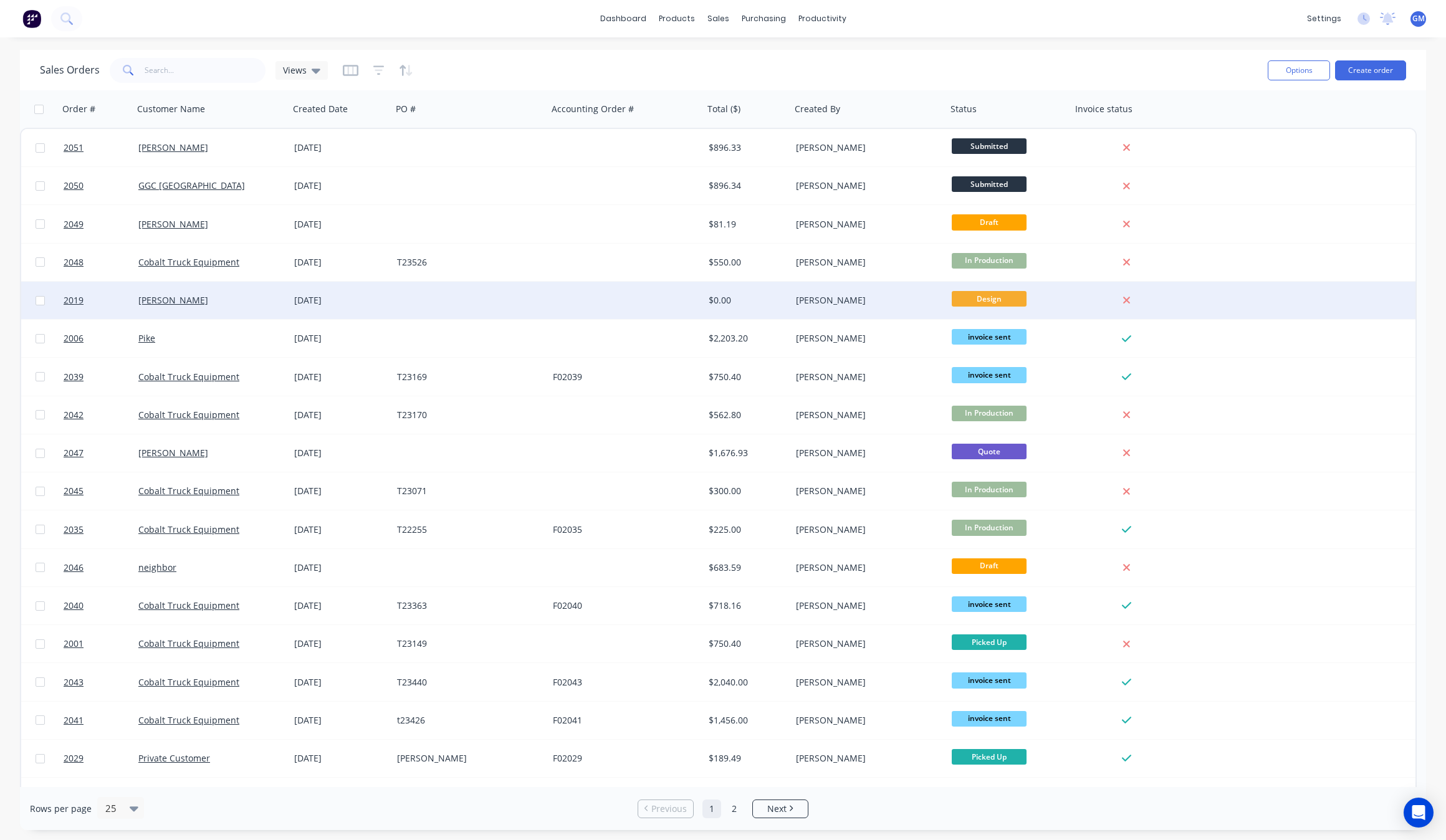
click at [268, 294] on div "[PERSON_NAME]" at bounding box center [207, 300] width 138 height 12
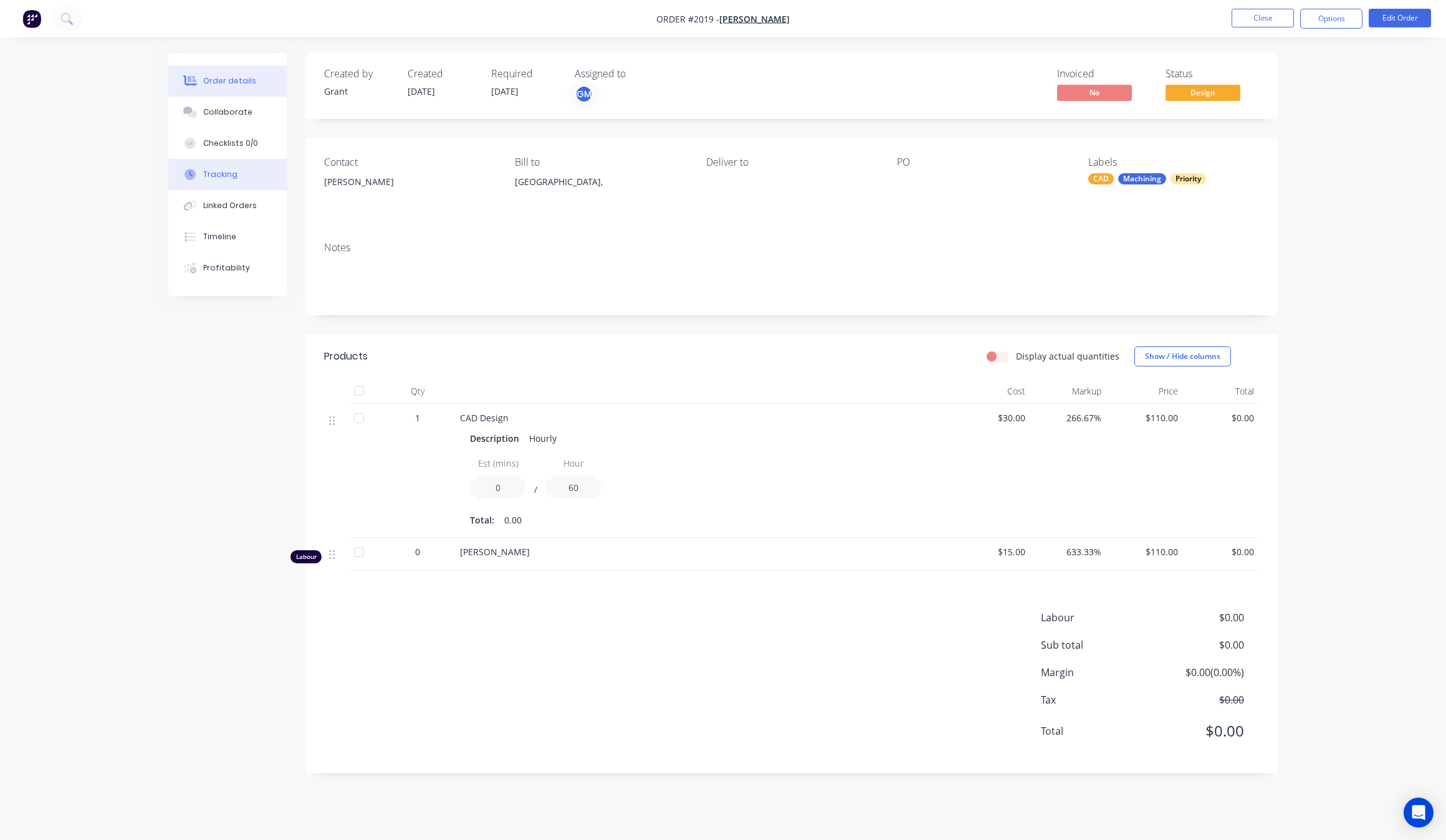
click at [234, 178] on div "Tracking" at bounding box center [220, 174] width 34 height 11
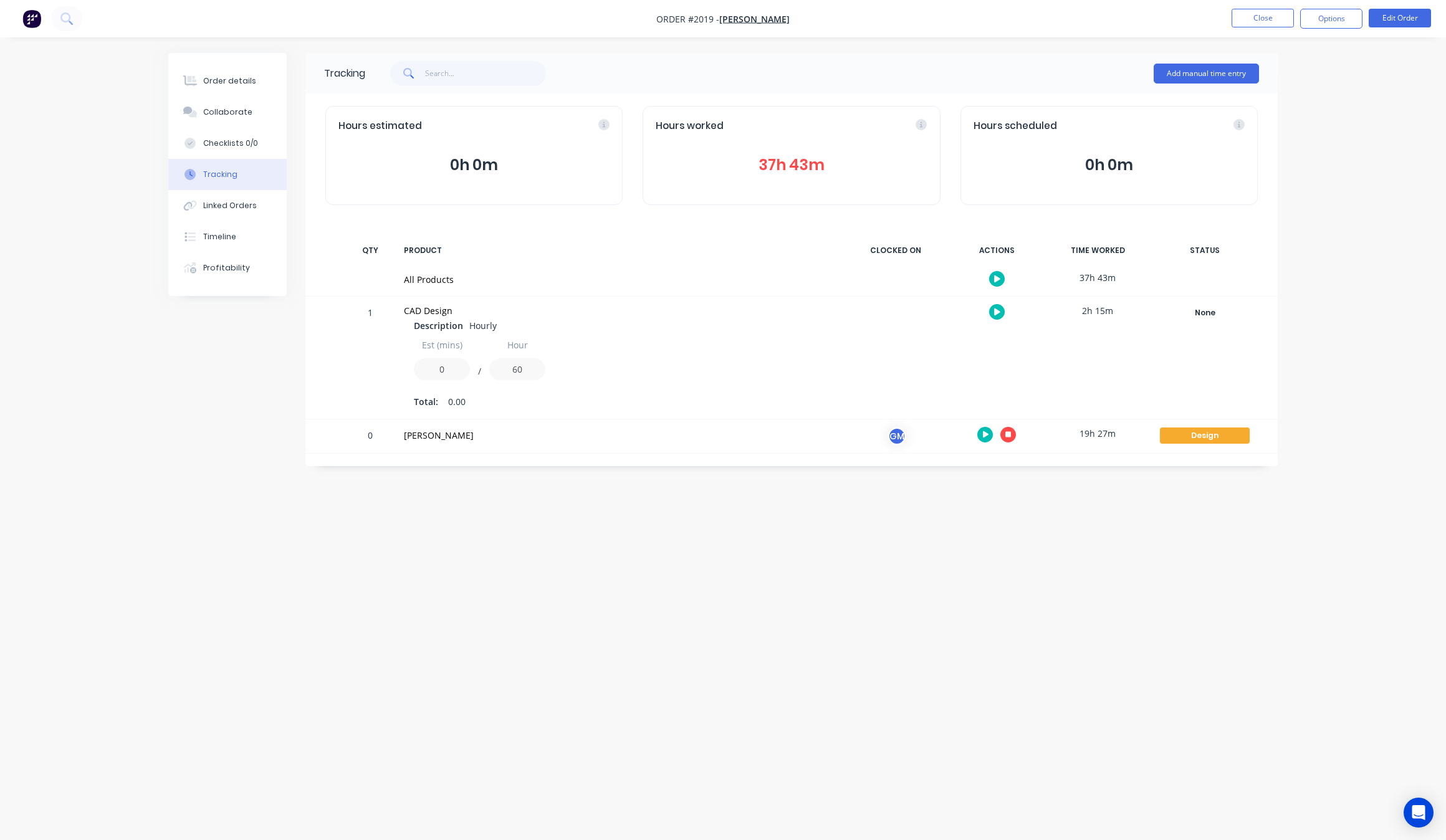
click at [1017, 431] on div at bounding box center [997, 435] width 94 height 30
click at [1022, 429] on div at bounding box center [997, 435] width 94 height 30
click at [1004, 445] on div at bounding box center [997, 435] width 94 height 30
click at [1004, 438] on button "button" at bounding box center [1007, 434] width 16 height 16
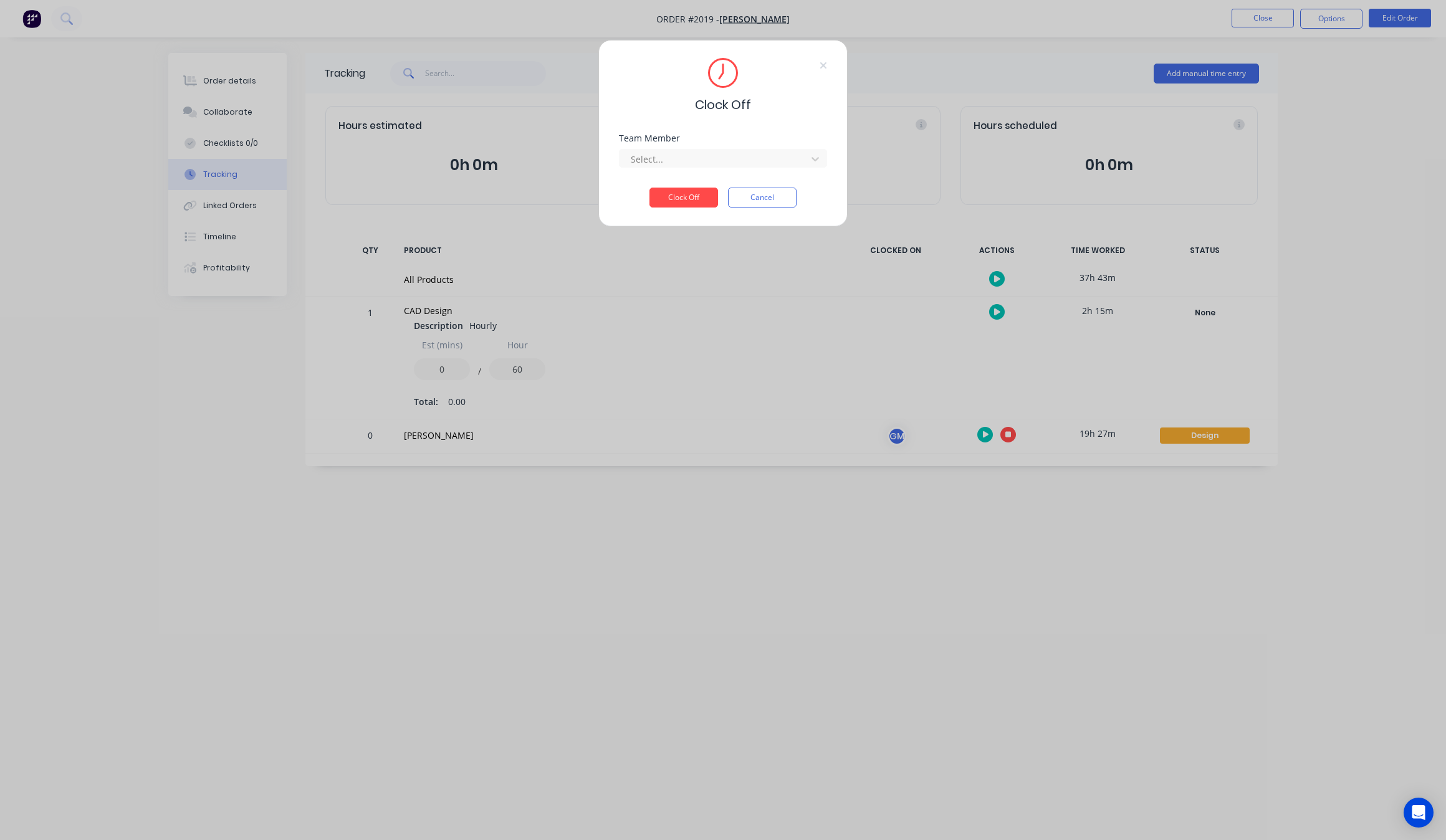
click at [689, 144] on div "Team Member Select..." at bounding box center [722, 150] width 208 height 33
click at [725, 166] on div at bounding box center [715, 159] width 171 height 16
click at [715, 194] on div "[PERSON_NAME]" at bounding box center [722, 187] width 208 height 23
click at [684, 192] on button "Clock Off" at bounding box center [684, 197] width 69 height 20
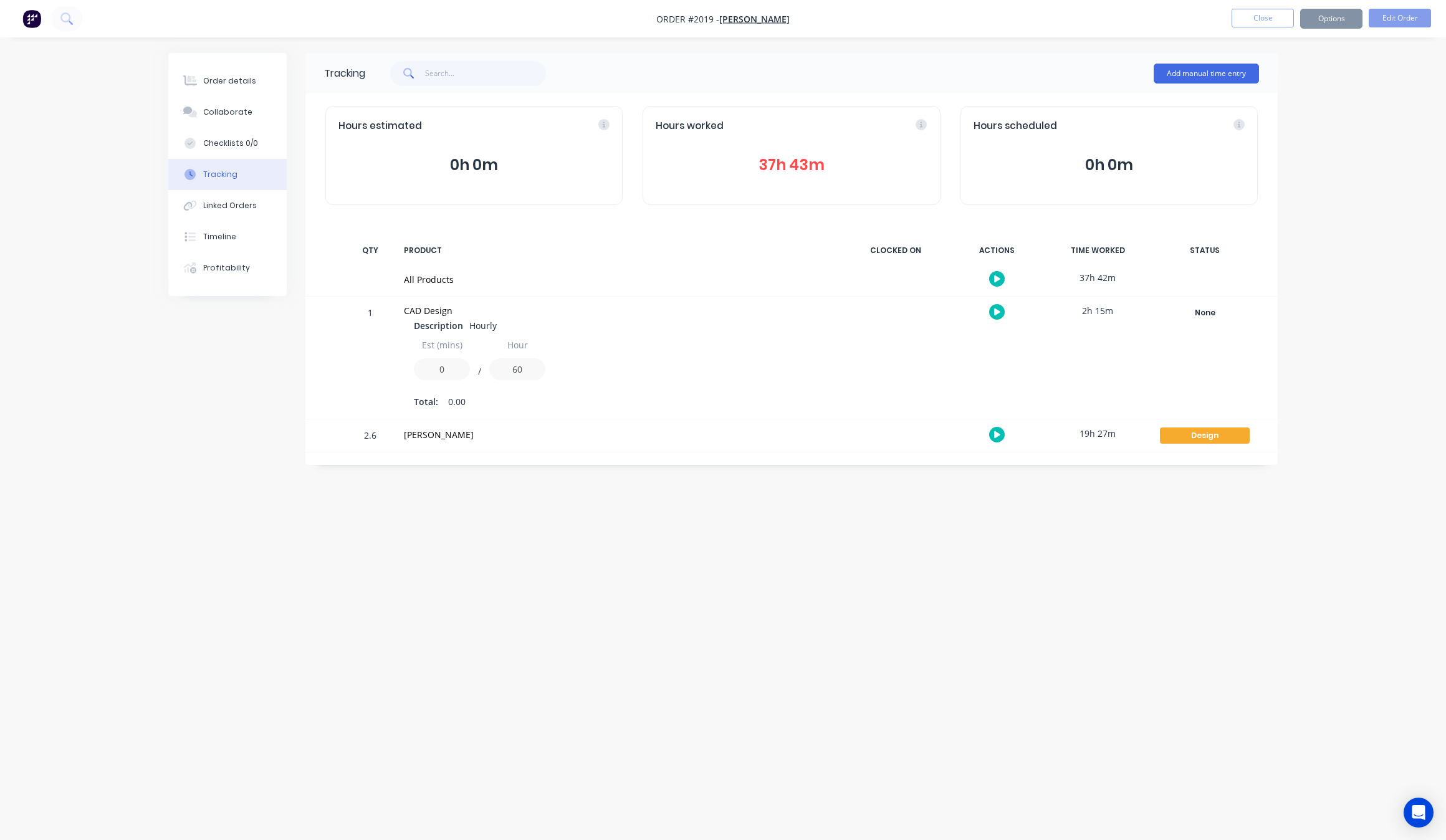
click at [654, 569] on div "Tracking Add manual time entry Hours estimated 0h 0m Hours worked 37h 43m Hours…" at bounding box center [722, 396] width 1109 height 687
click at [1269, 17] on button "Close" at bounding box center [1262, 18] width 62 height 19
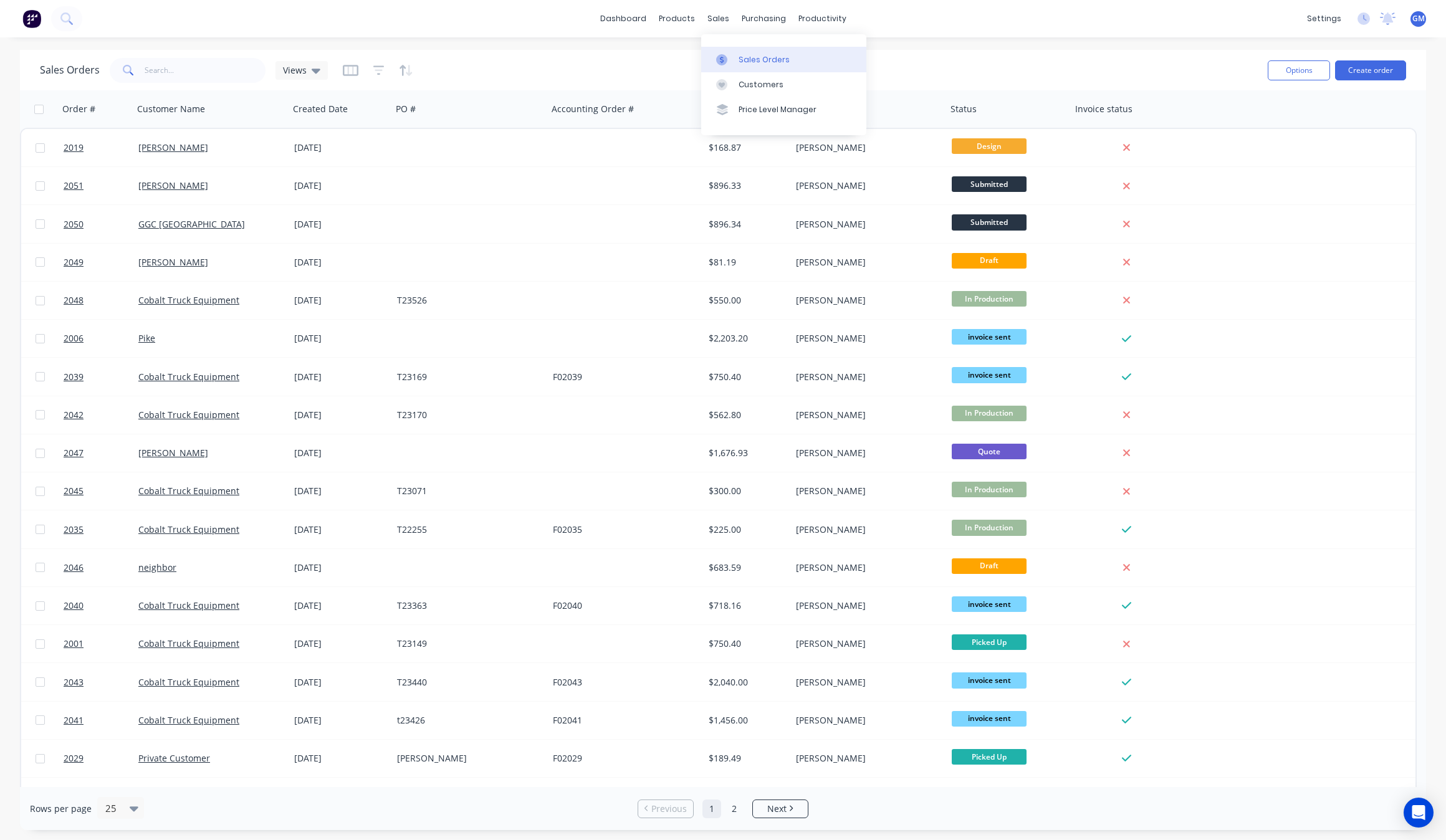
click at [745, 58] on div "Sales Orders" at bounding box center [764, 60] width 51 height 11
